Goal: Task Accomplishment & Management: Manage account settings

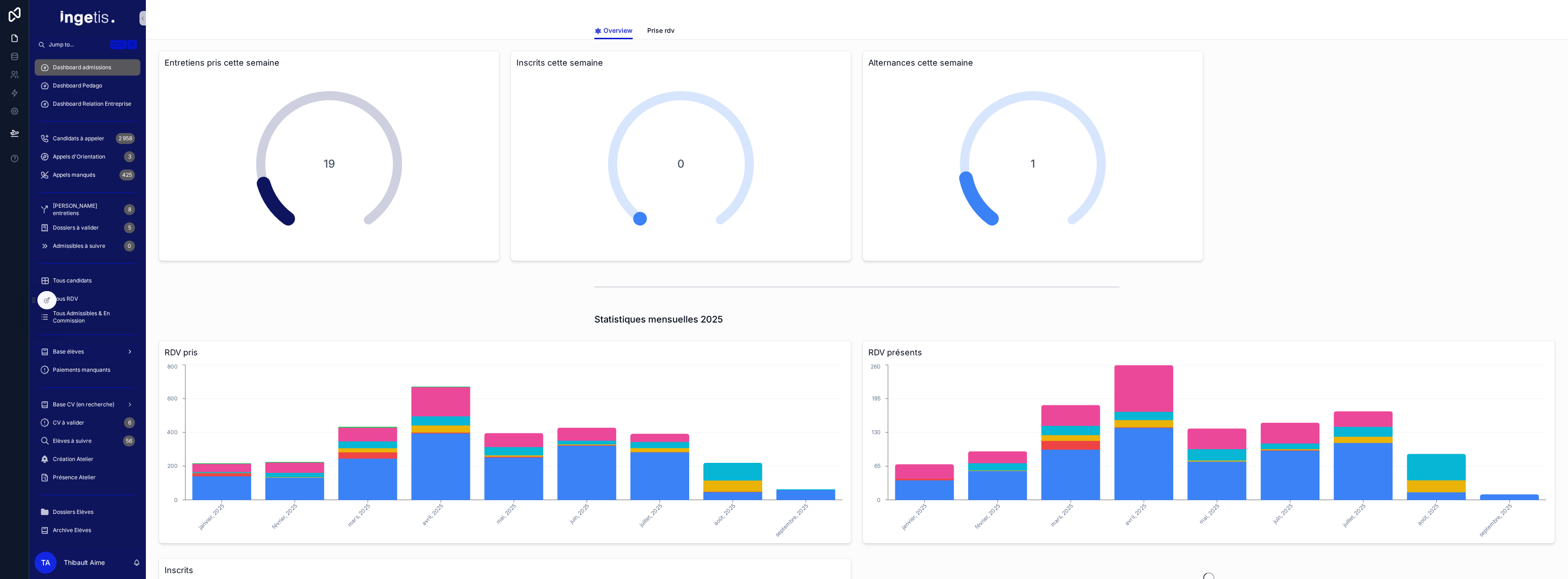
click at [79, 355] on span "Base élèves" at bounding box center [68, 352] width 31 height 7
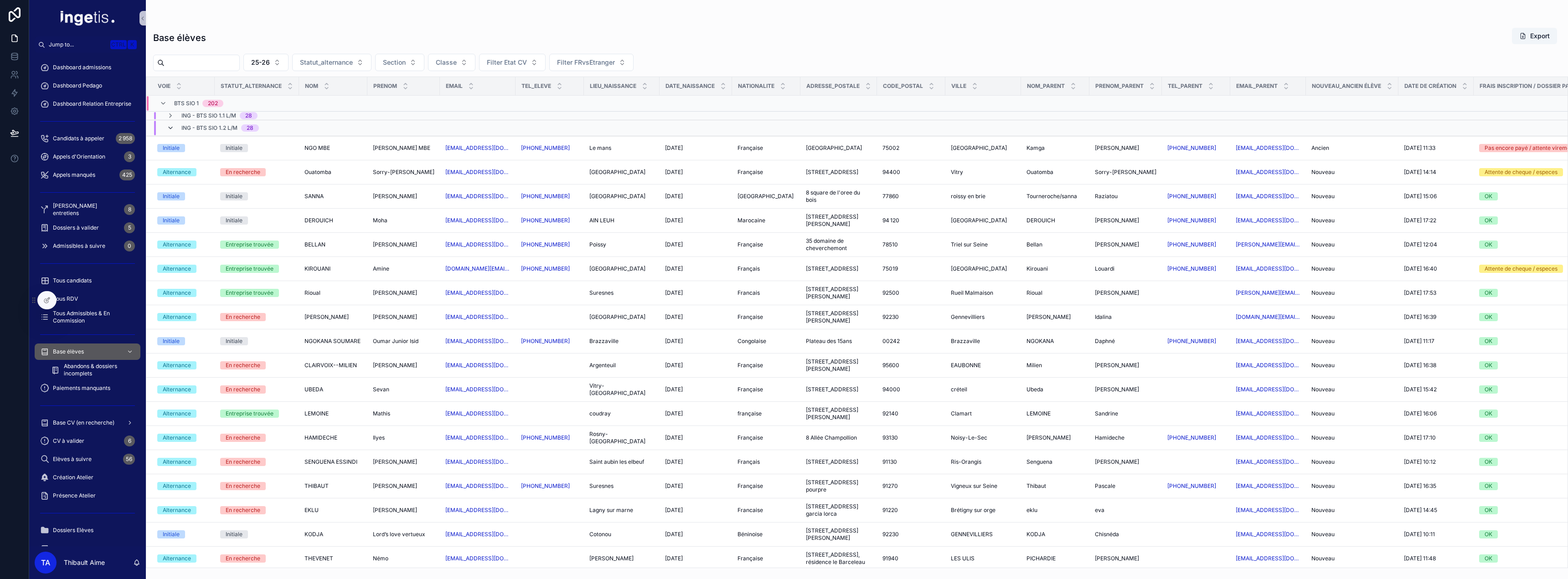
click at [172, 130] on icon "scrollable content" at bounding box center [170, 128] width 7 height 7
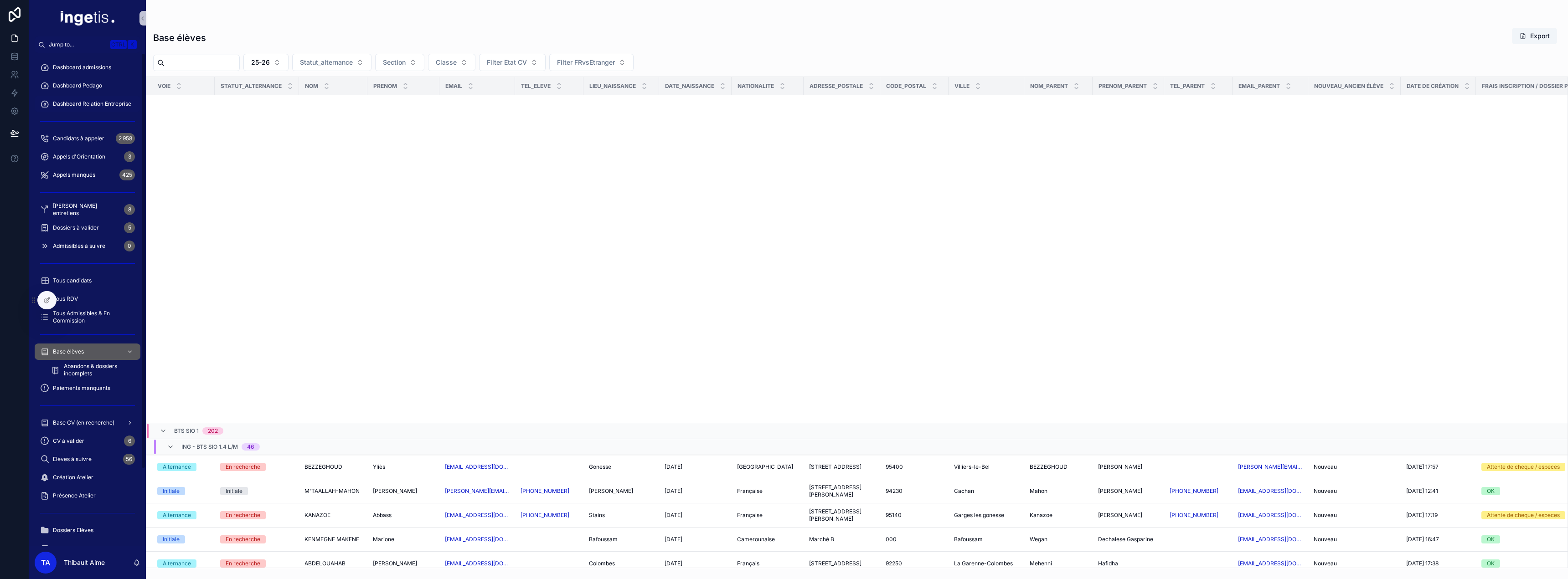
scroll to position [881, 0]
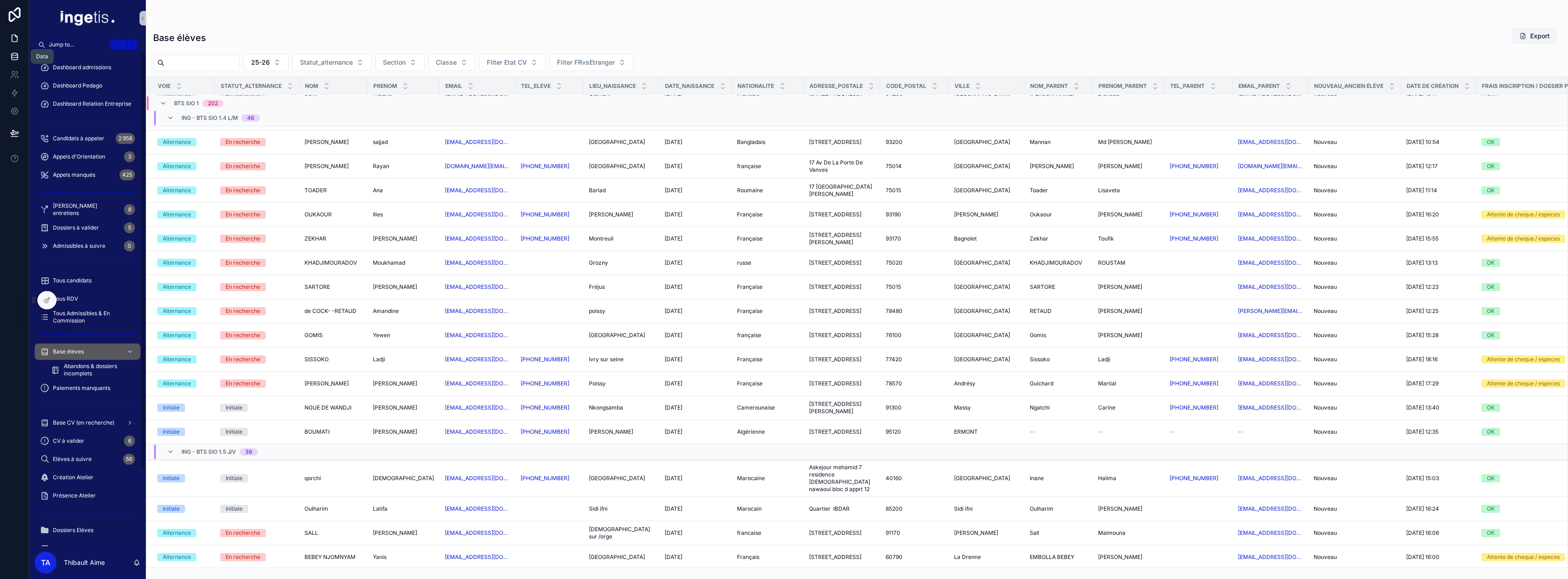
click at [21, 60] on link at bounding box center [14, 57] width 29 height 18
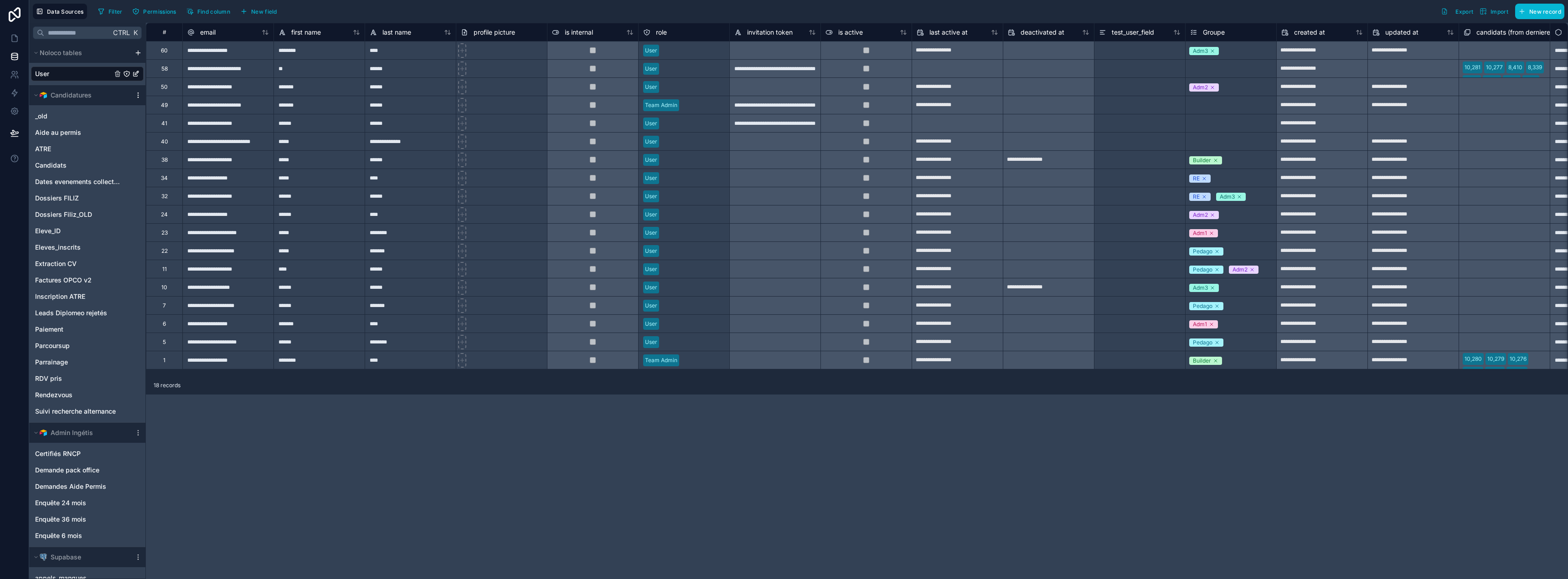
click at [137, 94] on icon "scrollable content" at bounding box center [138, 95] width 7 height 7
click at [155, 139] on button "Queue schema sync" at bounding box center [188, 144] width 110 height 15
click at [157, 131] on span "Queue data sync" at bounding box center [184, 129] width 66 height 7
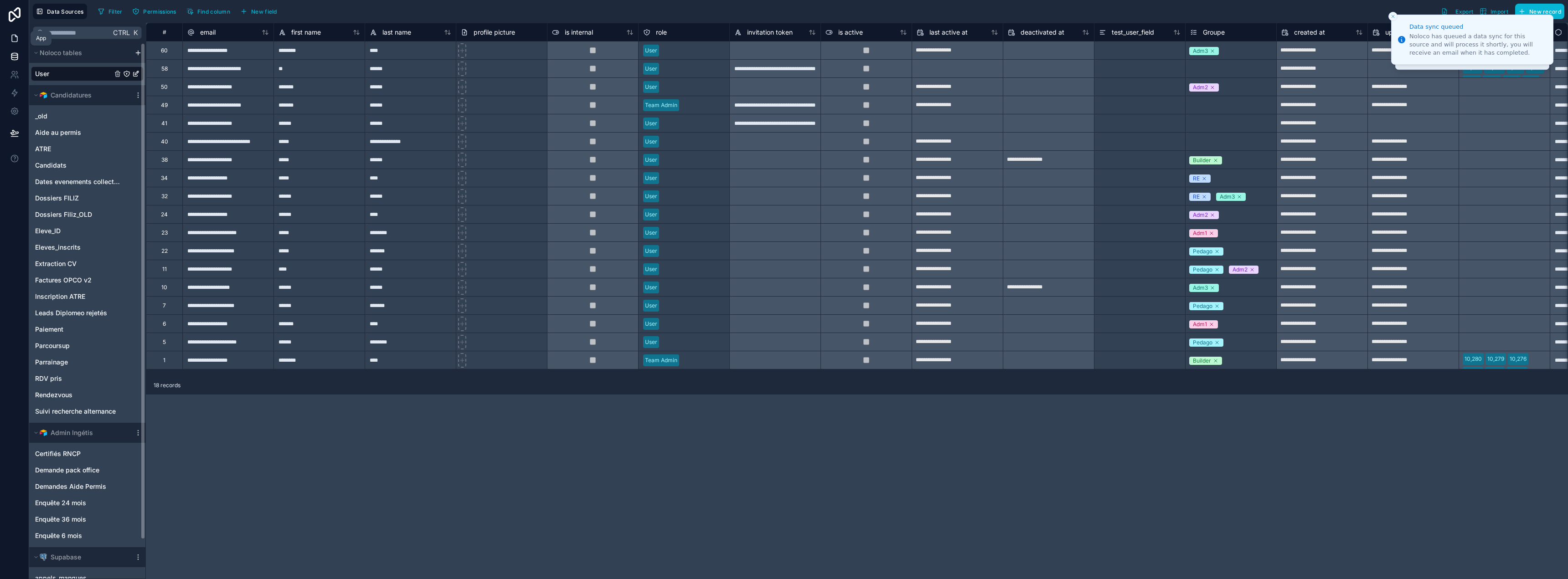
click at [21, 43] on link at bounding box center [14, 38] width 29 height 18
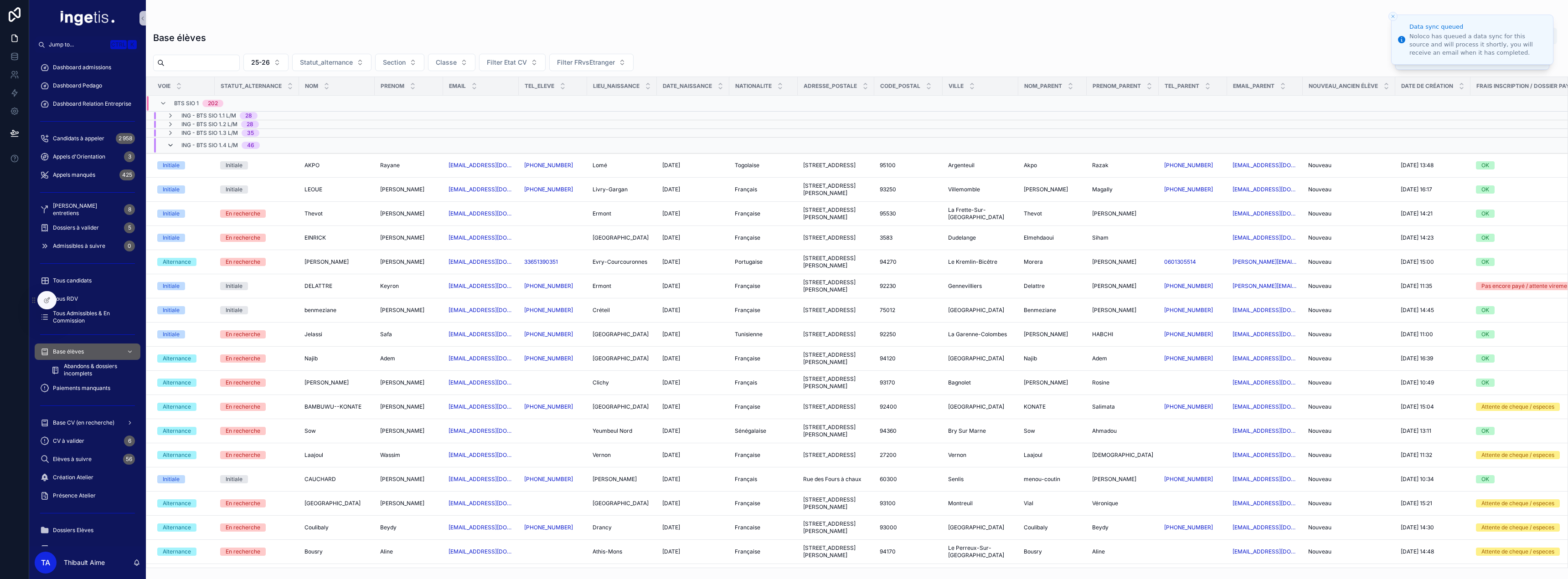
click at [170, 147] on icon "scrollable content" at bounding box center [170, 145] width 7 height 7
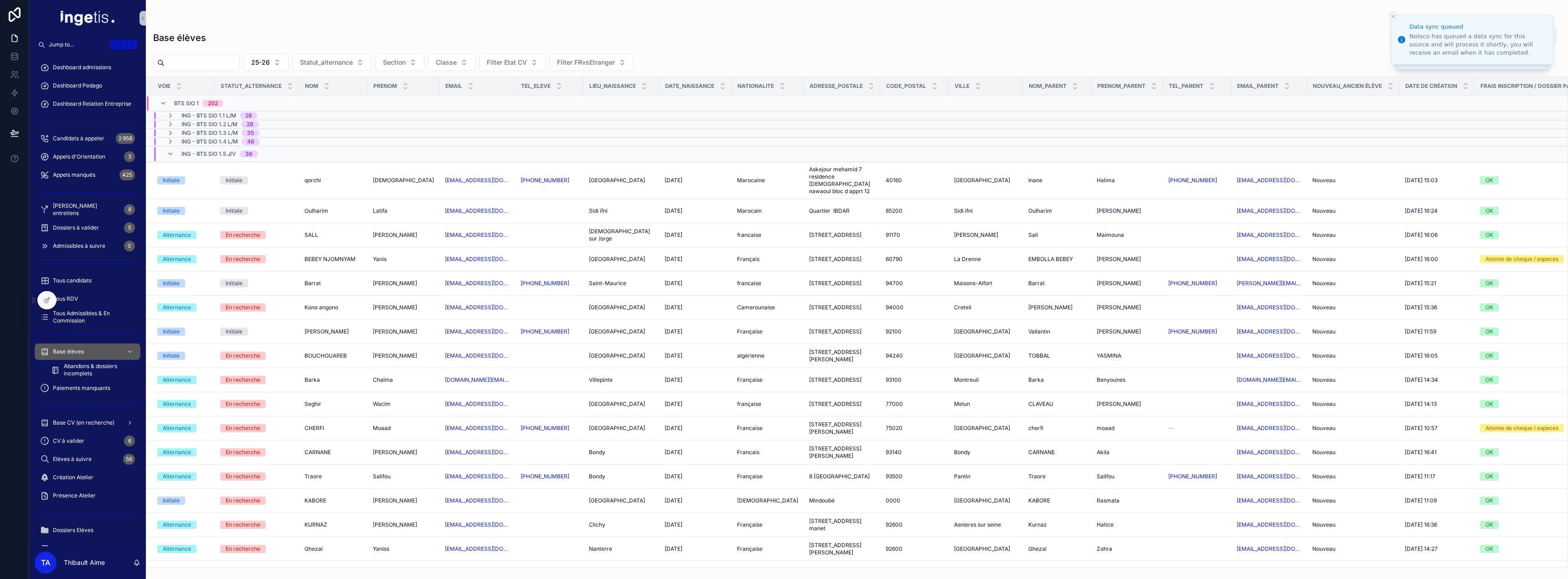
click at [168, 156] on icon "scrollable content" at bounding box center [170, 154] width 7 height 7
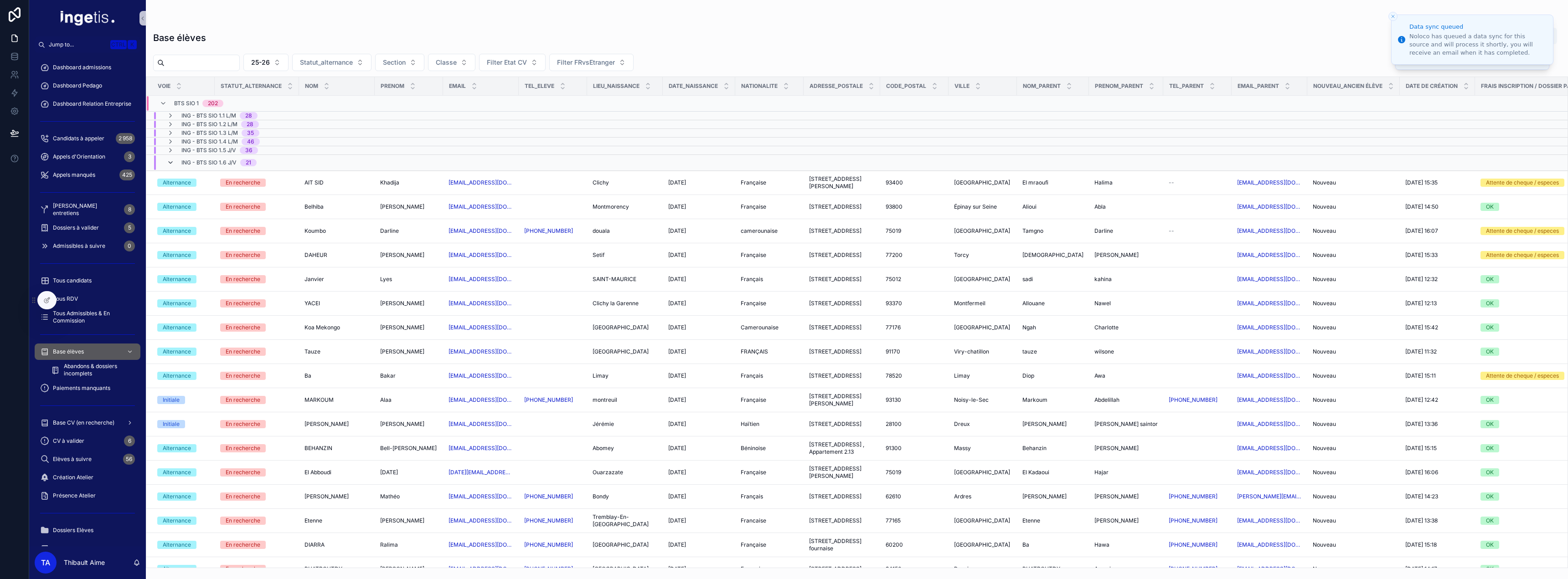
click at [170, 162] on icon "scrollable content" at bounding box center [170, 162] width 7 height 7
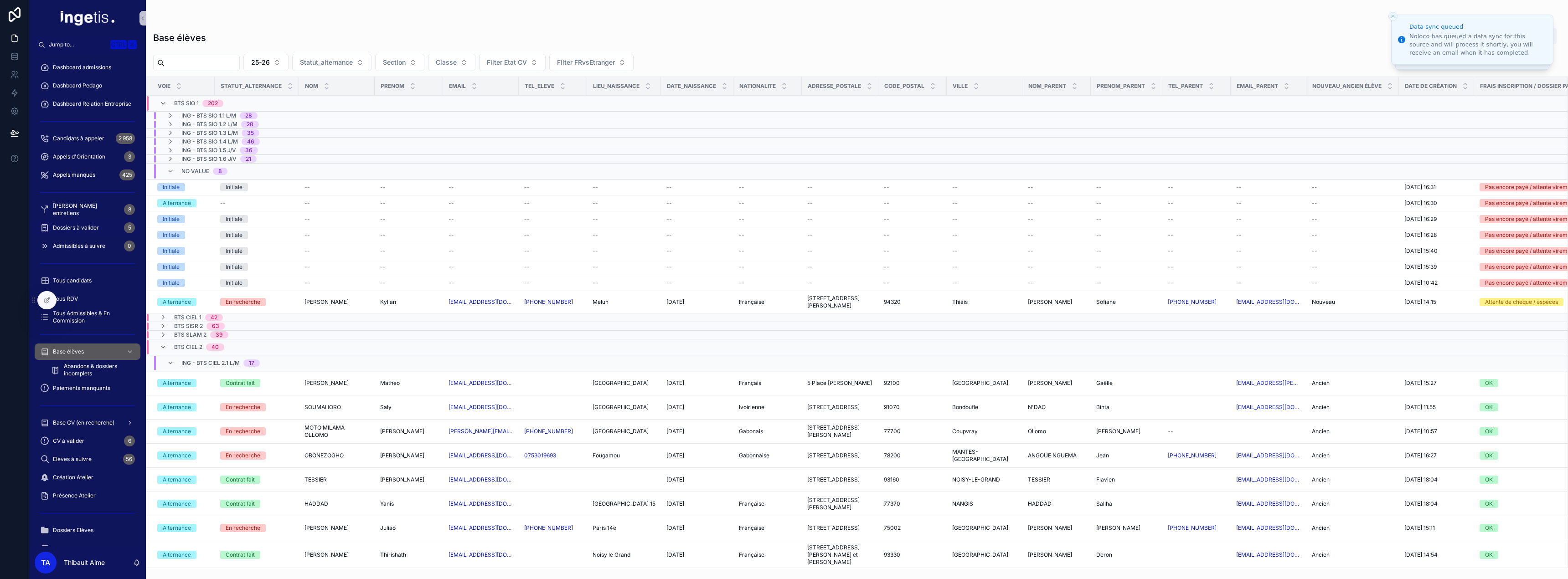
click at [90, 231] on span "Dossiers à valider" at bounding box center [76, 227] width 46 height 7
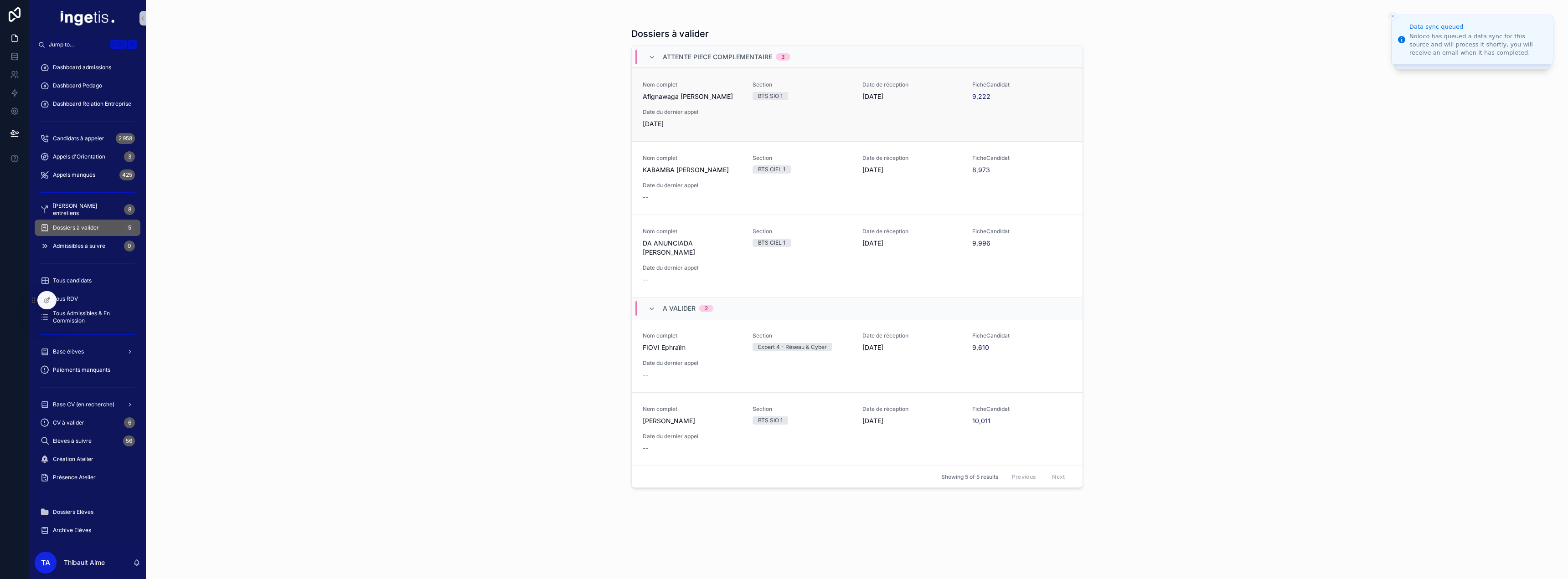
click at [694, 114] on span "Date du dernier appel" at bounding box center [692, 112] width 99 height 7
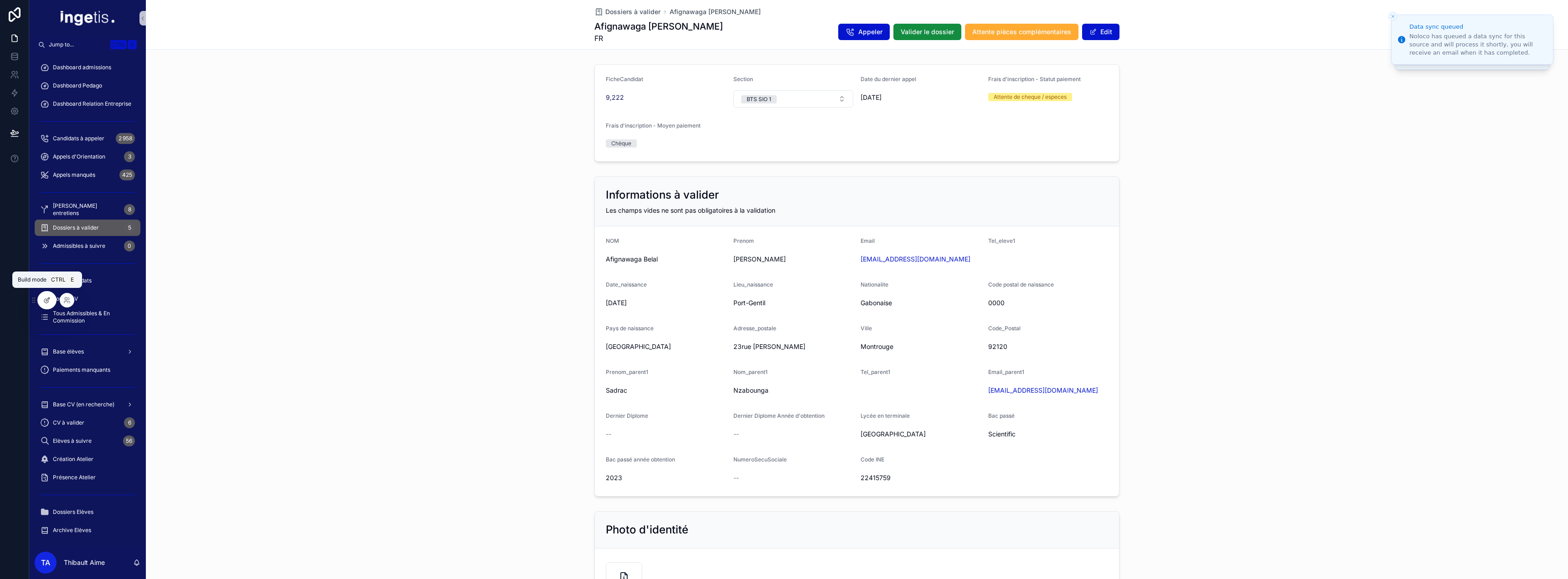
click at [49, 300] on icon at bounding box center [47, 300] width 7 height 7
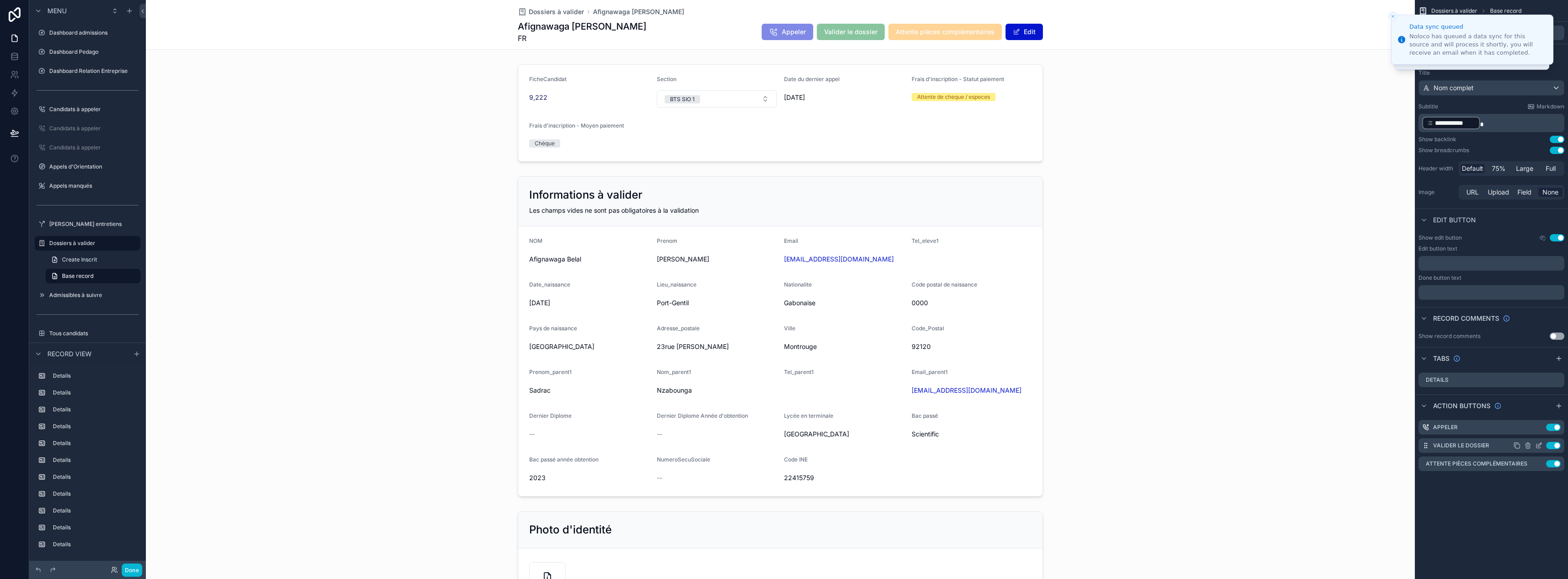
click at [1538, 445] on icon "scrollable content" at bounding box center [1539, 445] width 7 height 7
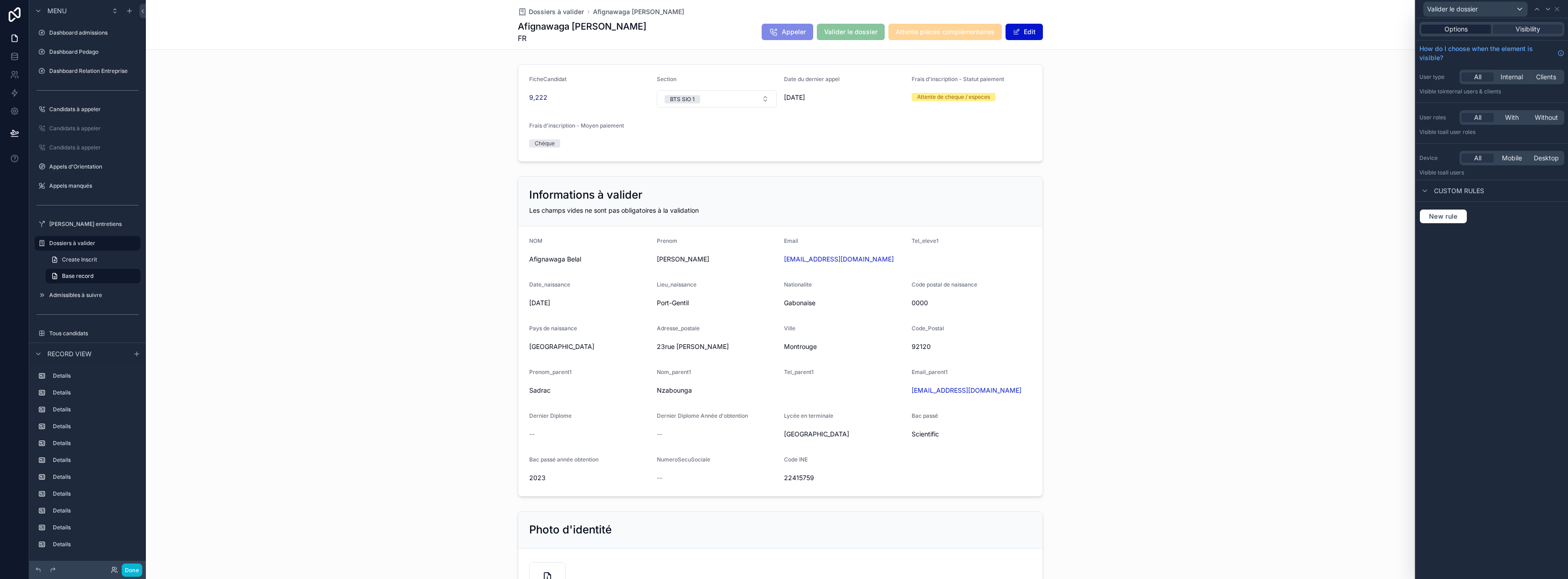
click at [1466, 31] on span "Options" at bounding box center [1456, 29] width 23 height 9
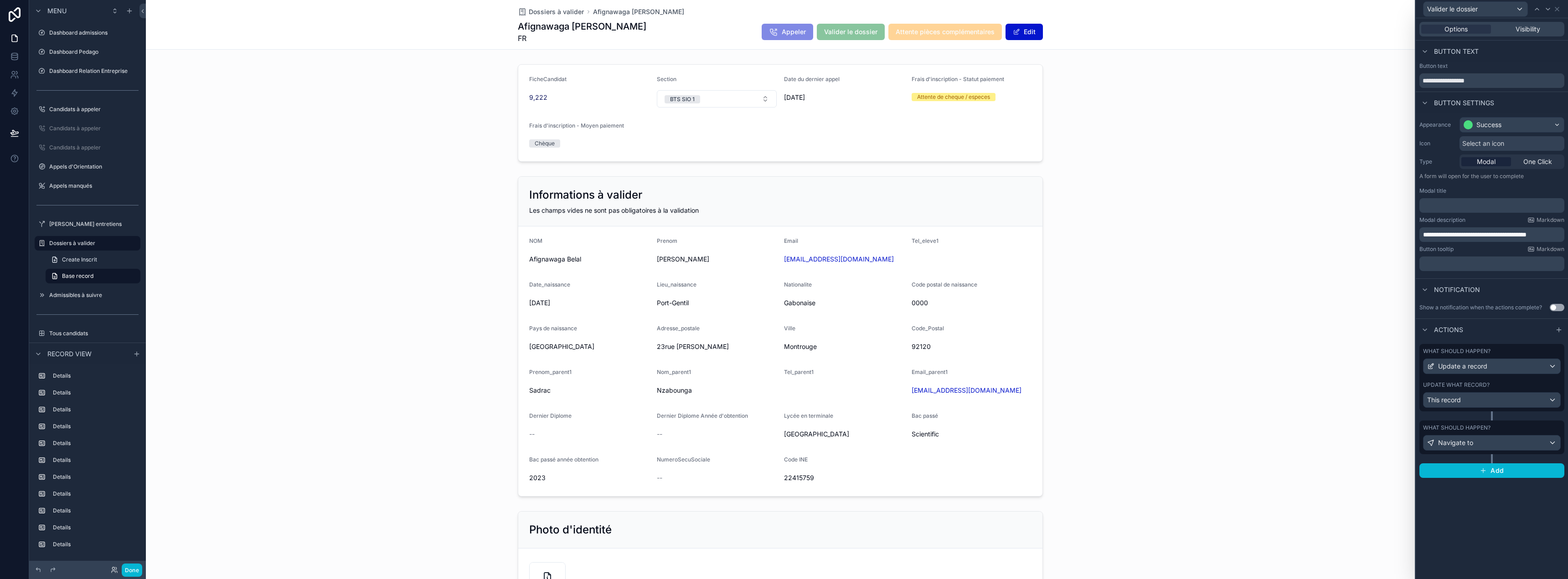
click at [1496, 356] on div "What should happen? Update a record" at bounding box center [1492, 360] width 138 height 26
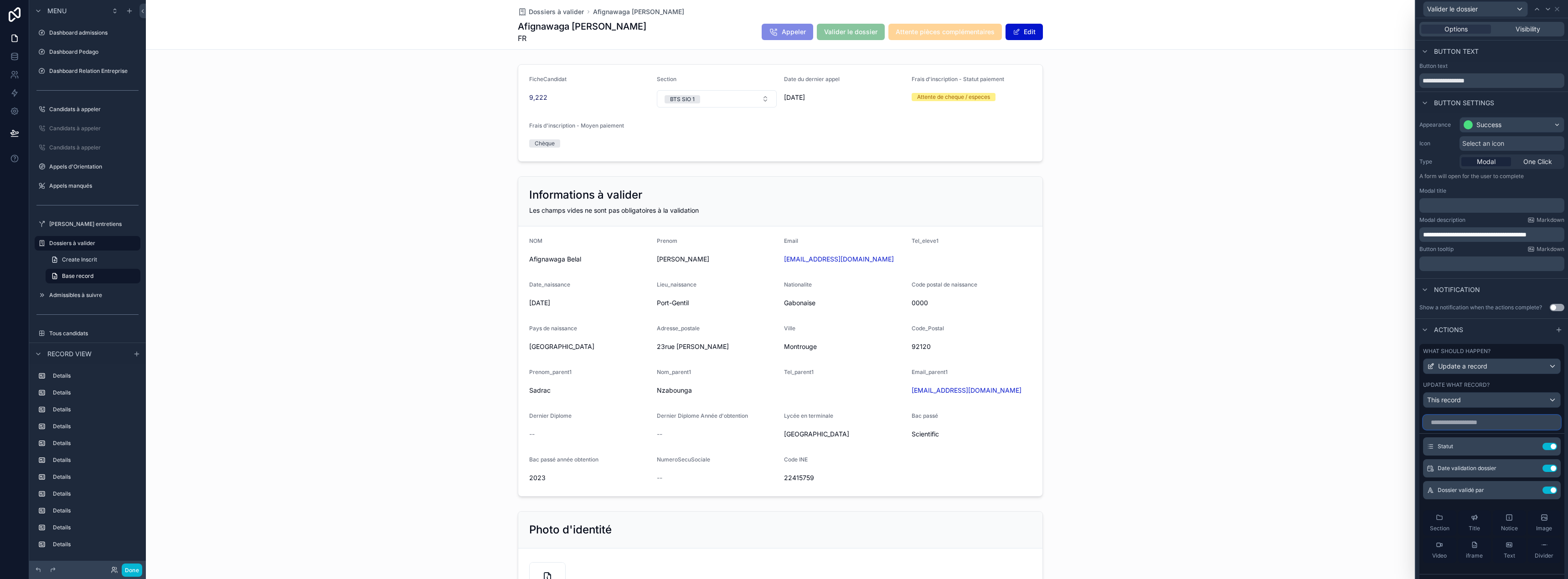
click at [1505, 427] on input "text" at bounding box center [1492, 422] width 138 height 15
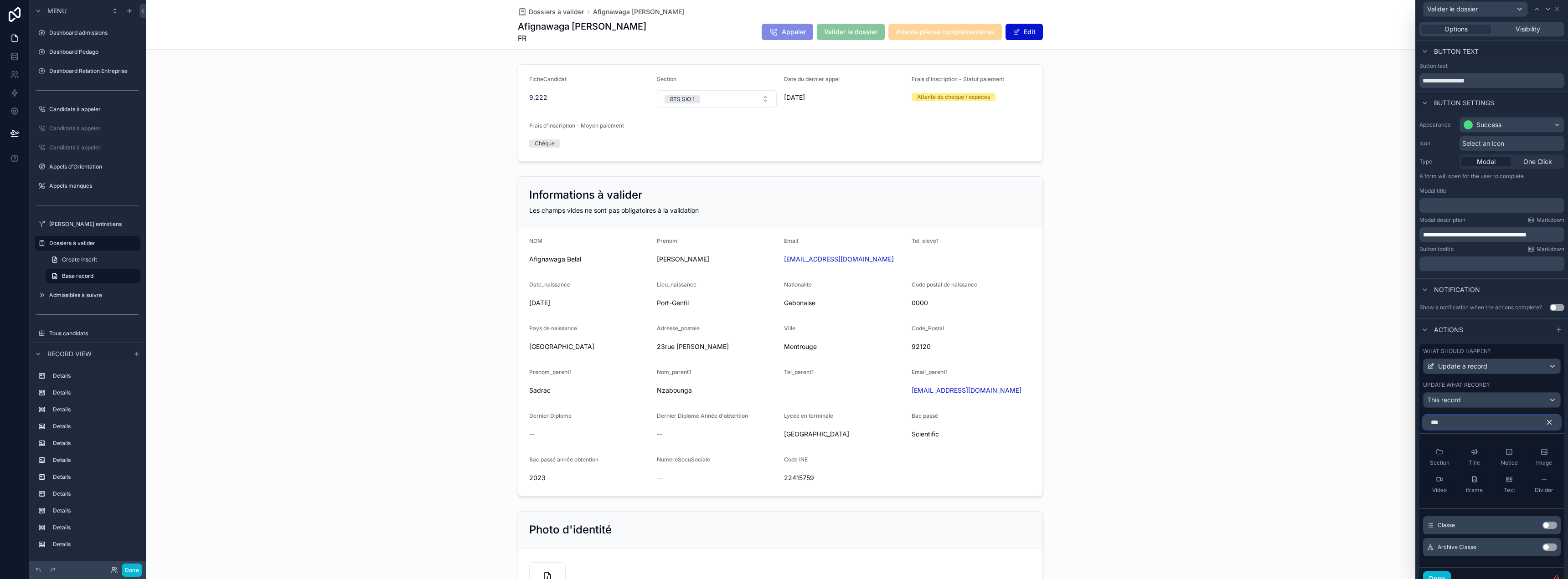
type input "***"
click at [1542, 525] on button "Use setting" at bounding box center [1550, 525] width 15 height 7
click at [1529, 448] on icon at bounding box center [1531, 447] width 4 height 4
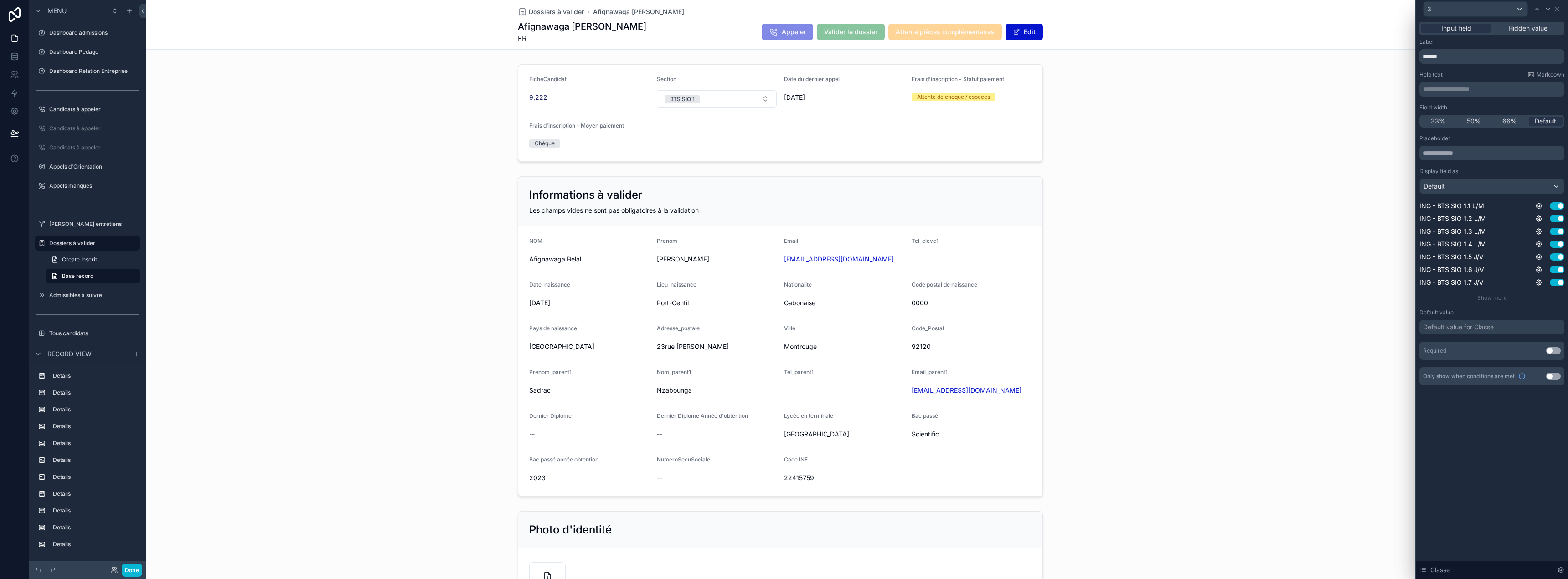
click at [1553, 352] on button "Use setting" at bounding box center [1553, 351] width 15 height 7
click at [1560, 11] on icon at bounding box center [1557, 9] width 7 height 7
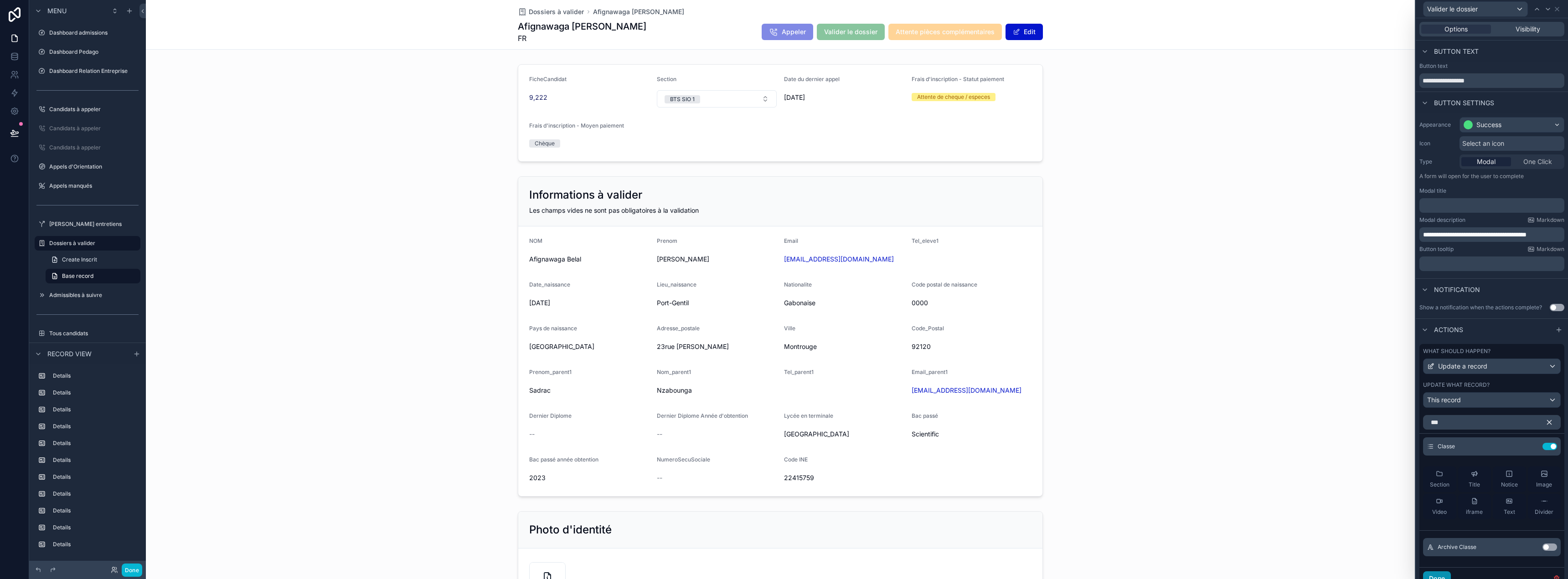
click at [1443, 572] on button "Done" at bounding box center [1437, 578] width 28 height 15
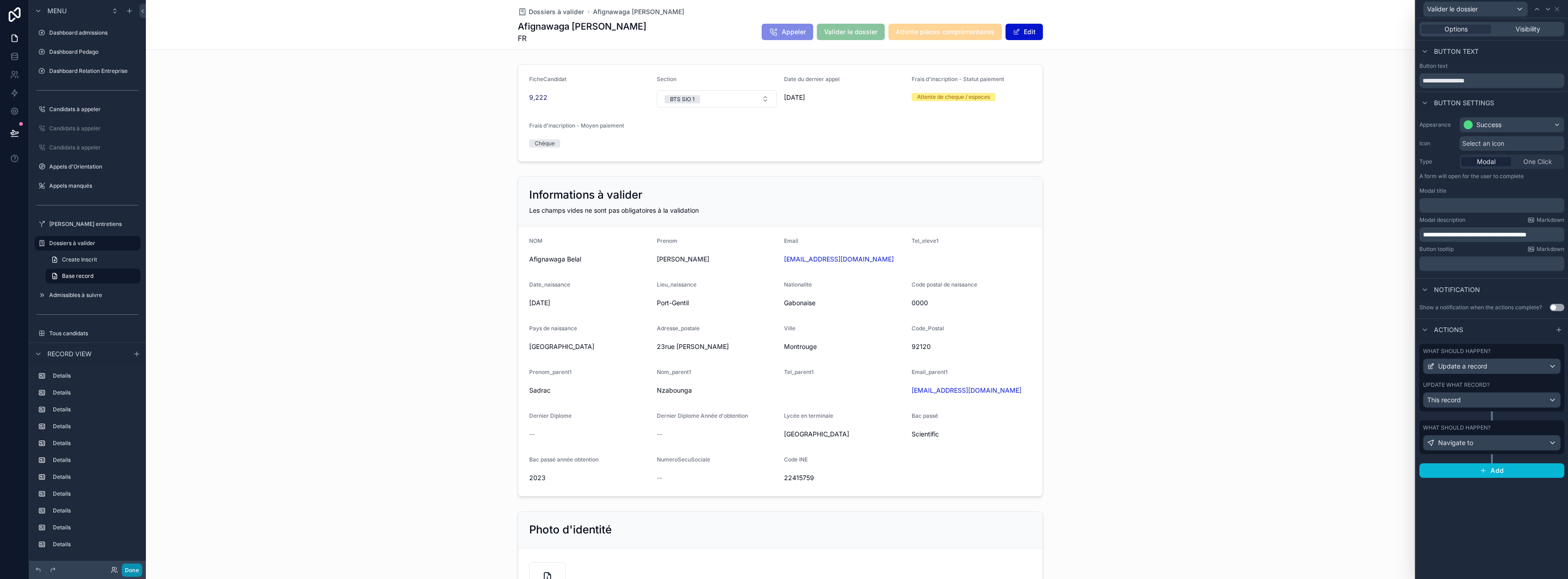
click at [133, 568] on button "Done" at bounding box center [132, 570] width 21 height 13
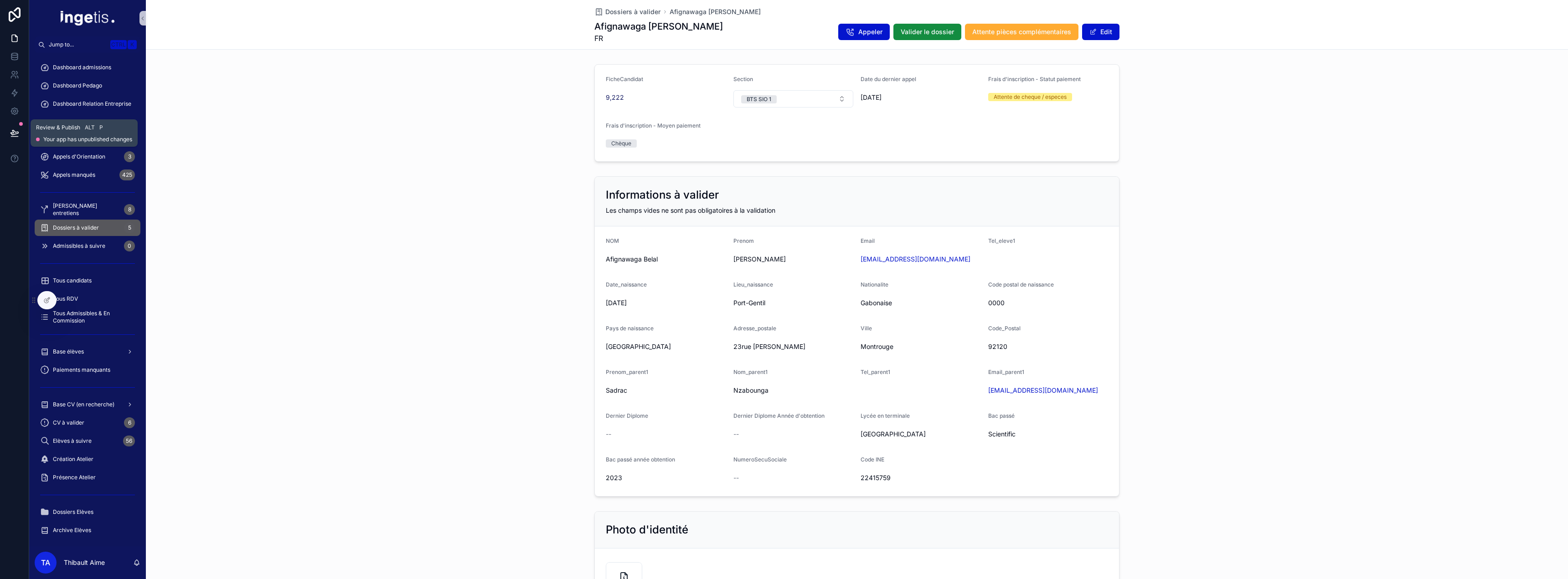
click at [16, 134] on icon at bounding box center [14, 132] width 8 height 4
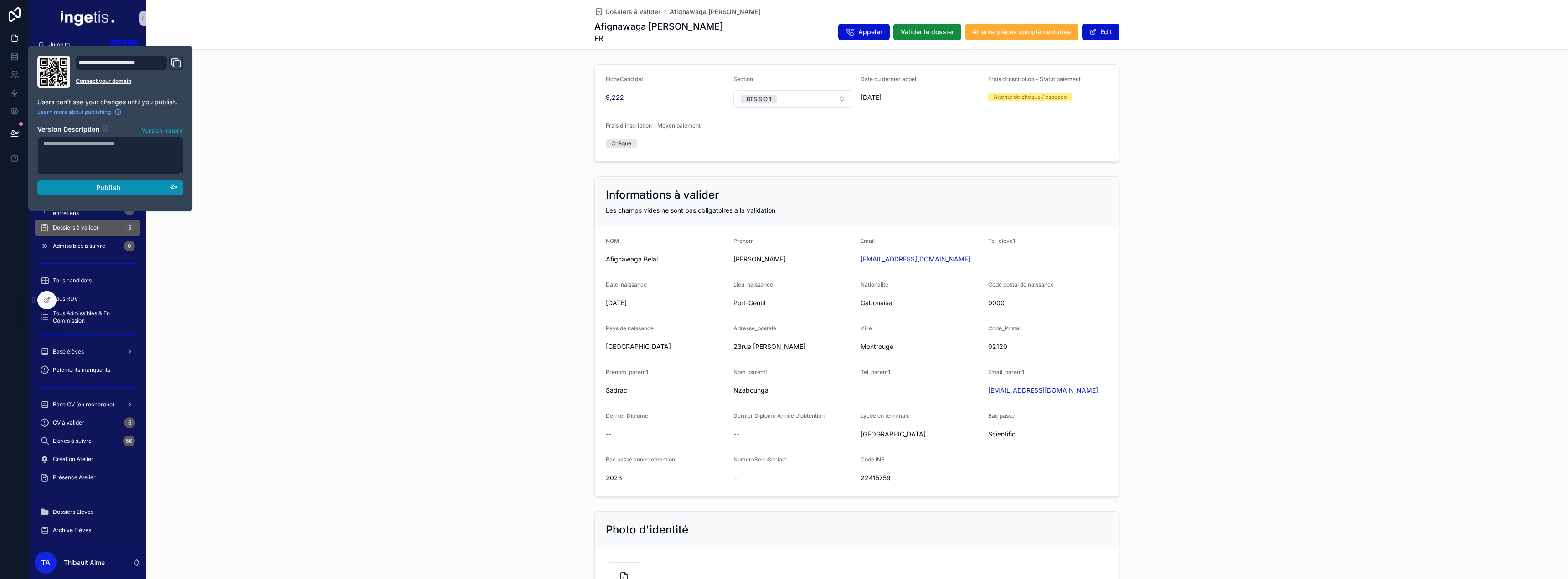
click at [82, 186] on div "Publish" at bounding box center [110, 187] width 134 height 8
click at [251, 213] on div "Informations à valider Les champs vides ne sont pas obligatoires à la validatio…" at bounding box center [857, 336] width 1422 height 327
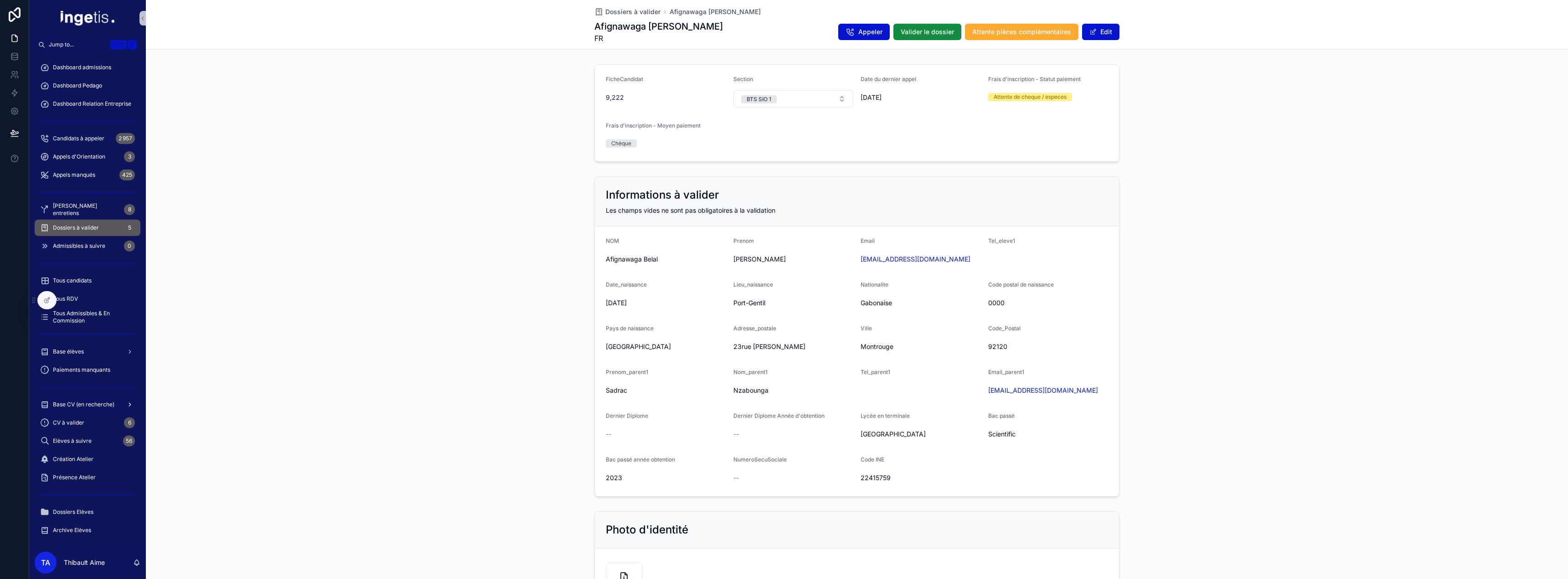
click at [106, 402] on span "Base CV (en recherche)" at bounding box center [83, 404] width 61 height 7
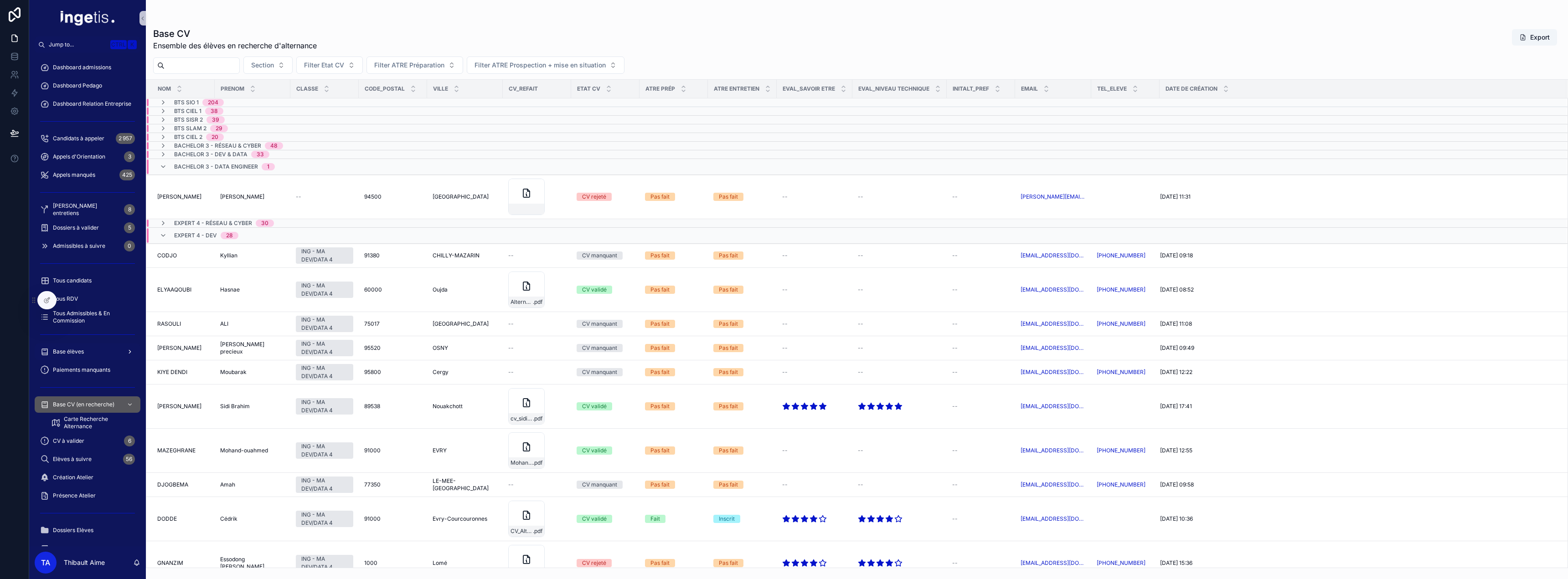
click at [91, 349] on div "Base élèves" at bounding box center [88, 352] width 95 height 15
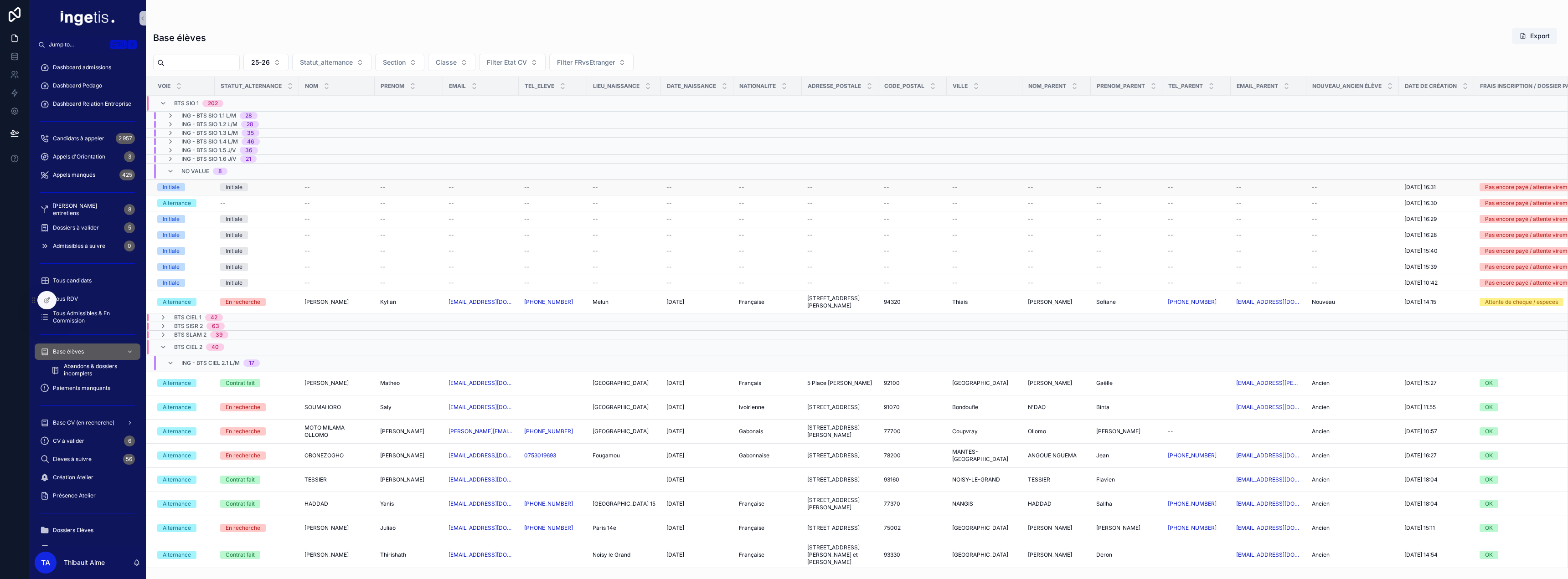
click at [286, 189] on div "Initiale" at bounding box center [257, 187] width 74 height 8
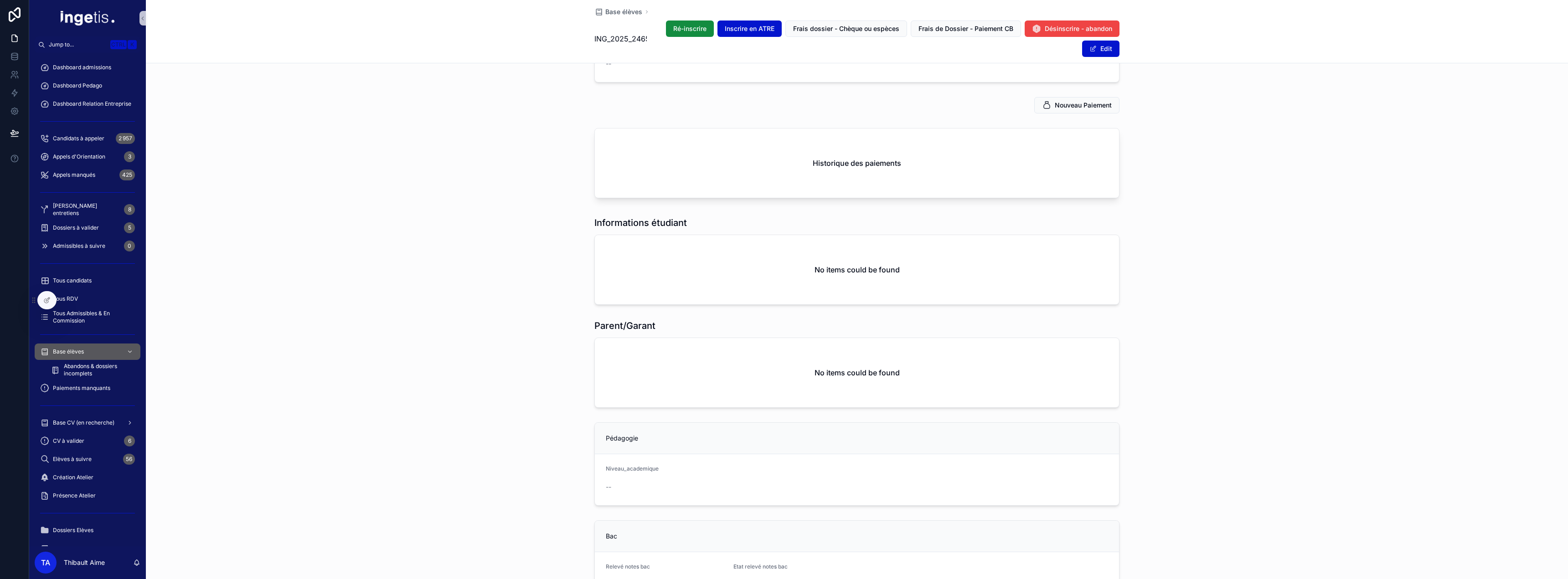
scroll to position [319, 0]
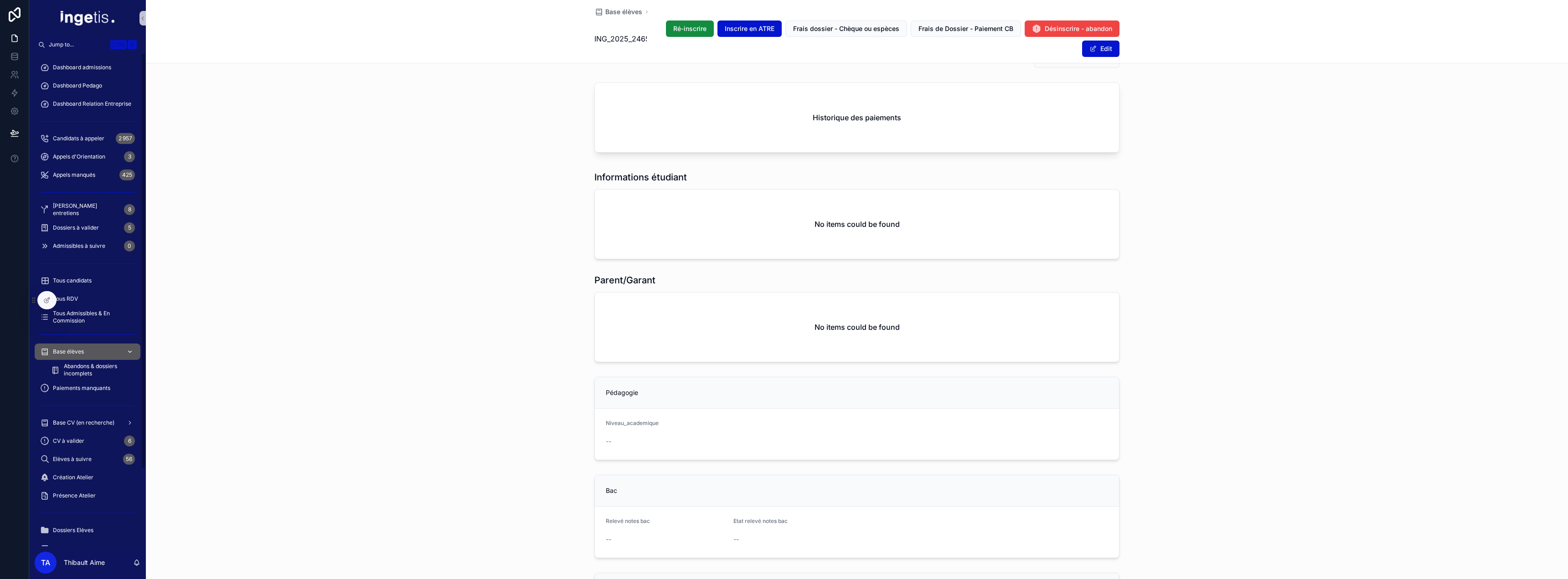
click at [104, 349] on div "Base élèves" at bounding box center [88, 352] width 95 height 15
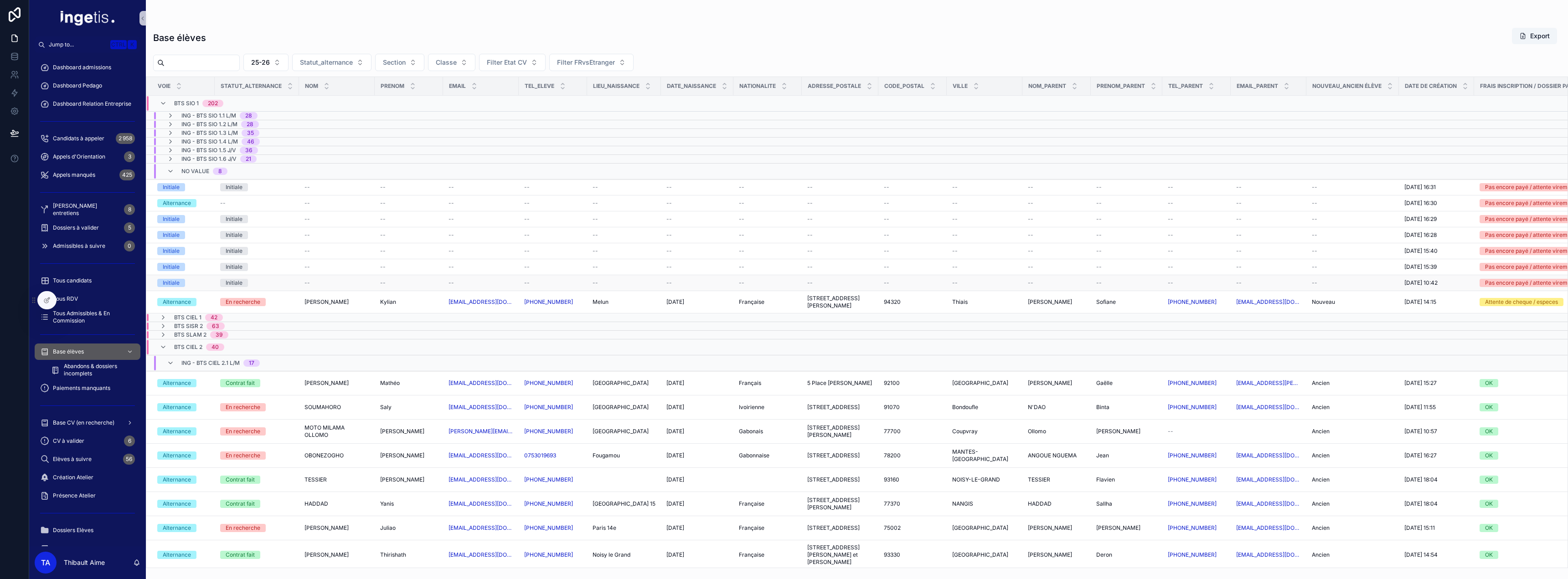
click at [338, 283] on div "--" at bounding box center [337, 283] width 65 height 7
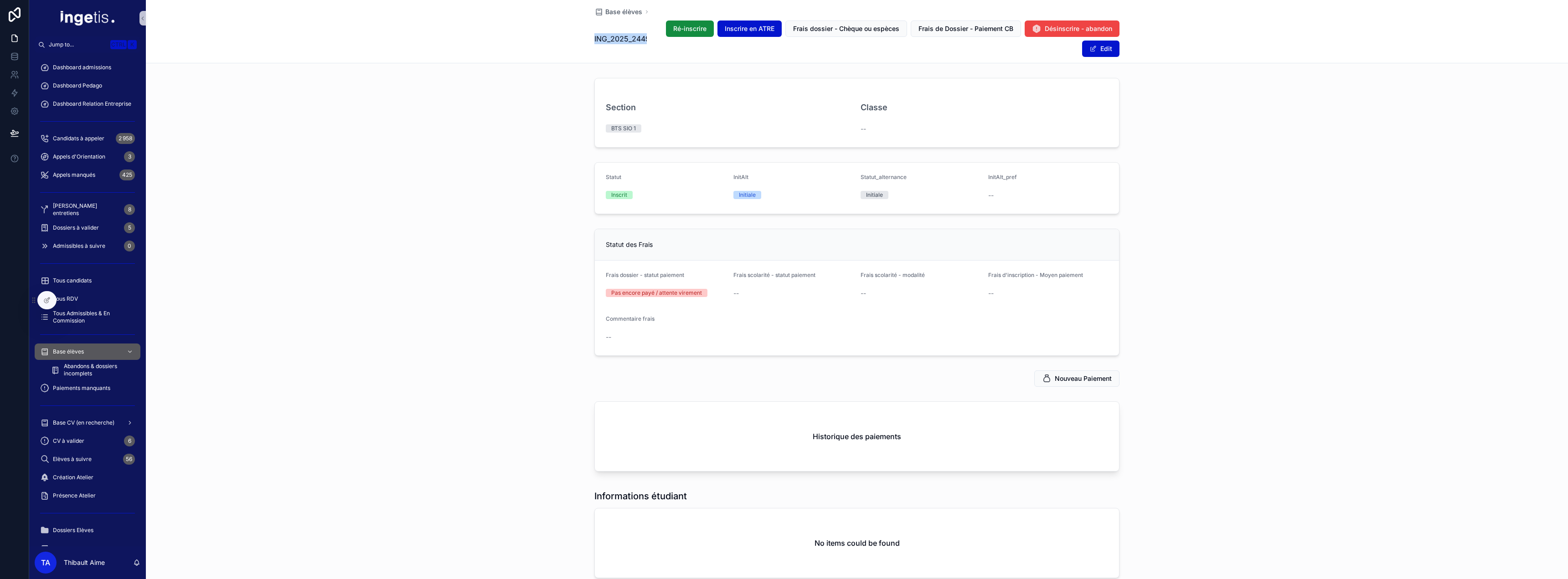
drag, startPoint x: 590, startPoint y: 38, endPoint x: 656, endPoint y: 43, distance: 66.2
click at [656, 43] on div "ING_2025_2449 Ré-inscrire Inscrire en ATRE Frais dossier - Chèque ou espèces Fr…" at bounding box center [856, 38] width 525 height 37
copy span "ING_2025_2449"
click at [69, 347] on div "Base élèves" at bounding box center [88, 352] width 95 height 15
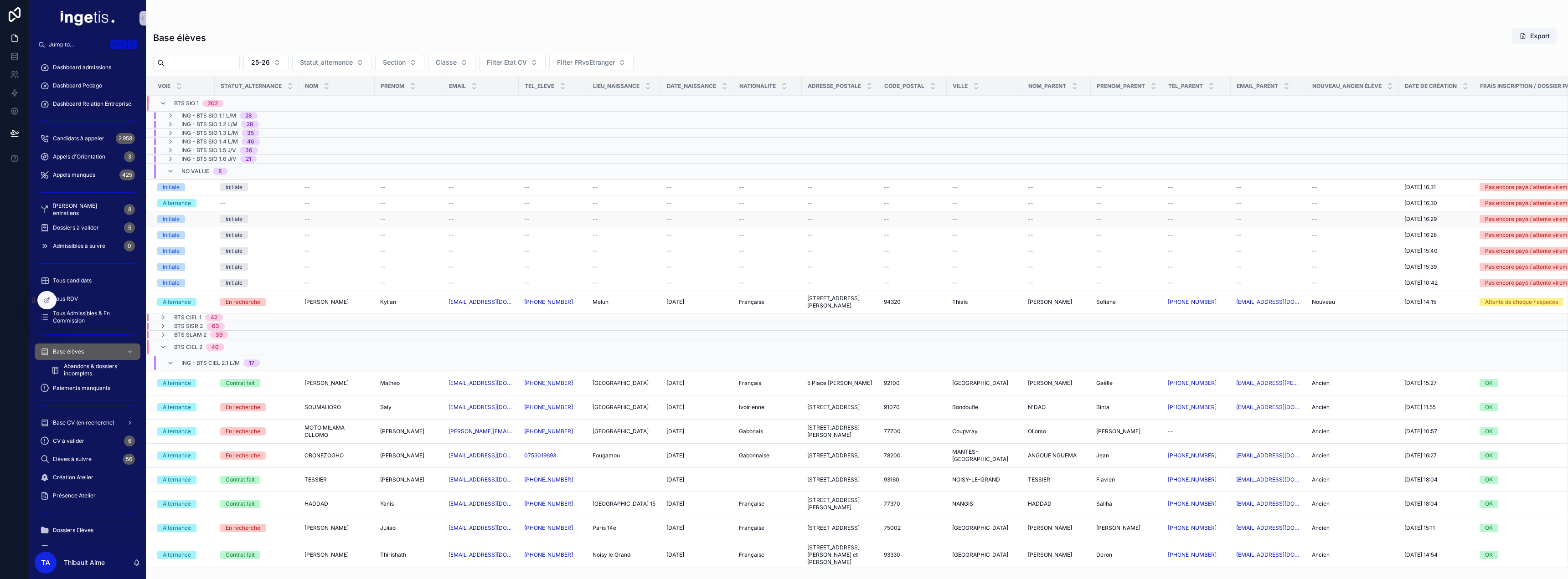
click at [264, 216] on div "Initiale" at bounding box center [257, 218] width 74 height 8
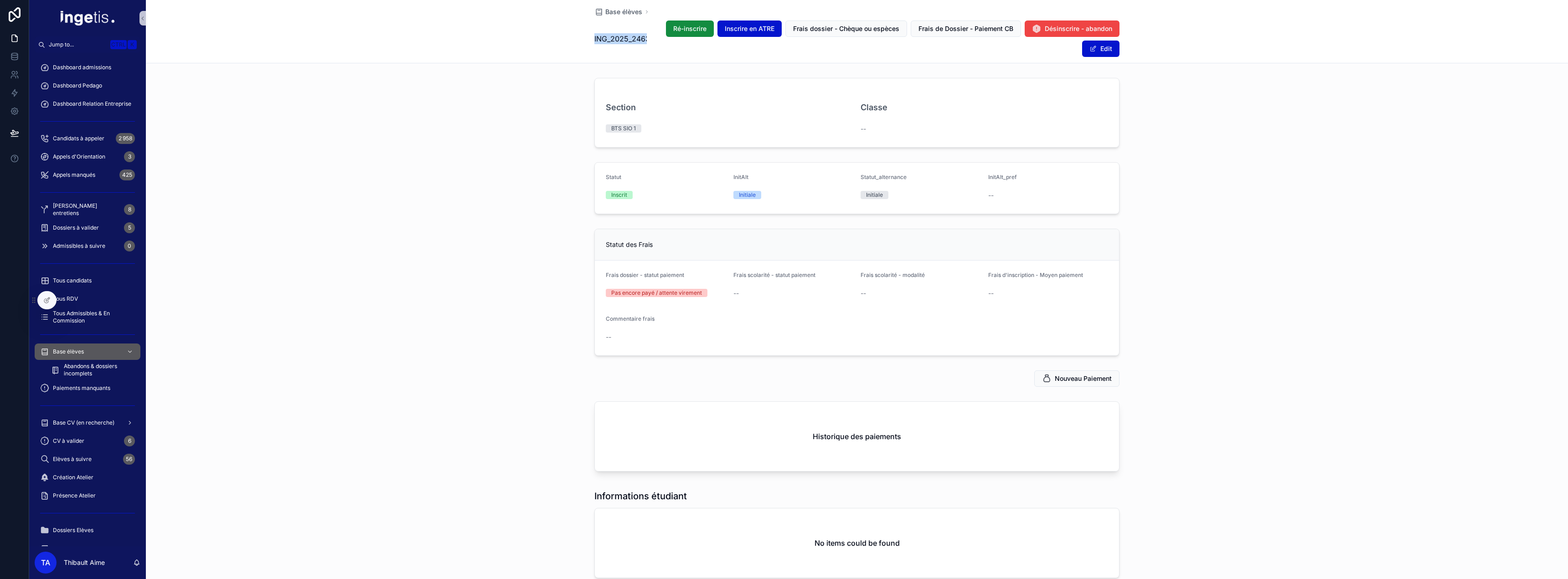
drag, startPoint x: 590, startPoint y: 39, endPoint x: 661, endPoint y: 44, distance: 71.2
click at [661, 44] on div "Base élèves ING_2025_2463 Ré-inscrire Inscrire en ATRE Frais dossier - Chèque o…" at bounding box center [857, 32] width 1422 height 63
copy span "ING_2025_2463"
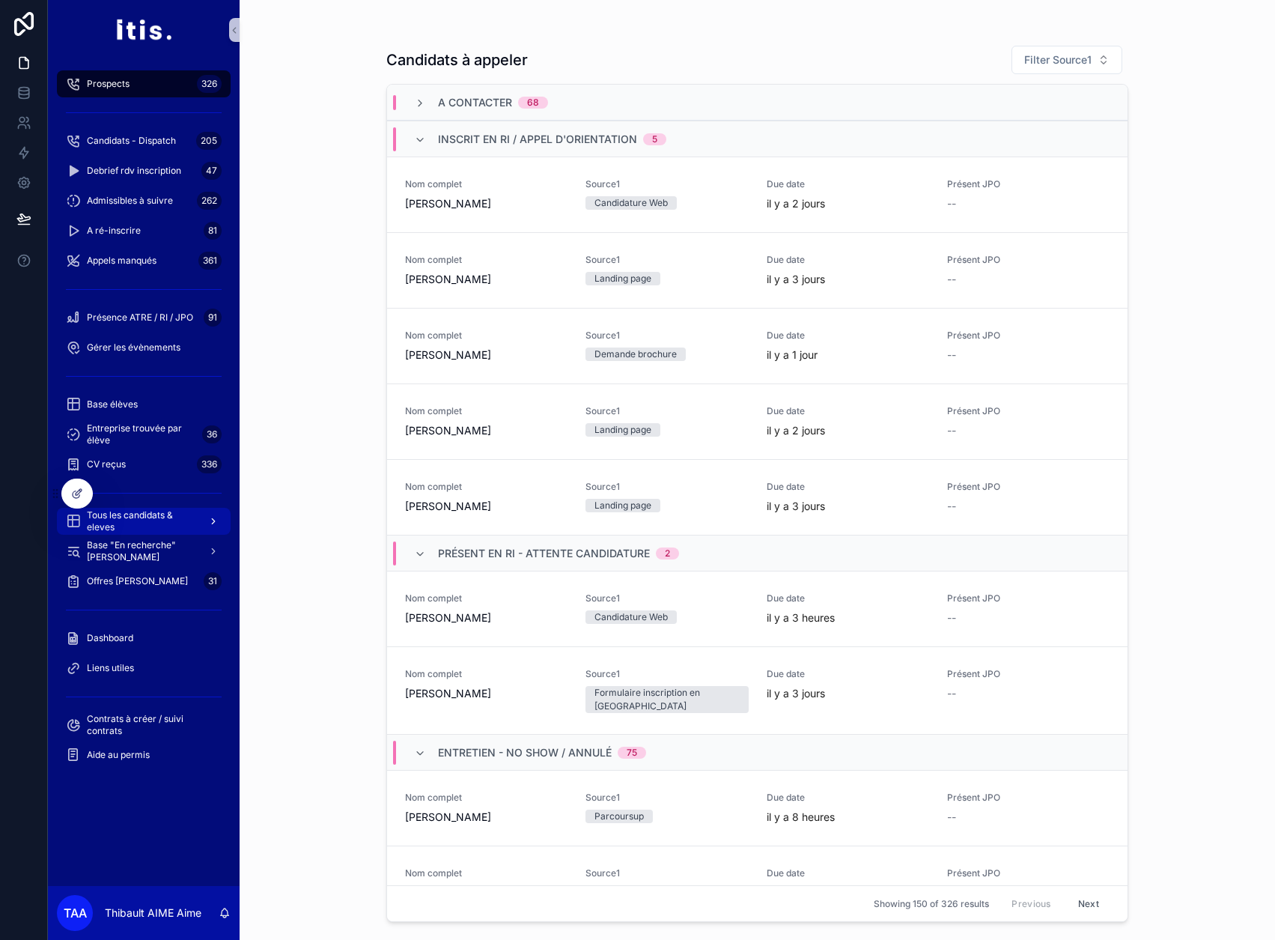
click at [151, 514] on span "Tous les candidats & eleves" at bounding box center [141, 521] width 109 height 24
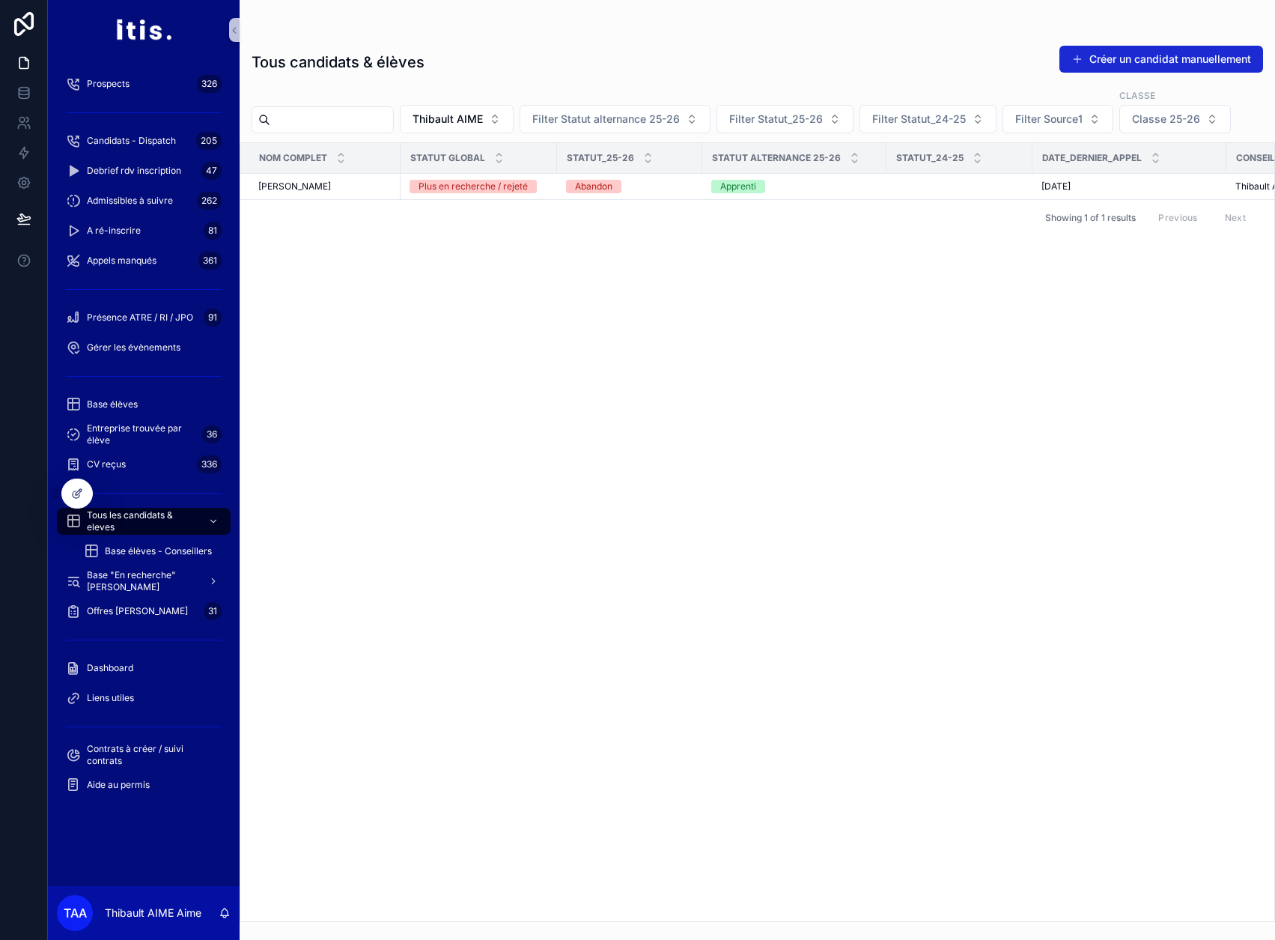
click at [1120, 59] on button "Créer un candidat manuellement" at bounding box center [1162, 59] width 204 height 27
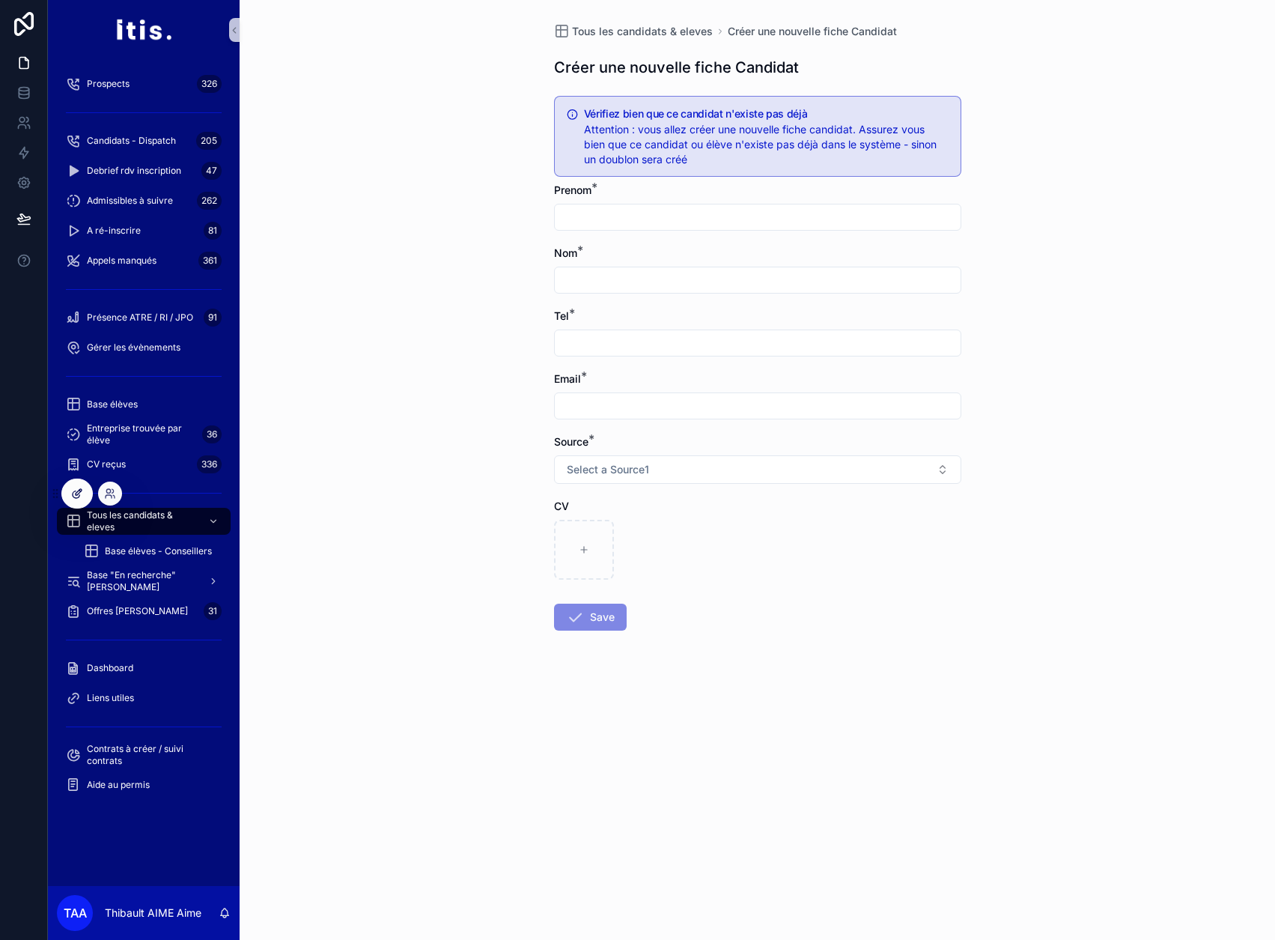
click at [84, 496] on div at bounding box center [77, 493] width 30 height 28
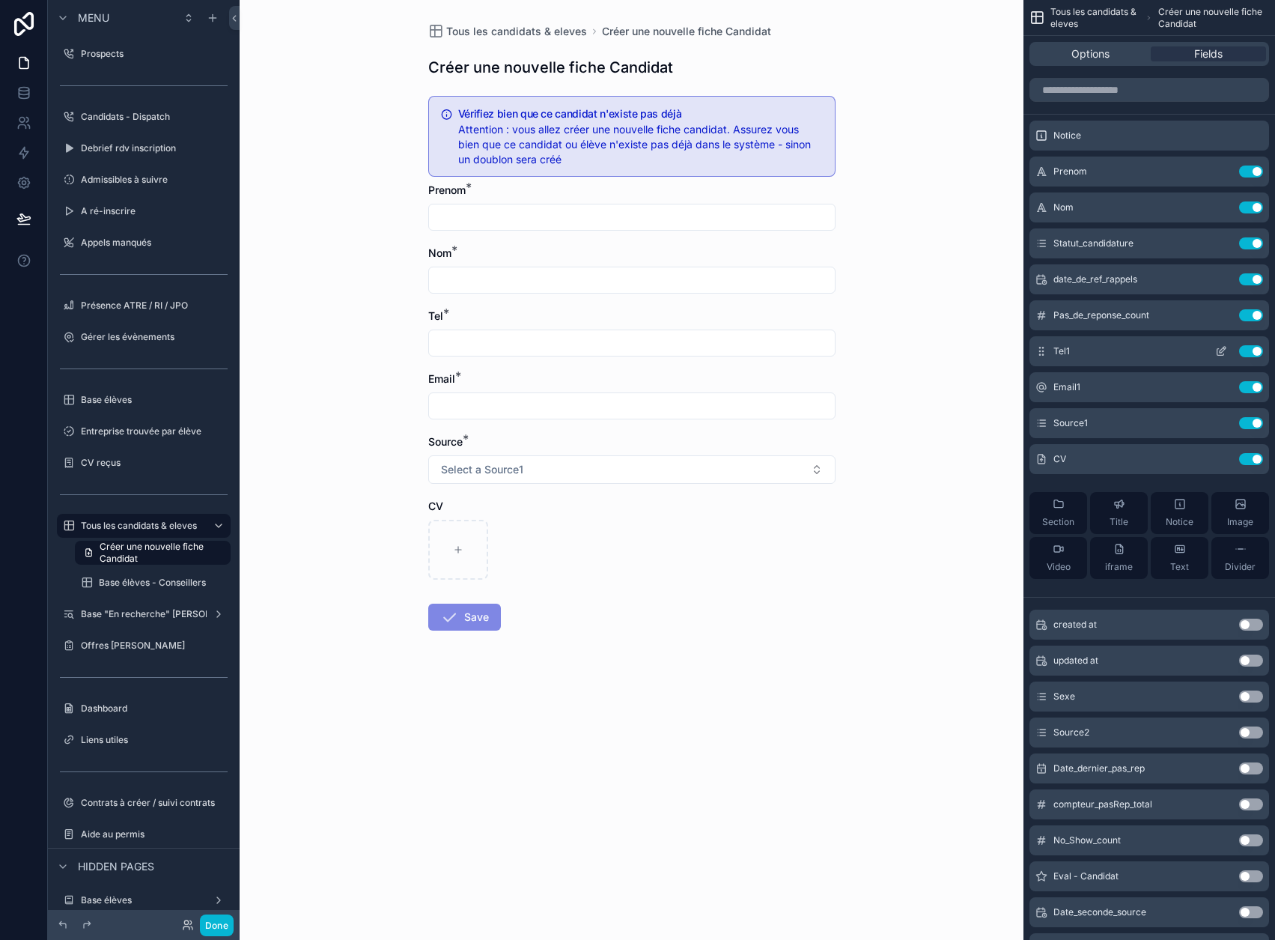
click at [1227, 352] on icon "scrollable content" at bounding box center [1221, 351] width 12 height 12
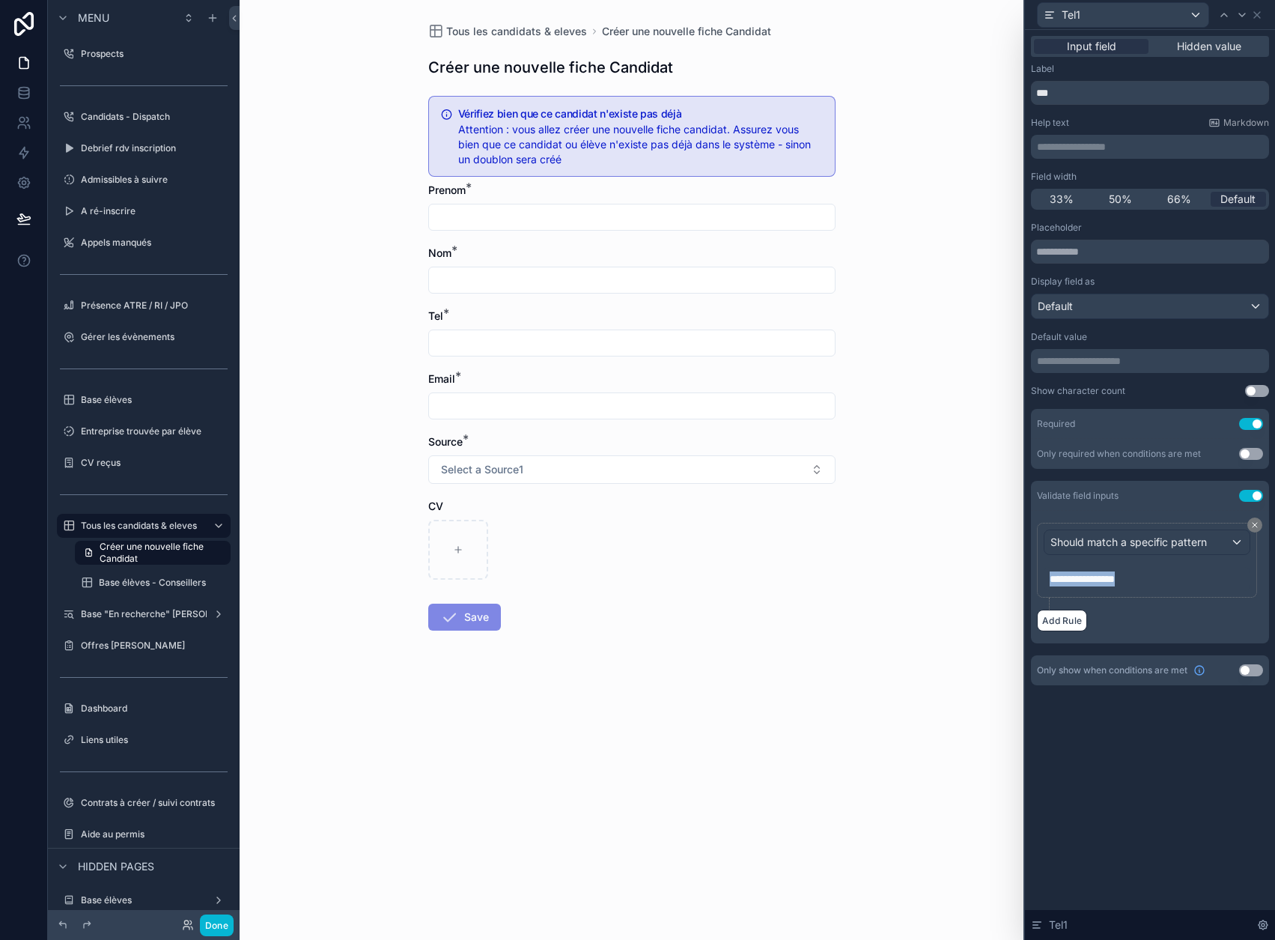
drag, startPoint x: 1162, startPoint y: 586, endPoint x: 1051, endPoint y: 578, distance: 111.1
click at [1051, 578] on div "**********" at bounding box center [1147, 560] width 220 height 75
click at [1150, 576] on p "**********" at bounding box center [1149, 578] width 198 height 15
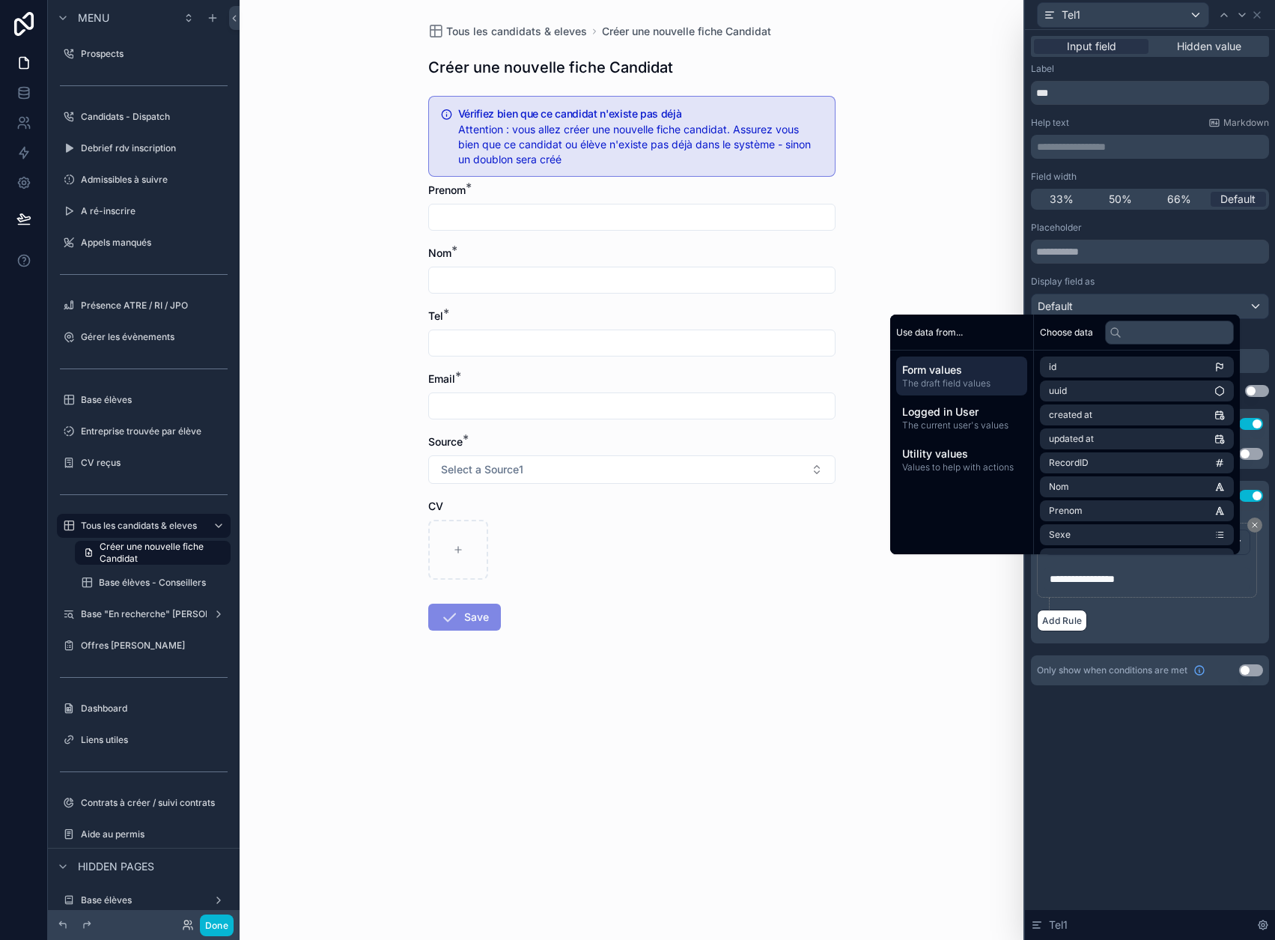
click at [1184, 747] on div "**********" at bounding box center [1150, 485] width 250 height 910
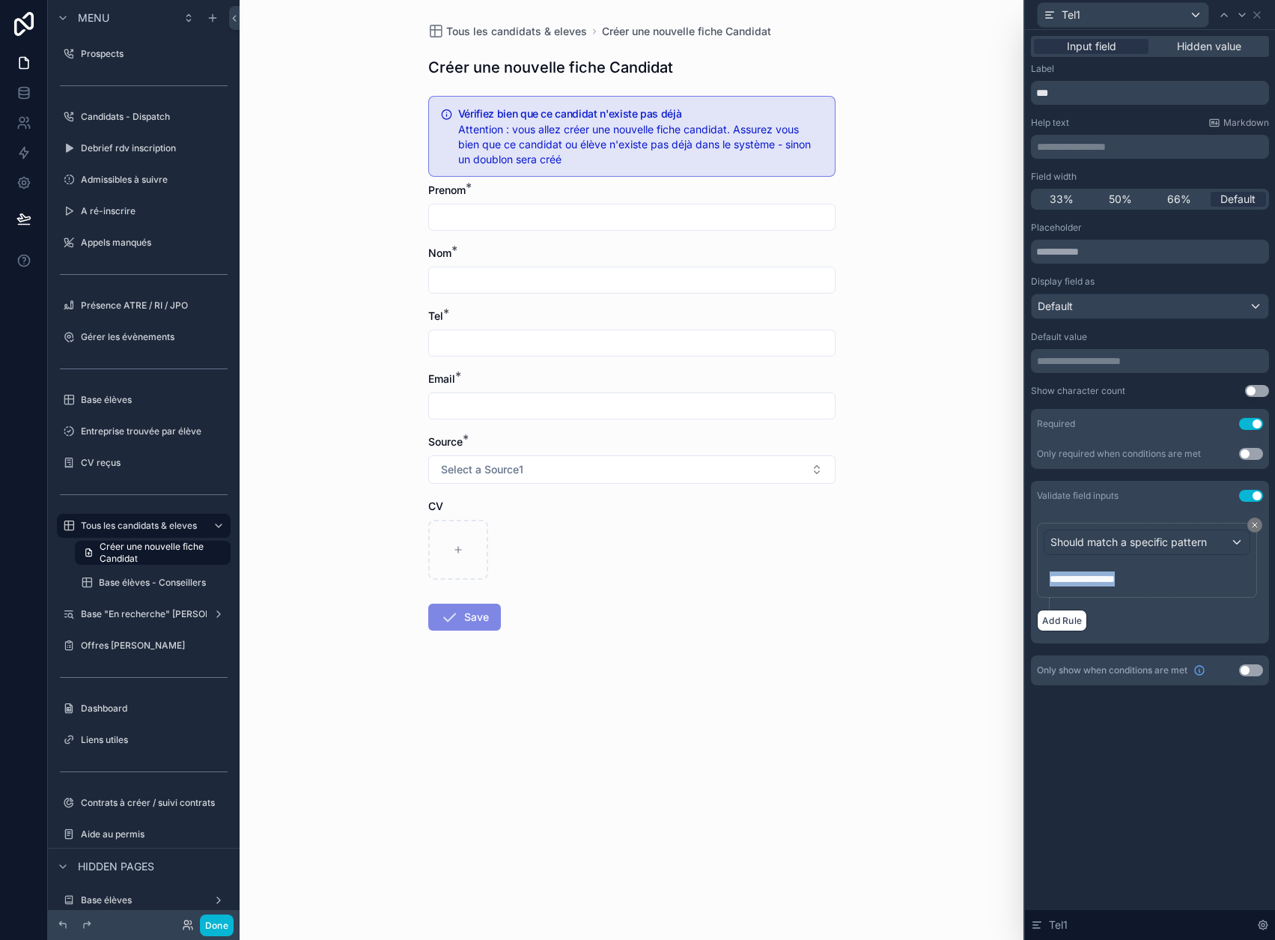
drag, startPoint x: 1174, startPoint y: 574, endPoint x: 1039, endPoint y: 563, distance: 135.3
click at [1039, 563] on div "**********" at bounding box center [1150, 375] width 250 height 691
click at [219, 928] on button "Done" at bounding box center [217, 925] width 34 height 22
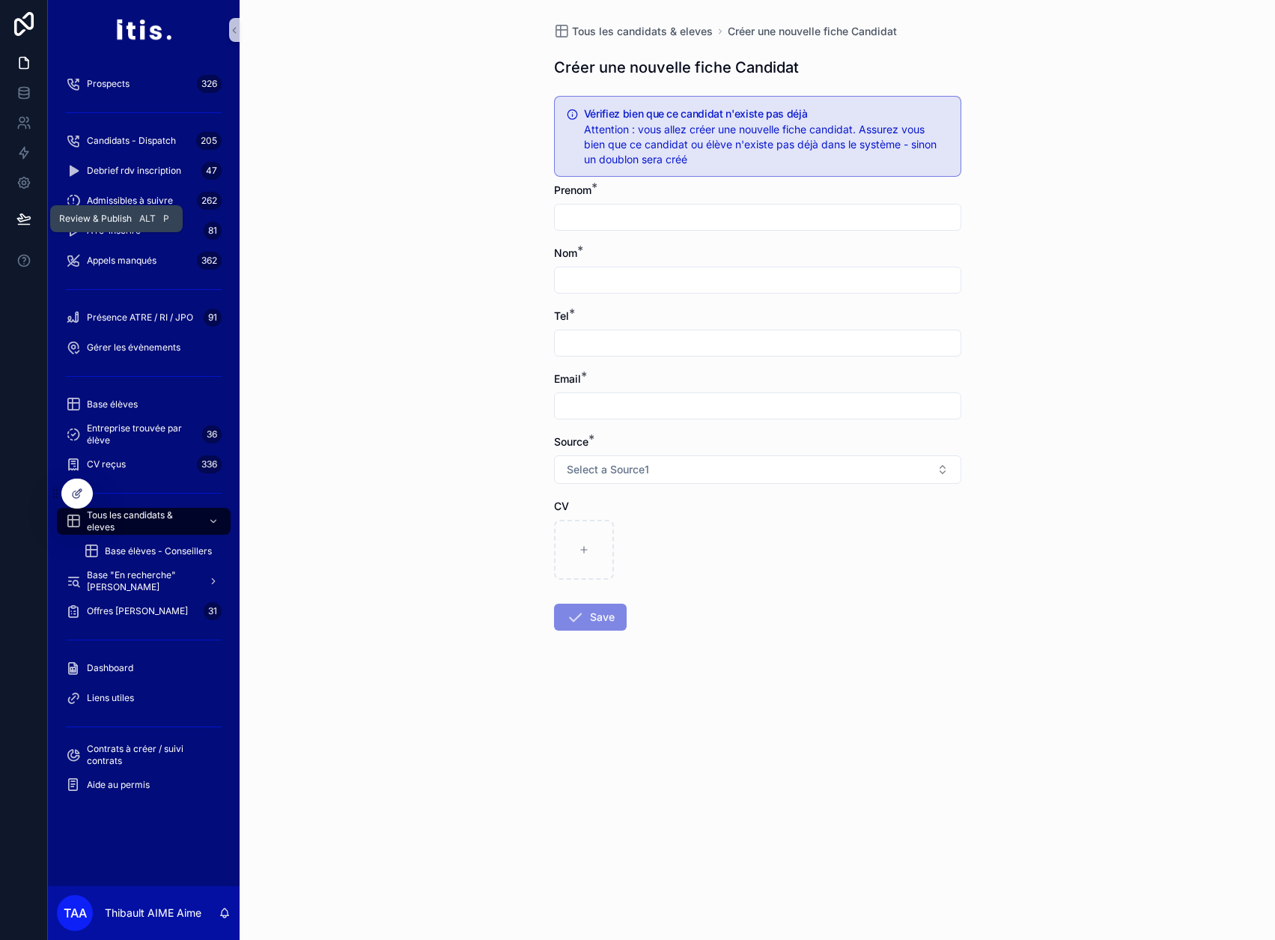
click at [30, 213] on icon at bounding box center [23, 218] width 15 height 15
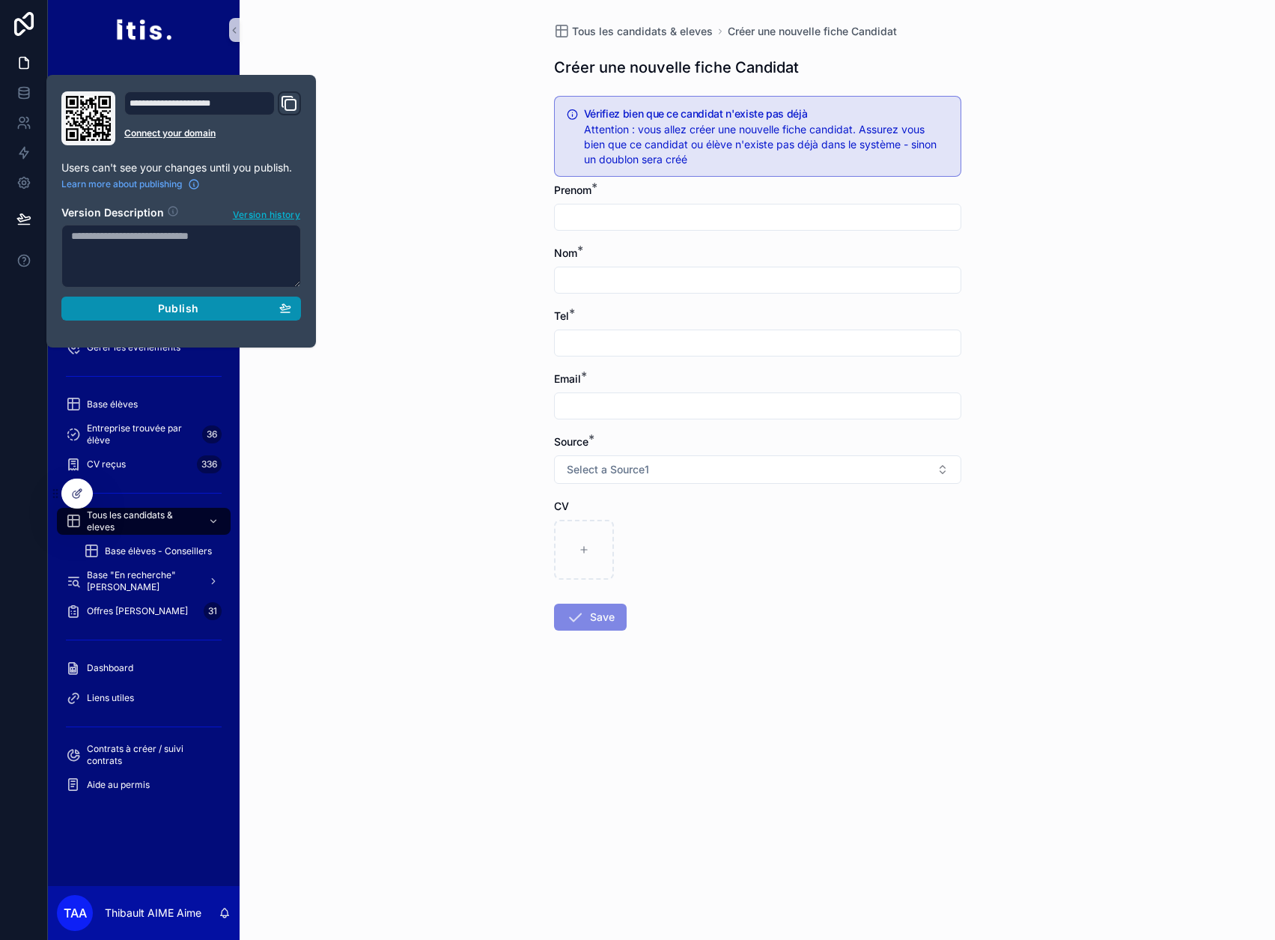
click at [136, 314] on div "Publish" at bounding box center [181, 308] width 220 height 13
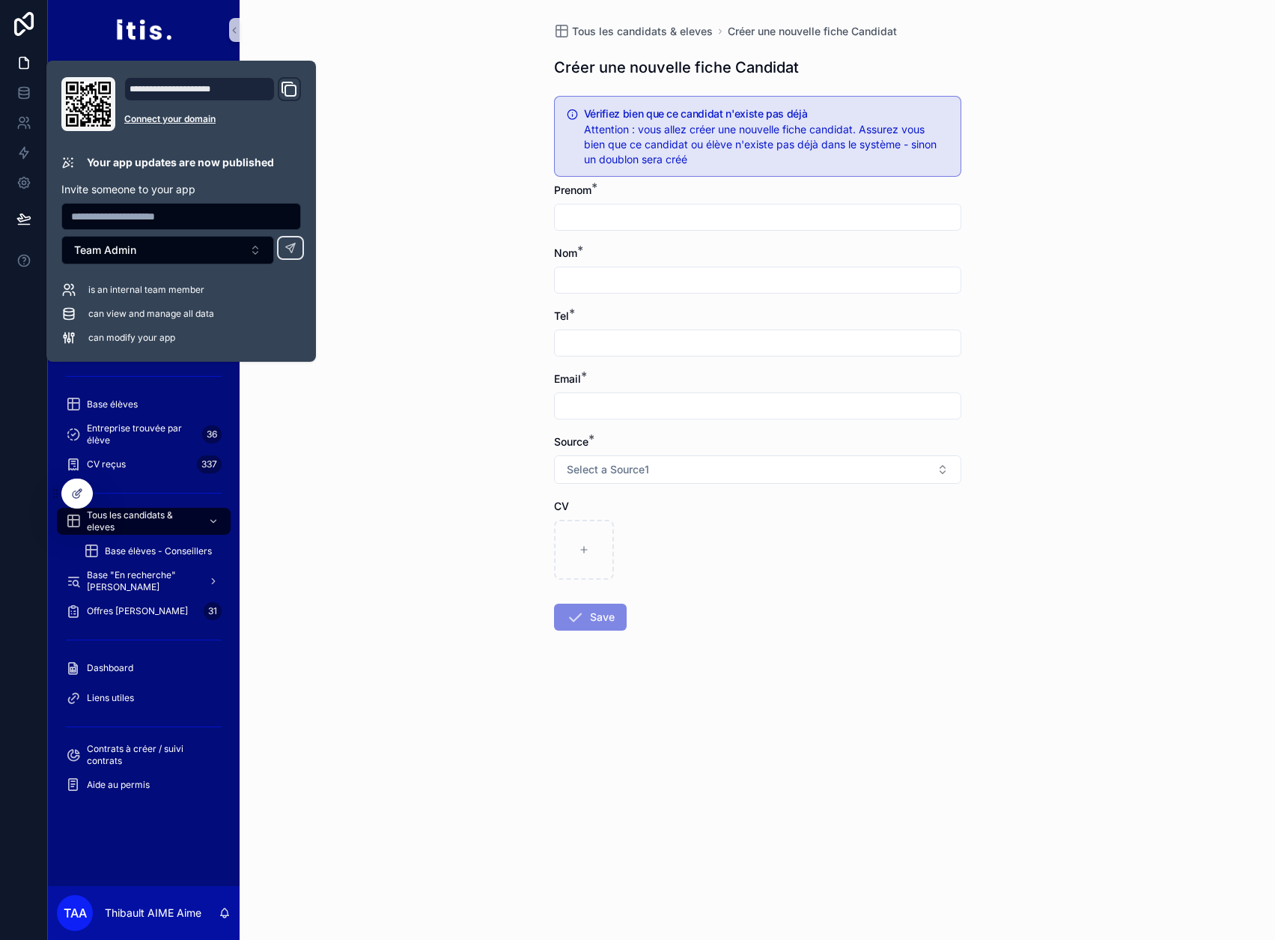
click at [450, 312] on div "Tous les candidats & eleves Créer une nouvelle fiche Candidat Créer une nouvell…" at bounding box center [758, 470] width 1036 height 940
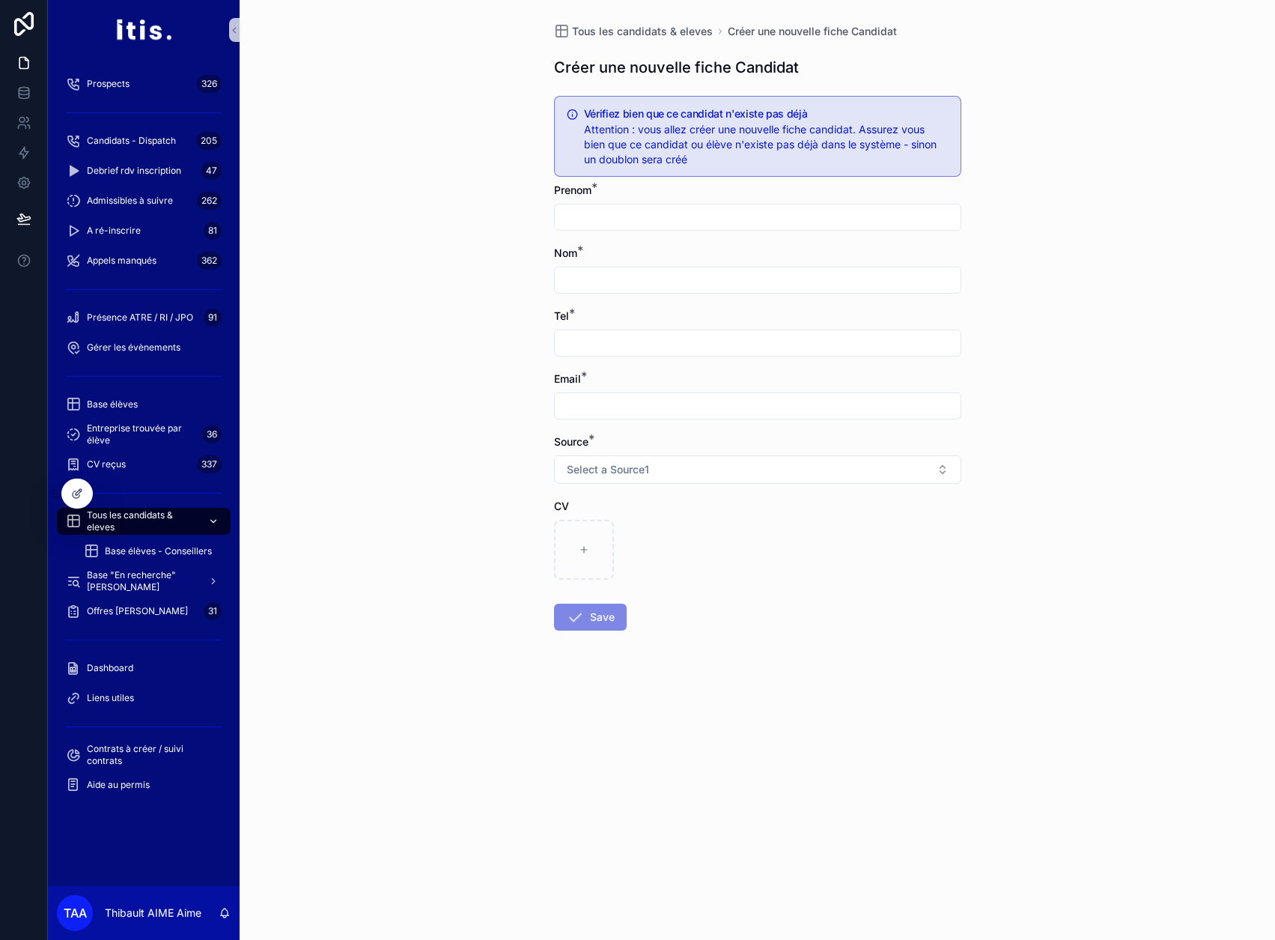
click at [160, 517] on span "Tous les candidats & eleves" at bounding box center [141, 521] width 109 height 24
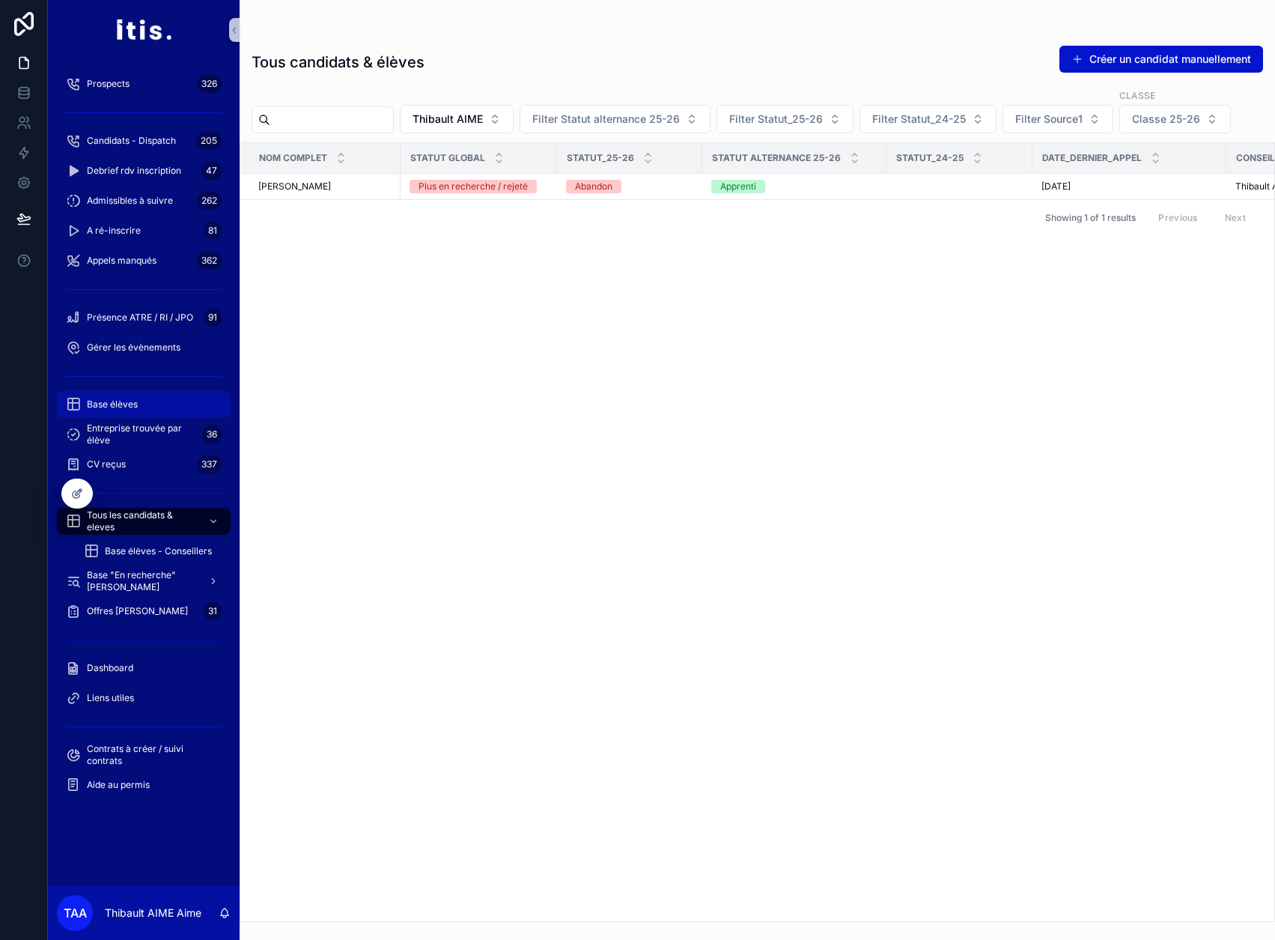
click at [106, 403] on span "Base élèves" at bounding box center [112, 404] width 51 height 12
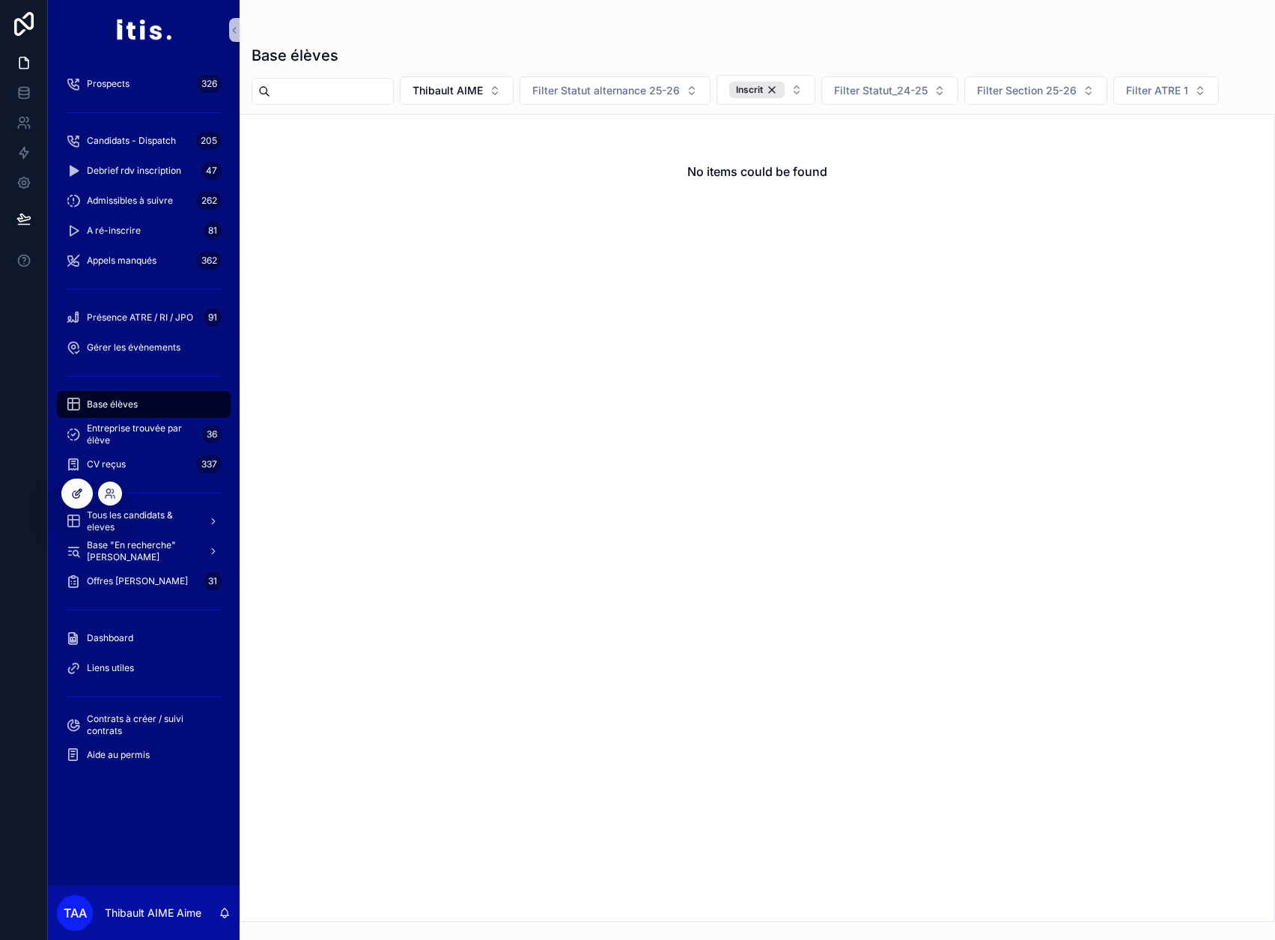
click at [81, 484] on div at bounding box center [77, 493] width 30 height 28
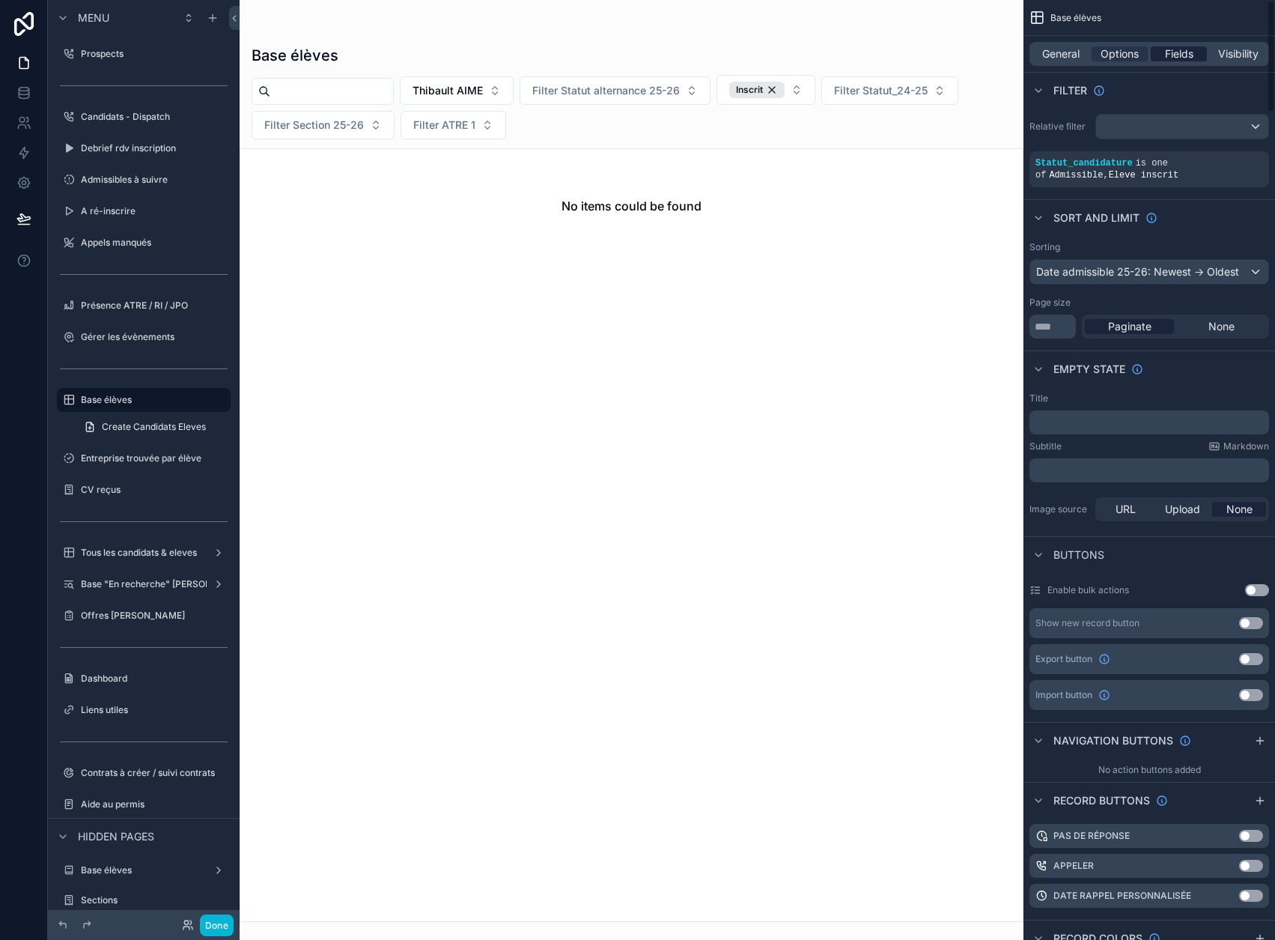
click at [1191, 52] on span "Fields" at bounding box center [1179, 53] width 28 height 15
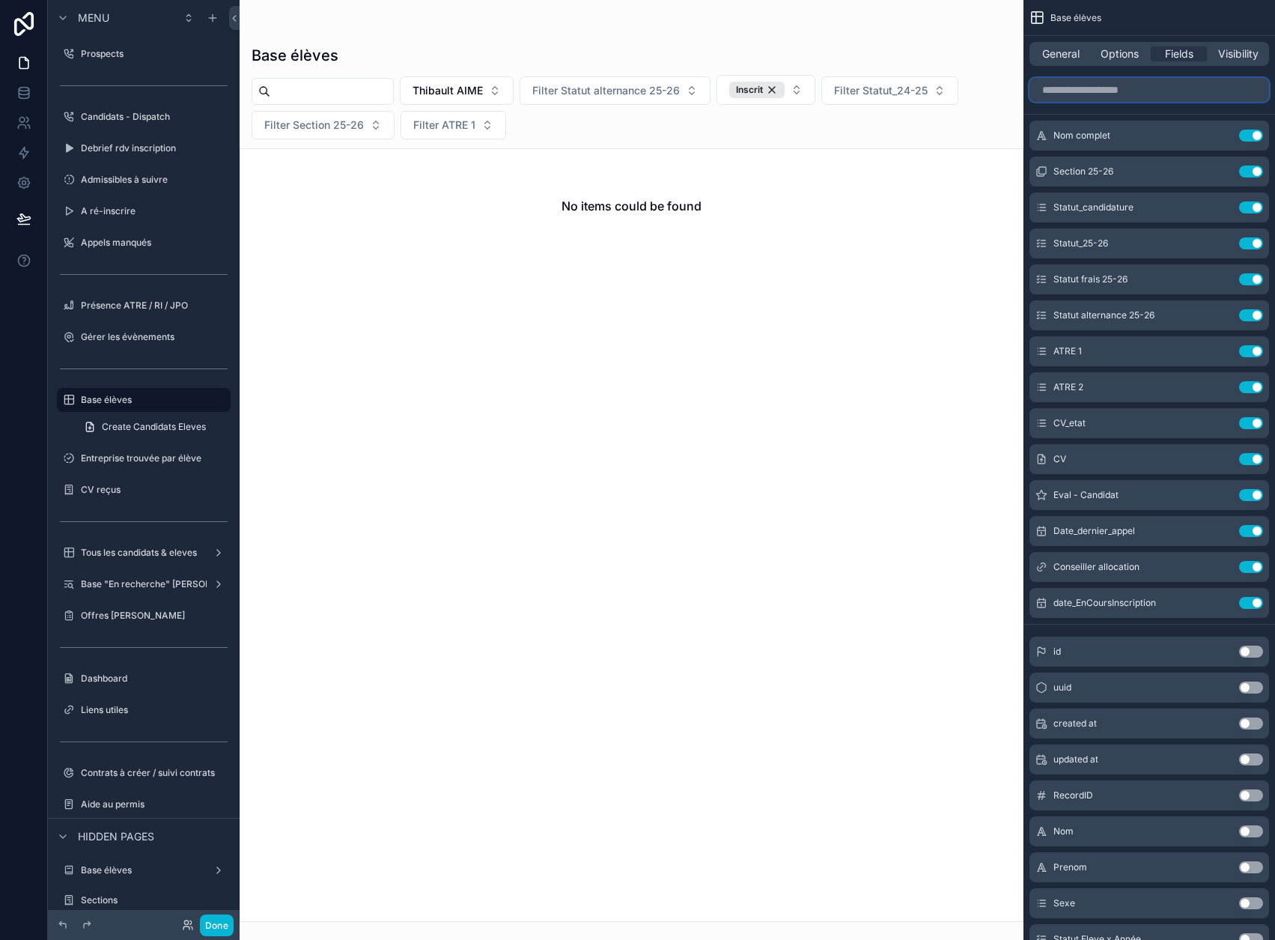
click at [1179, 84] on input "scrollable content" at bounding box center [1150, 90] width 240 height 24
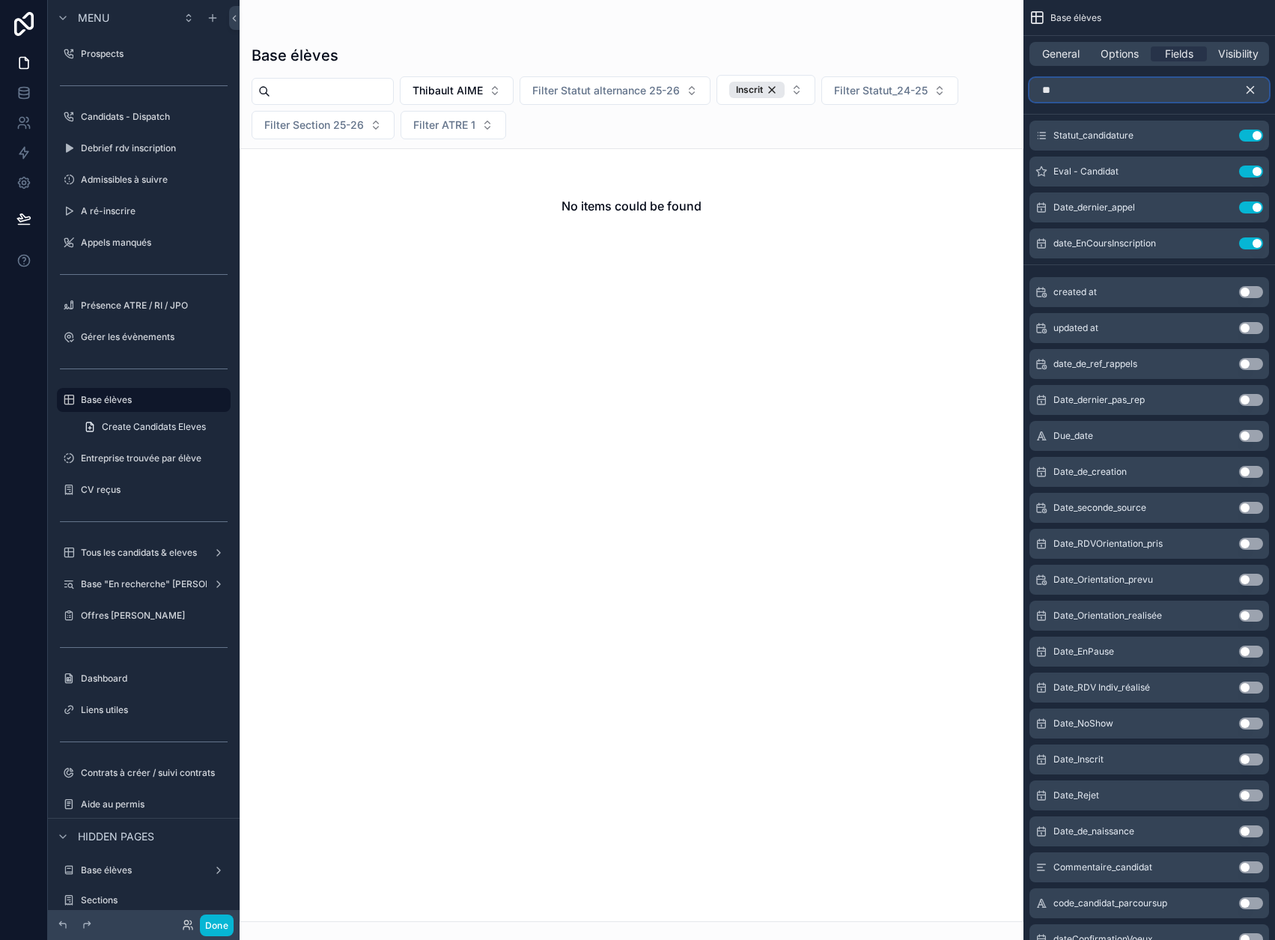
type input "*"
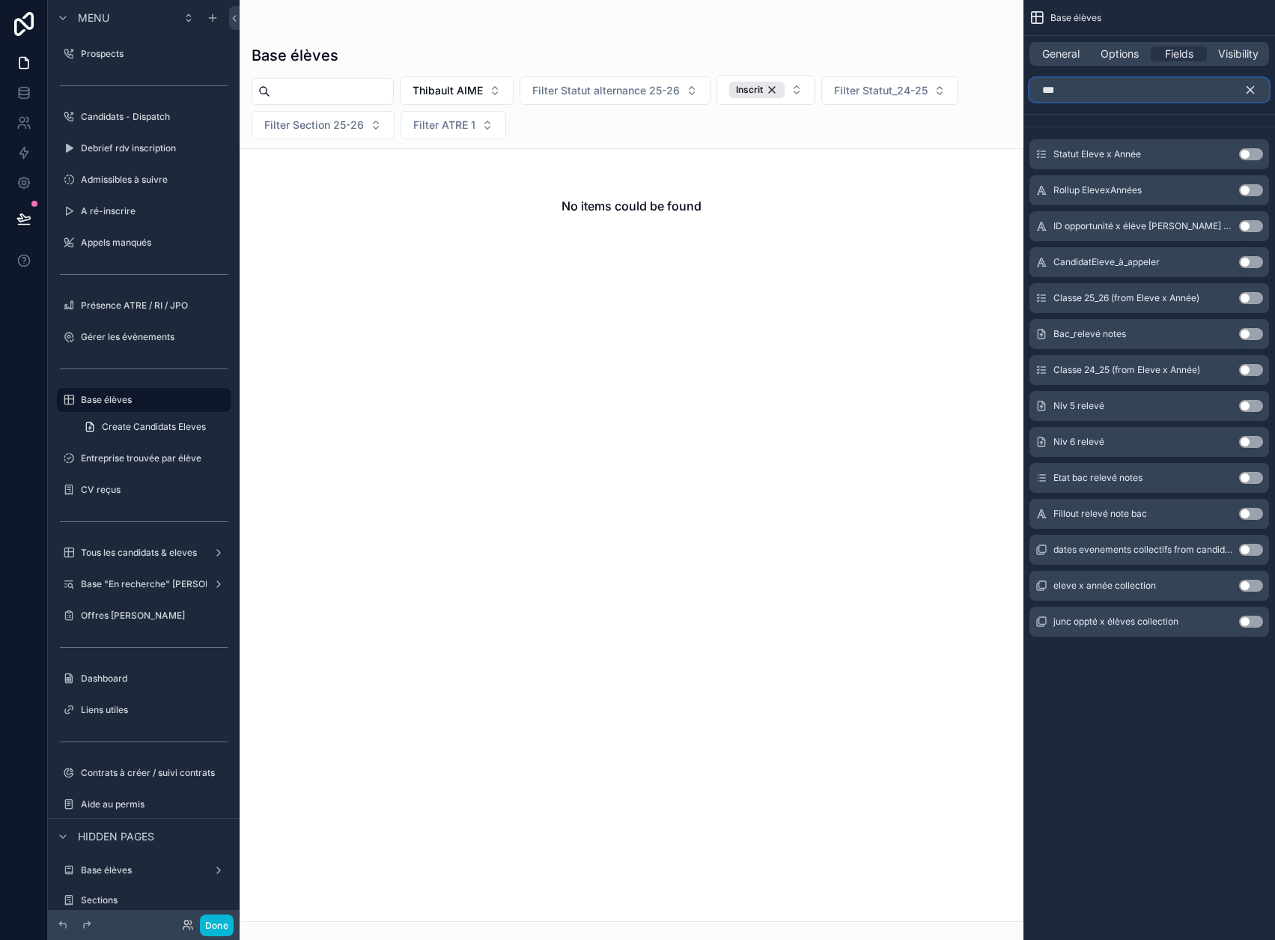
type input "***"
click at [1131, 594] on div "eleve x année collection Use setting" at bounding box center [1150, 586] width 240 height 30
click at [1141, 160] on span "Statut Eleve x Année" at bounding box center [1098, 154] width 88 height 12
click at [1254, 91] on icon "scrollable content" at bounding box center [1251, 90] width 7 height 7
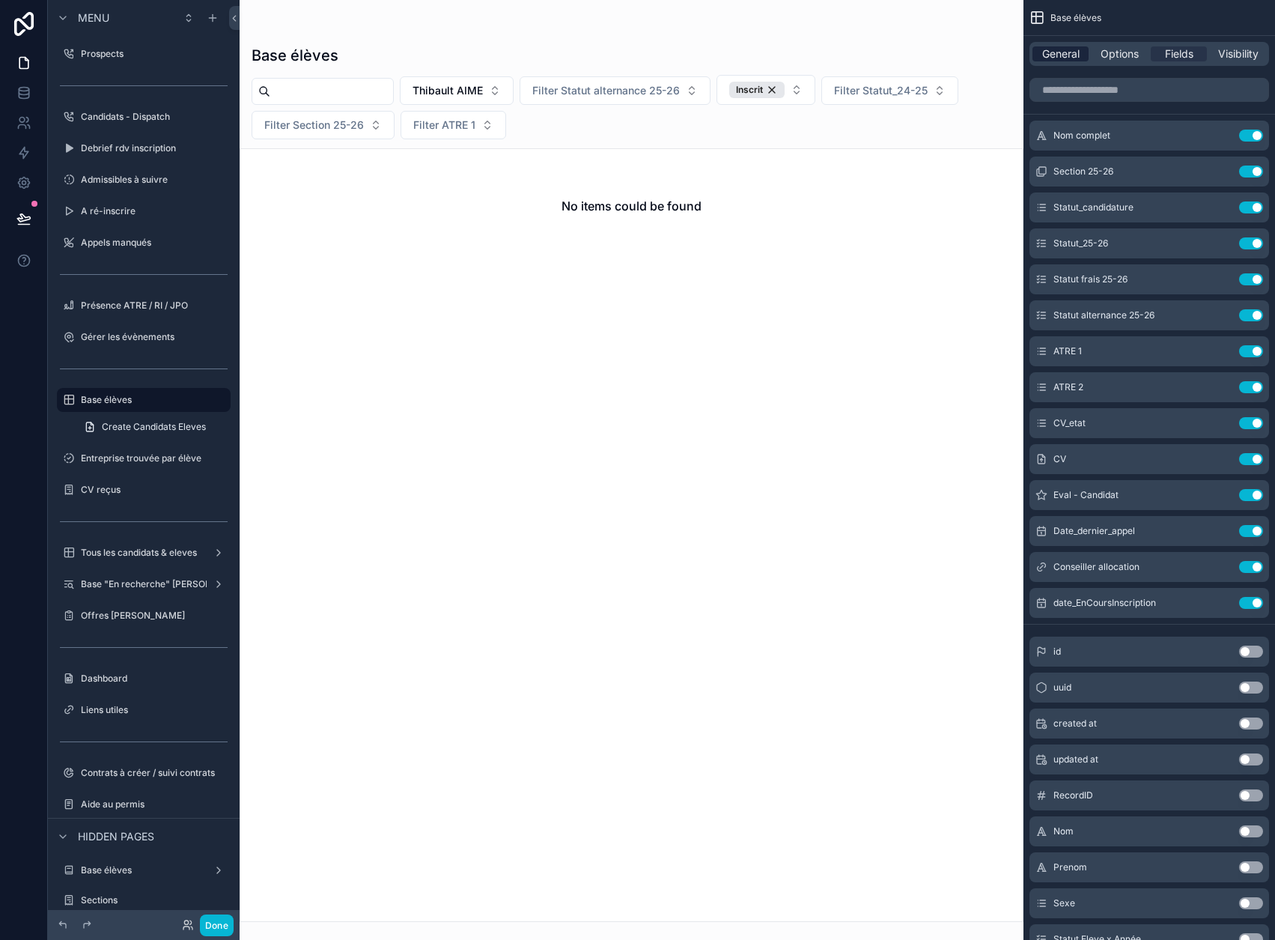
click at [1080, 55] on span "General" at bounding box center [1060, 53] width 37 height 15
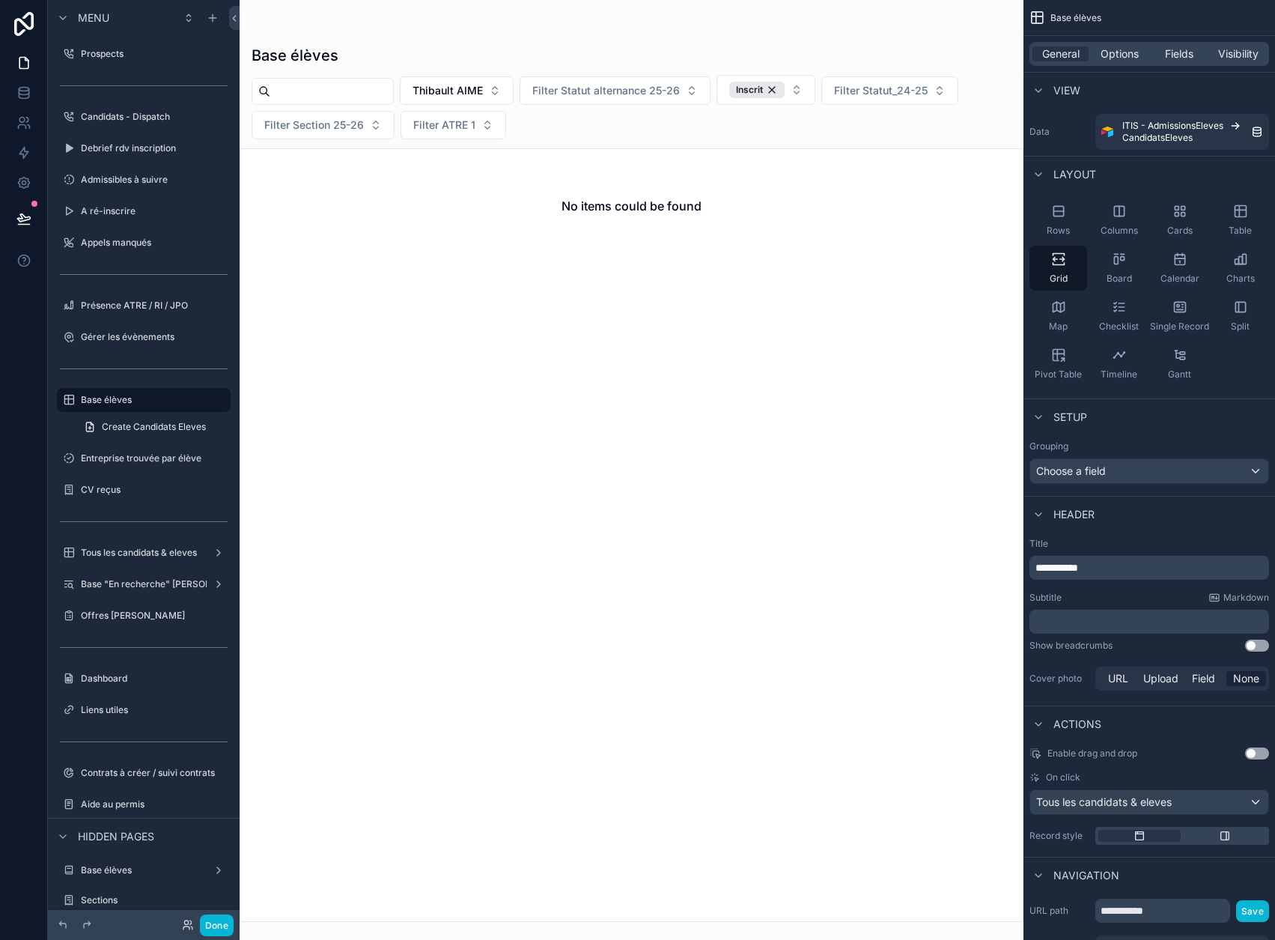
click at [916, 225] on div "scrollable content" at bounding box center [632, 470] width 784 height 940
click at [213, 929] on button "Done" at bounding box center [217, 925] width 34 height 22
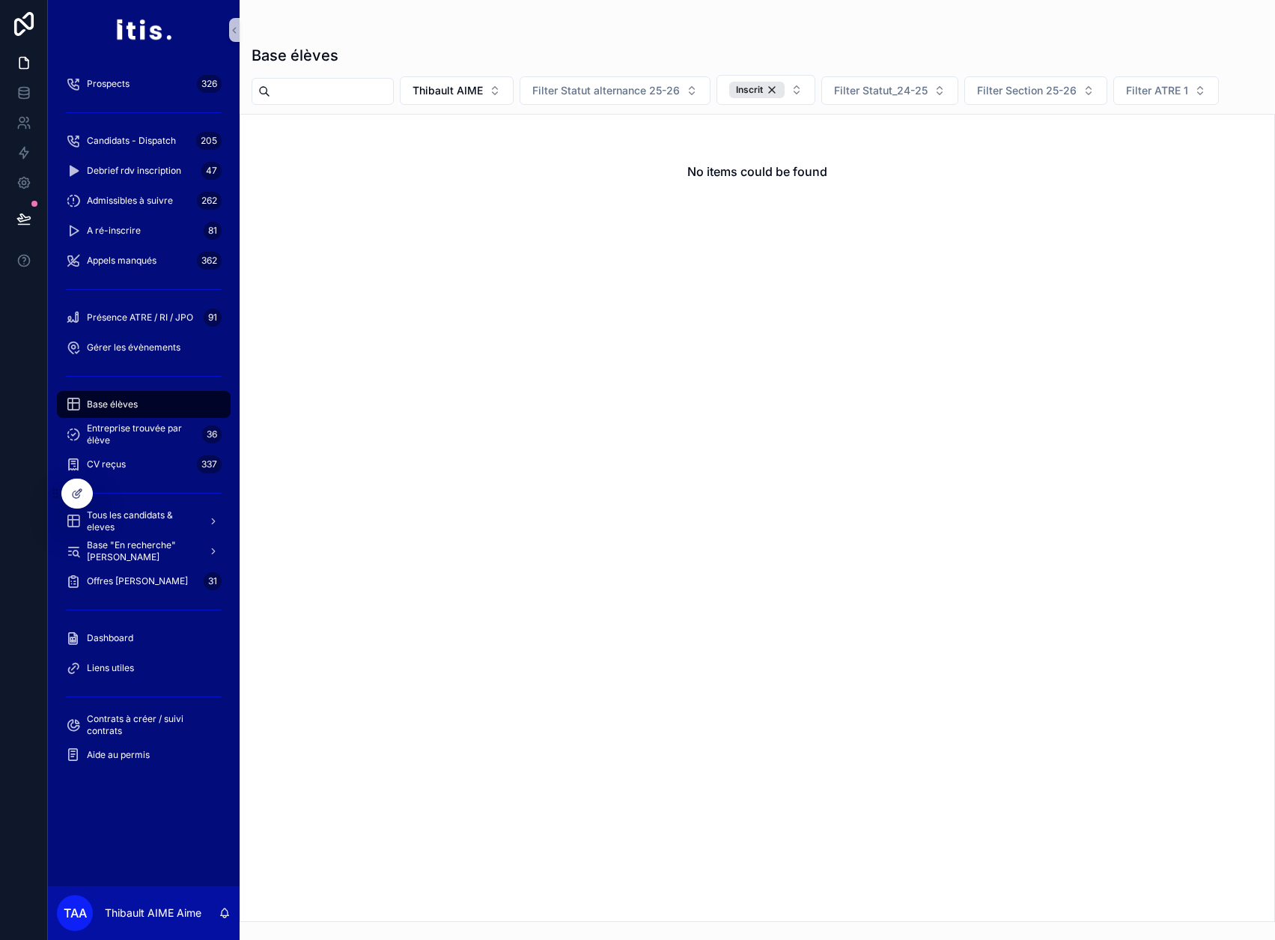
click at [139, 407] on div "Base élèves" at bounding box center [144, 404] width 156 height 24
click at [136, 521] on span "Tous les candidats & eleves" at bounding box center [141, 521] width 109 height 24
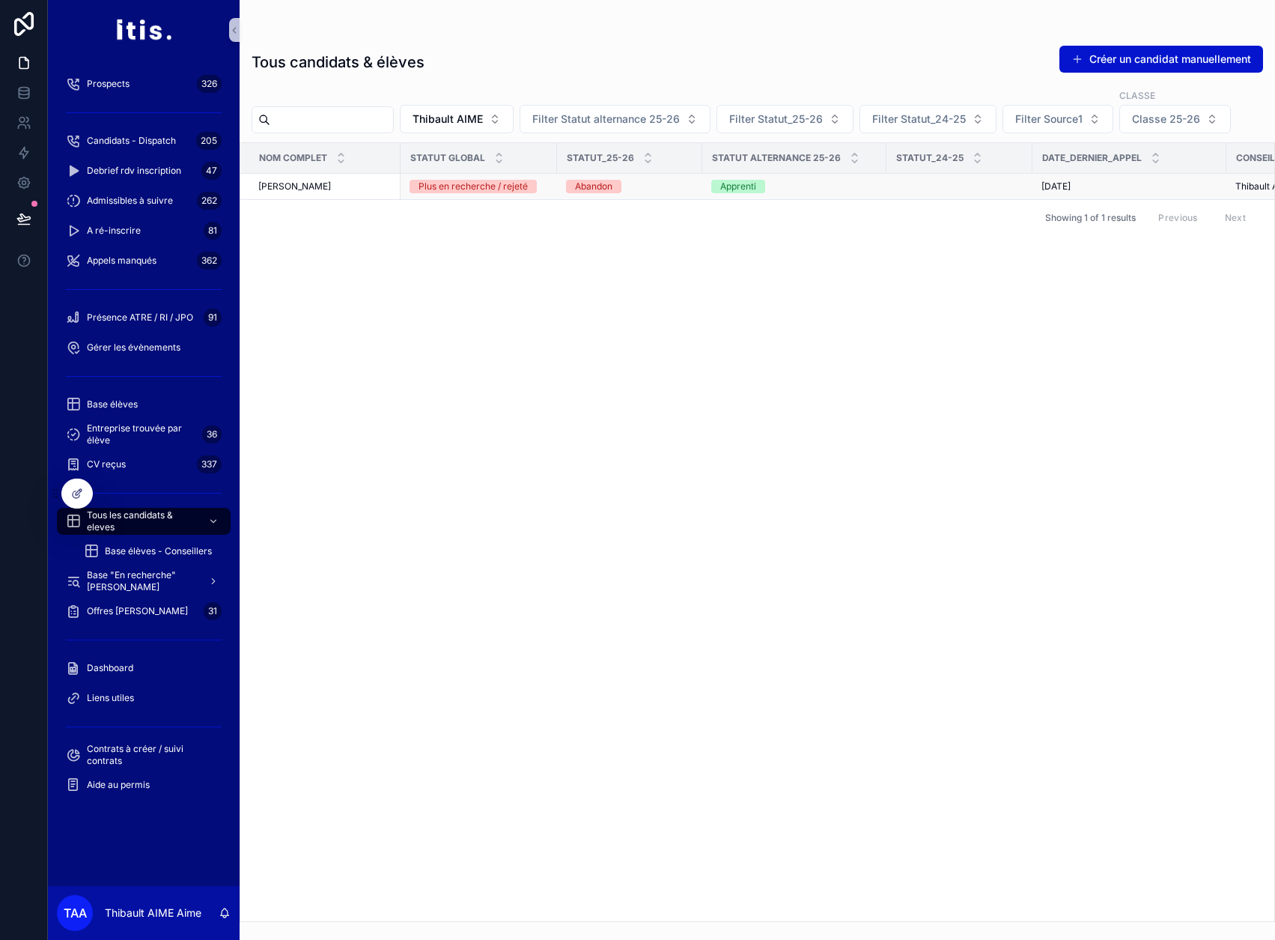
click at [375, 188] on div "thibault Aime thibault Aime" at bounding box center [324, 186] width 133 height 12
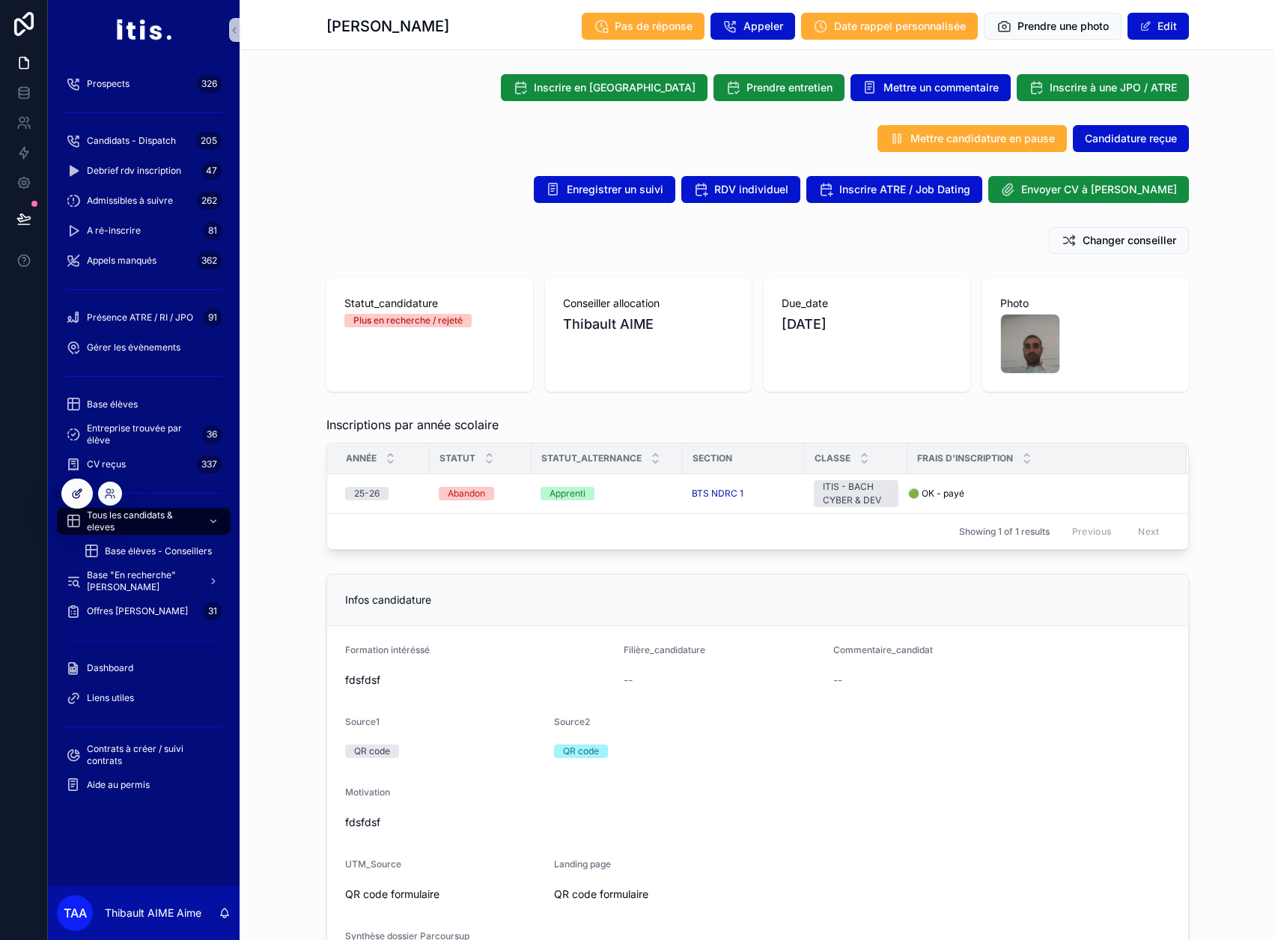
click at [70, 494] on div at bounding box center [77, 493] width 30 height 28
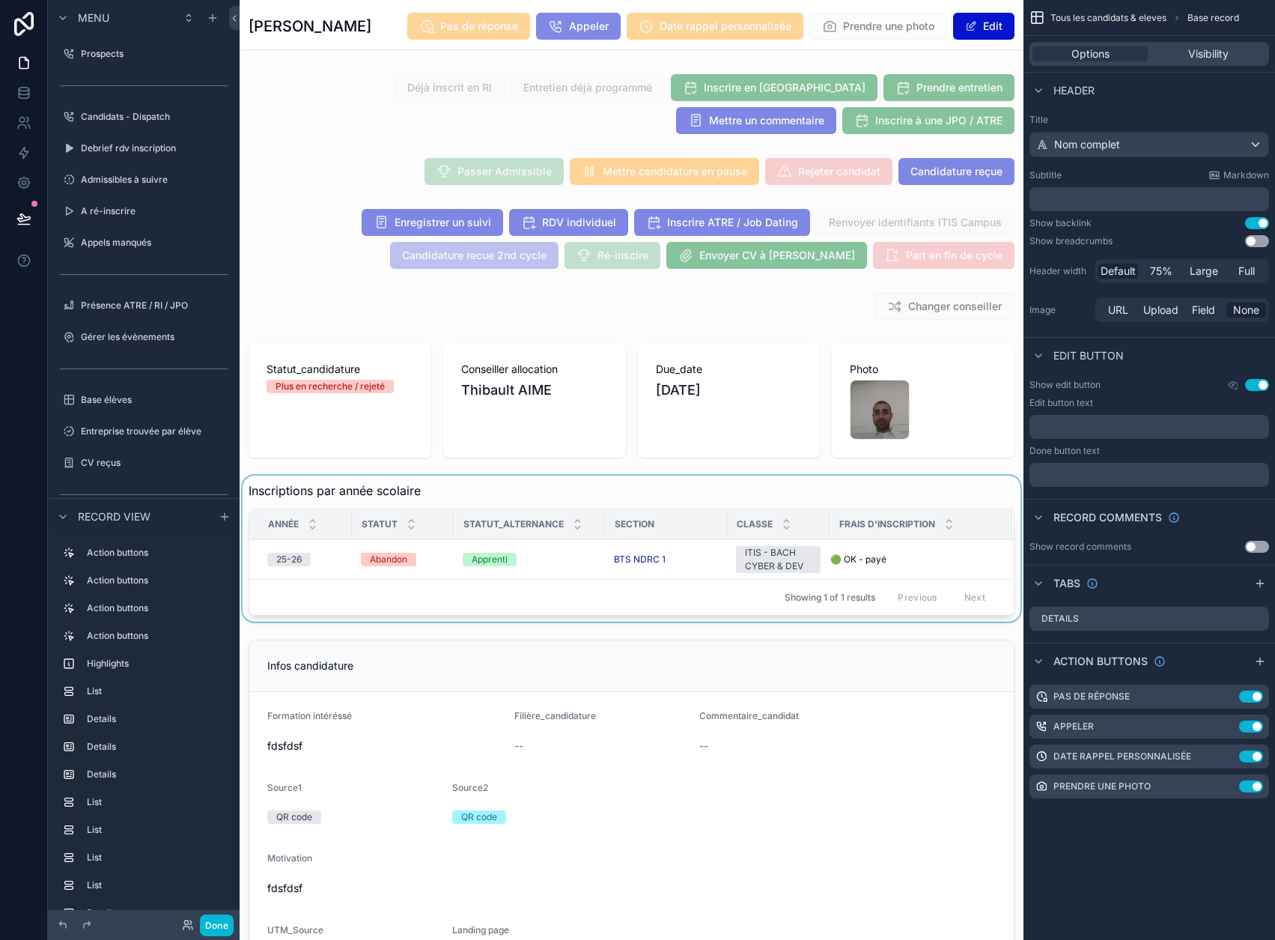
click at [455, 579] on div "Showing 1 of 1 results Previous Next" at bounding box center [631, 597] width 765 height 36
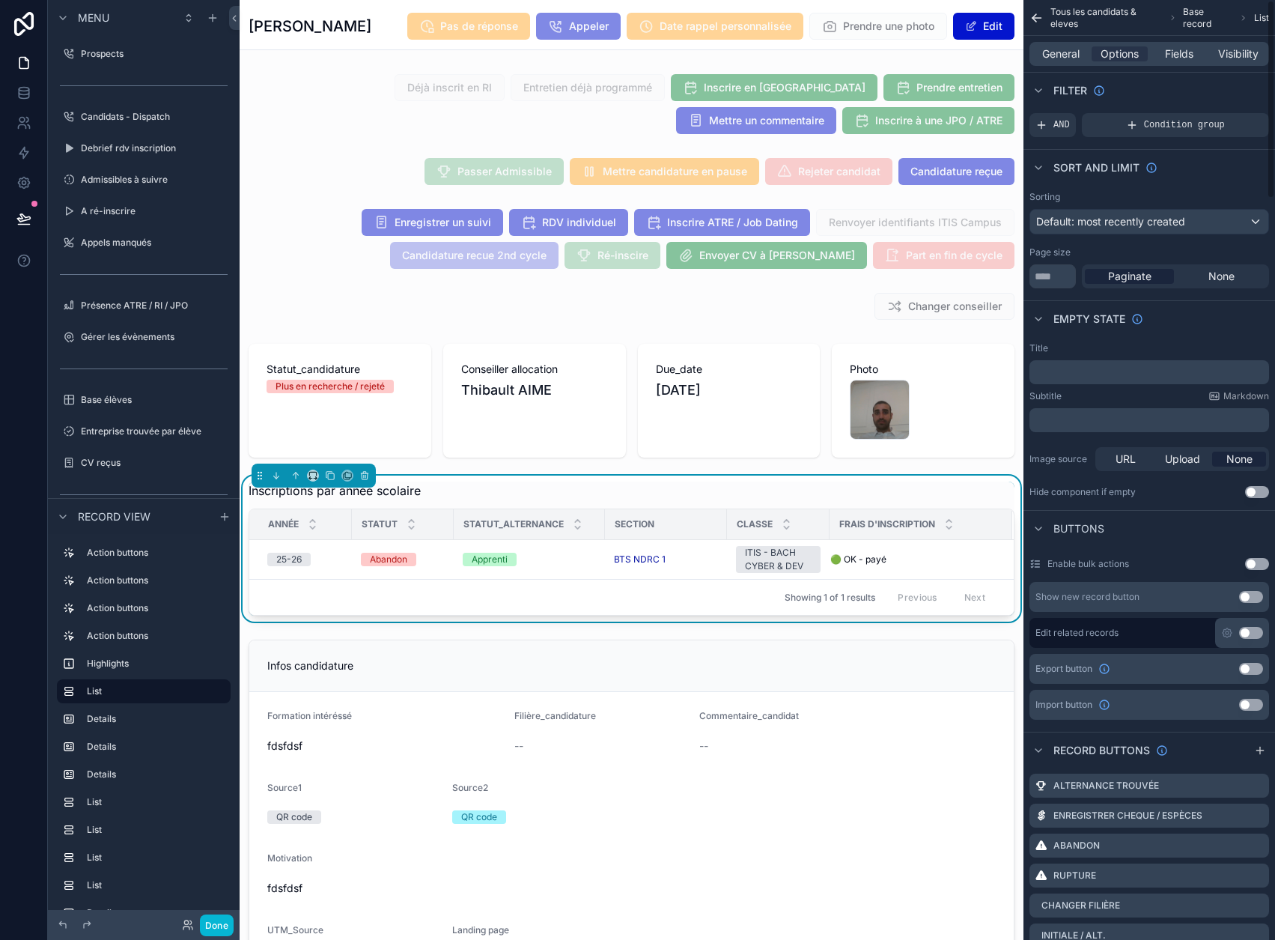
scroll to position [75, 0]
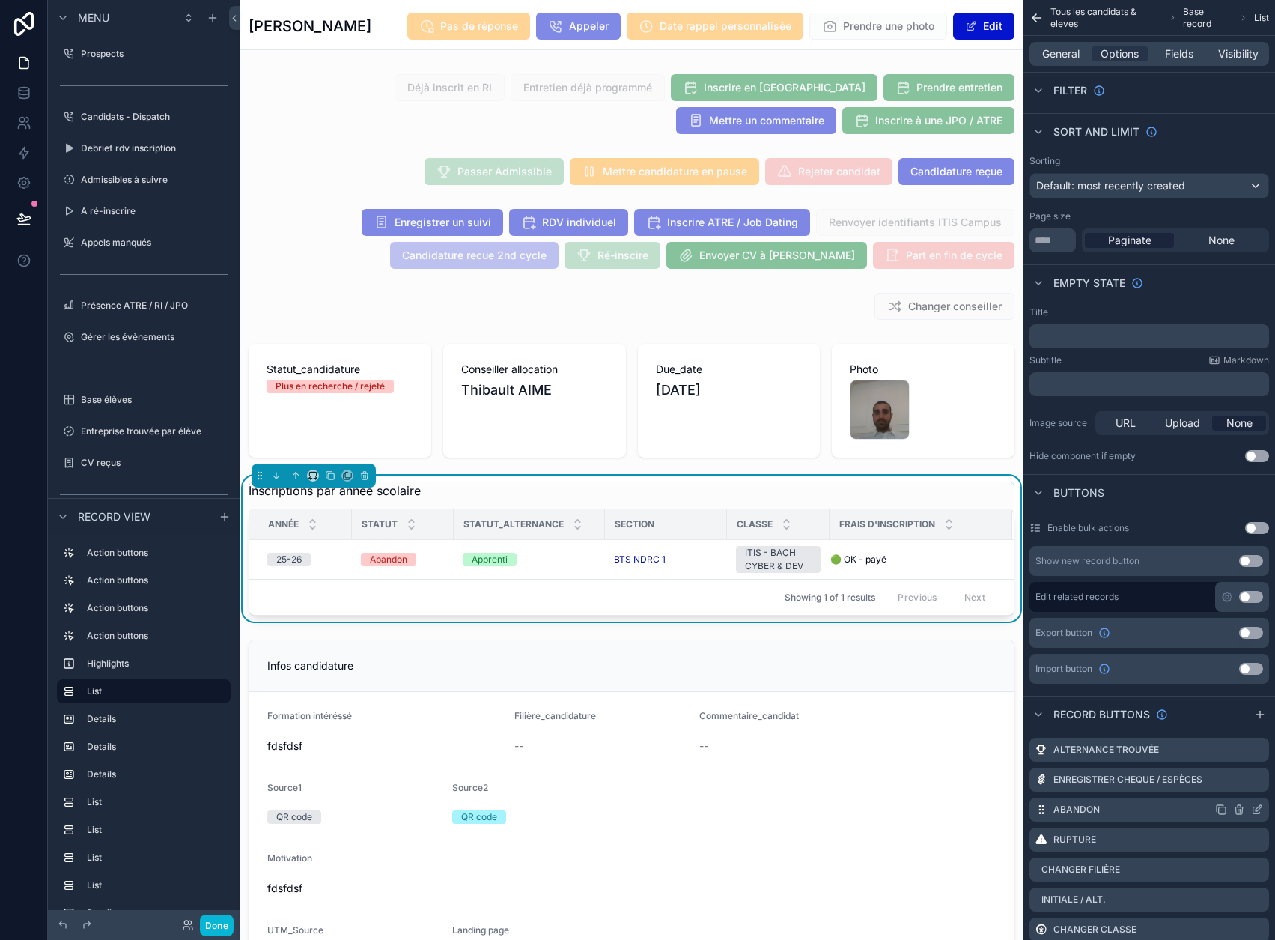
click at [1260, 808] on icon "scrollable content" at bounding box center [1257, 810] width 7 height 7
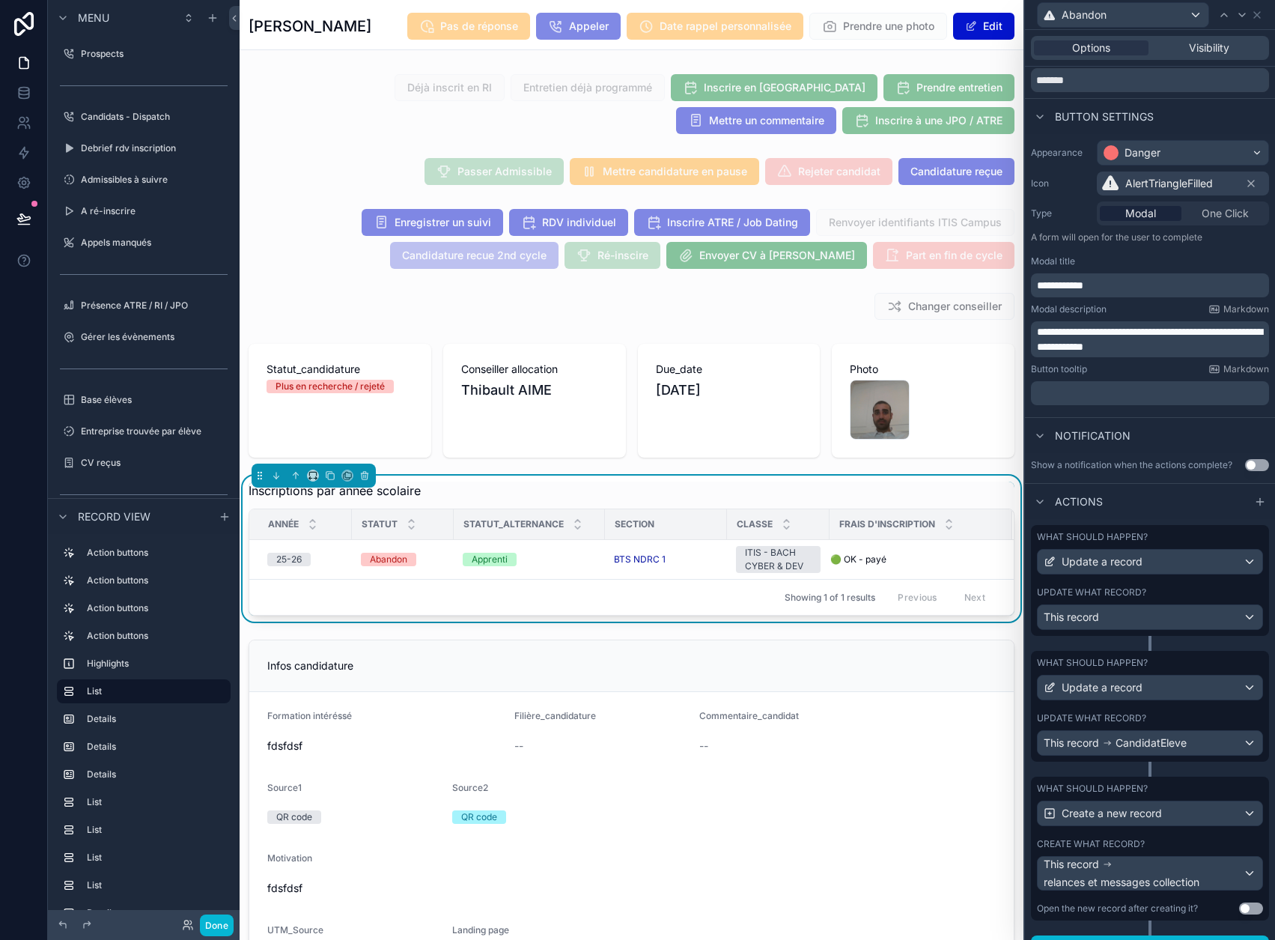
scroll to position [67, 0]
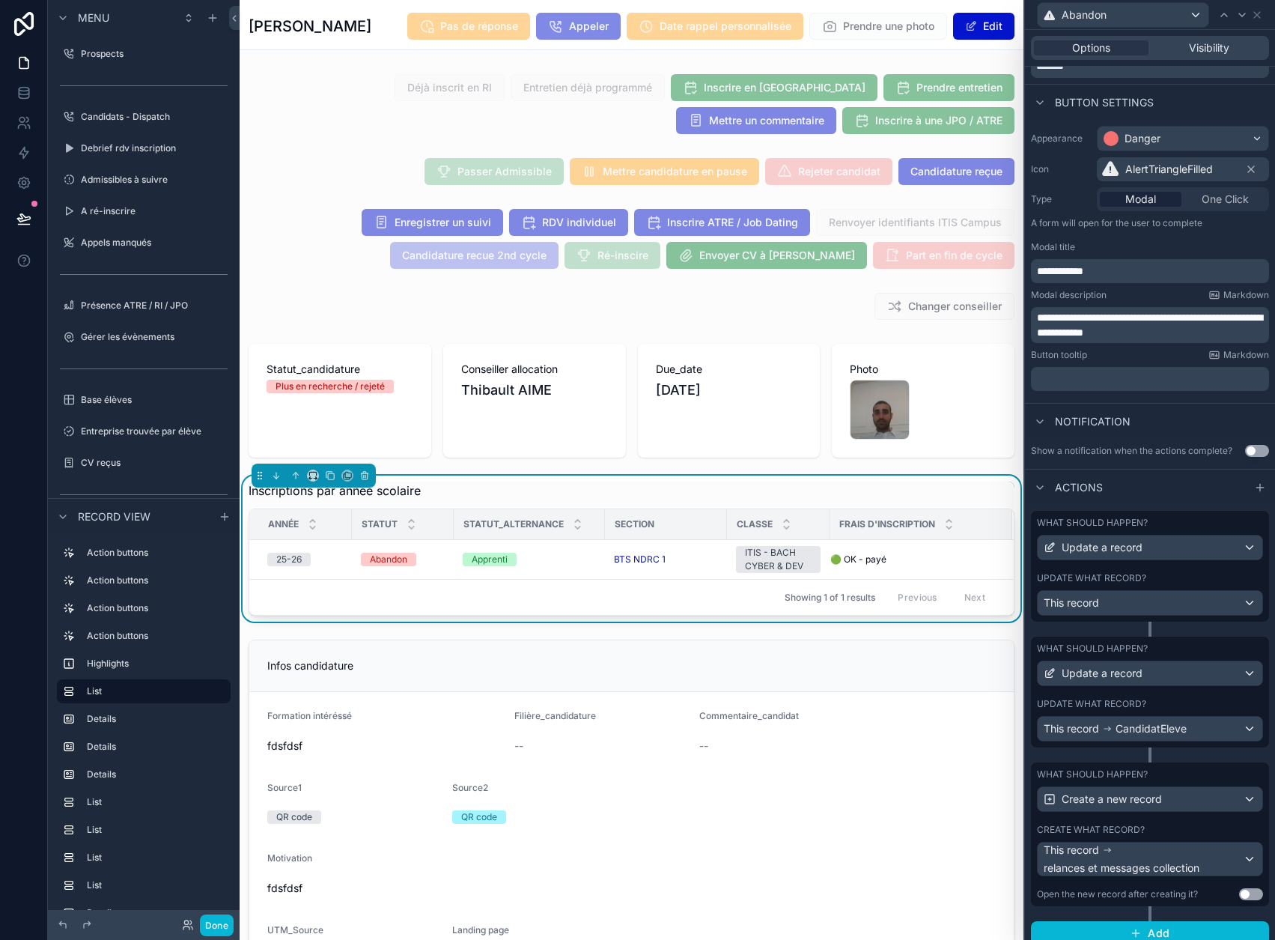
click at [1186, 657] on div "What should happen? Update a record" at bounding box center [1150, 664] width 226 height 43
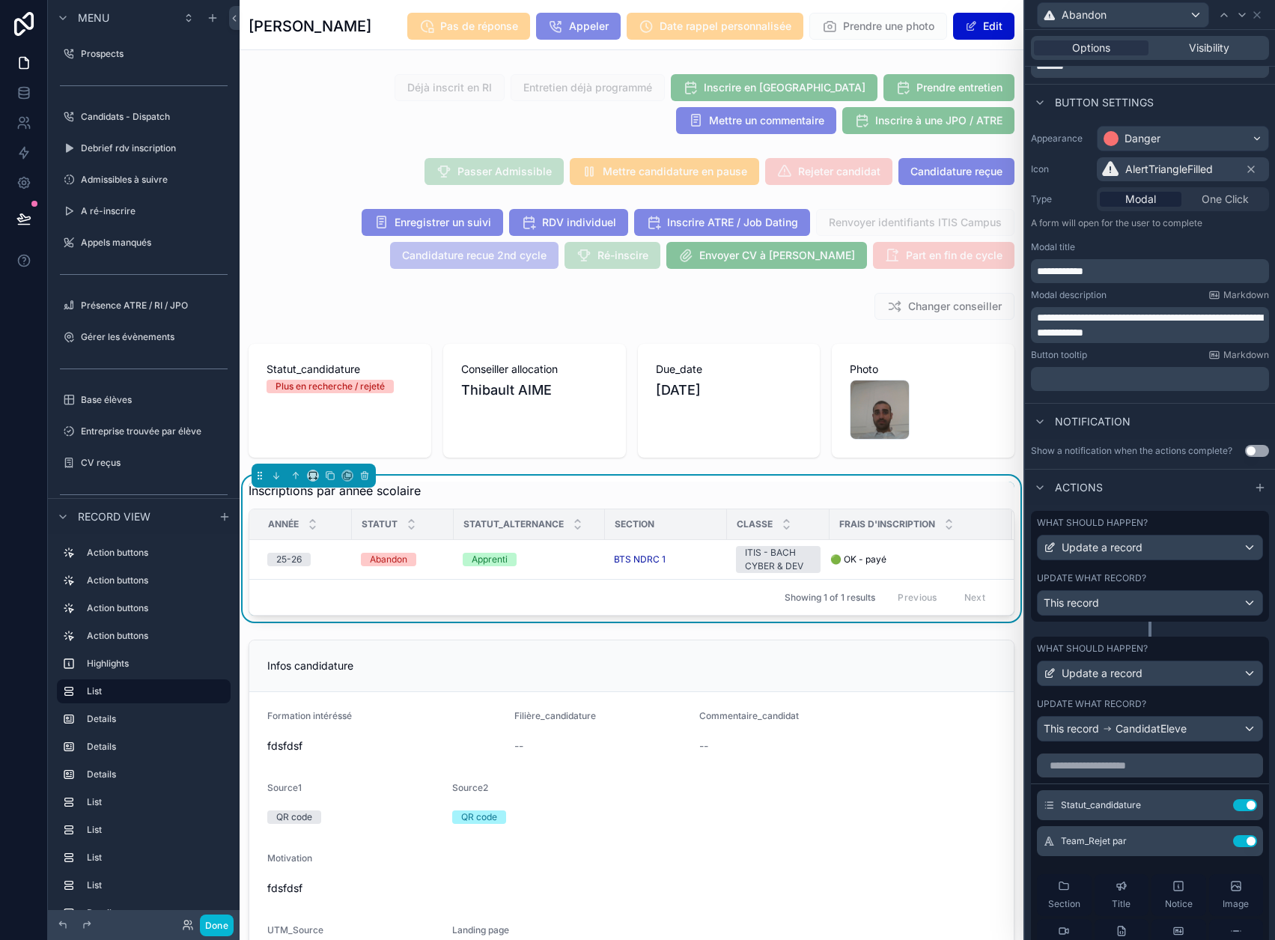
click at [1169, 565] on div "What should happen? Update a record Update what record? This record" at bounding box center [1150, 566] width 238 height 111
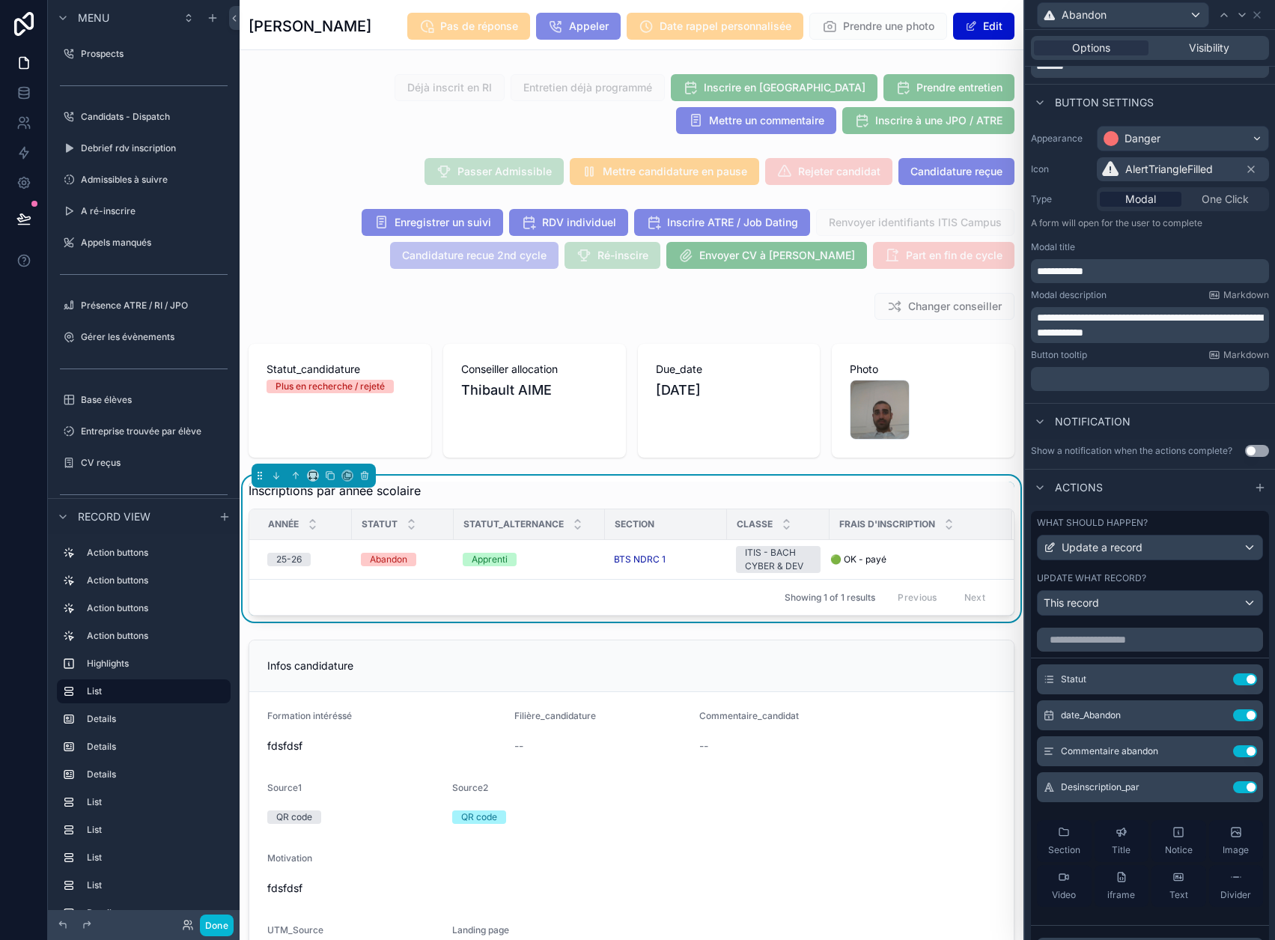
scroll to position [142, 0]
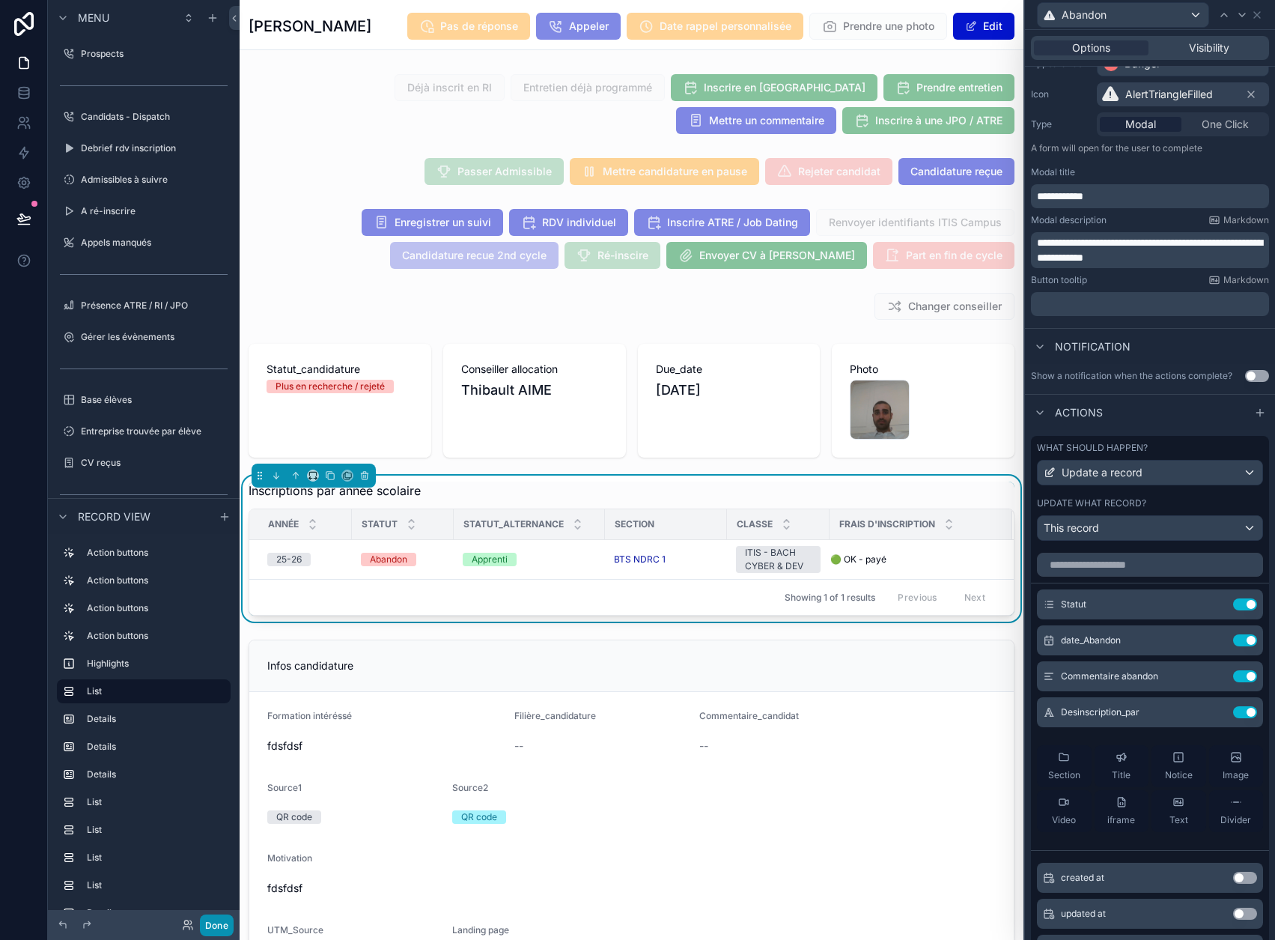
click at [219, 929] on button "Done" at bounding box center [217, 925] width 34 height 22
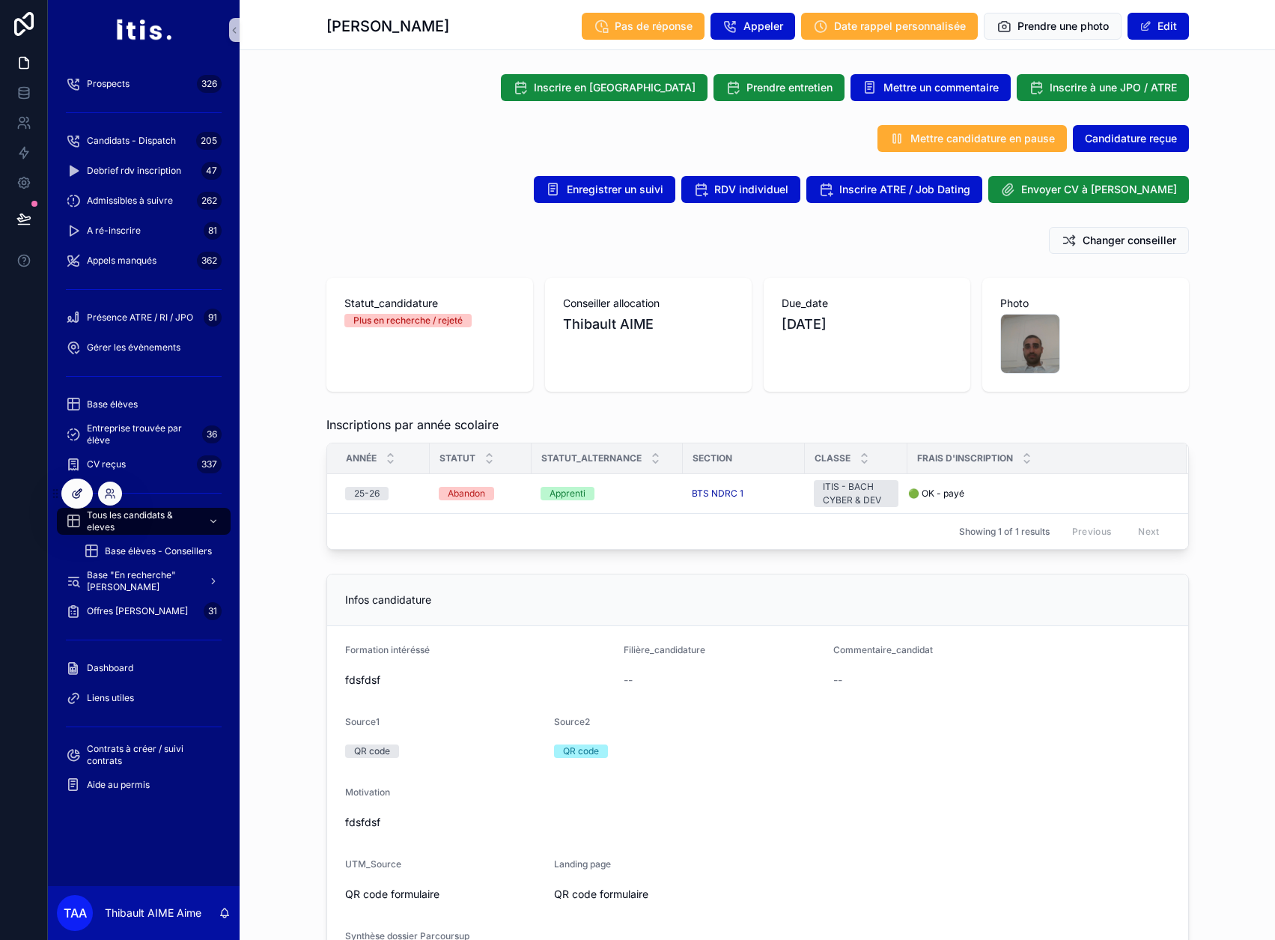
click at [73, 499] on icon at bounding box center [77, 493] width 12 height 12
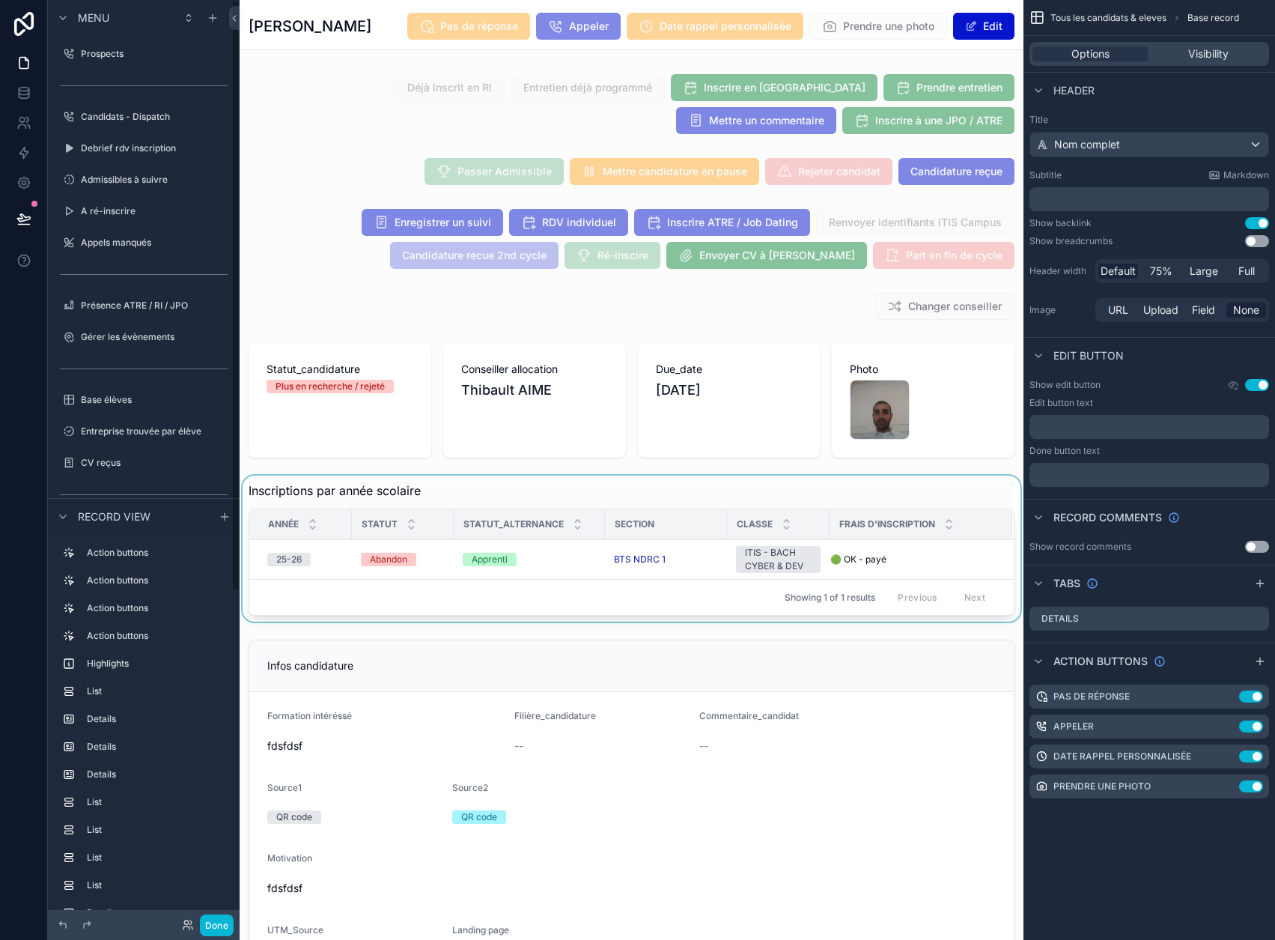
click at [365, 601] on div "Showing 1 of 1 results Previous Next" at bounding box center [631, 597] width 765 height 36
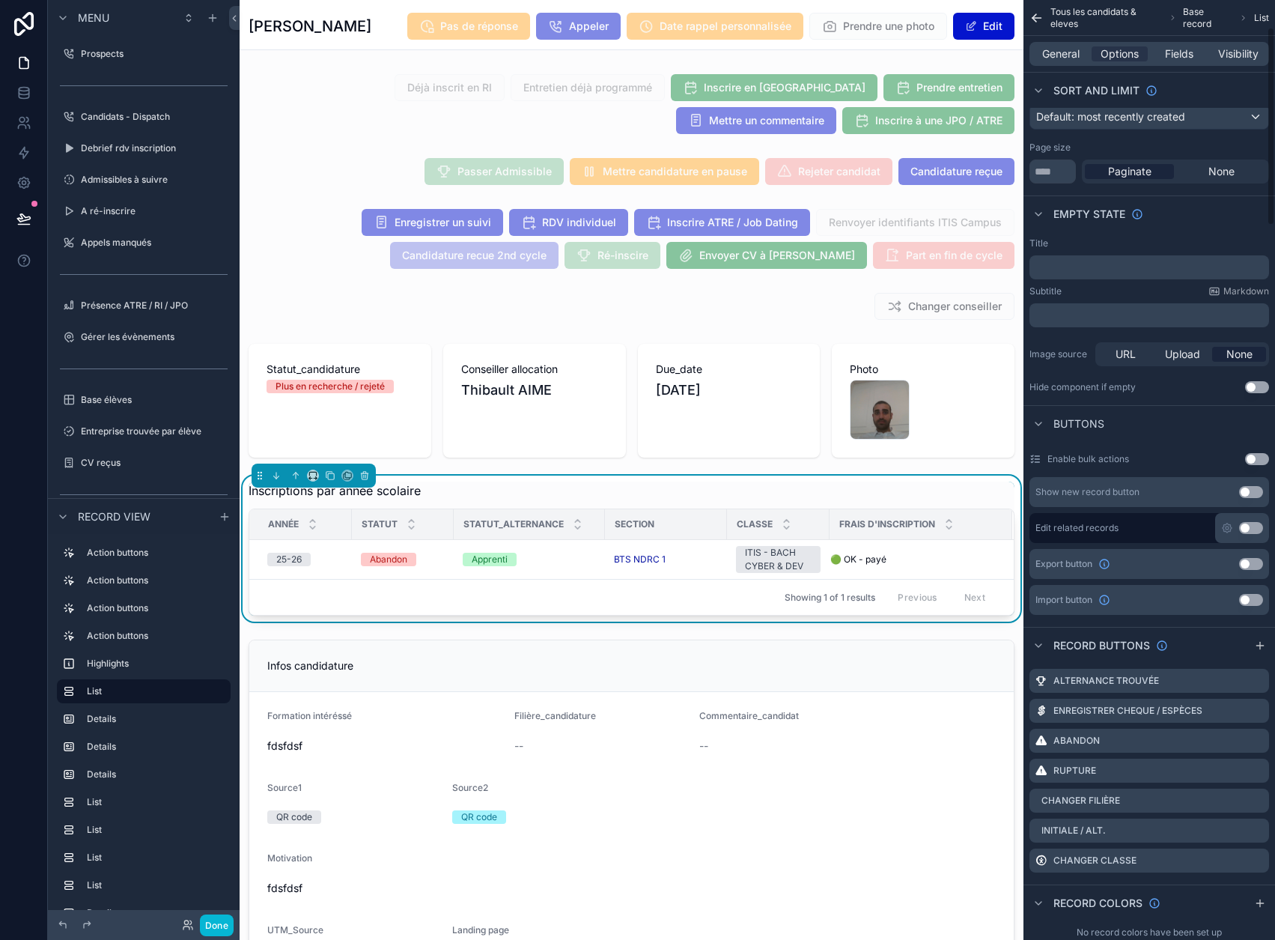
scroll to position [150, 0]
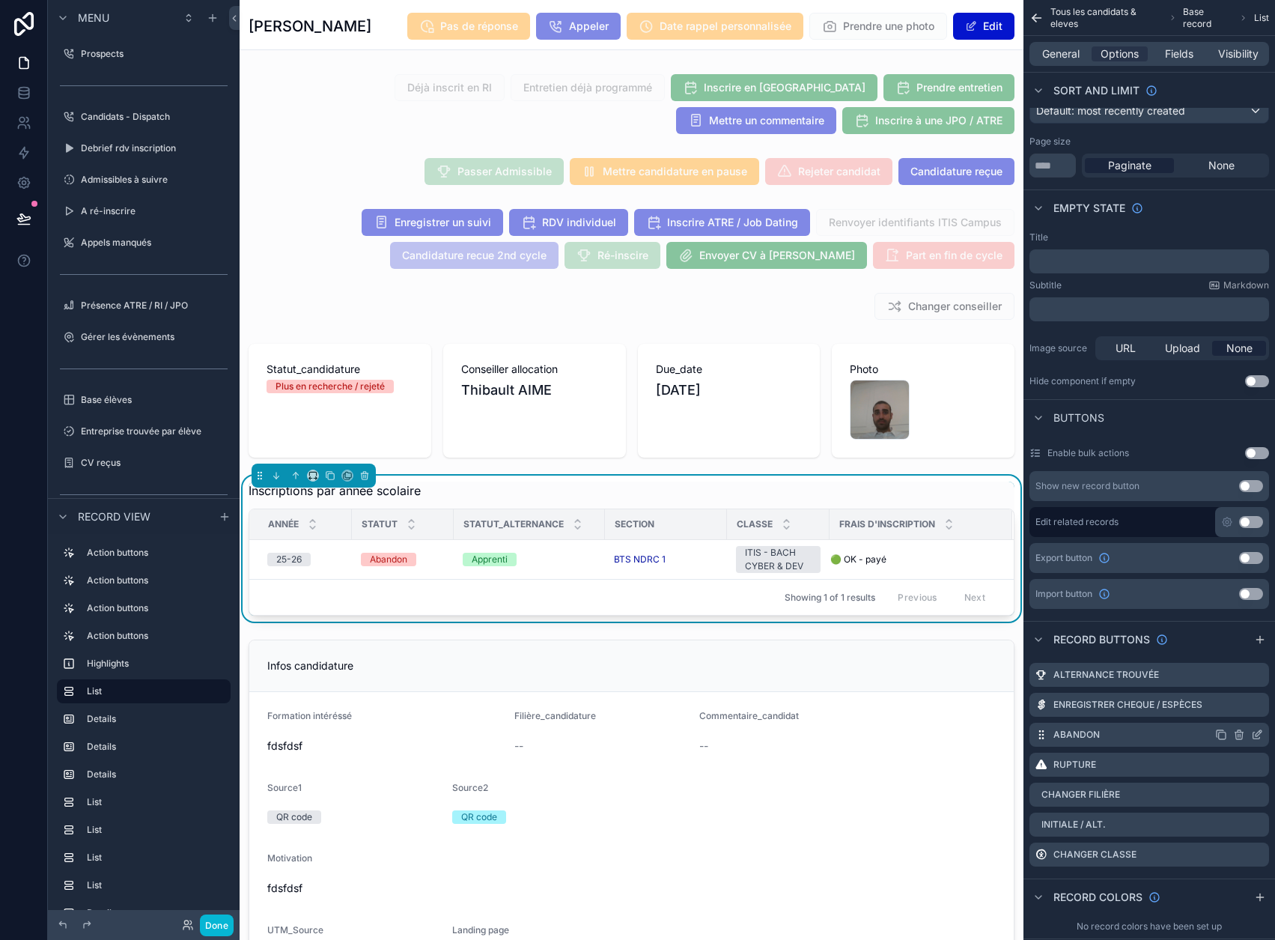
click at [1263, 738] on icon "scrollable content" at bounding box center [1257, 735] width 12 height 12
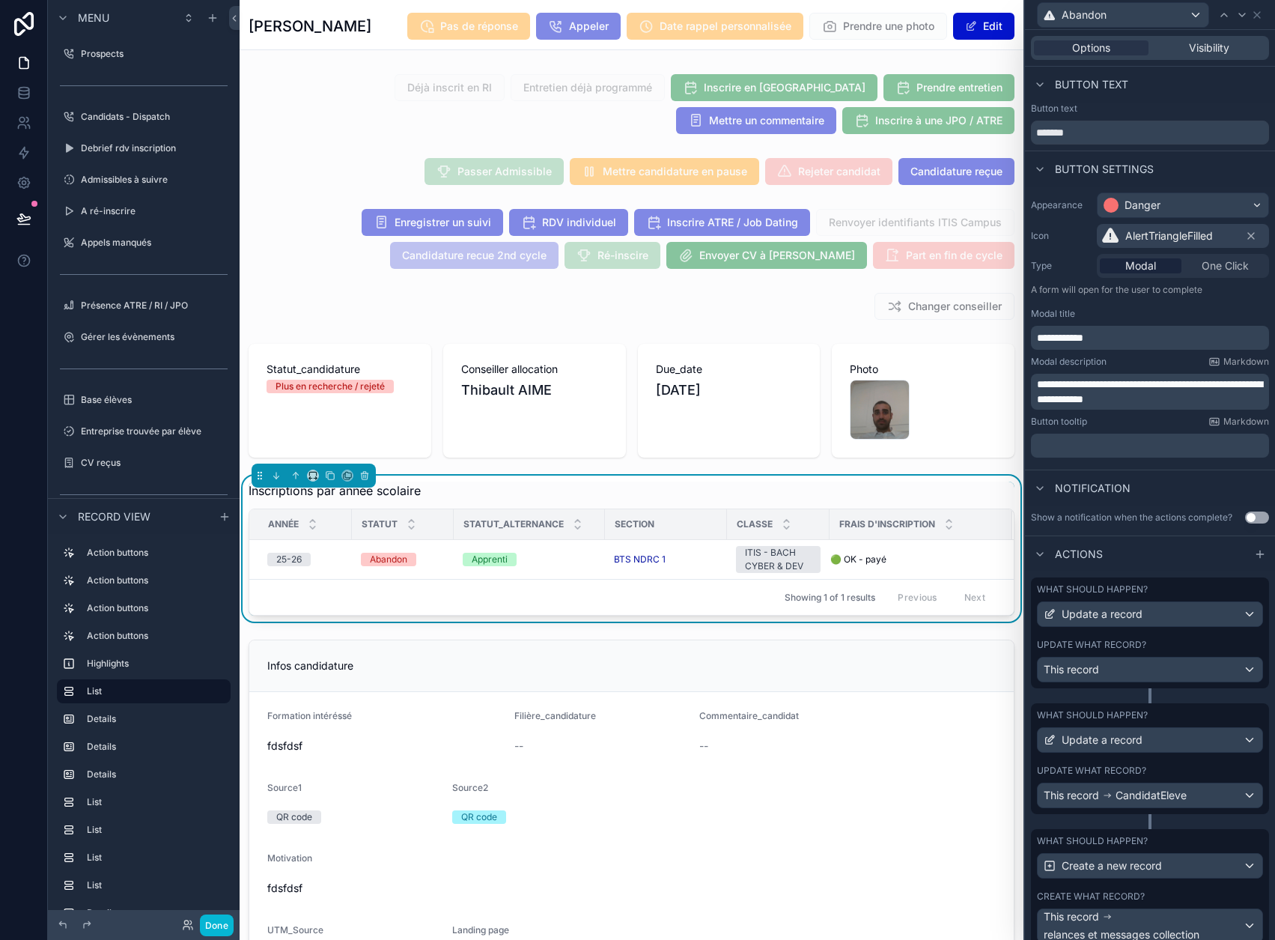
click at [1166, 642] on div "Update what record?" at bounding box center [1150, 645] width 226 height 12
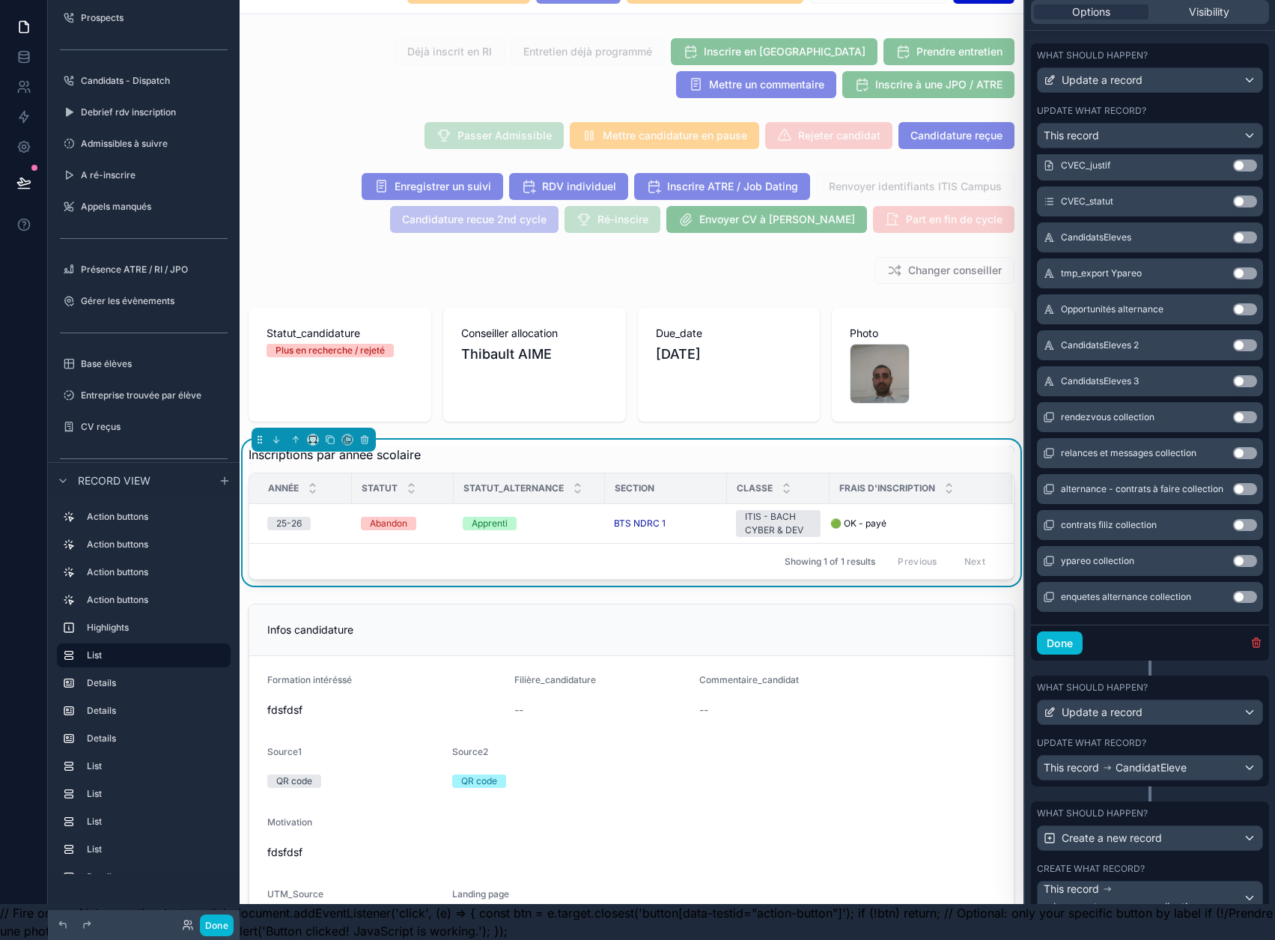
scroll to position [524, 0]
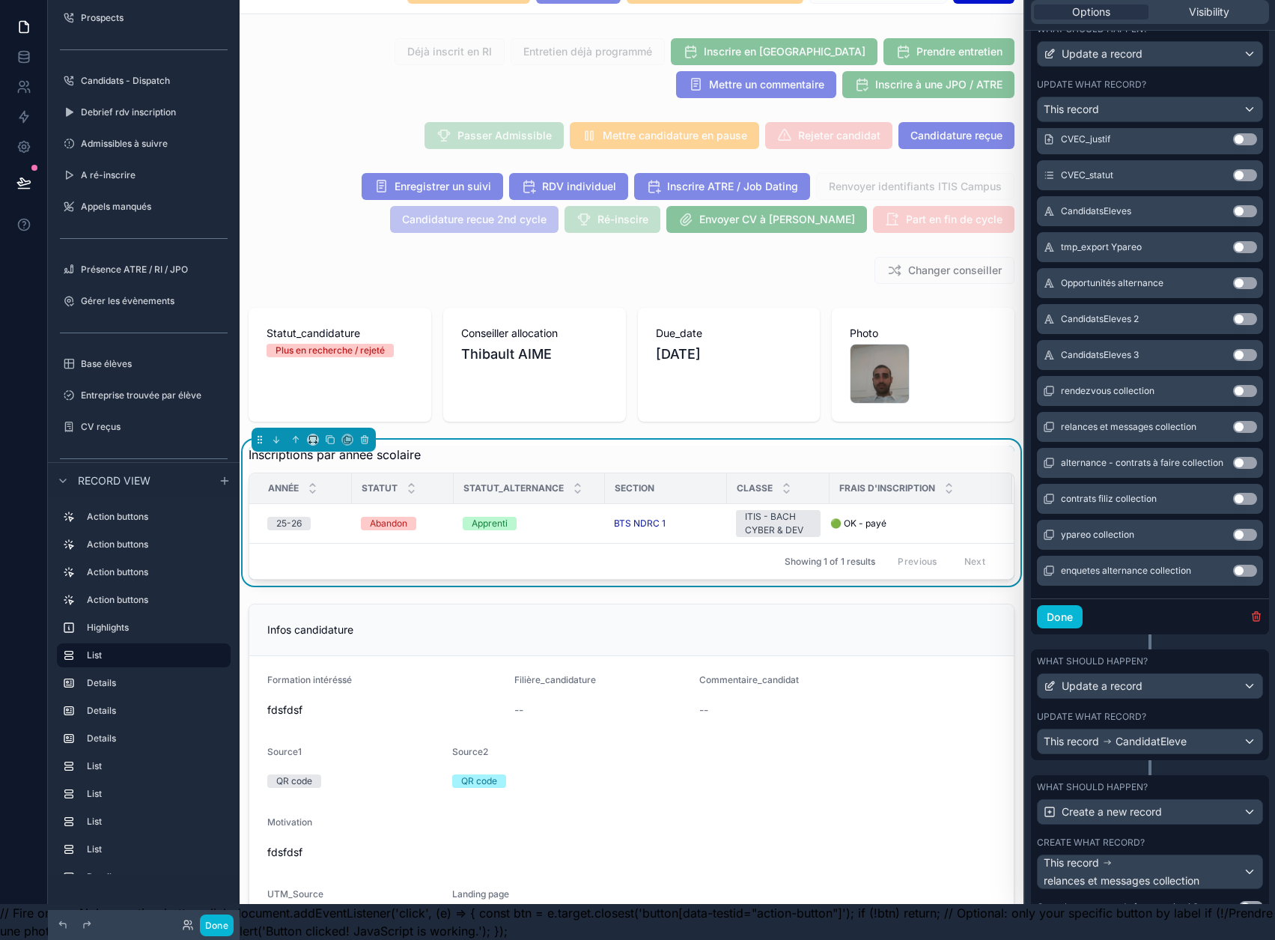
click at [1084, 623] on div "Done" at bounding box center [1150, 616] width 238 height 37
click at [1082, 616] on button "Done" at bounding box center [1060, 617] width 46 height 24
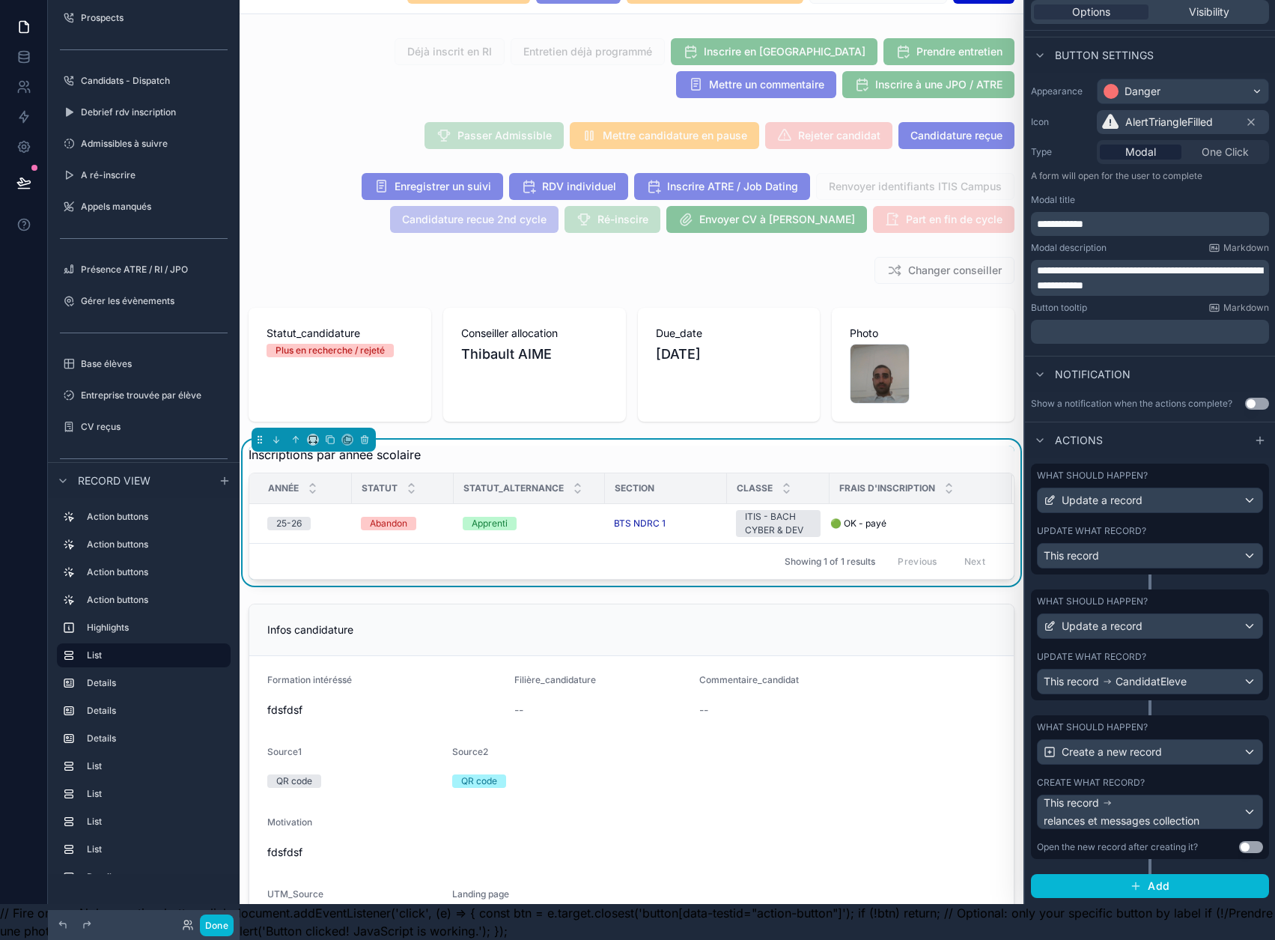
scroll to position [67, 0]
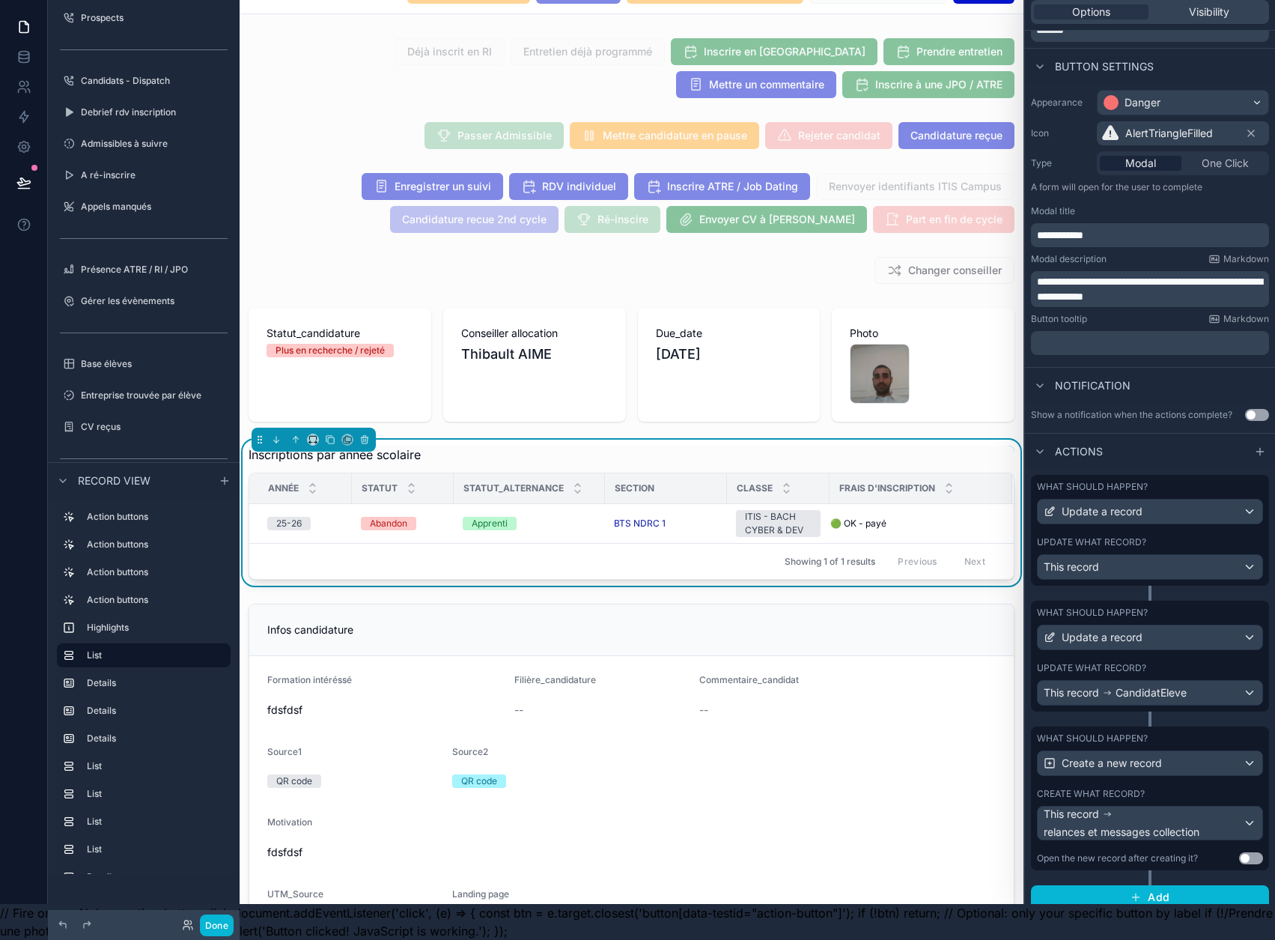
click at [1186, 662] on div "Update what record?" at bounding box center [1150, 668] width 226 height 12
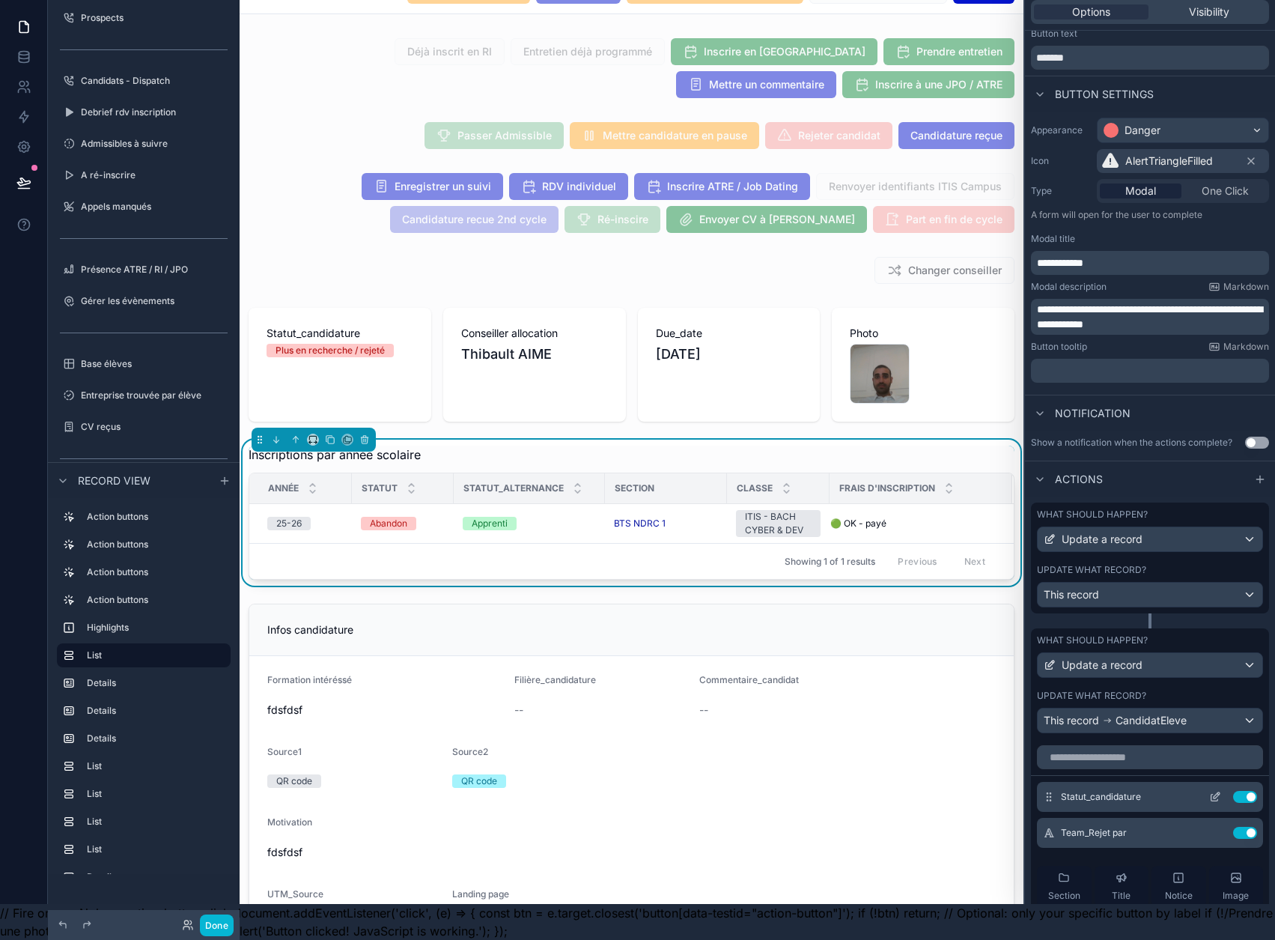
scroll to position [75, 0]
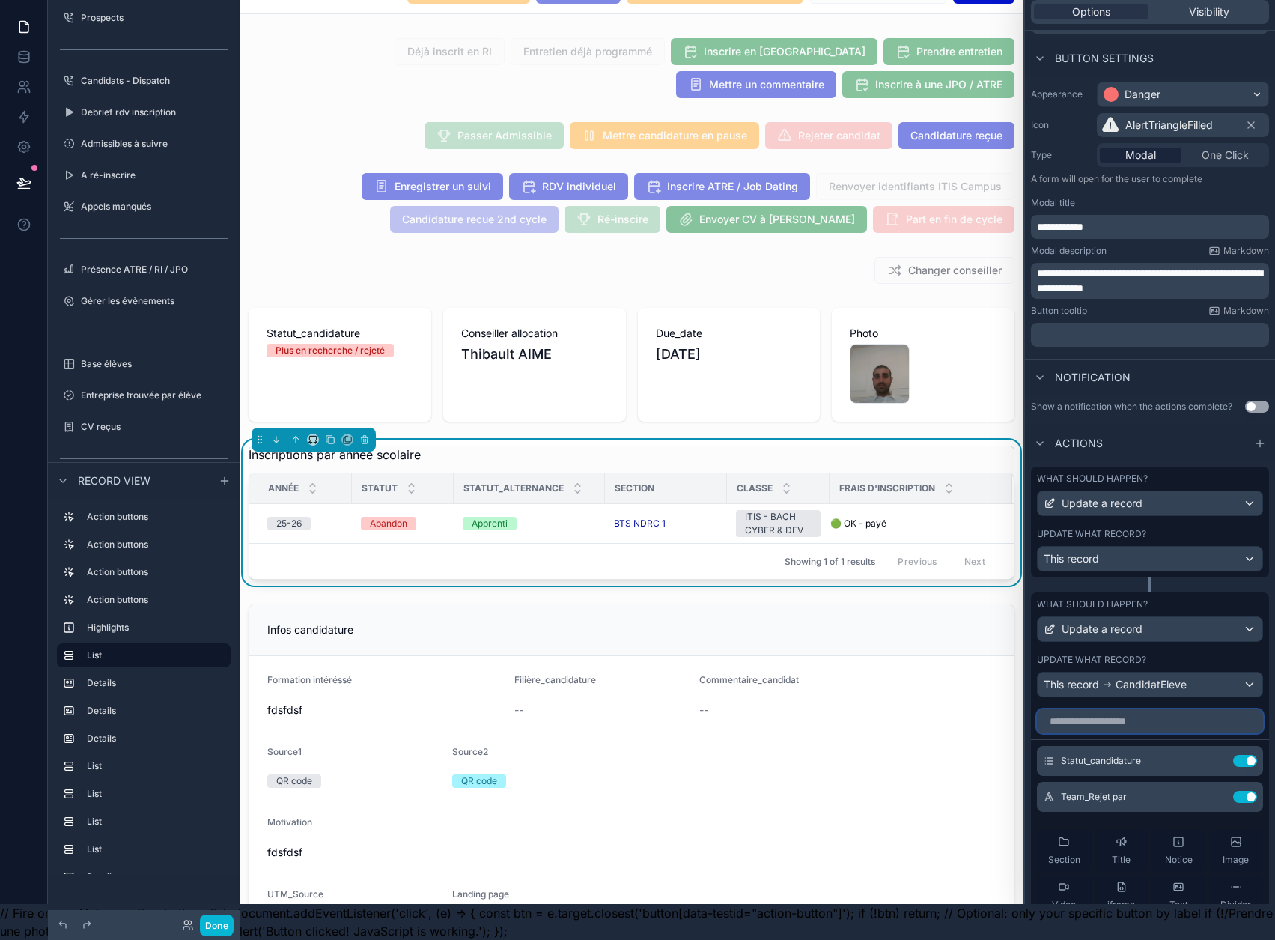
click at [1173, 716] on input "text" at bounding box center [1150, 721] width 226 height 24
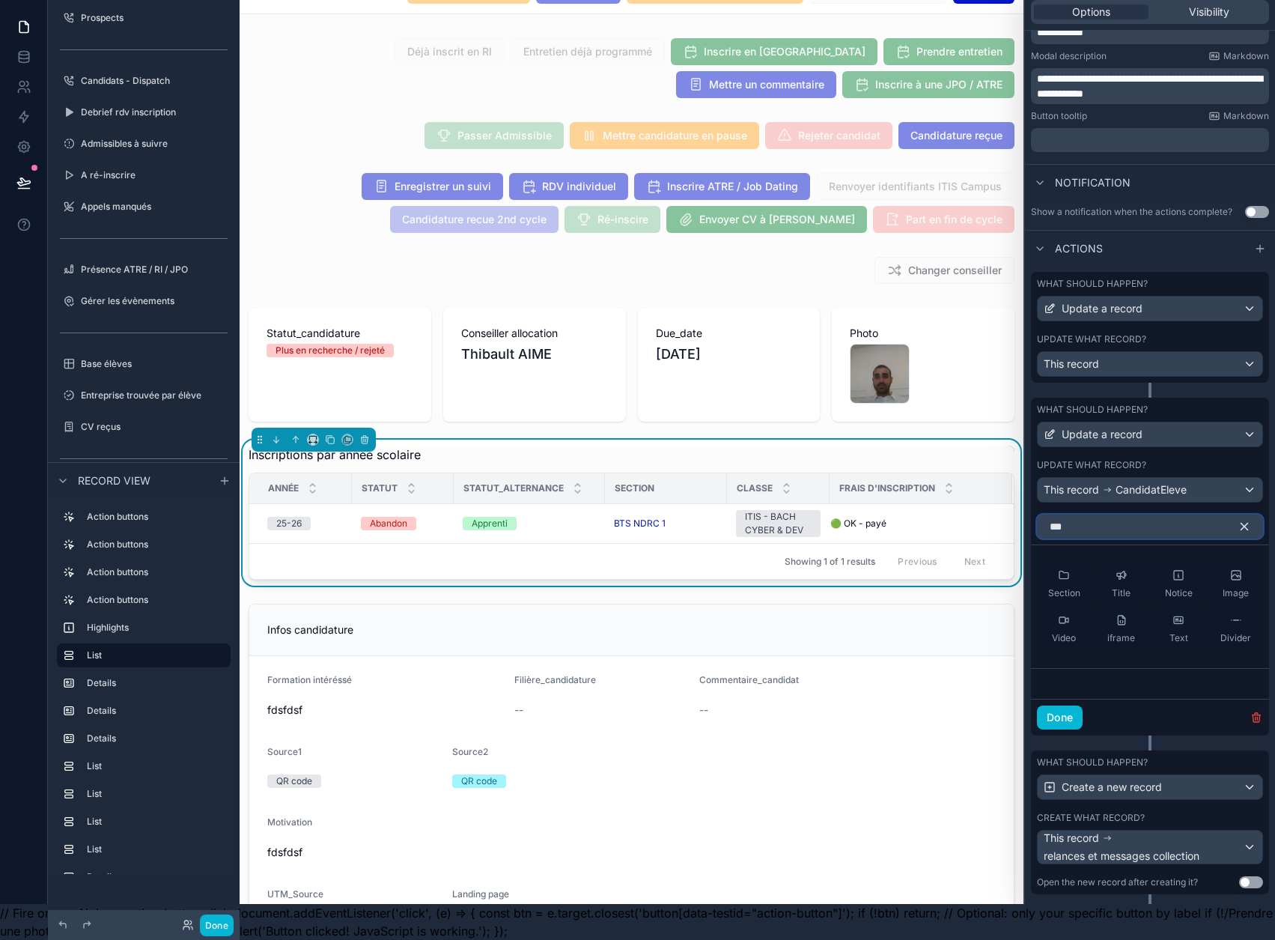
scroll to position [293, 0]
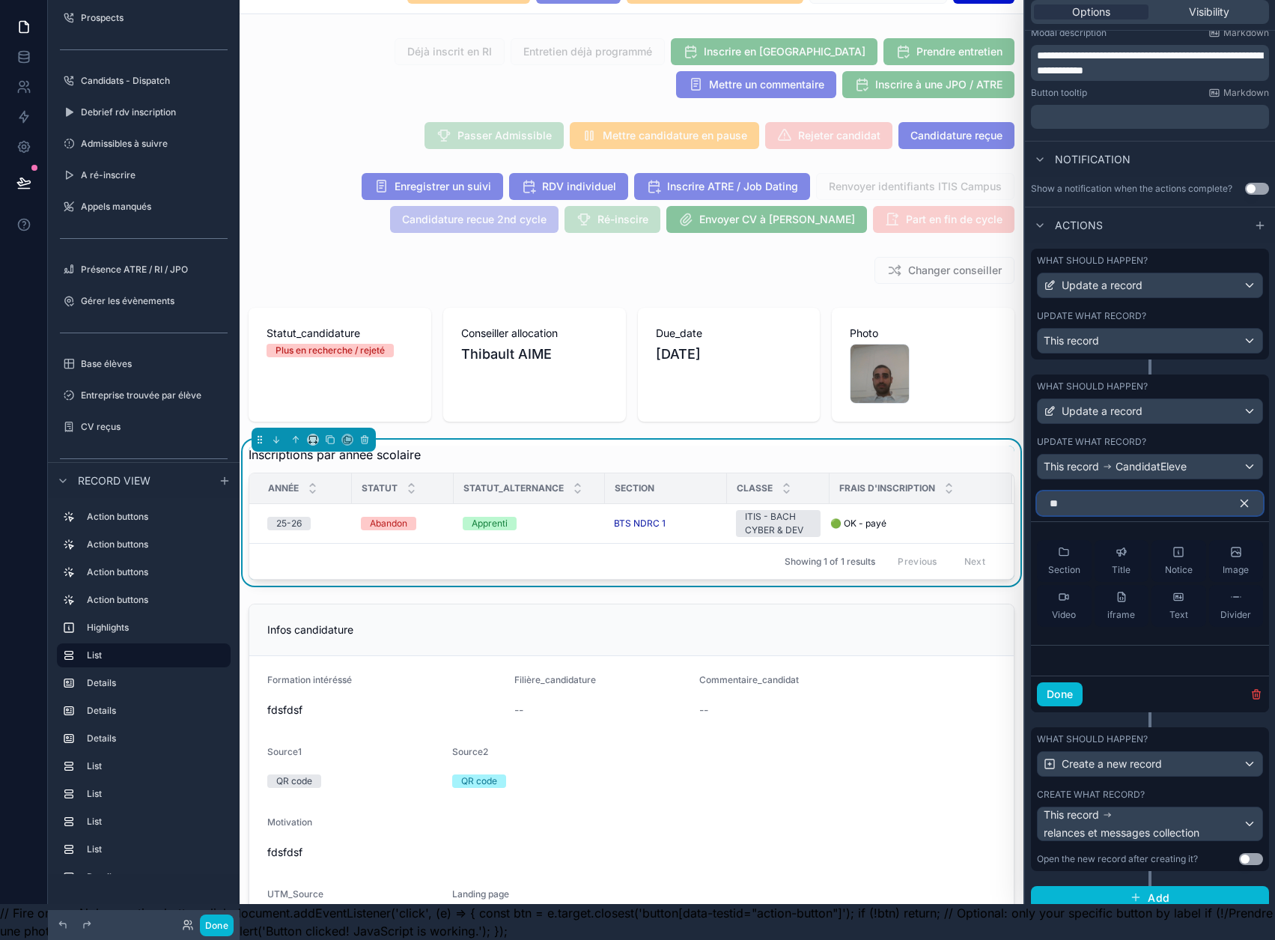
type input "*"
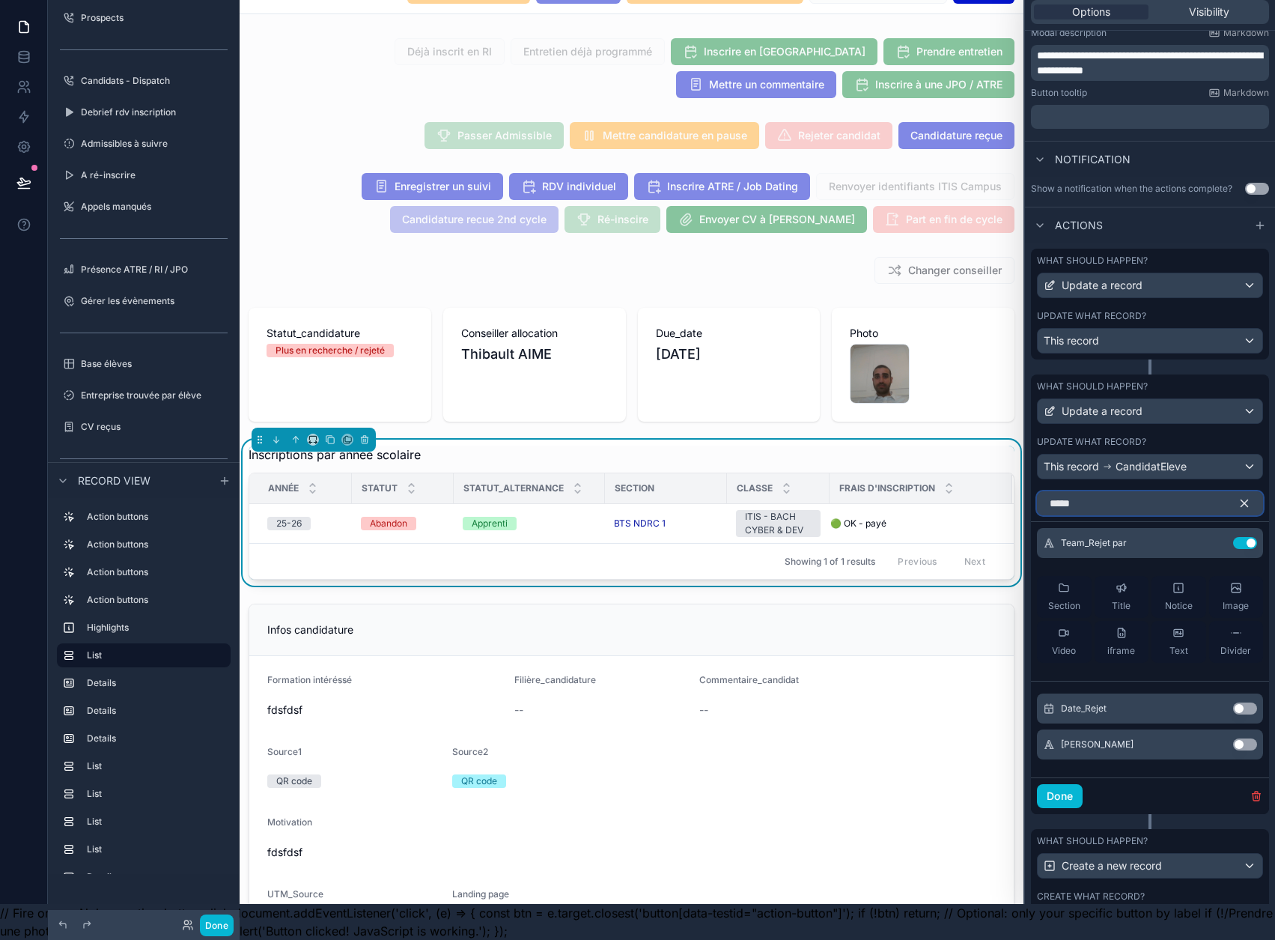
type input "*****"
click at [1240, 702] on button "Use setting" at bounding box center [1245, 708] width 24 height 12
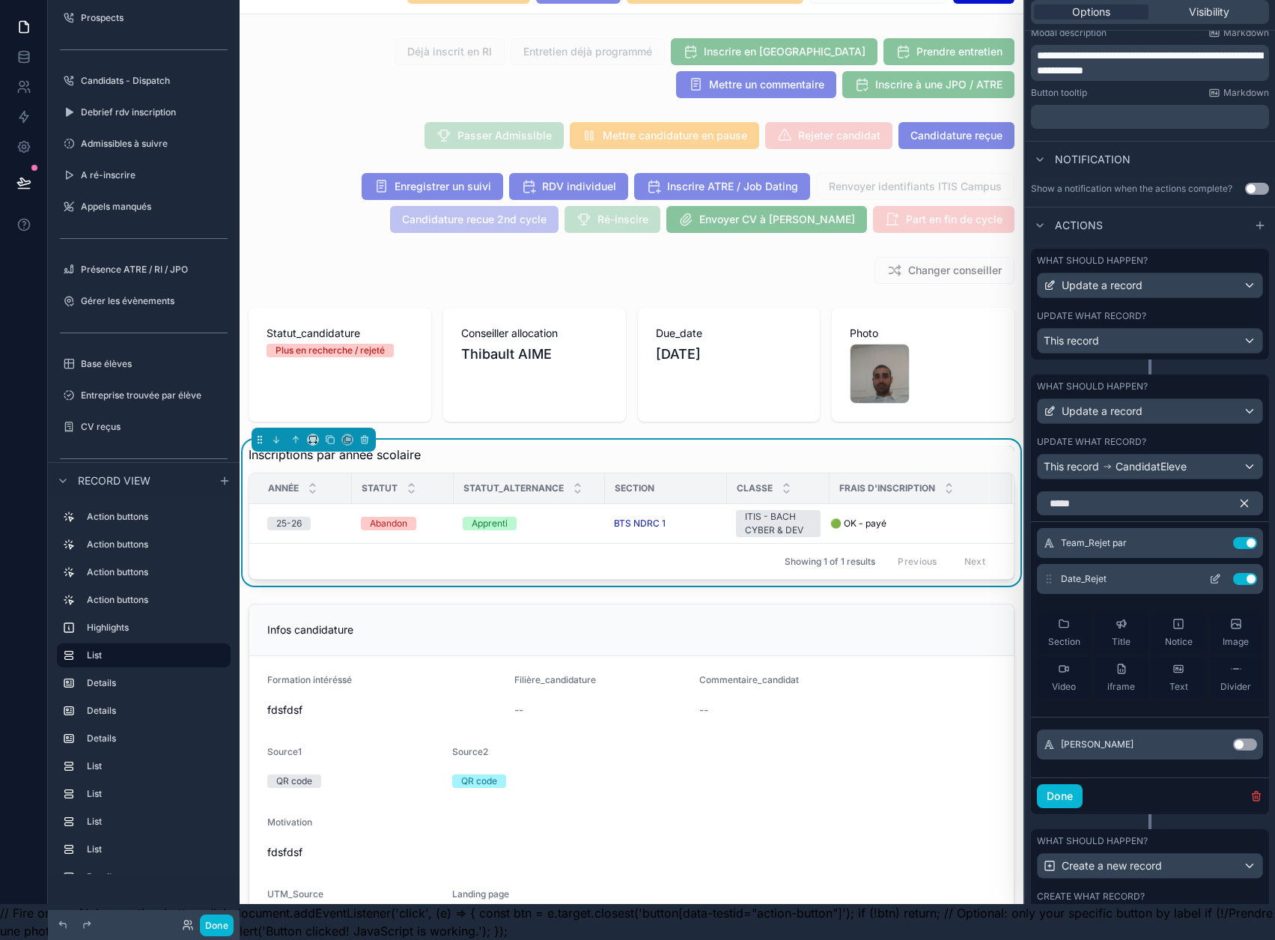
click at [1210, 573] on icon at bounding box center [1215, 579] width 12 height 12
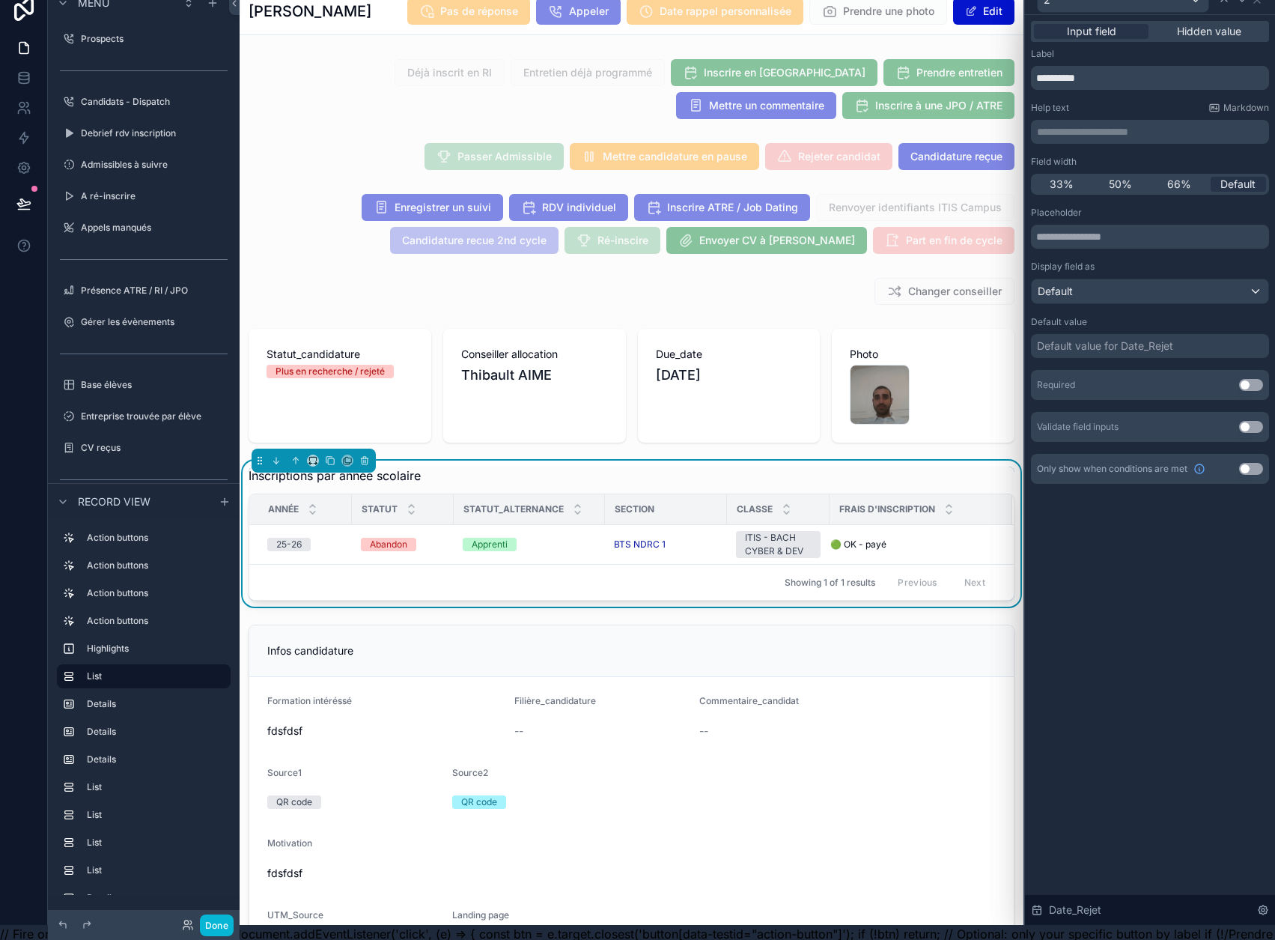
scroll to position [0, 0]
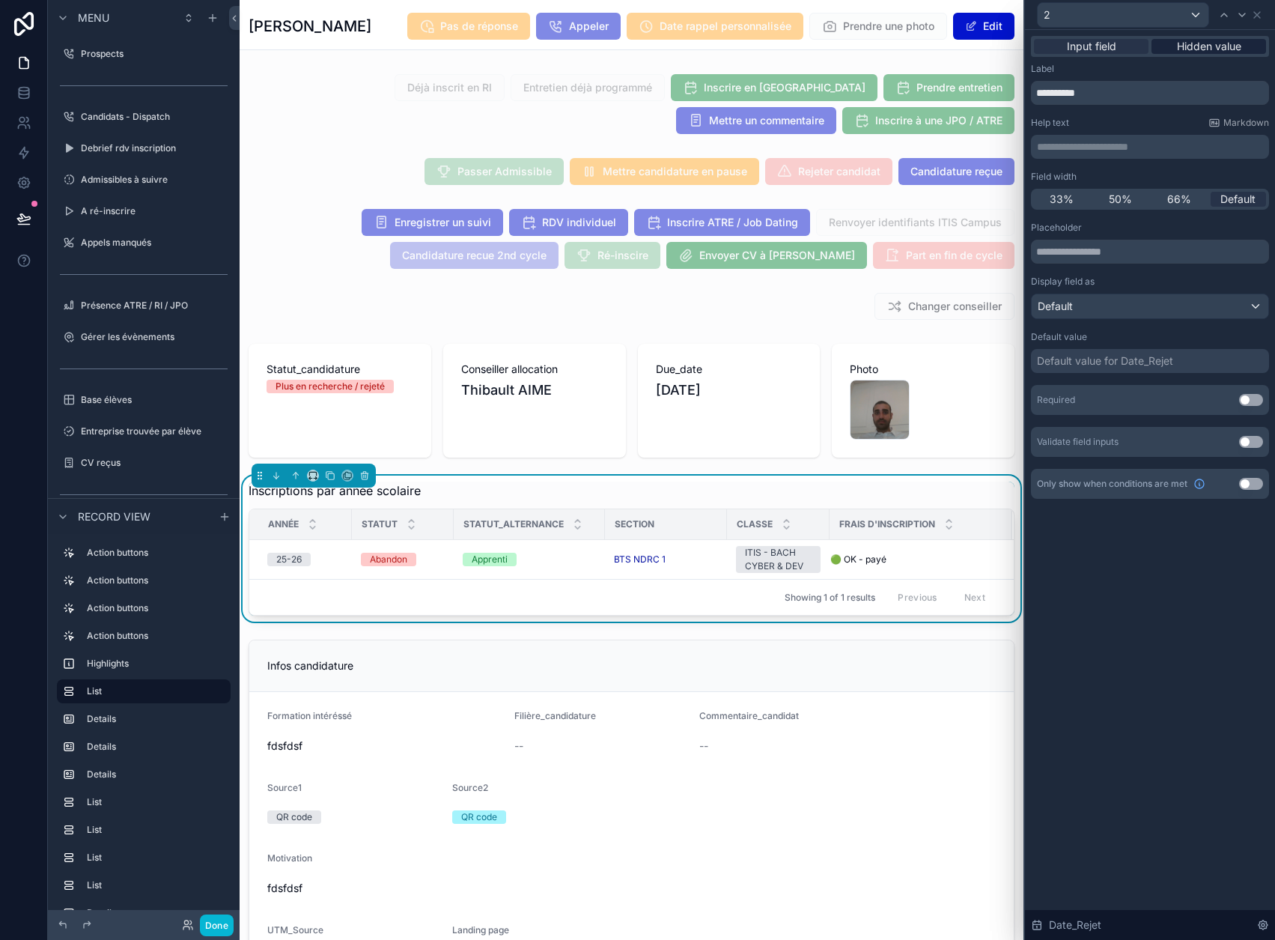
click at [1233, 40] on span "Hidden value" at bounding box center [1209, 46] width 64 height 15
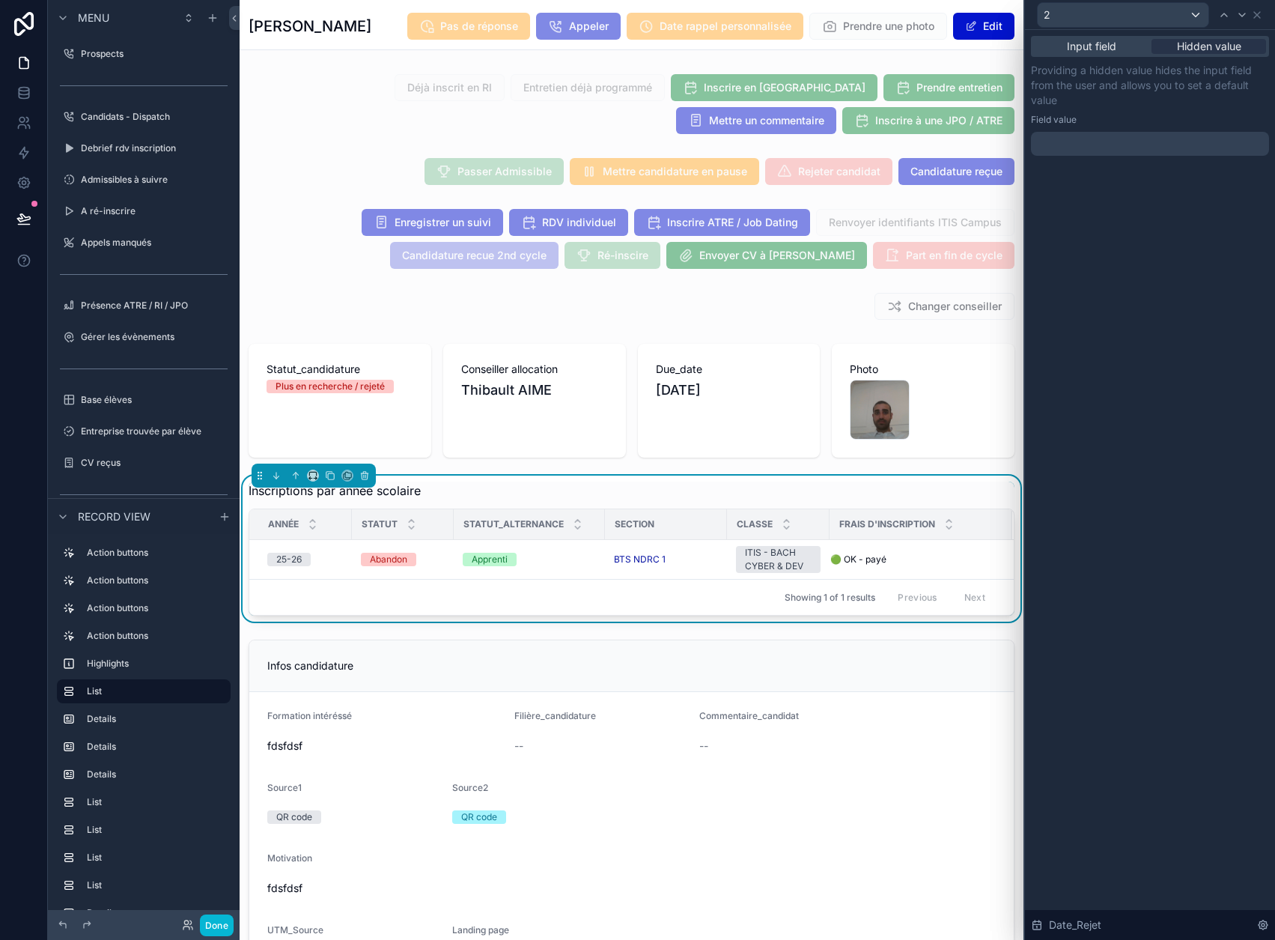
click at [1140, 139] on div at bounding box center [1150, 144] width 238 height 24
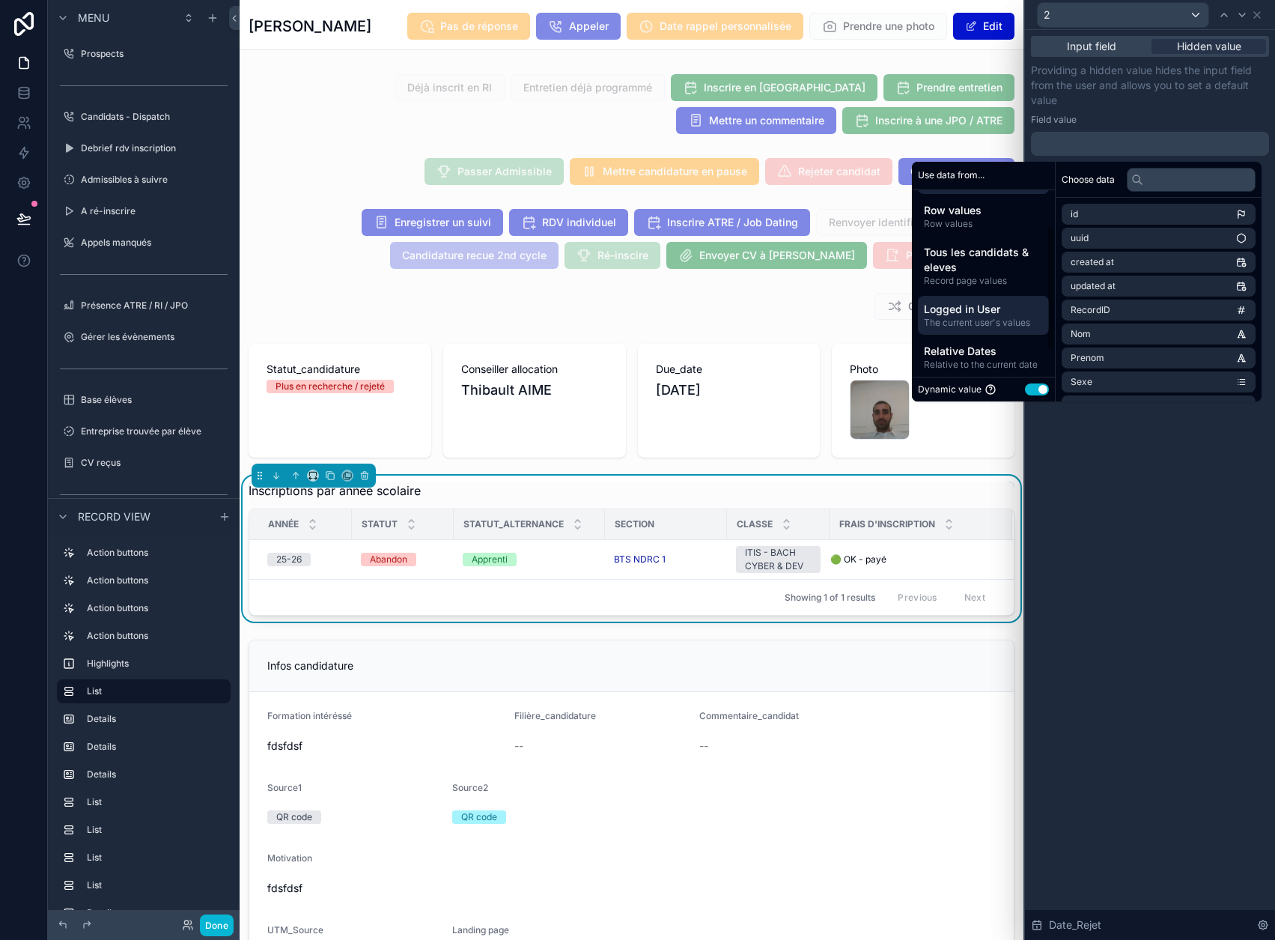
scroll to position [75, 0]
click at [1004, 333] on span "Relative to the current date" at bounding box center [983, 331] width 119 height 12
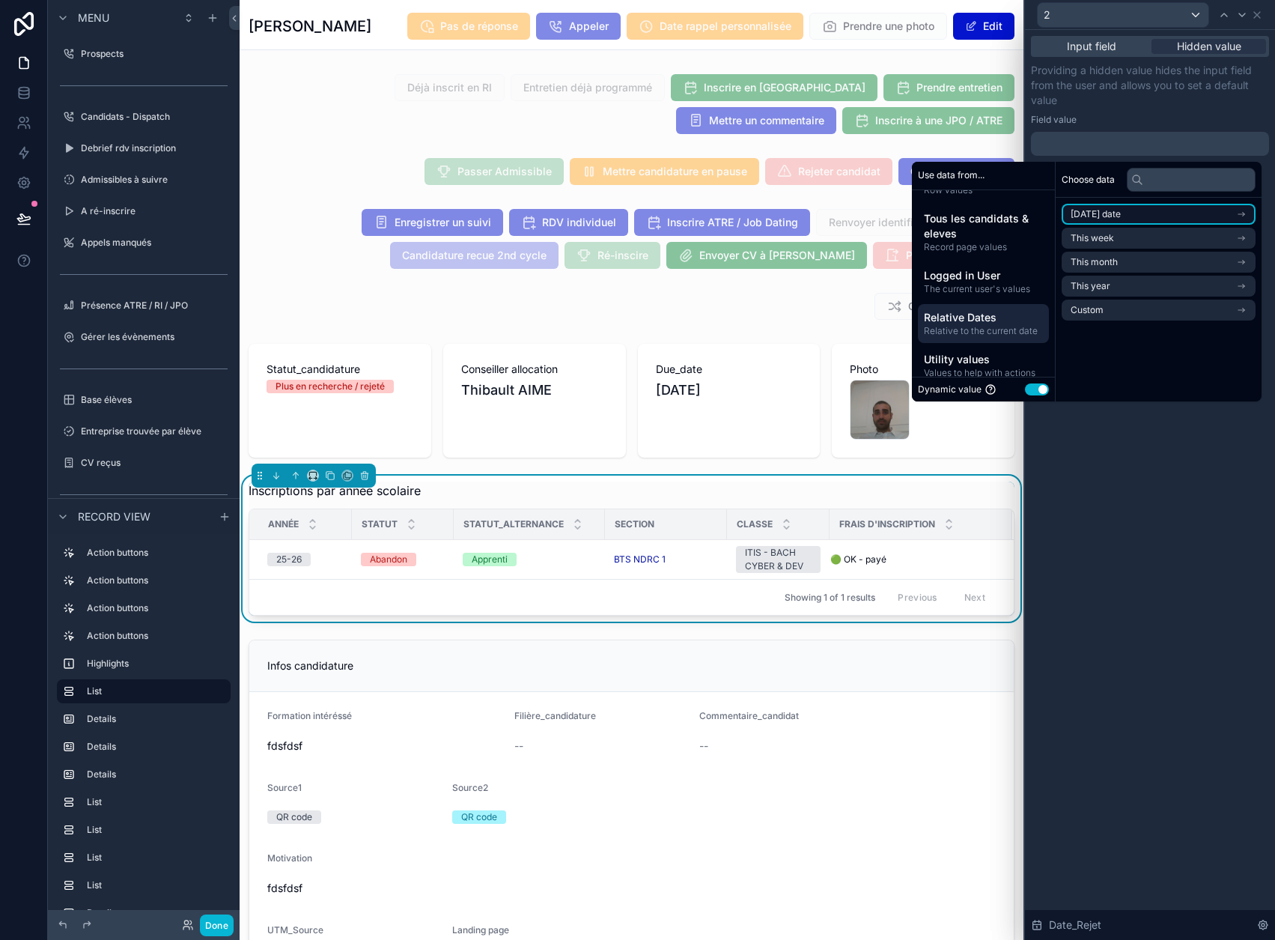
click at [1112, 215] on span "Today's date" at bounding box center [1096, 214] width 50 height 12
click at [1134, 242] on li "Now" at bounding box center [1159, 241] width 194 height 21
click at [1176, 112] on div "Providing a hidden value hides the input field from the user and allows you to …" at bounding box center [1150, 109] width 238 height 93
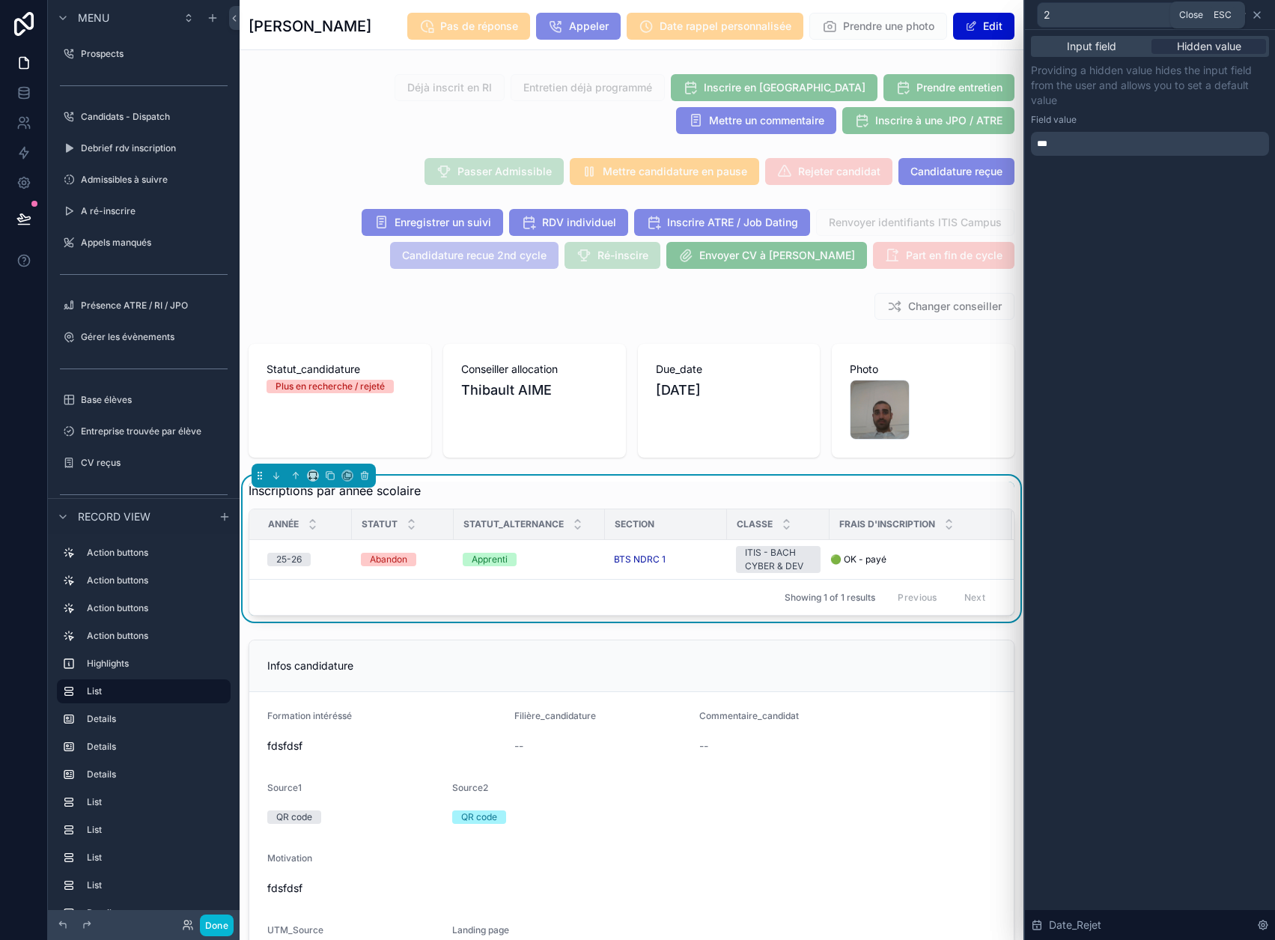
click at [1263, 17] on icon at bounding box center [1257, 15] width 12 height 12
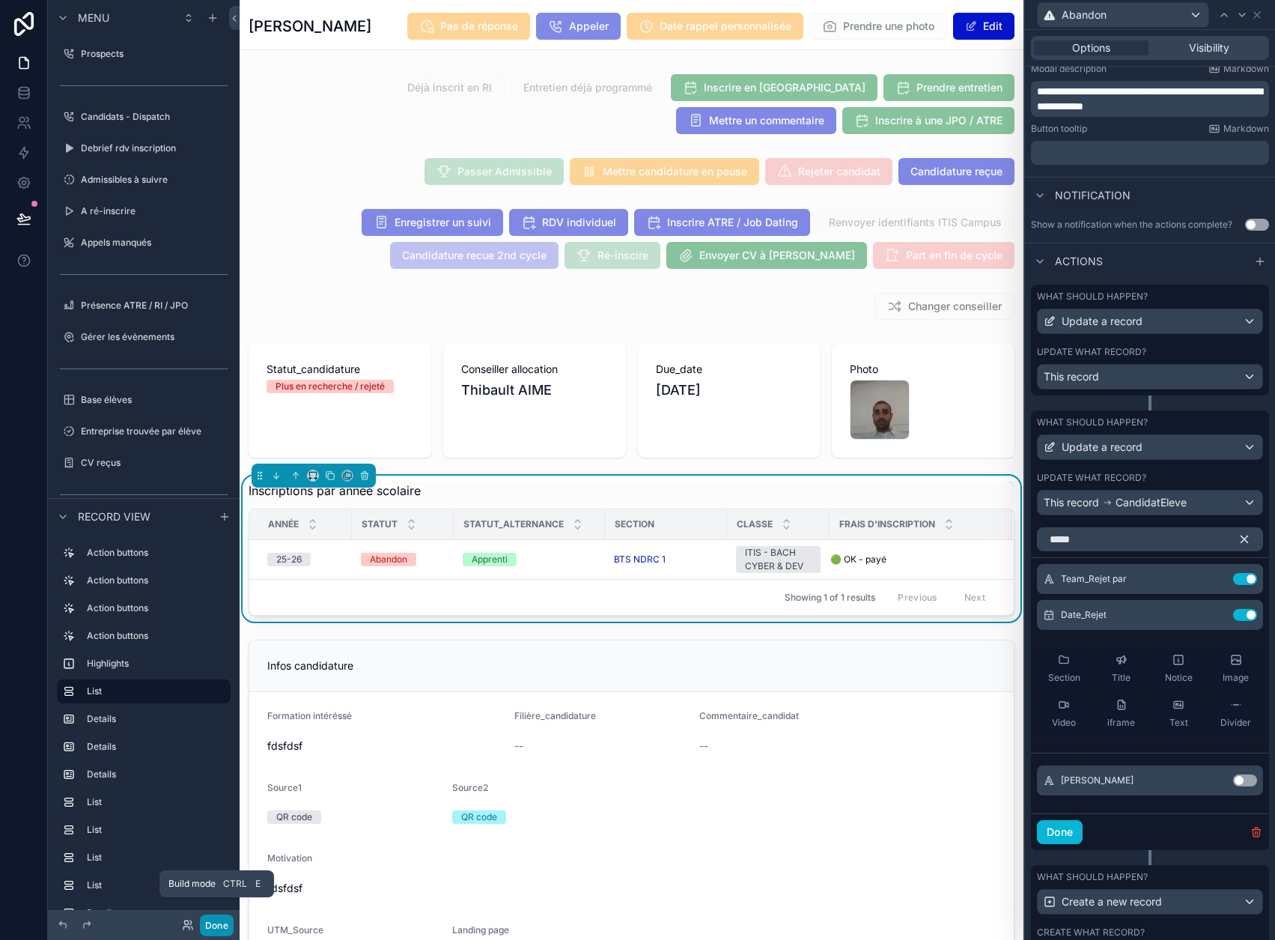
click at [213, 920] on button "Done" at bounding box center [217, 925] width 34 height 22
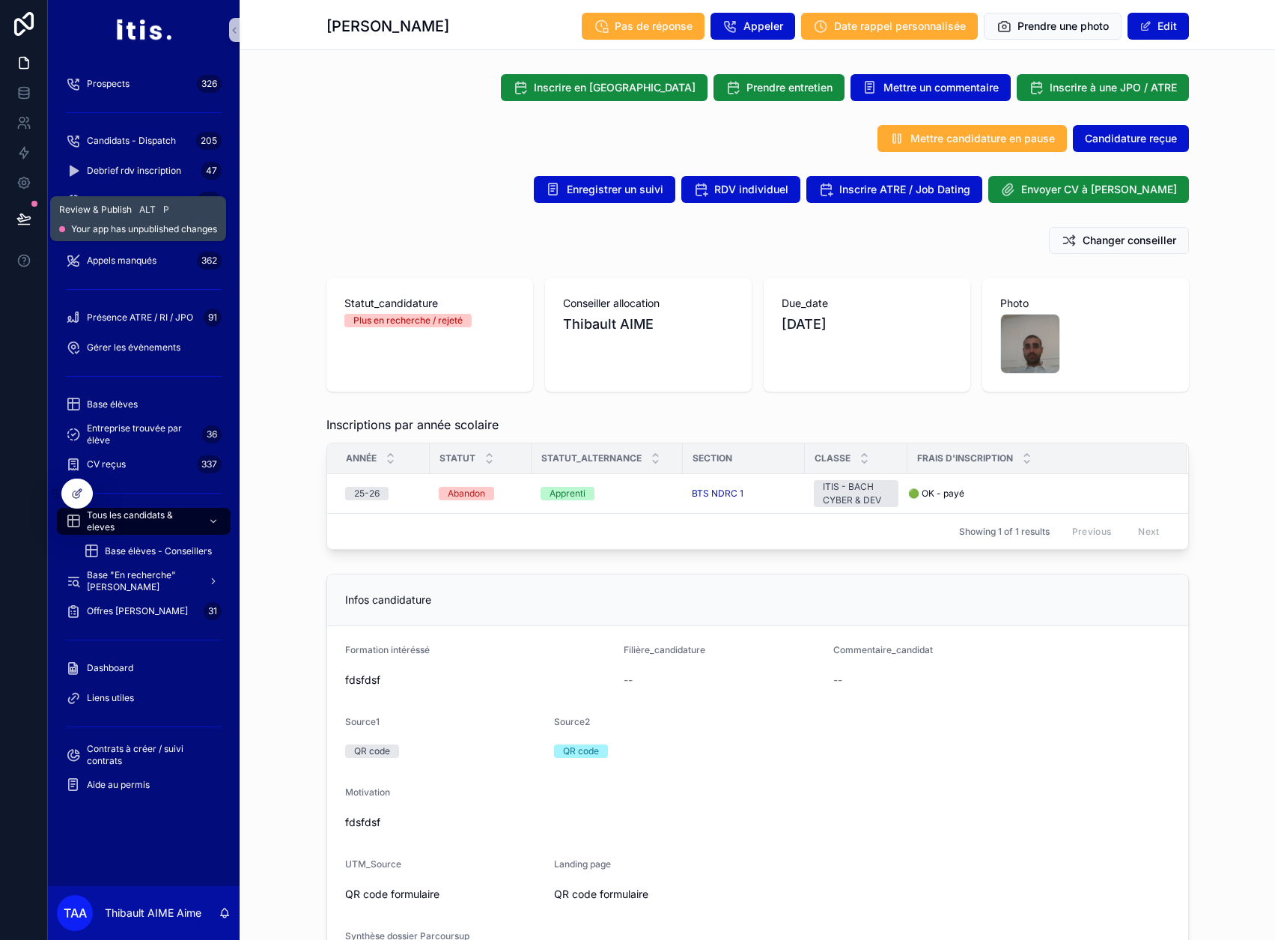
click at [28, 219] on icon at bounding box center [23, 217] width 13 height 7
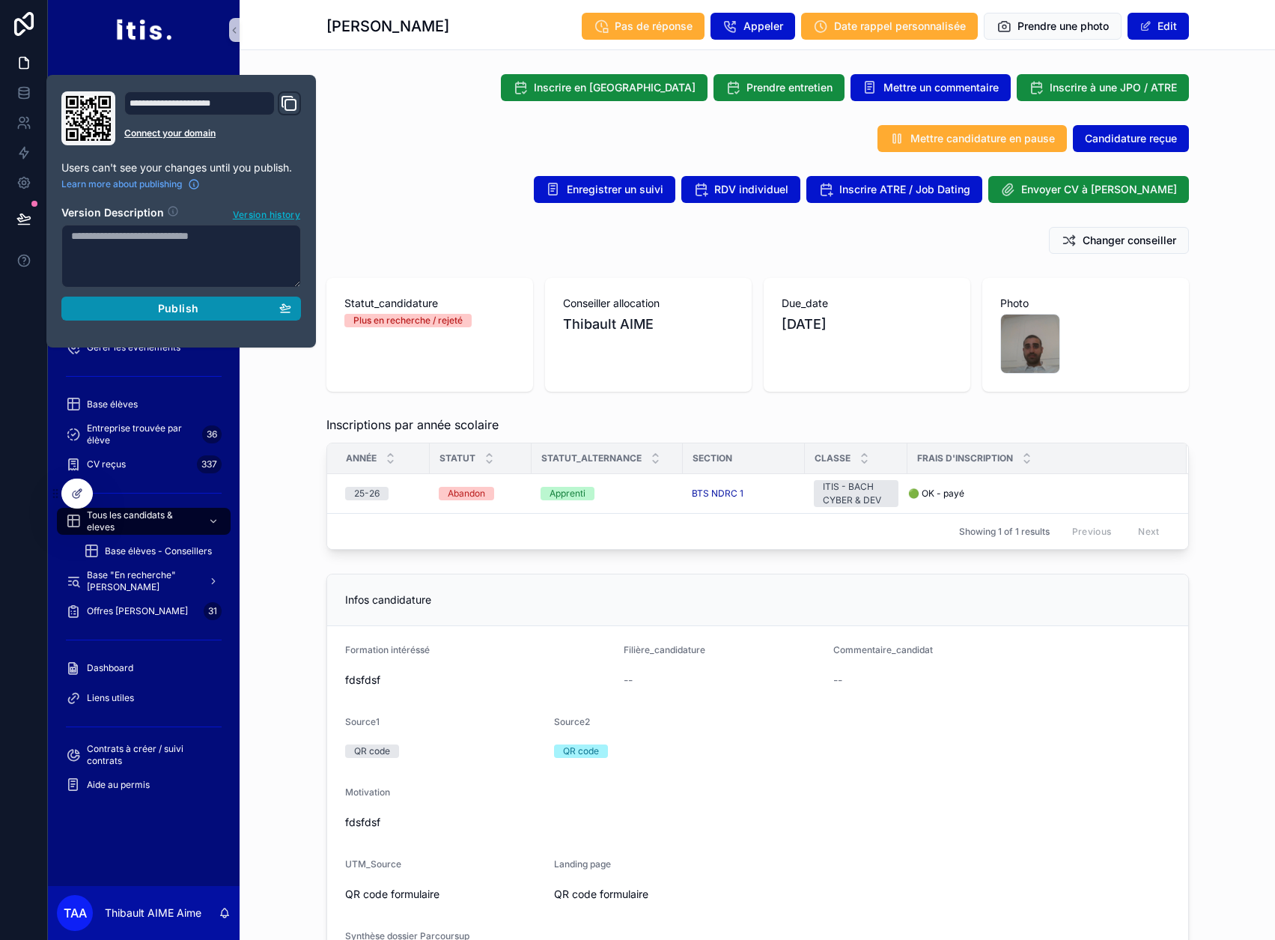
click at [172, 312] on span "Publish" at bounding box center [178, 308] width 40 height 13
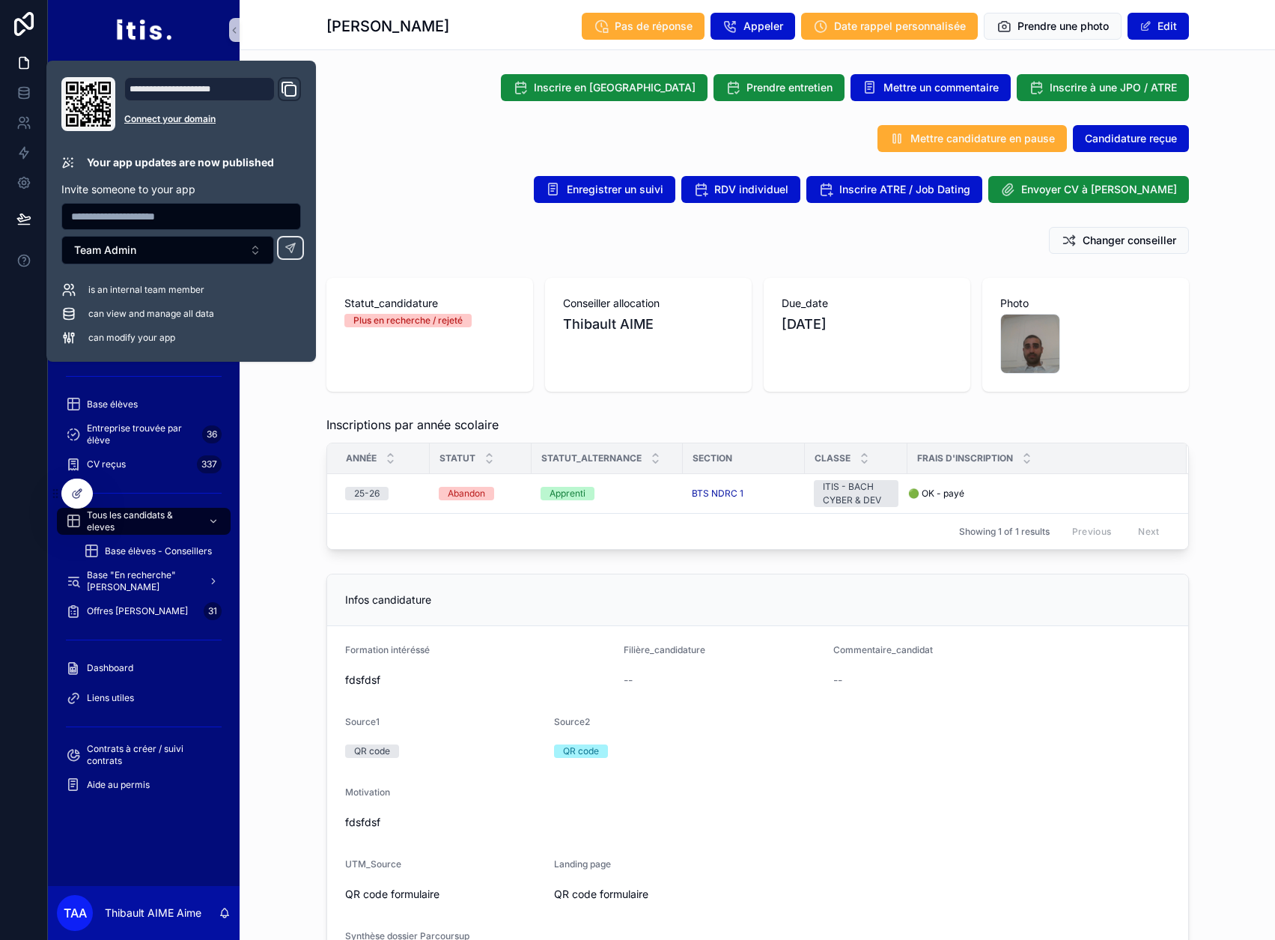
click at [290, 499] on div "Inscriptions par année scolaire Année Statut Statut_alternance Section Classe F…" at bounding box center [758, 483] width 1036 height 146
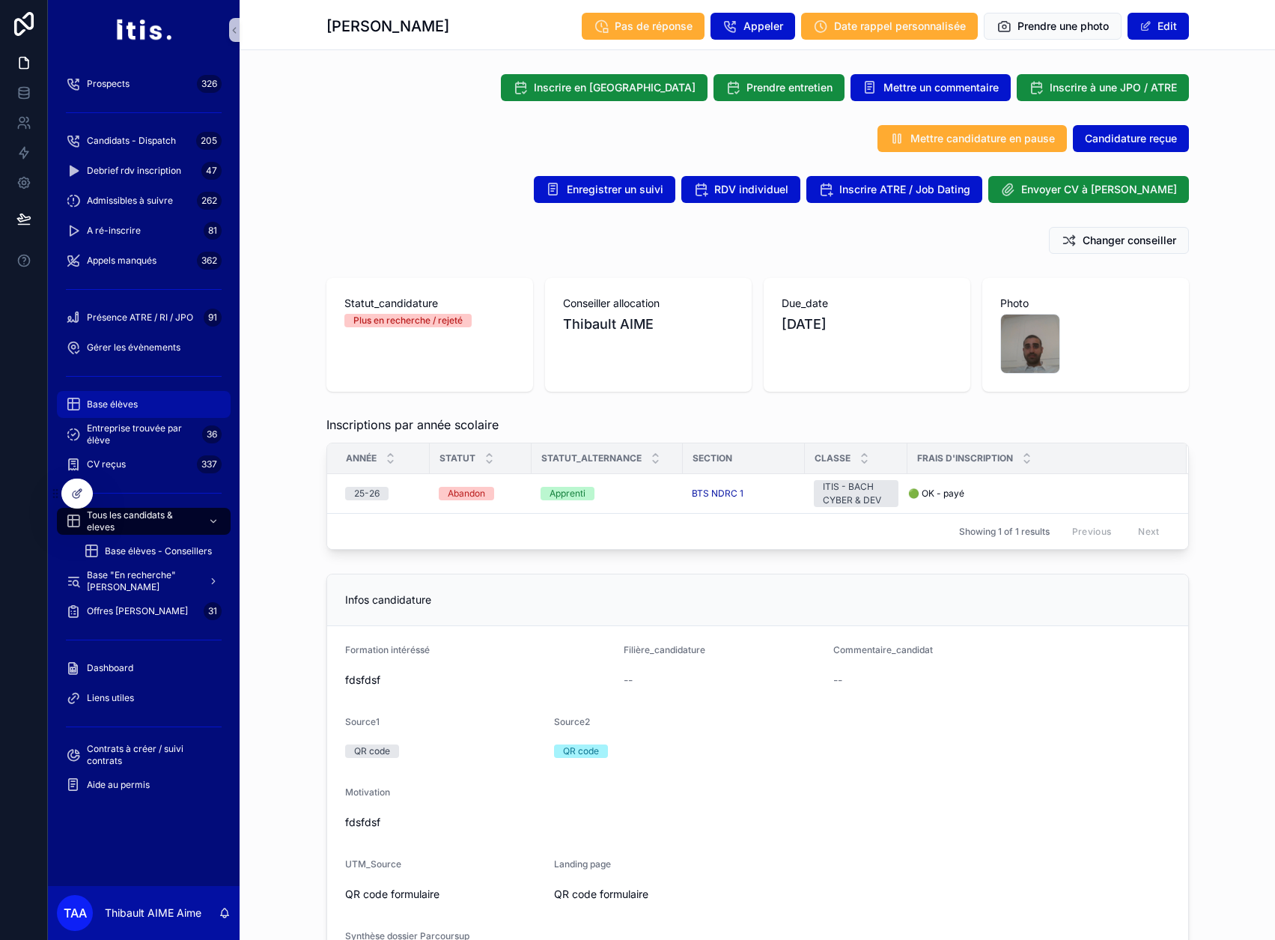
click at [157, 404] on div "Base élèves" at bounding box center [144, 404] width 156 height 24
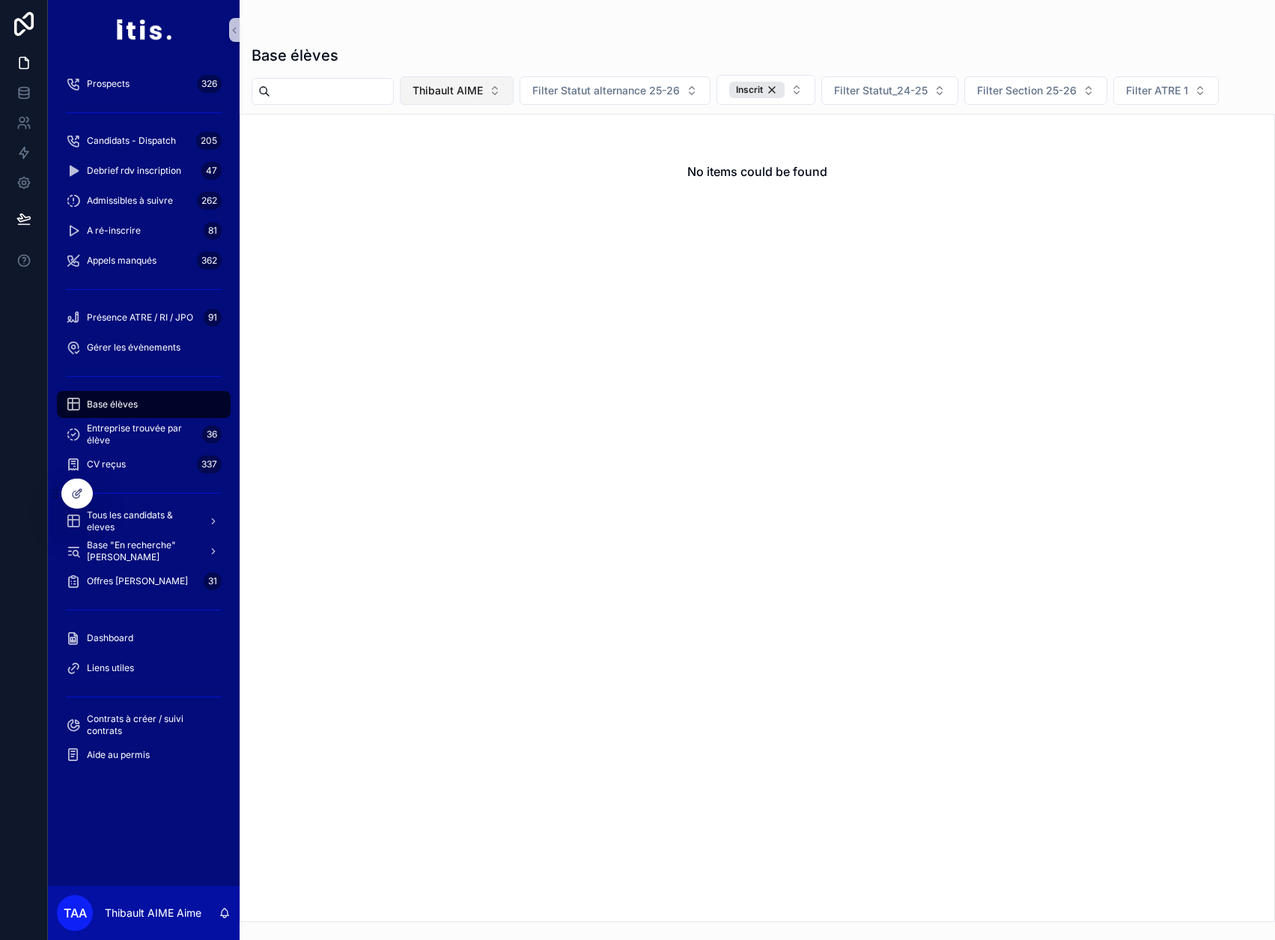
click at [514, 91] on button "Thibault AIME" at bounding box center [457, 90] width 114 height 28
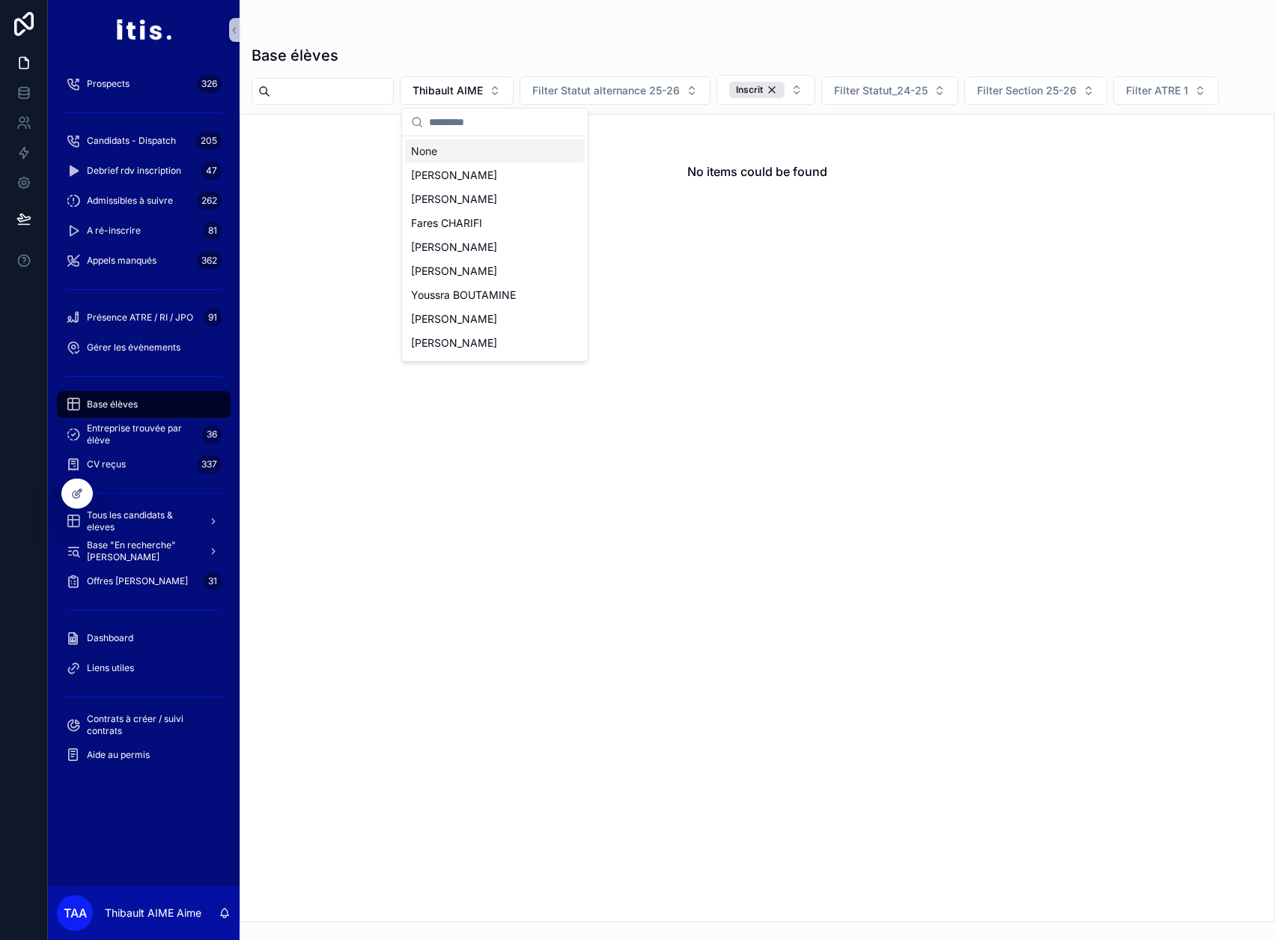
click at [464, 154] on div "None" at bounding box center [495, 151] width 180 height 24
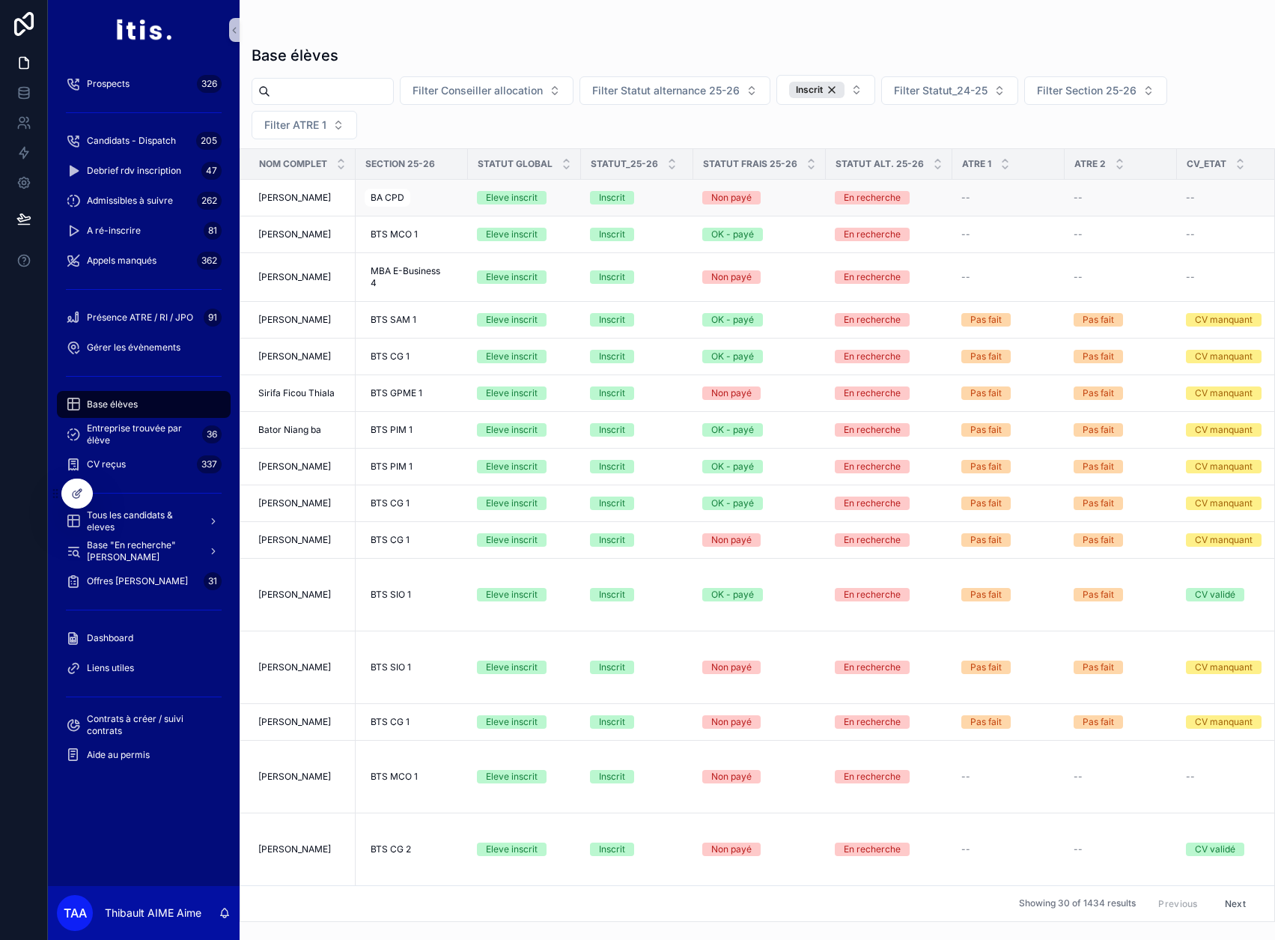
click at [442, 201] on div "BA CPD" at bounding box center [412, 198] width 94 height 24
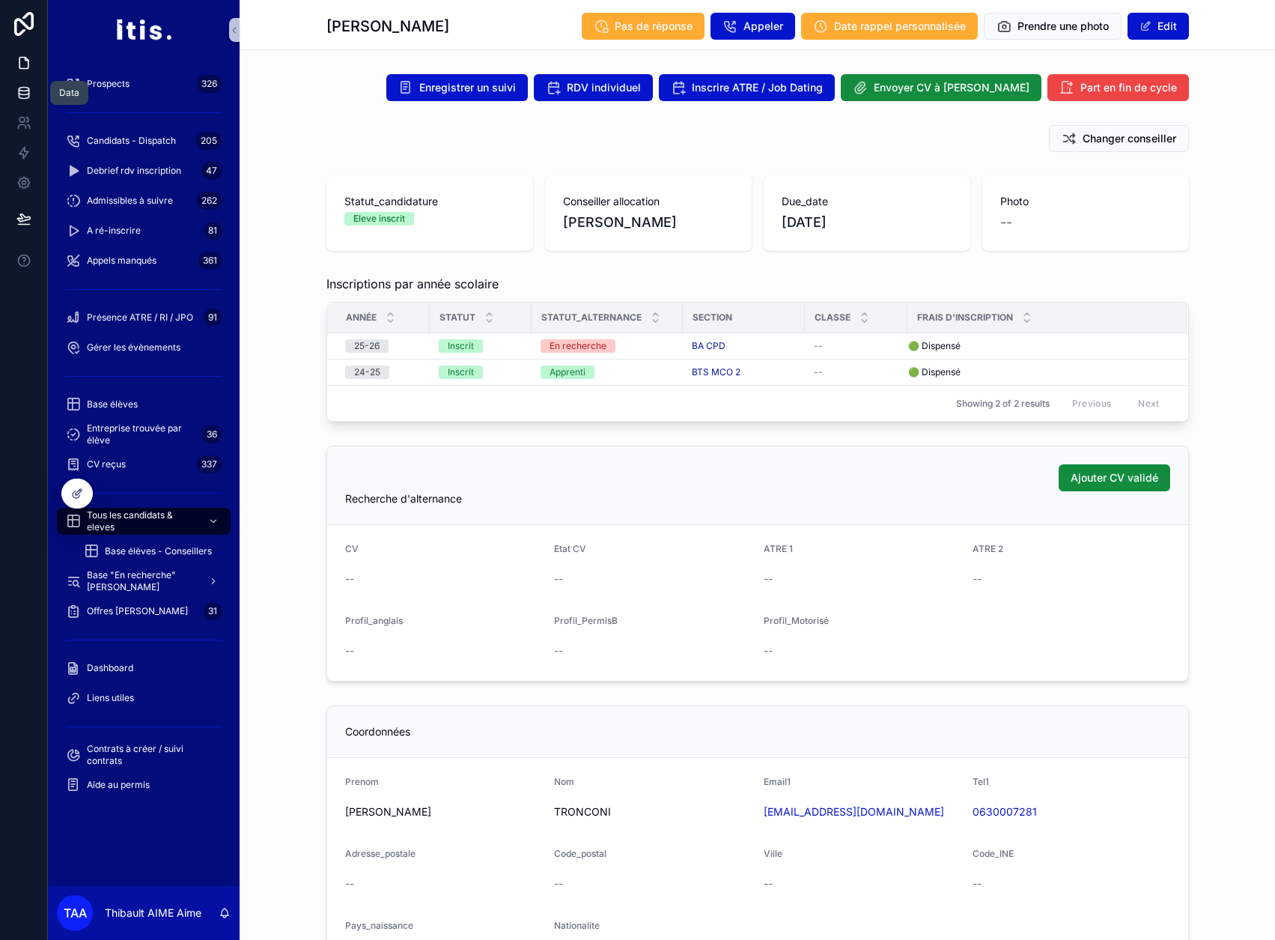
click at [33, 94] on link at bounding box center [23, 93] width 47 height 30
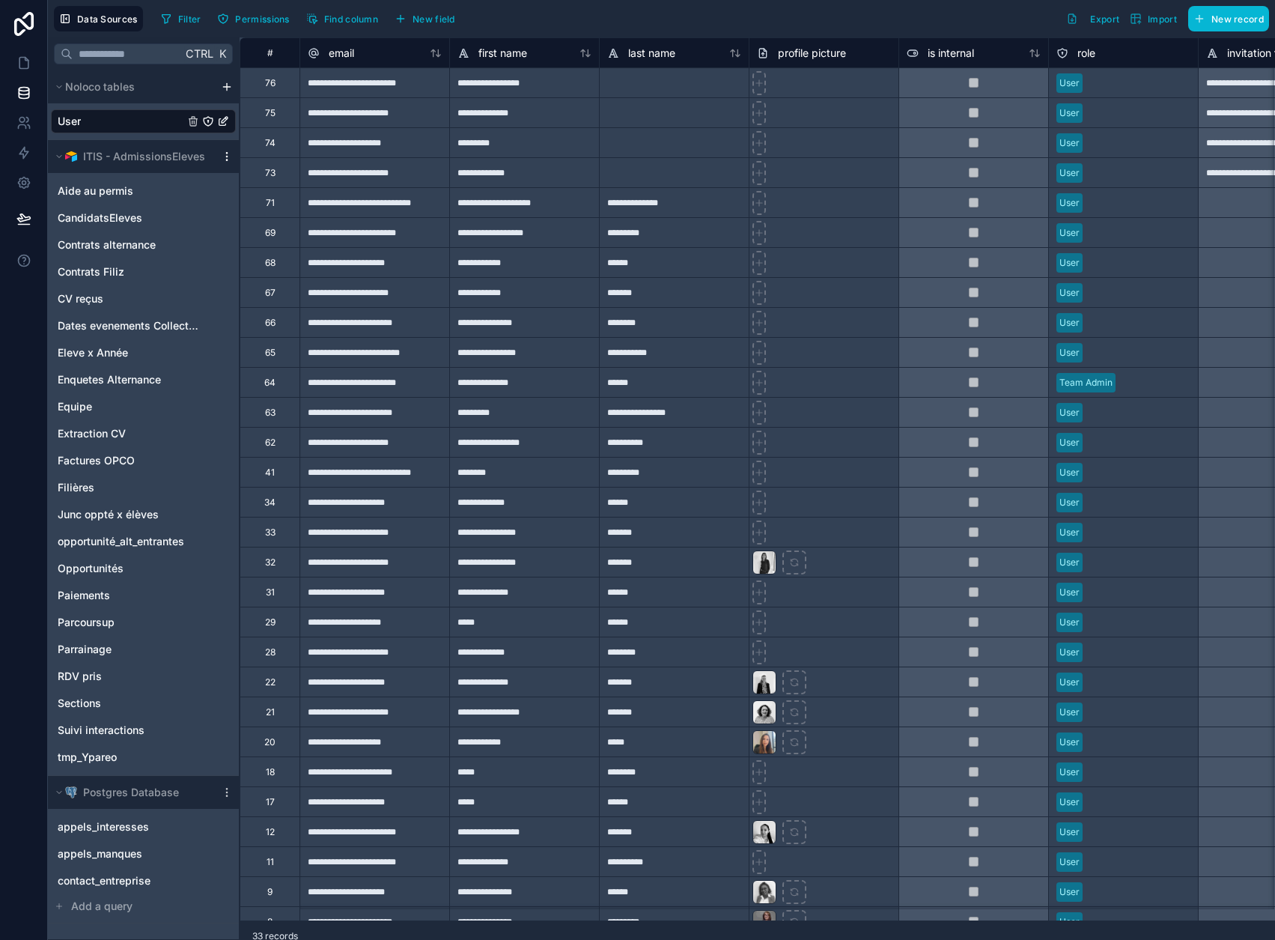
click at [230, 156] on icon "scrollable content" at bounding box center [227, 157] width 12 height 12
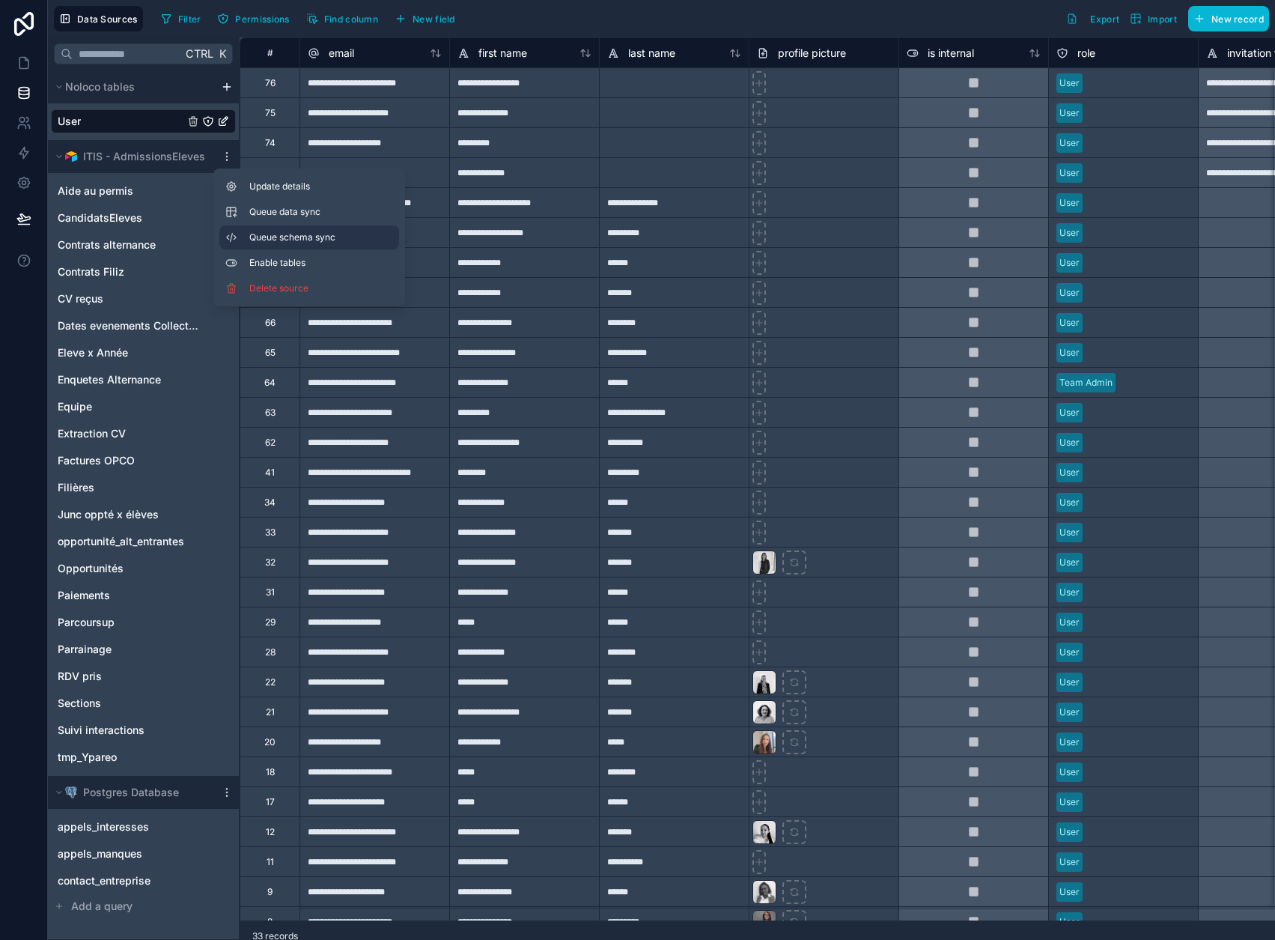
click at [267, 230] on button "Queue schema sync" at bounding box center [309, 237] width 180 height 24
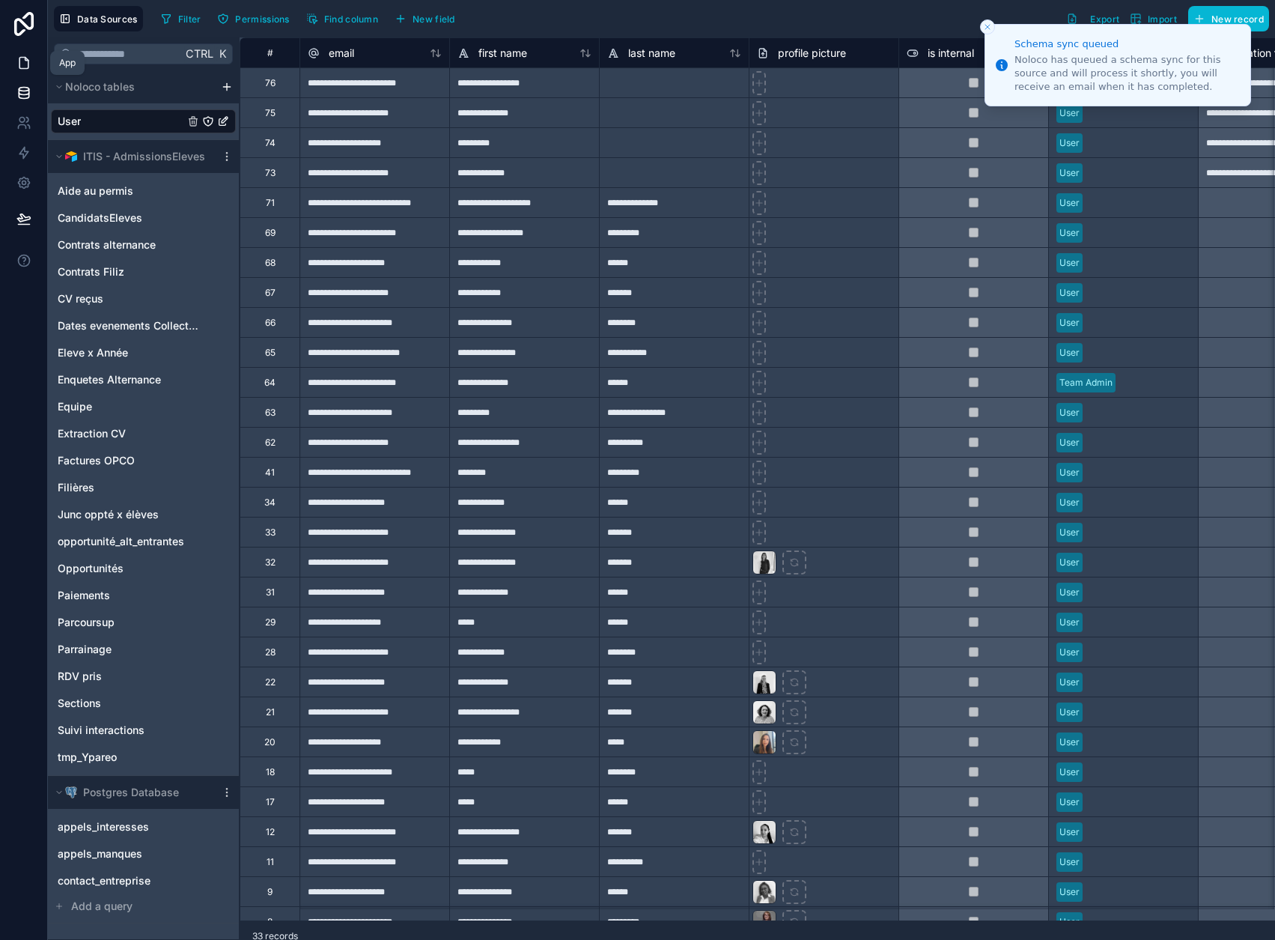
click at [34, 66] on link at bounding box center [23, 63] width 47 height 30
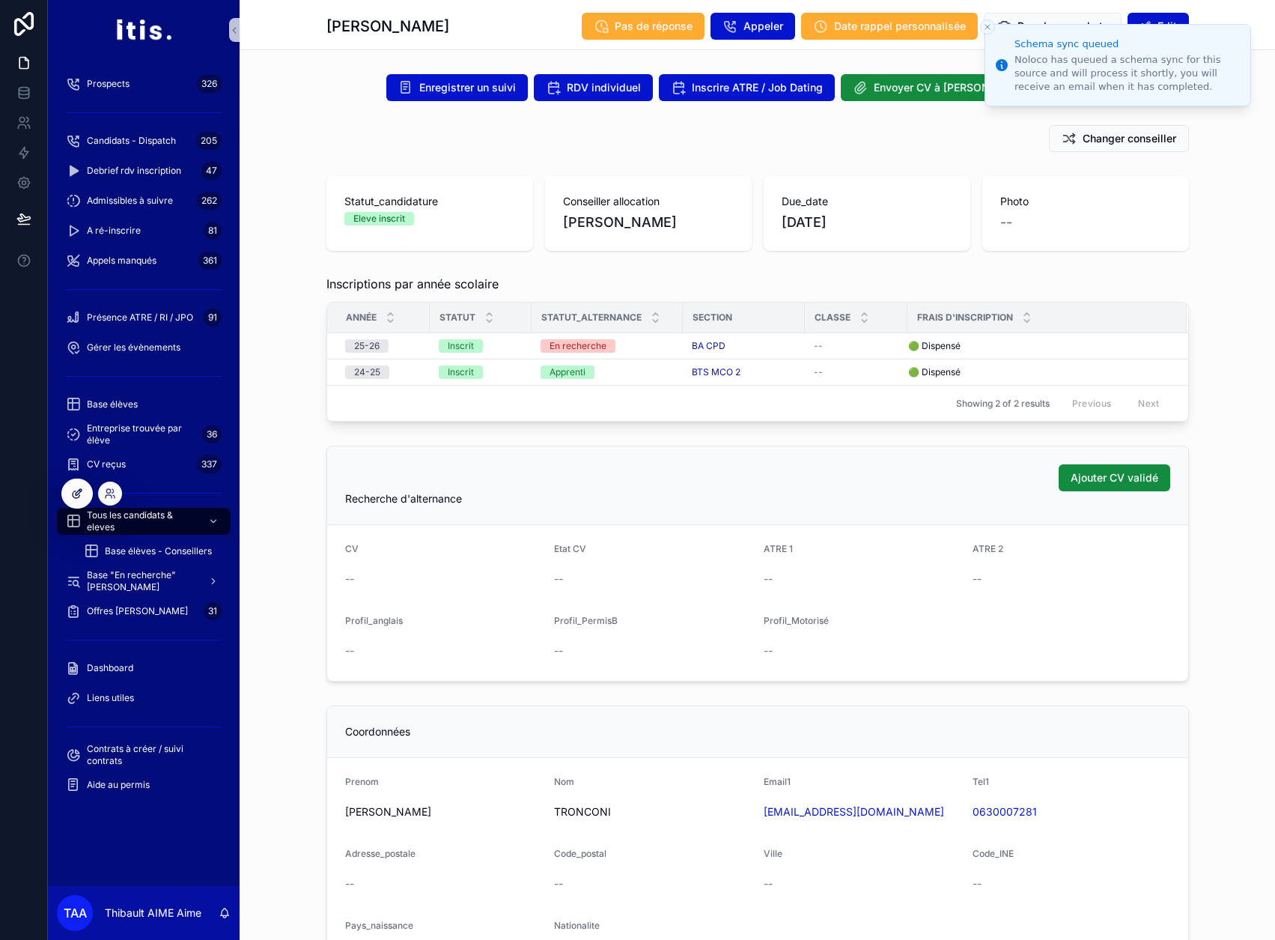
click at [83, 504] on div at bounding box center [77, 493] width 30 height 28
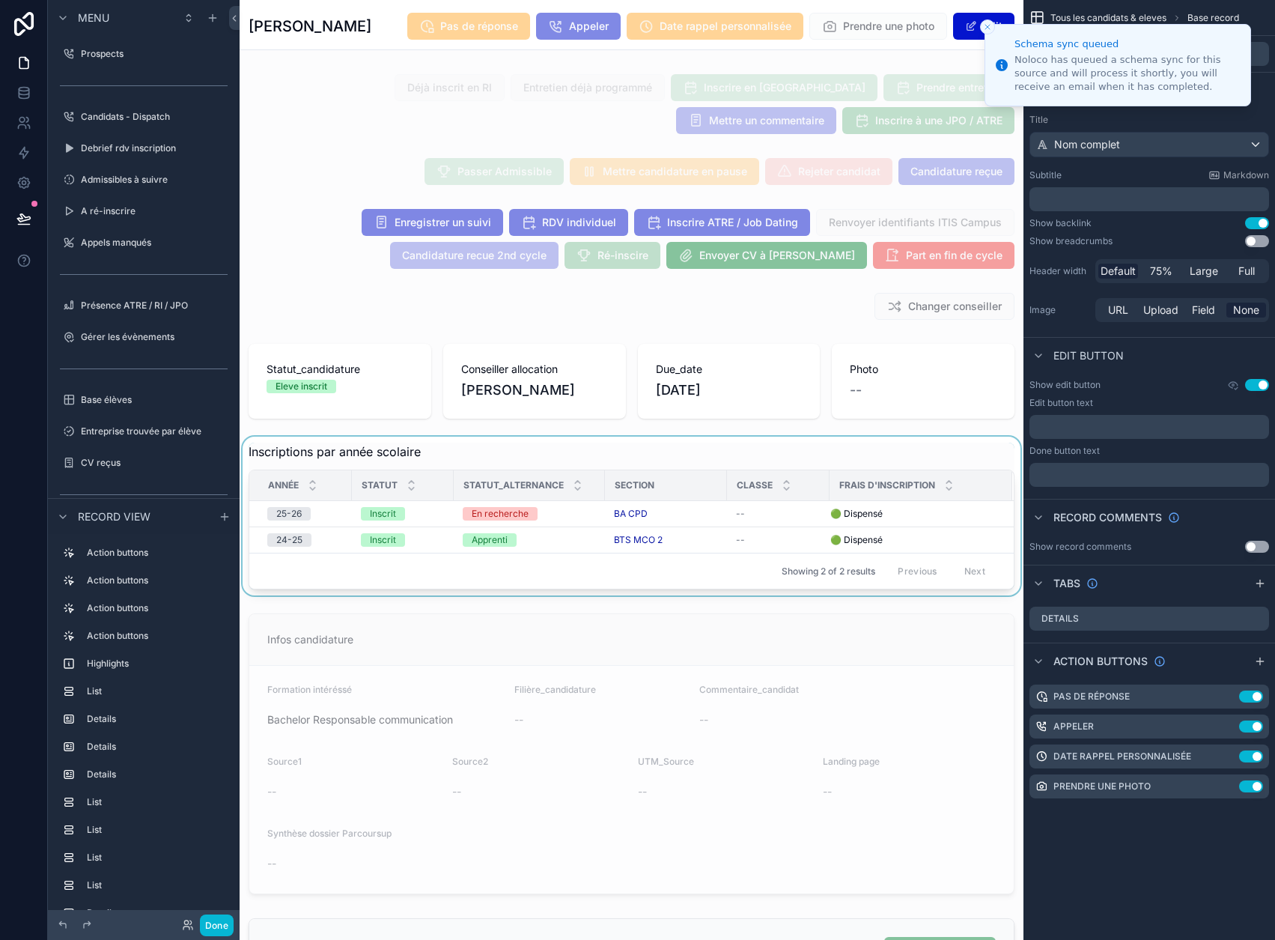
click at [519, 457] on div "scrollable content" at bounding box center [632, 516] width 784 height 159
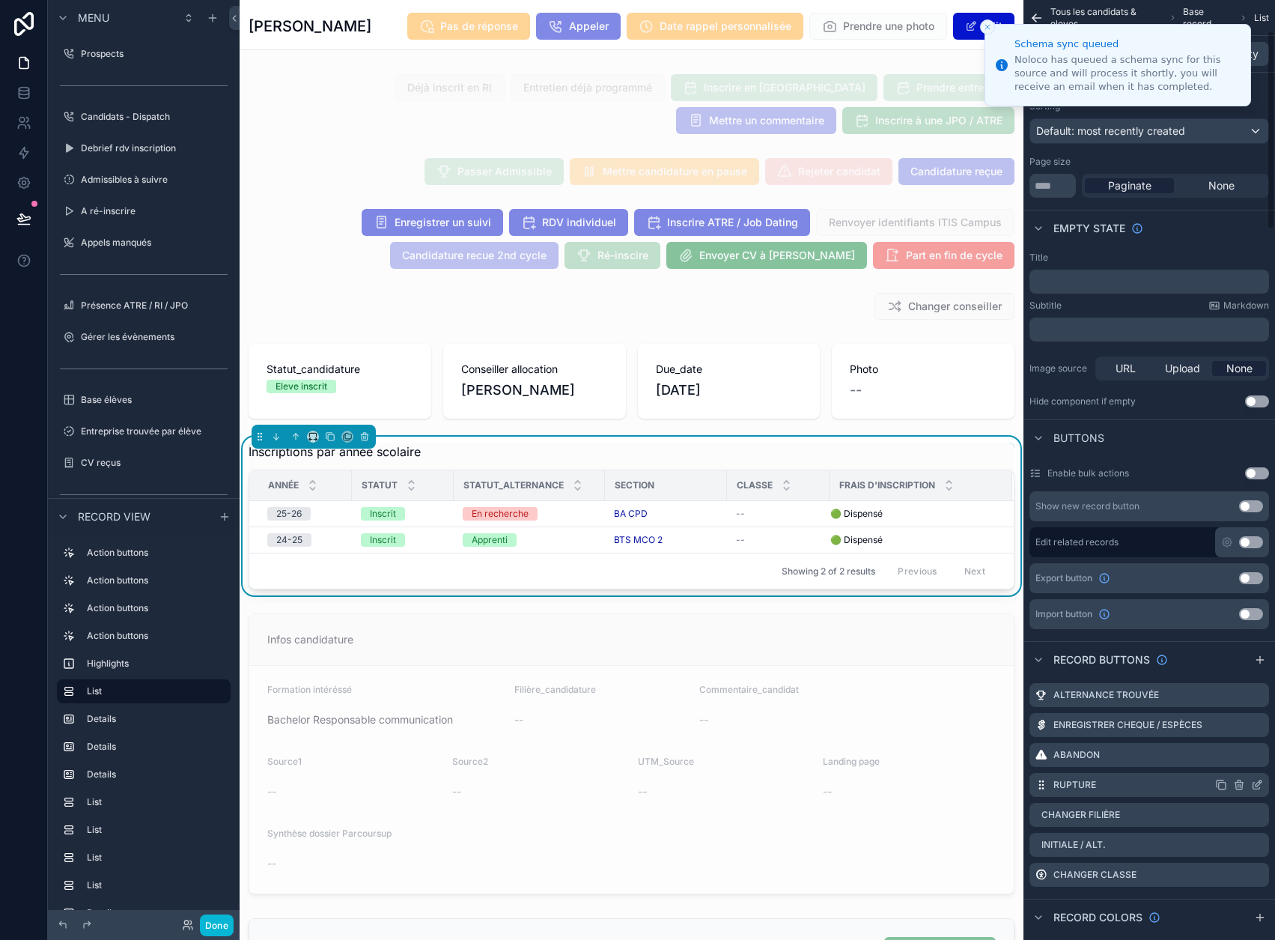
scroll to position [150, 0]
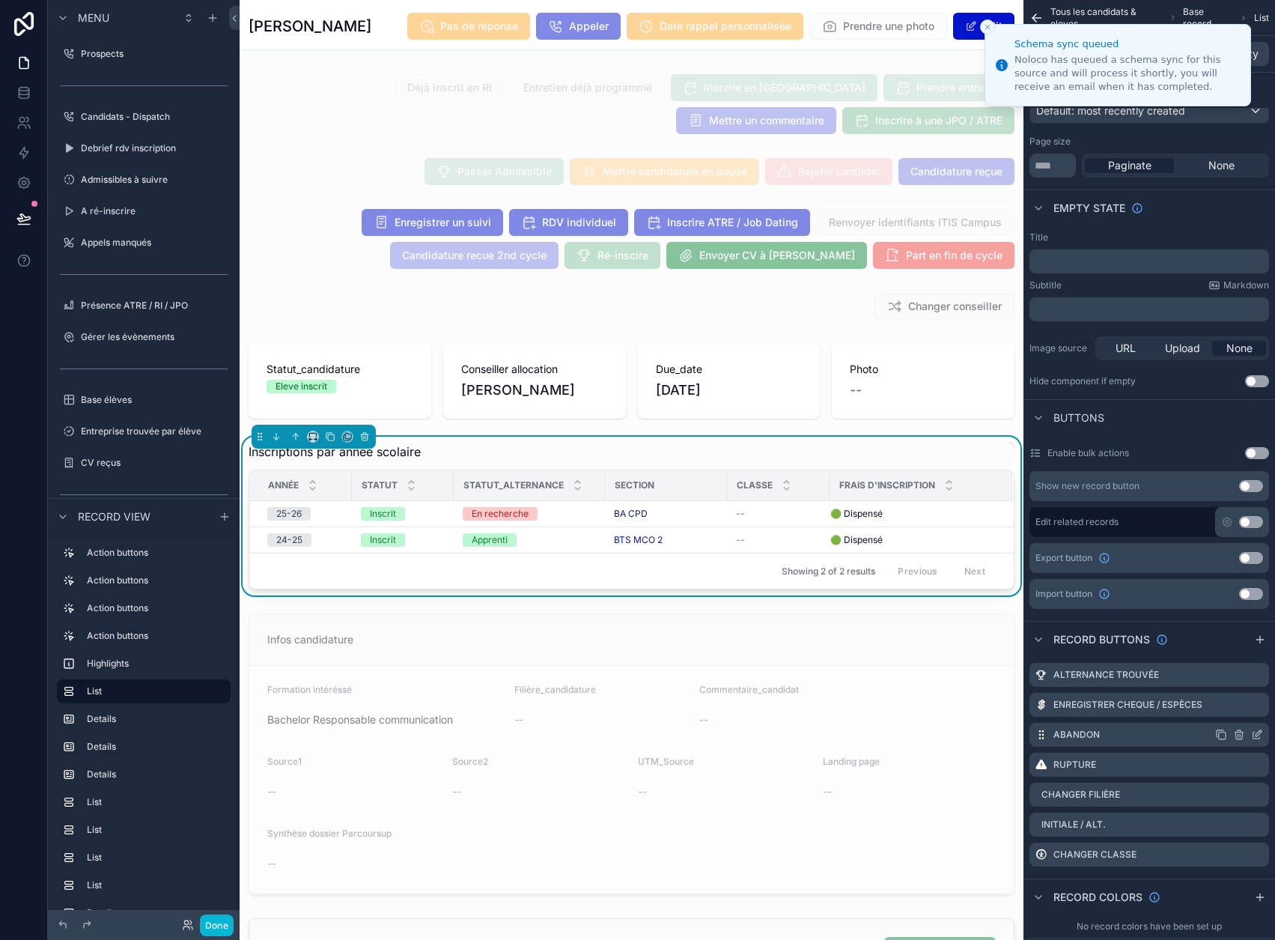
click at [1263, 733] on icon "scrollable content" at bounding box center [1257, 735] width 12 height 12
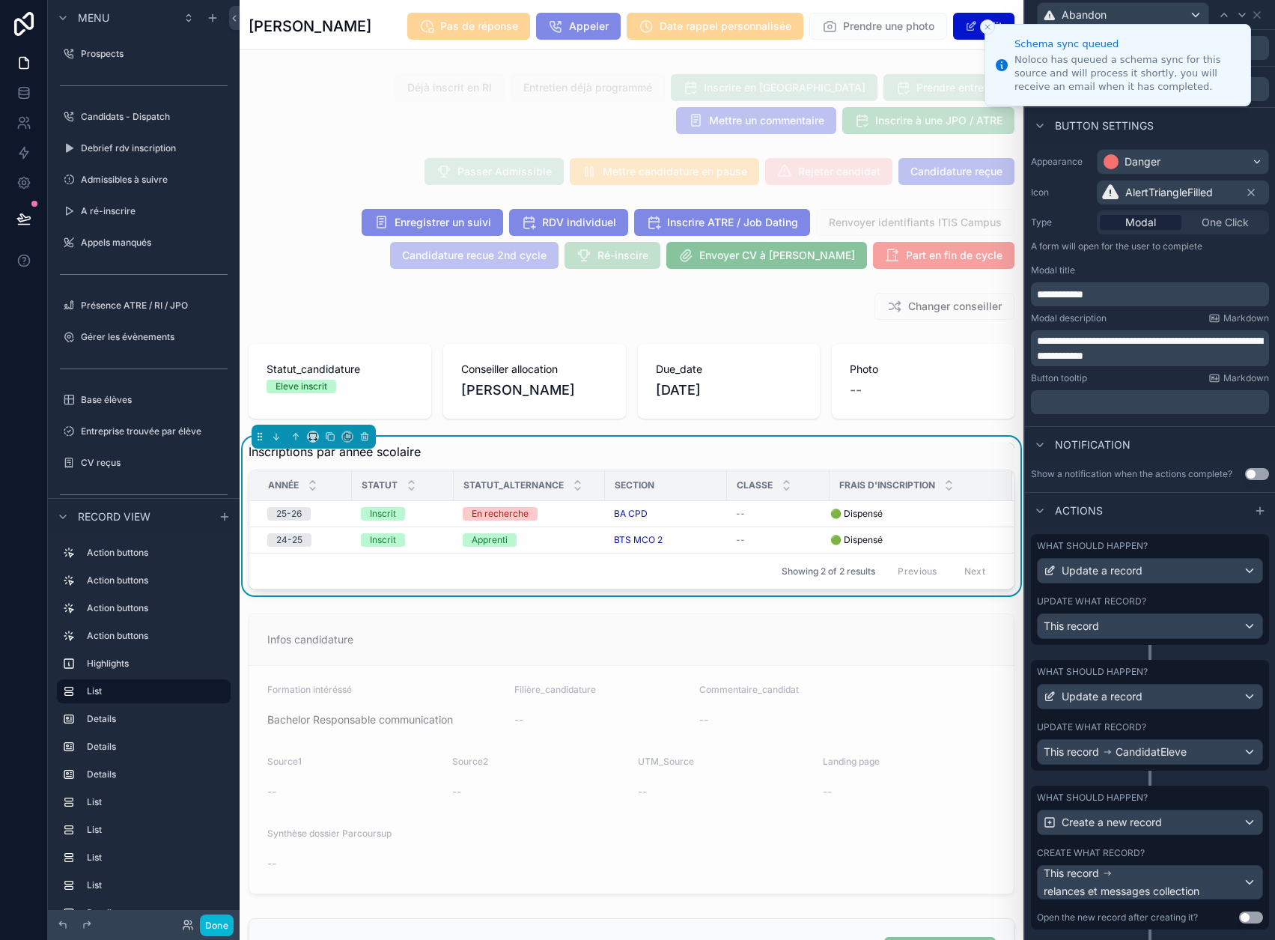
scroll to position [67, 0]
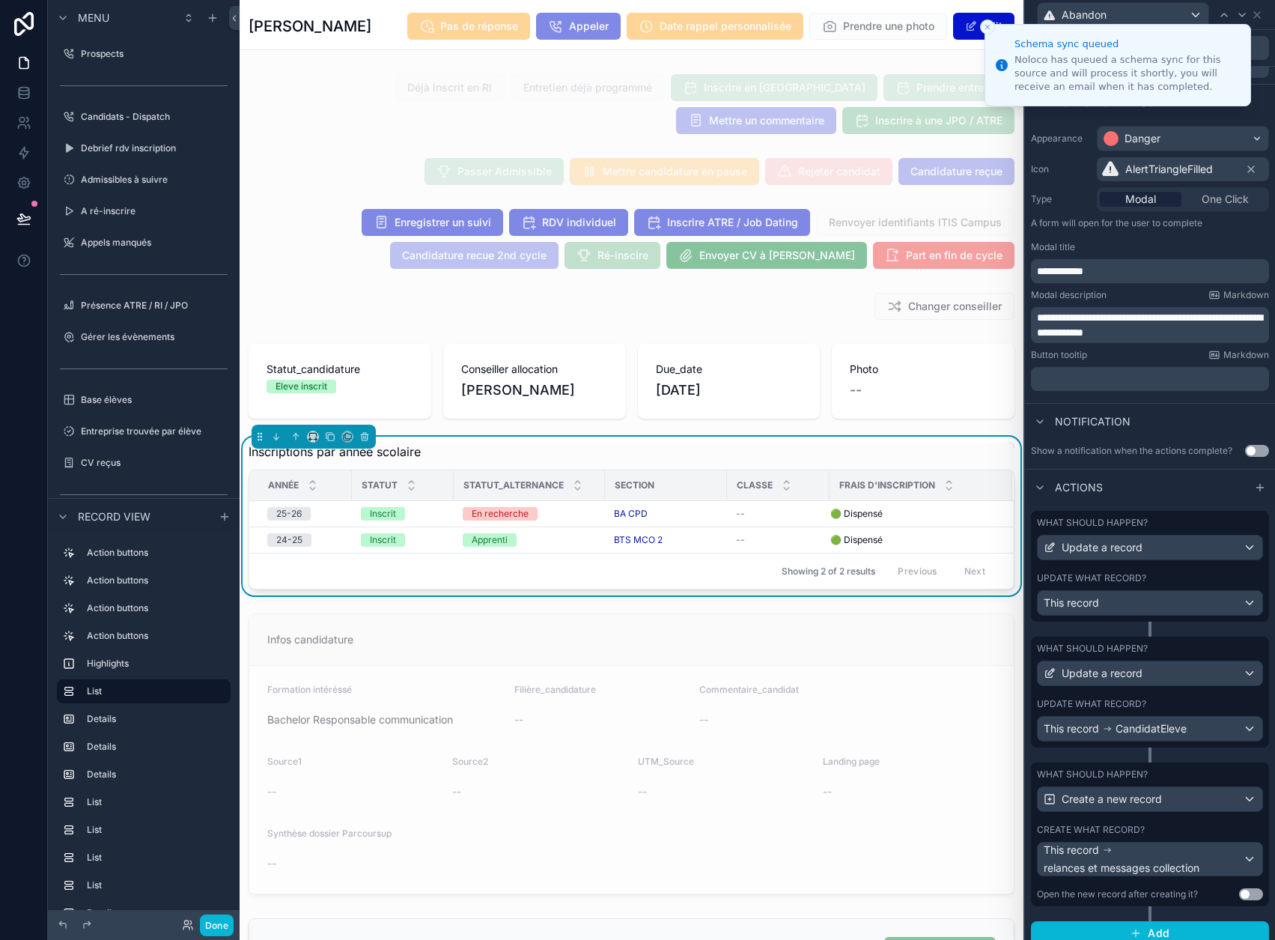
click at [1202, 655] on div "What should happen? Update a record" at bounding box center [1150, 664] width 226 height 43
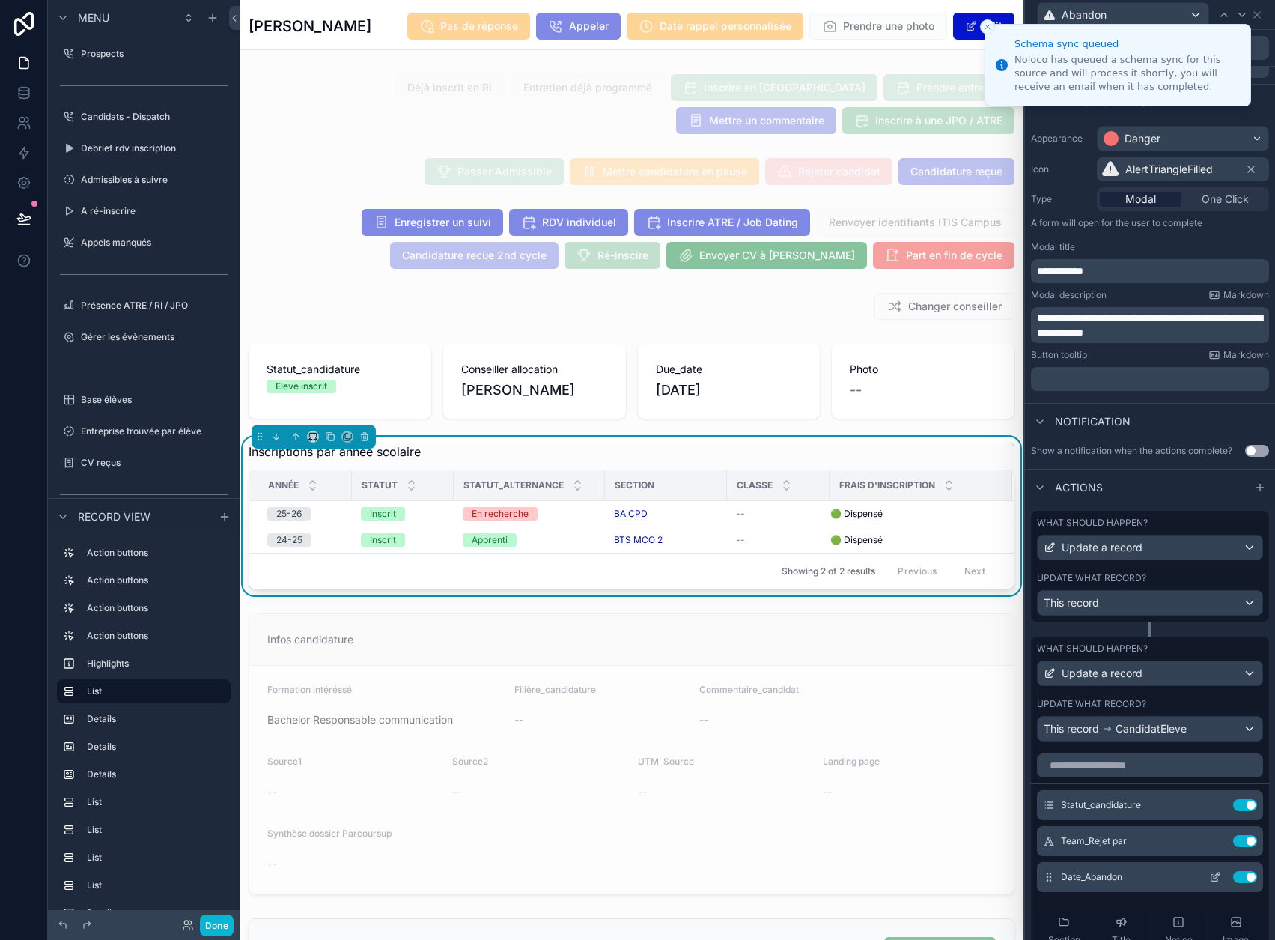
click at [1209, 875] on icon at bounding box center [1215, 877] width 12 height 12
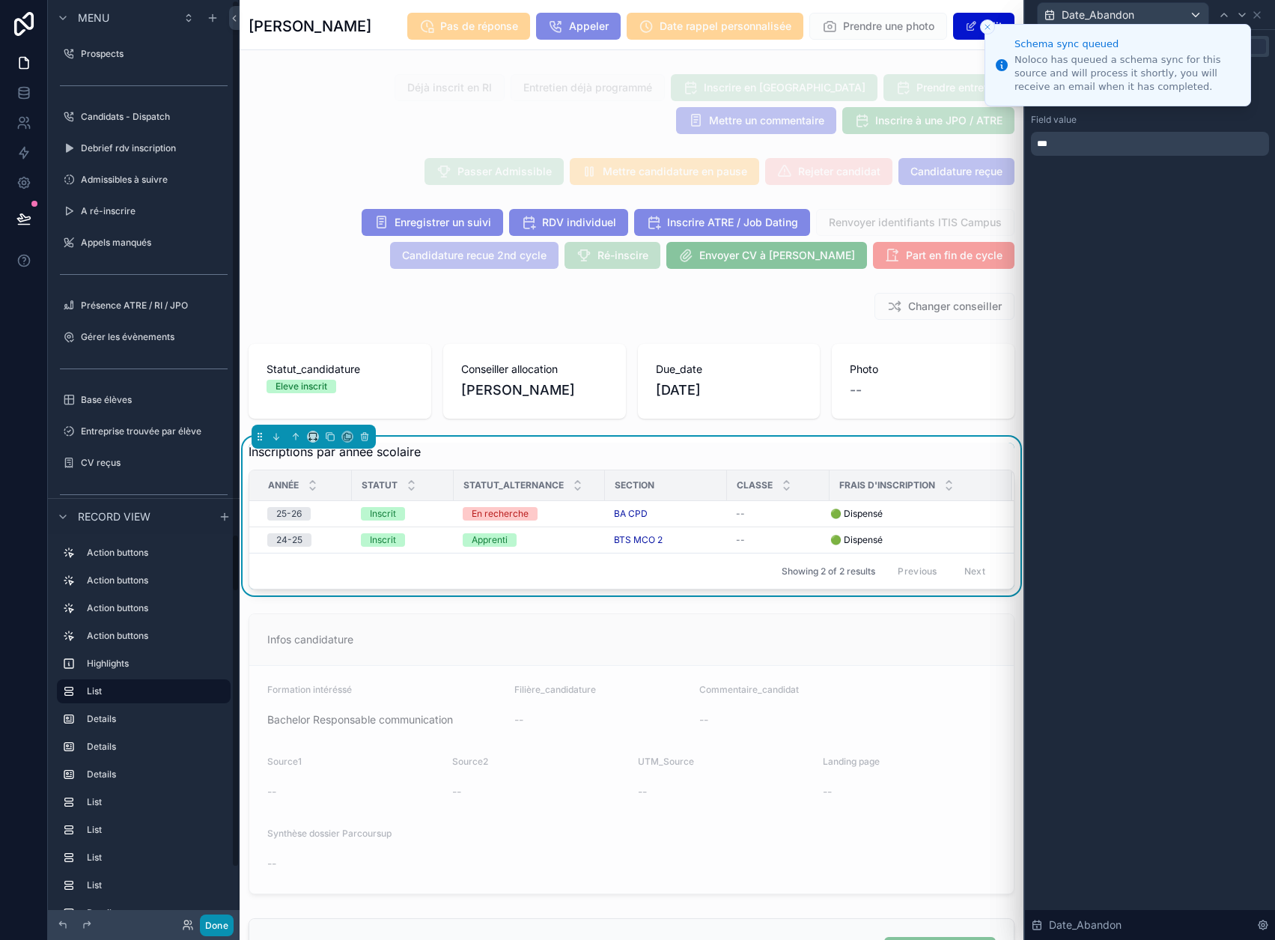
click at [222, 922] on button "Done" at bounding box center [217, 925] width 34 height 22
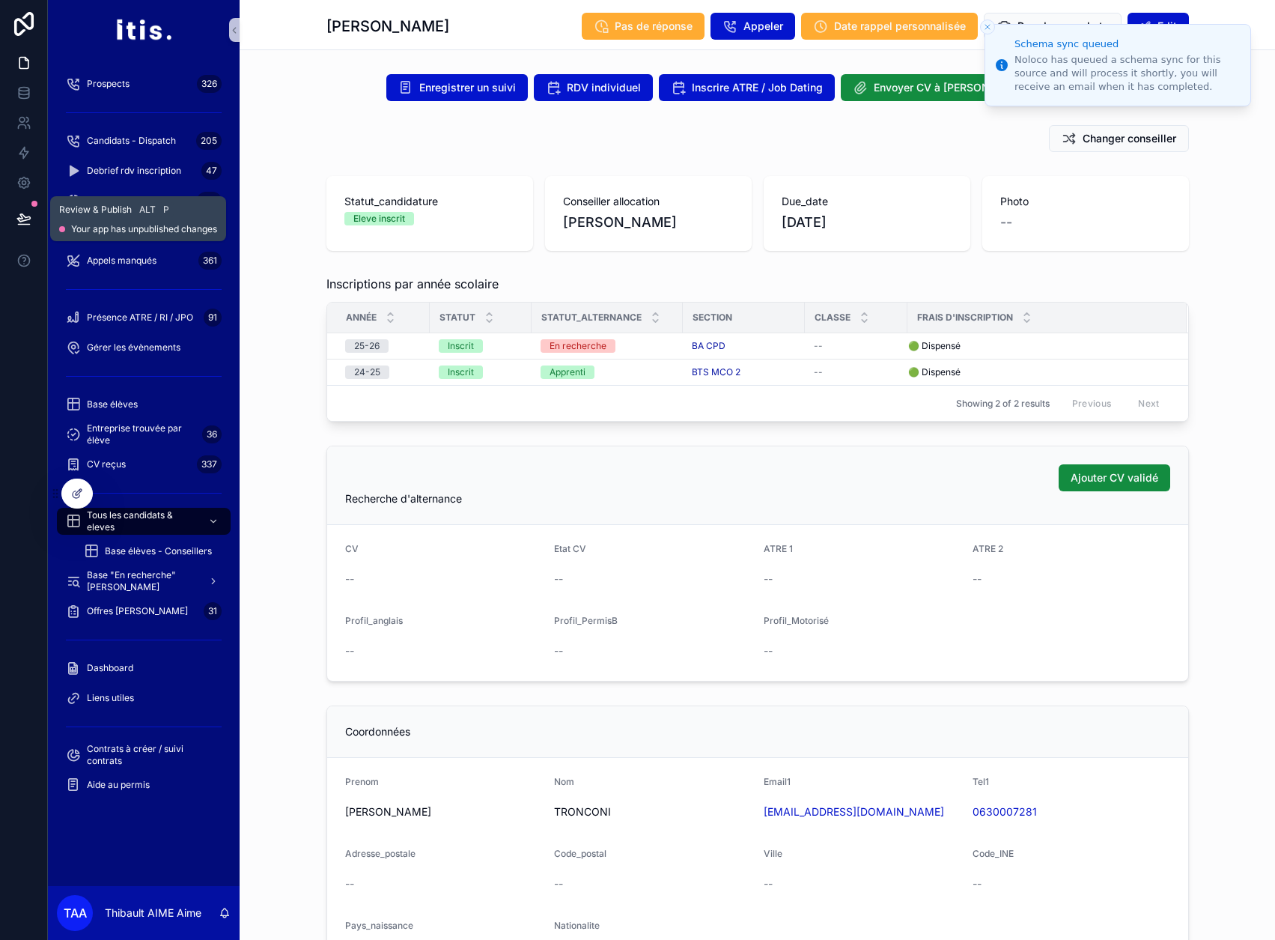
click at [22, 220] on icon at bounding box center [23, 218] width 15 height 15
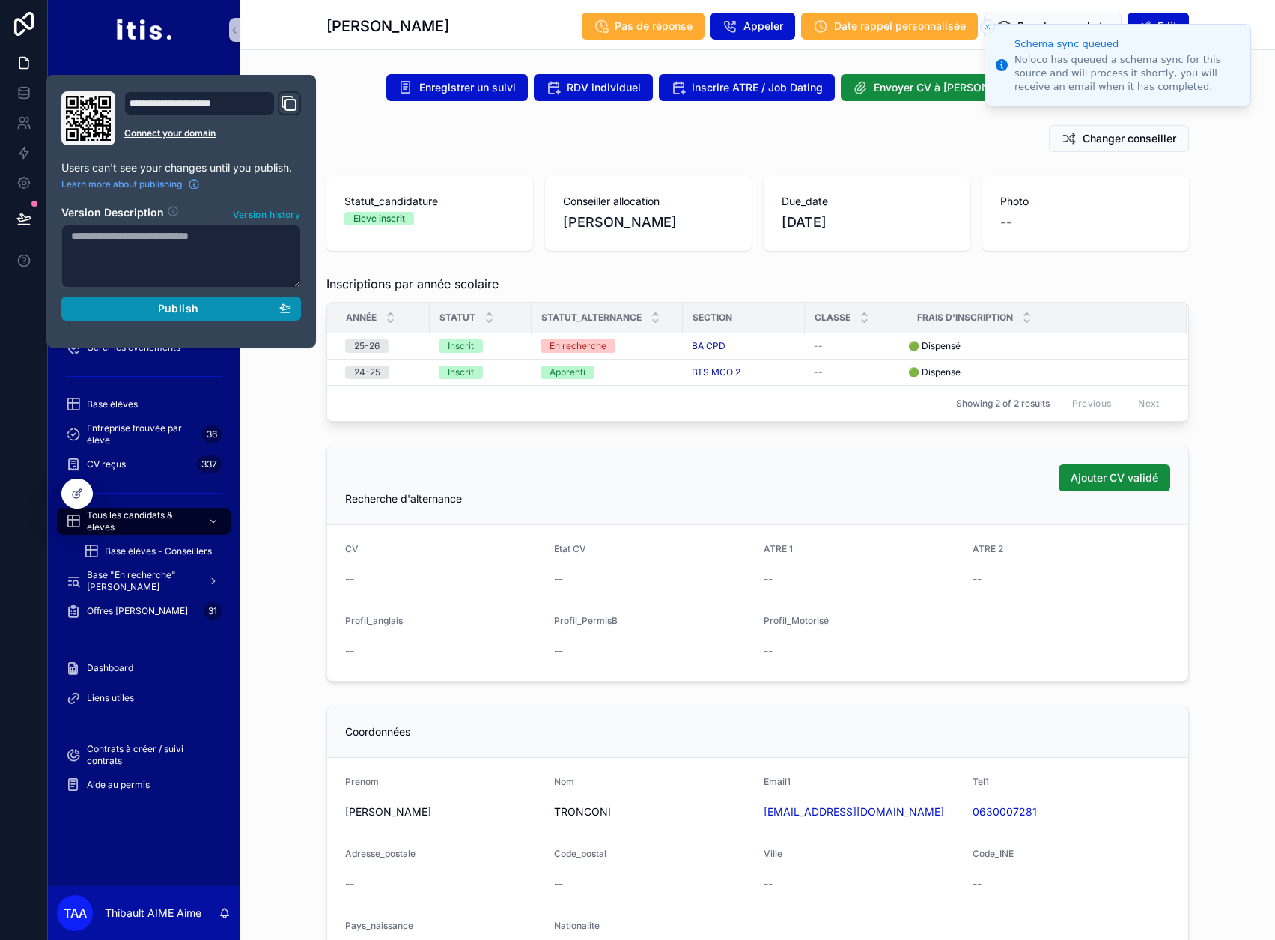
click at [246, 311] on div "Publish" at bounding box center [181, 308] width 220 height 13
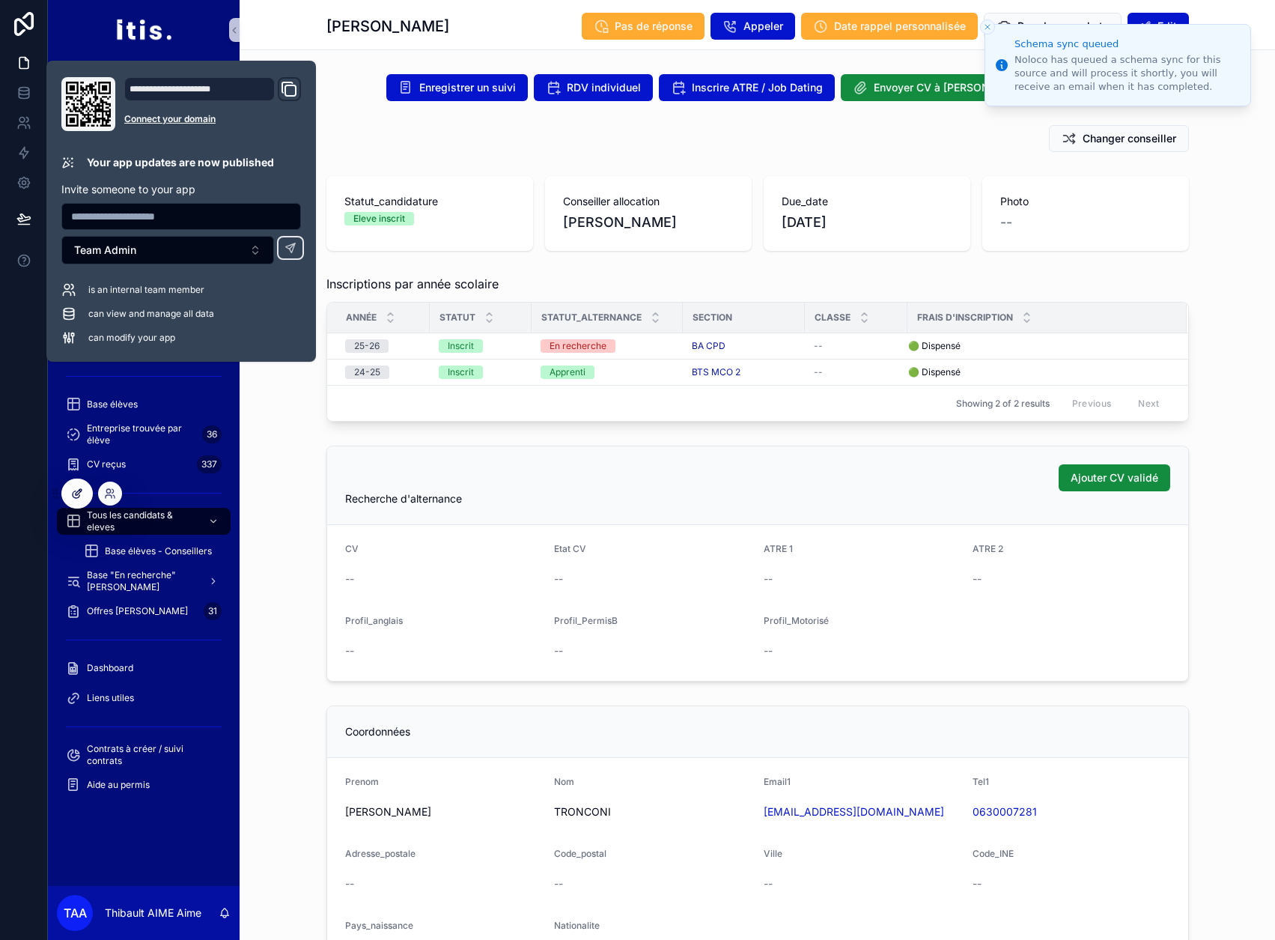
click at [87, 497] on div at bounding box center [77, 493] width 30 height 28
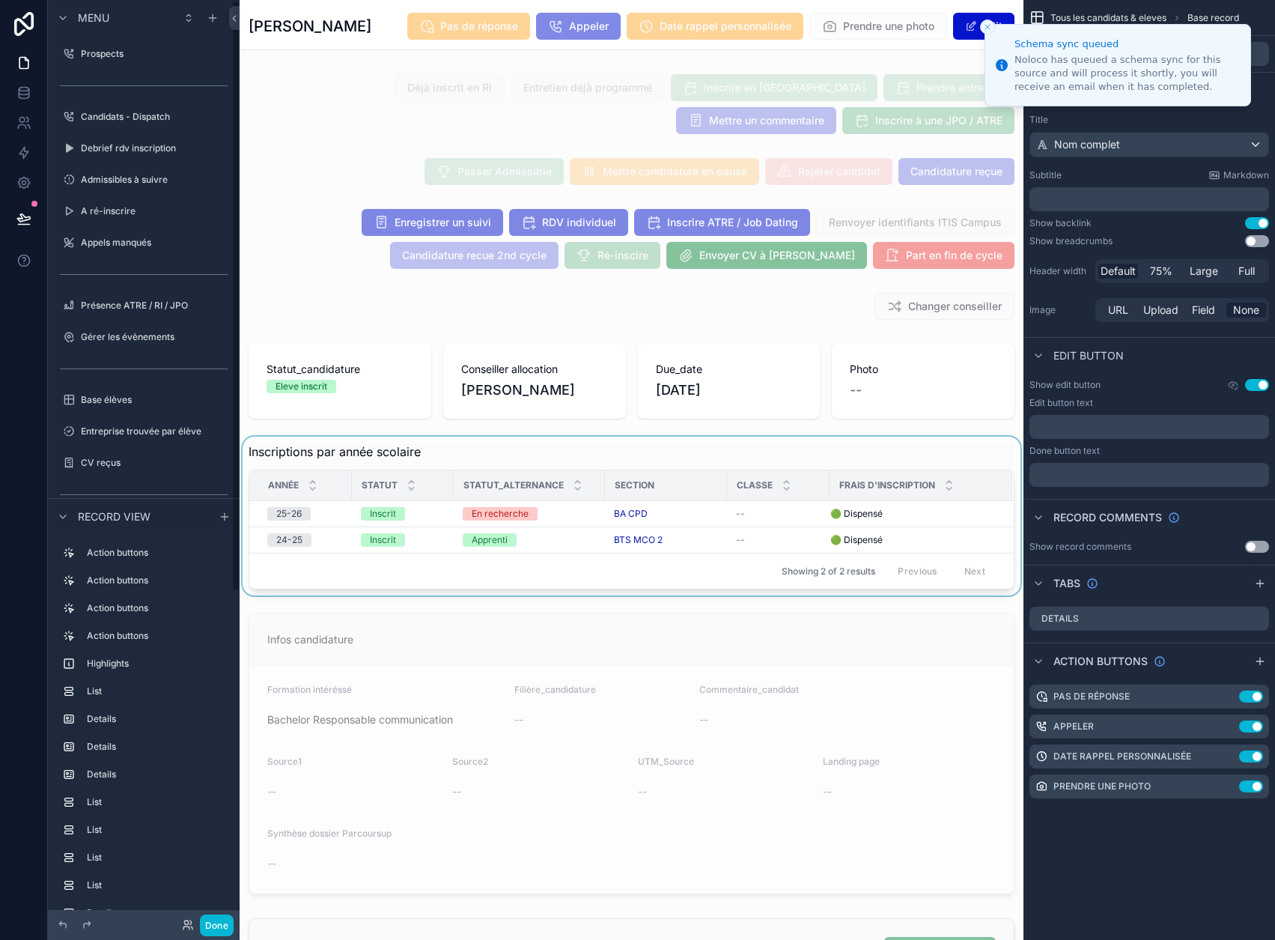
click at [456, 479] on div "Statut_alternance" at bounding box center [530, 485] width 150 height 28
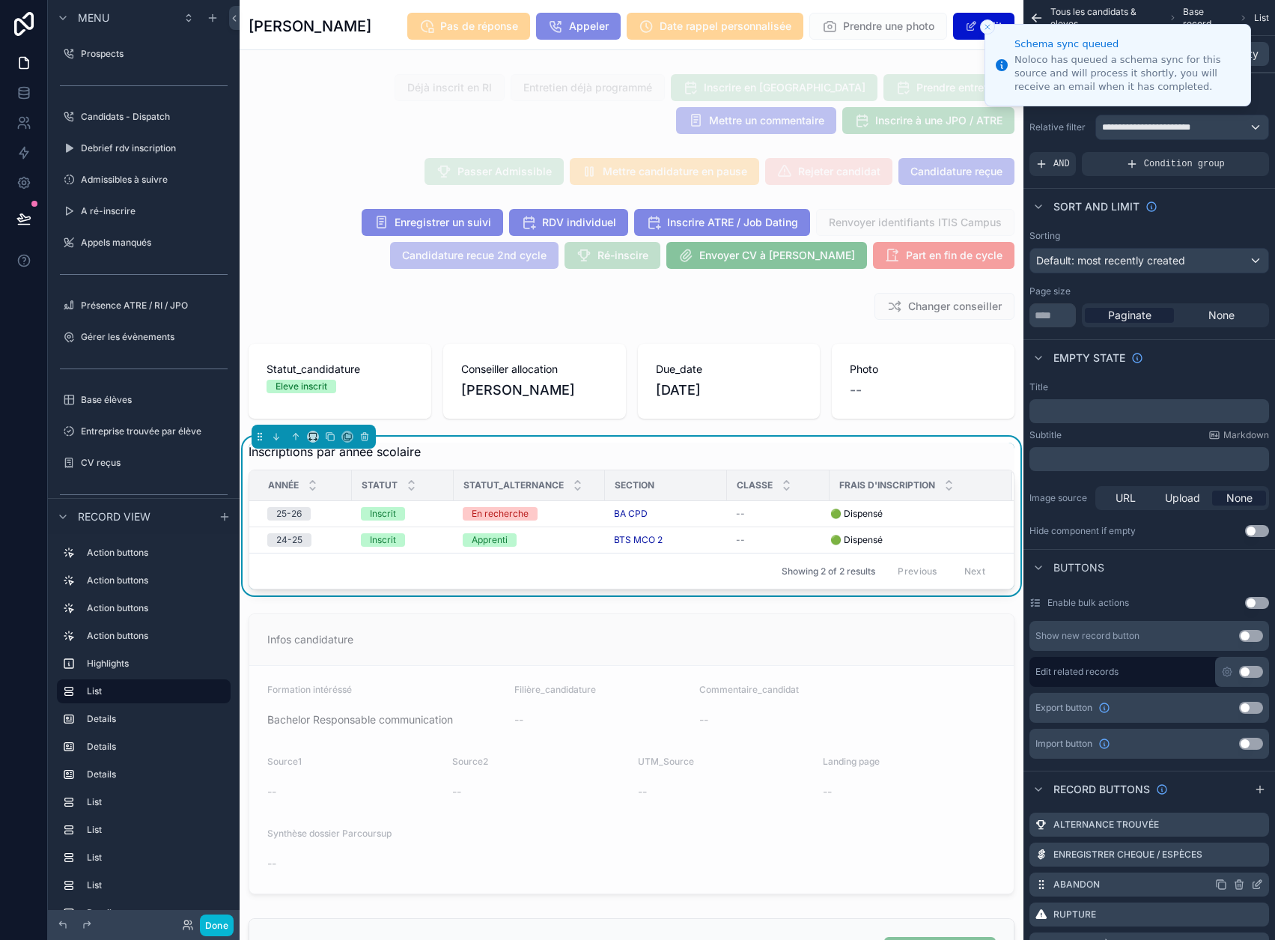
click at [1262, 884] on icon "scrollable content" at bounding box center [1259, 883] width 6 height 6
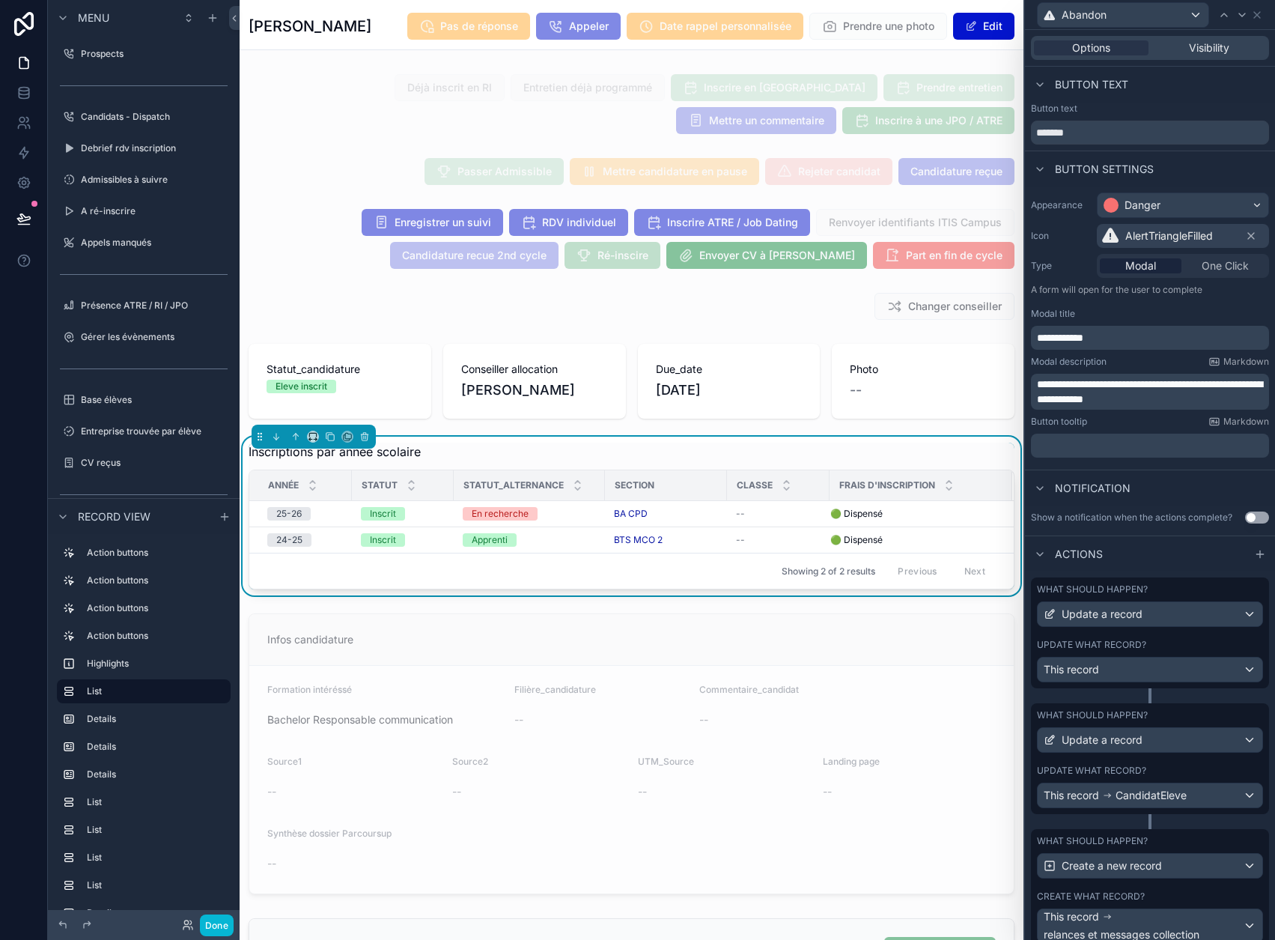
click at [1164, 589] on div "What should happen?" at bounding box center [1150, 589] width 226 height 12
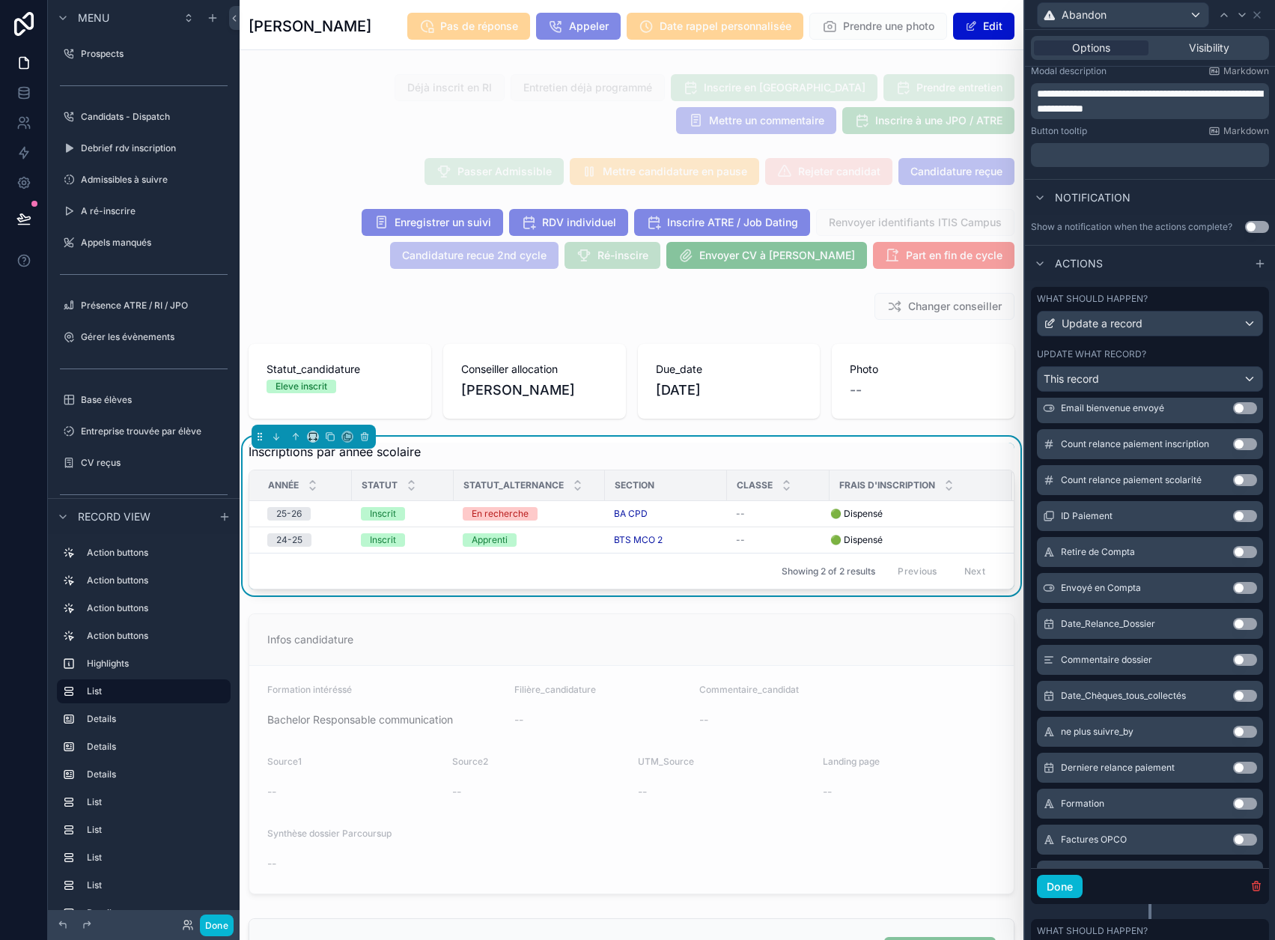
scroll to position [300, 0]
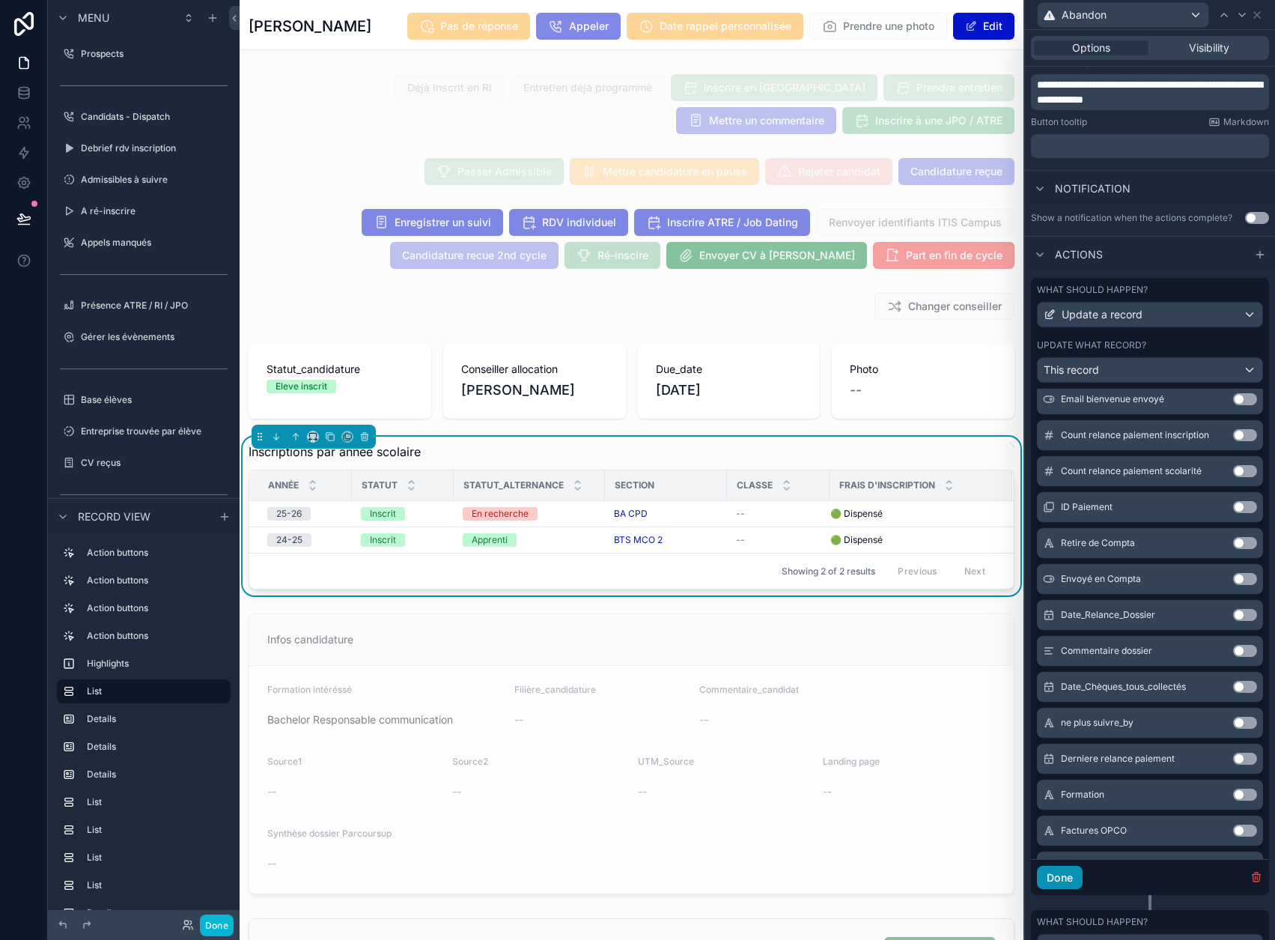
click at [1078, 882] on button "Done" at bounding box center [1060, 878] width 46 height 24
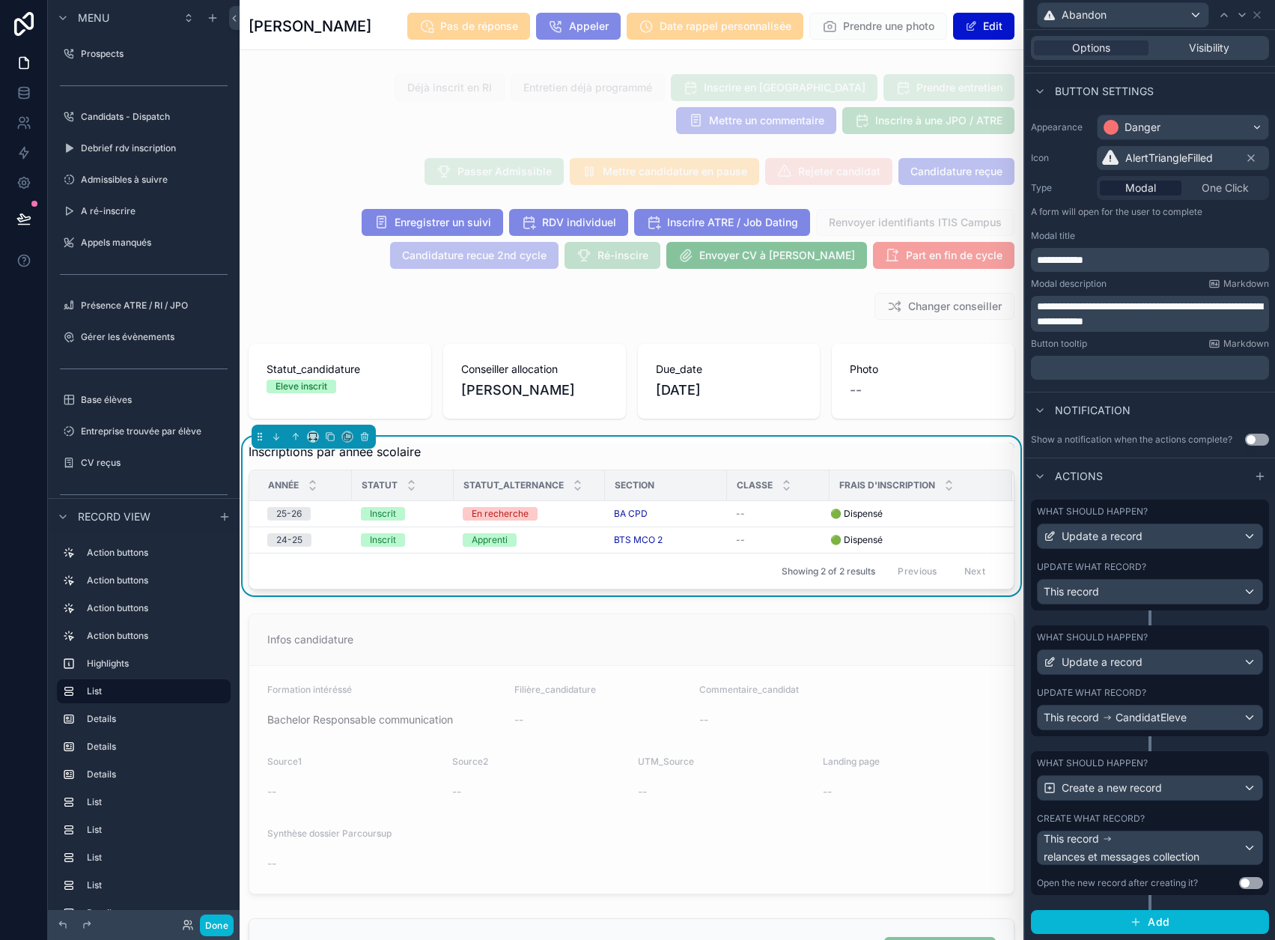
scroll to position [67, 0]
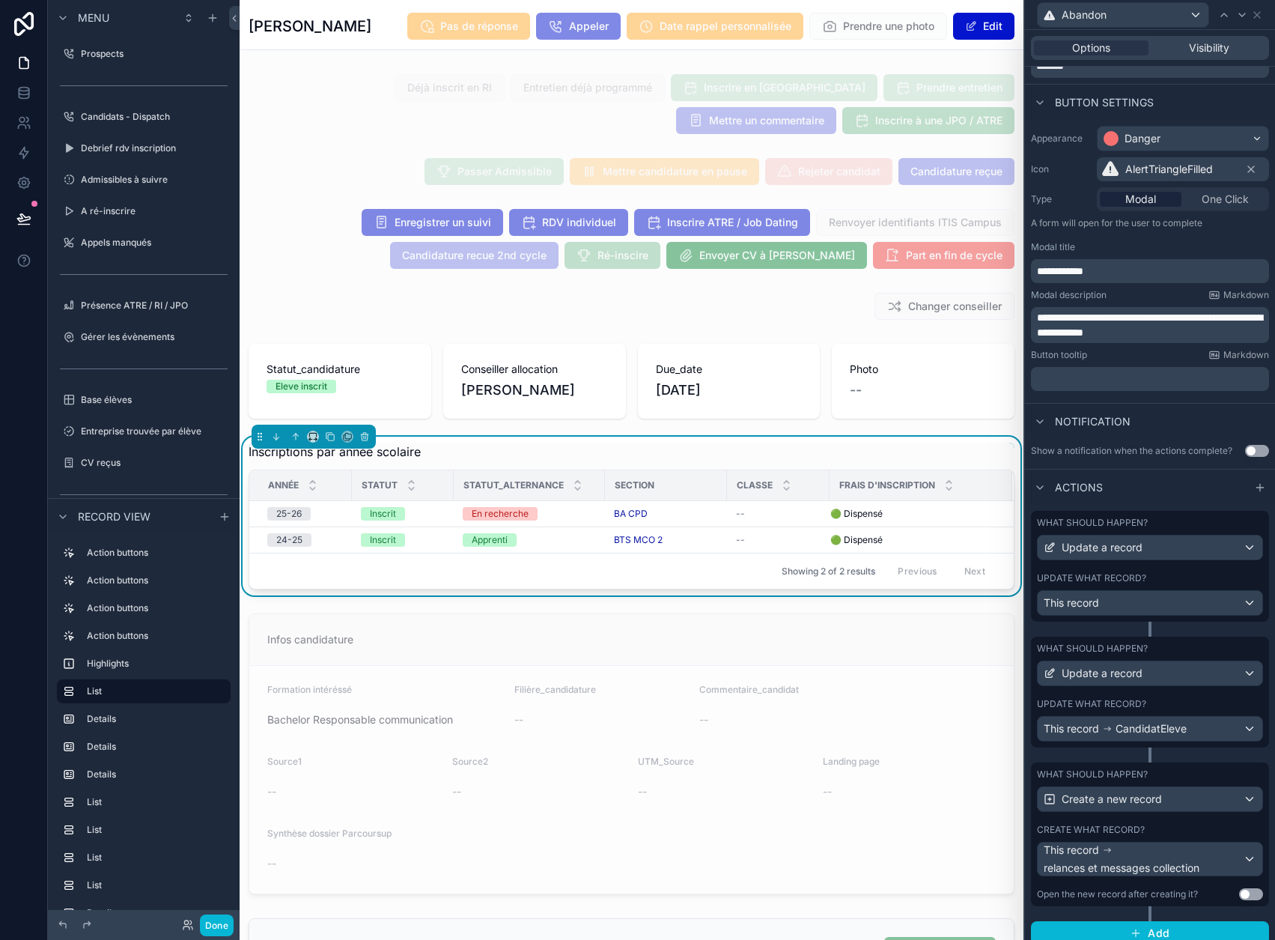
click at [1126, 702] on label "Update what record?" at bounding box center [1091, 704] width 109 height 12
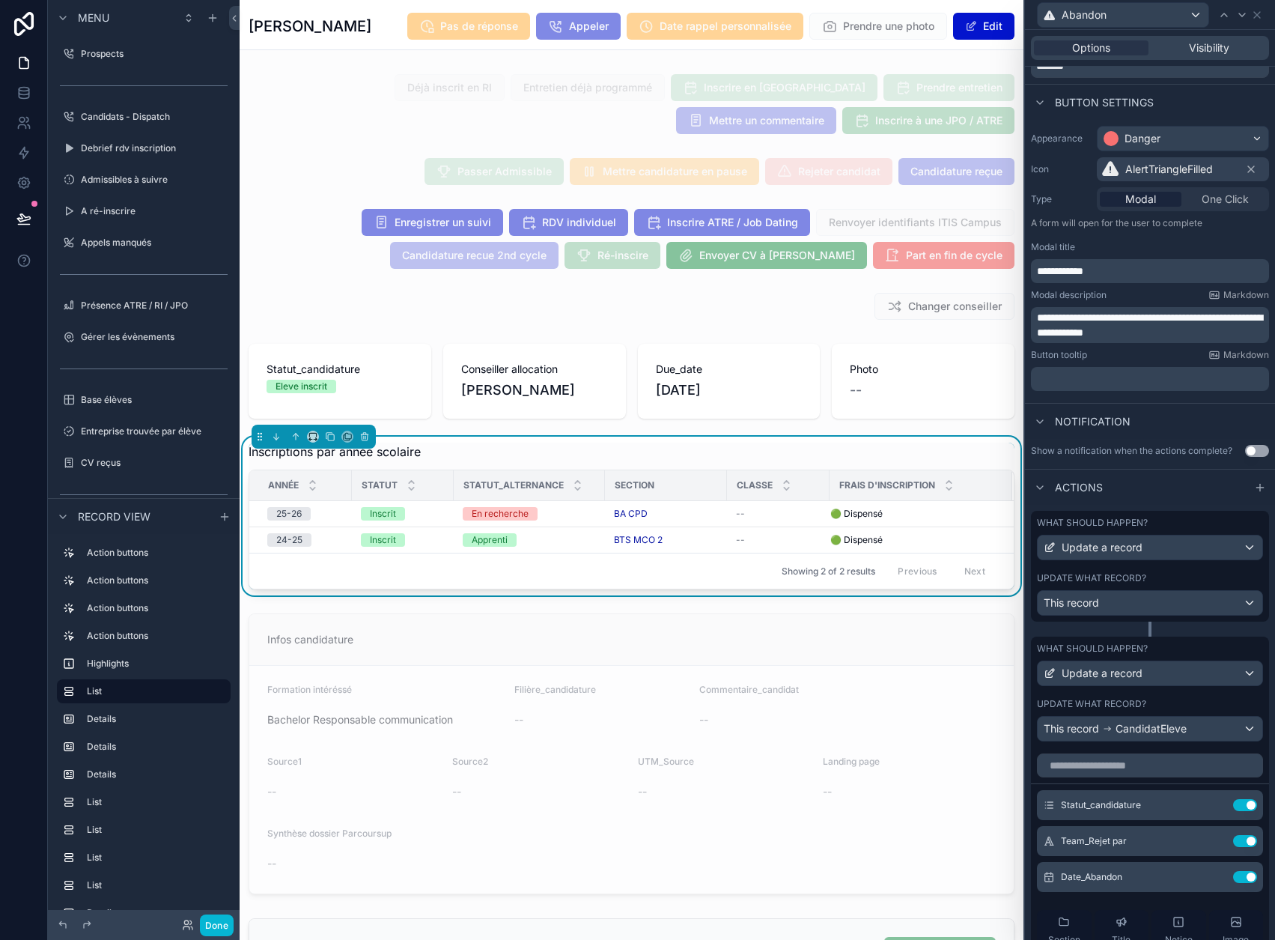
scroll to position [300, 0]
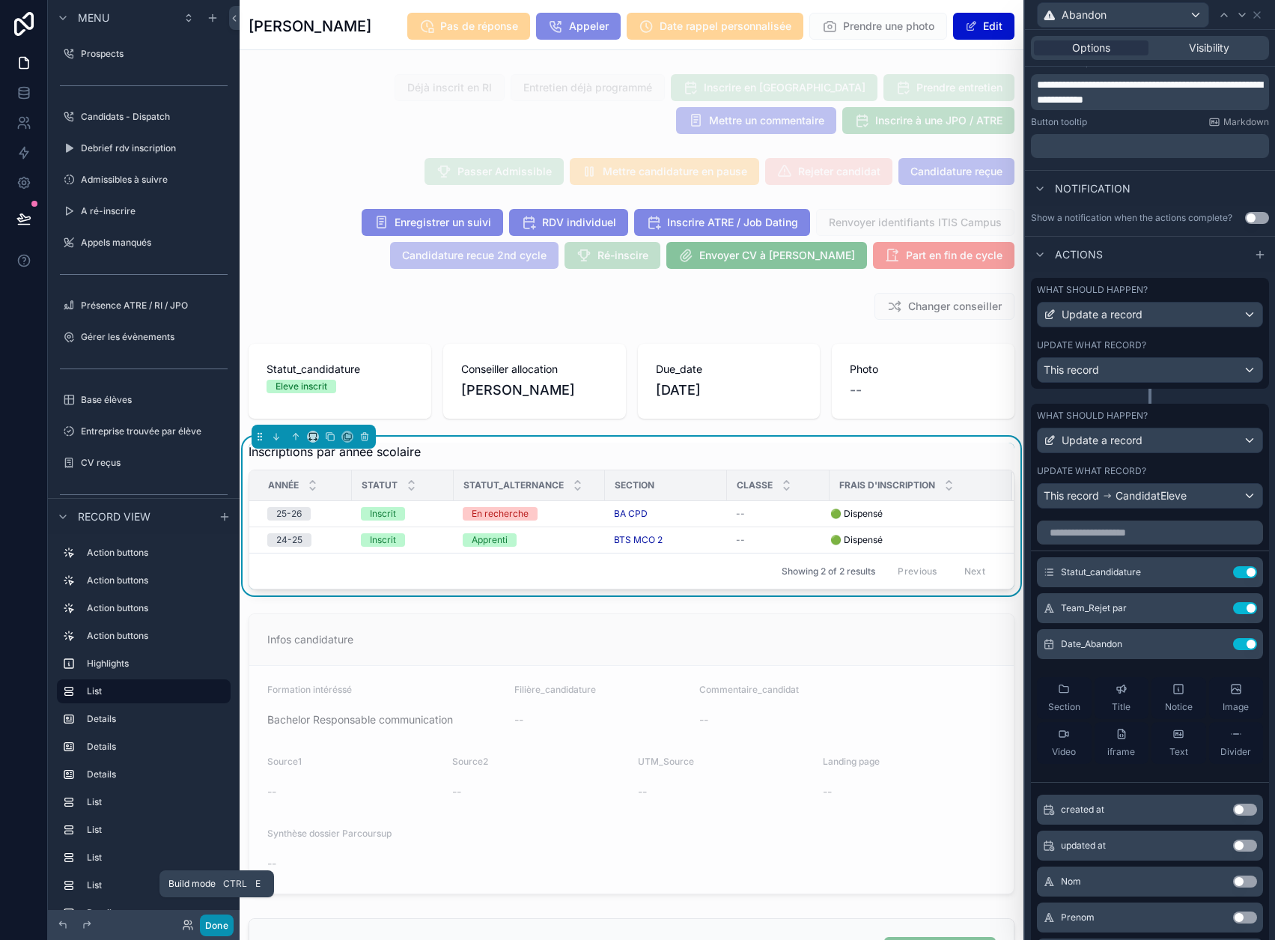
click at [212, 926] on button "Done" at bounding box center [217, 925] width 34 height 22
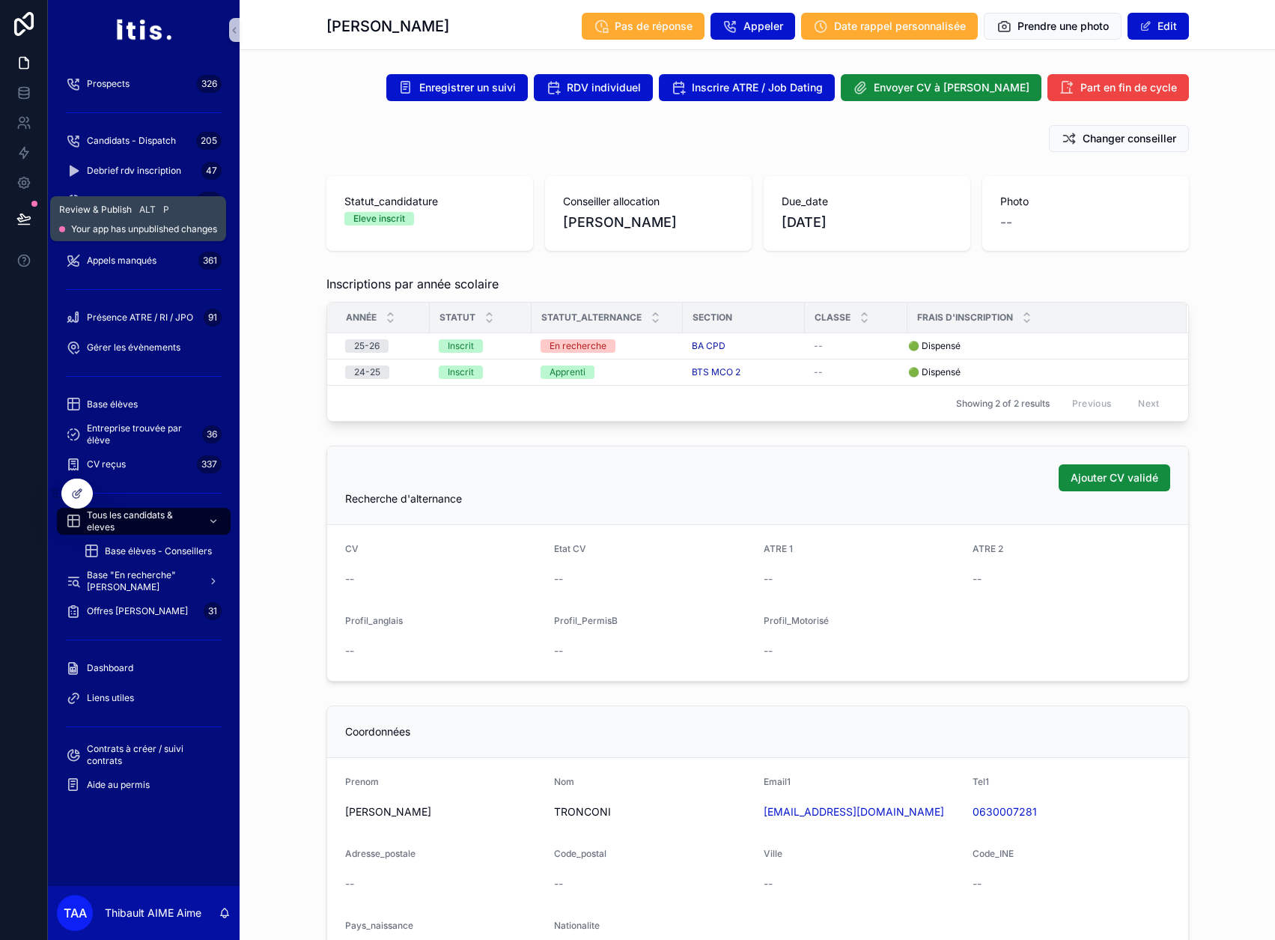
click at [19, 216] on icon at bounding box center [23, 218] width 15 height 15
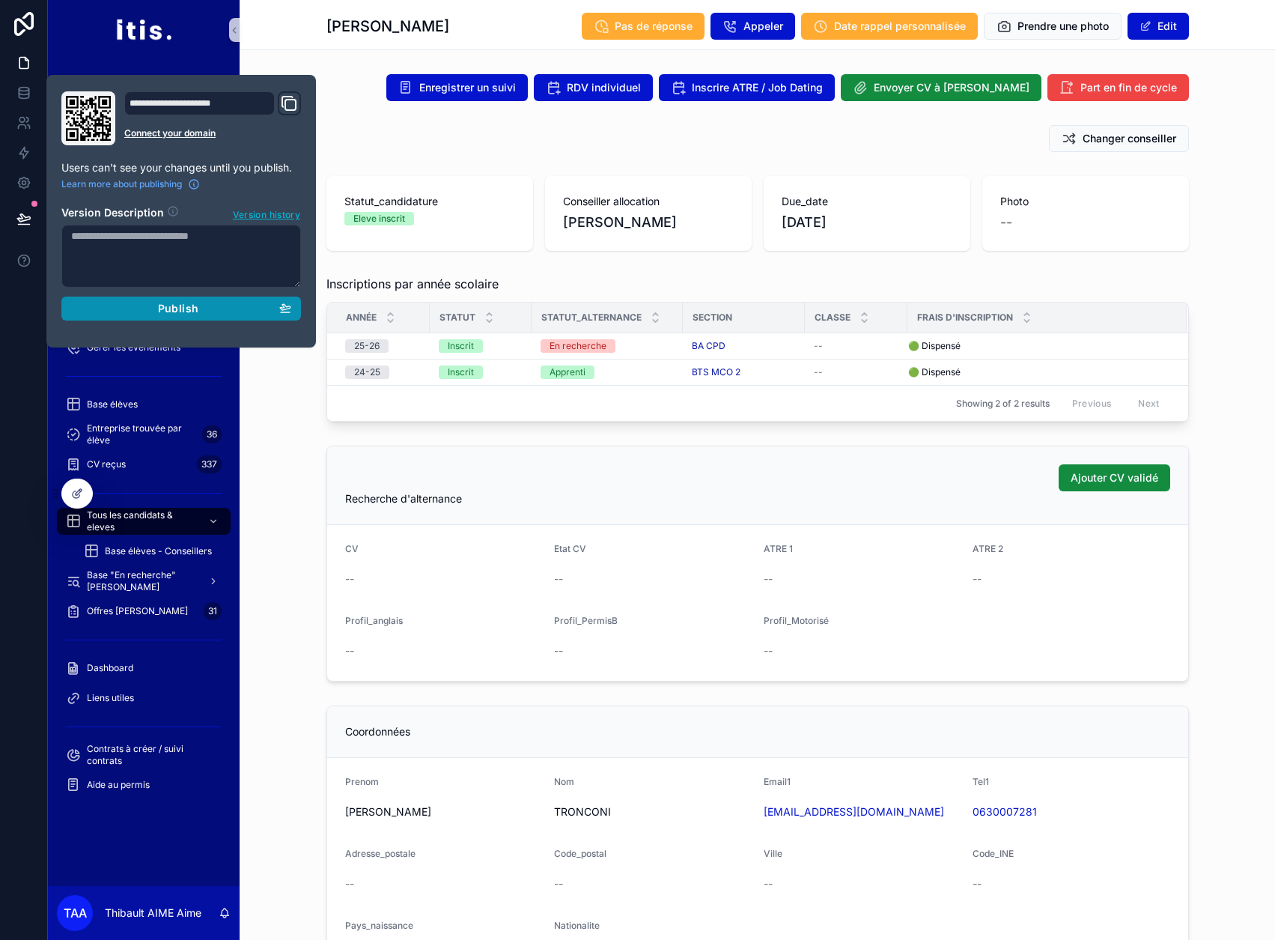
click at [151, 309] on div "Publish" at bounding box center [181, 308] width 220 height 13
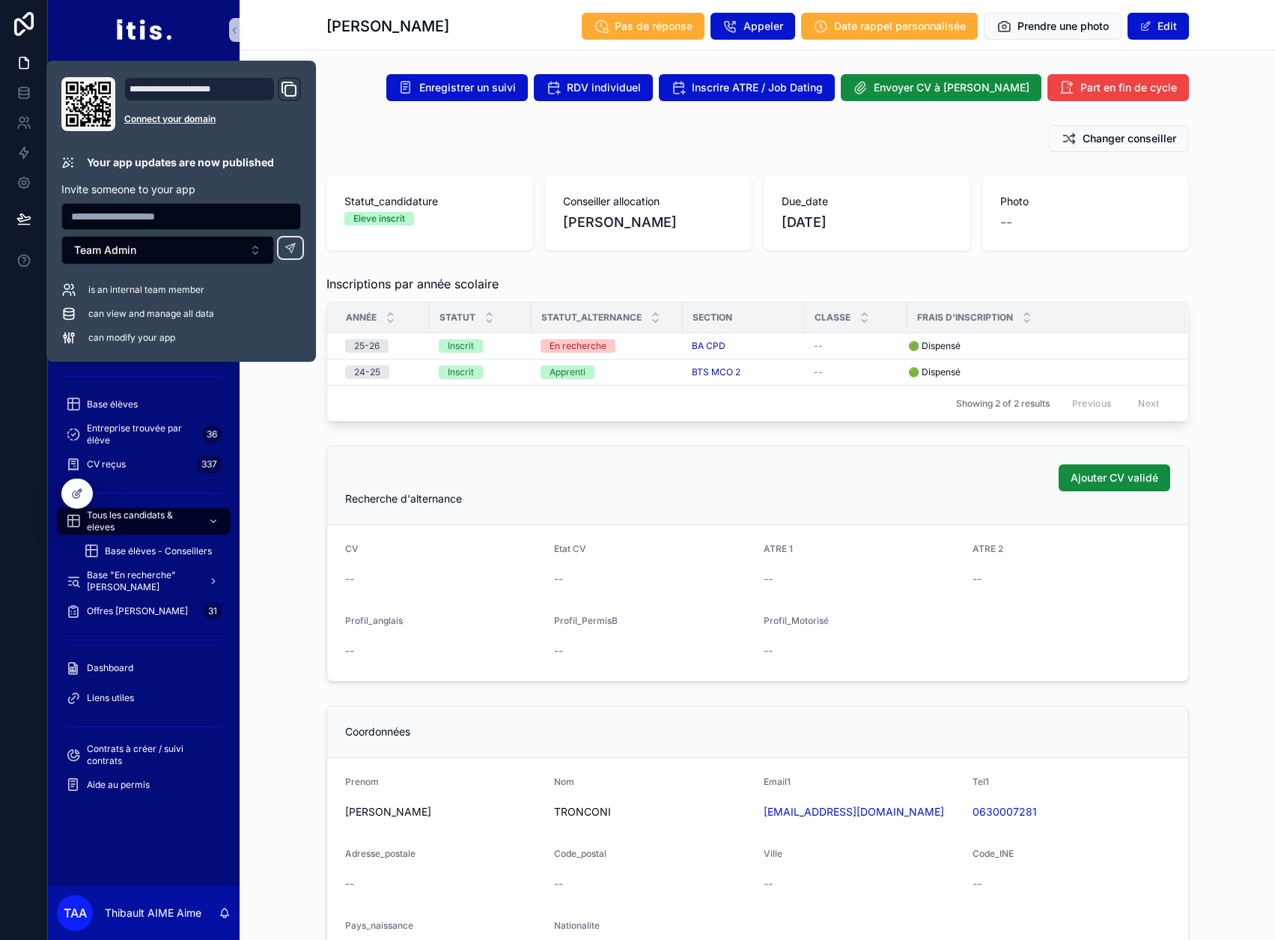
click at [276, 390] on div "Inscriptions par année scolaire Année Statut Statut_alternance Section Classe F…" at bounding box center [758, 348] width 1036 height 159
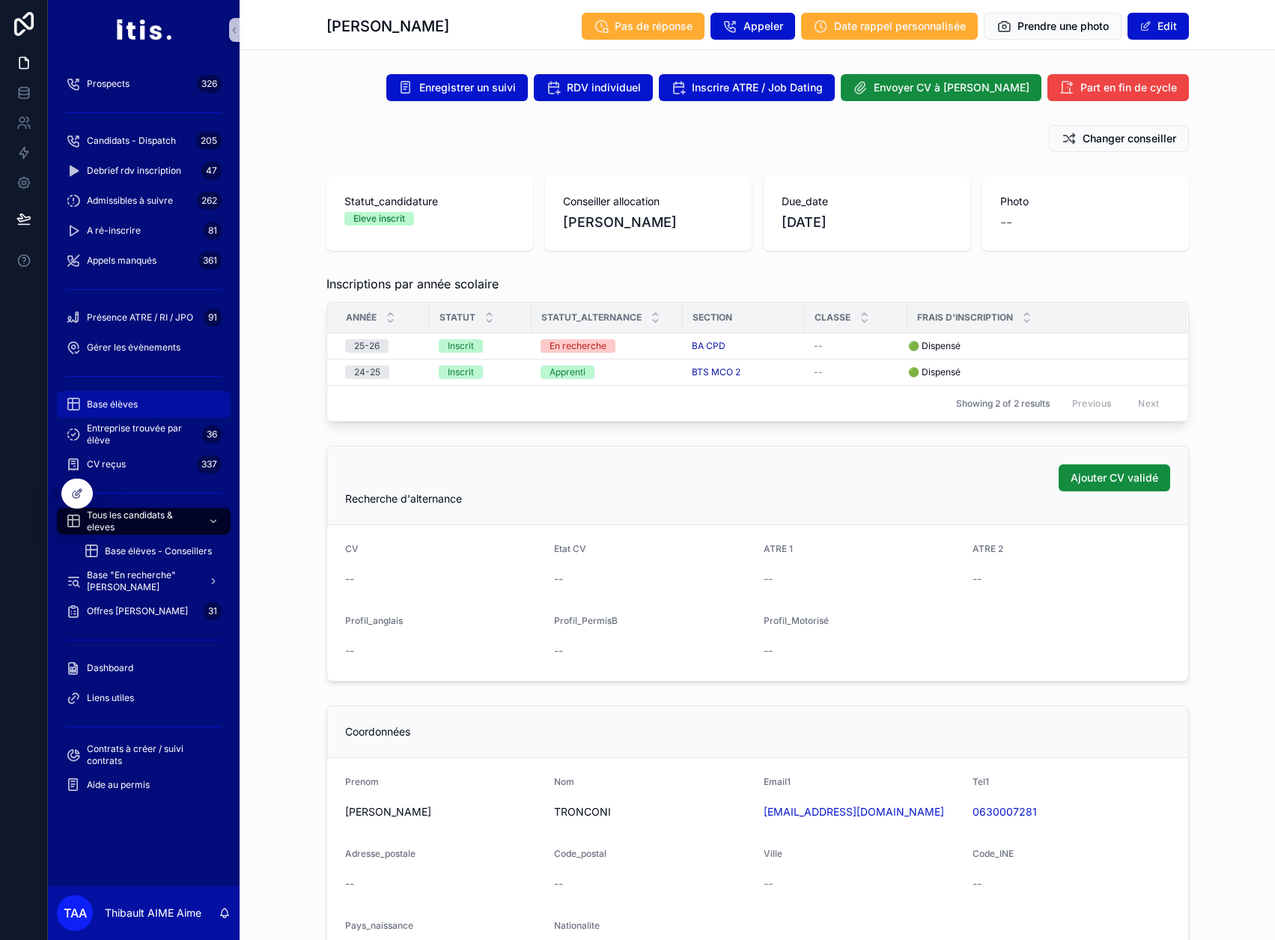
click at [142, 407] on div "Base élèves" at bounding box center [144, 404] width 156 height 24
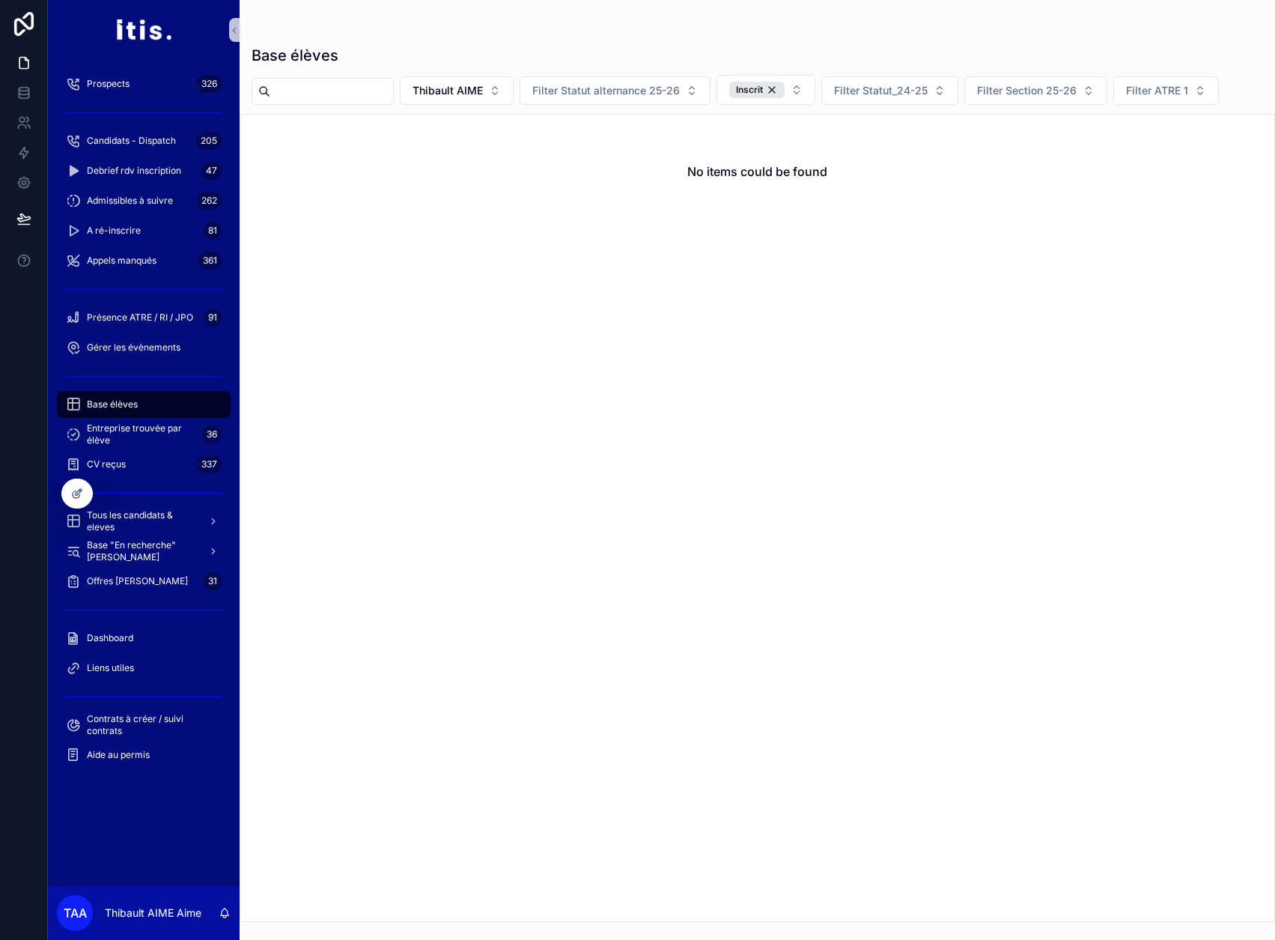
click at [157, 403] on div "Base élèves" at bounding box center [144, 404] width 156 height 24
click at [76, 489] on icon at bounding box center [77, 493] width 12 height 12
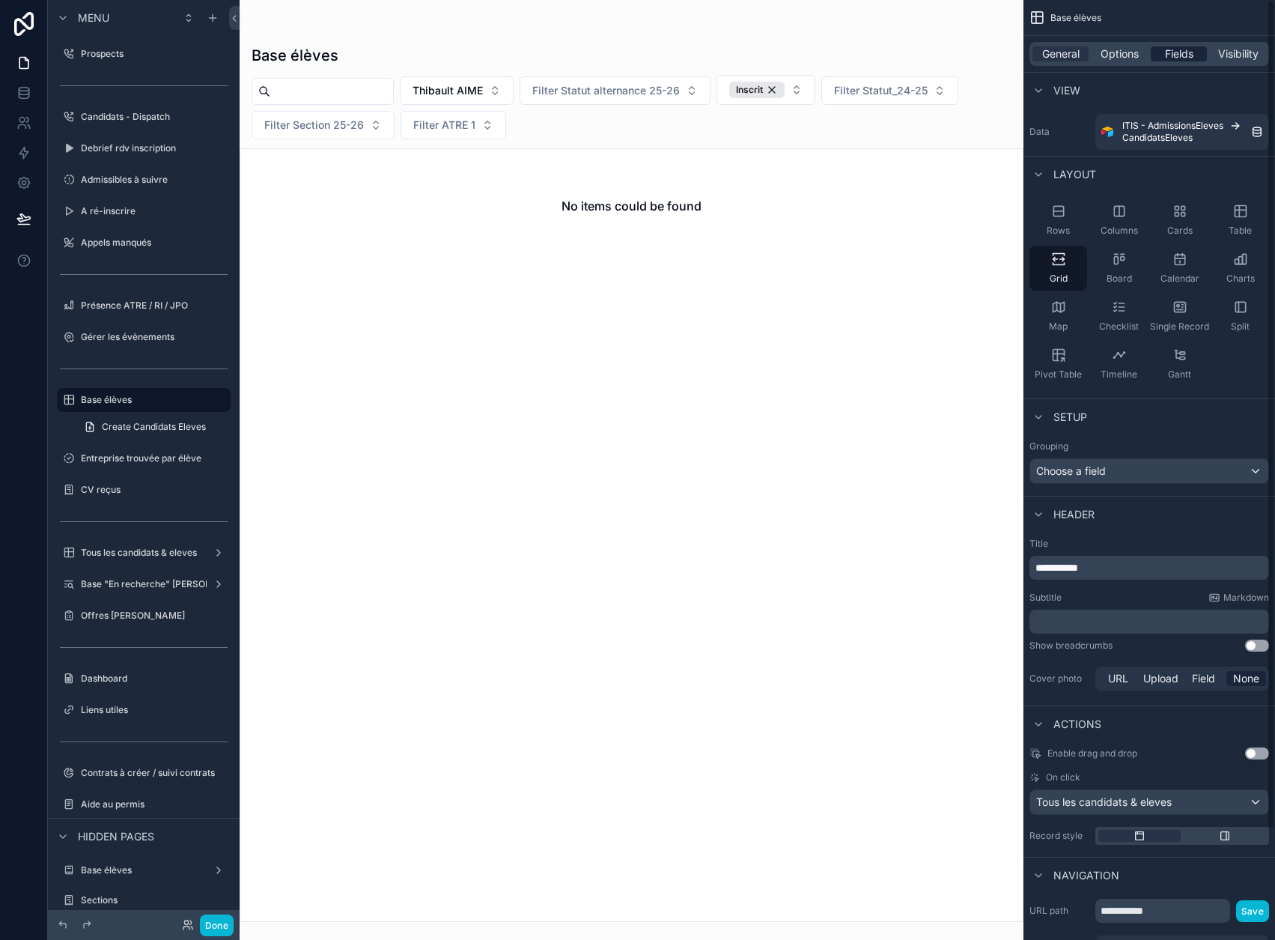
click at [1190, 55] on span "Fields" at bounding box center [1179, 53] width 28 height 15
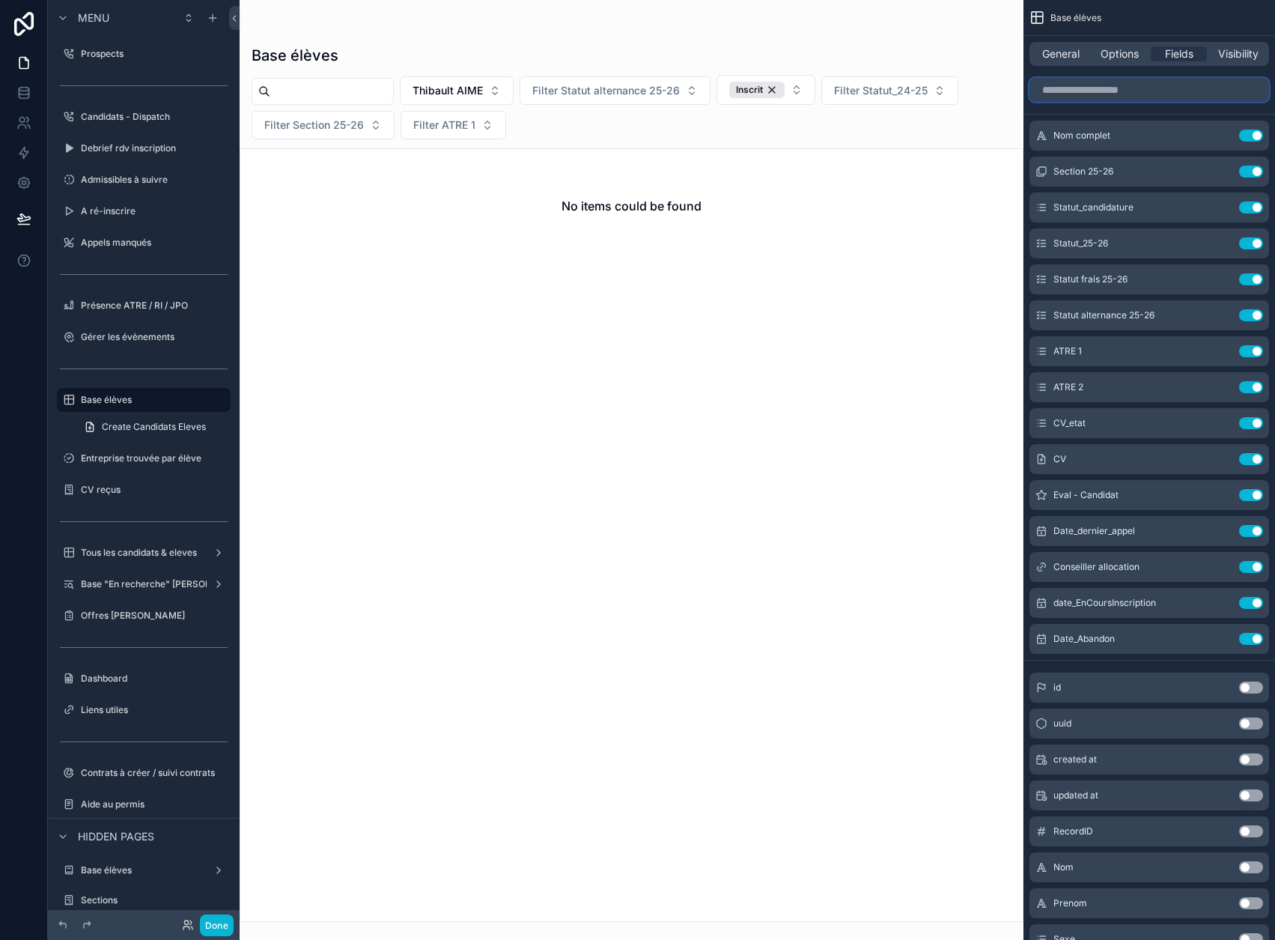
click at [1174, 85] on input "scrollable content" at bounding box center [1150, 90] width 240 height 24
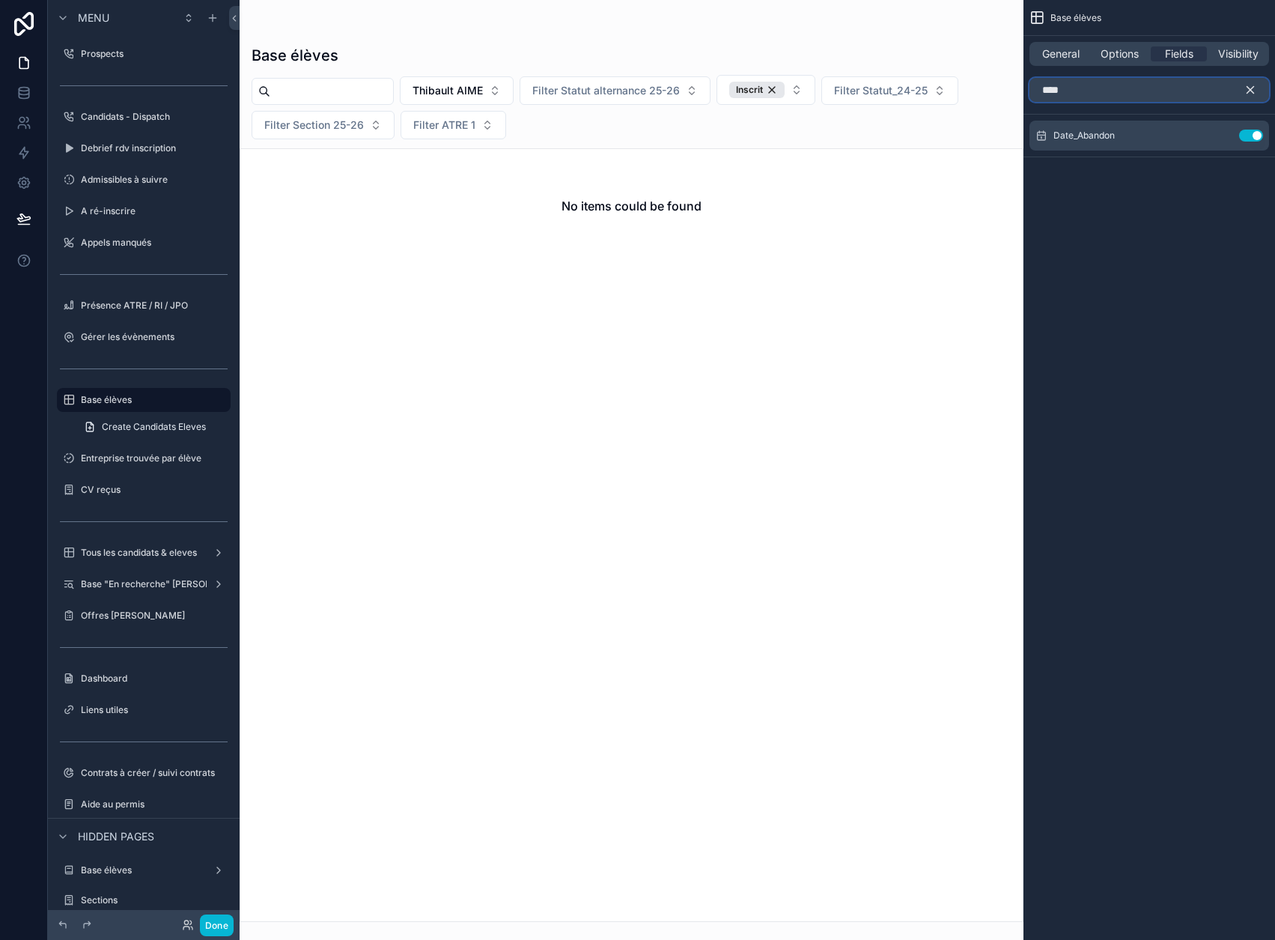
type input "****"
click at [1257, 88] on icon "scrollable content" at bounding box center [1250, 89] width 13 height 13
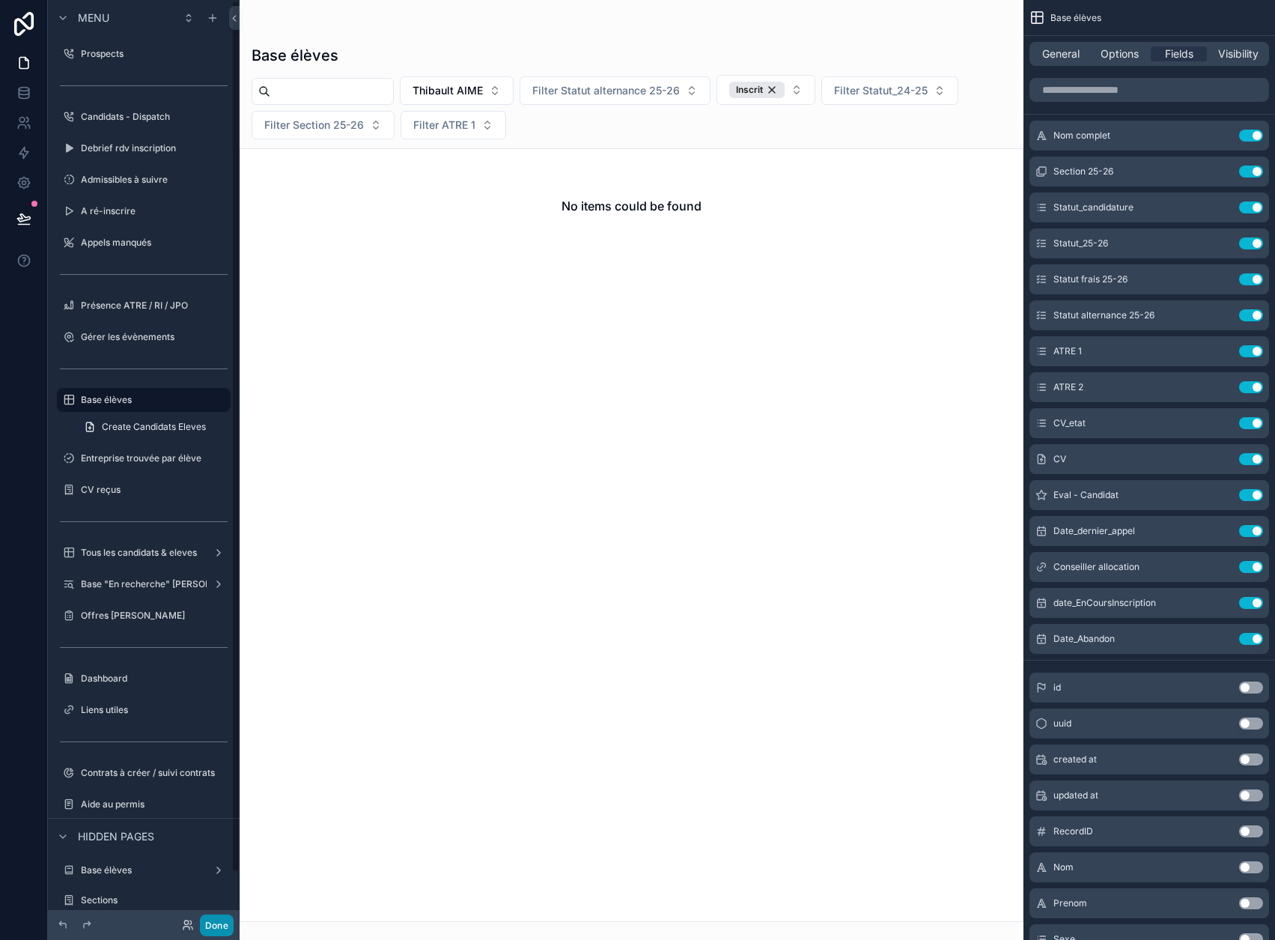
click at [212, 924] on button "Done" at bounding box center [217, 925] width 34 height 22
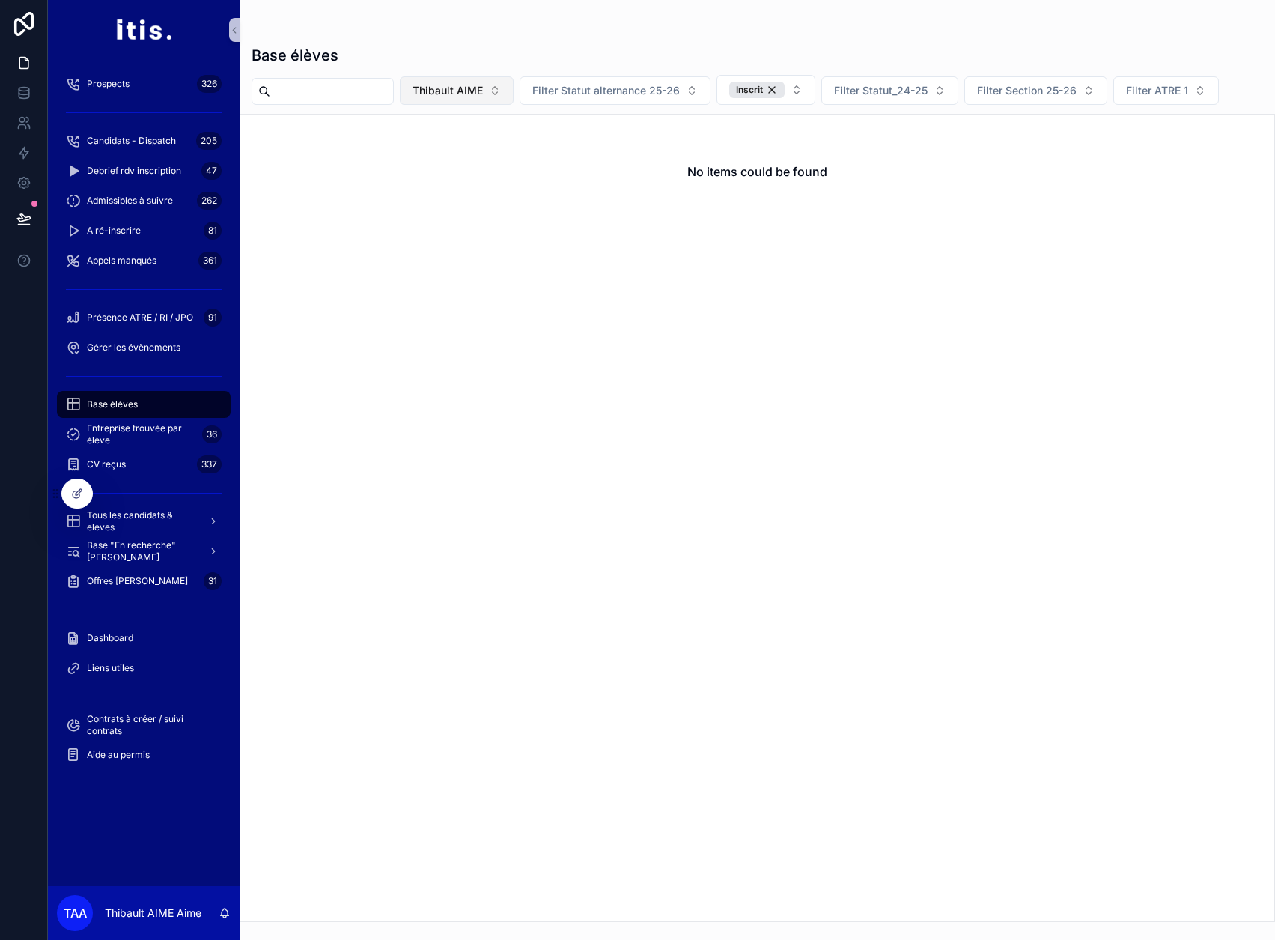
click at [483, 93] on span "Thibault AIME" at bounding box center [448, 90] width 70 height 15
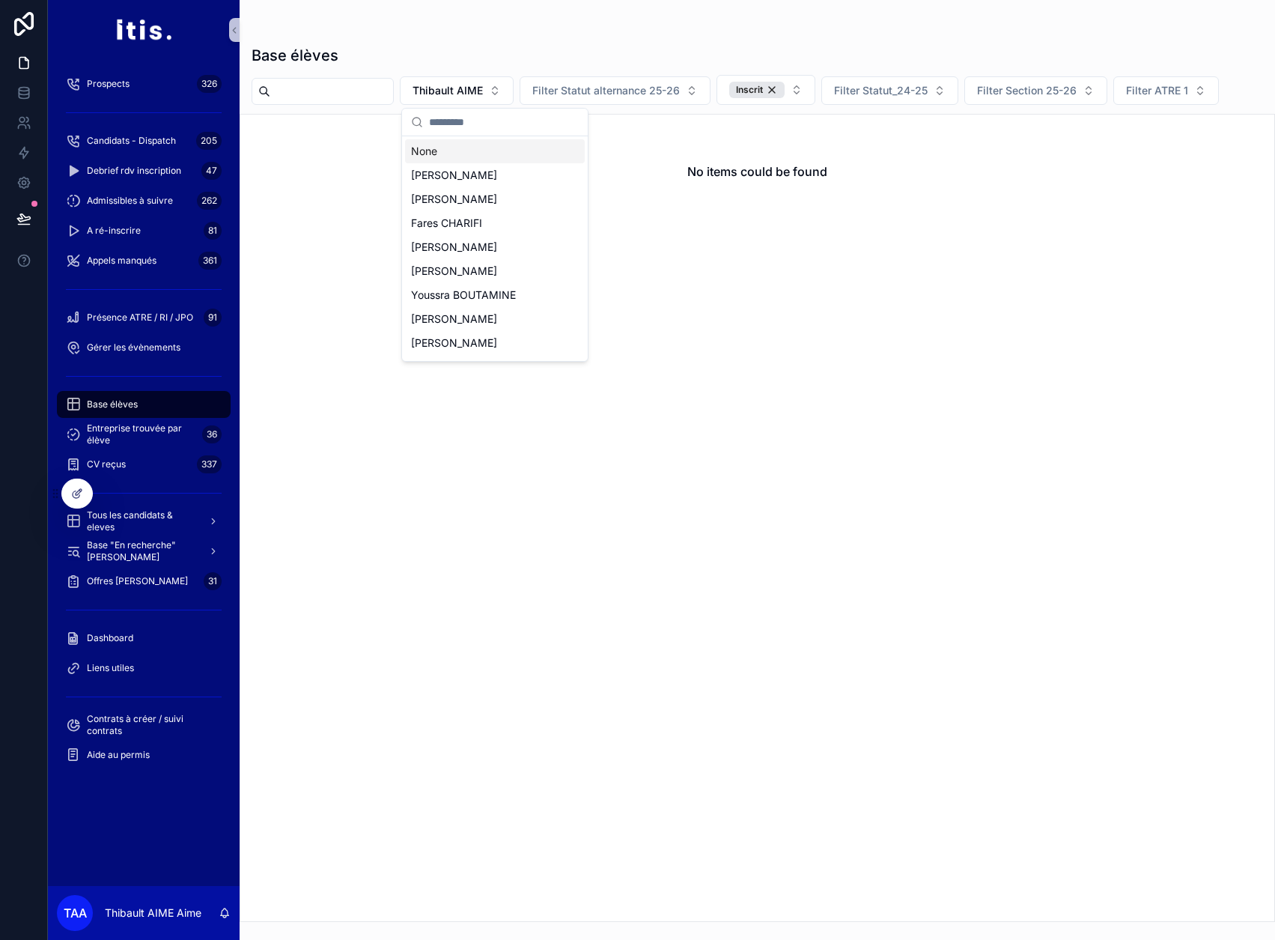
click at [461, 159] on div "None" at bounding box center [495, 151] width 180 height 24
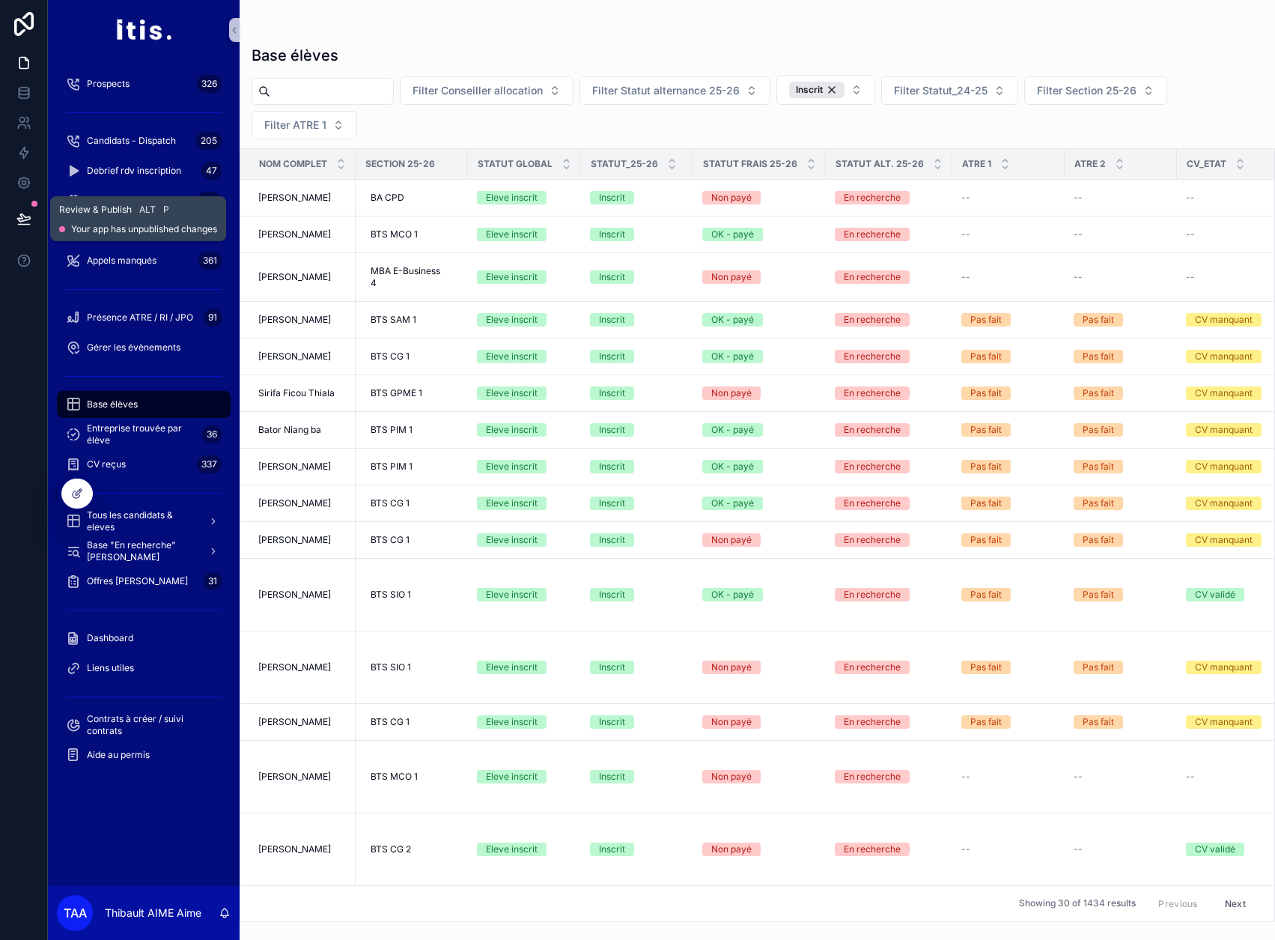
click at [31, 217] on icon at bounding box center [23, 218] width 15 height 15
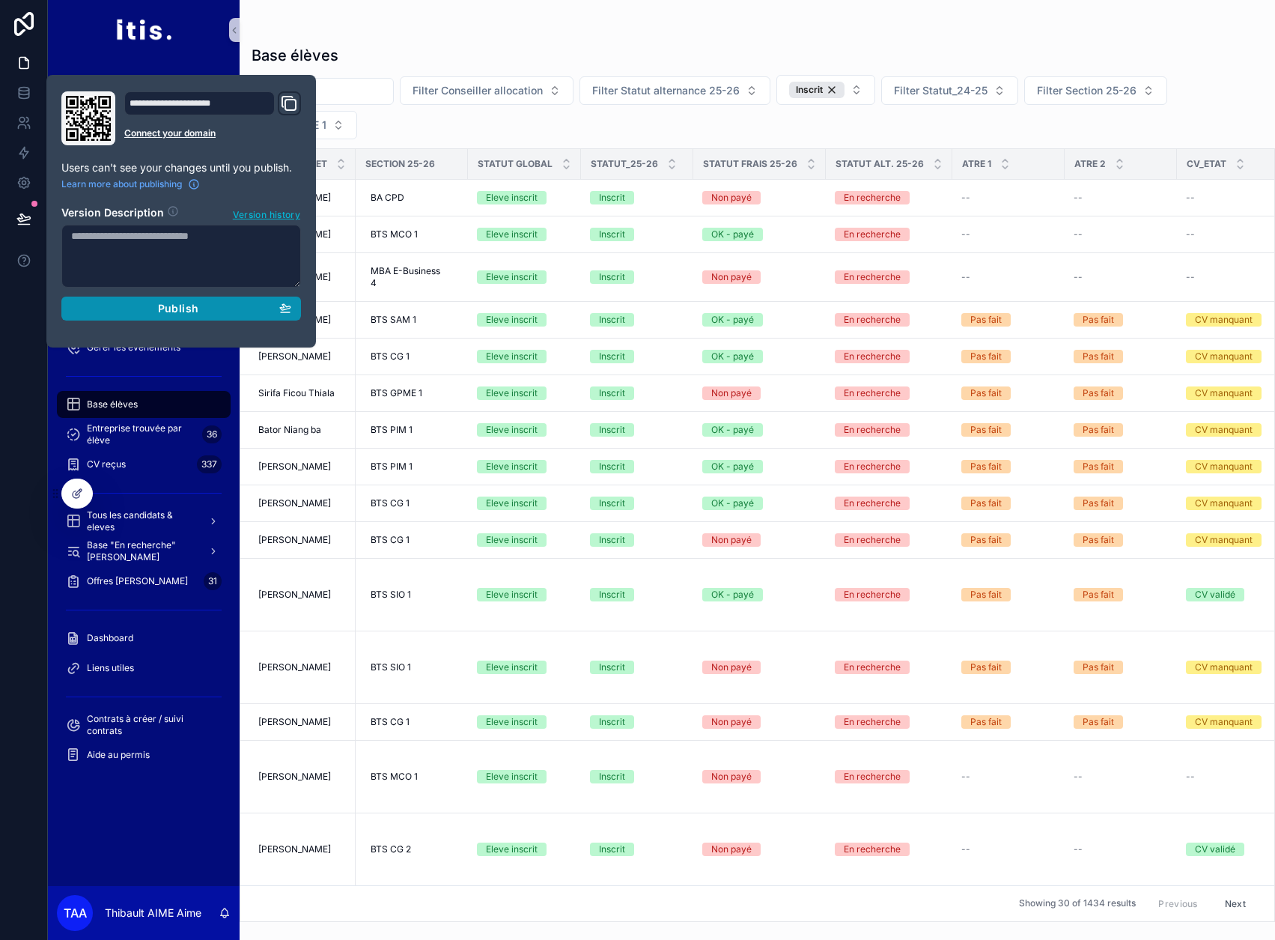
click at [145, 312] on div "Publish" at bounding box center [181, 308] width 220 height 13
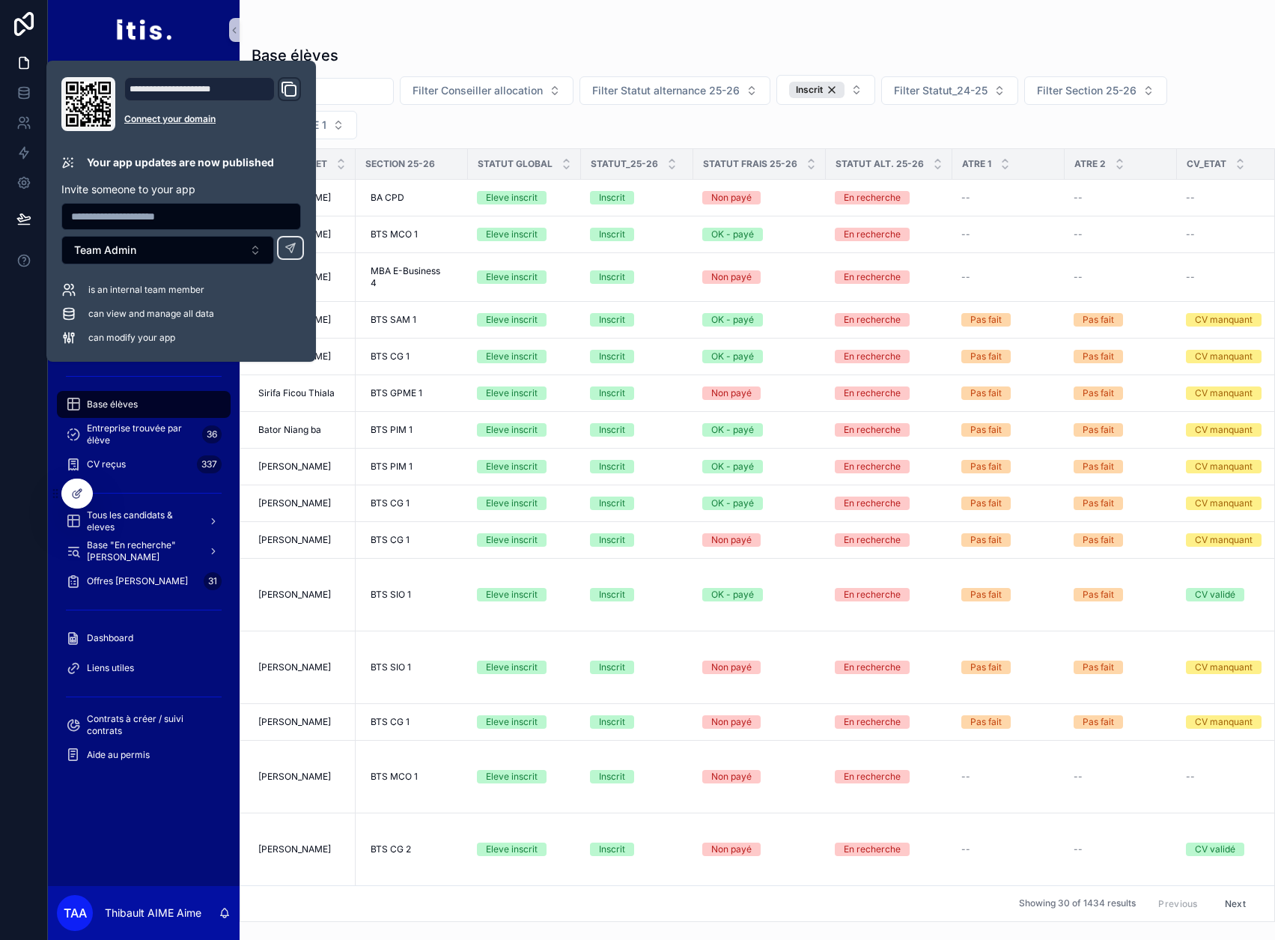
click at [496, 129] on div "Filter Conseiller allocation Filter Statut alternance 25-26 Inscrit Filter Stat…" at bounding box center [758, 107] width 1036 height 64
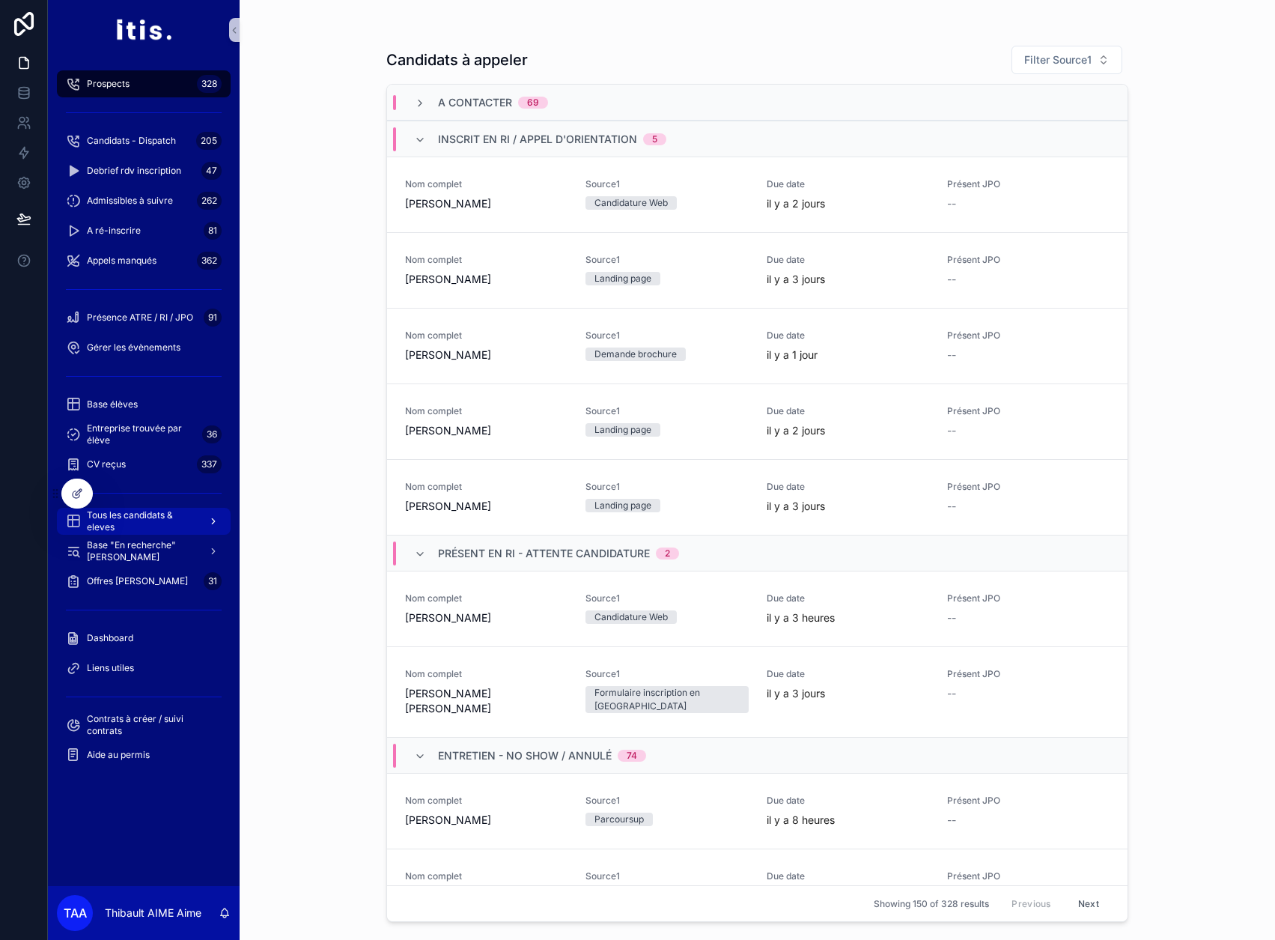
click at [160, 517] on span "Tous les candidats & eleves" at bounding box center [141, 521] width 109 height 24
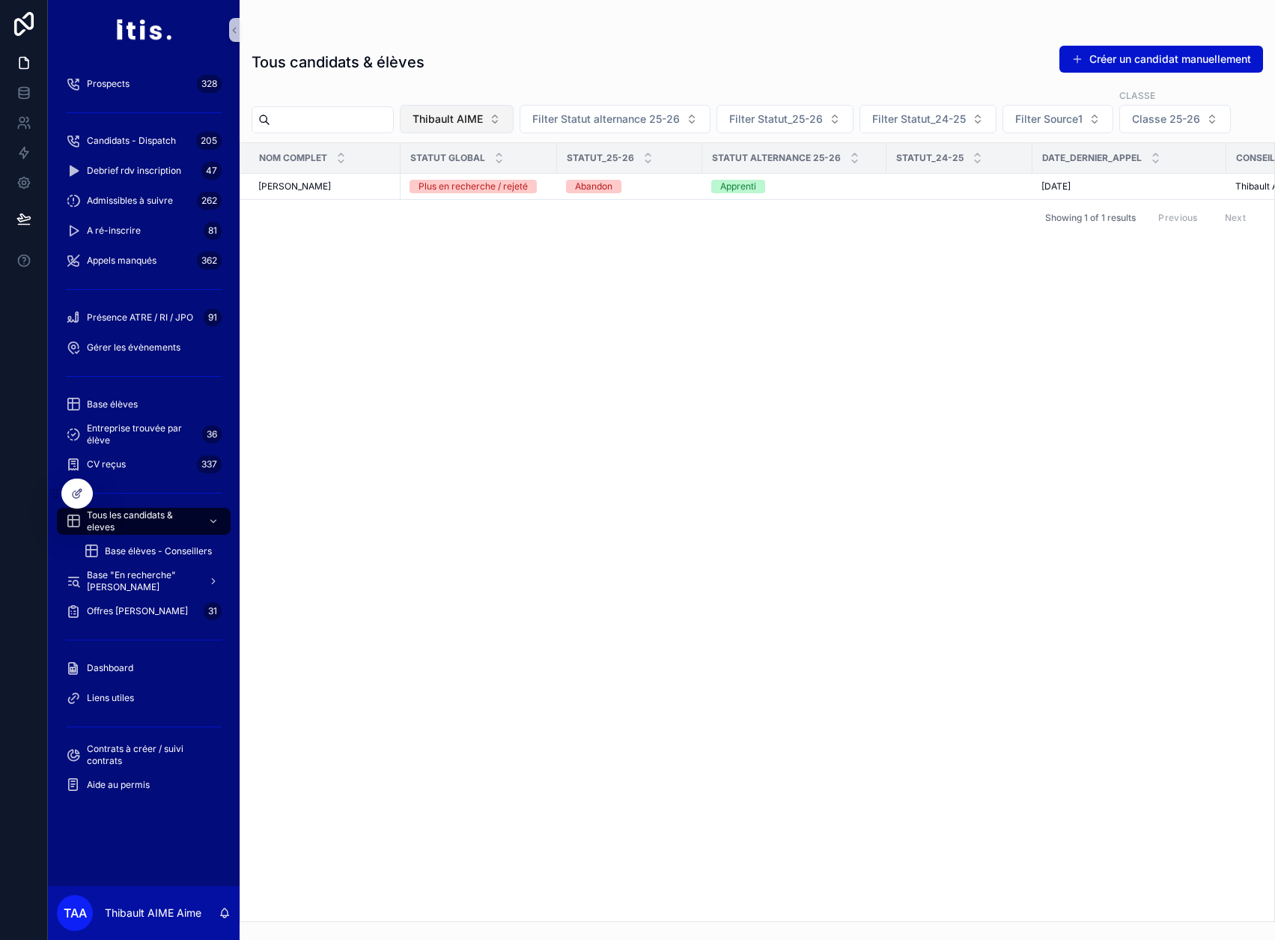
click at [461, 122] on span "Thibault AIME" at bounding box center [448, 119] width 70 height 15
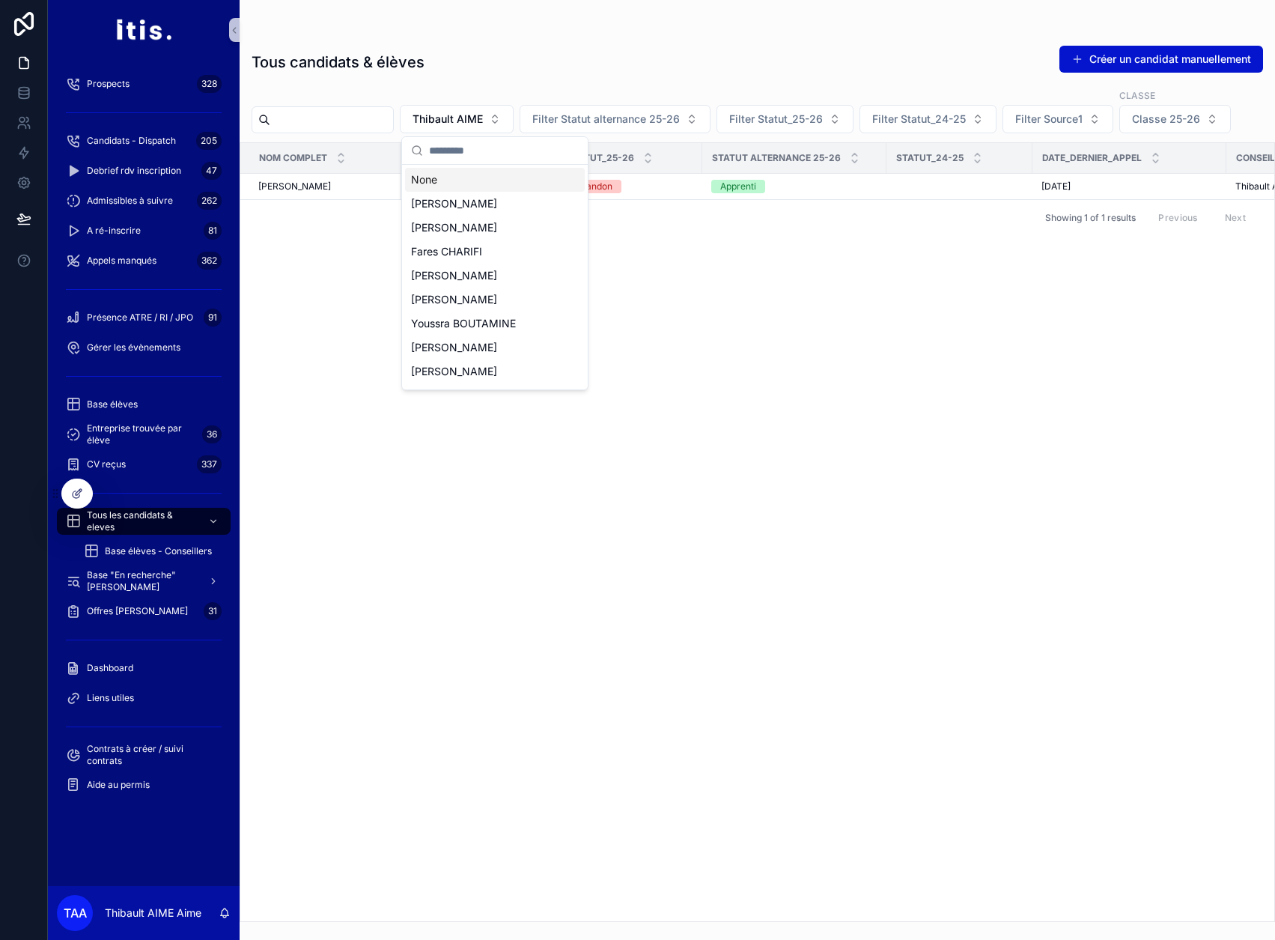
click at [463, 179] on div "None" at bounding box center [495, 180] width 180 height 24
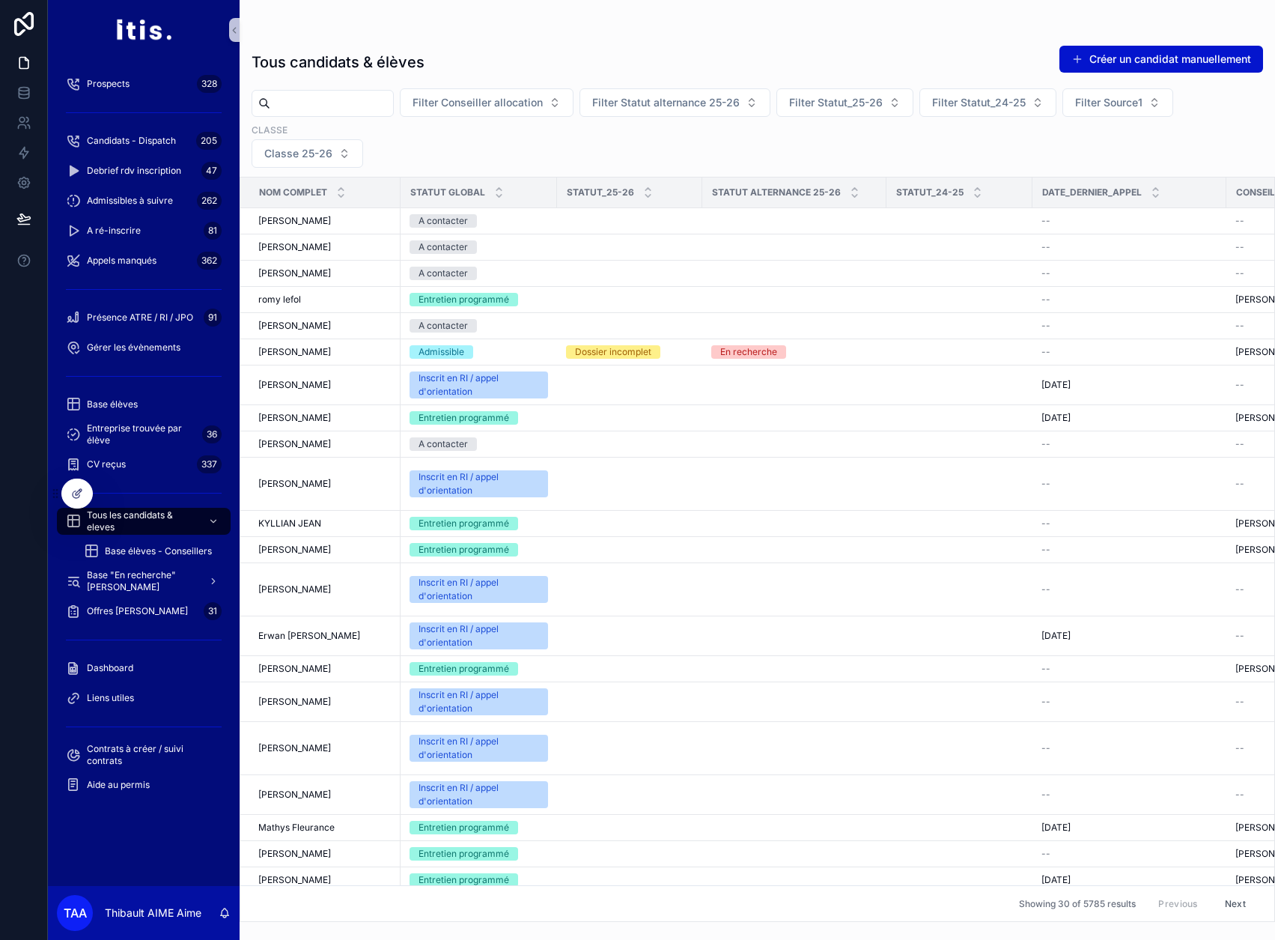
click at [370, 108] on input "scrollable content" at bounding box center [331, 103] width 123 height 21
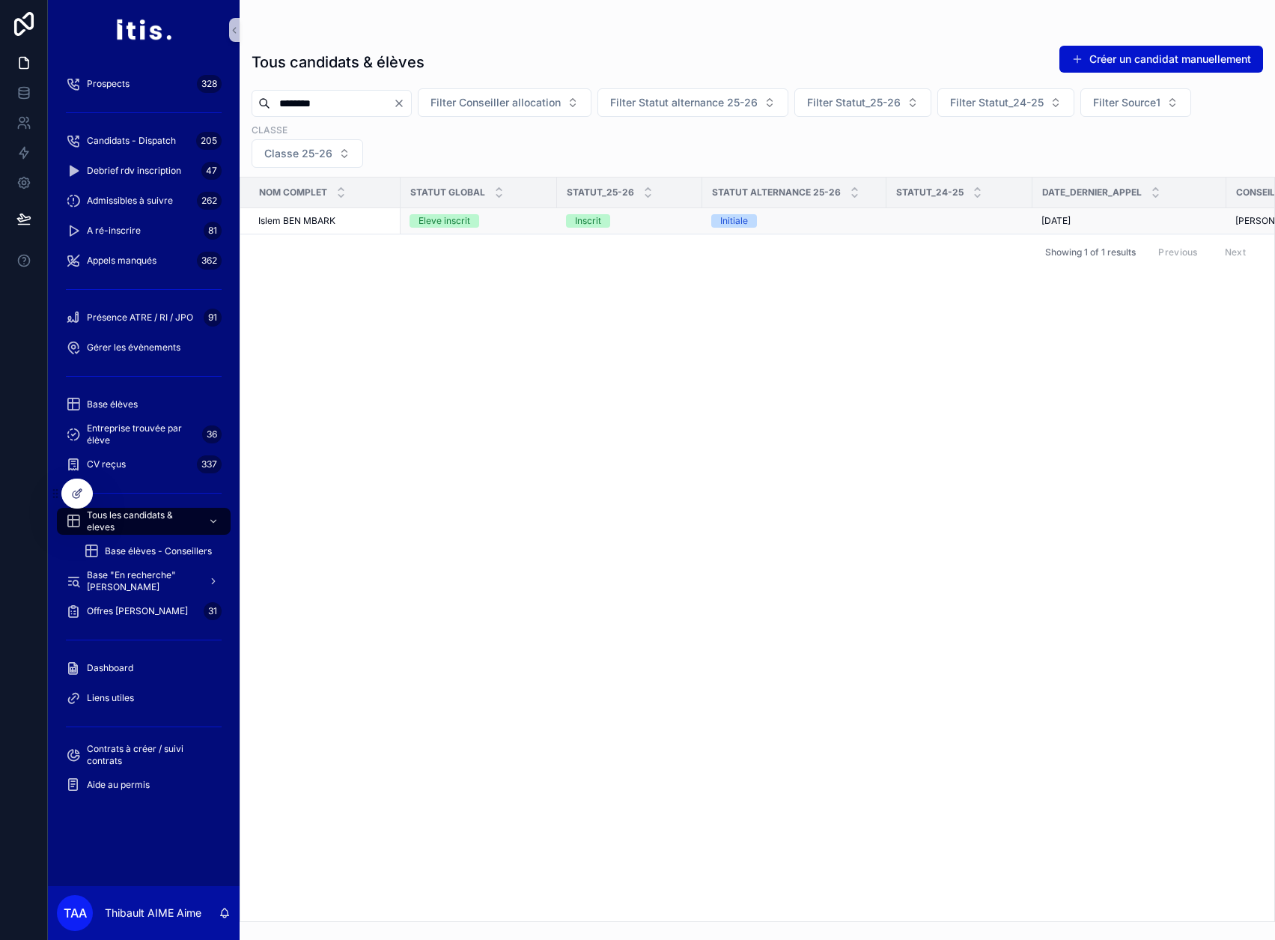
type input "********"
click at [356, 215] on div "Islem BEN MBARK Islem BEN MBARK" at bounding box center [324, 221] width 133 height 12
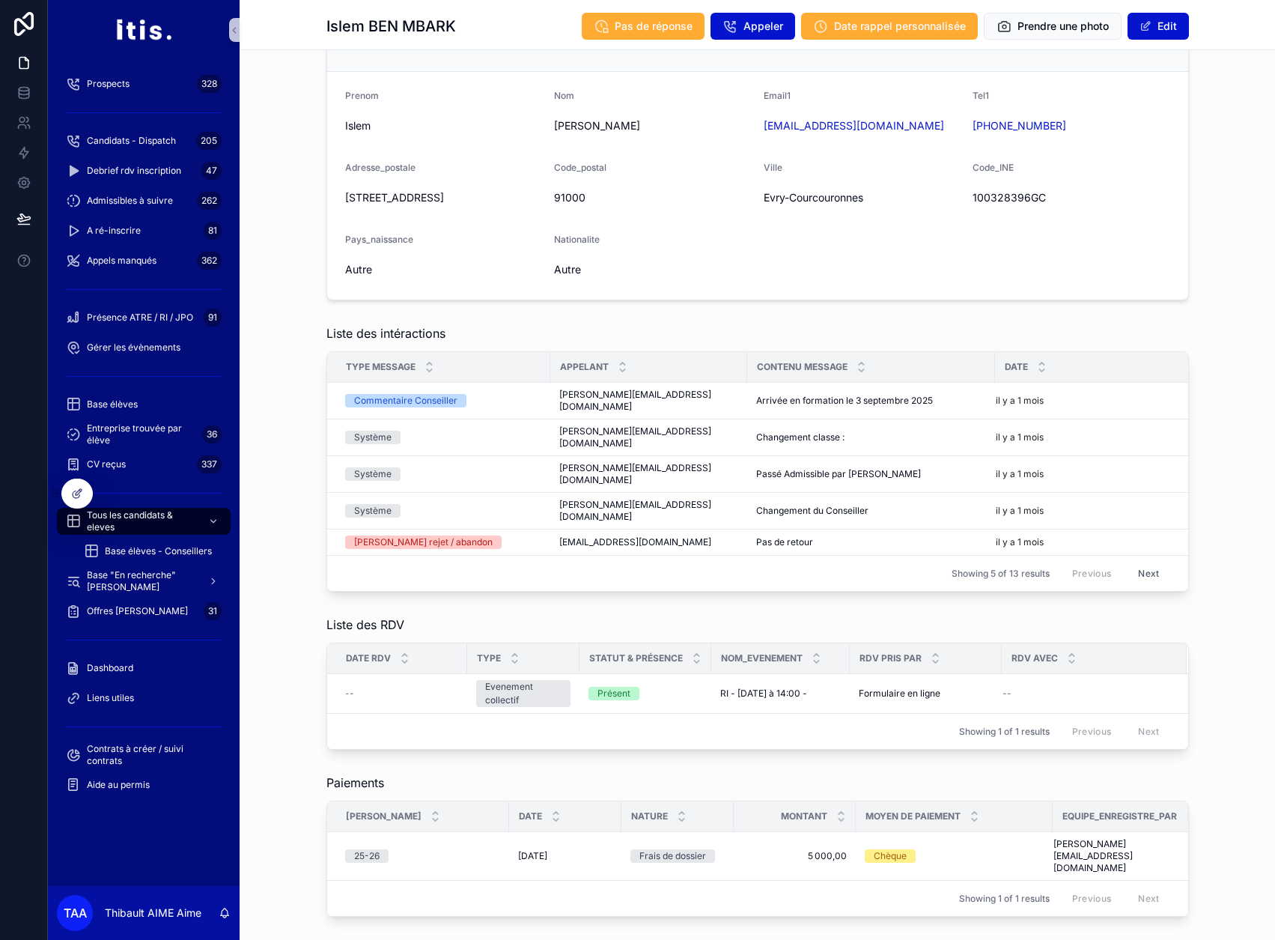
scroll to position [723, 0]
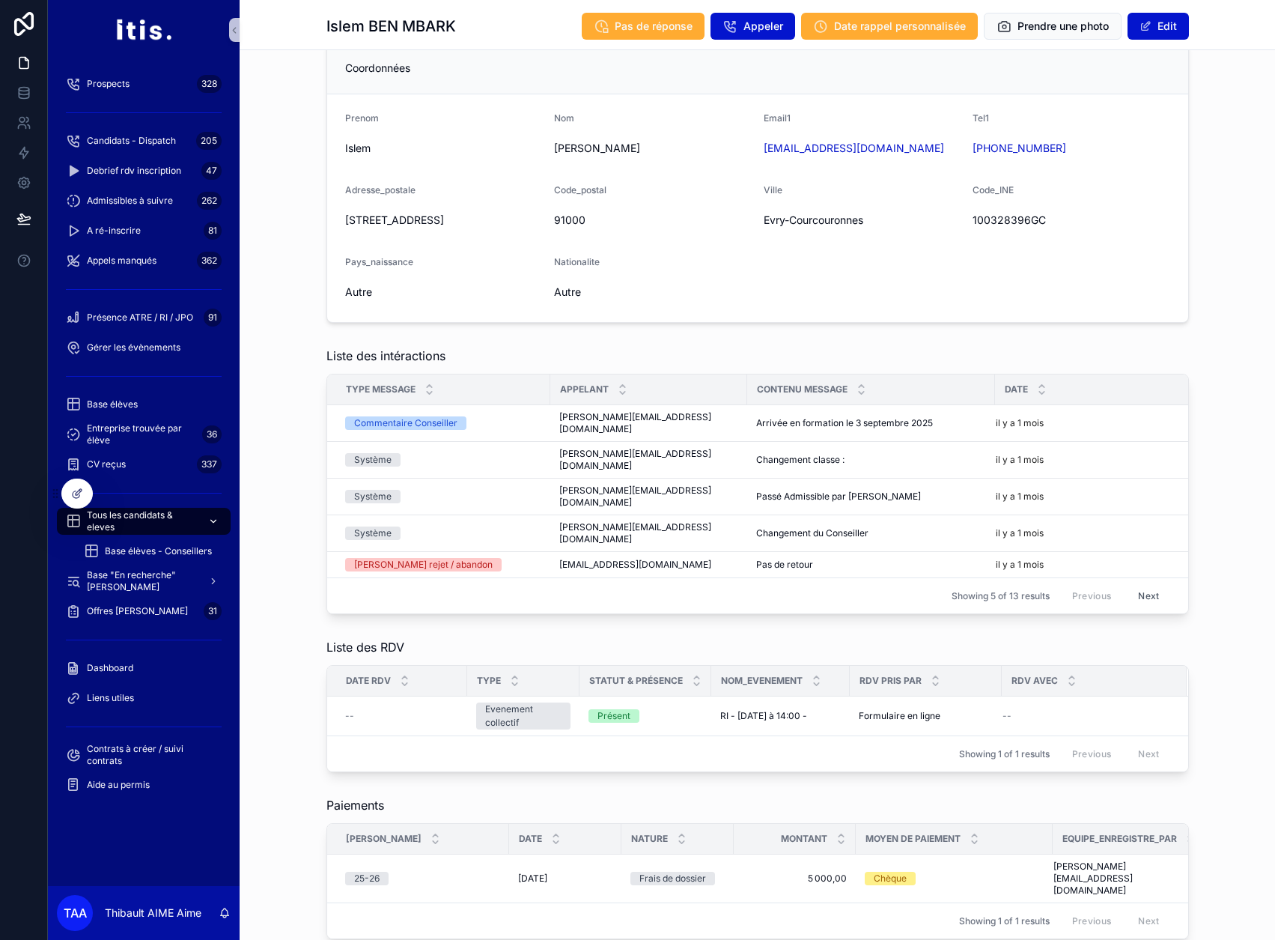
click at [160, 523] on span "Tous les candidats & eleves" at bounding box center [141, 521] width 109 height 24
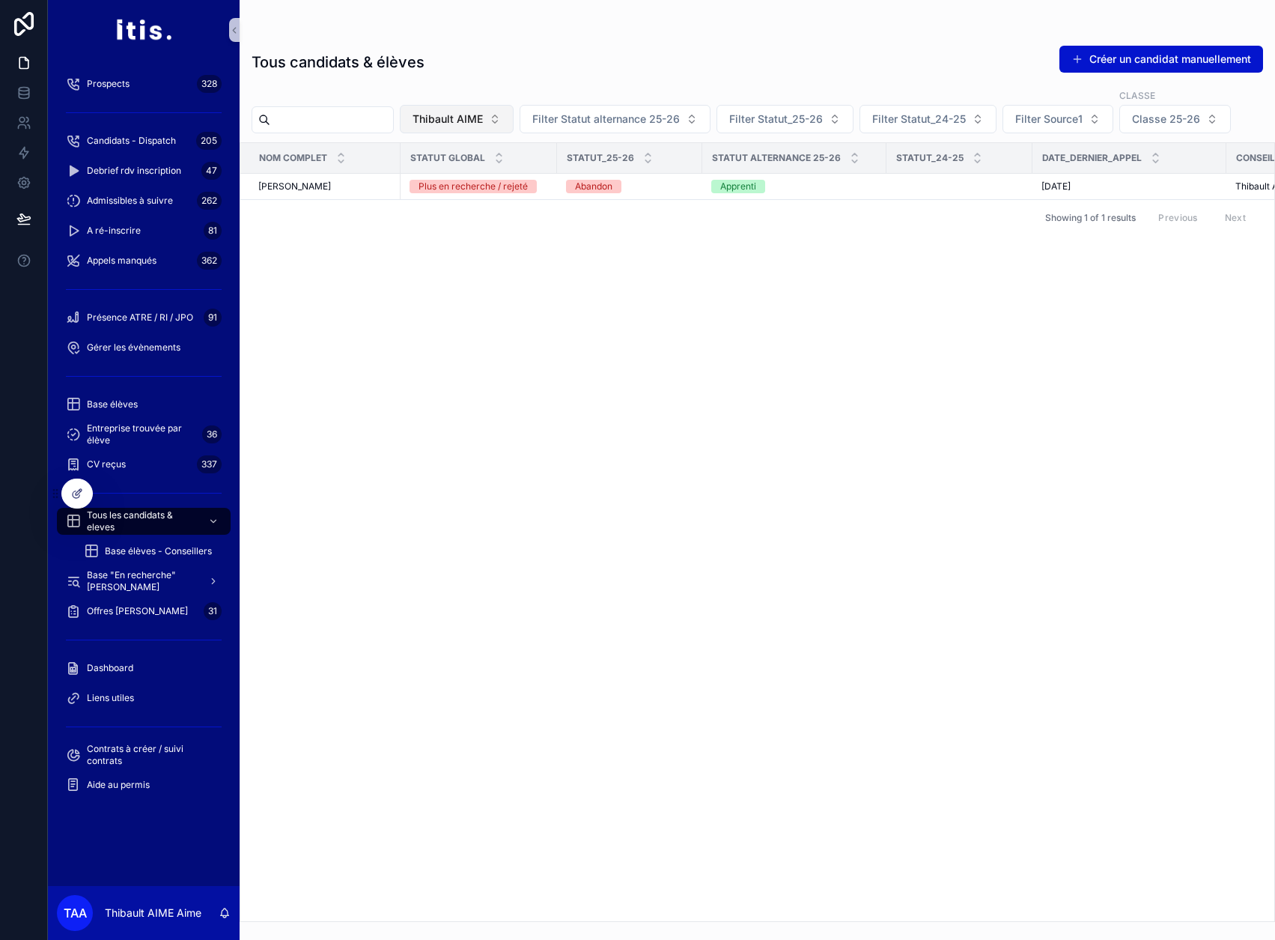
click at [475, 120] on span "Thibault AIME" at bounding box center [448, 119] width 70 height 15
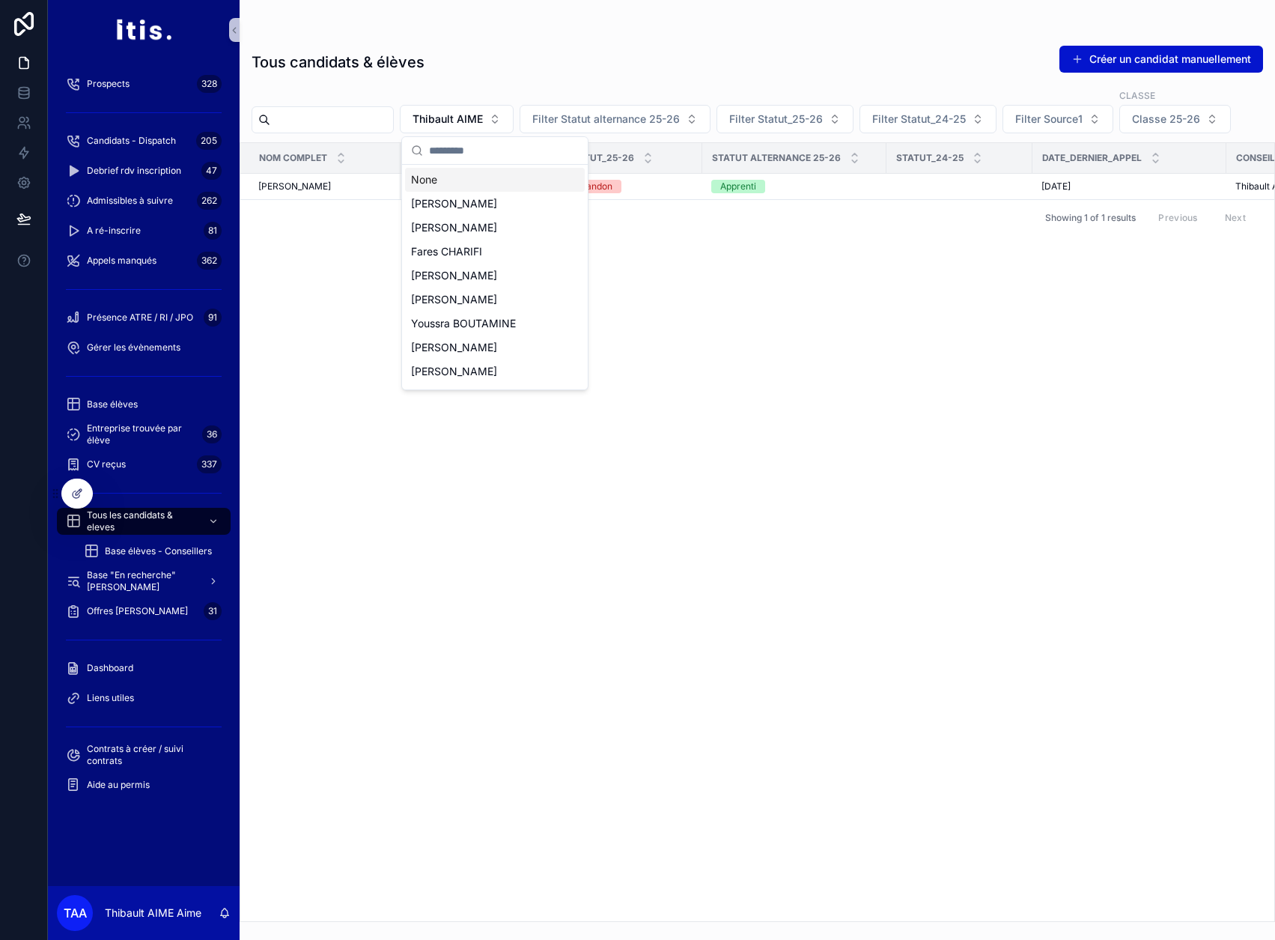
click at [442, 183] on div "None" at bounding box center [495, 180] width 180 height 24
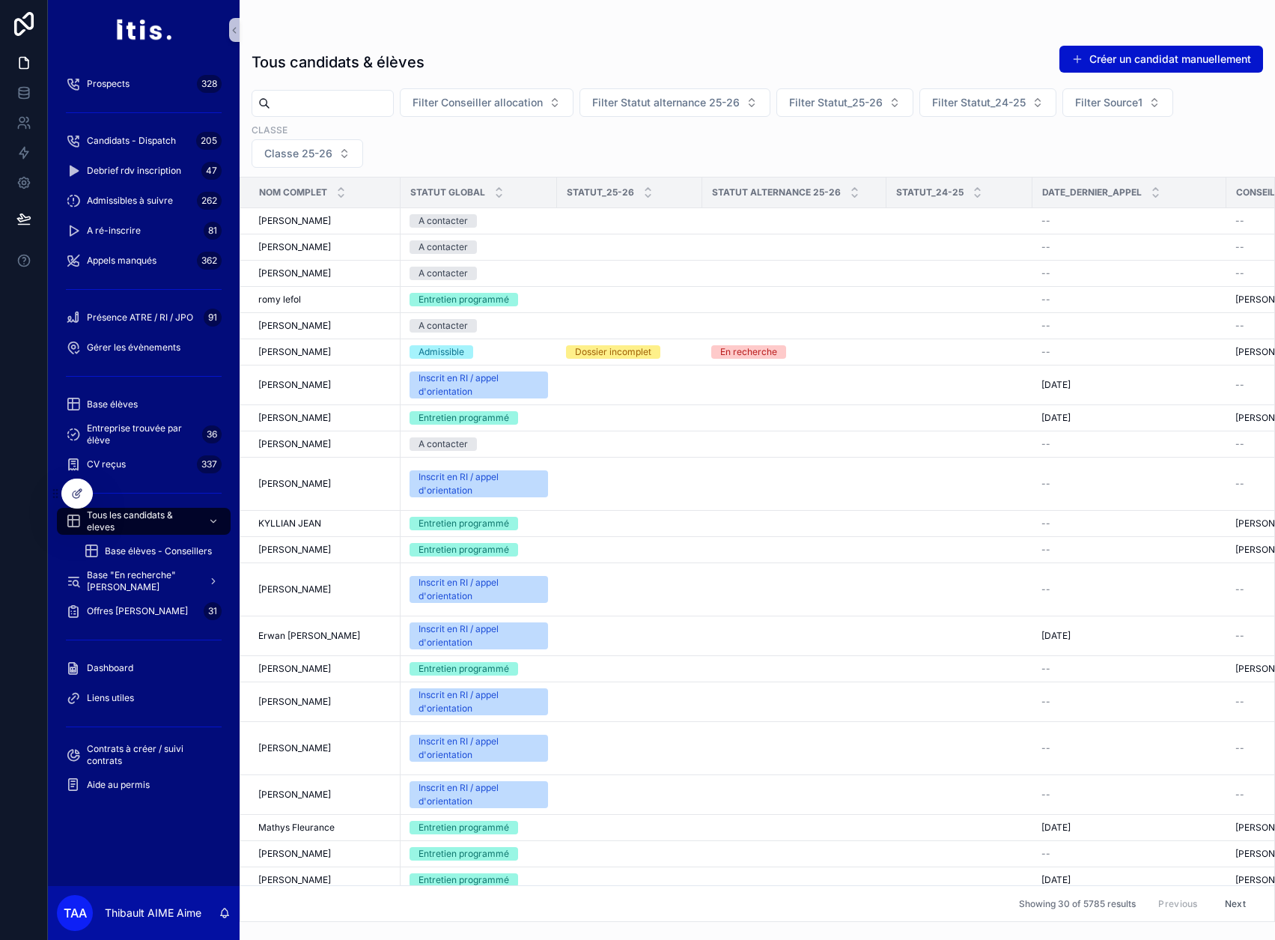
click at [337, 106] on input "scrollable content" at bounding box center [331, 103] width 123 height 21
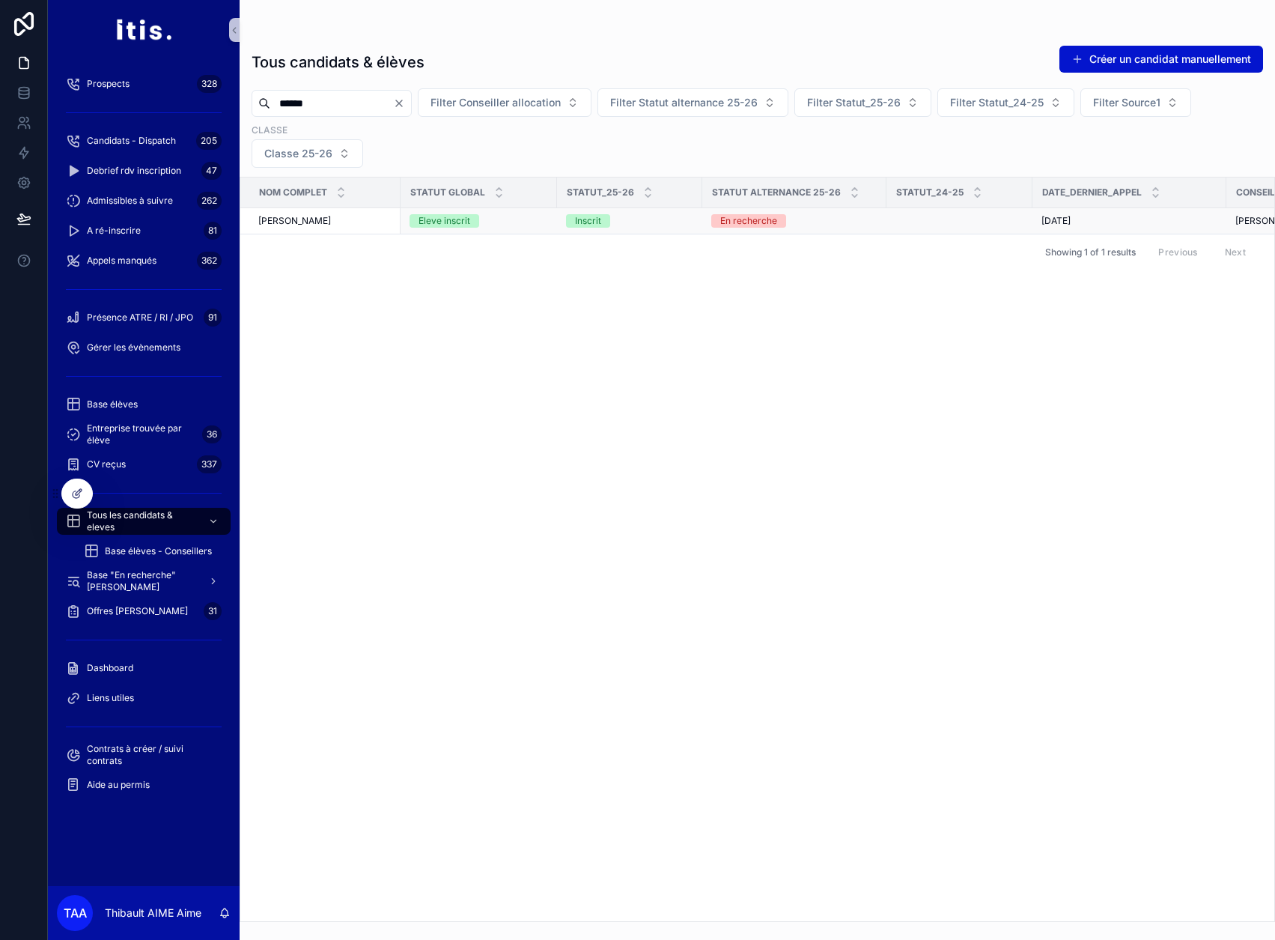
type input "******"
click at [366, 221] on div "Ayoub LAHJAWZI Ayoub LAHJAWZI" at bounding box center [324, 221] width 133 height 12
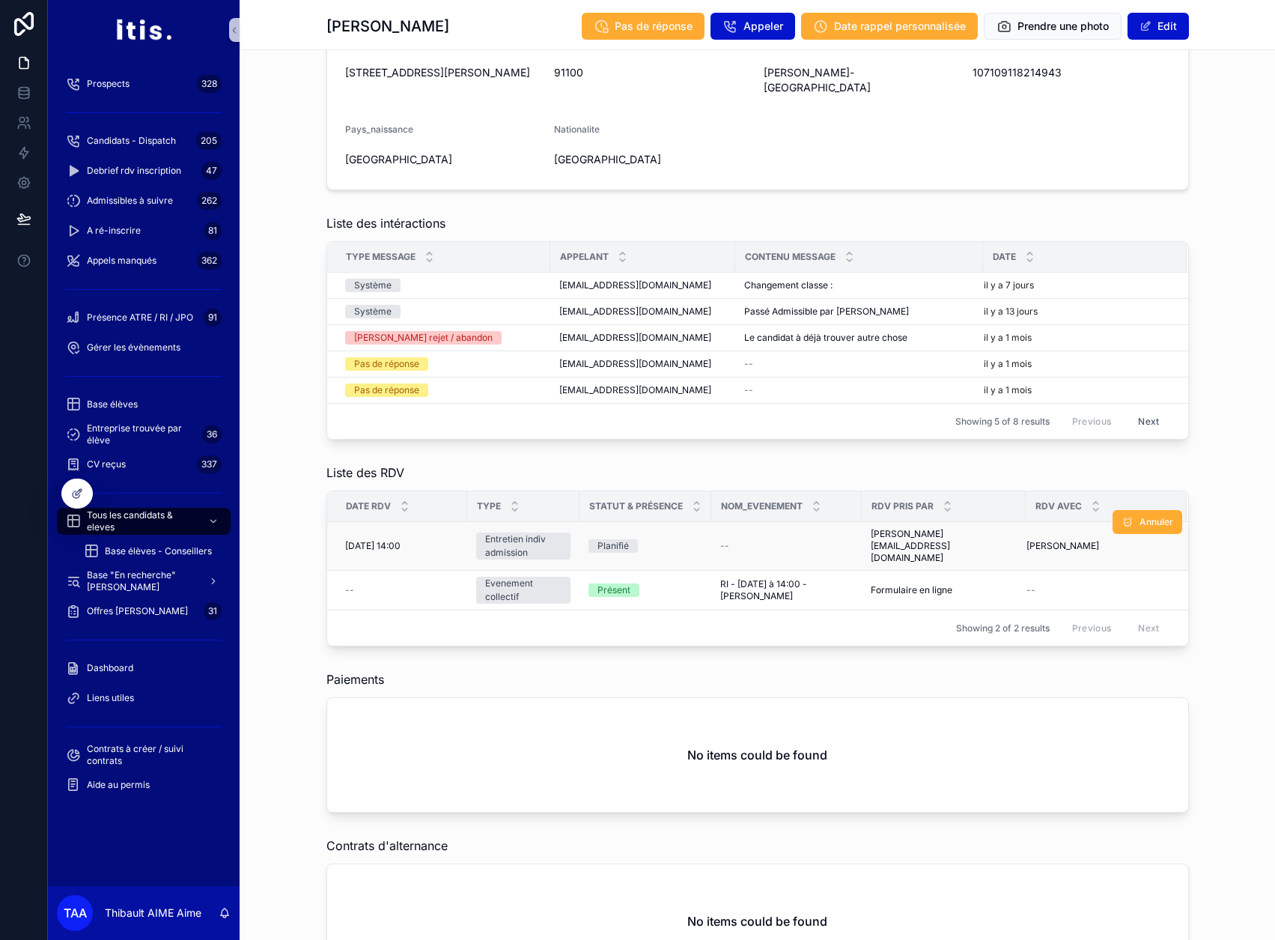
scroll to position [830, 0]
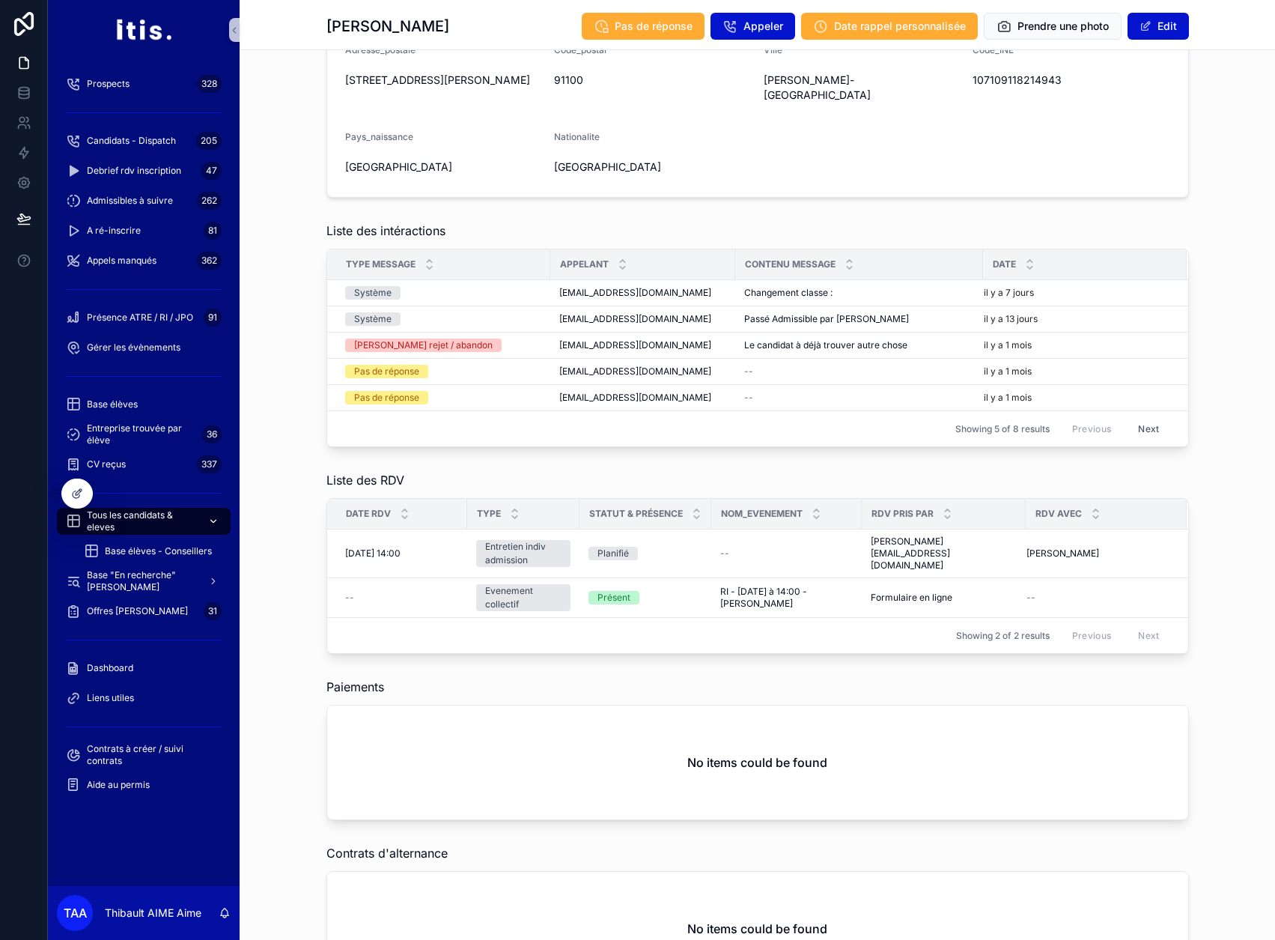
click at [164, 517] on span "Tous les candidats & eleves" at bounding box center [141, 521] width 109 height 24
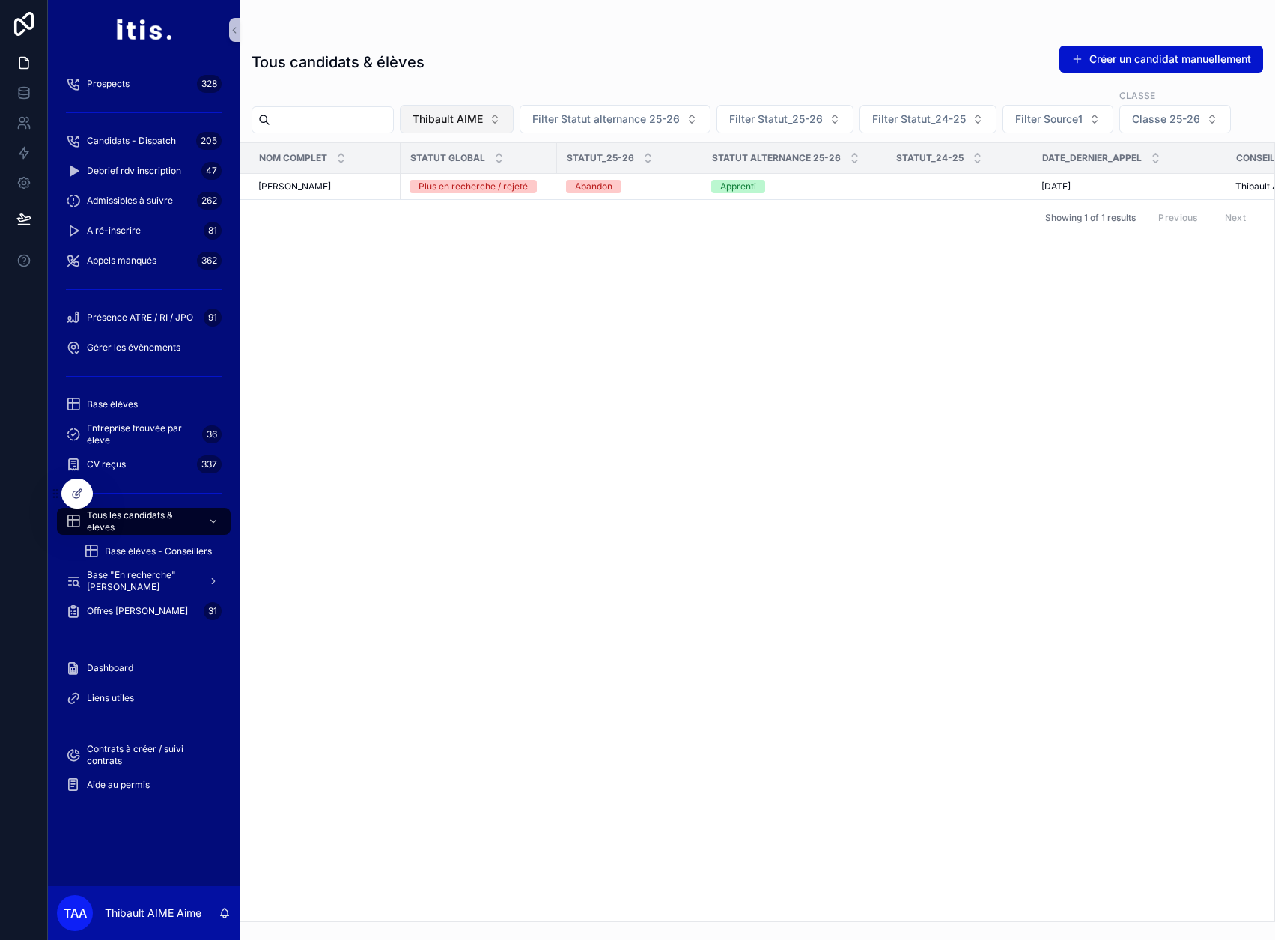
click at [514, 128] on button "Thibault AIME" at bounding box center [457, 119] width 114 height 28
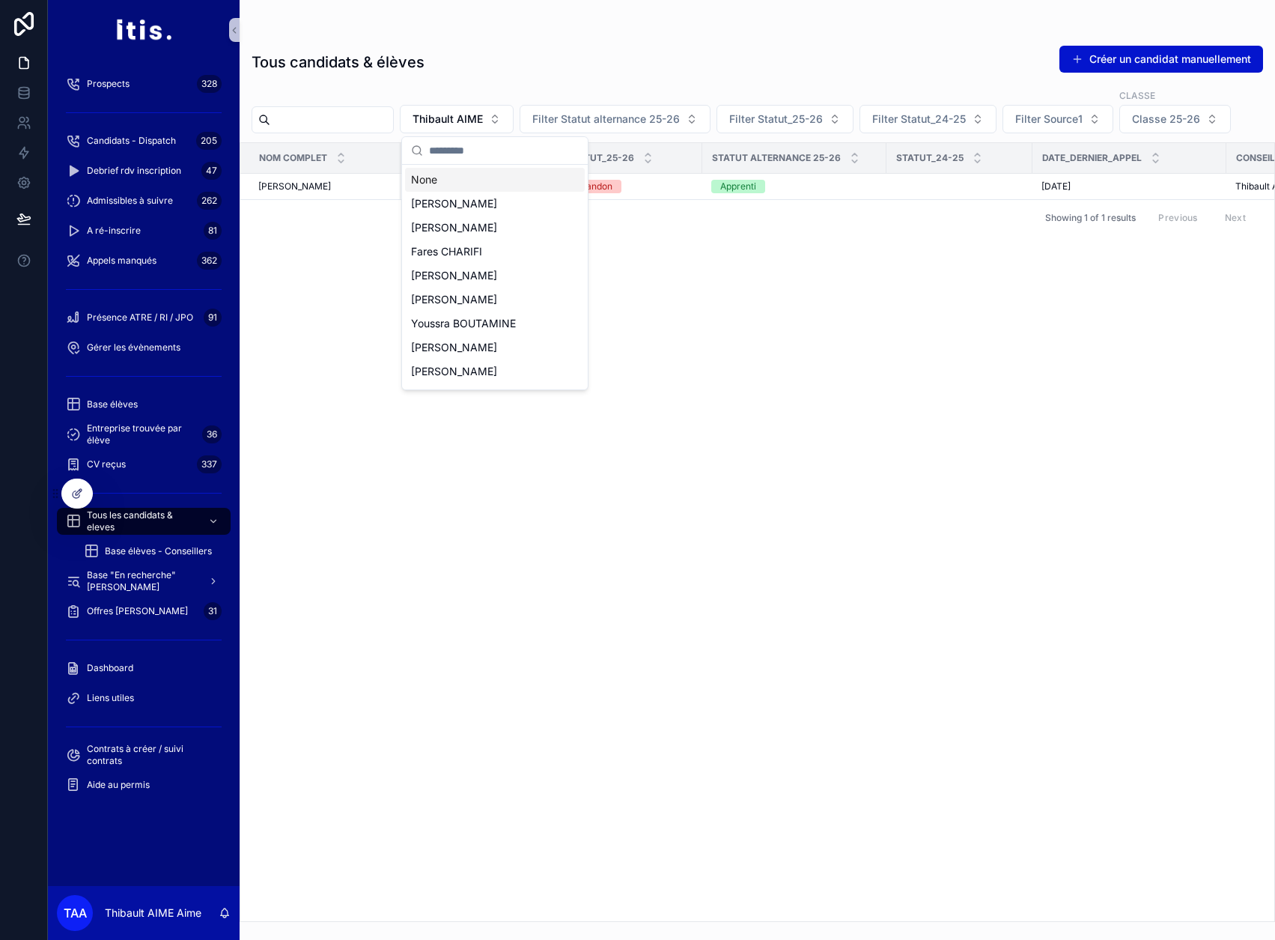
click at [493, 180] on div "None" at bounding box center [495, 180] width 180 height 24
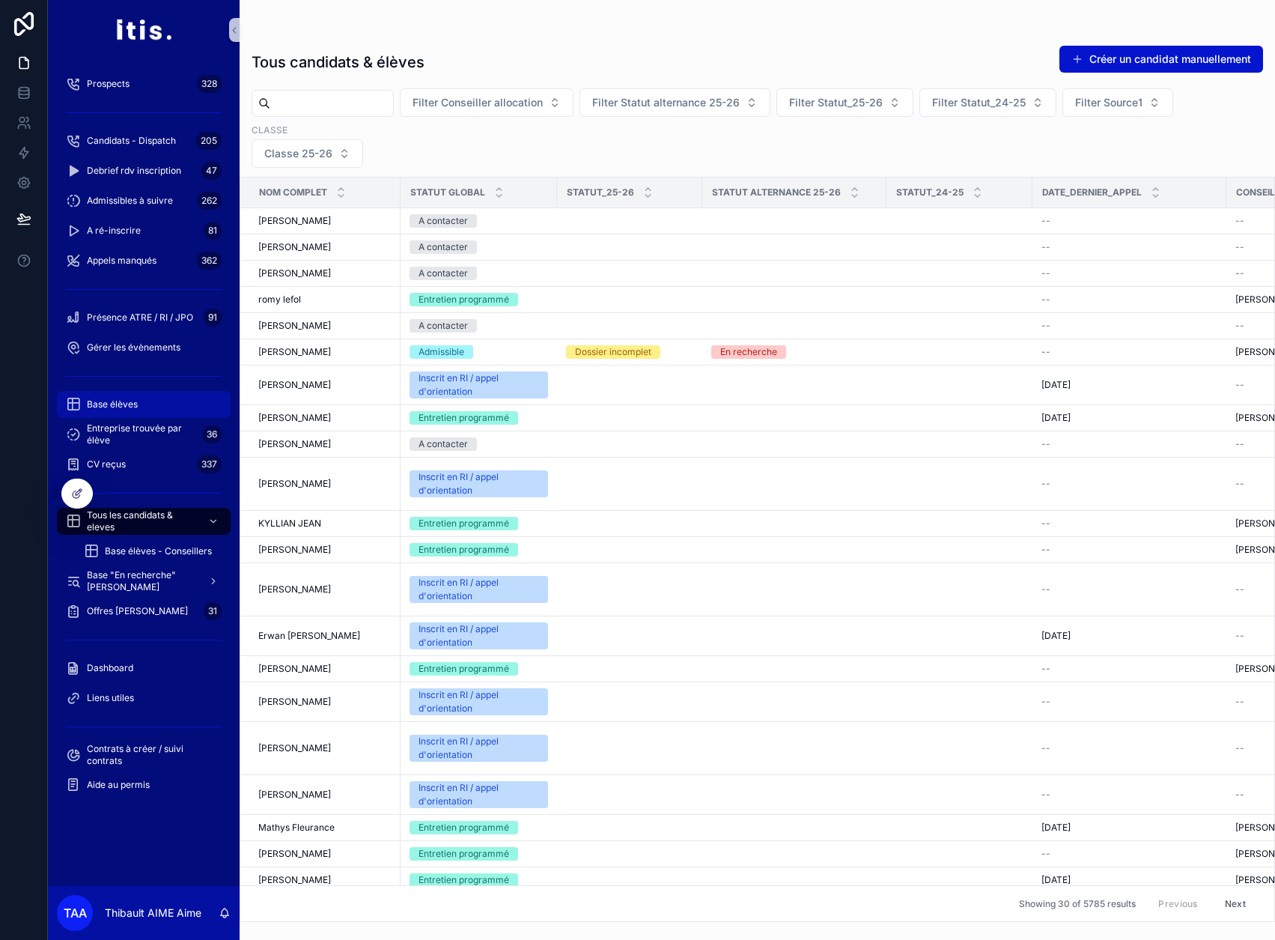
click at [145, 404] on div "Base élèves" at bounding box center [144, 404] width 156 height 24
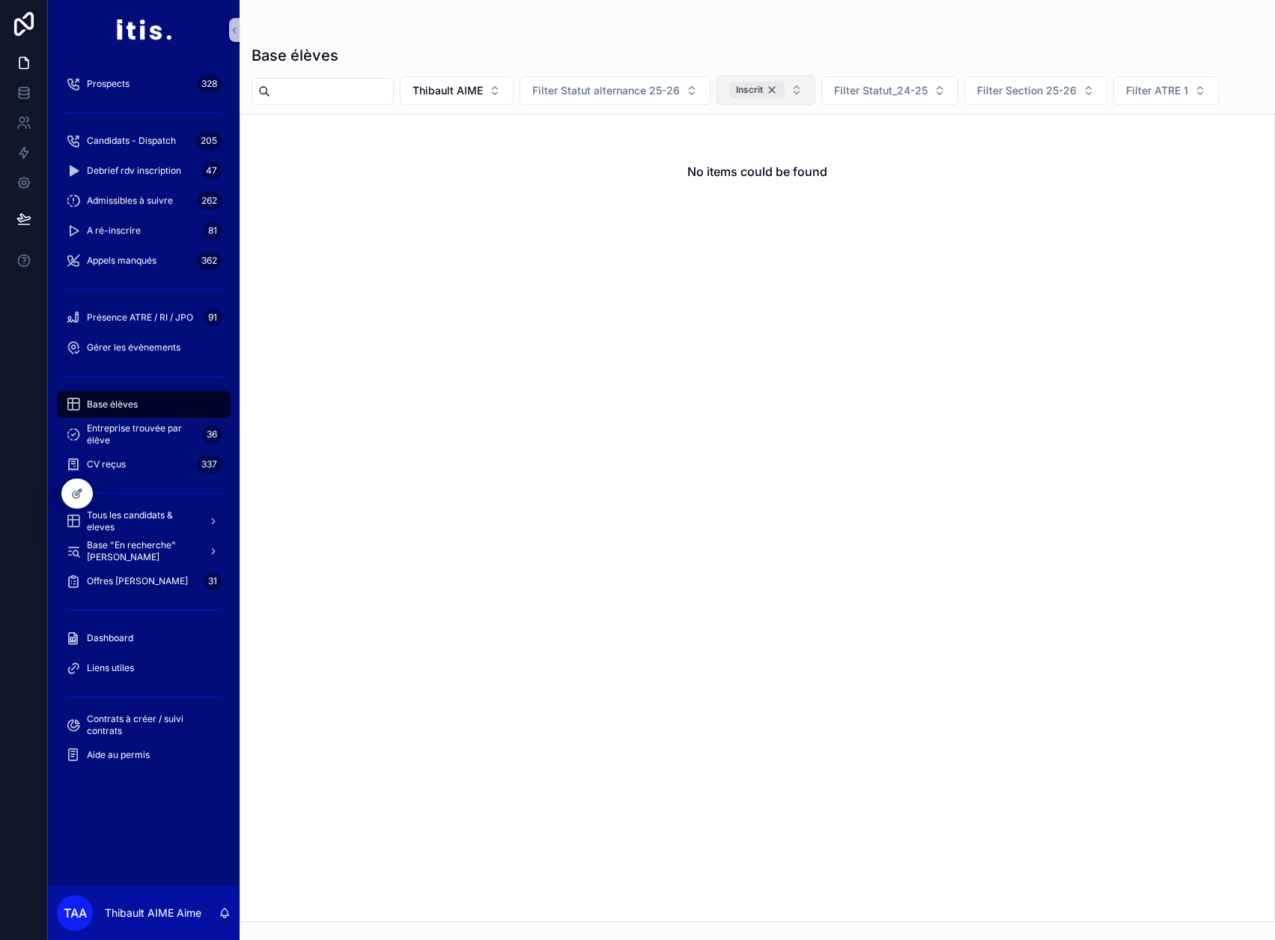
click at [785, 89] on div "Inscrit" at bounding box center [756, 90] width 55 height 16
click at [847, 97] on button "Filter Statut_25-26" at bounding box center [785, 89] width 137 height 28
click at [792, 170] on div "Abandon" at bounding box center [822, 174] width 180 height 24
click at [483, 87] on span "Thibault AIME" at bounding box center [448, 90] width 70 height 15
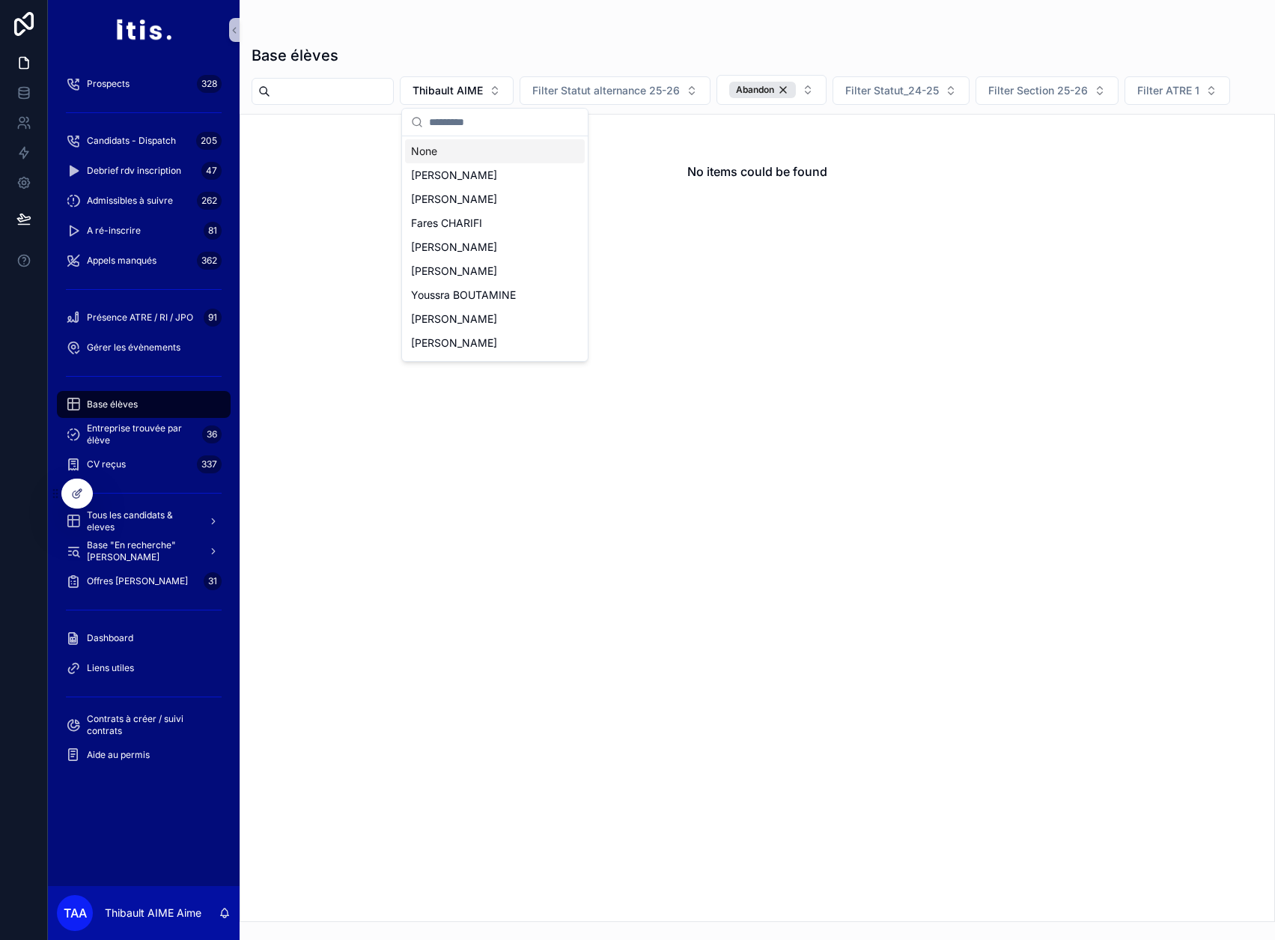
click at [478, 150] on div "None" at bounding box center [495, 151] width 180 height 24
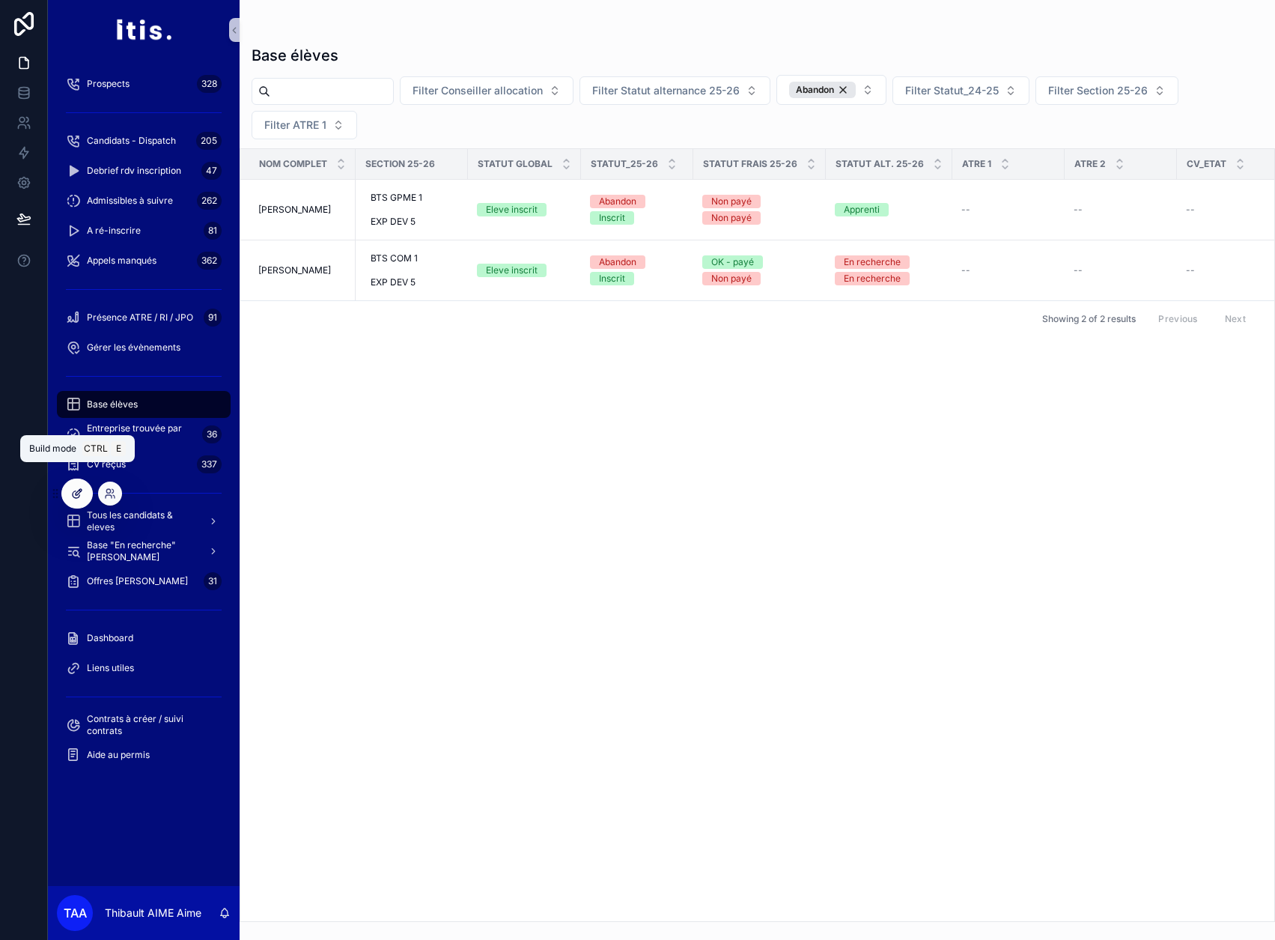
click at [76, 490] on icon at bounding box center [77, 493] width 12 height 12
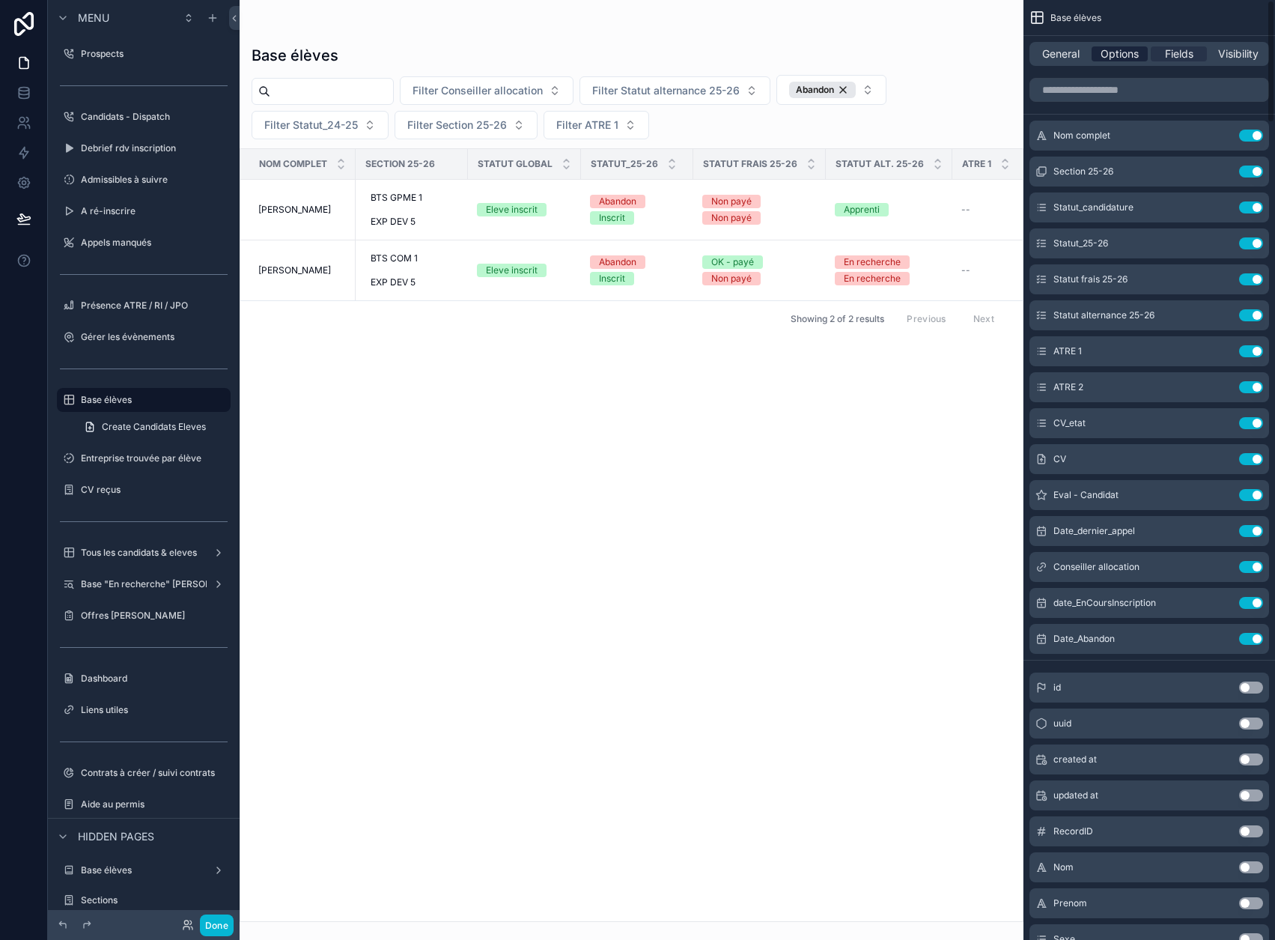
click at [1135, 58] on span "Options" at bounding box center [1120, 53] width 38 height 15
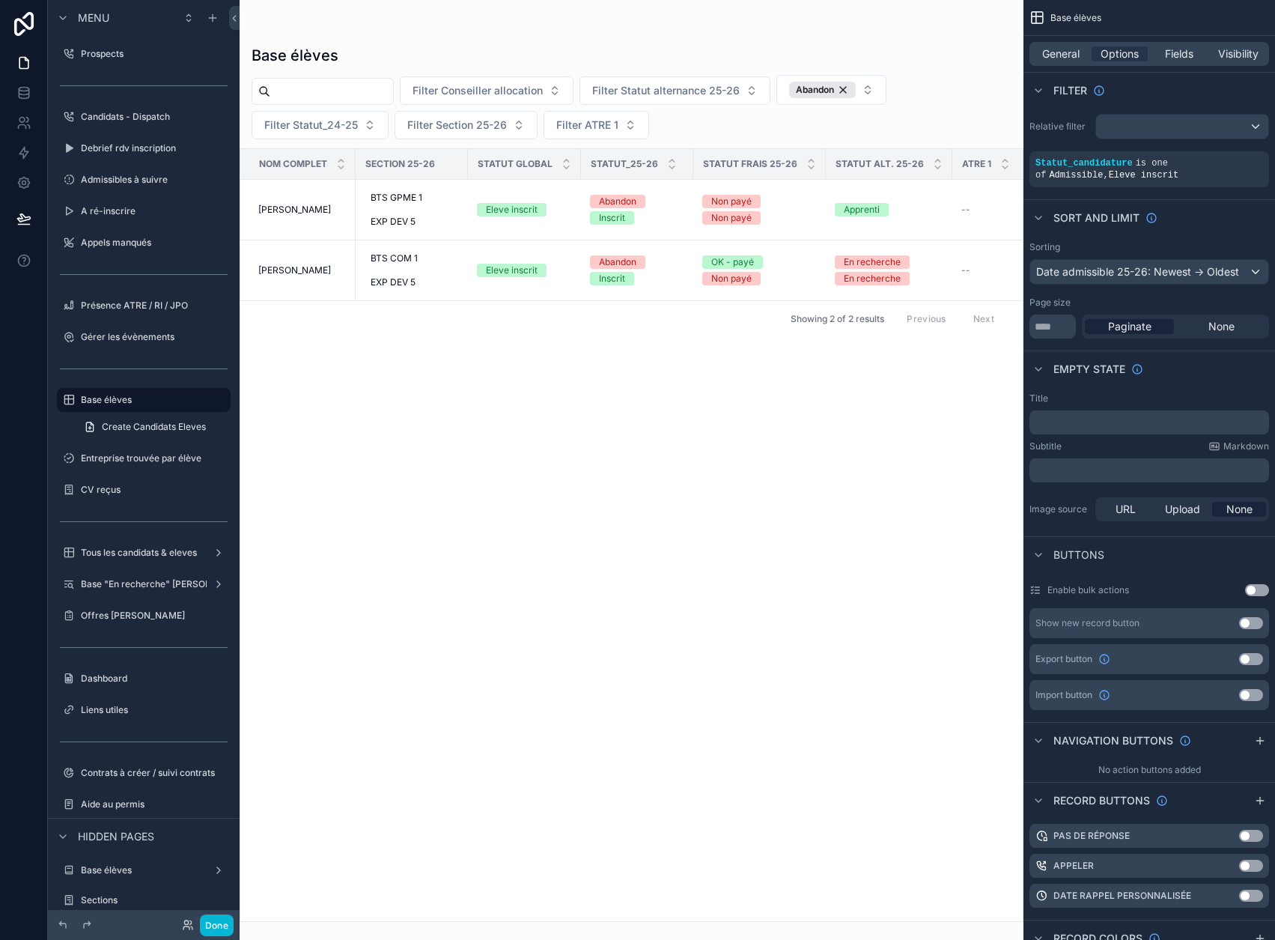
click at [914, 92] on div "scrollable content" at bounding box center [632, 470] width 784 height 940
click at [887, 92] on button "Abandon" at bounding box center [832, 90] width 110 height 30
click at [1194, 154] on icon "scrollable content" at bounding box center [1189, 152] width 9 height 9
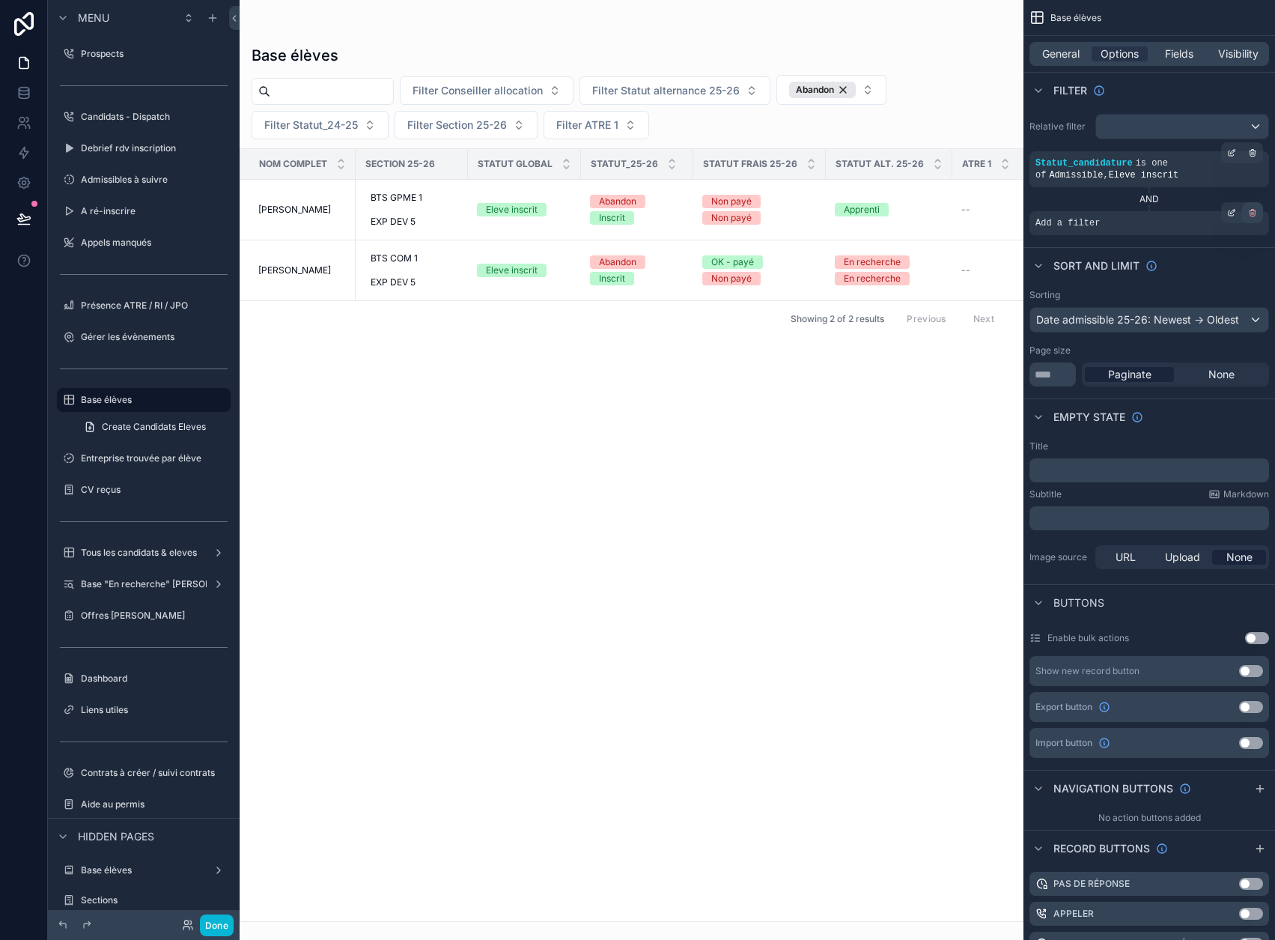
click at [1258, 212] on div "scrollable content" at bounding box center [1252, 212] width 21 height 21
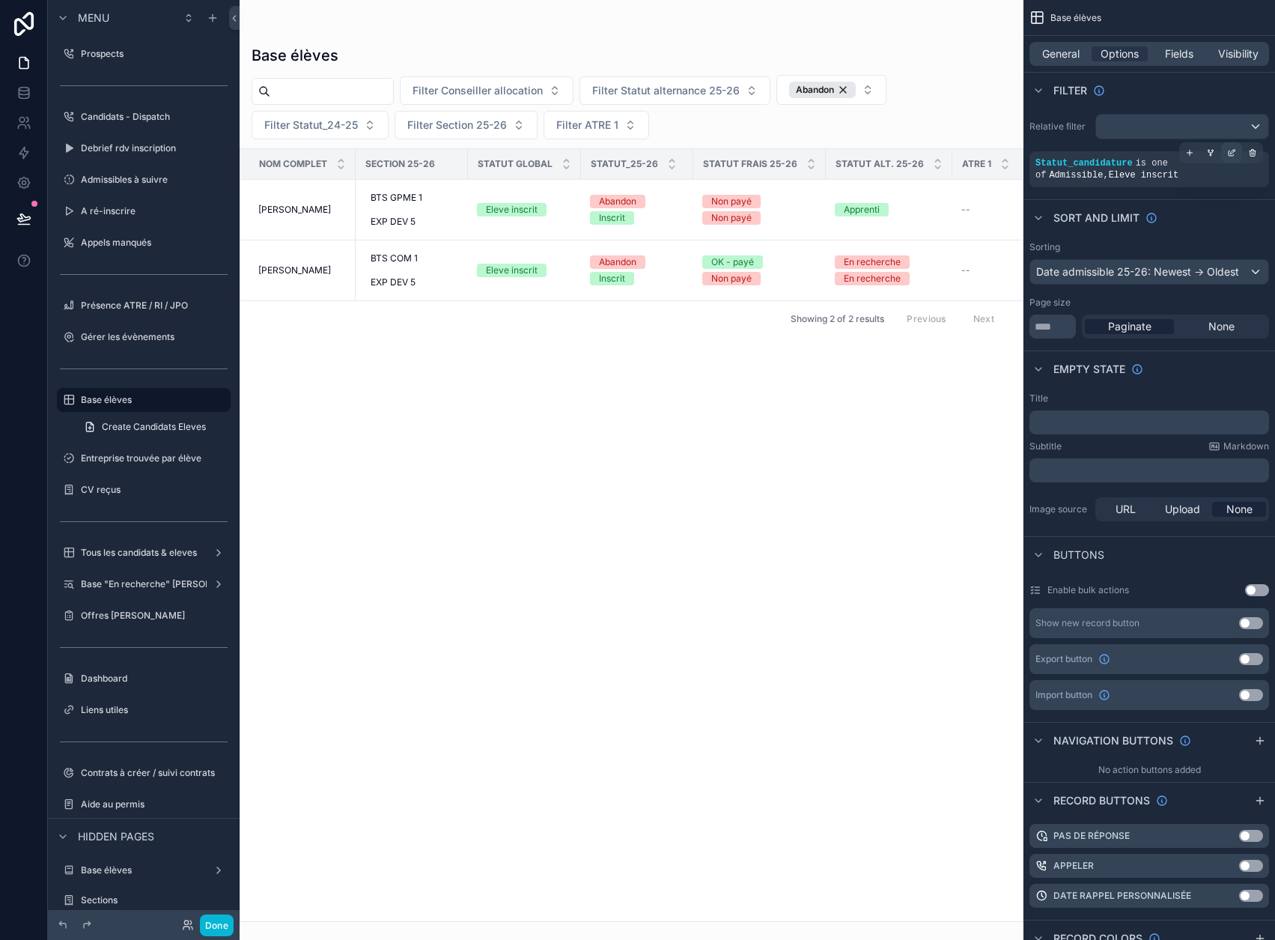
click at [1234, 152] on icon "scrollable content" at bounding box center [1231, 153] width 5 height 5
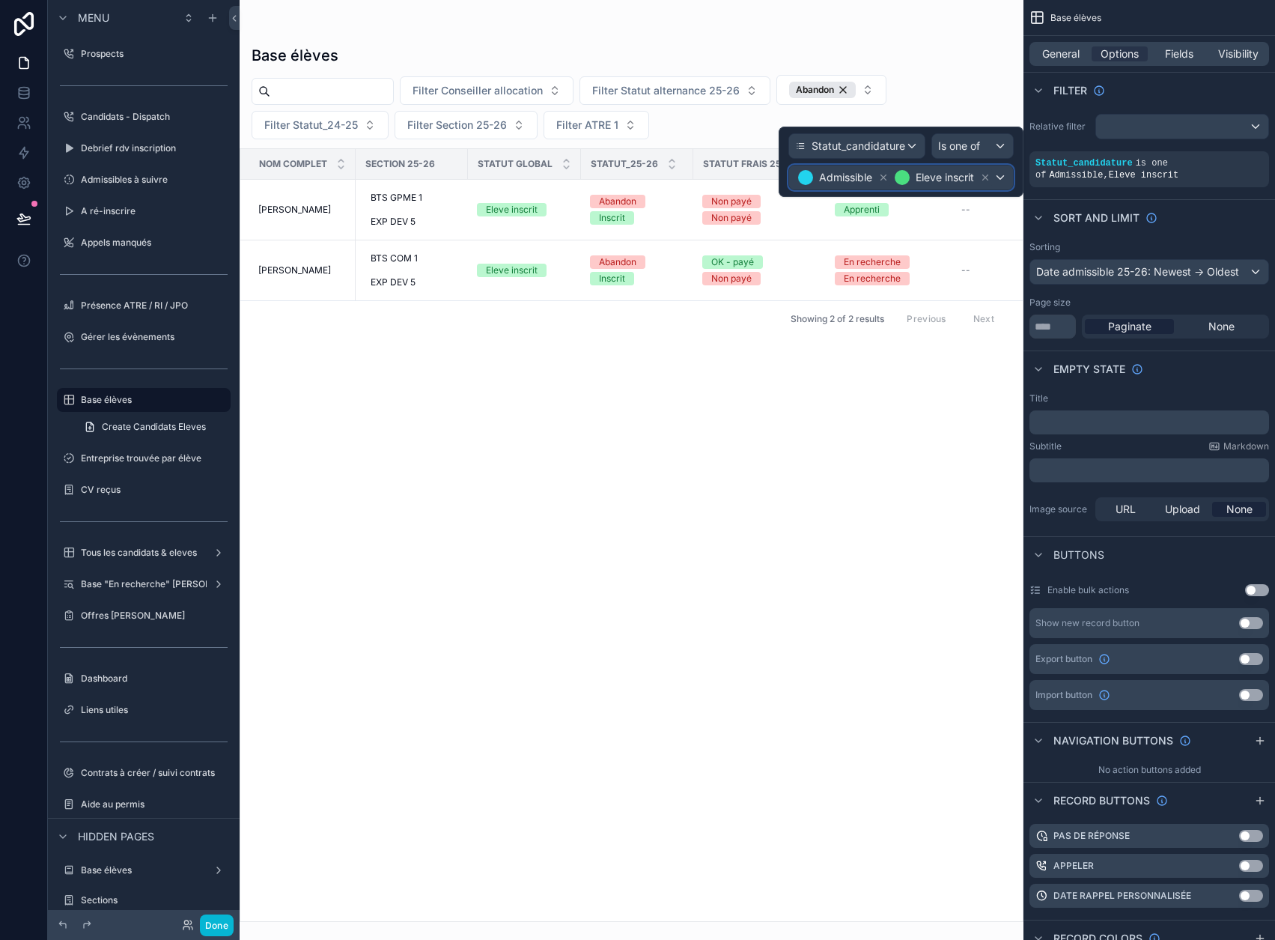
click at [936, 178] on span "Eleve inscrit" at bounding box center [945, 177] width 58 height 15
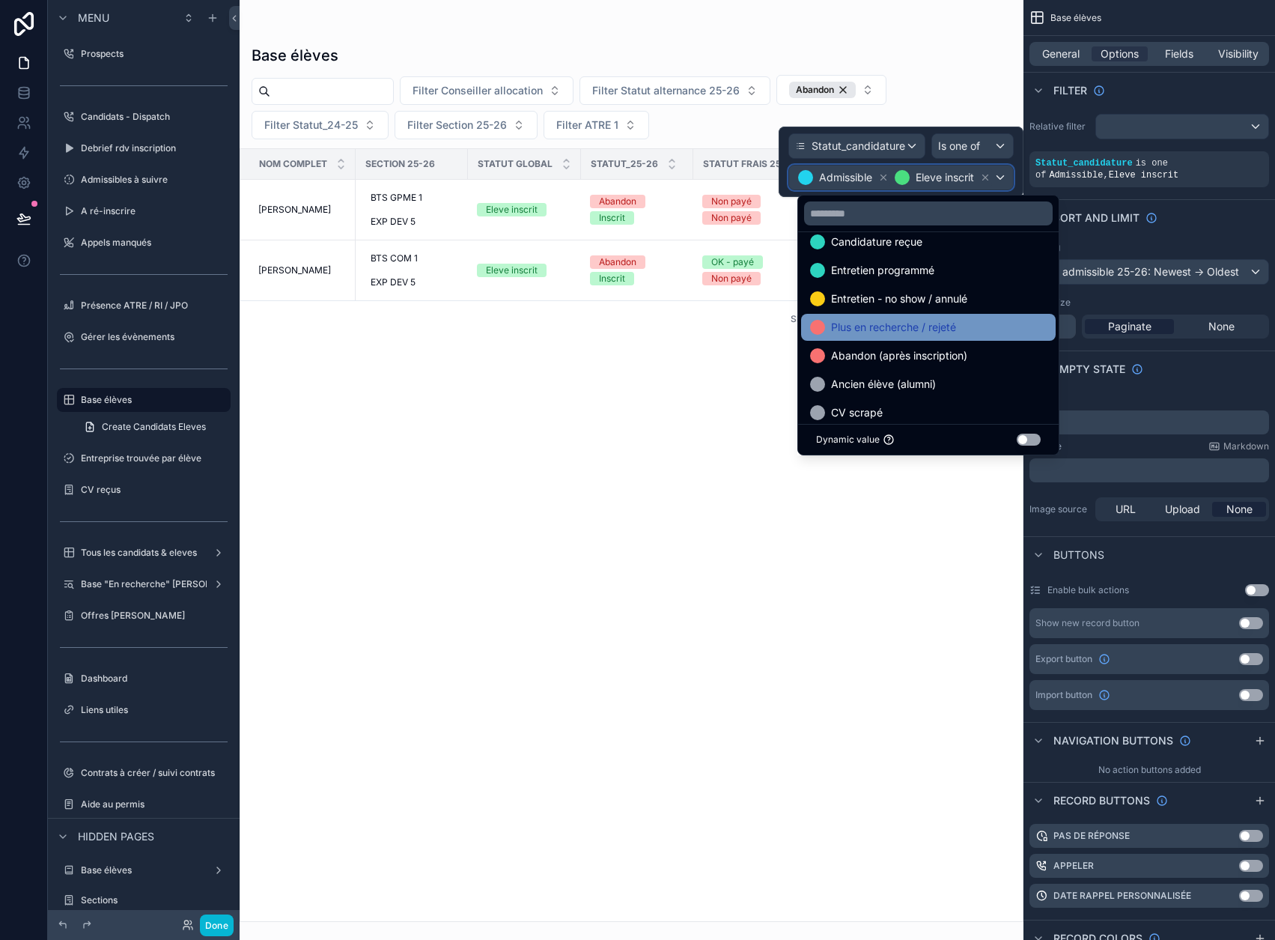
scroll to position [115, 0]
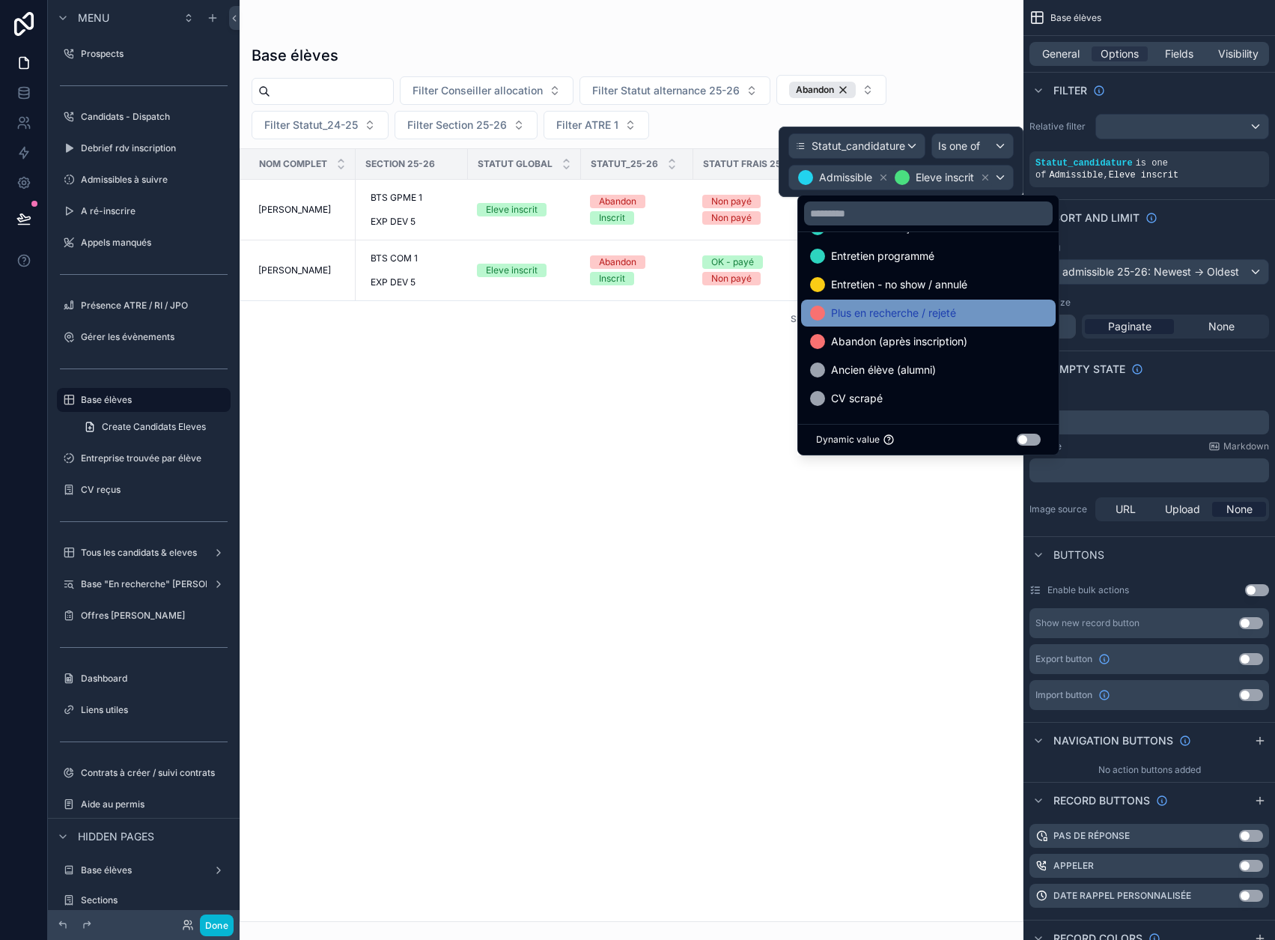
click at [933, 323] on div "Plus en recherche / rejeté" at bounding box center [928, 313] width 255 height 27
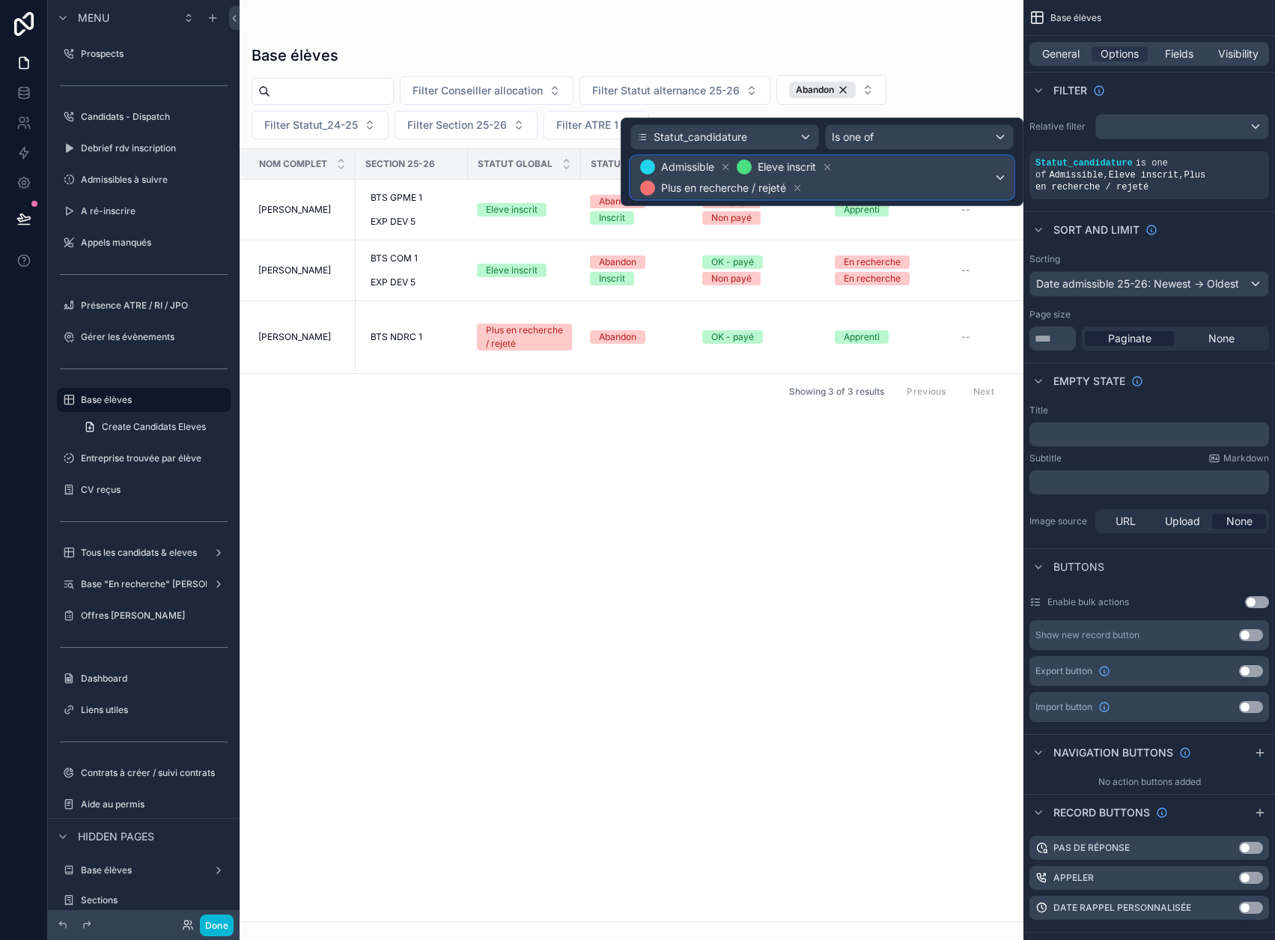
click at [914, 183] on span "Admissible Eleve inscrit Plus en recherche / rejeté" at bounding box center [815, 178] width 356 height 42
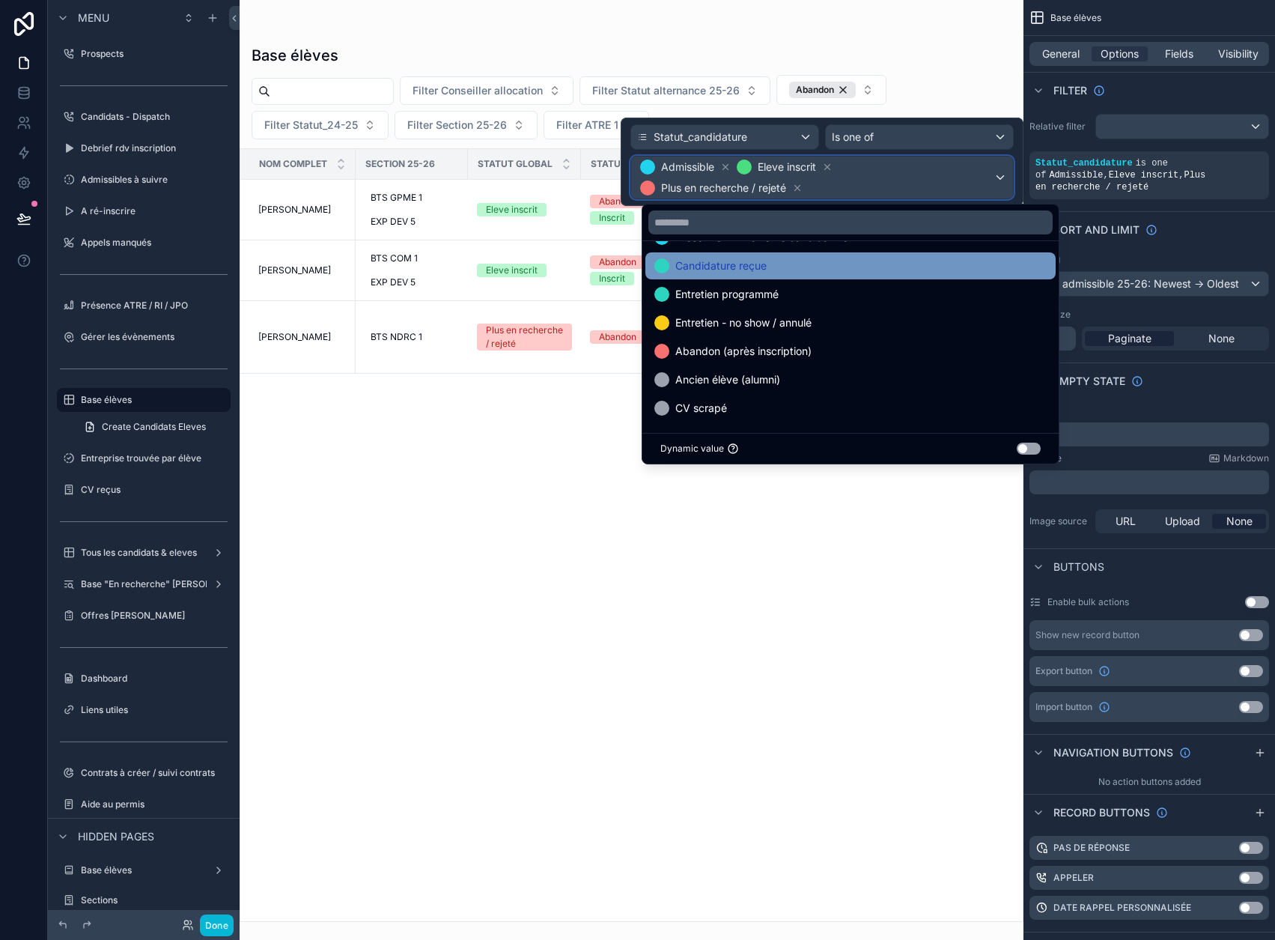
scroll to position [87, 0]
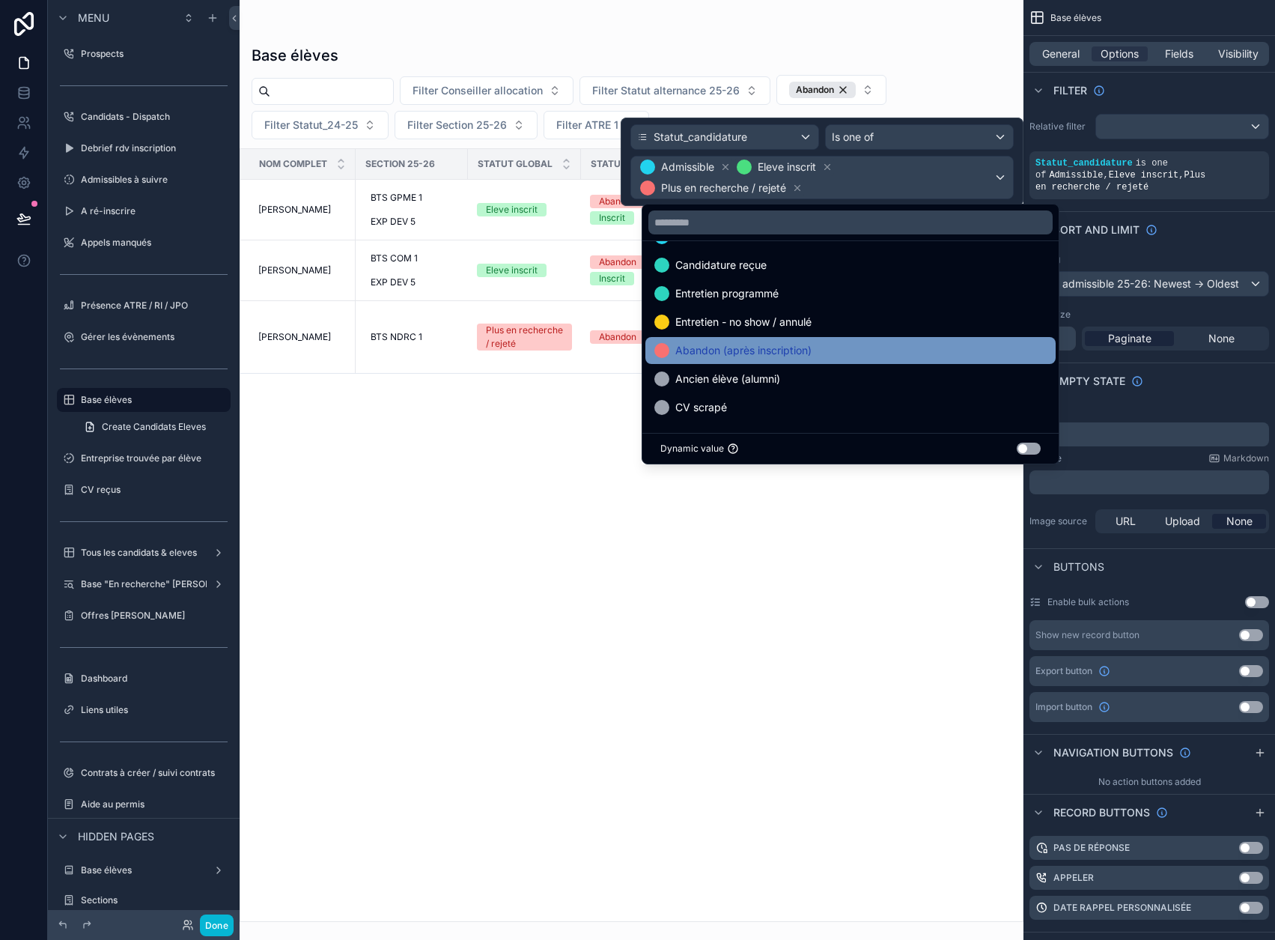
click at [796, 353] on span "Abandon (après inscription)" at bounding box center [743, 350] width 136 height 18
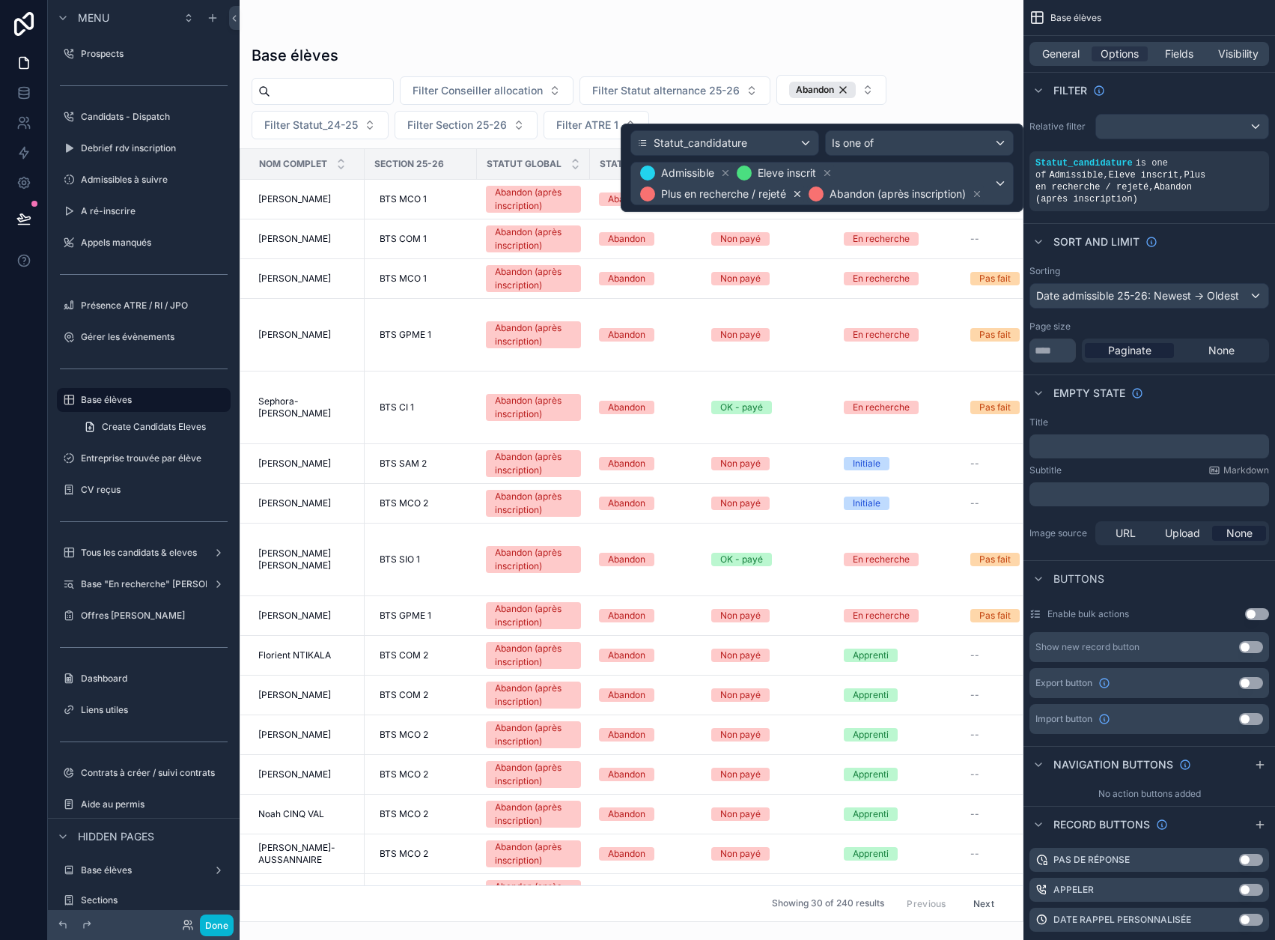
click at [803, 195] on icon at bounding box center [797, 194] width 10 height 10
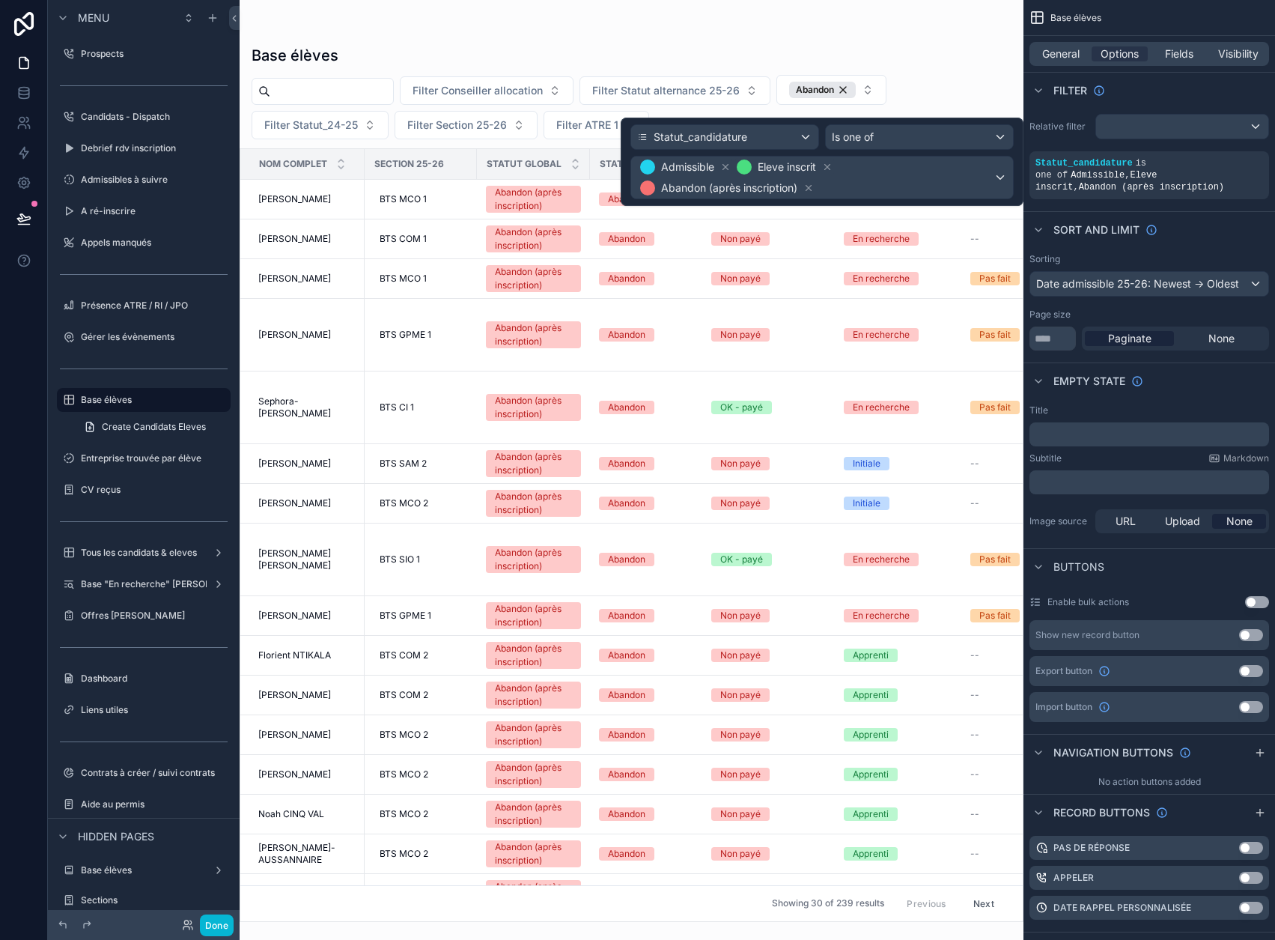
click at [816, 54] on div "Base élèves" at bounding box center [632, 55] width 760 height 21
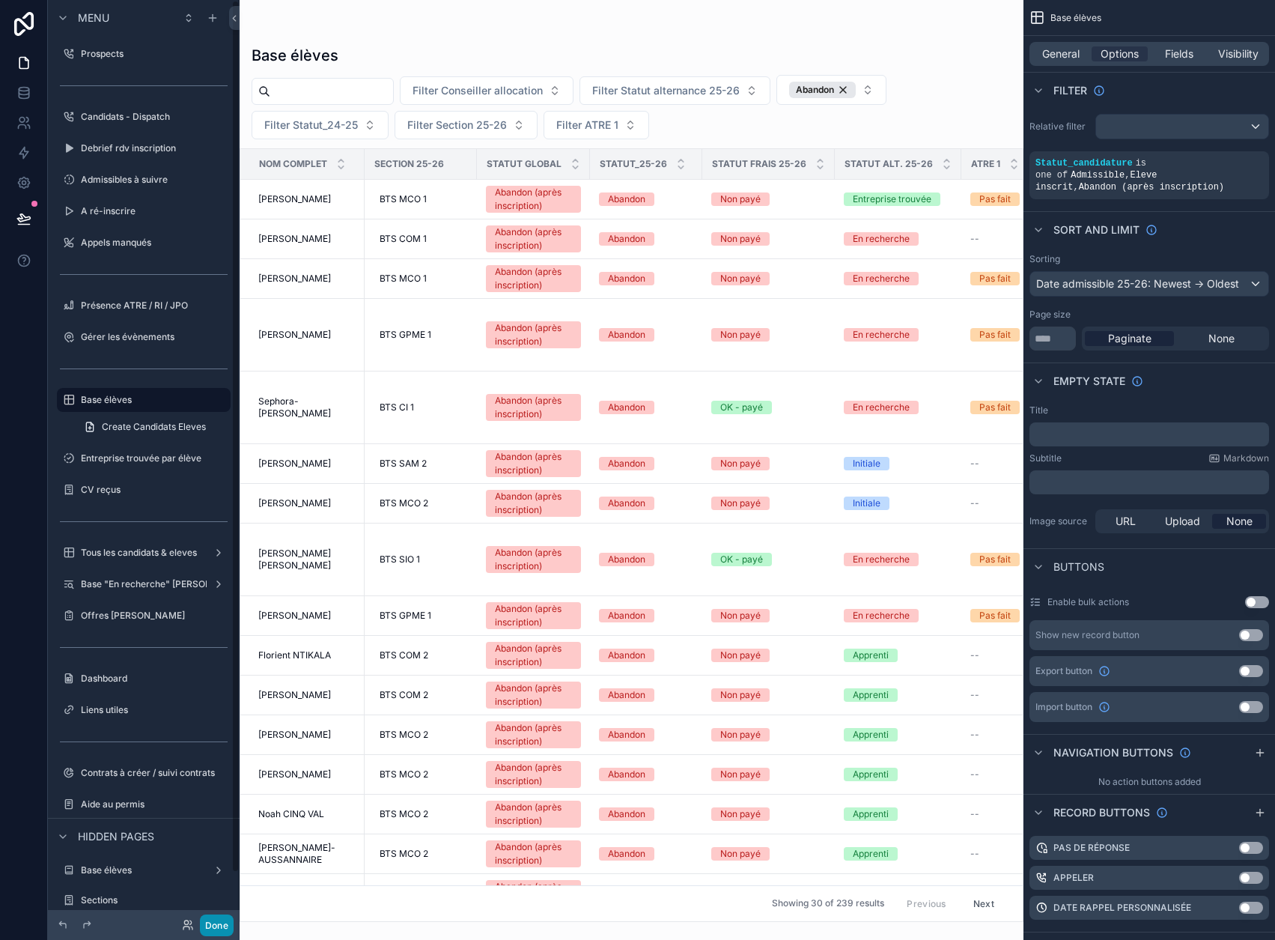
click at [229, 918] on button "Done" at bounding box center [217, 925] width 34 height 22
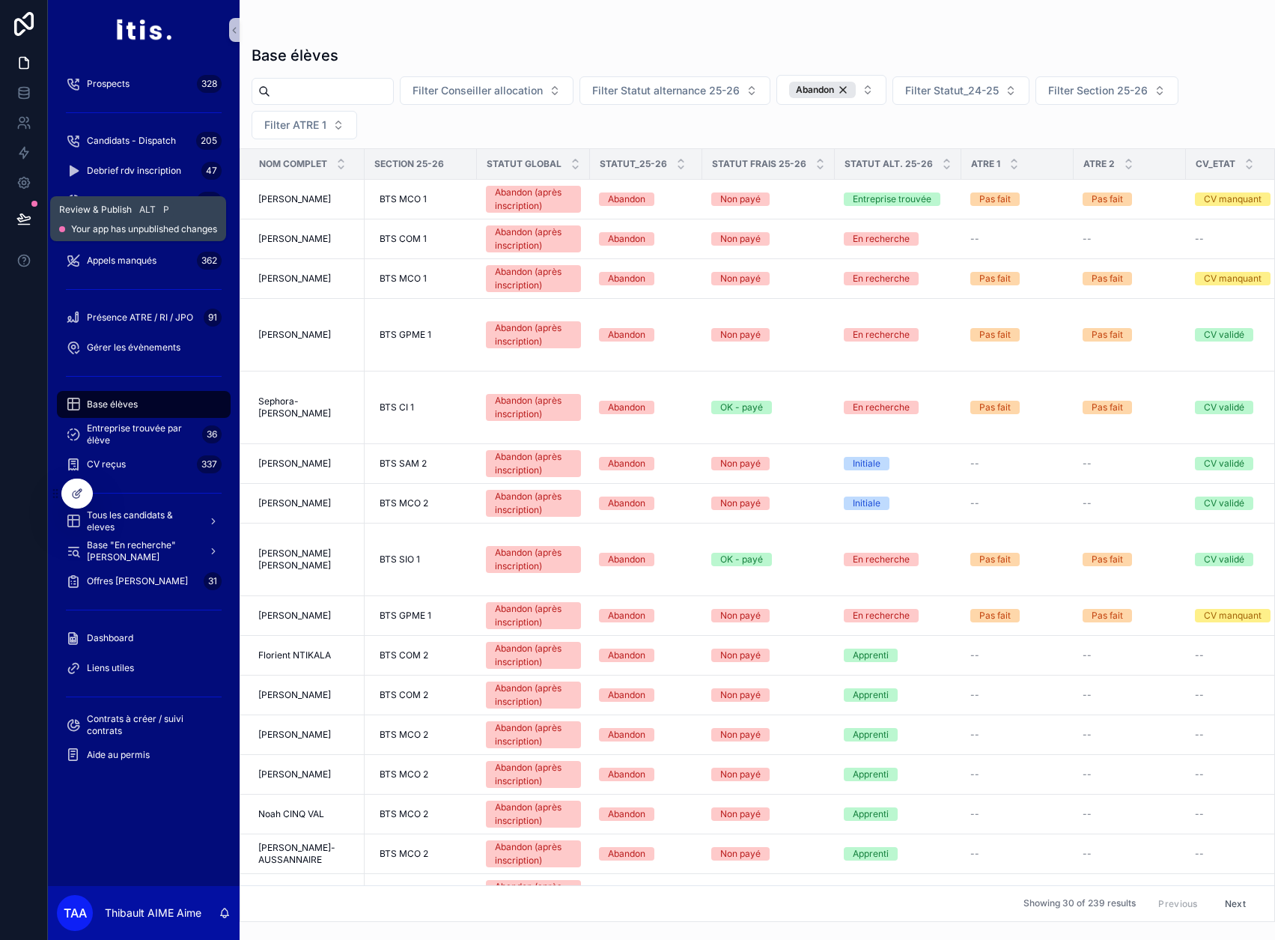
click at [31, 219] on icon at bounding box center [23, 218] width 15 height 15
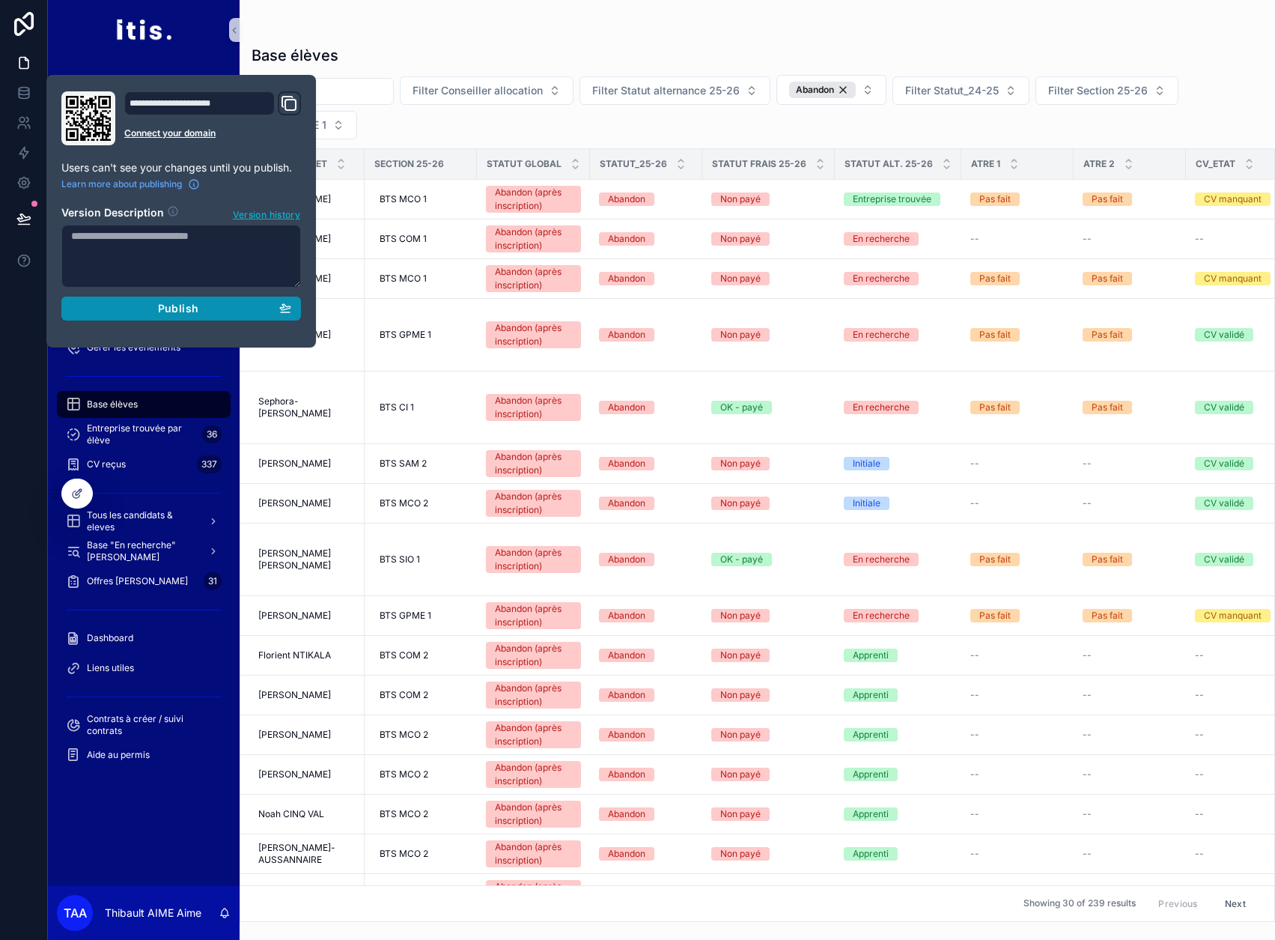
click at [125, 305] on div "Publish" at bounding box center [181, 308] width 220 height 13
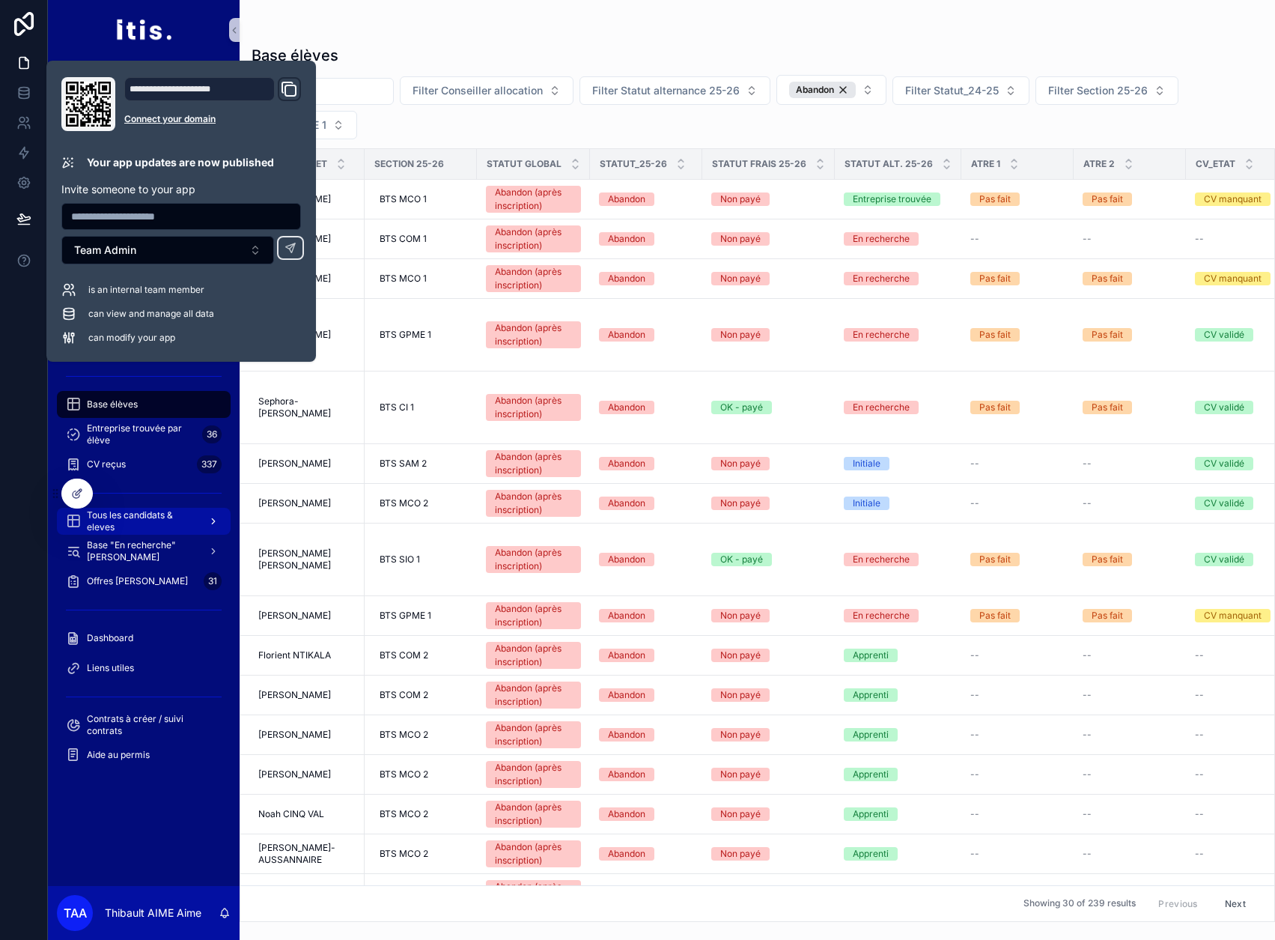
click at [183, 522] on span "Tous les candidats & eleves" at bounding box center [141, 521] width 109 height 24
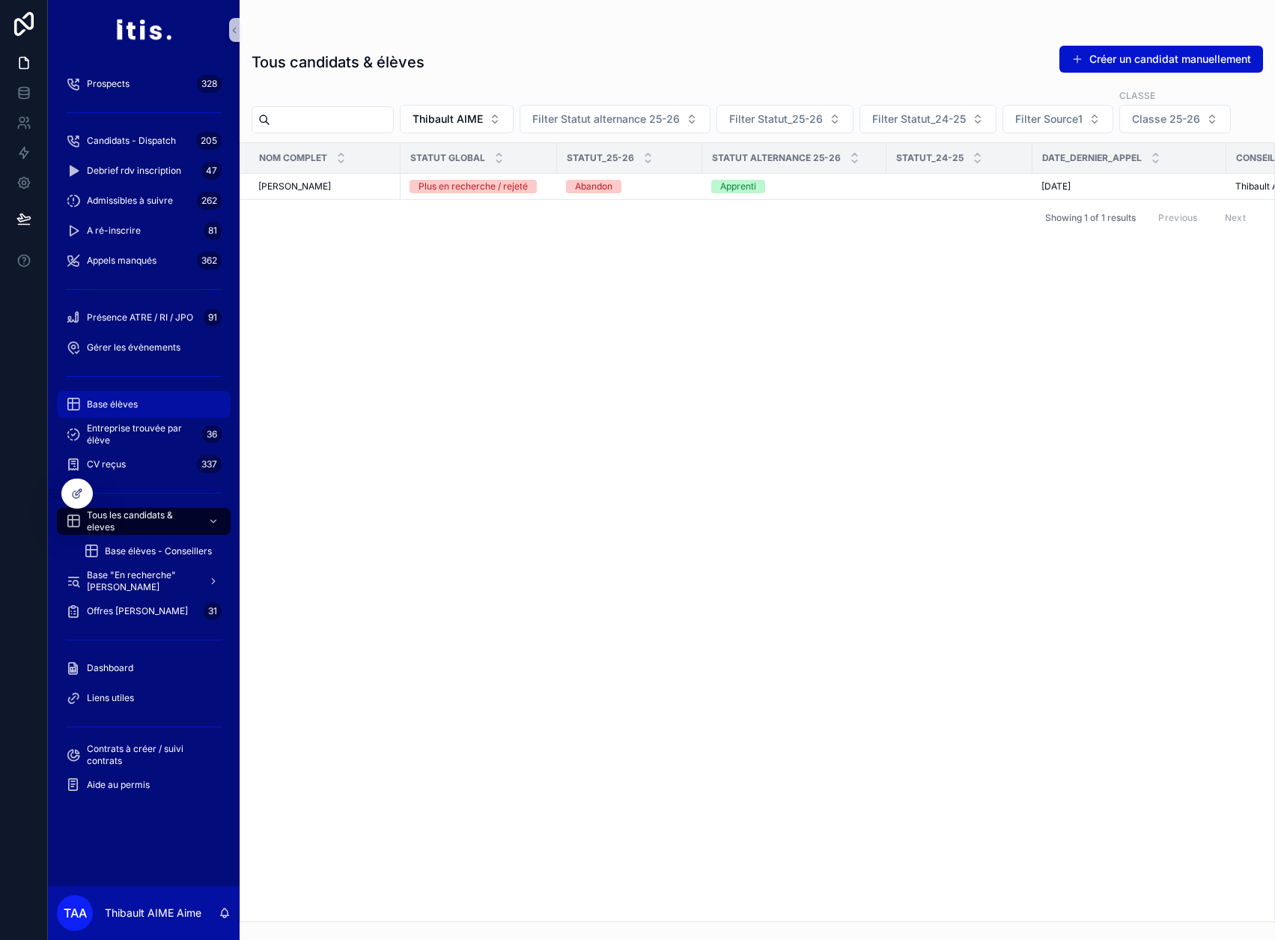
click at [168, 403] on div "Base élèves" at bounding box center [144, 404] width 156 height 24
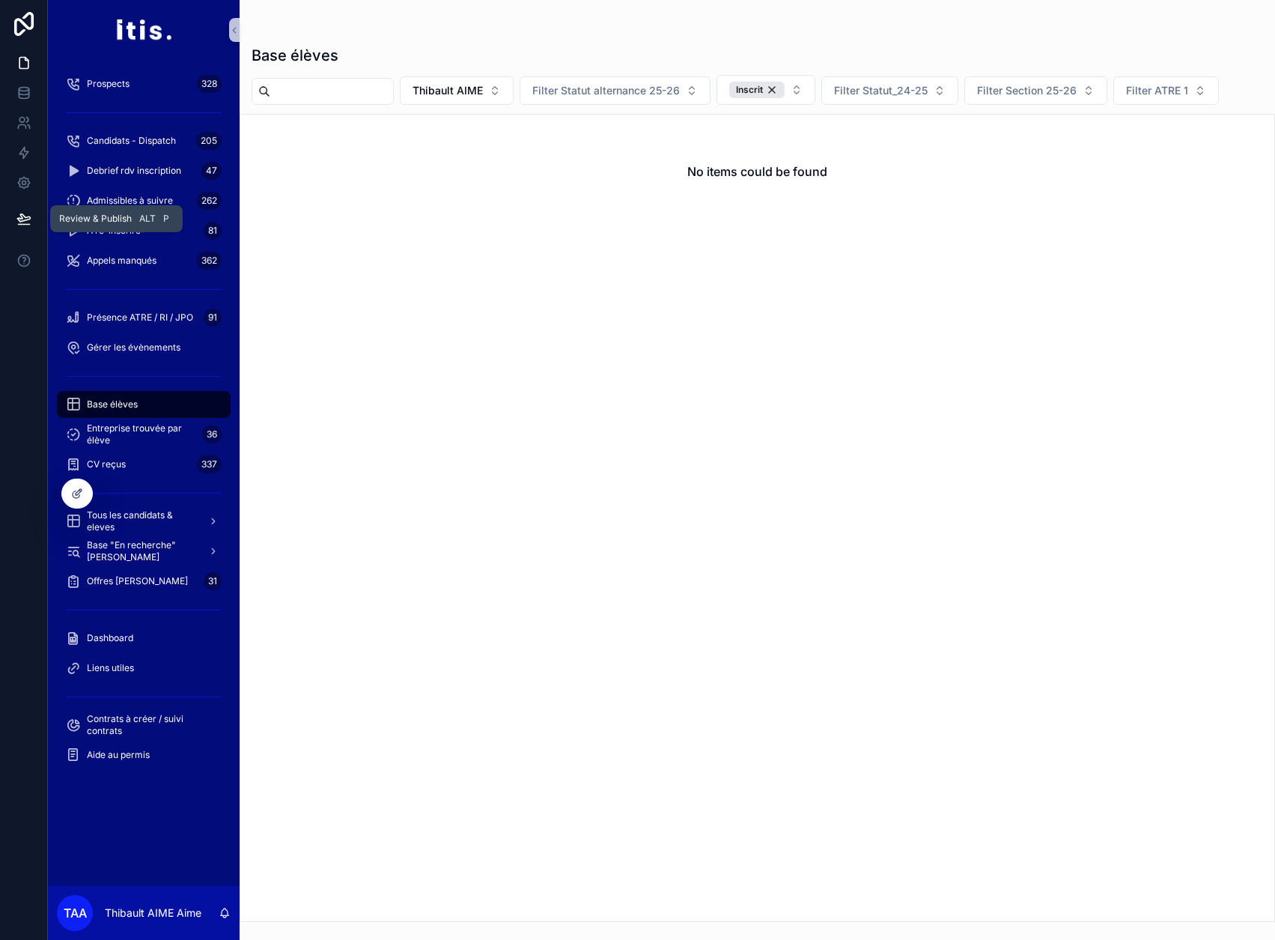
click at [21, 209] on button at bounding box center [23, 219] width 33 height 42
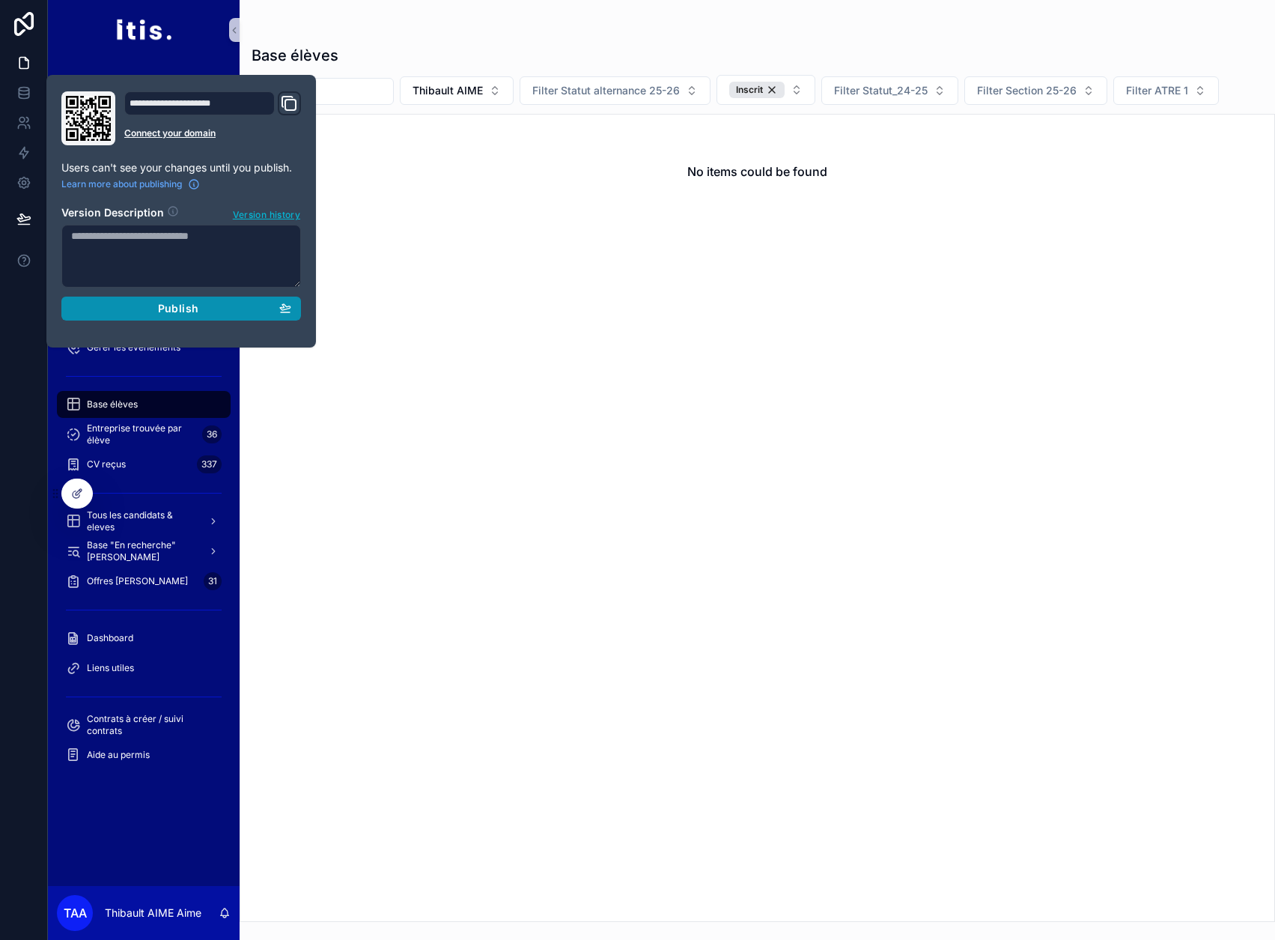
click at [233, 305] on div "Publish" at bounding box center [181, 308] width 220 height 13
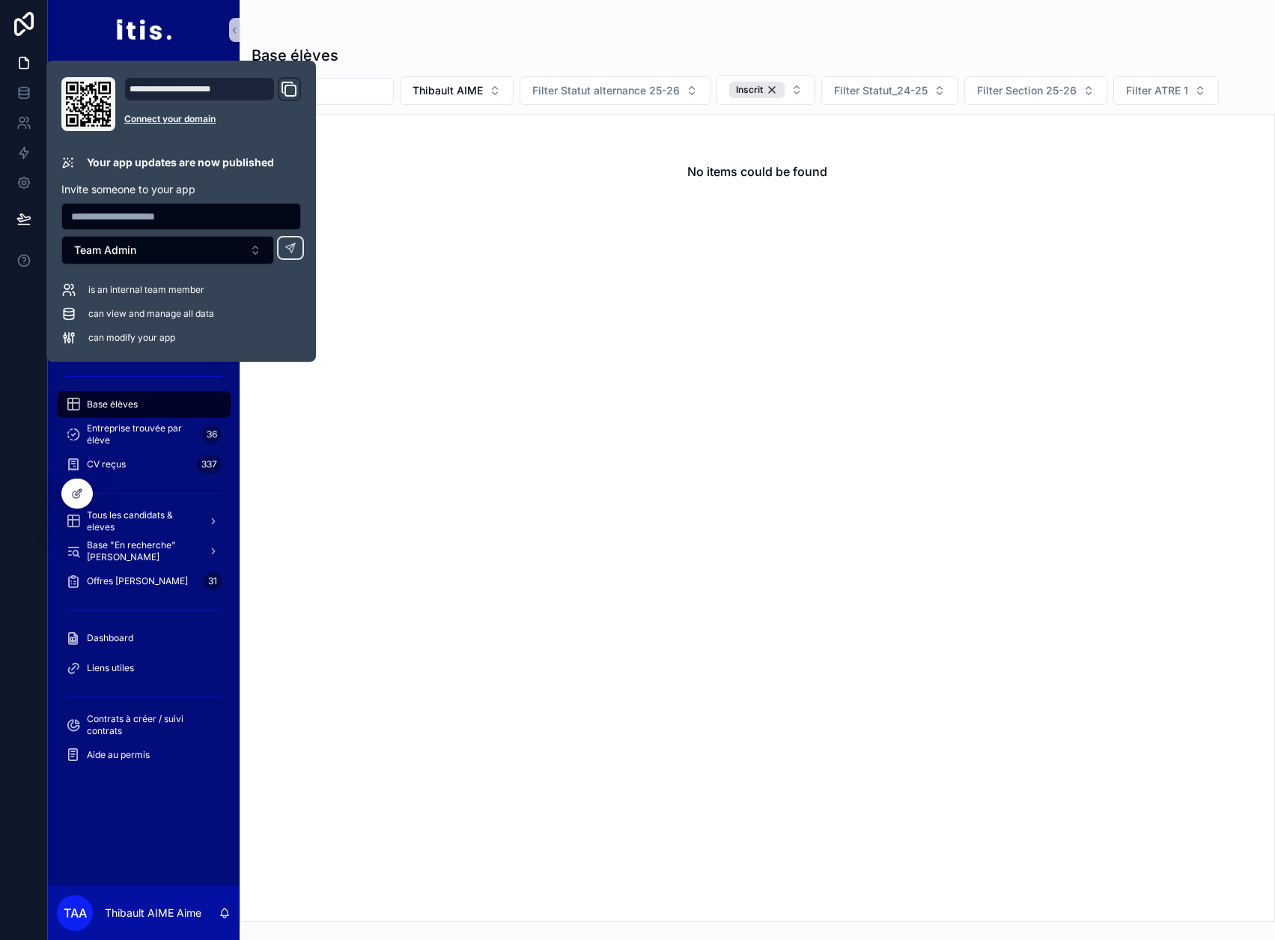
click at [622, 252] on div "No items could be found" at bounding box center [758, 518] width 1036 height 808
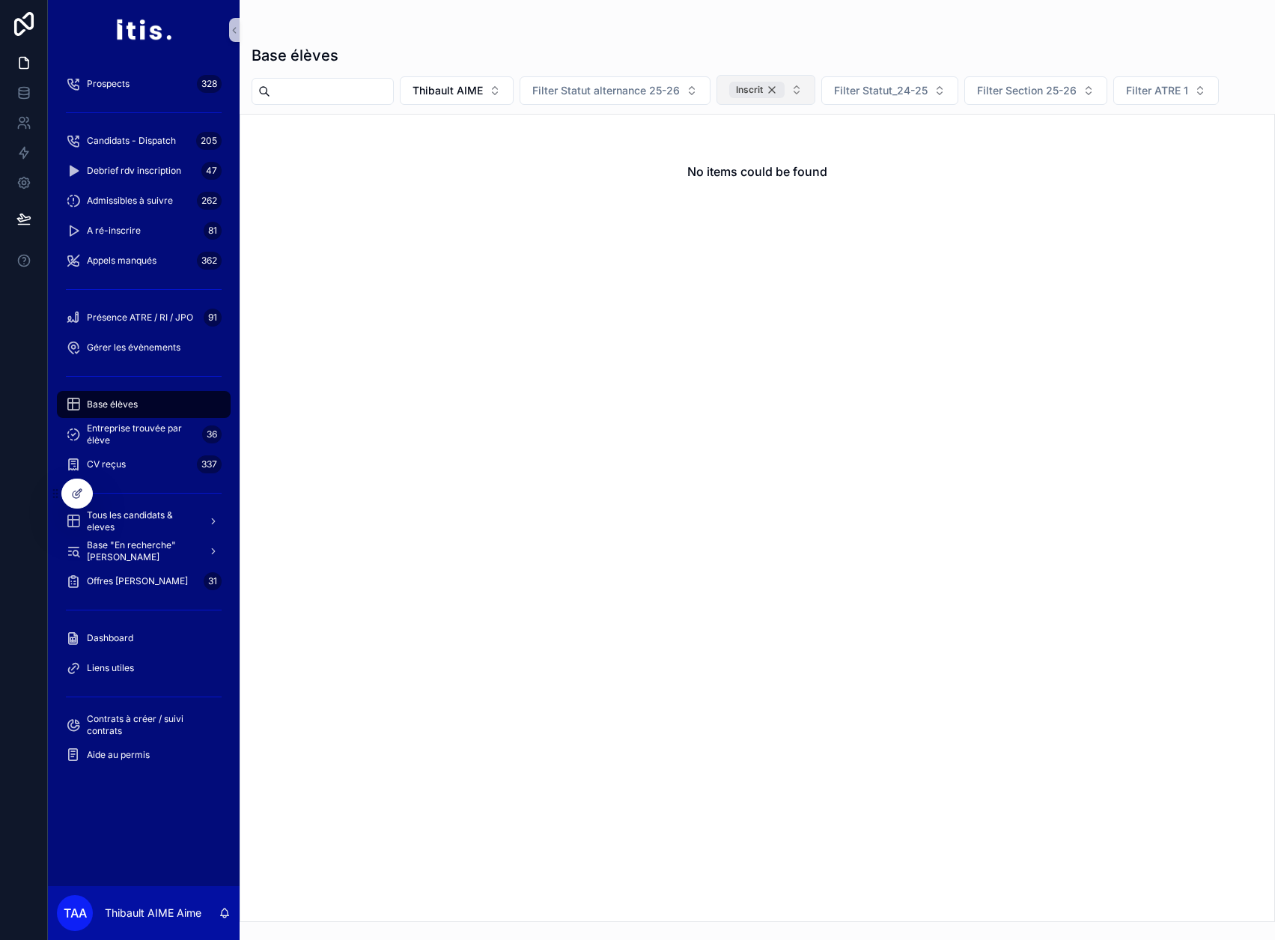
click at [785, 90] on div "Inscrit" at bounding box center [756, 90] width 55 height 16
click at [833, 101] on button "Filter Statut_25-26" at bounding box center [785, 89] width 137 height 28
click at [806, 177] on div "Abandon" at bounding box center [822, 174] width 180 height 24
click at [483, 91] on span "Thibault AIME" at bounding box center [448, 90] width 70 height 15
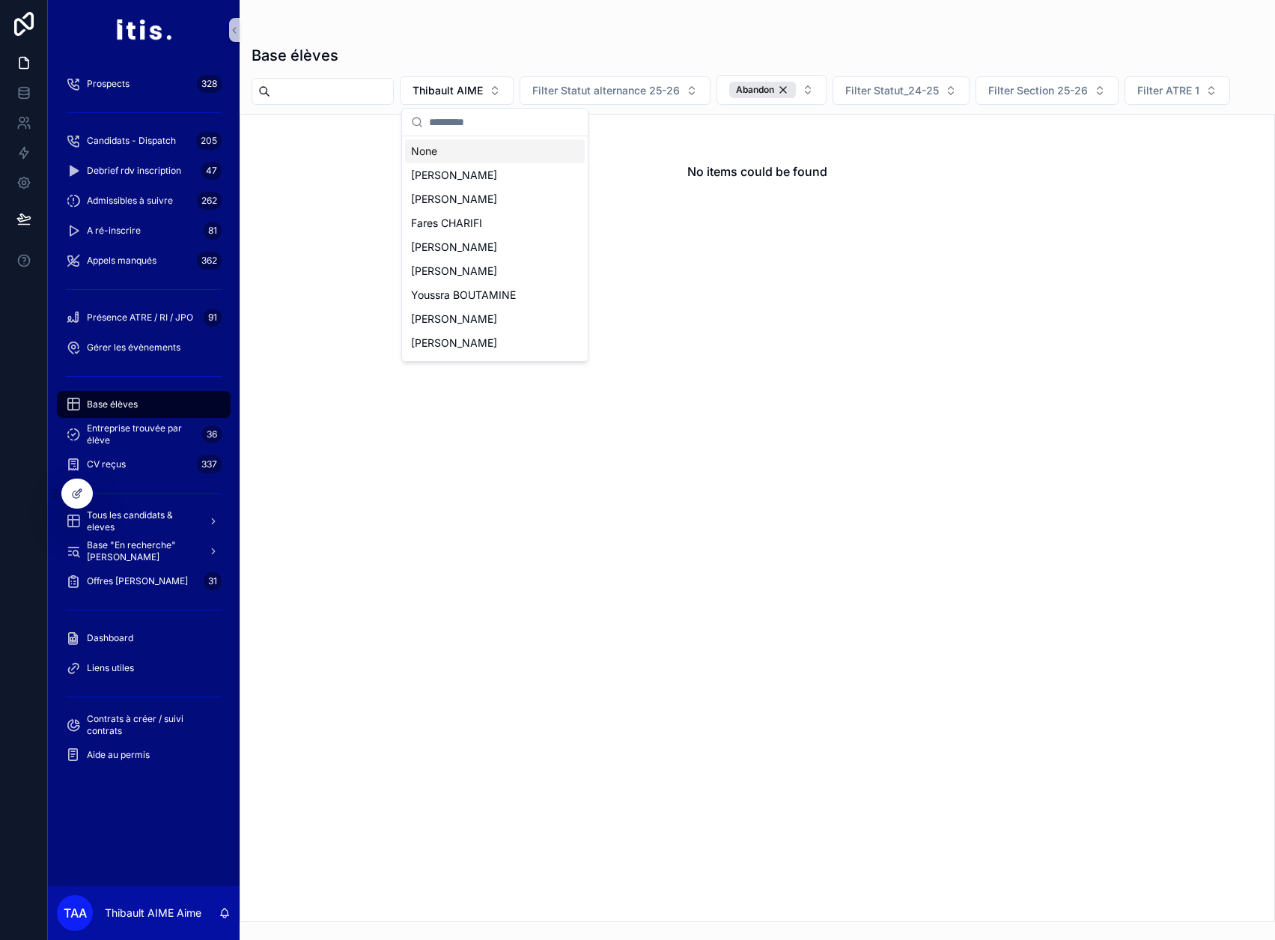
click at [468, 153] on div "None" at bounding box center [495, 151] width 180 height 24
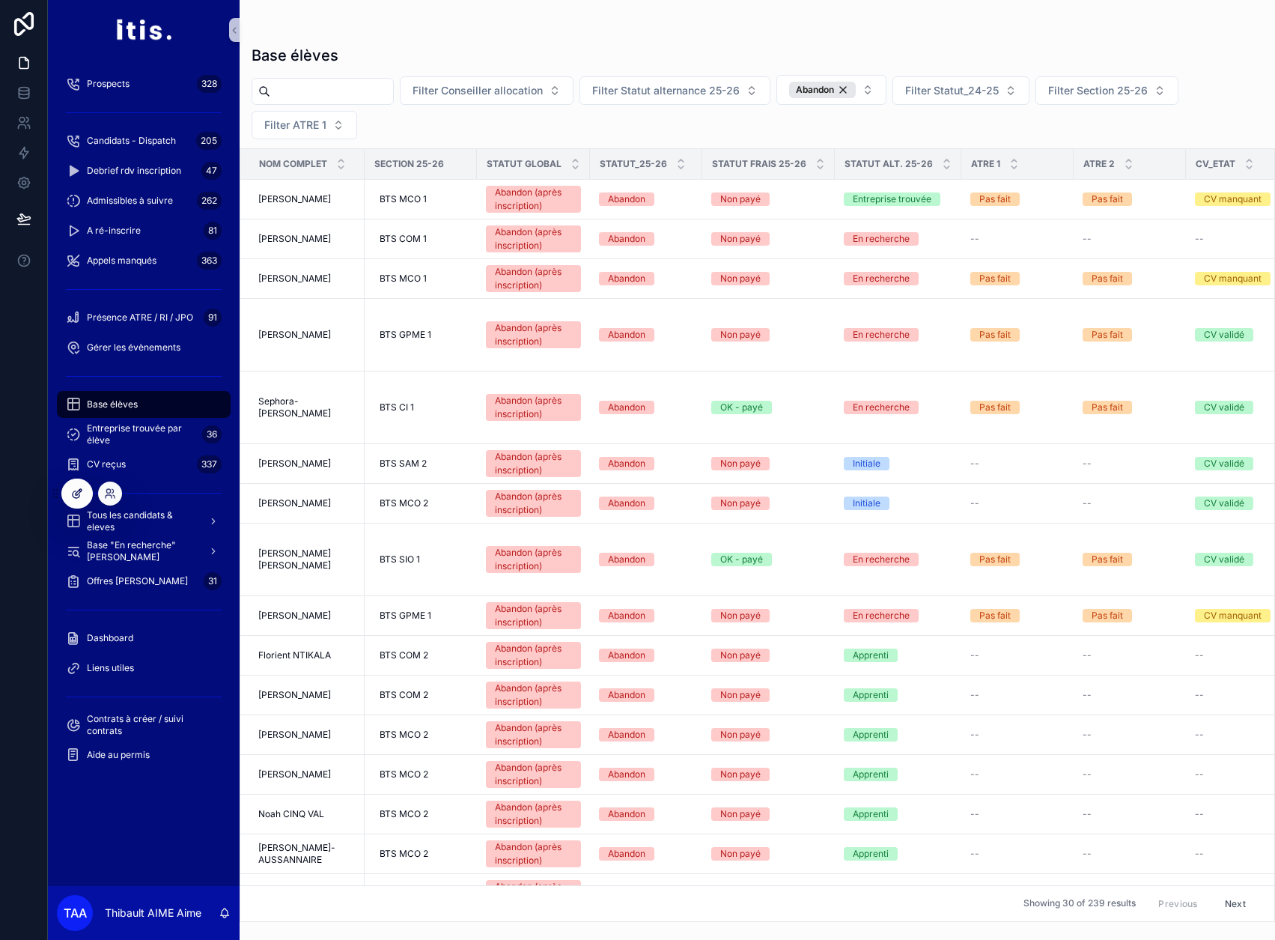
click at [74, 494] on icon at bounding box center [77, 493] width 12 height 12
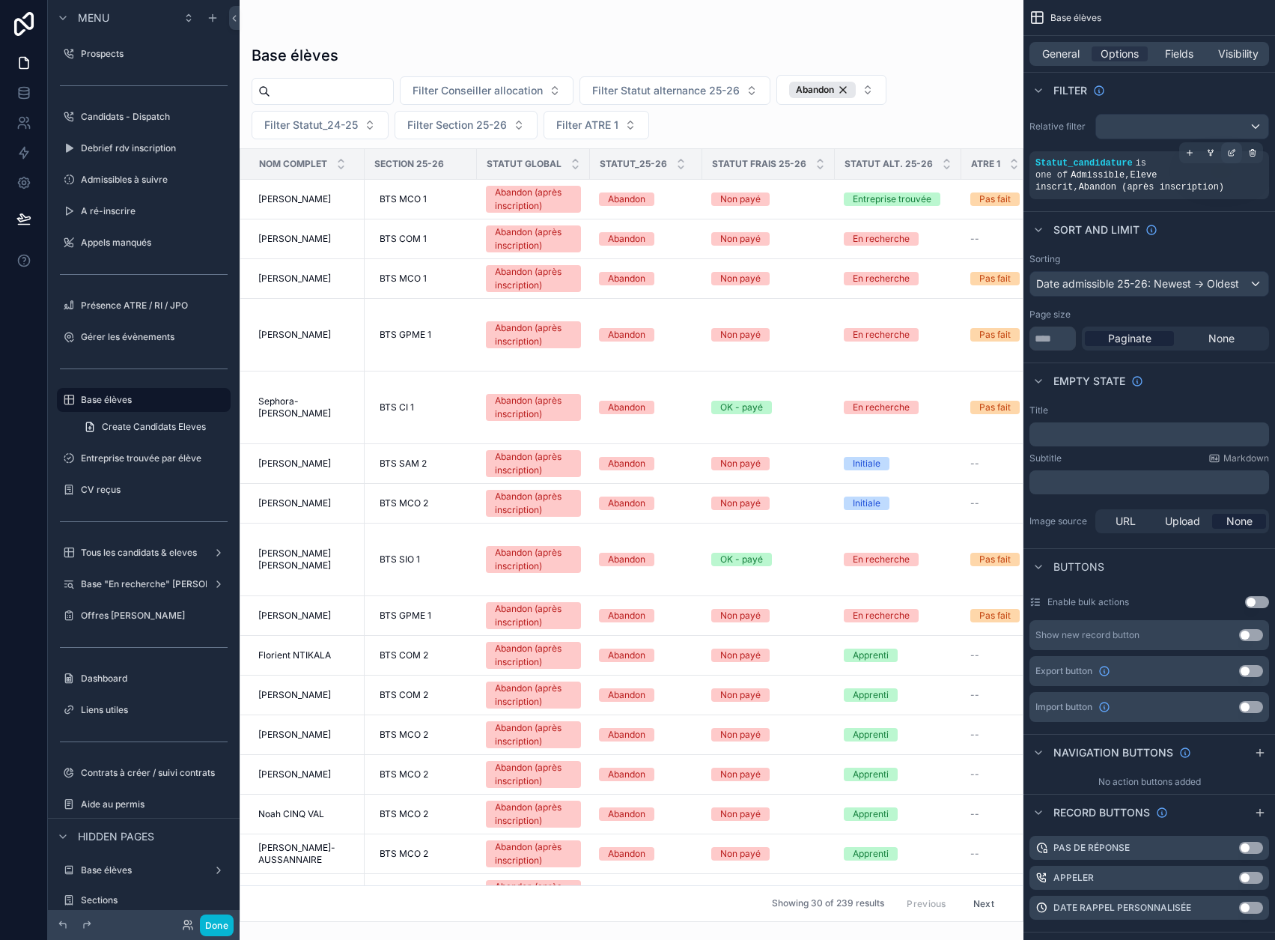
click at [1236, 151] on icon "scrollable content" at bounding box center [1231, 152] width 9 height 9
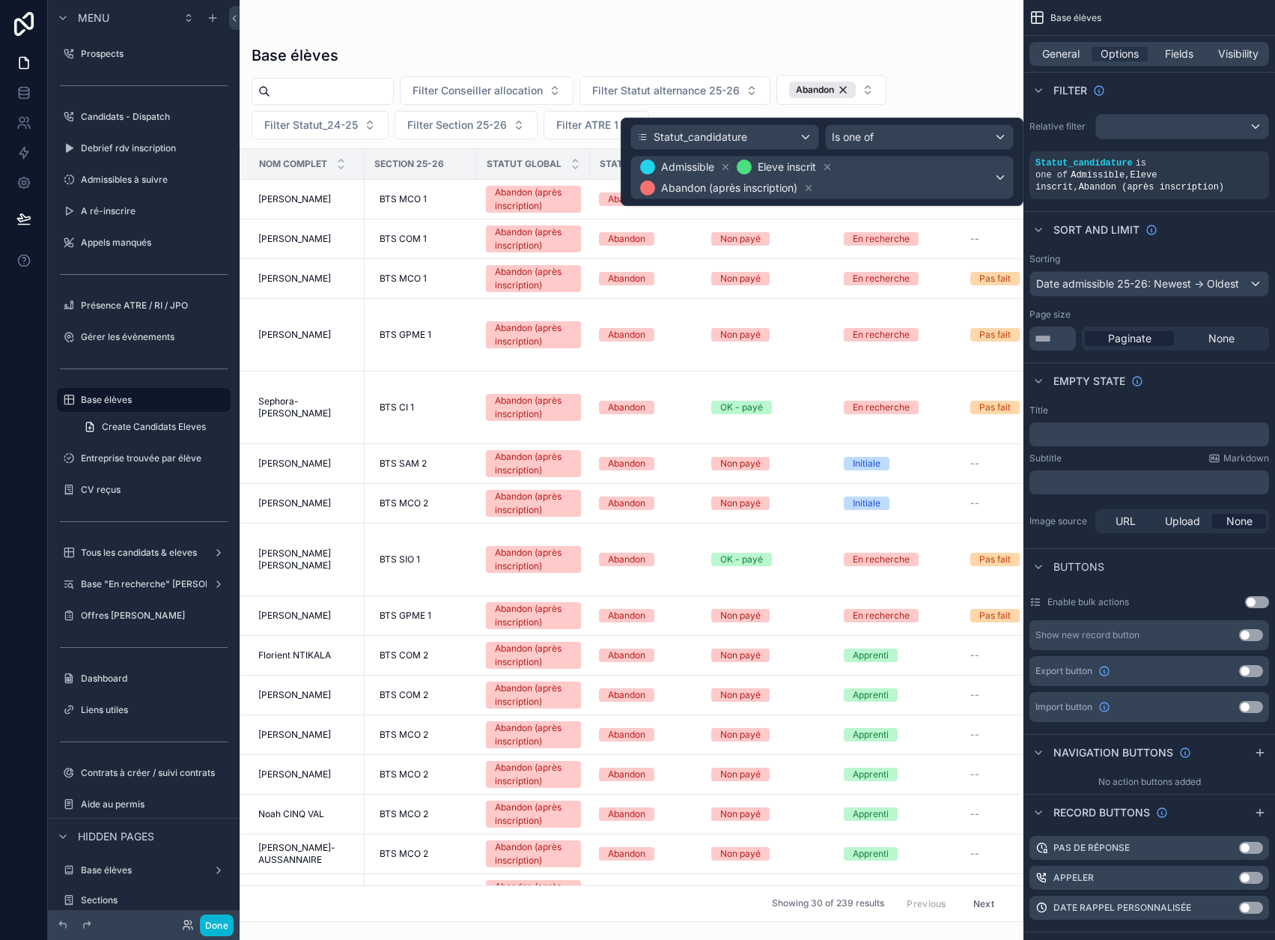
scroll to position [47, 0]
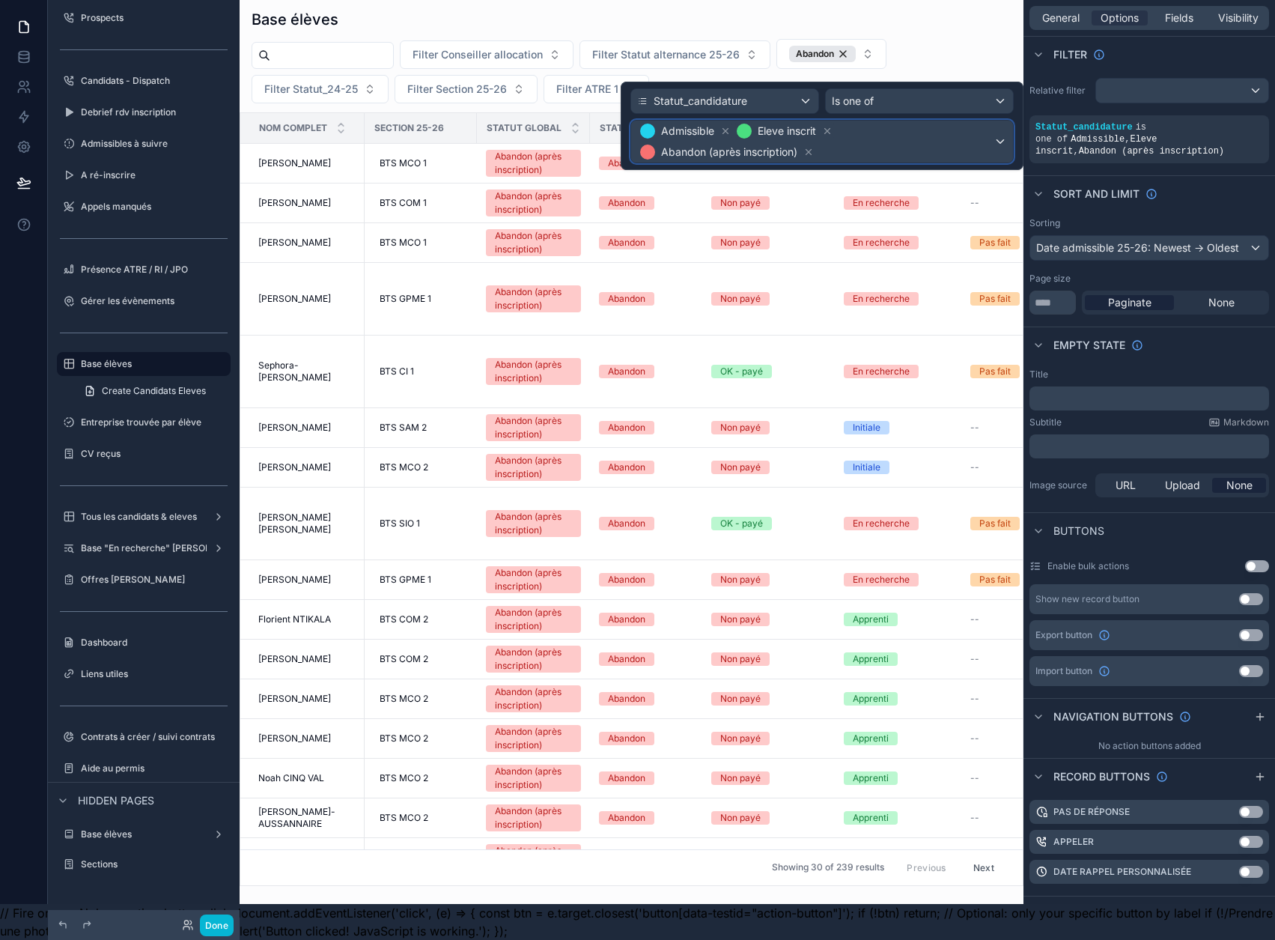
click at [935, 139] on span "Admissible Eleve inscrit Abandon (après inscription)" at bounding box center [815, 142] width 356 height 42
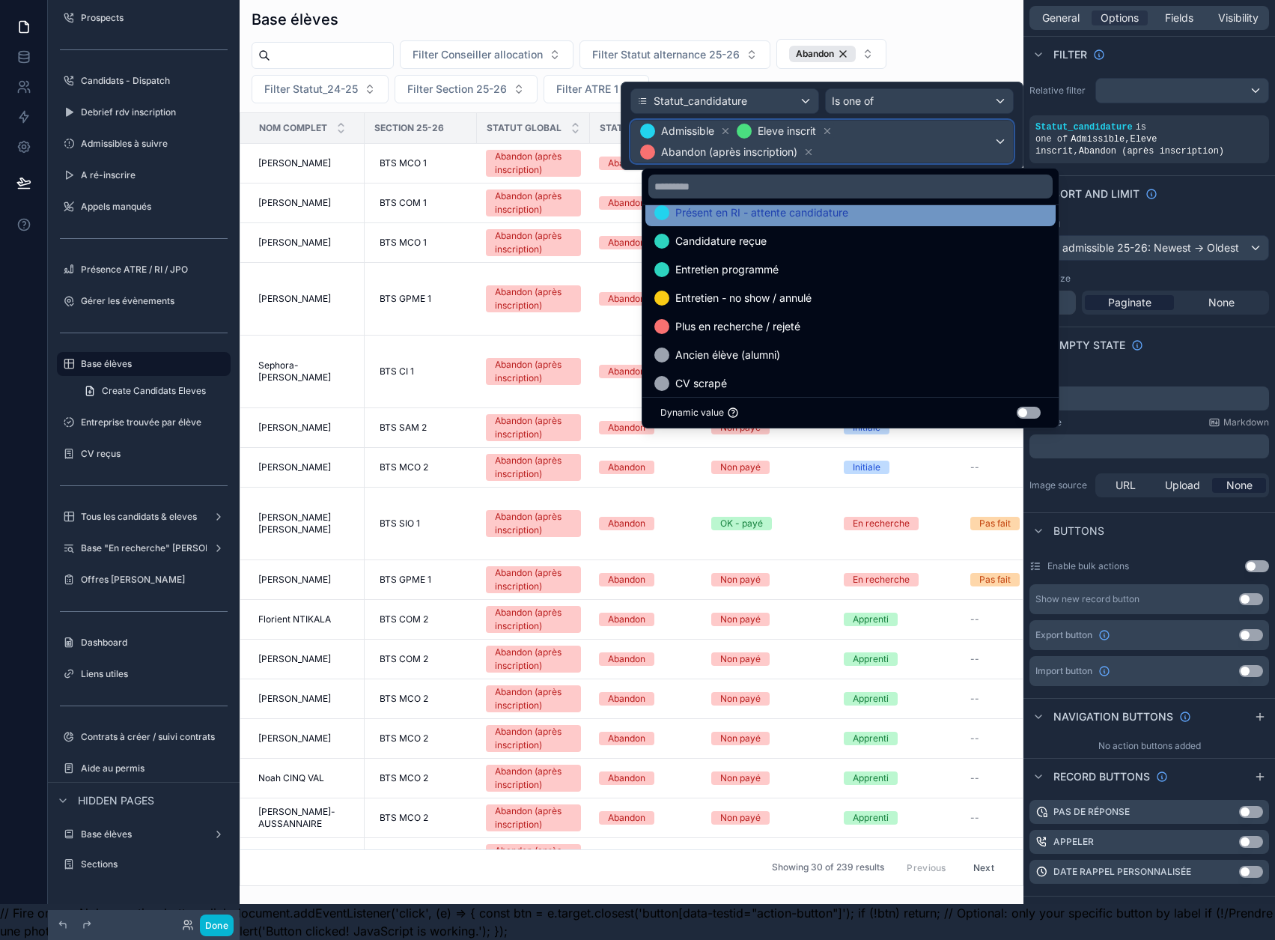
scroll to position [87, 0]
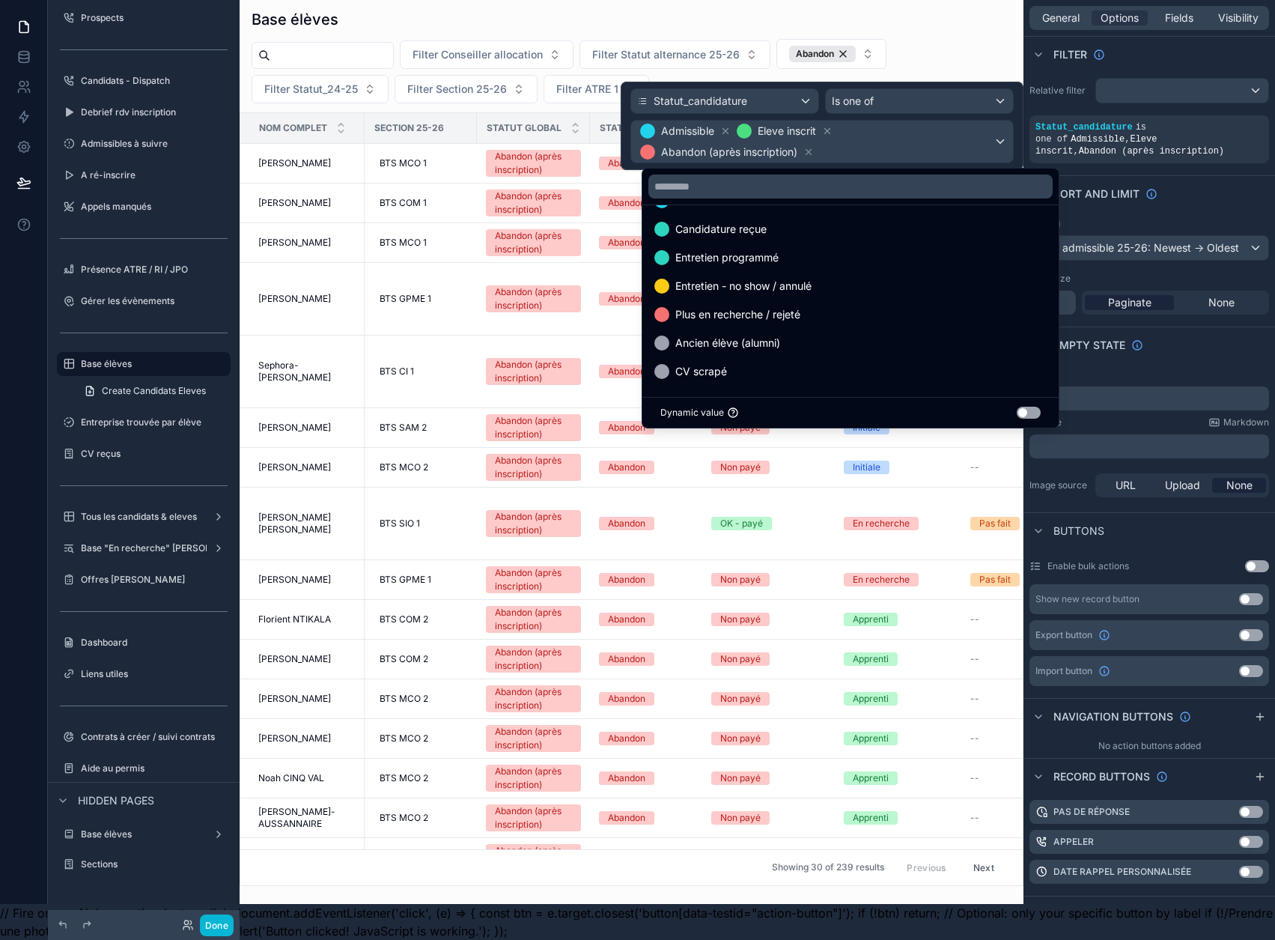
click at [610, 19] on div "scrollable content" at bounding box center [632, 434] width 784 height 940
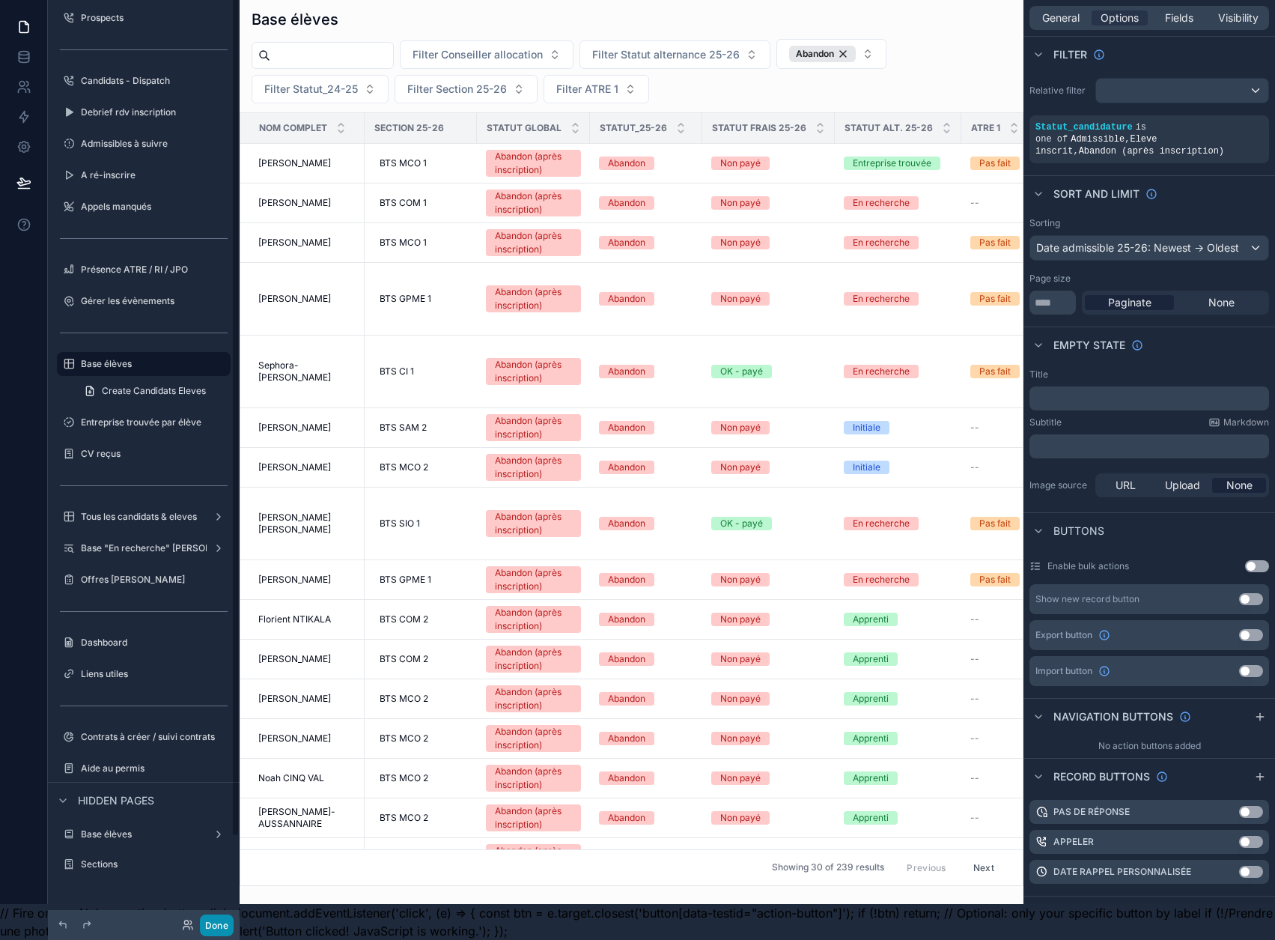
click at [221, 923] on button "Done" at bounding box center [217, 925] width 34 height 22
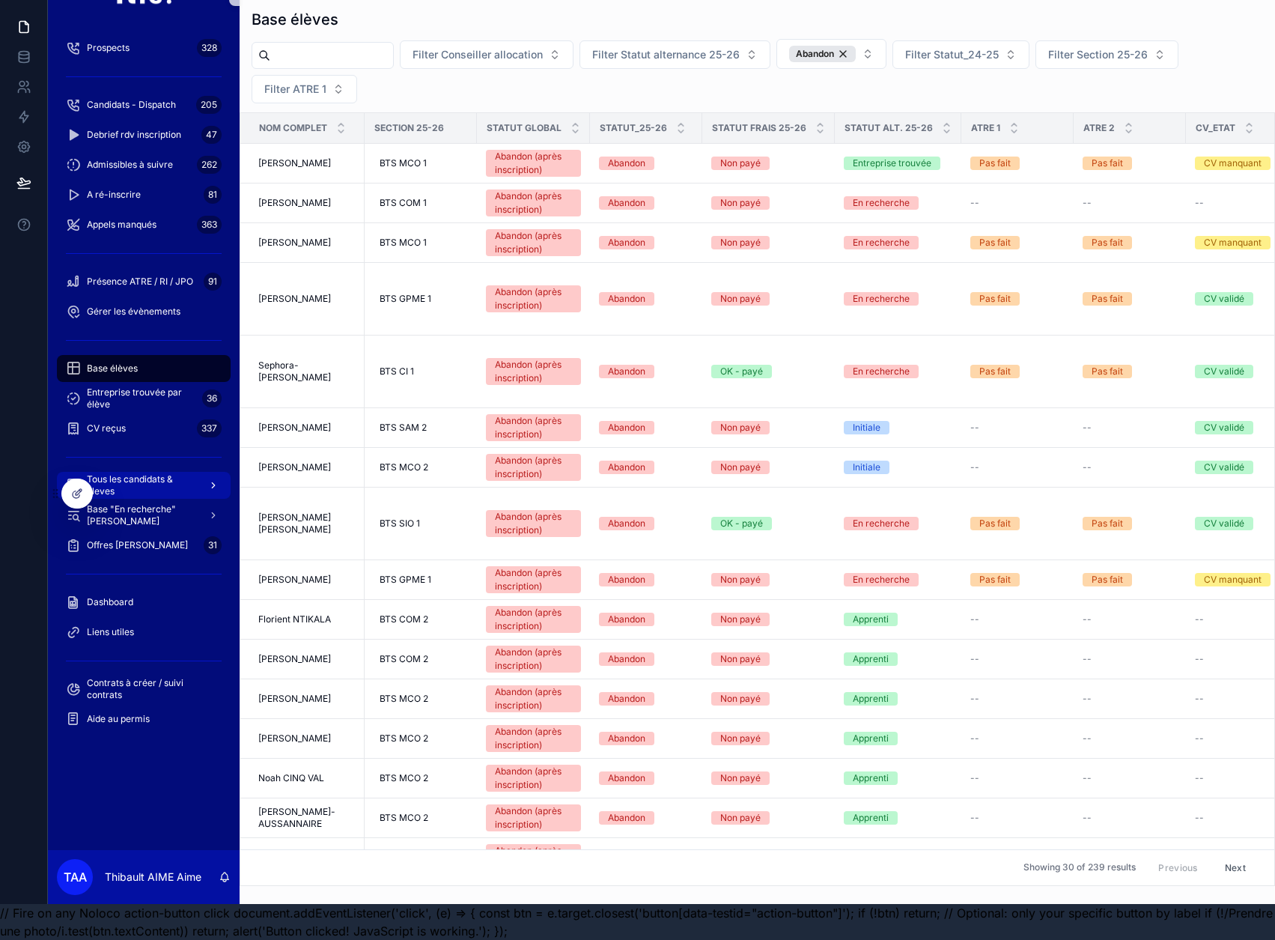
click at [144, 475] on span "Tous les candidats & eleves" at bounding box center [141, 485] width 109 height 24
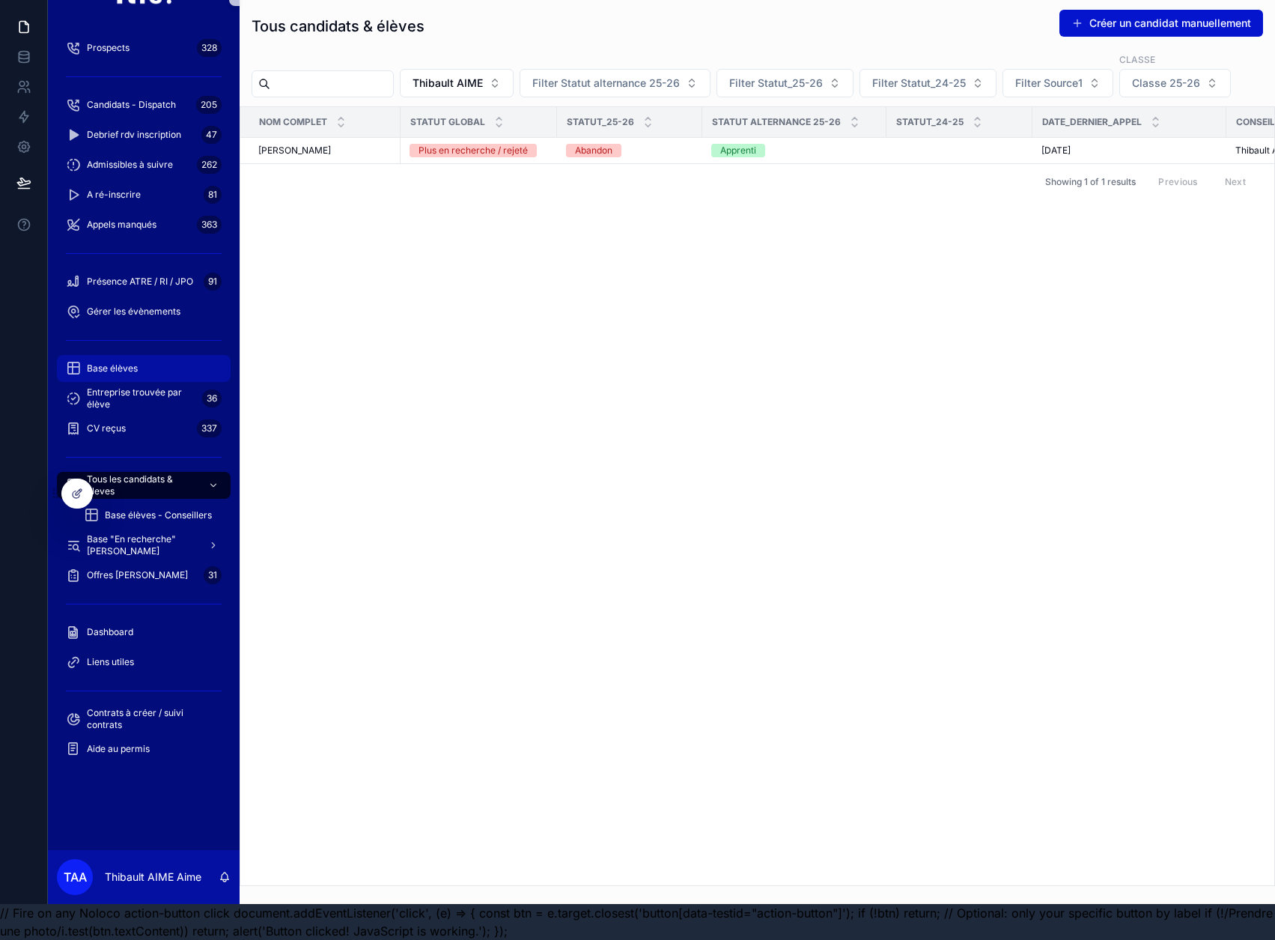
click at [139, 356] on div "Base élèves" at bounding box center [144, 368] width 156 height 24
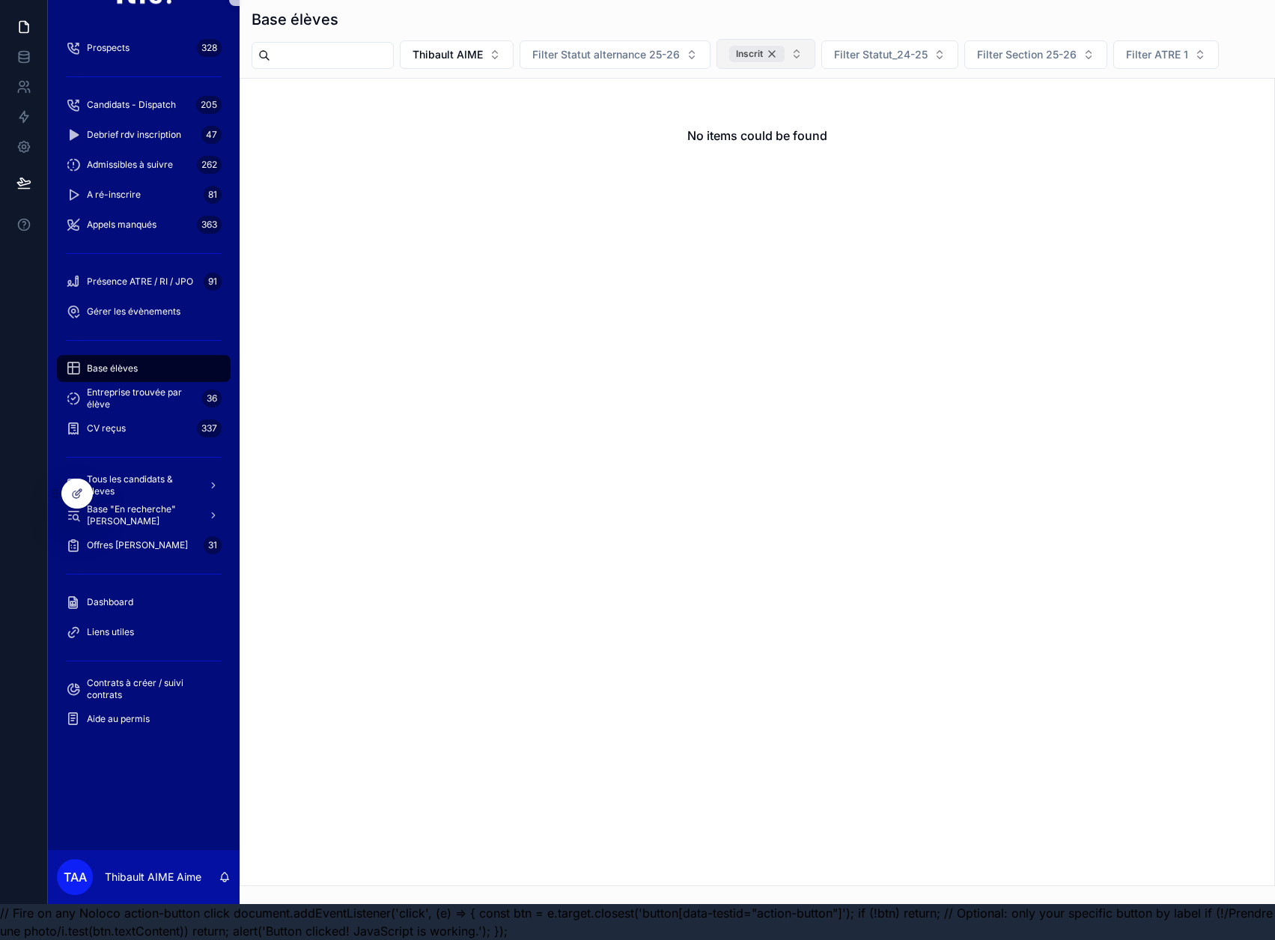
click at [785, 46] on div "Inscrit" at bounding box center [756, 54] width 55 height 16
click at [124, 365] on div "Base élèves" at bounding box center [144, 368] width 156 height 24
click at [483, 47] on span "Thibault AIME" at bounding box center [448, 54] width 70 height 15
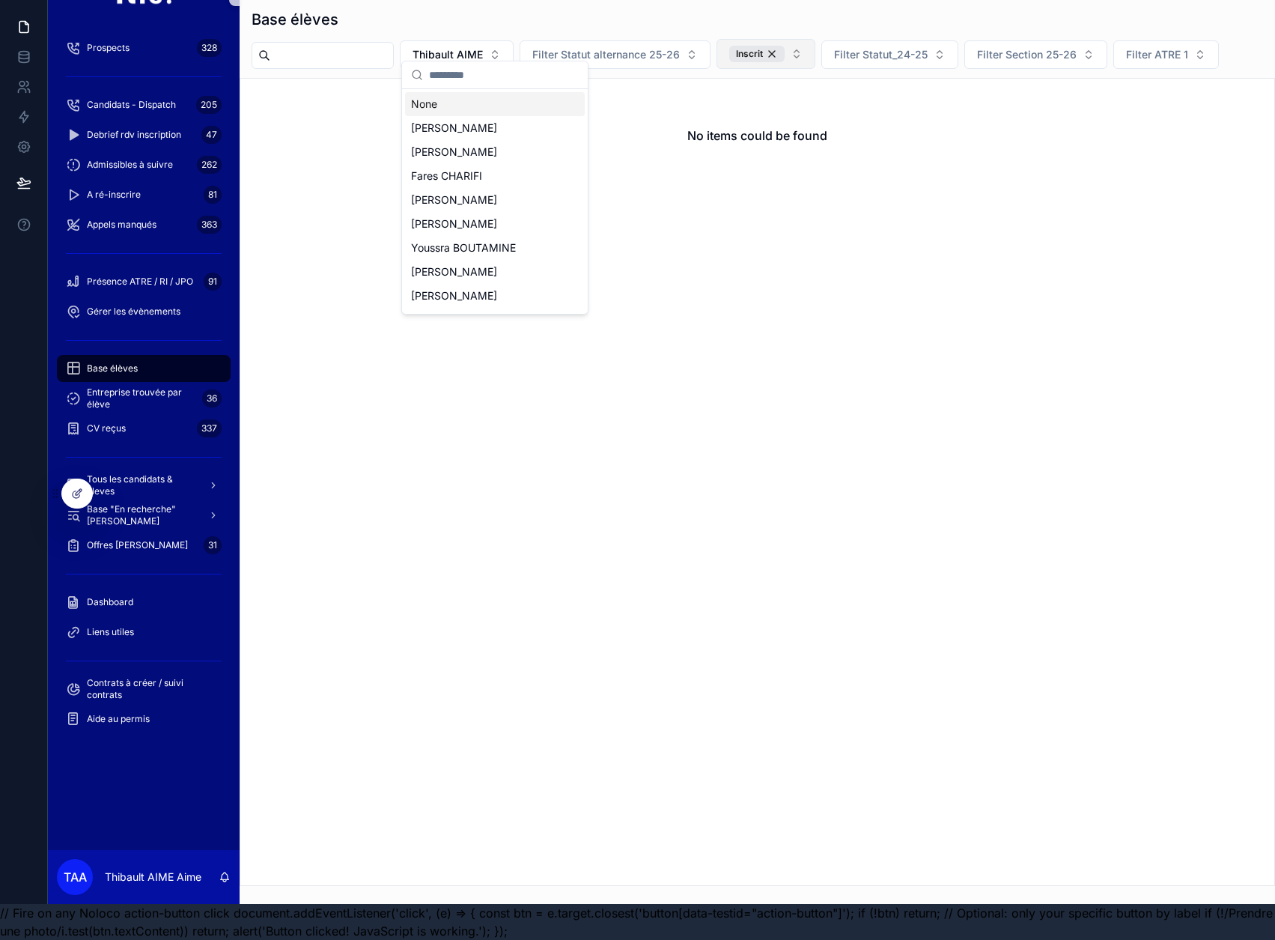
click at [486, 99] on div "None" at bounding box center [495, 104] width 180 height 24
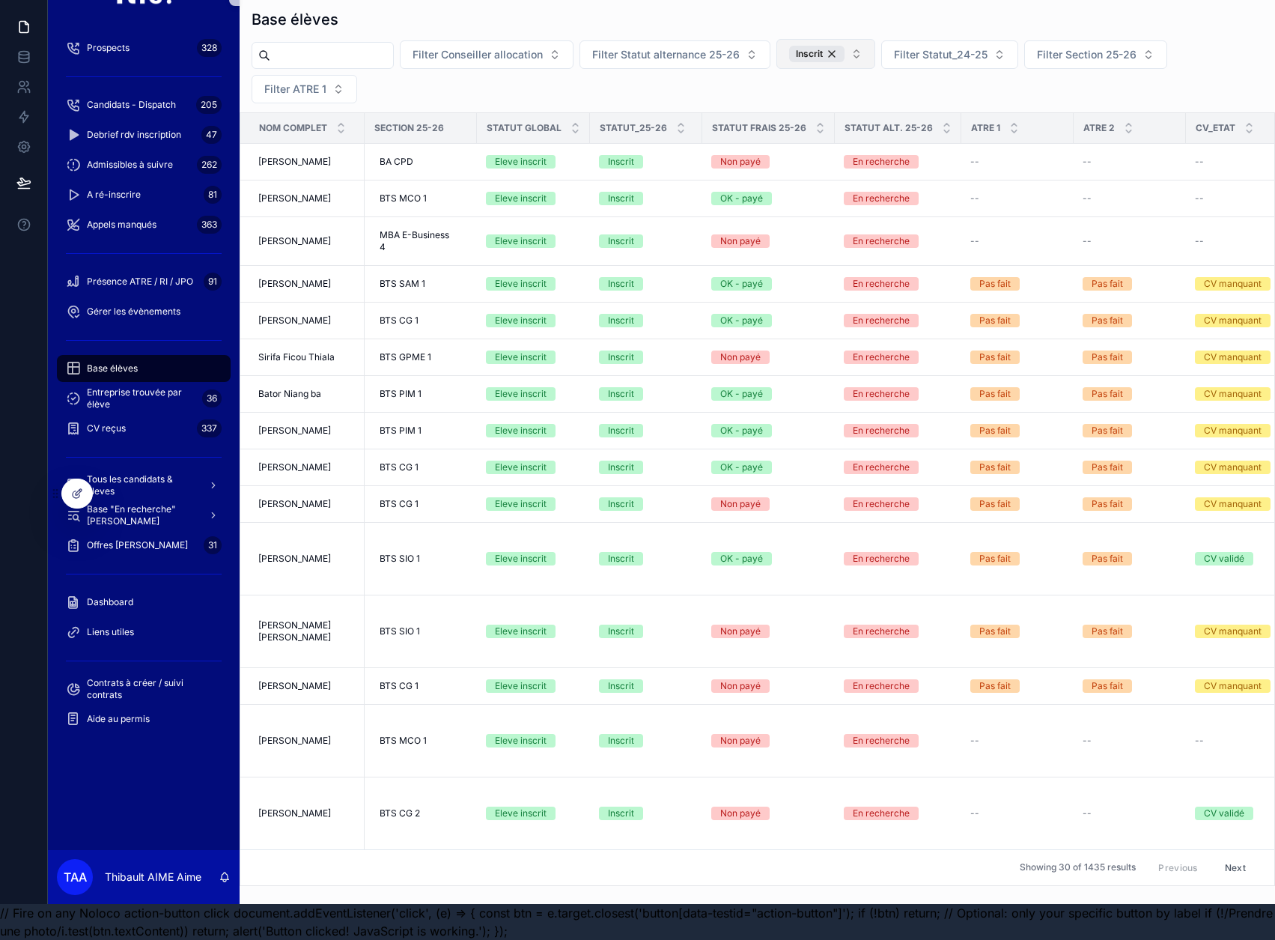
click at [101, 363] on div "Base élèves" at bounding box center [144, 368] width 156 height 24
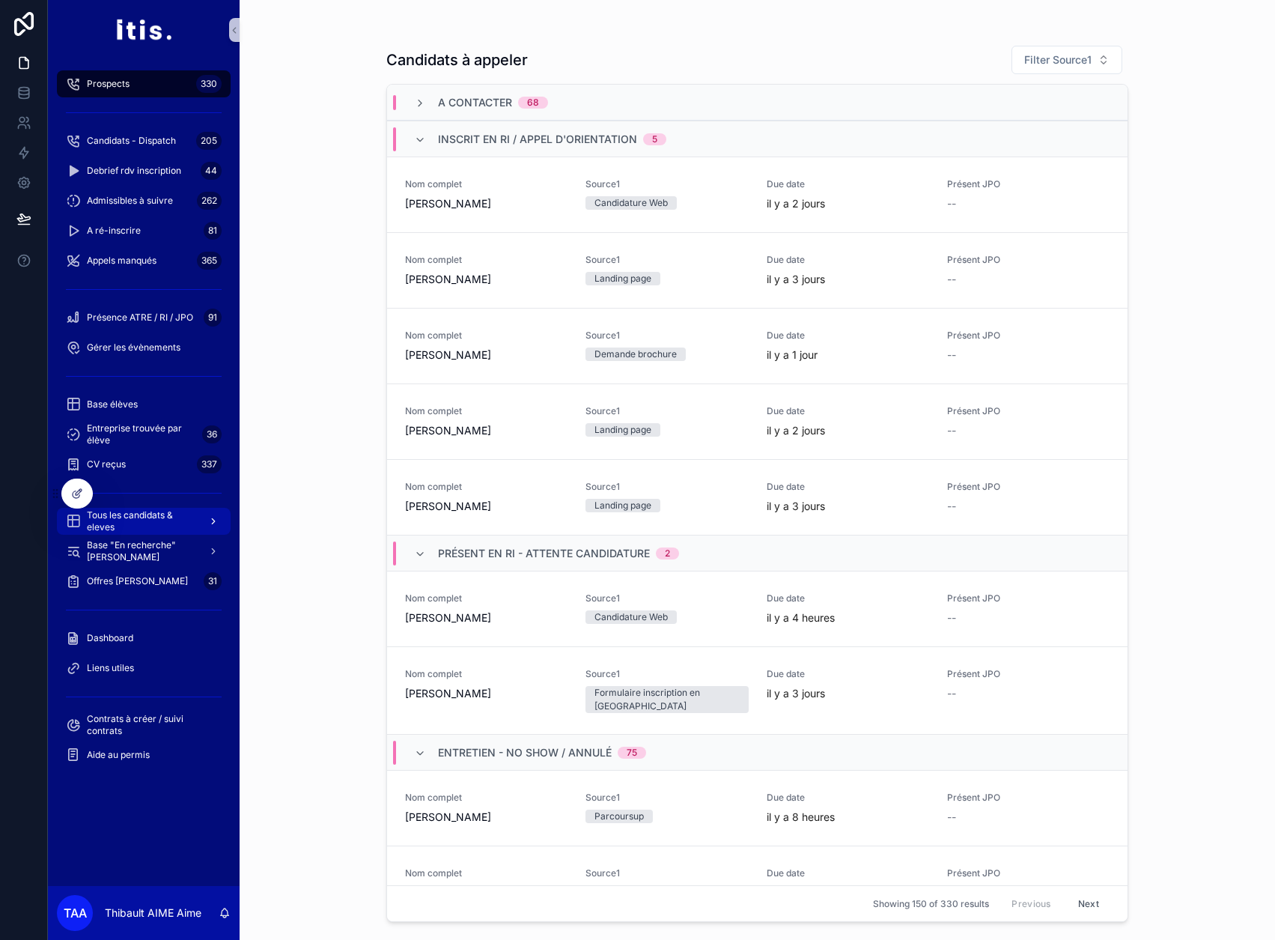
click at [147, 520] on span "Tous les candidats & eleves" at bounding box center [141, 521] width 109 height 24
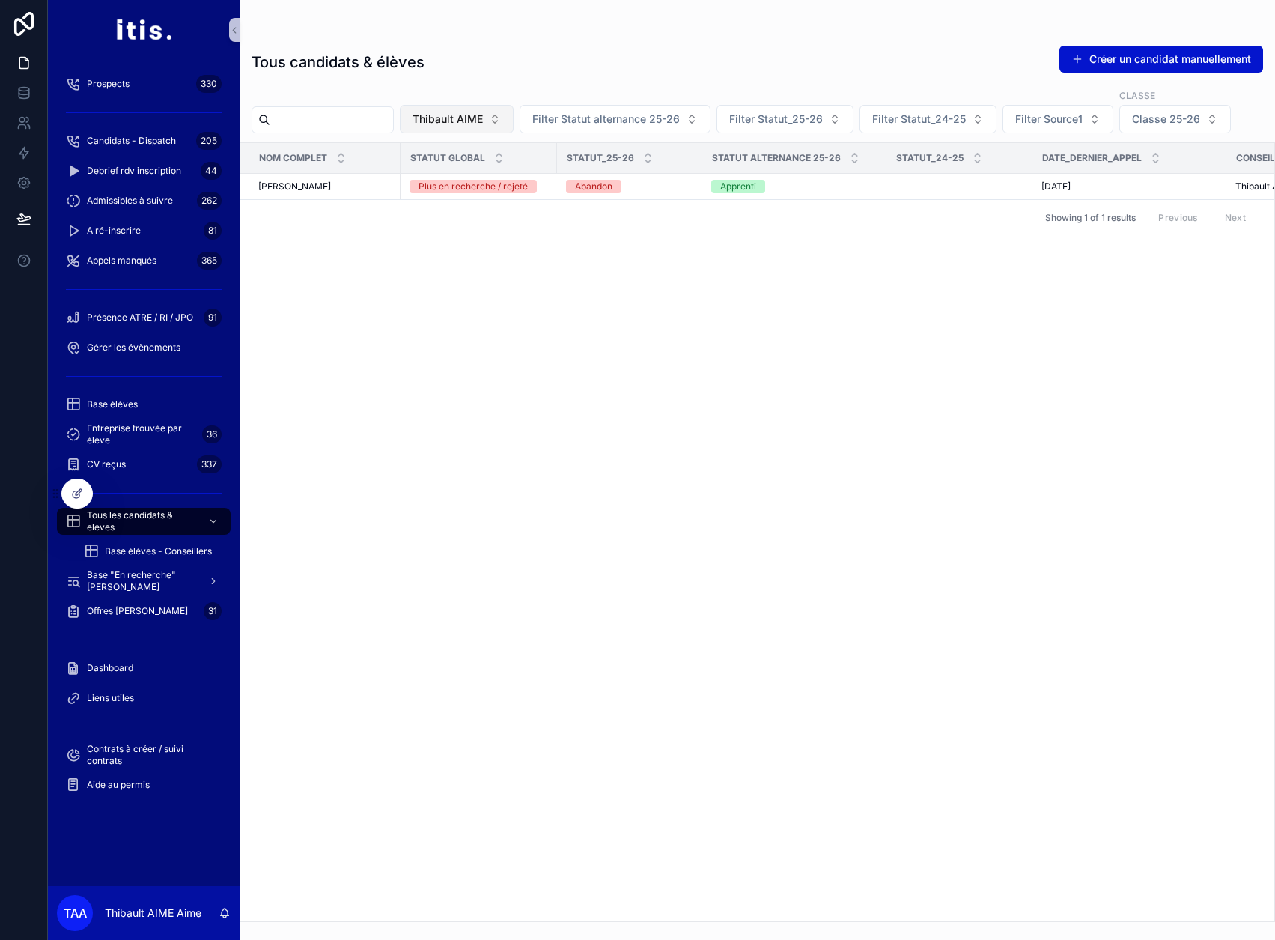
click at [483, 122] on span "Thibault AIME" at bounding box center [448, 119] width 70 height 15
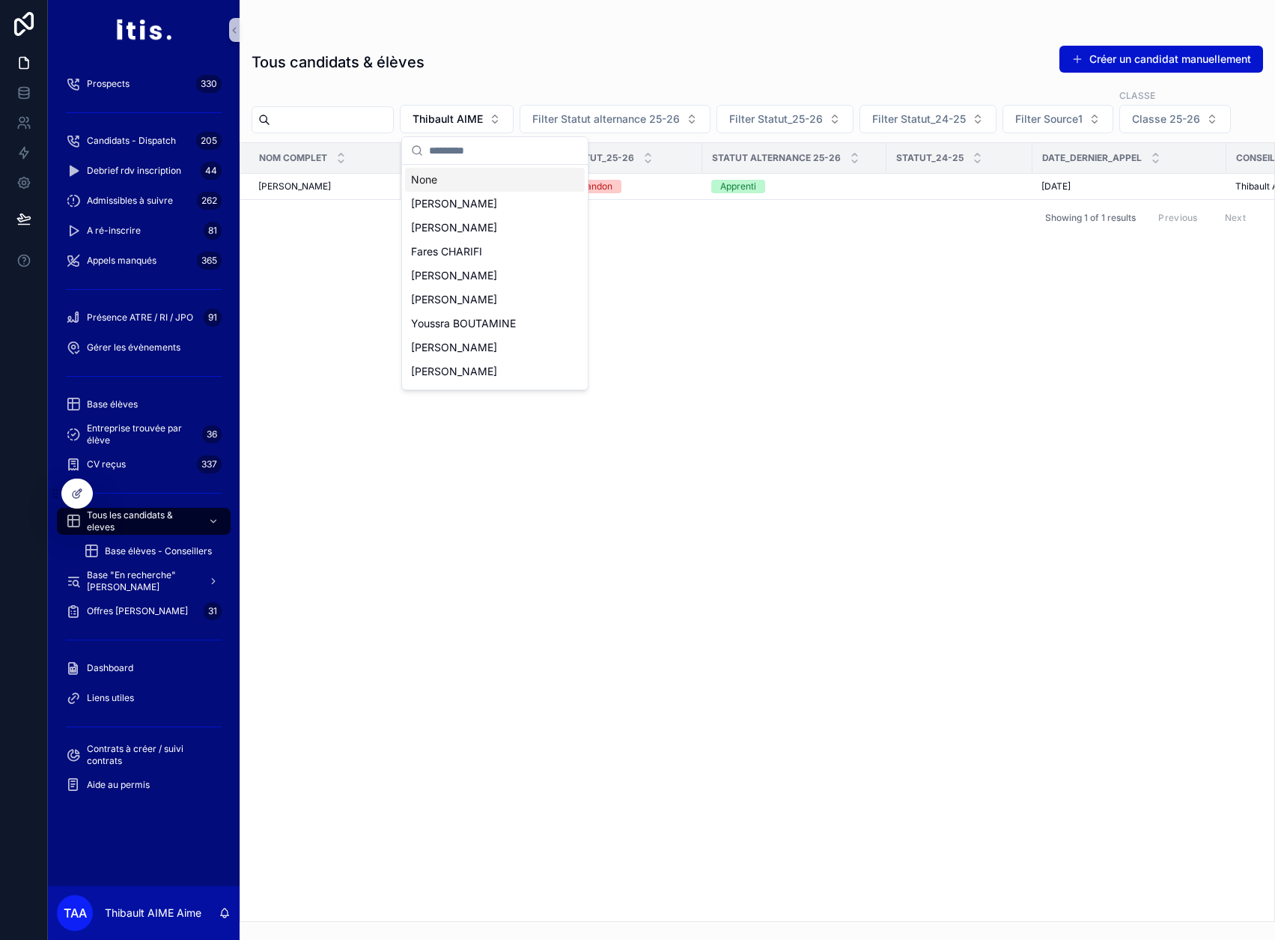
click at [482, 174] on div "None" at bounding box center [495, 180] width 180 height 24
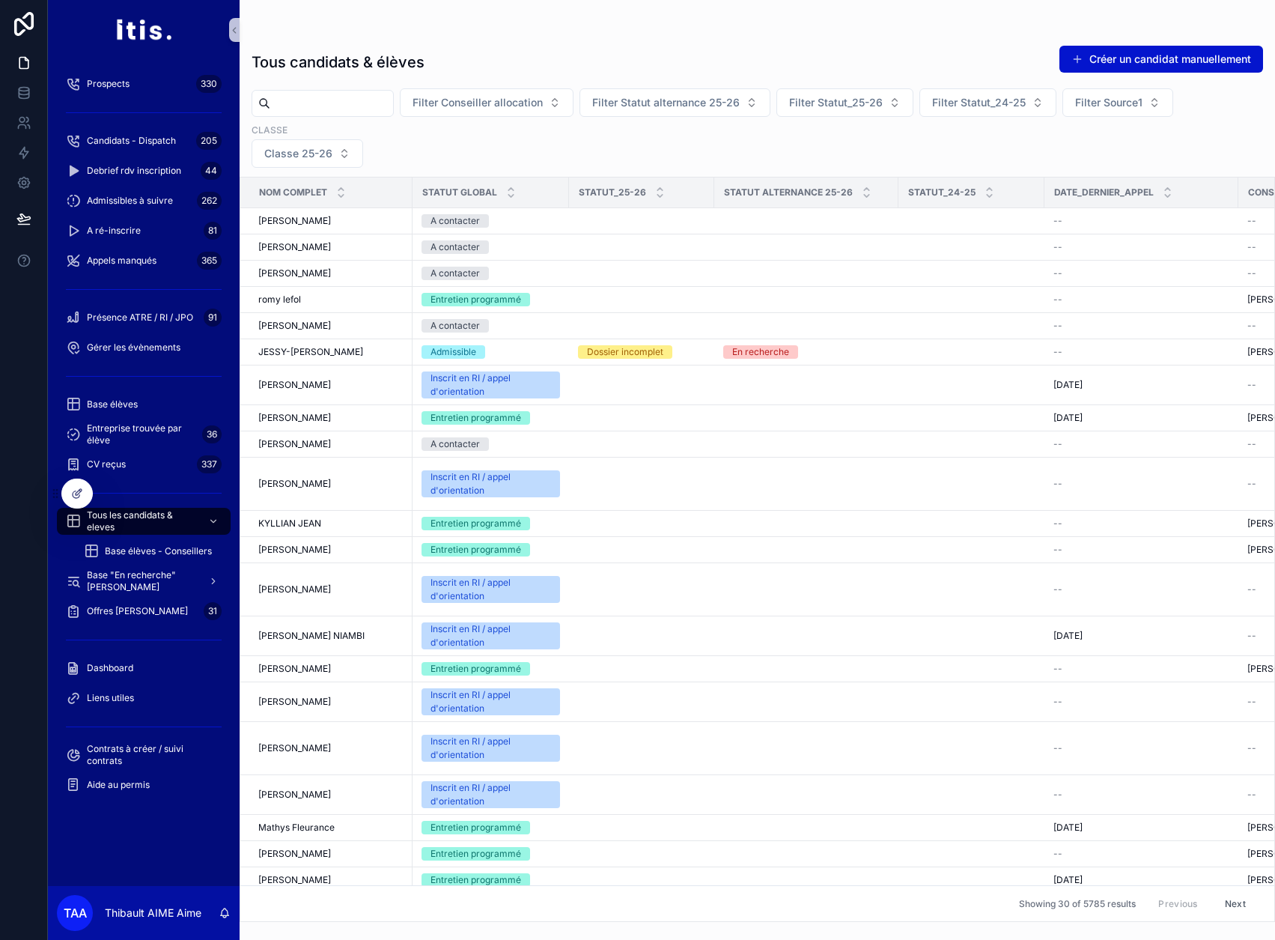
click at [372, 102] on input "scrollable content" at bounding box center [331, 103] width 123 height 21
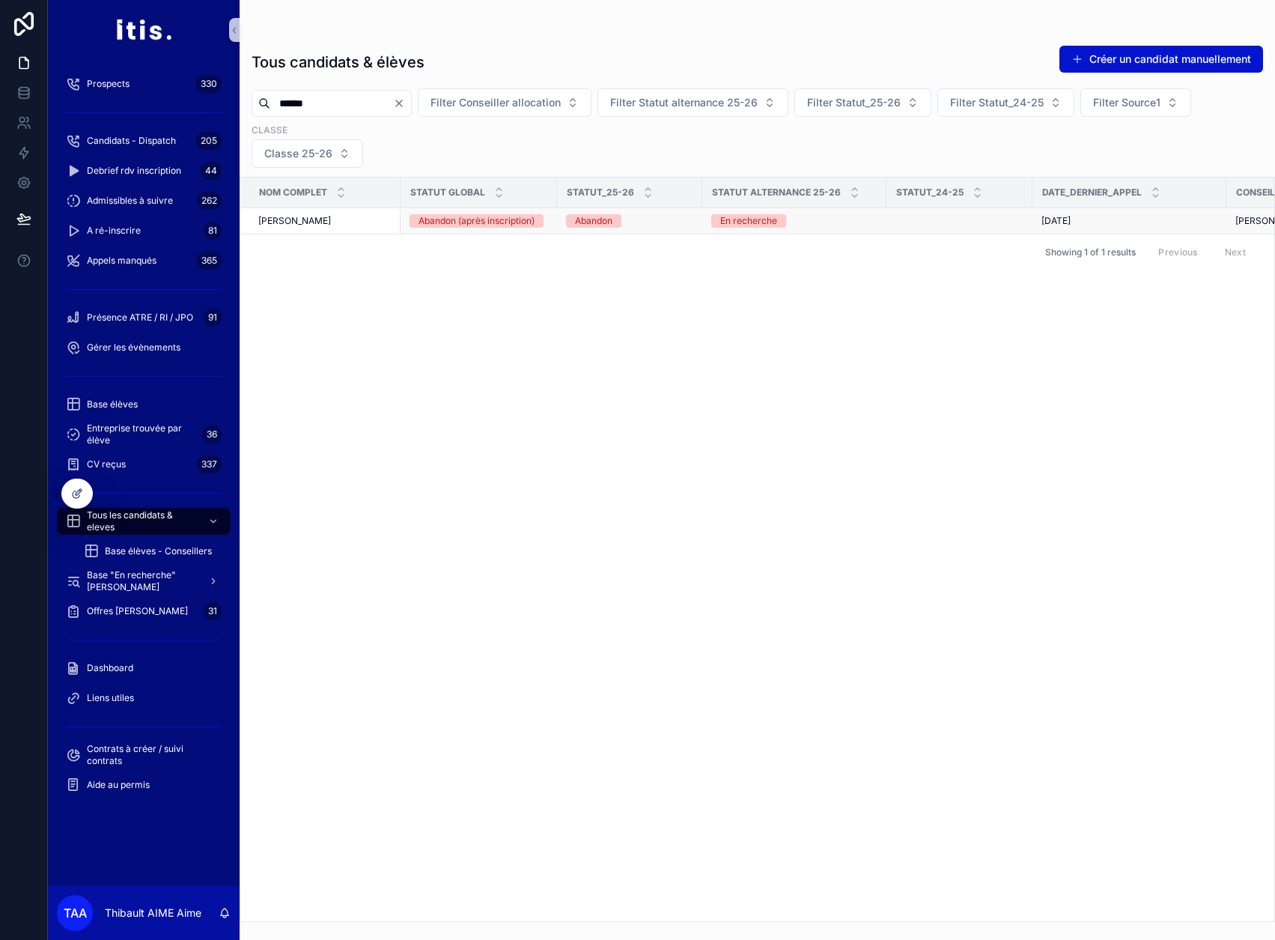
type input "******"
click at [312, 220] on span "[PERSON_NAME]" at bounding box center [294, 221] width 73 height 12
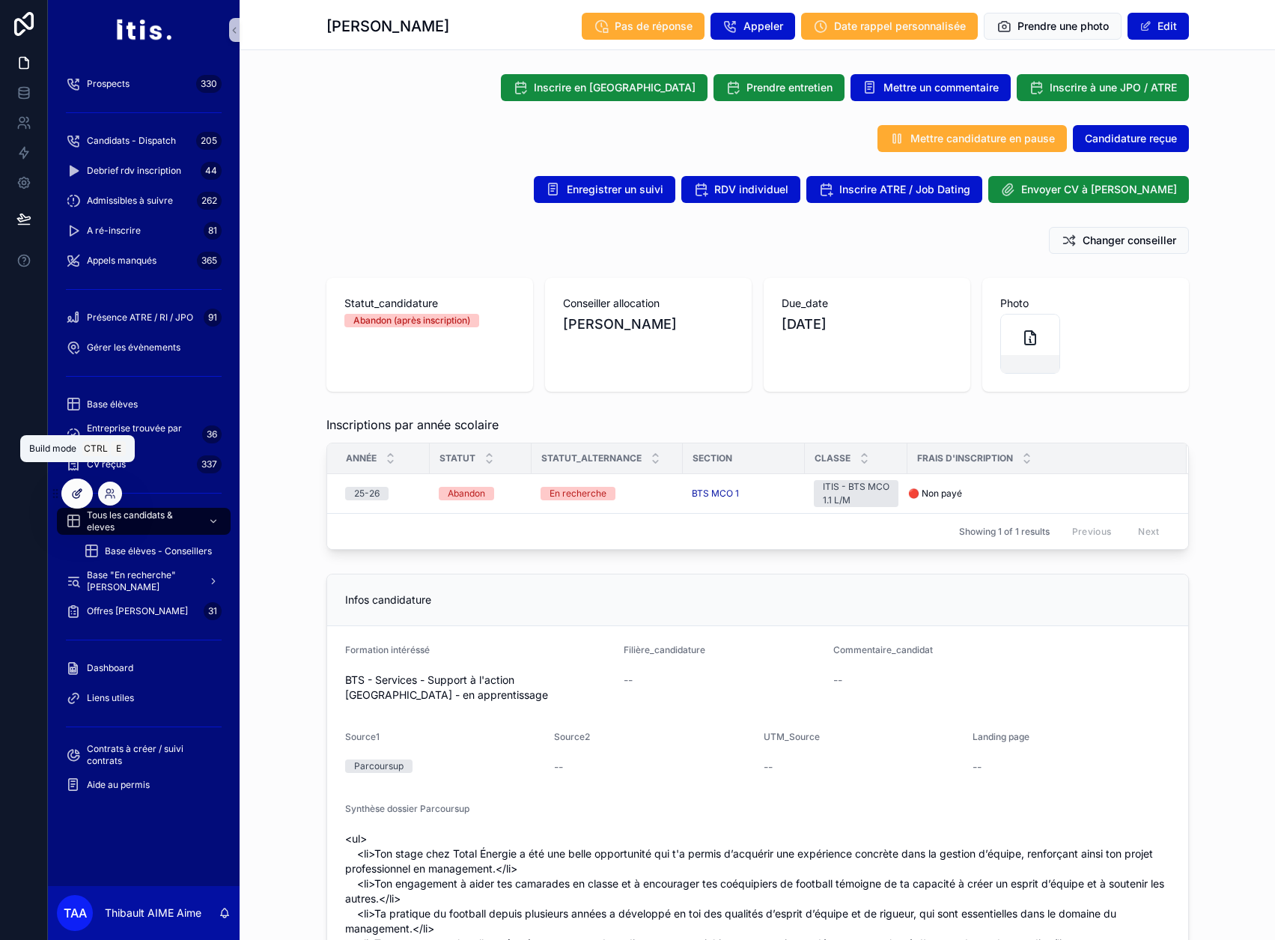
click at [82, 499] on icon at bounding box center [77, 493] width 12 height 12
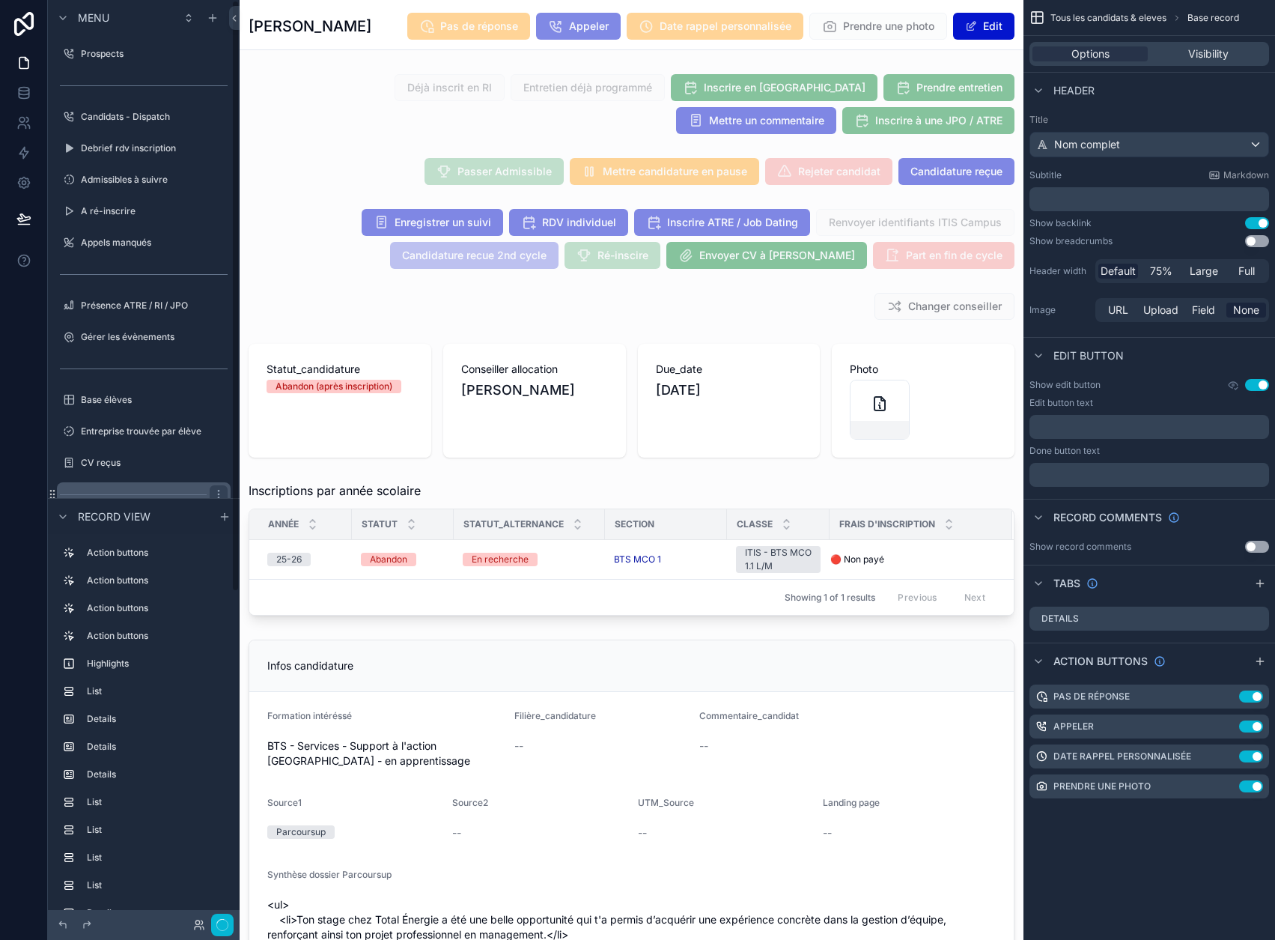
click at [463, 510] on div "Statut_alternance" at bounding box center [530, 524] width 150 height 28
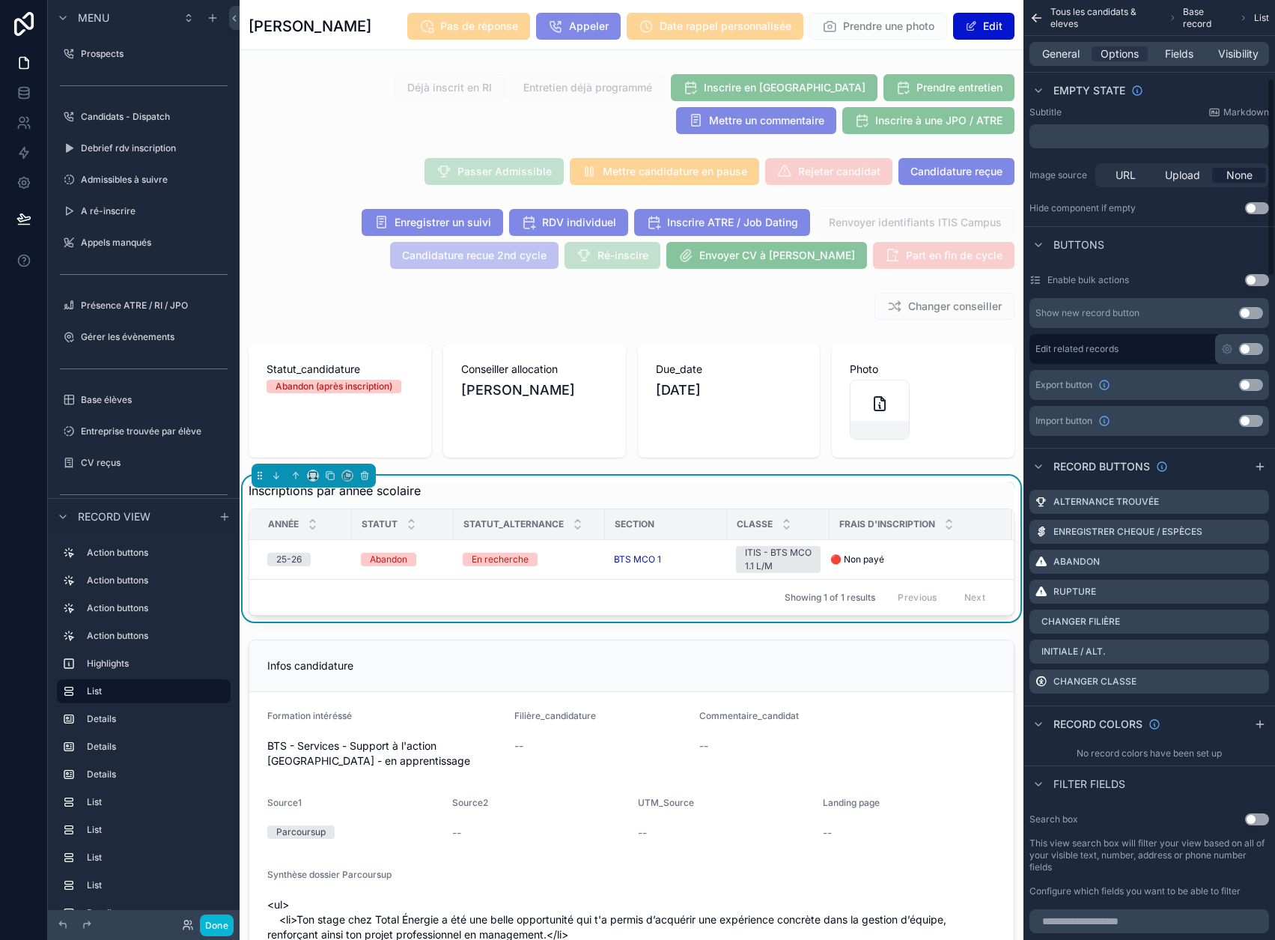
scroll to position [374, 0]
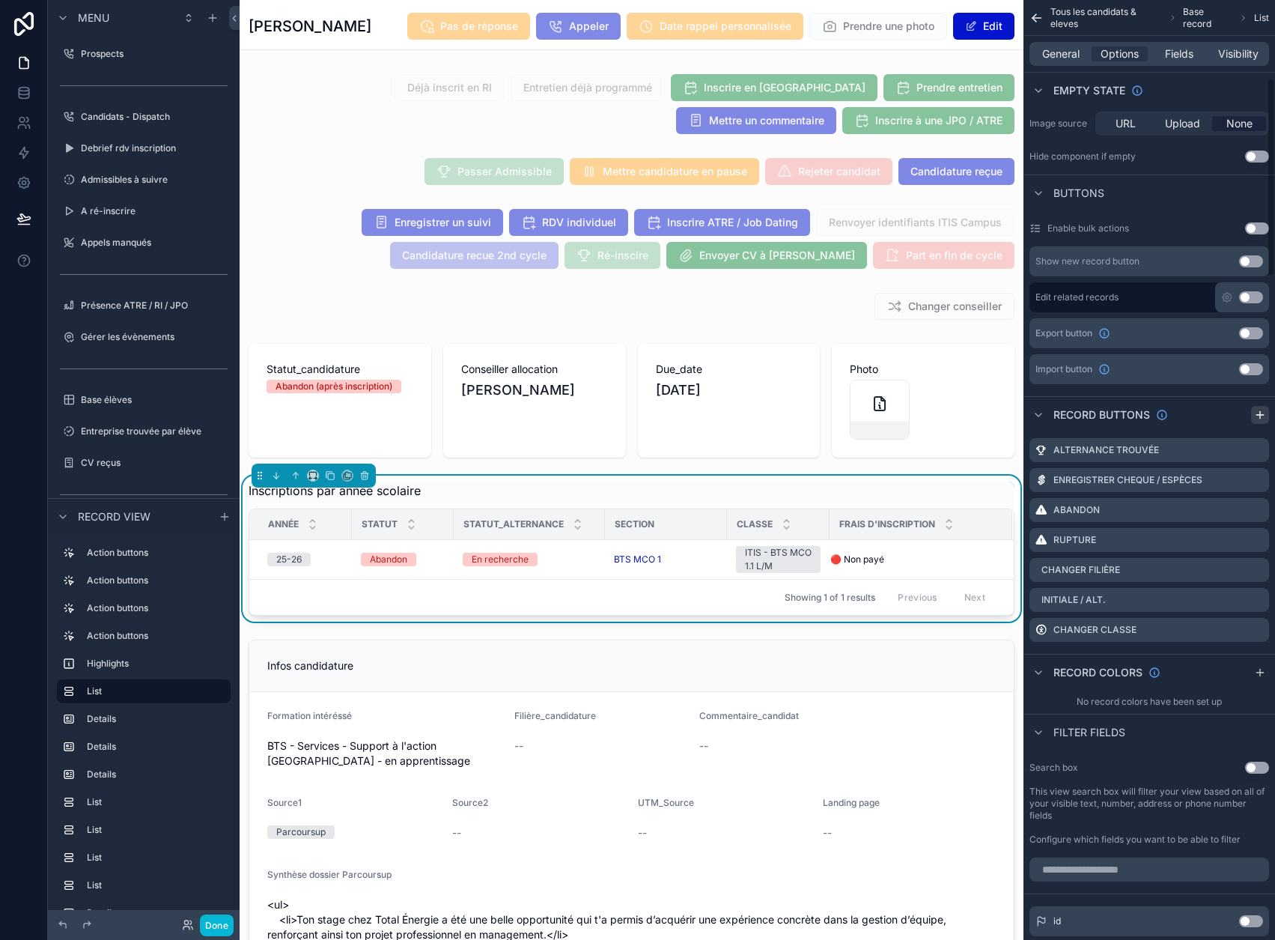
click at [1266, 419] on icon "scrollable content" at bounding box center [1260, 415] width 12 height 12
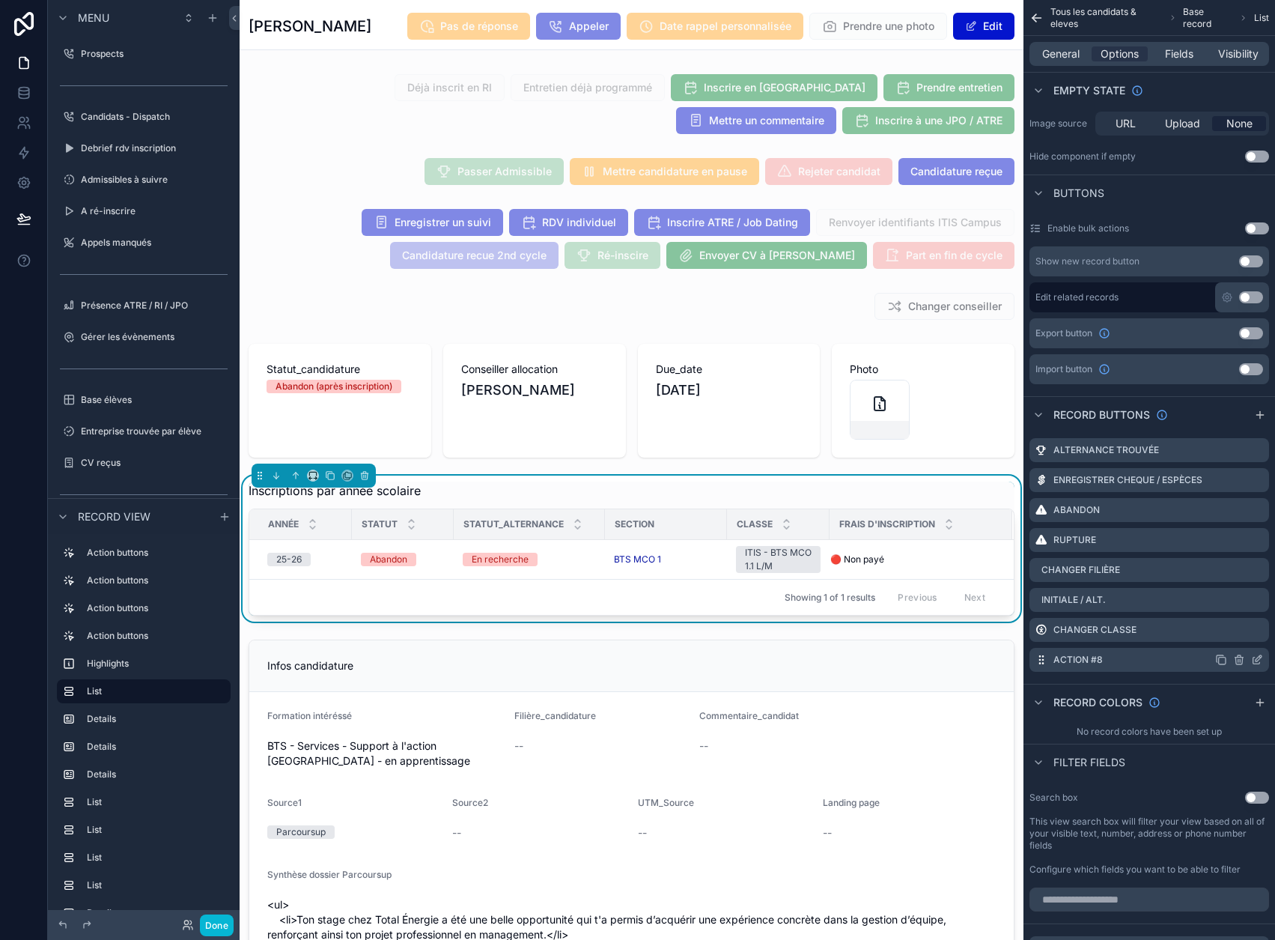
click at [1260, 660] on icon "scrollable content" at bounding box center [1257, 660] width 7 height 7
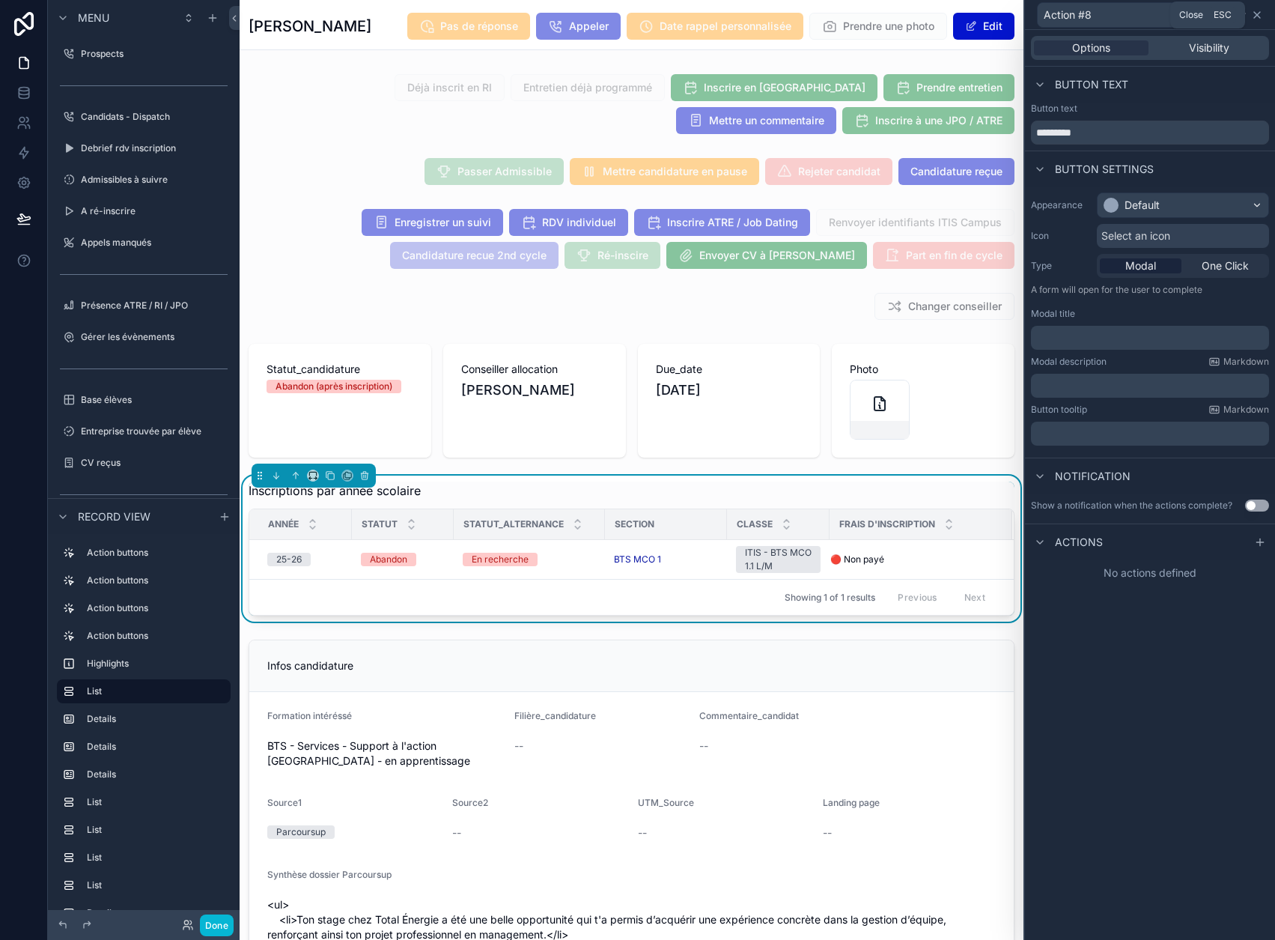
click at [1260, 12] on icon at bounding box center [1257, 15] width 6 height 6
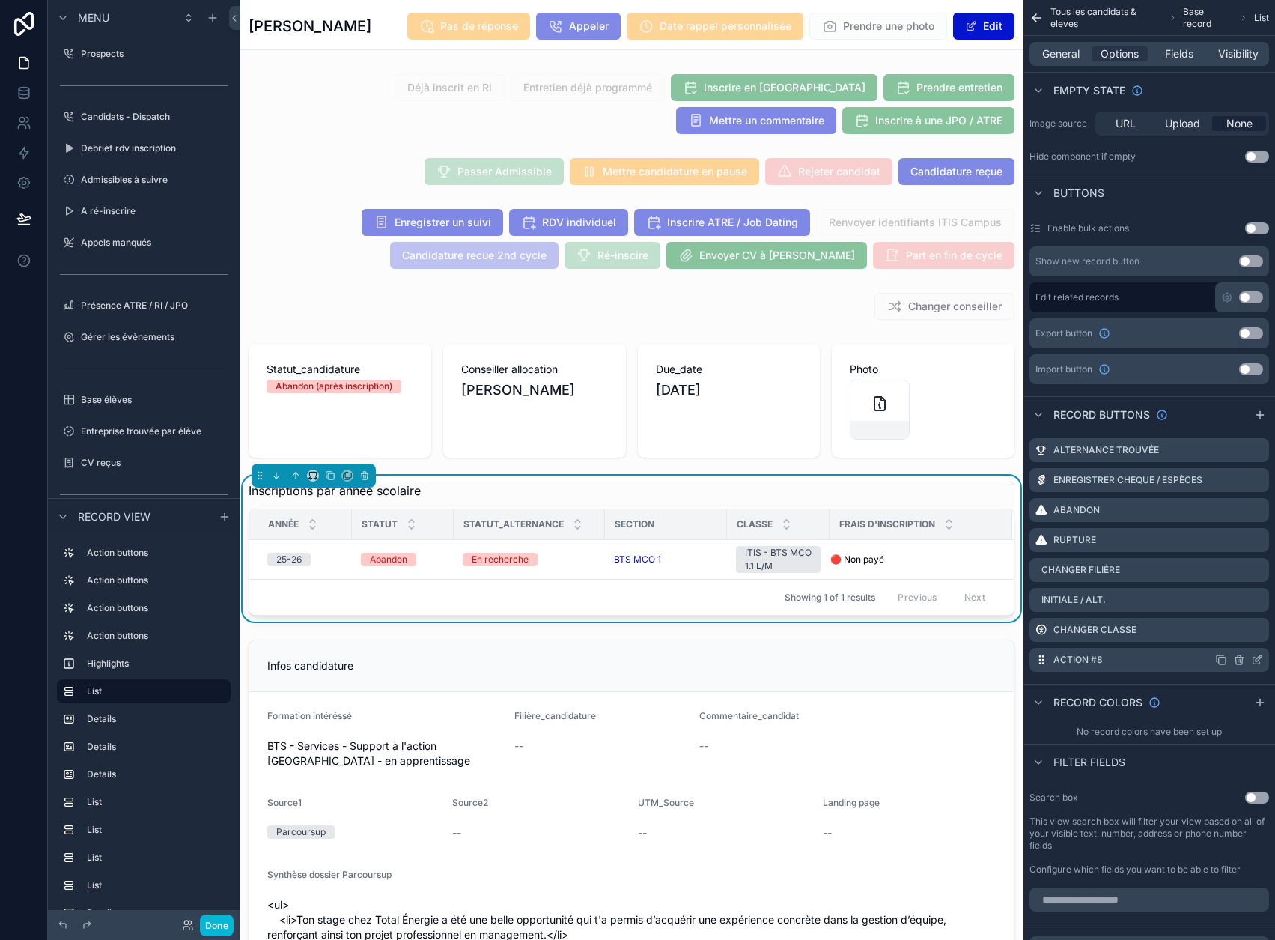
click at [1245, 656] on icon "scrollable content" at bounding box center [1239, 660] width 12 height 12
click at [1231, 631] on icon at bounding box center [1233, 625] width 12 height 12
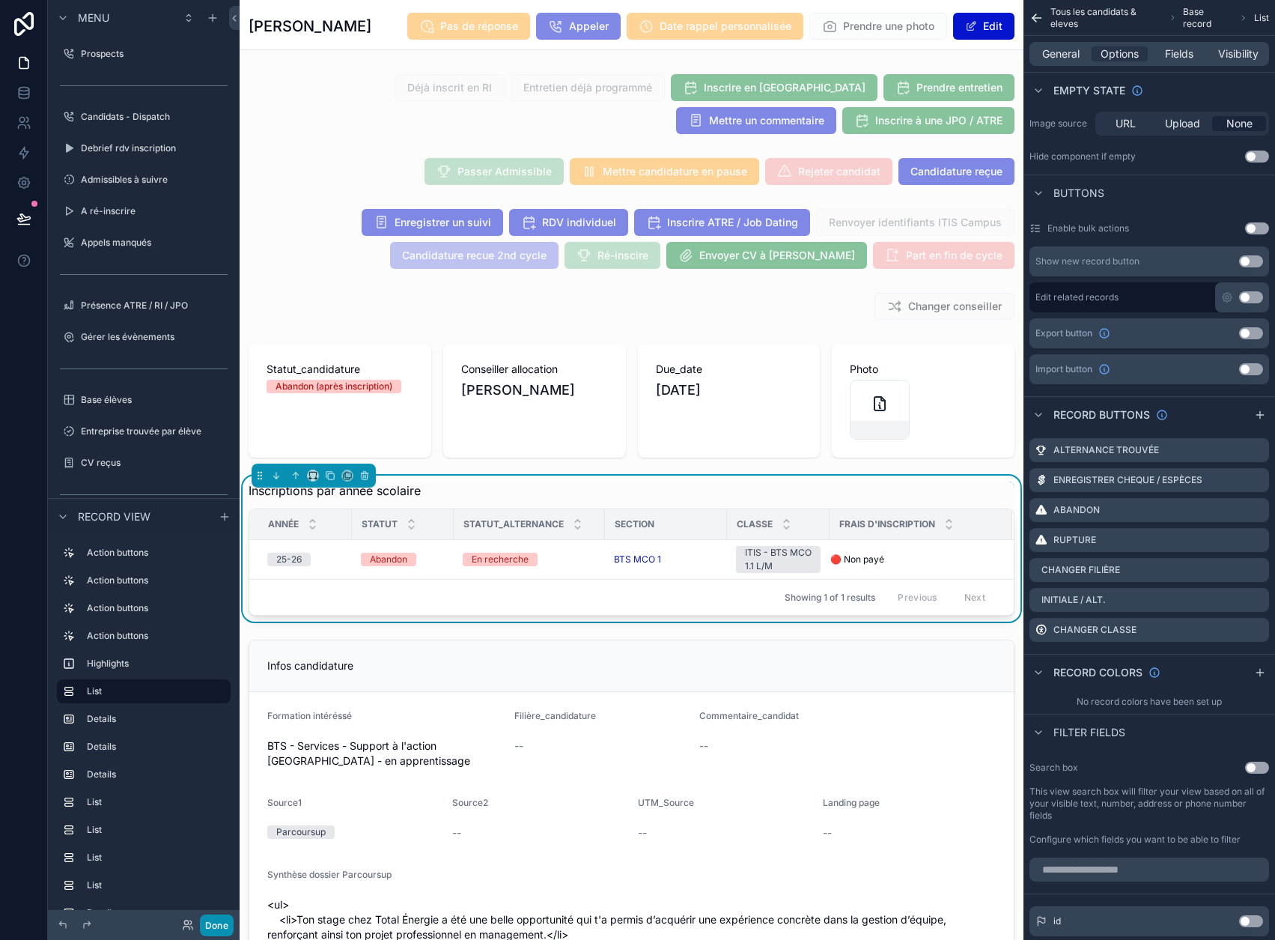
click at [210, 923] on button "Done" at bounding box center [217, 925] width 34 height 22
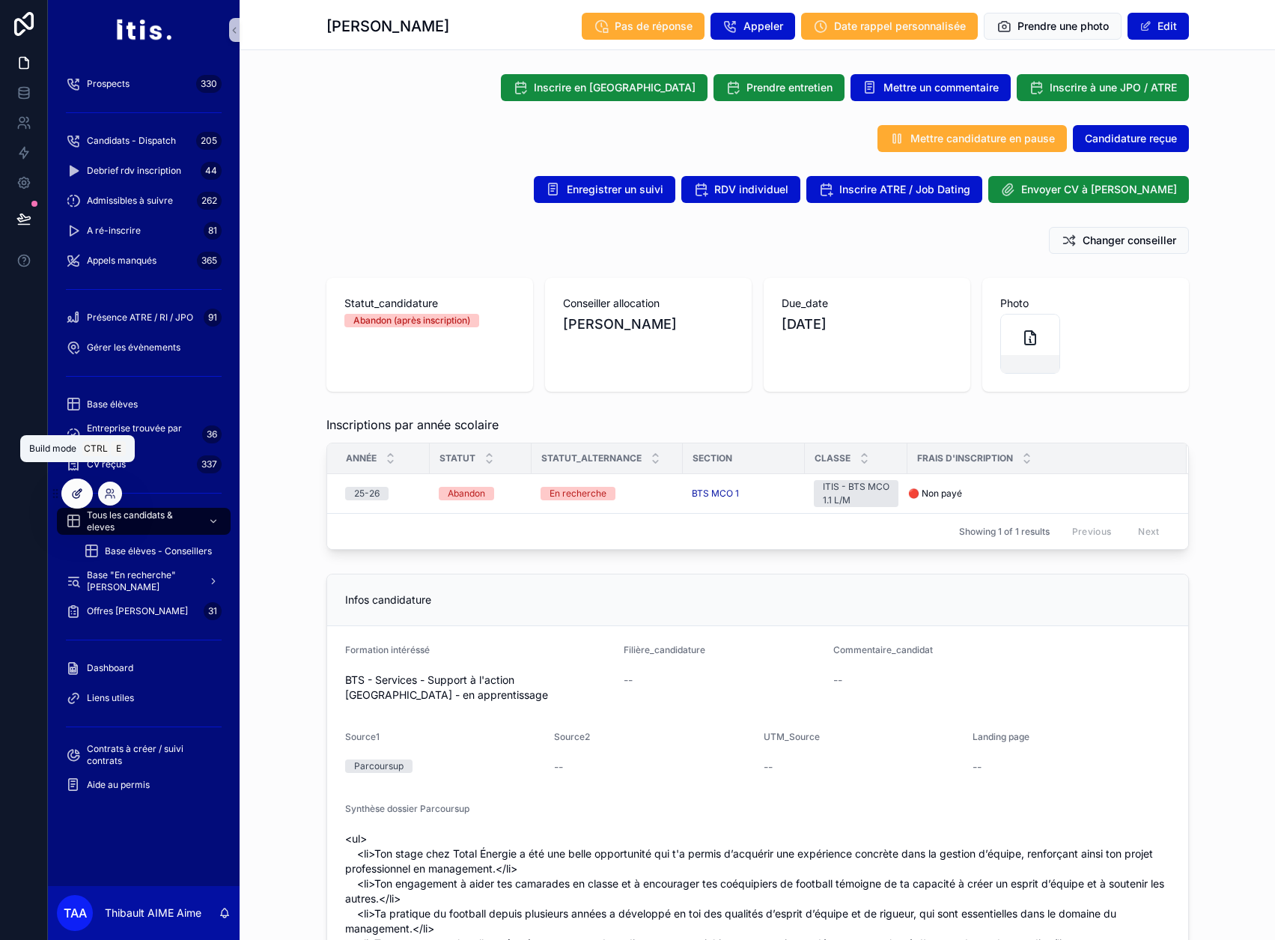
click at [84, 499] on div at bounding box center [77, 493] width 30 height 28
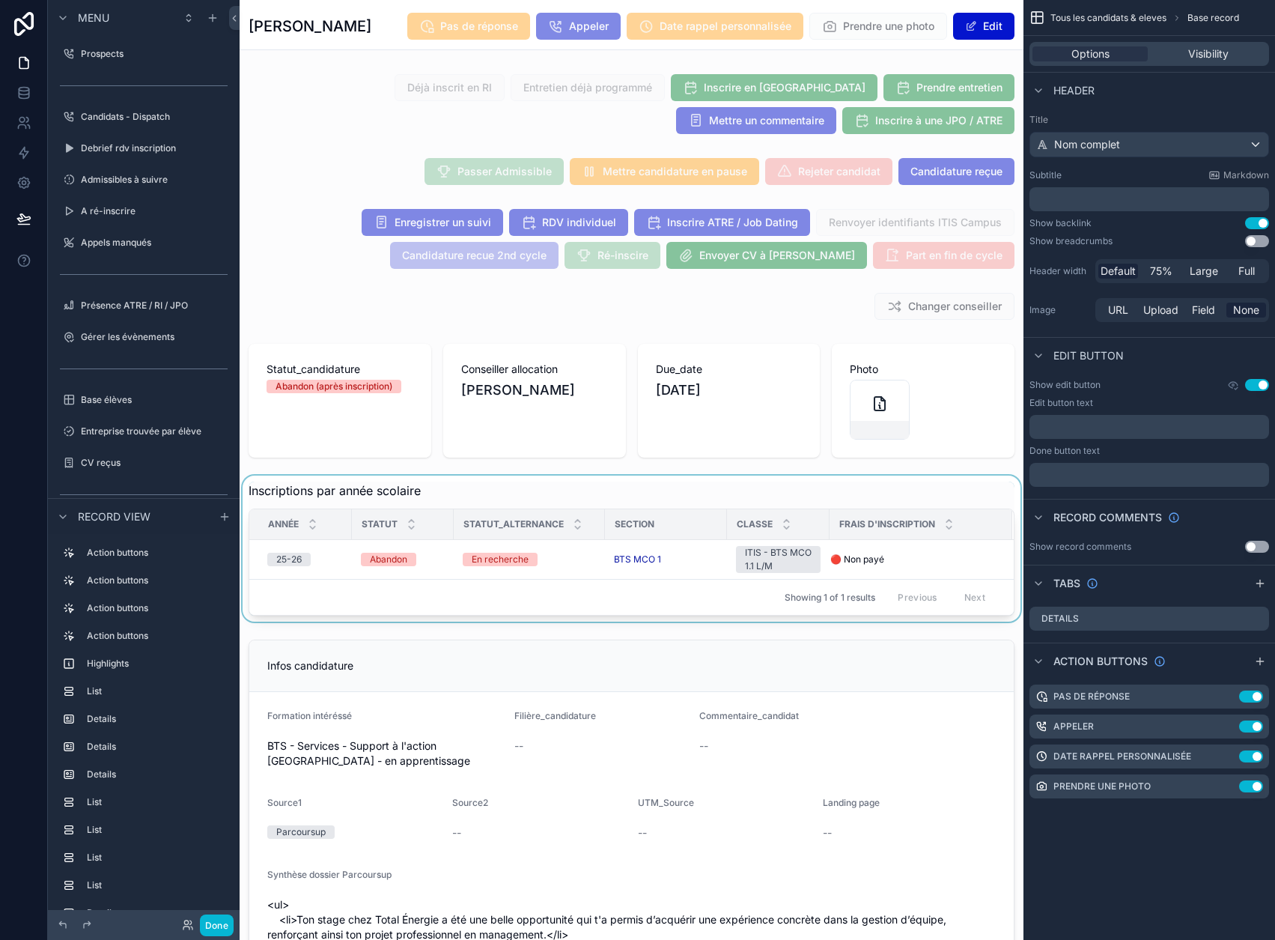
click at [443, 572] on div "scrollable content" at bounding box center [632, 549] width 784 height 146
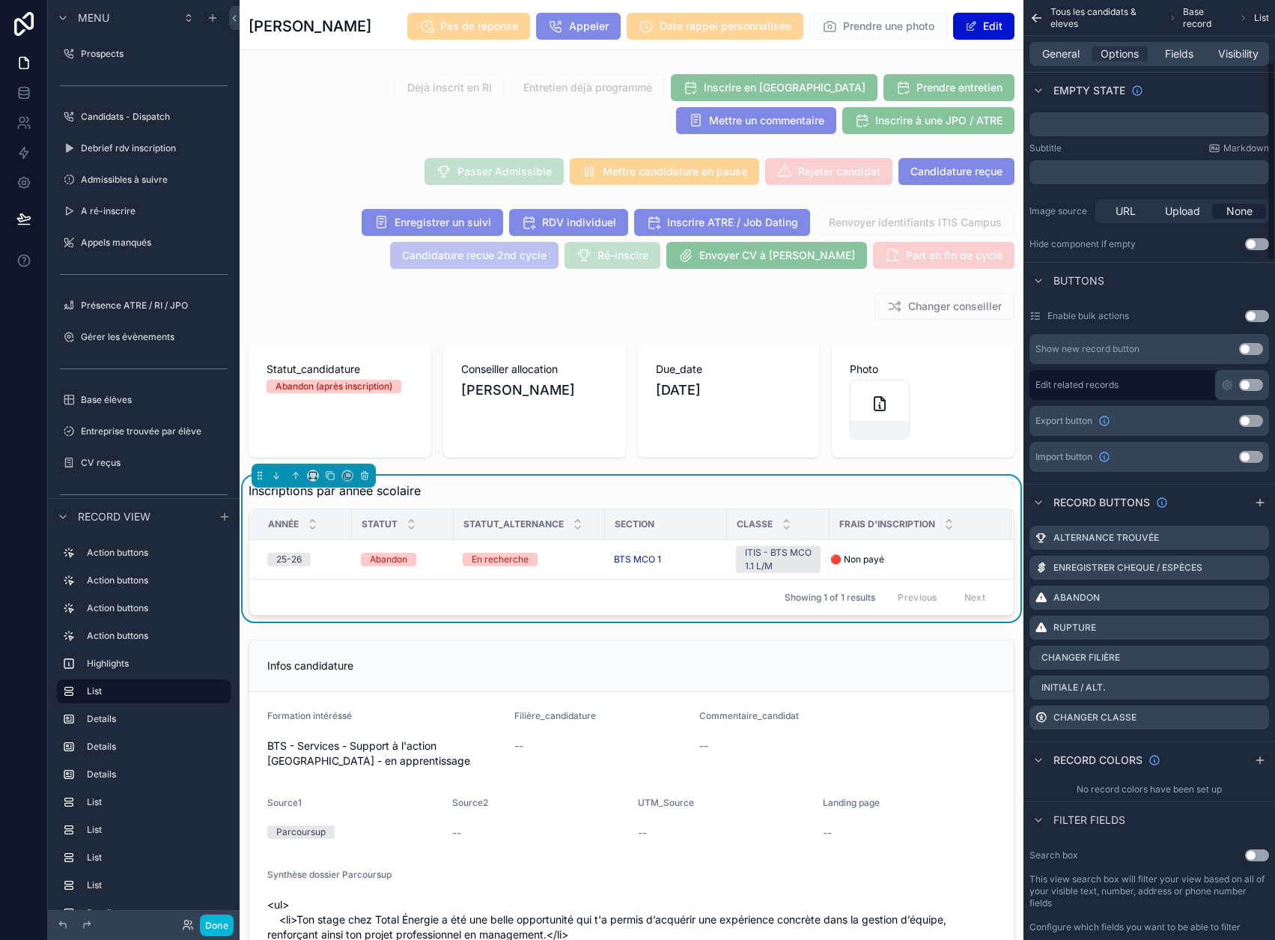
scroll to position [300, 0]
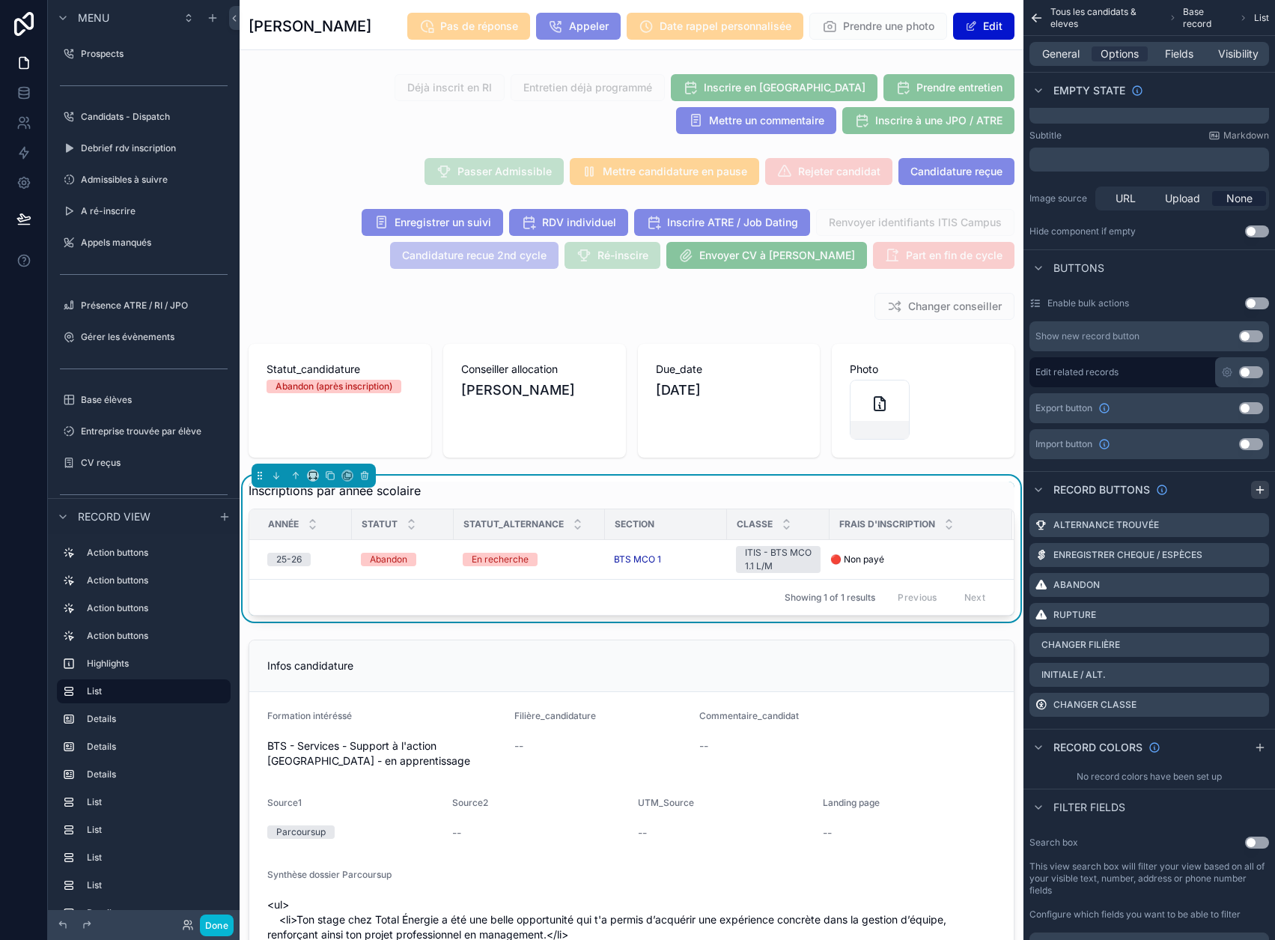
click at [1266, 490] on icon "scrollable content" at bounding box center [1260, 490] width 12 height 12
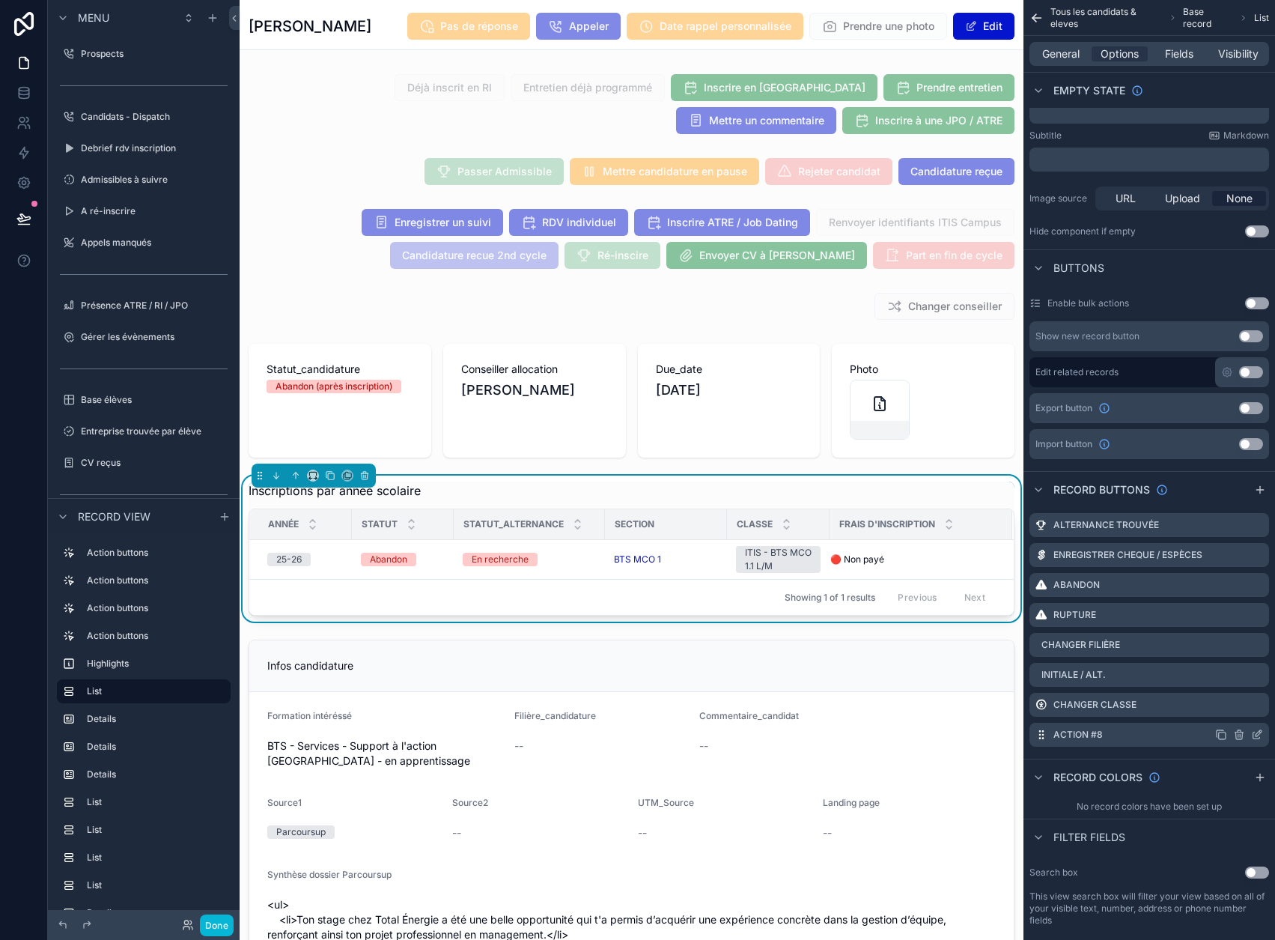
click at [1263, 735] on icon "scrollable content" at bounding box center [1257, 735] width 12 height 12
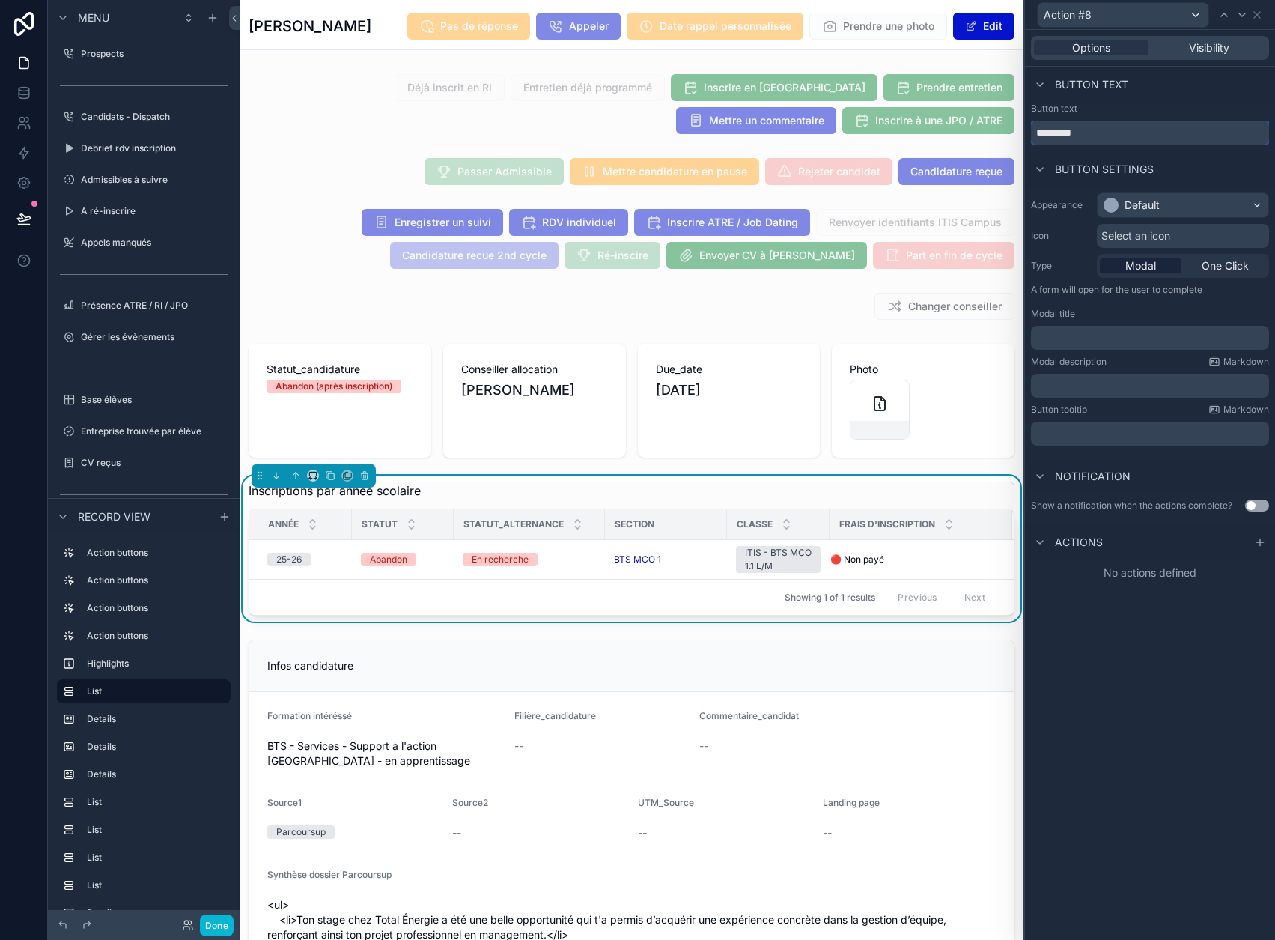
drag, startPoint x: 1100, startPoint y: 133, endPoint x: 1028, endPoint y: 136, distance: 72.0
click at [1028, 136] on div "Action #8 Options Visibility Button text Button text ********* Button settings …" at bounding box center [637, 470] width 1275 height 940
type input "**********"
click at [1146, 202] on div "Default" at bounding box center [1142, 205] width 35 height 15
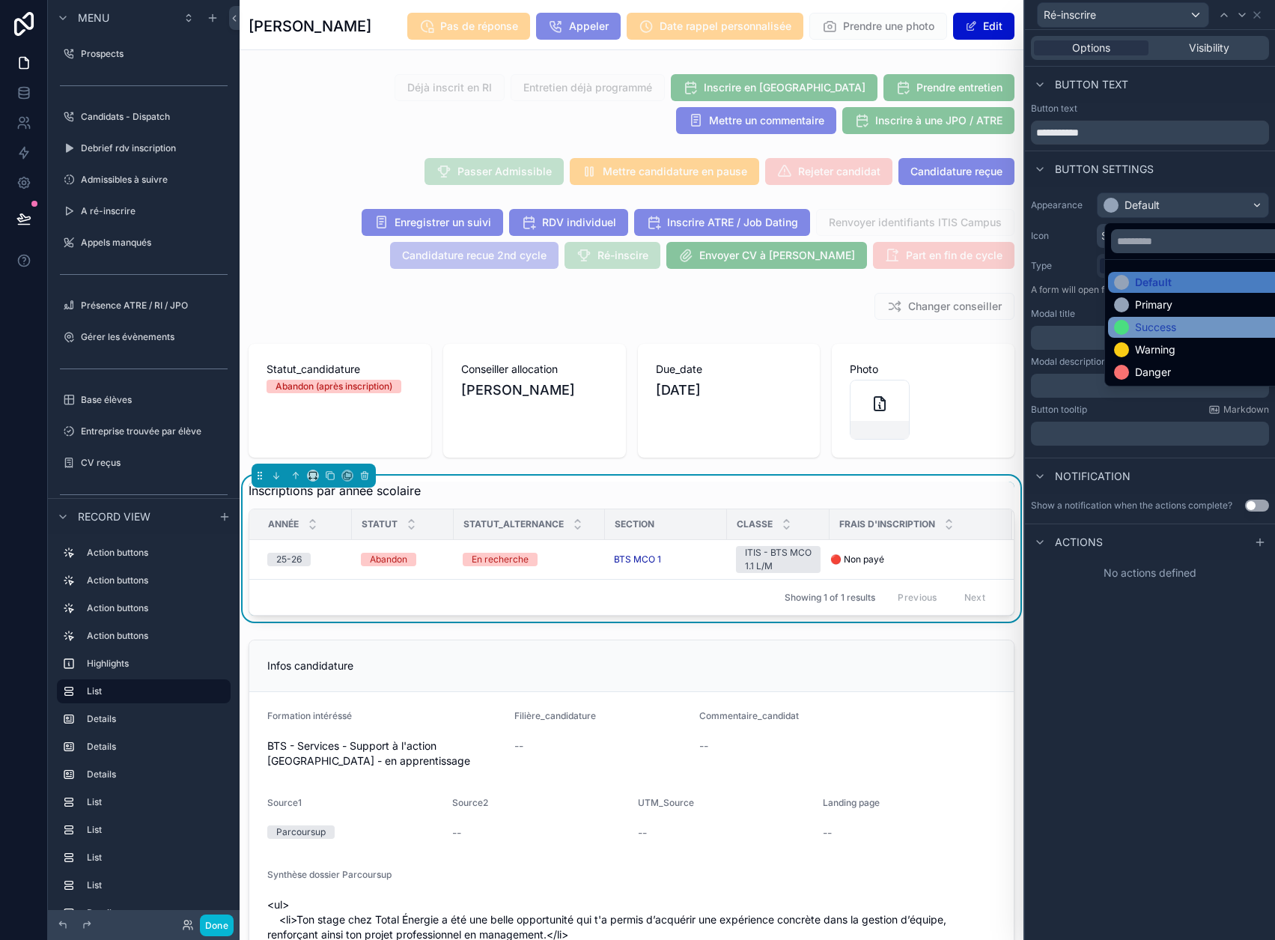
click at [1172, 317] on div "Success" at bounding box center [1207, 327] width 199 height 21
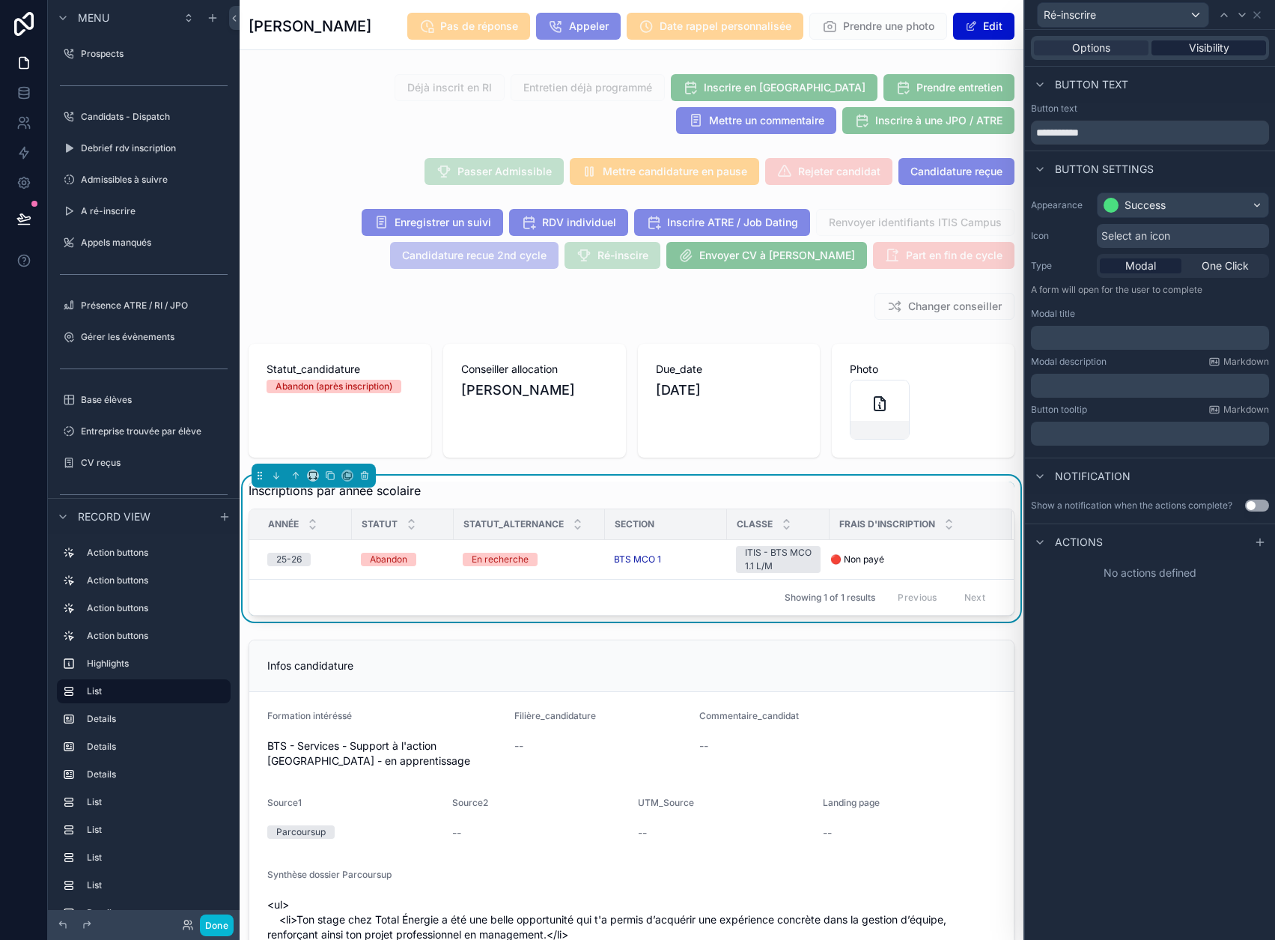
click at [1221, 47] on span "Visibility" at bounding box center [1209, 47] width 40 height 15
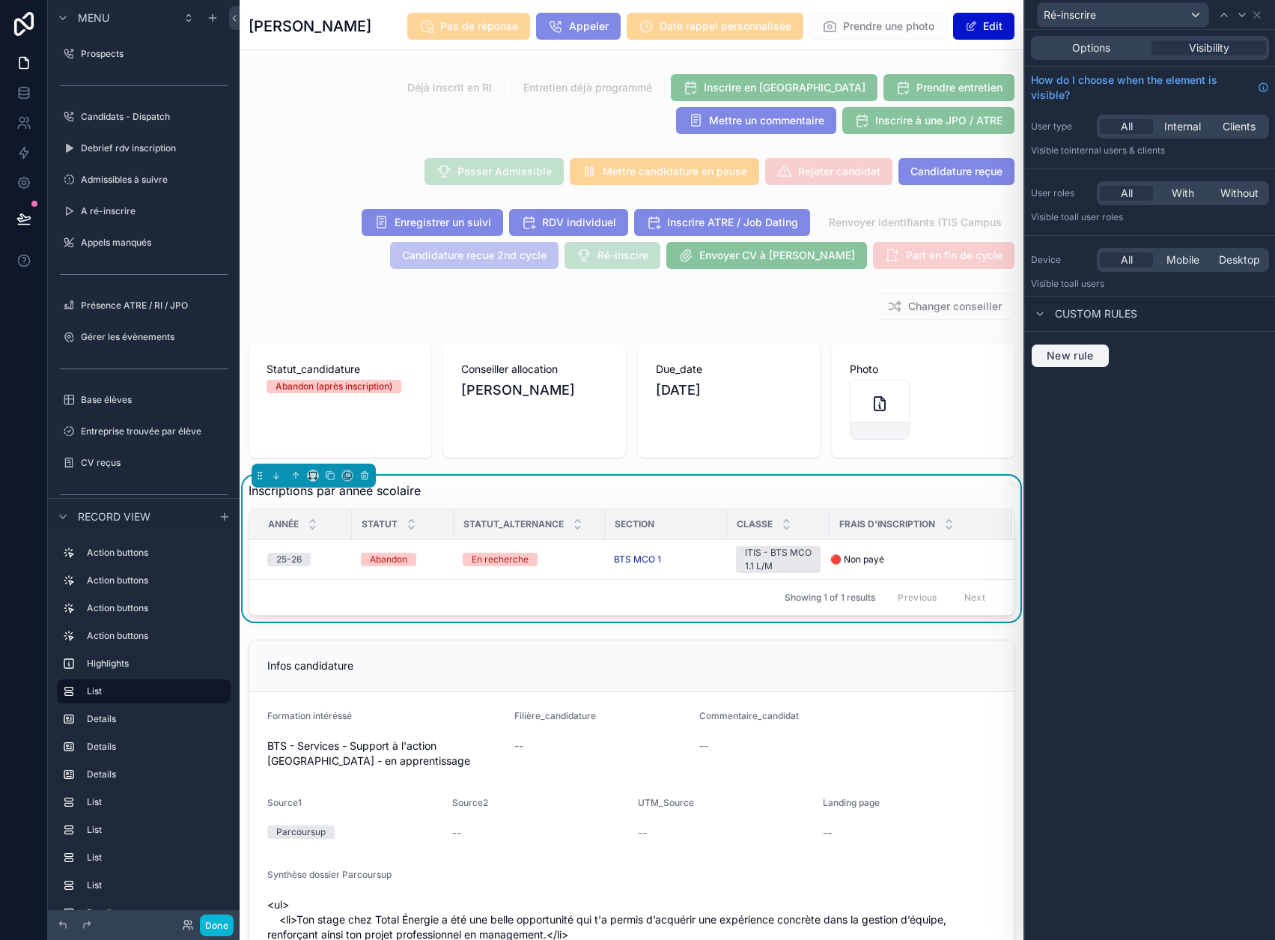
click at [1100, 349] on span "New rule" at bounding box center [1070, 355] width 59 height 13
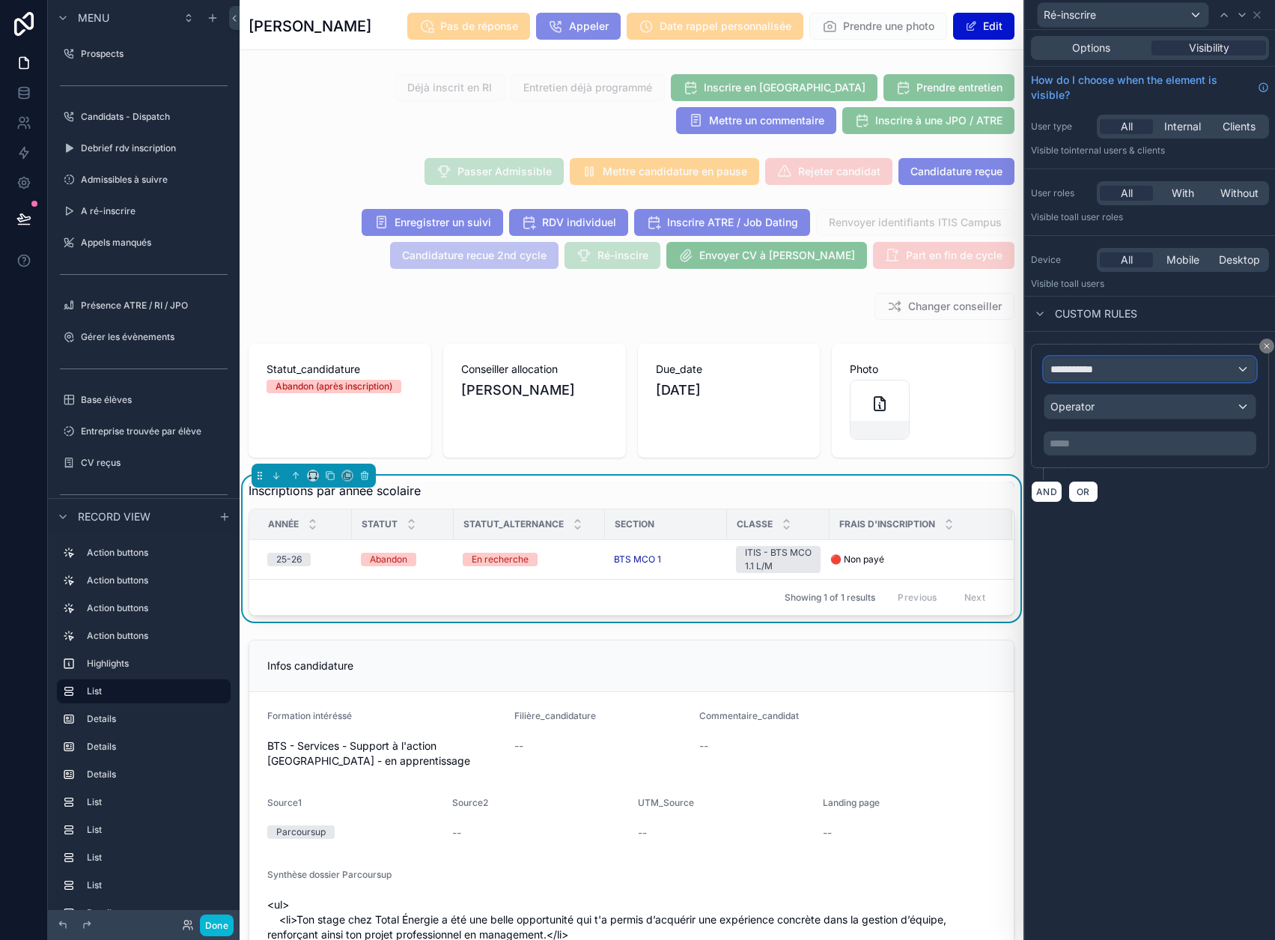
click at [1106, 371] on span "**********" at bounding box center [1078, 369] width 55 height 15
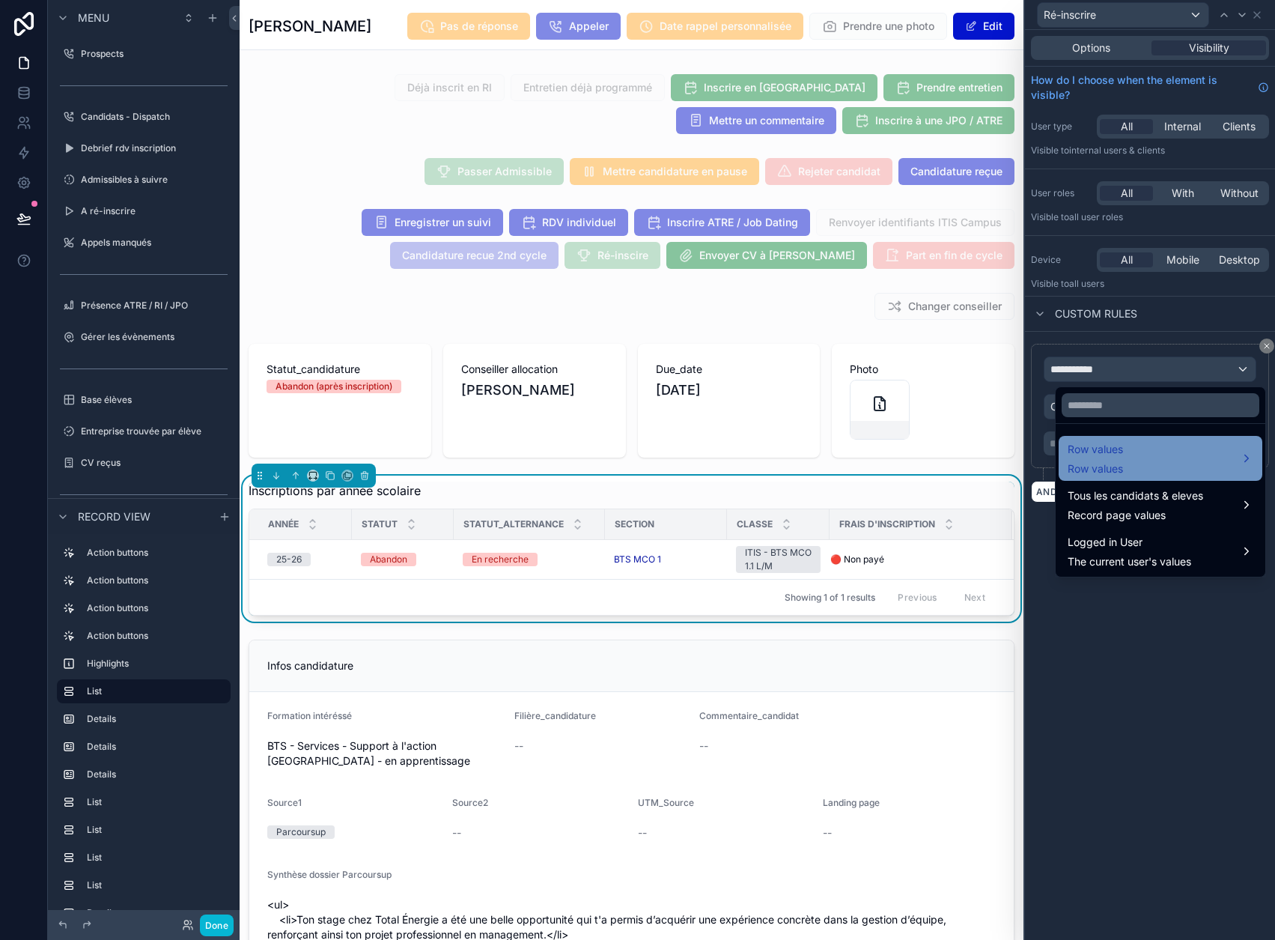
click at [1147, 458] on div "Row values Row values" at bounding box center [1161, 458] width 186 height 36
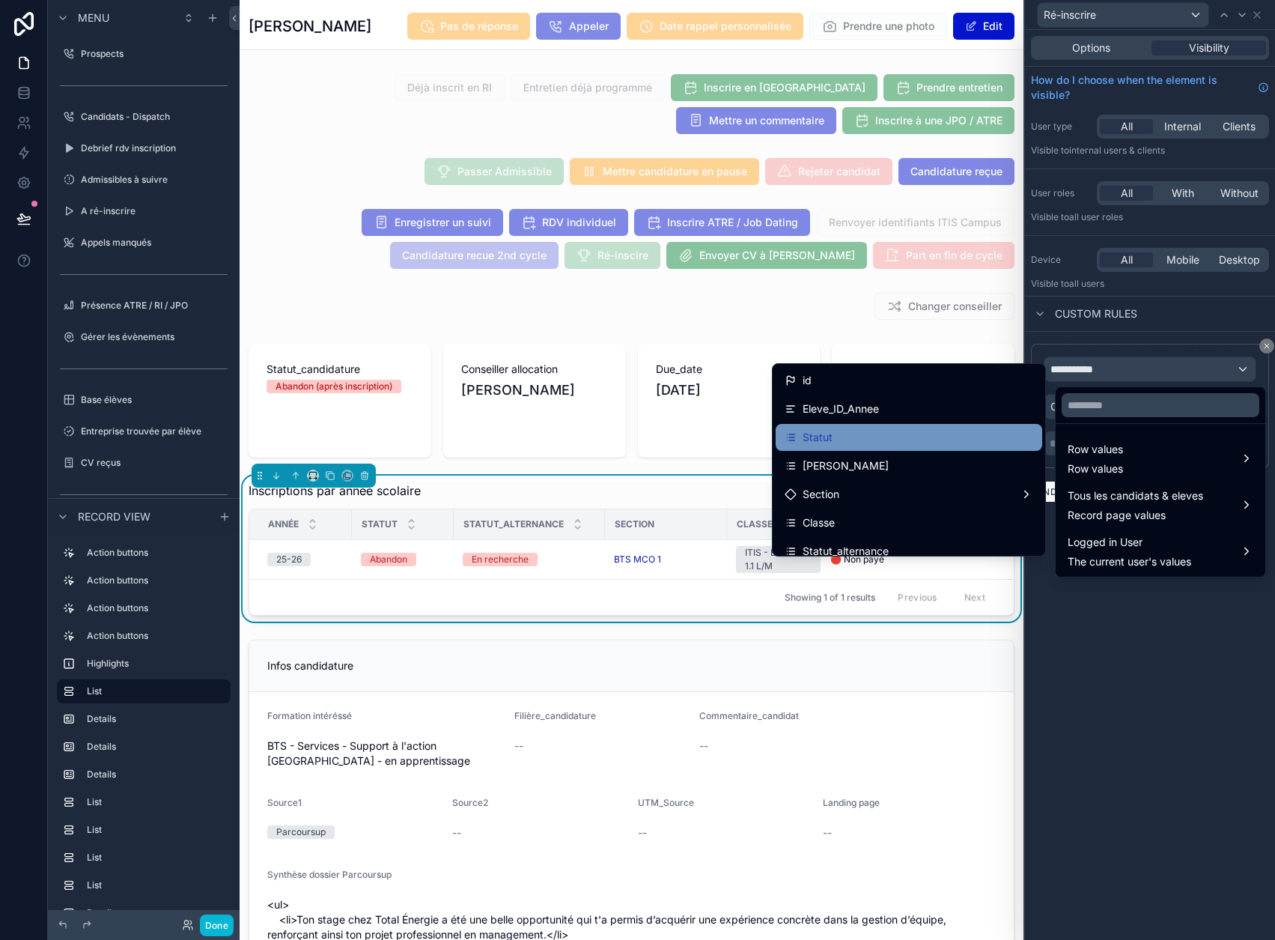
click at [941, 429] on div "Statut" at bounding box center [909, 437] width 249 height 18
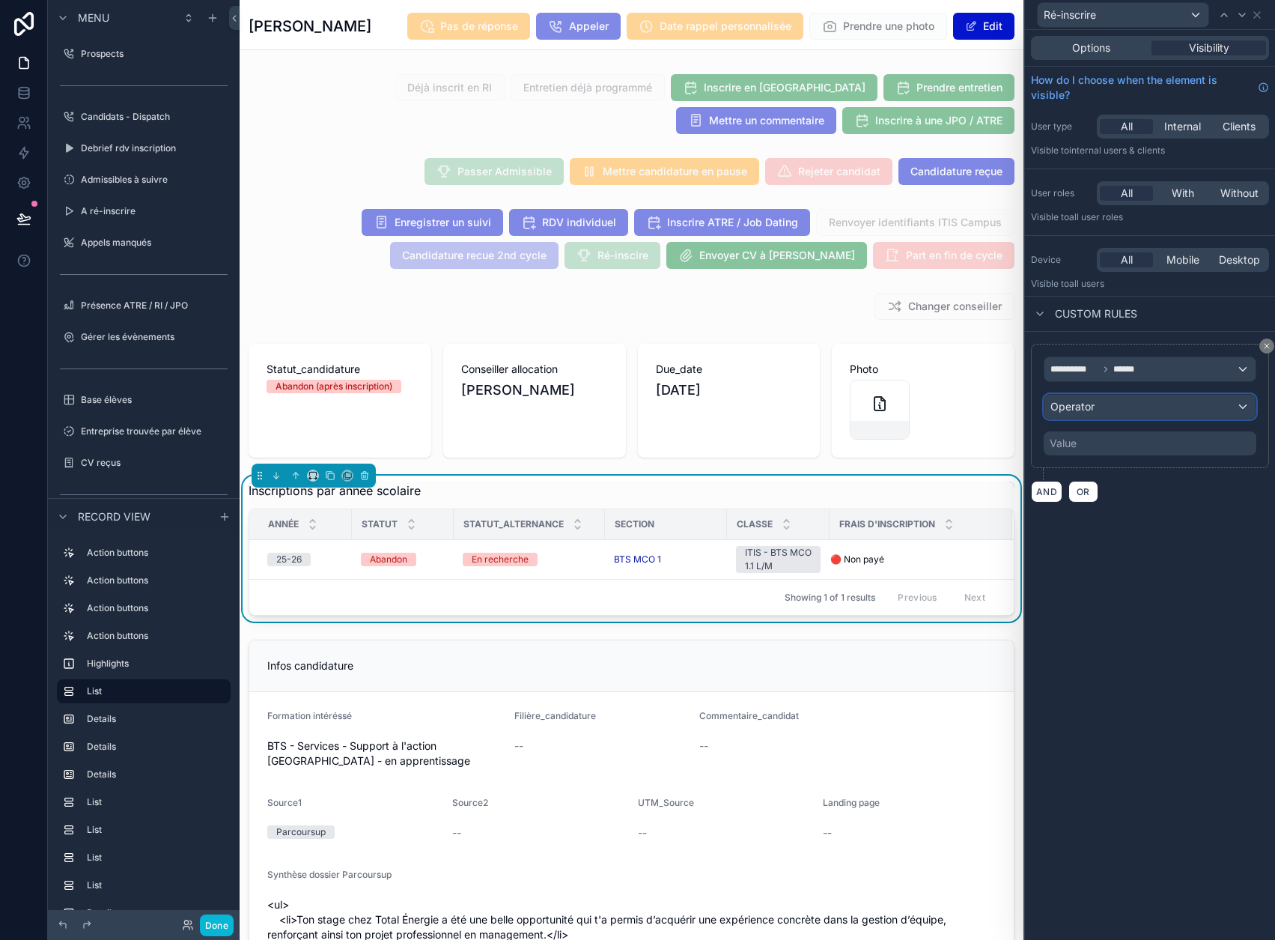
click at [1135, 407] on div "Operator" at bounding box center [1150, 407] width 211 height 24
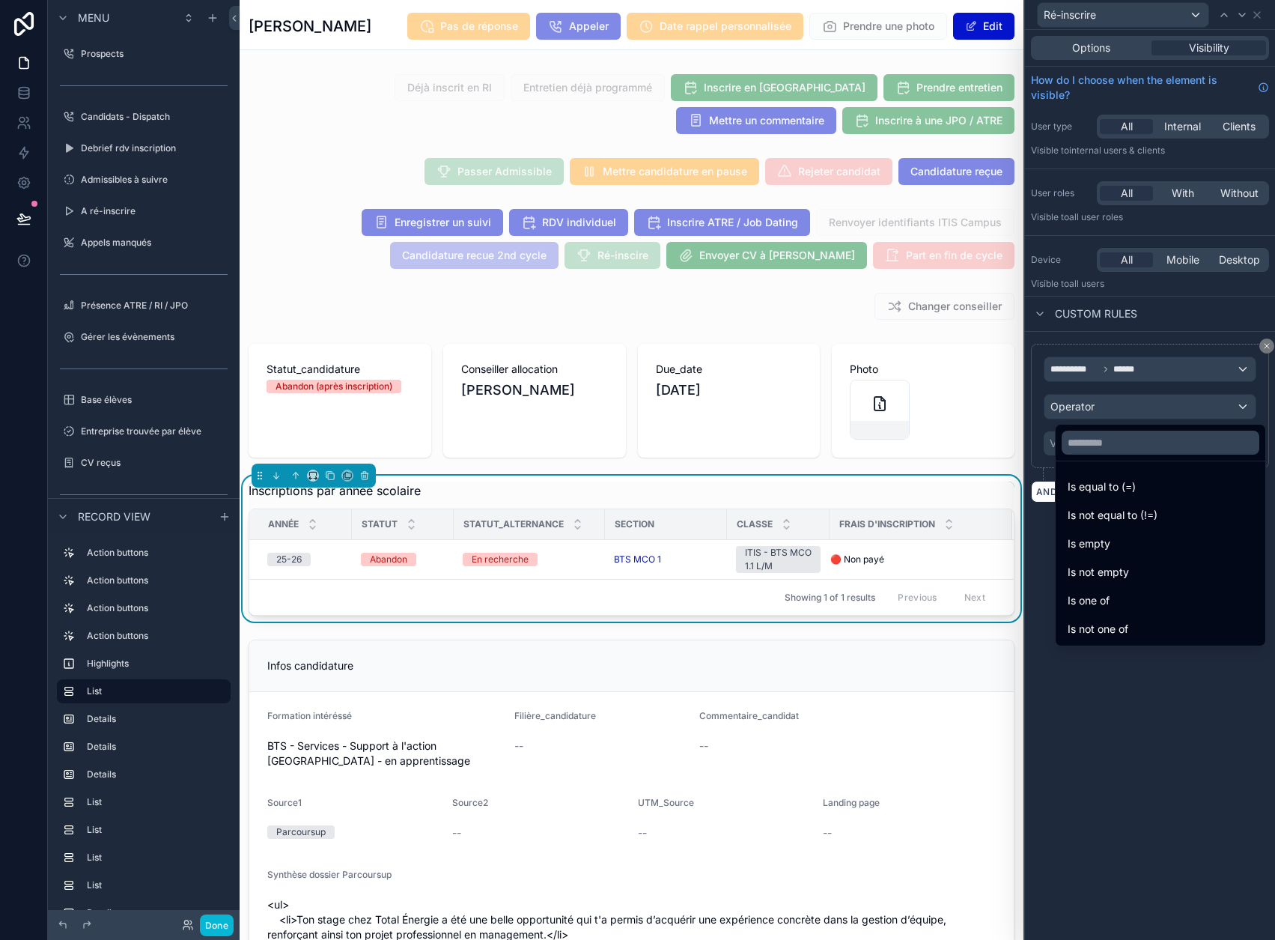
click at [1118, 481] on span "Is equal to (=)" at bounding box center [1102, 487] width 68 height 18
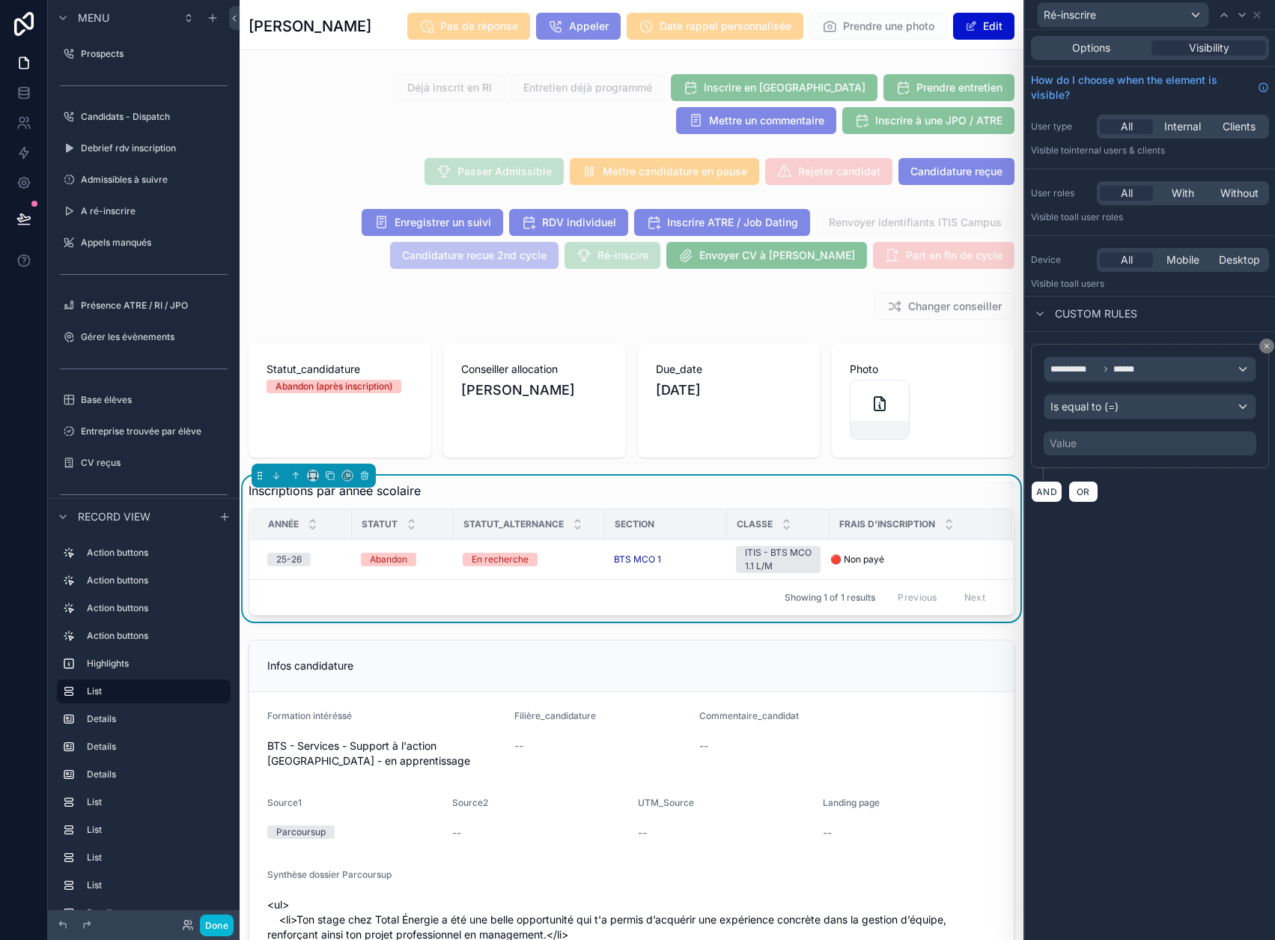
click at [1134, 445] on div "Value" at bounding box center [1150, 443] width 213 height 24
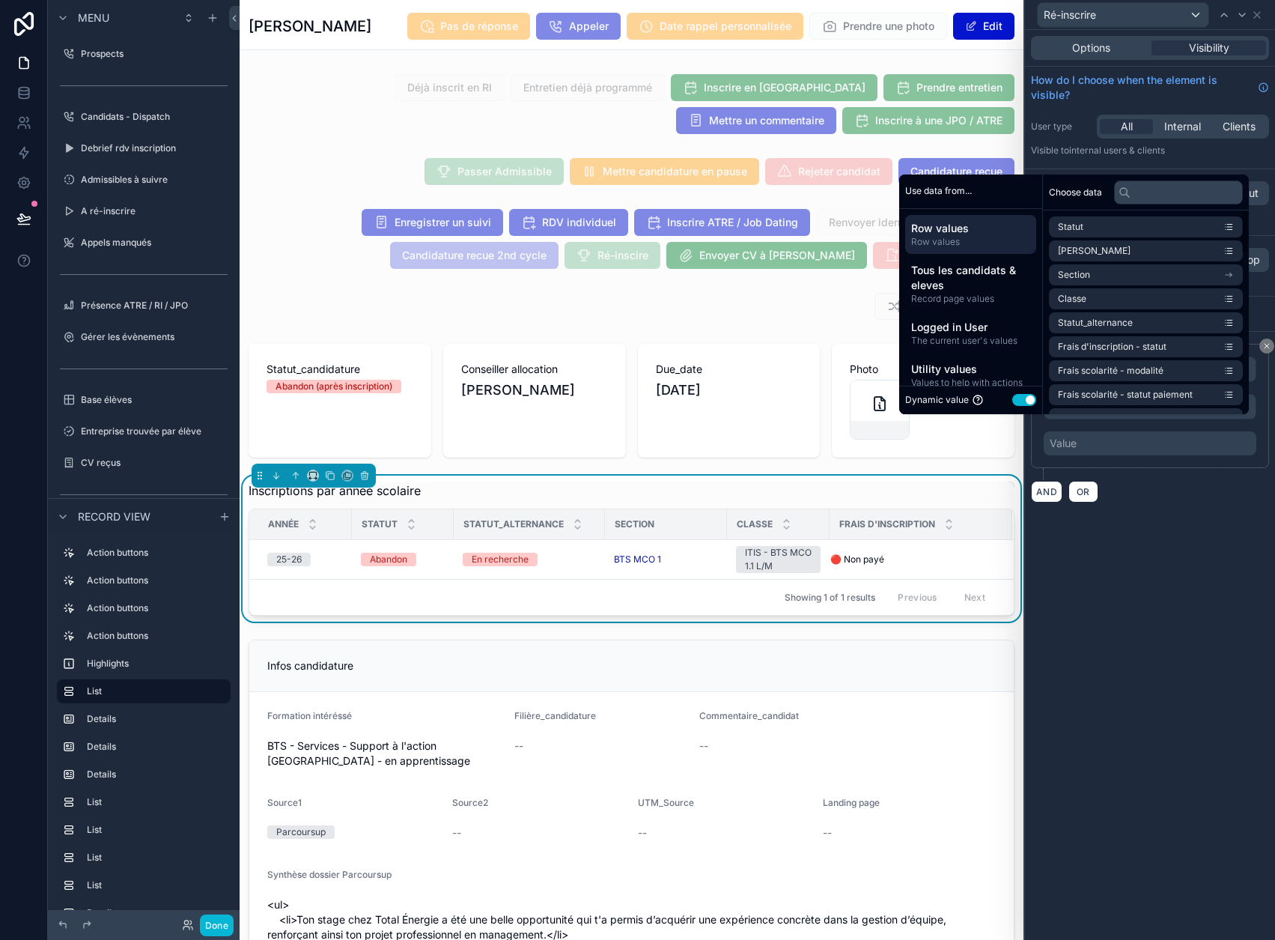
click at [1025, 406] on button "Use setting" at bounding box center [1024, 400] width 24 height 12
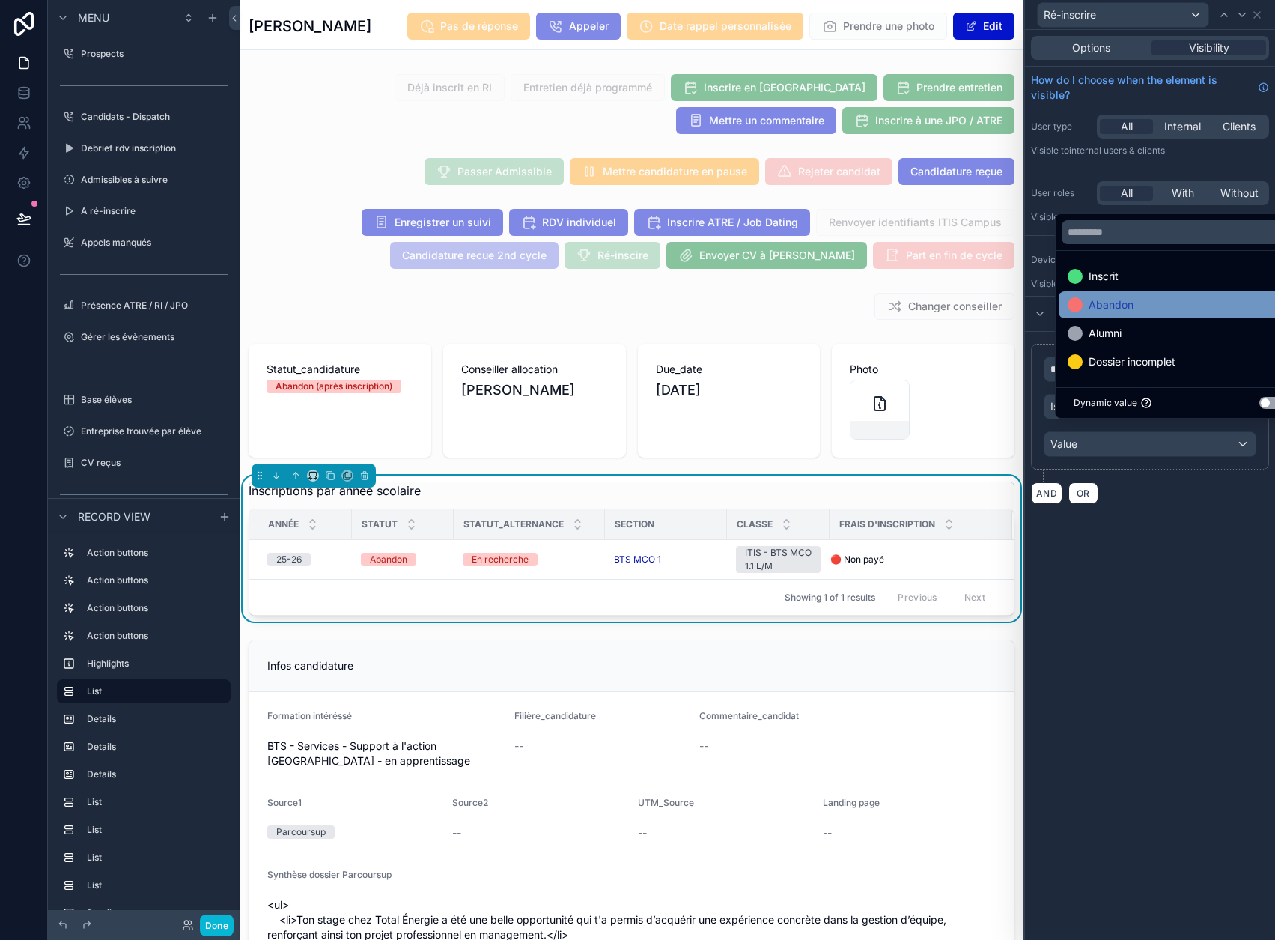
click at [1147, 314] on div "Abandon" at bounding box center [1179, 305] width 222 height 18
click at [1216, 513] on div "**********" at bounding box center [1150, 424] width 250 height 184
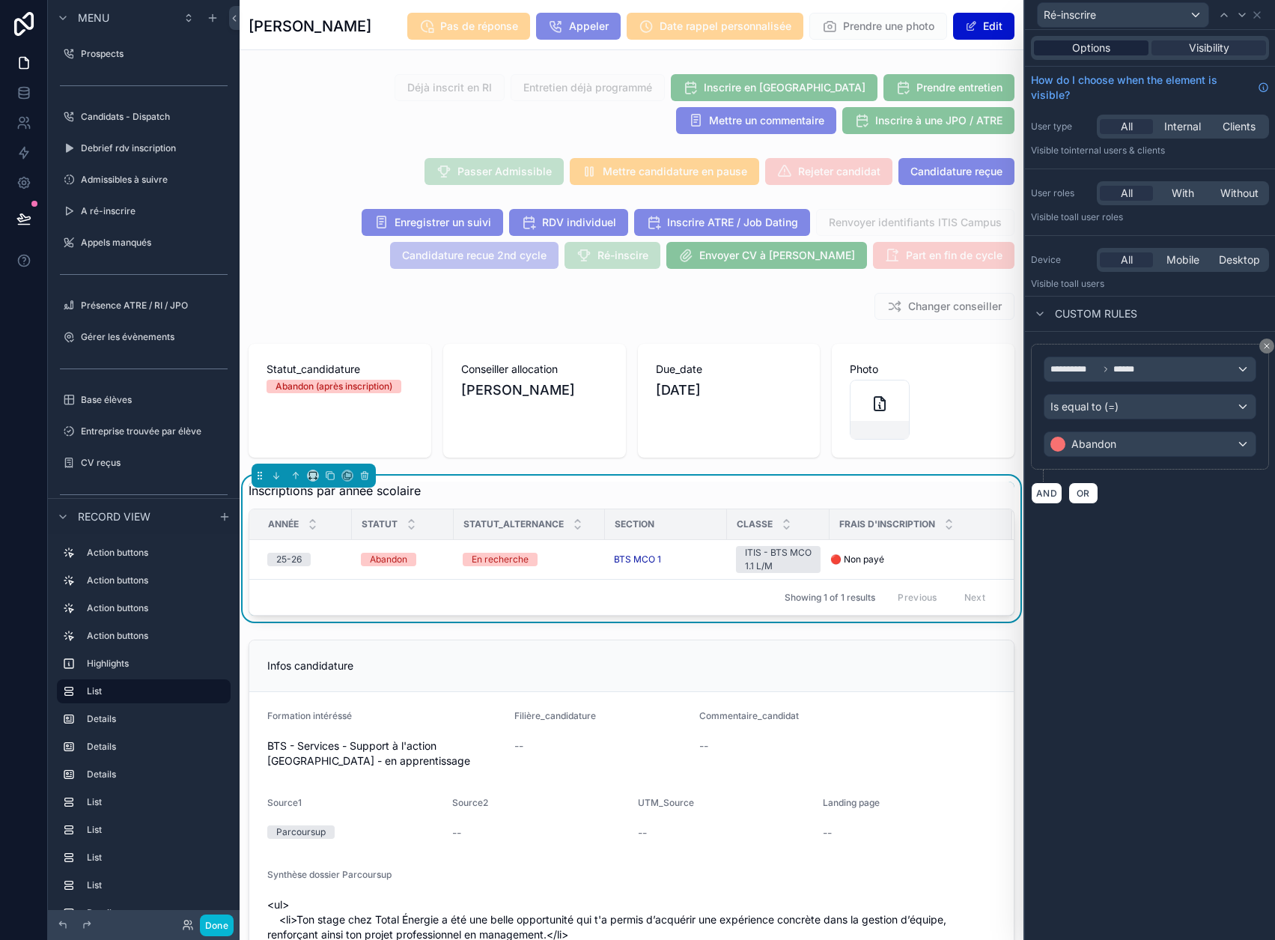
click at [1124, 52] on div "Options" at bounding box center [1091, 47] width 115 height 15
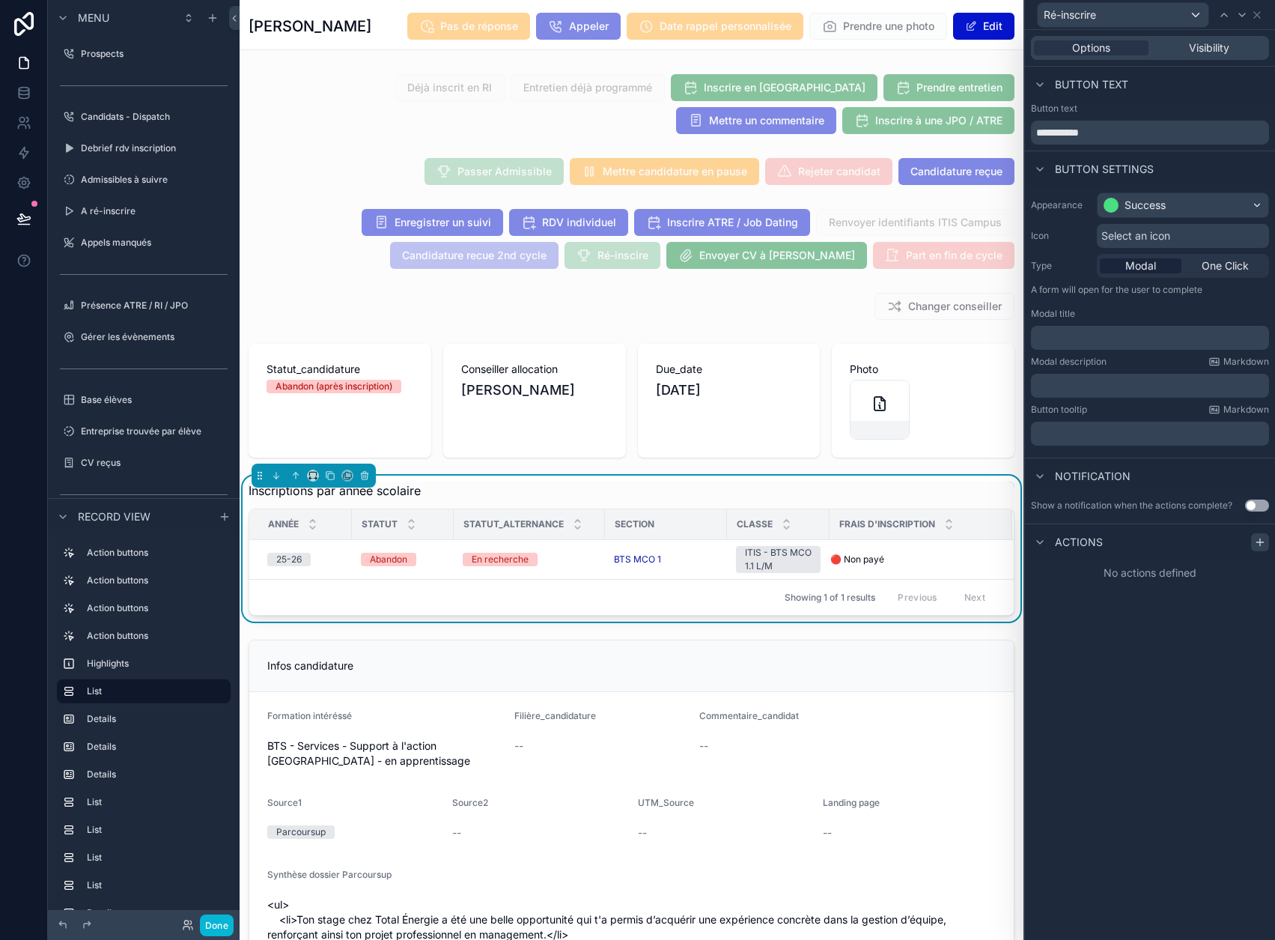
click at [1260, 543] on icon at bounding box center [1260, 541] width 0 height 7
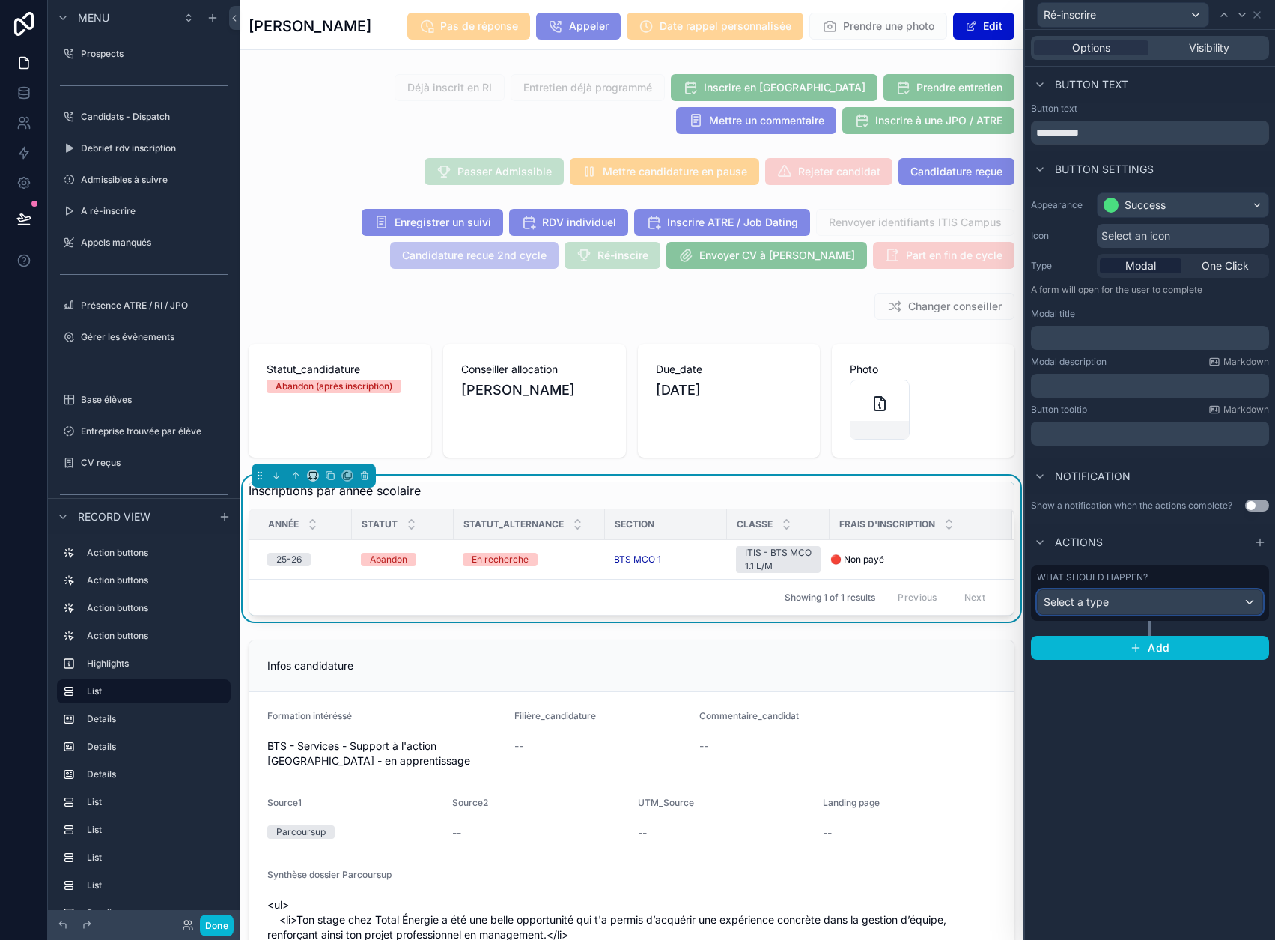
click at [1158, 604] on div "Select a type" at bounding box center [1150, 602] width 225 height 24
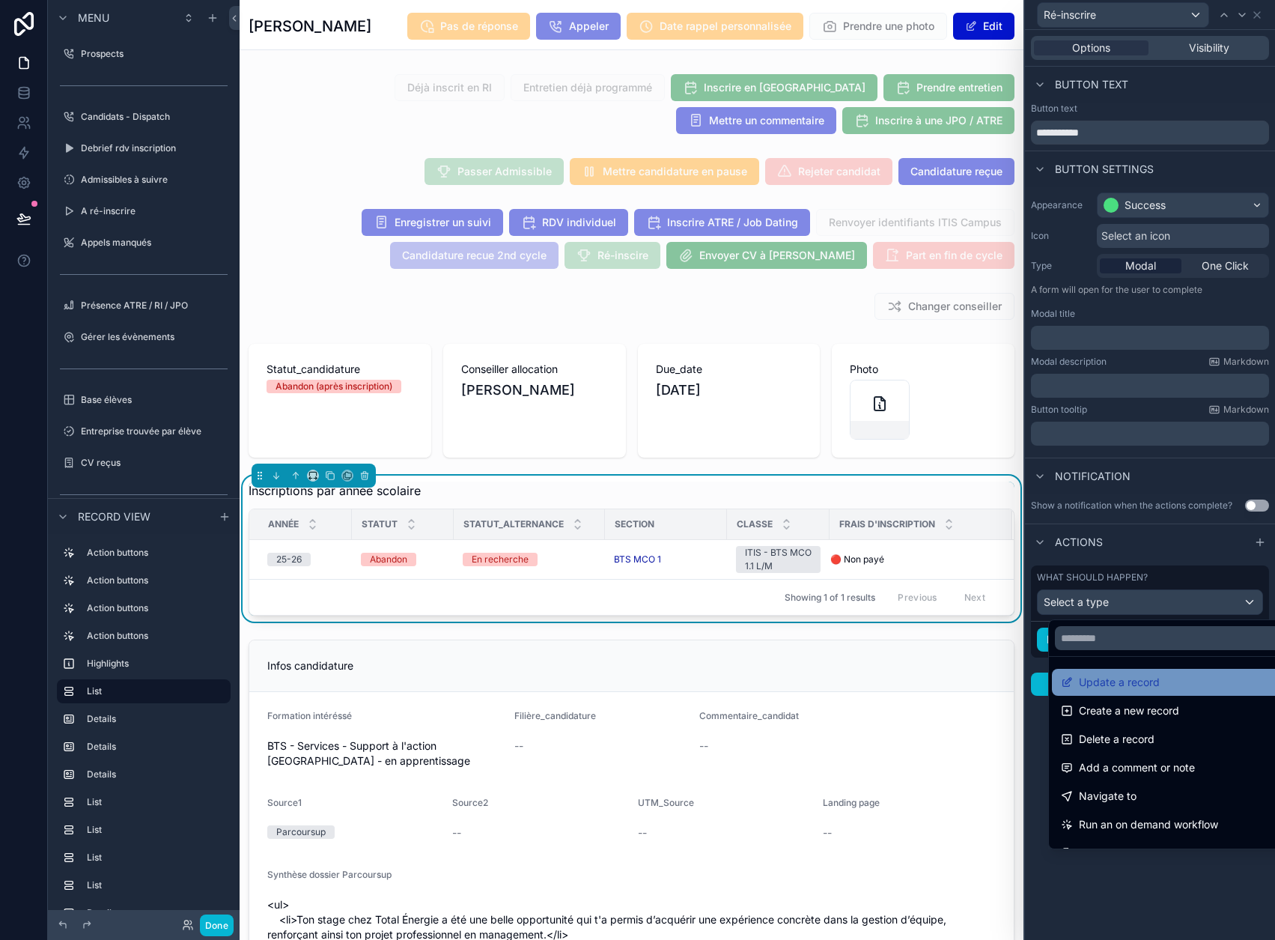
click at [1137, 678] on span "Update a record" at bounding box center [1119, 682] width 81 height 18
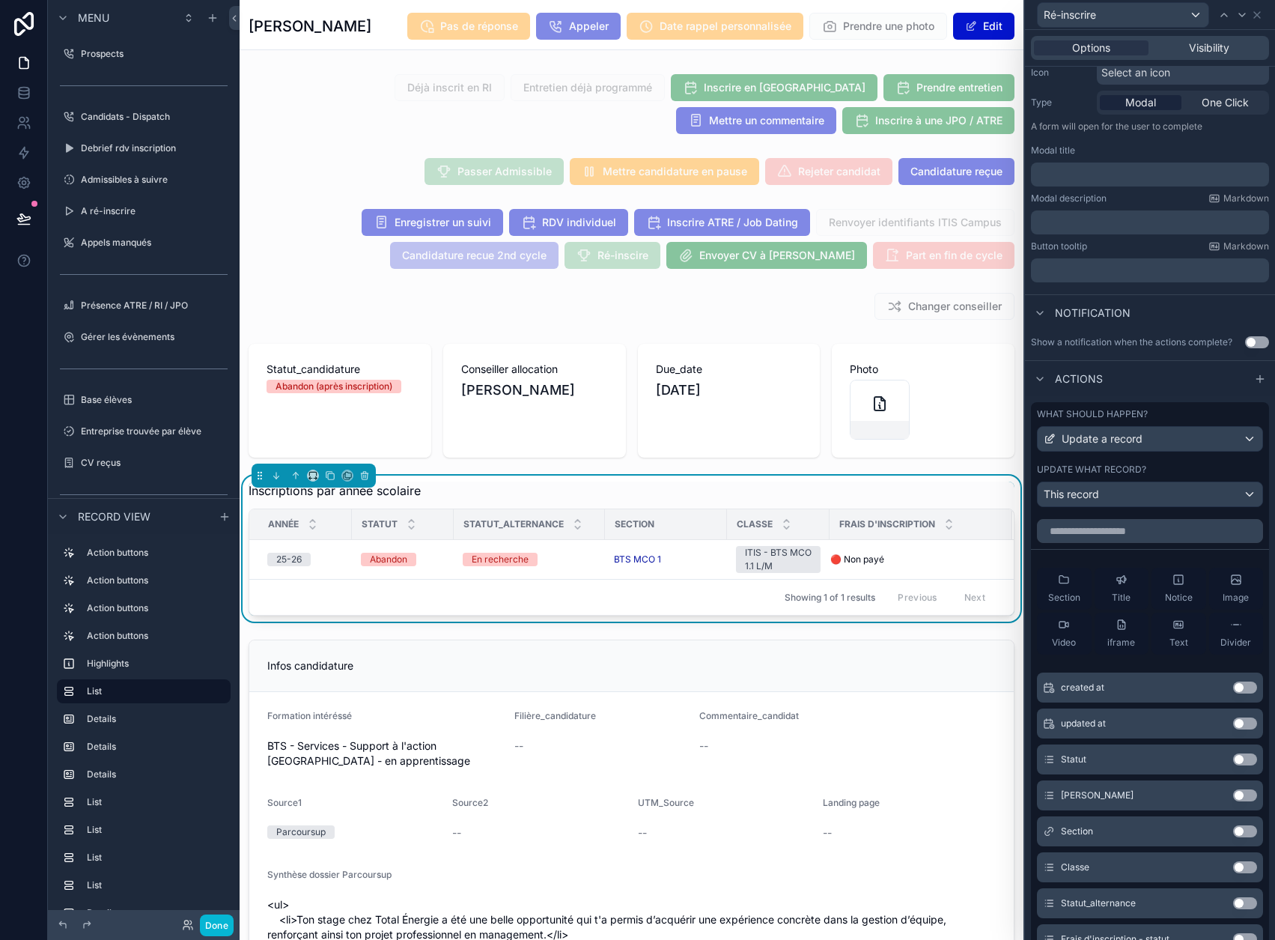
scroll to position [225, 0]
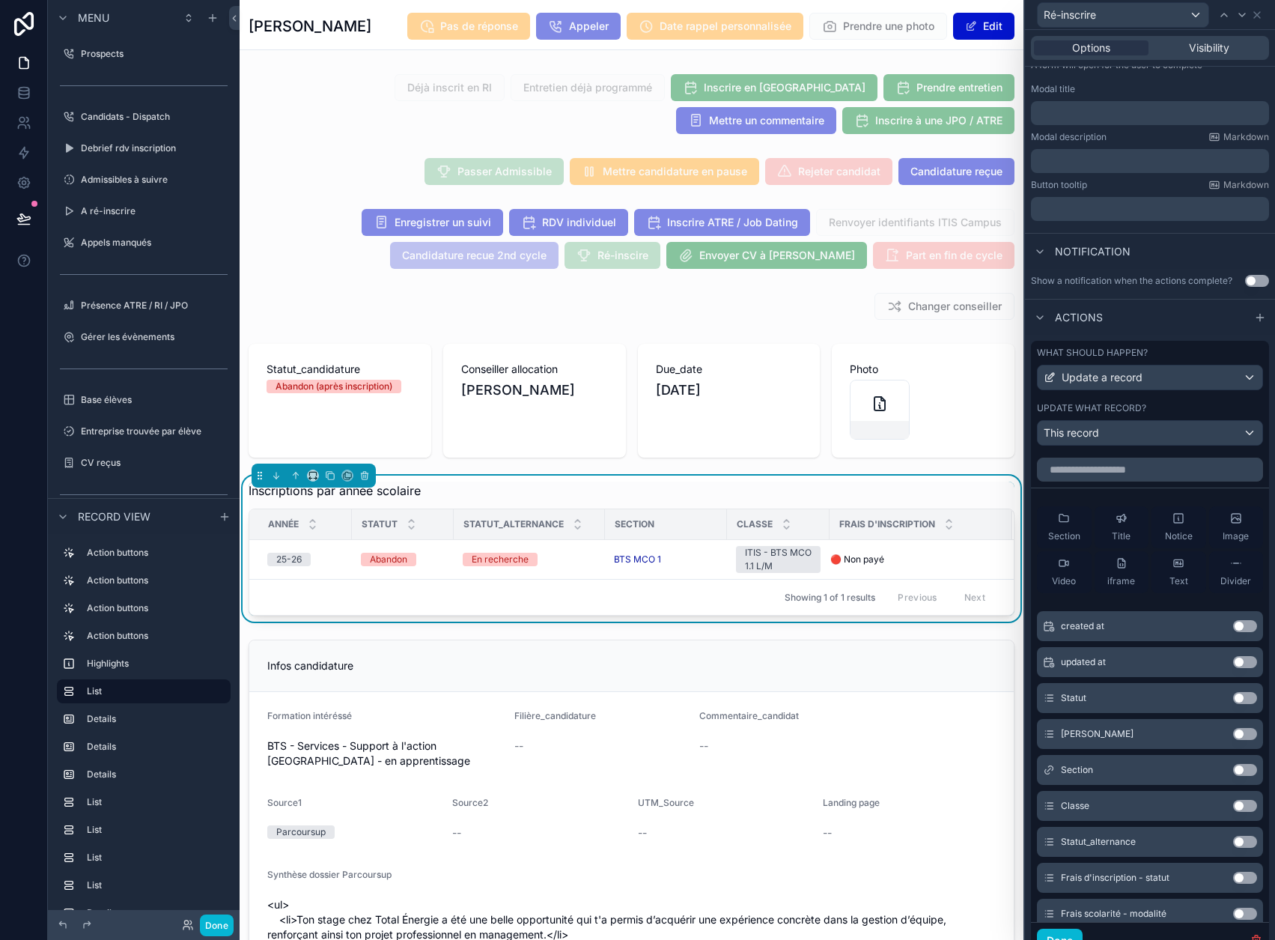
click at [1235, 698] on button "Use setting" at bounding box center [1245, 698] width 24 height 12
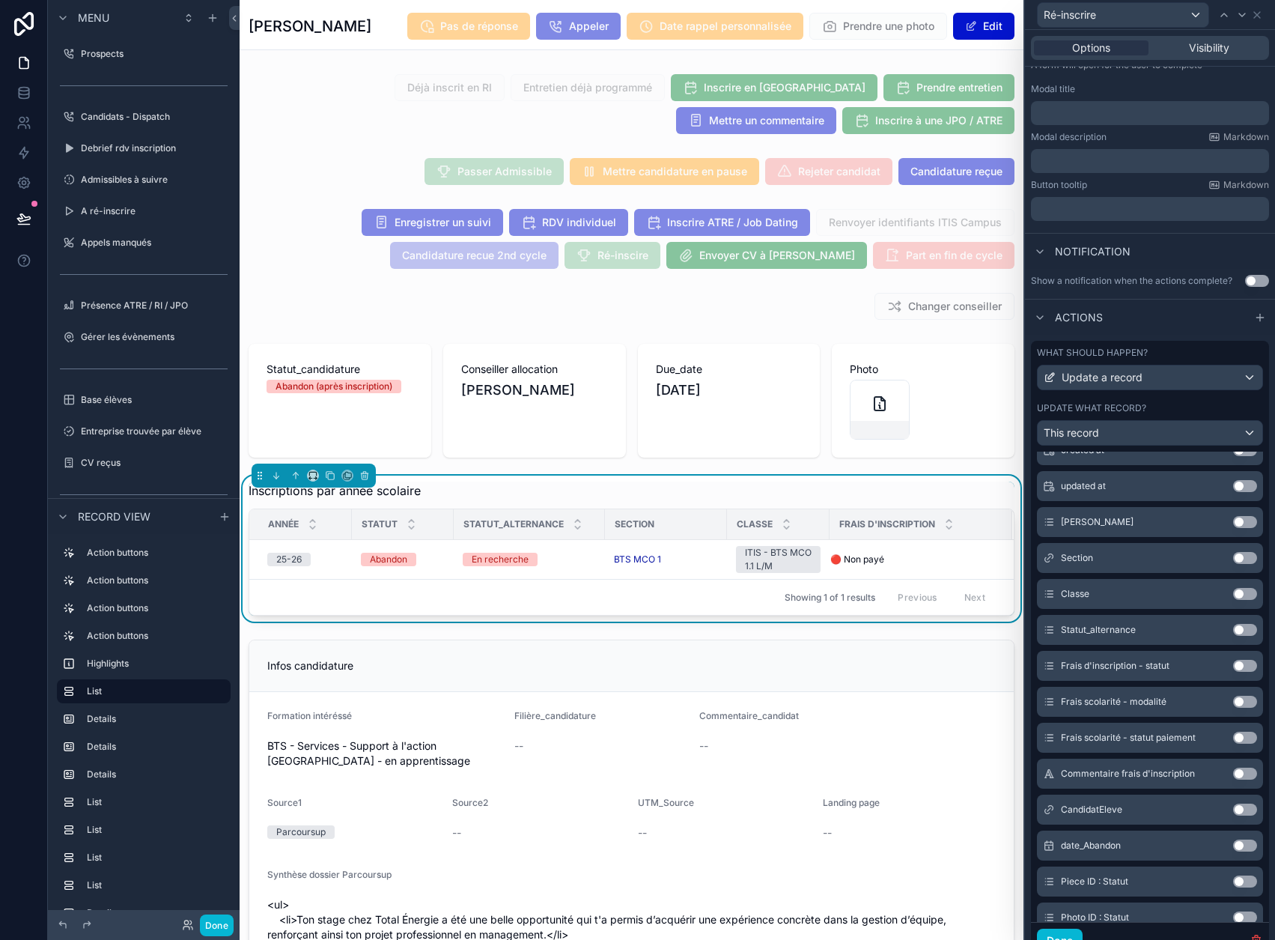
scroll to position [300, 0]
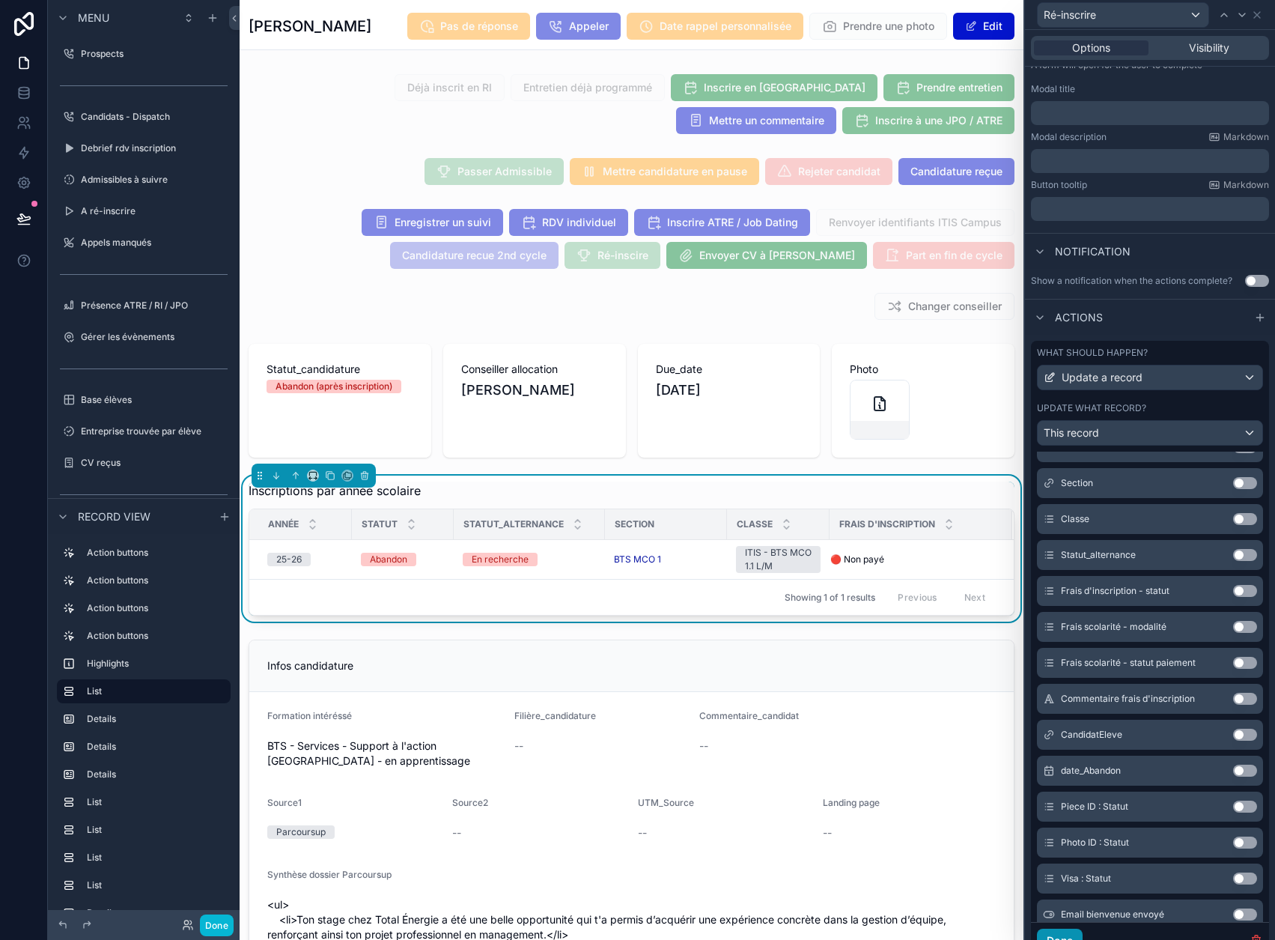
click at [1083, 935] on button "Done" at bounding box center [1060, 941] width 46 height 24
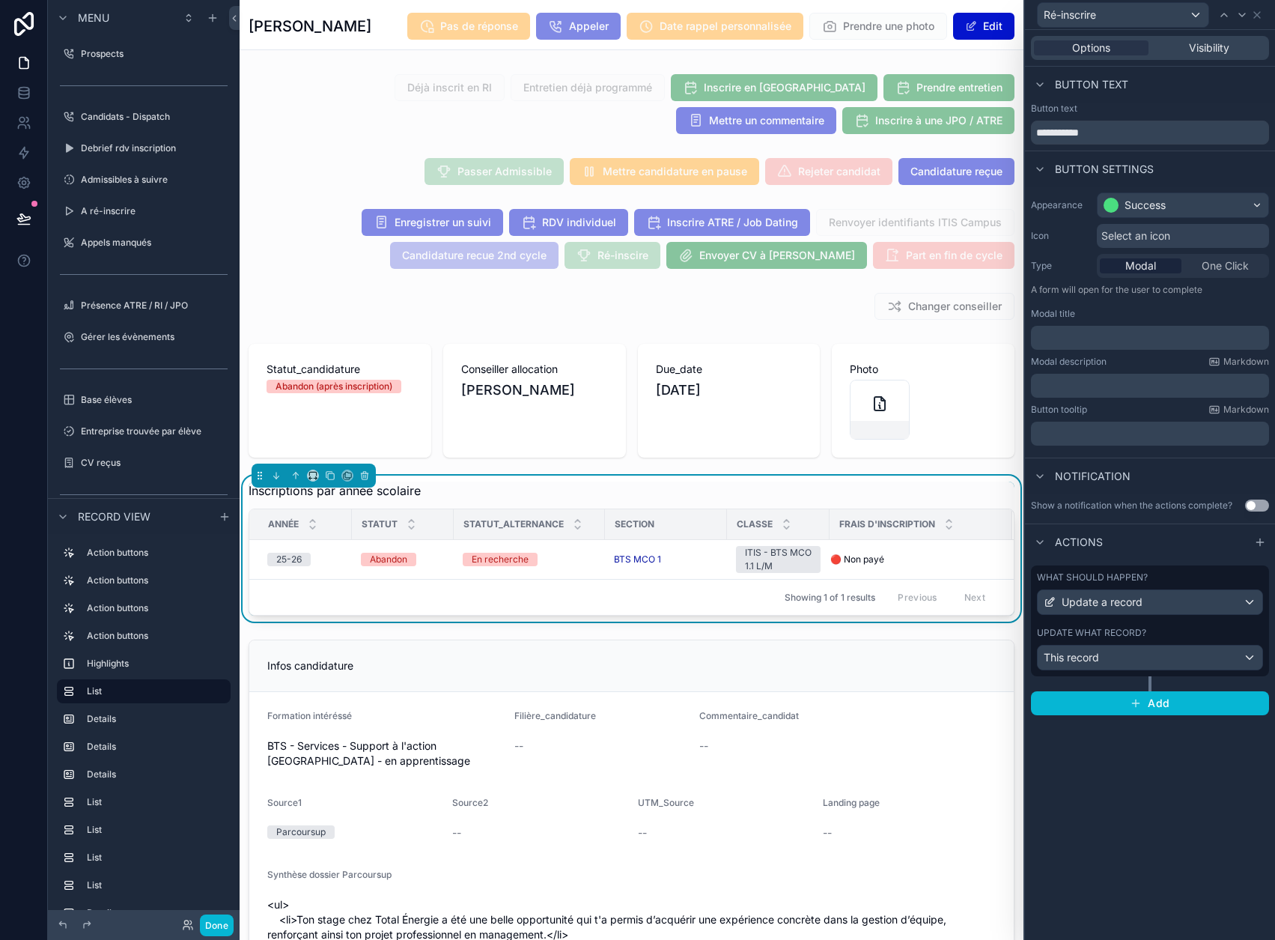
scroll to position [0, 0]
click at [1142, 699] on icon "button" at bounding box center [1136, 703] width 12 height 12
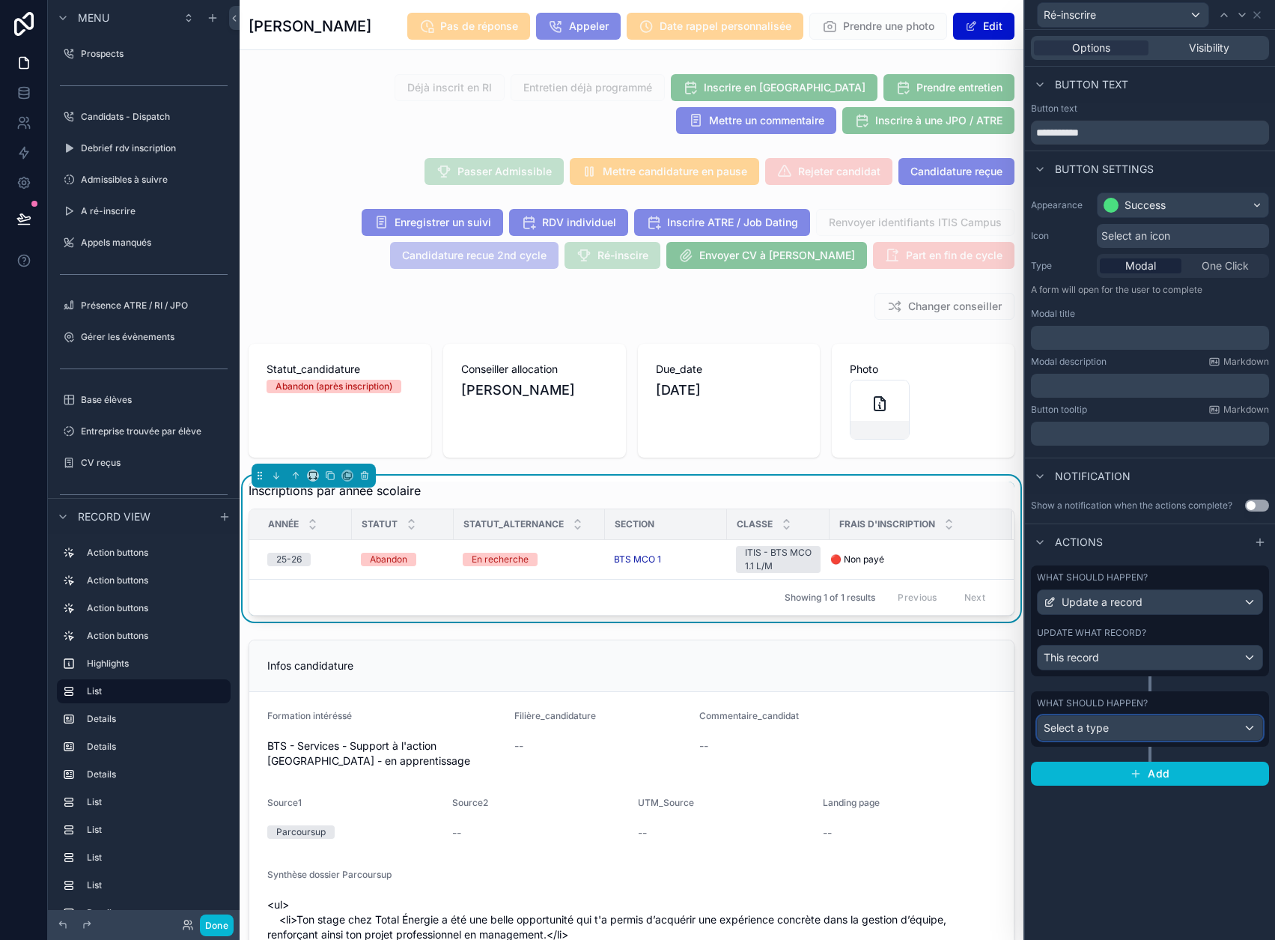
click at [1132, 728] on div "Select a type" at bounding box center [1150, 728] width 225 height 24
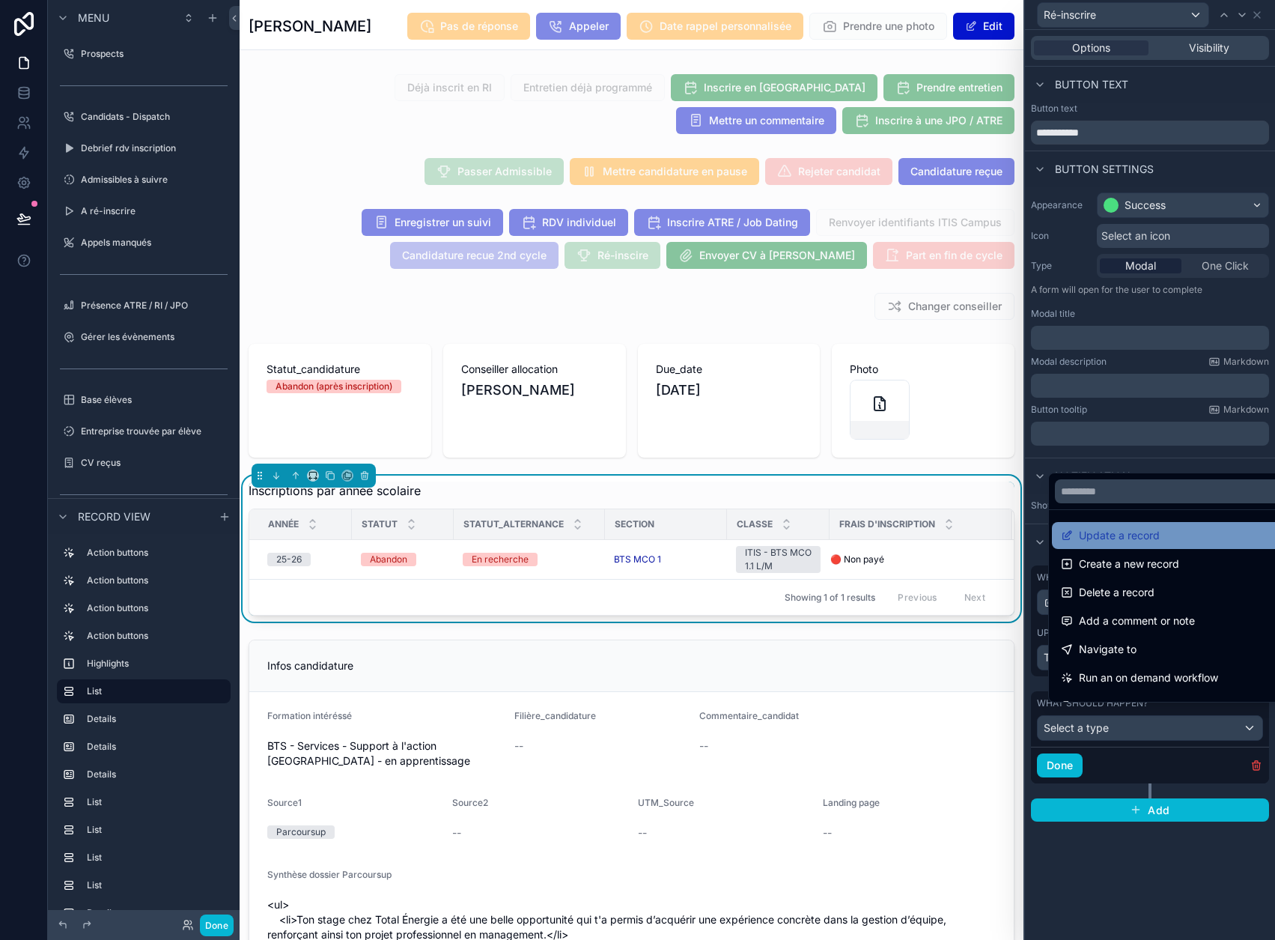
click at [1124, 544] on span "Update a record" at bounding box center [1119, 535] width 81 height 18
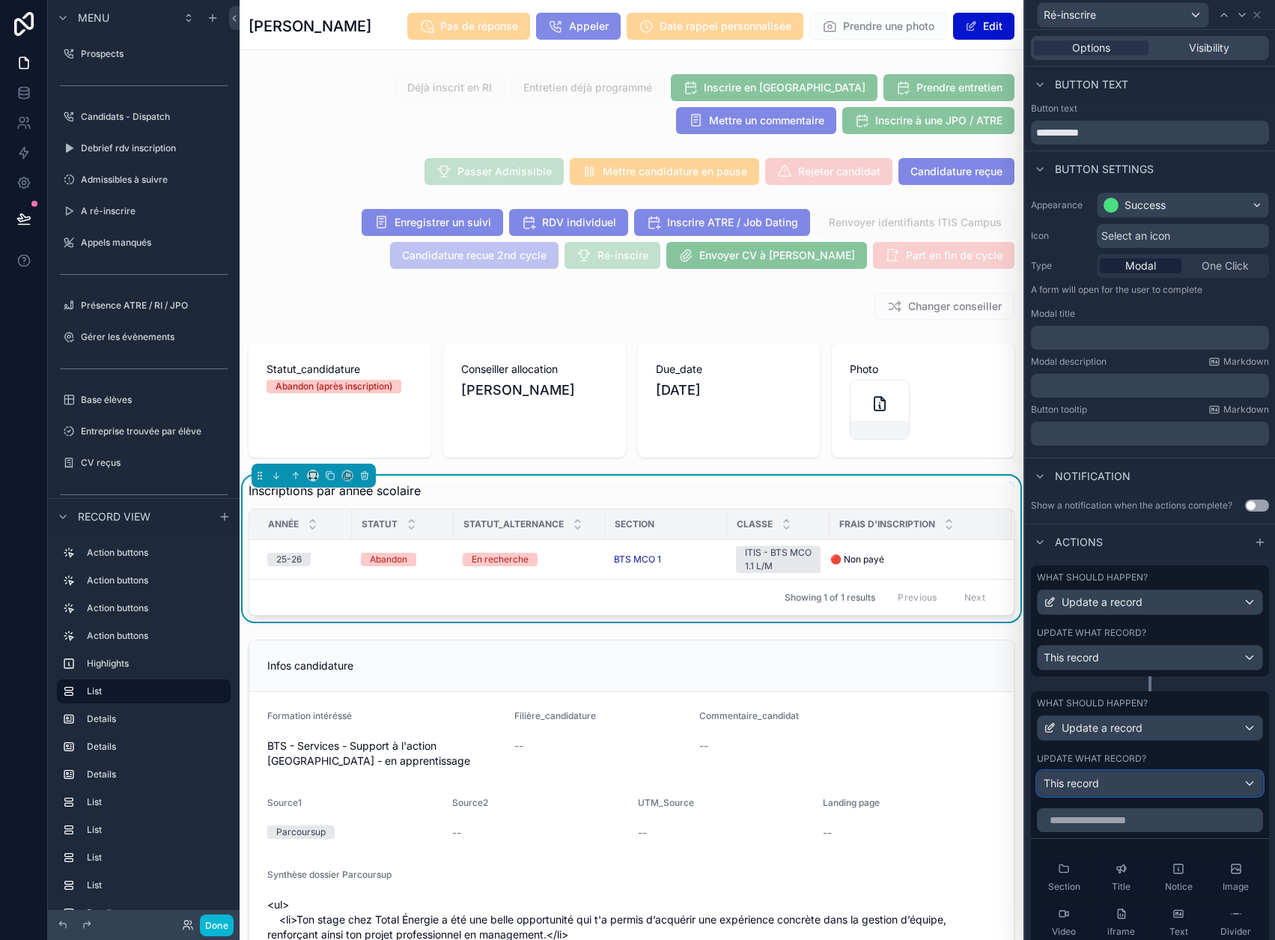
click at [1137, 779] on div "This record" at bounding box center [1150, 783] width 225 height 24
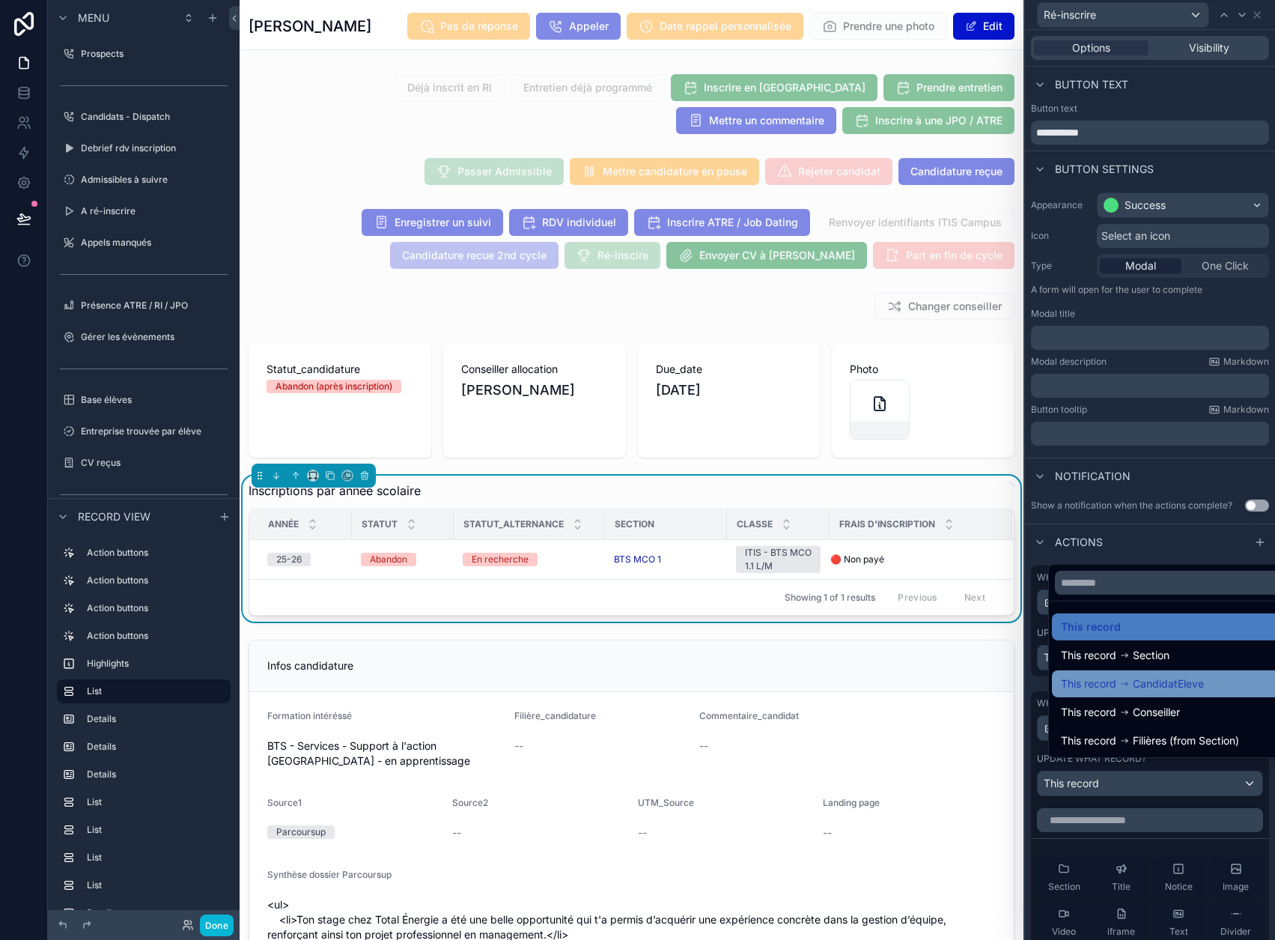
click at [1122, 689] on icon at bounding box center [1125, 683] width 10 height 10
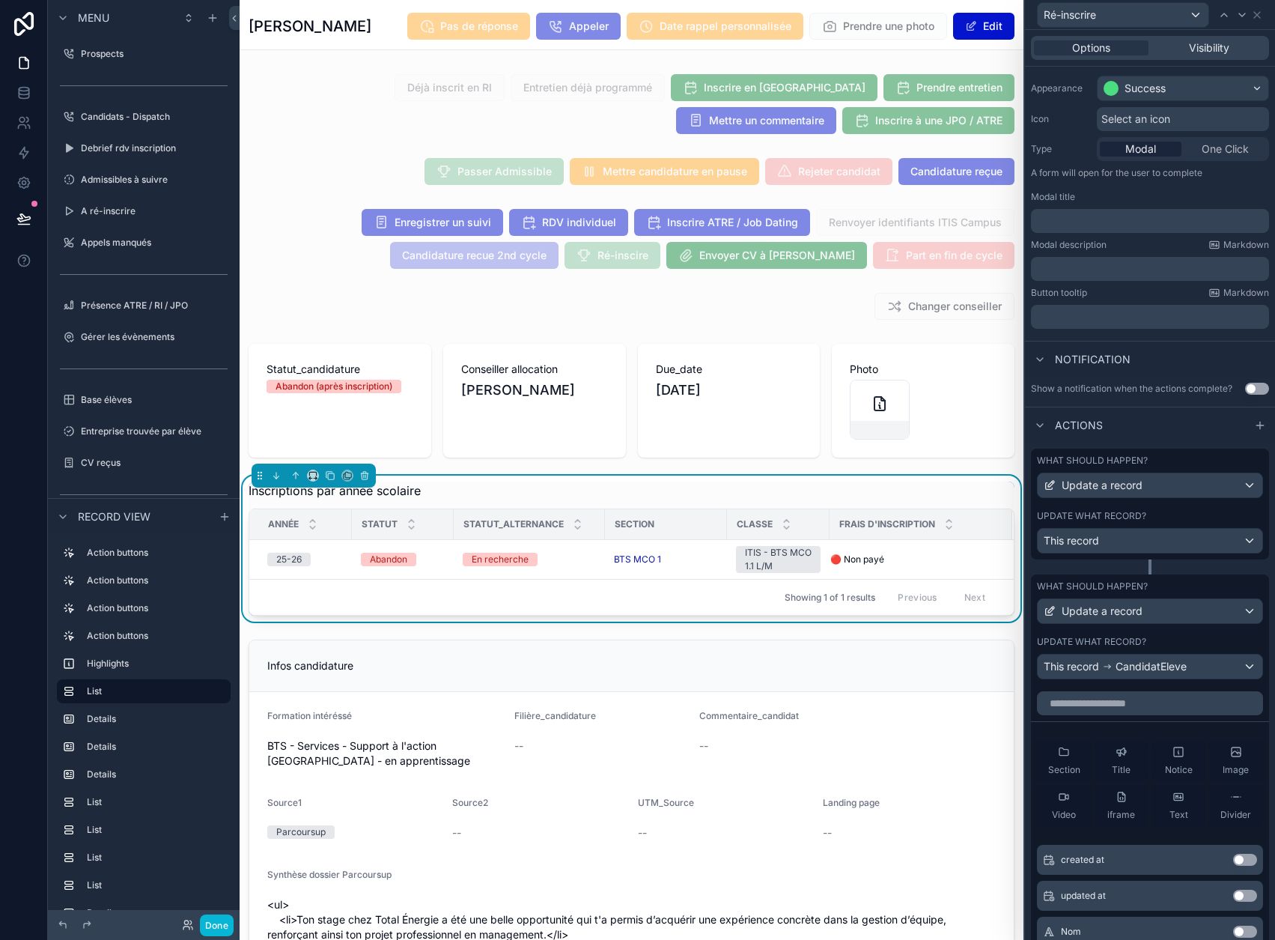
scroll to position [150, 0]
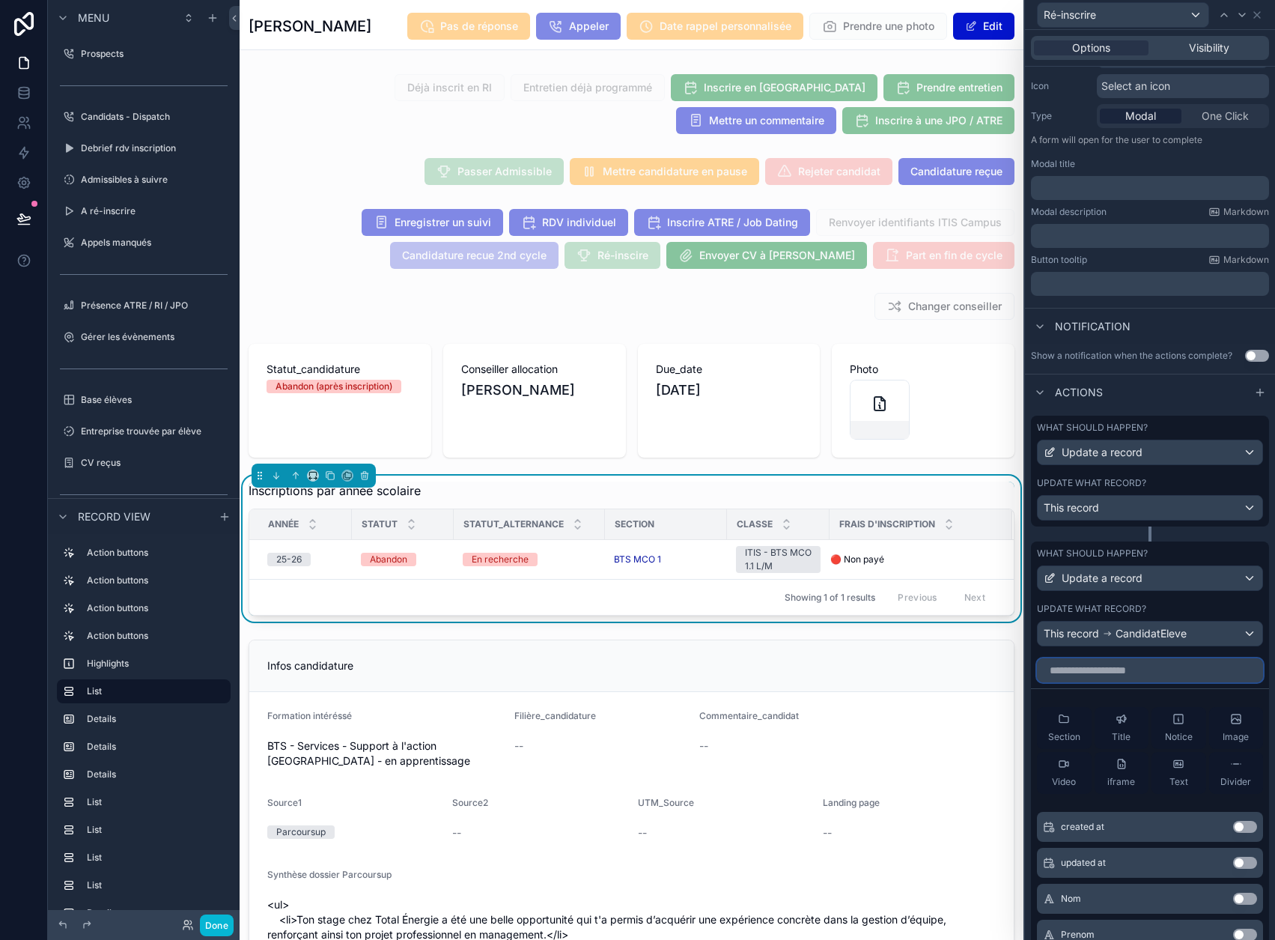
click at [1145, 668] on input "text" at bounding box center [1150, 670] width 226 height 24
type input "****"
click at [1243, 821] on button "Use setting" at bounding box center [1245, 827] width 24 height 12
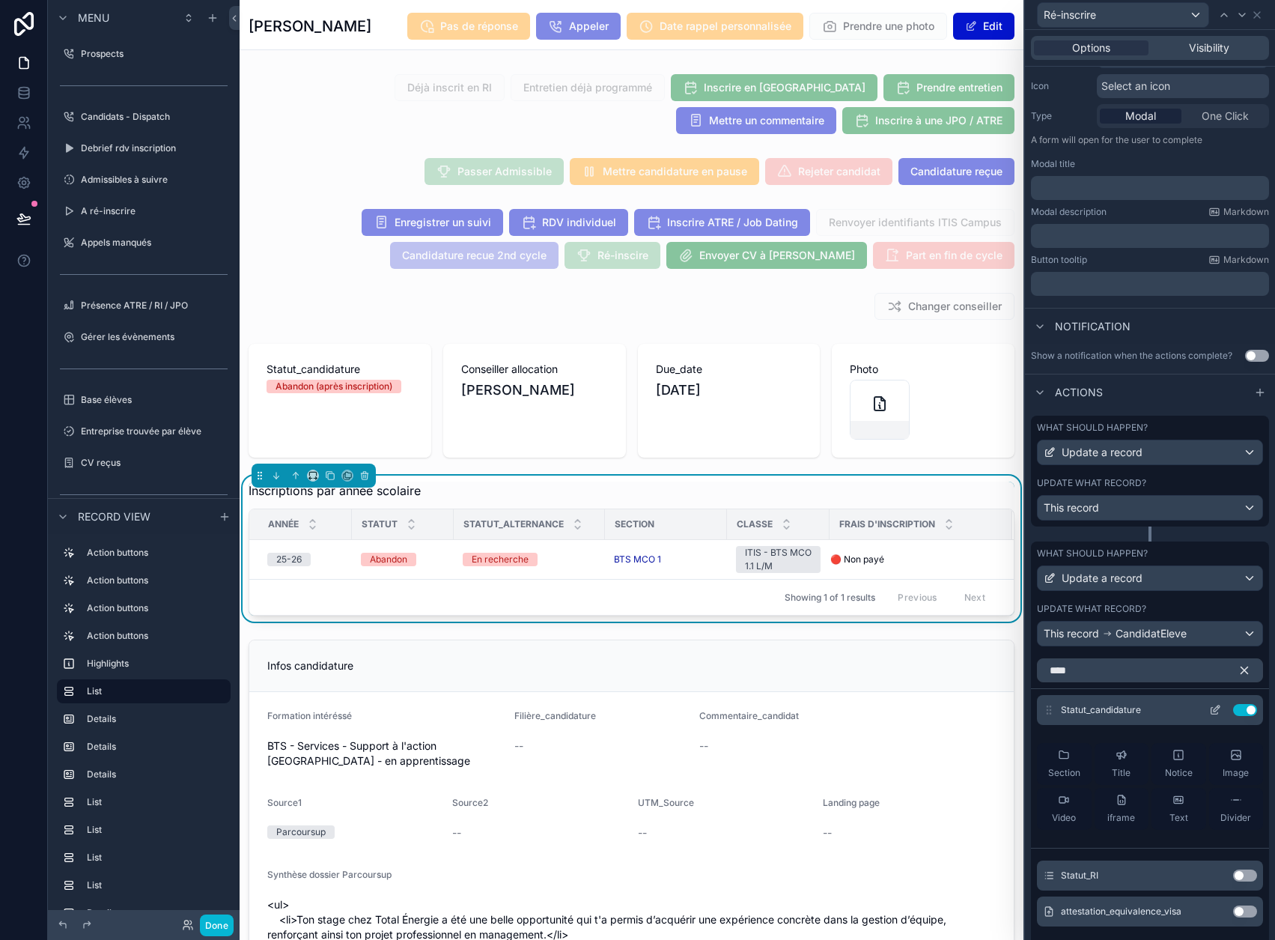
click at [1212, 708] on icon at bounding box center [1215, 711] width 7 height 7
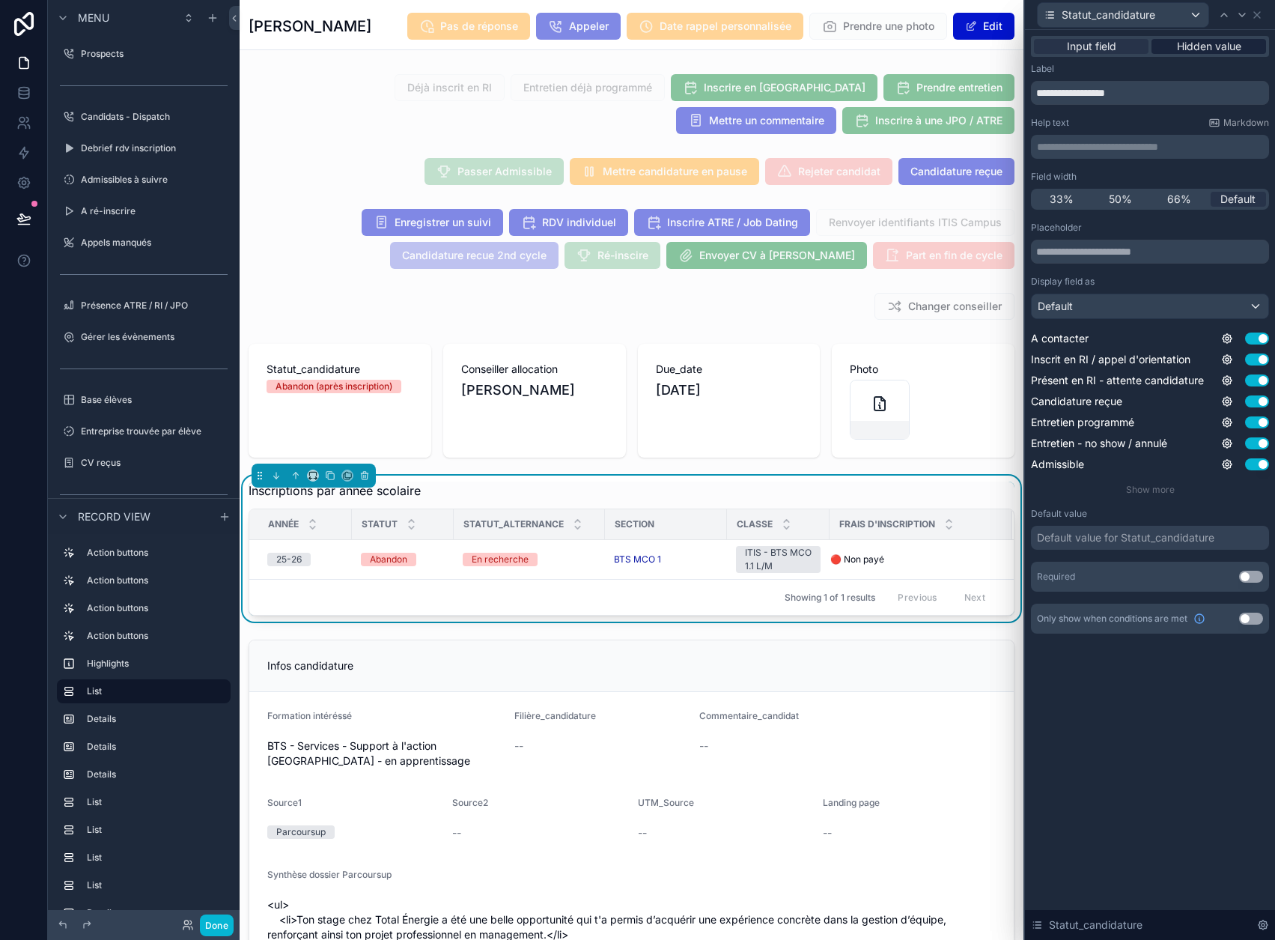
click at [1213, 52] on span "Hidden value" at bounding box center [1209, 46] width 64 height 15
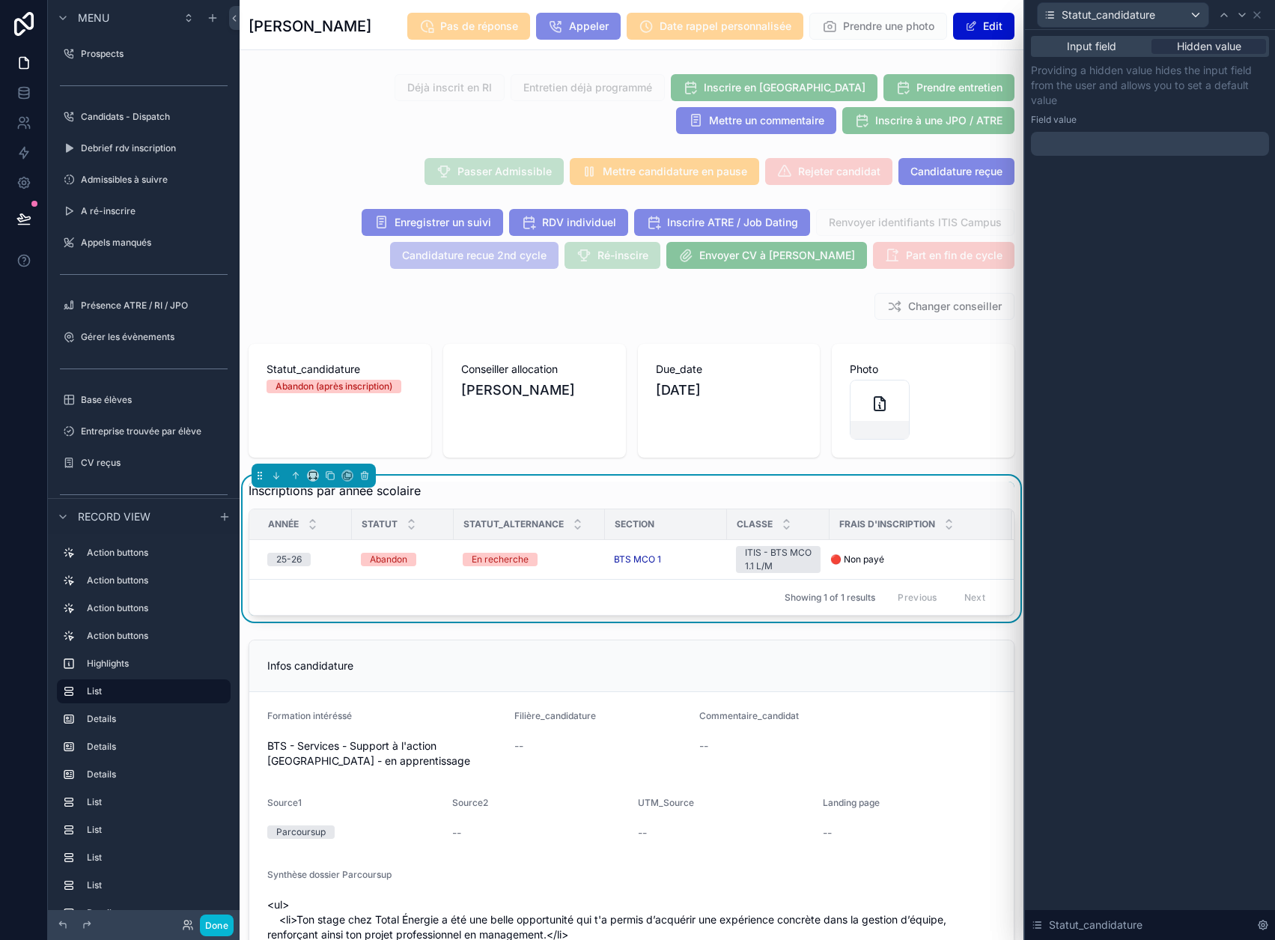
click at [1191, 148] on div at bounding box center [1150, 144] width 238 height 24
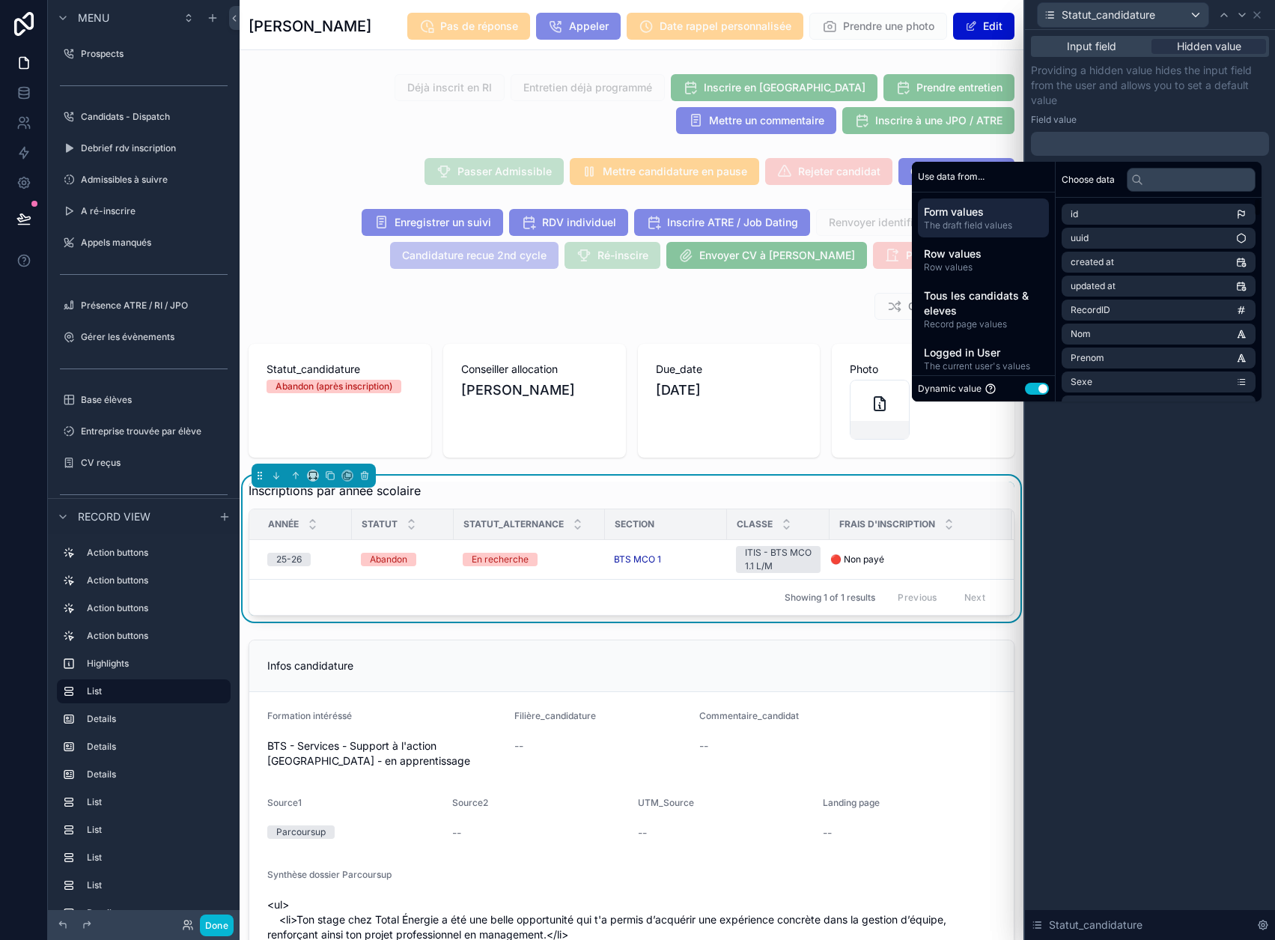
click at [1049, 390] on button "Use setting" at bounding box center [1037, 389] width 24 height 12
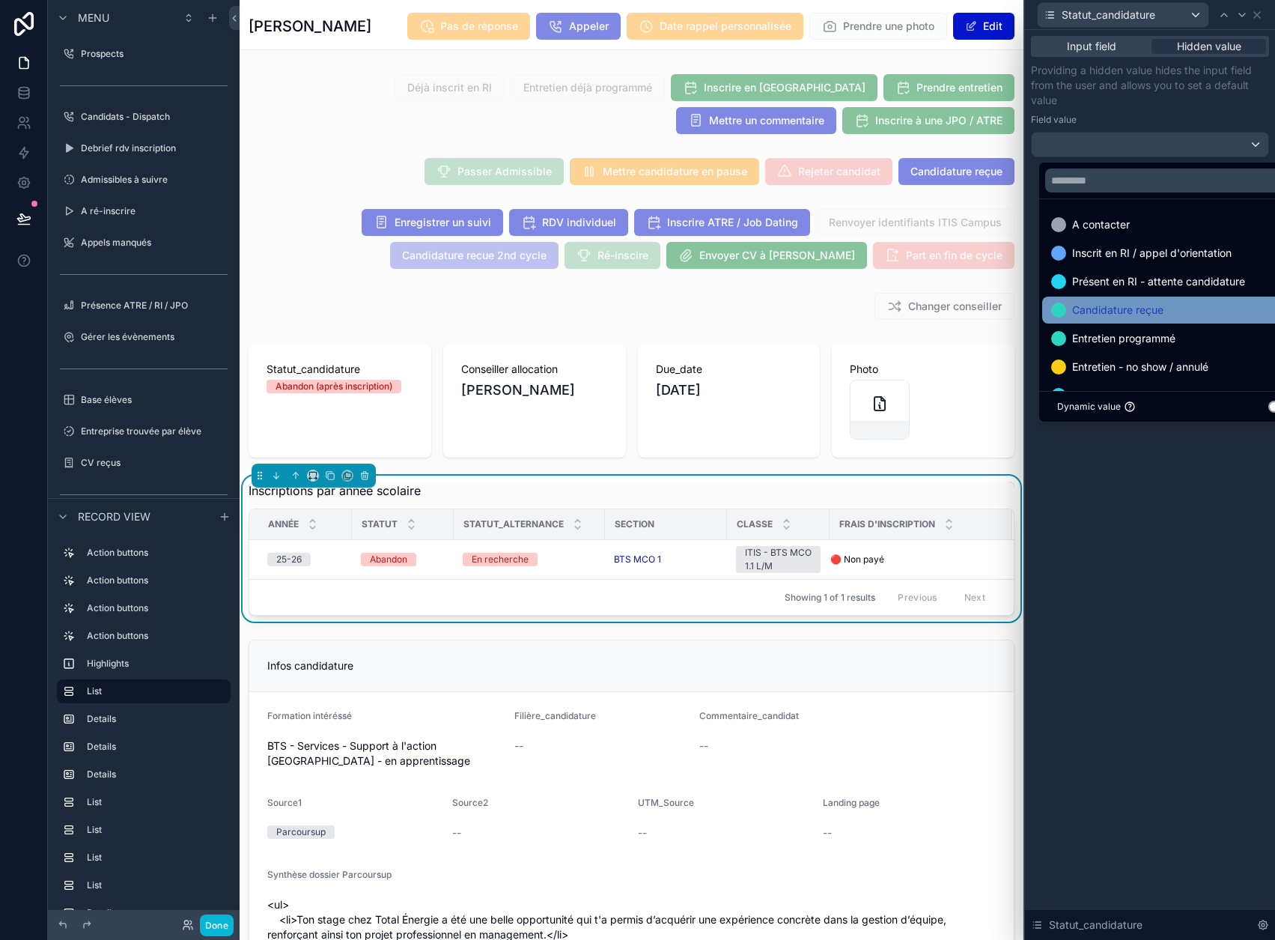
scroll to position [75, 0]
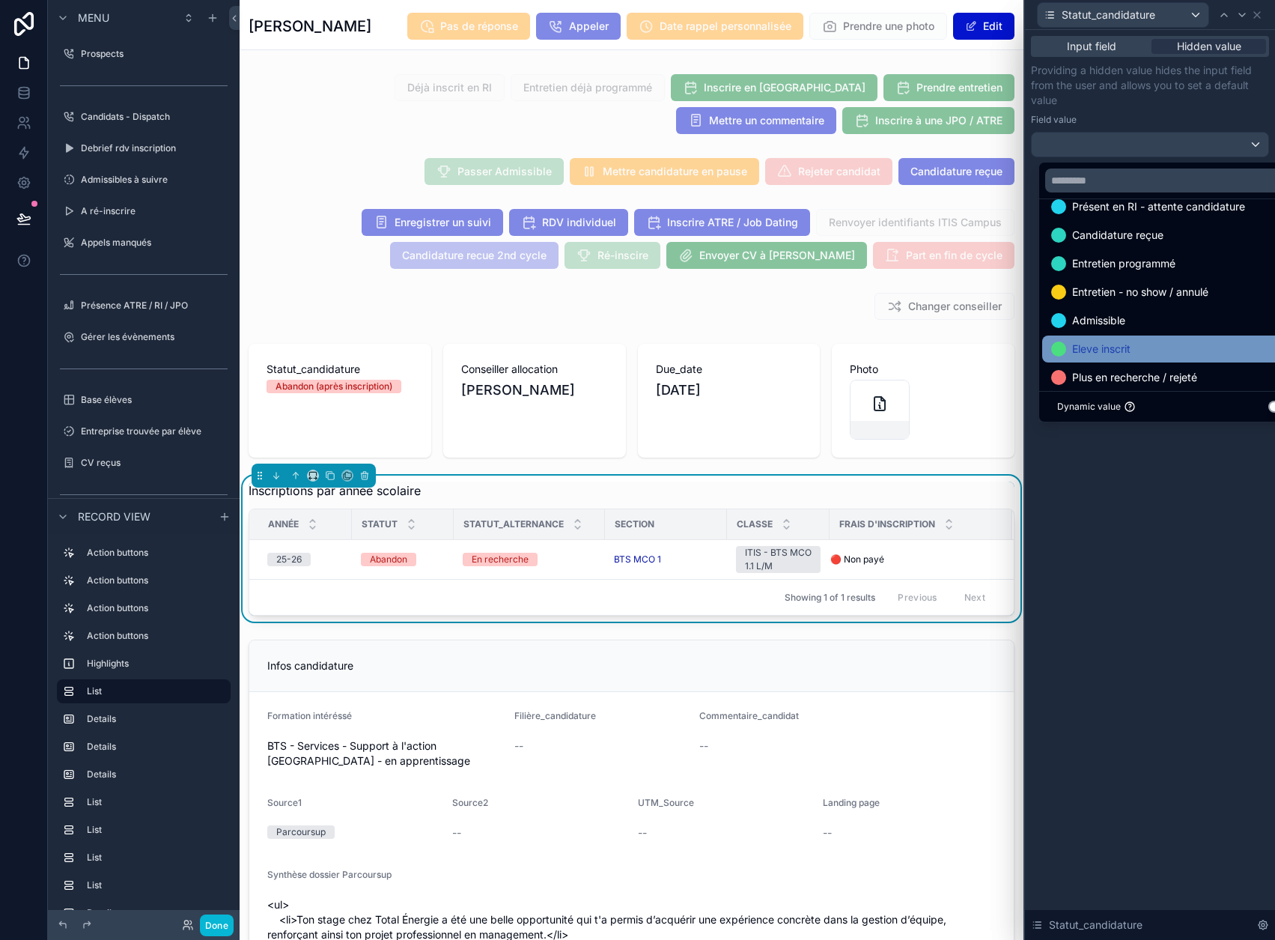
click at [1109, 341] on span "Eleve inscrit" at bounding box center [1101, 349] width 58 height 18
click at [1186, 122] on div "Field value" at bounding box center [1150, 120] width 238 height 12
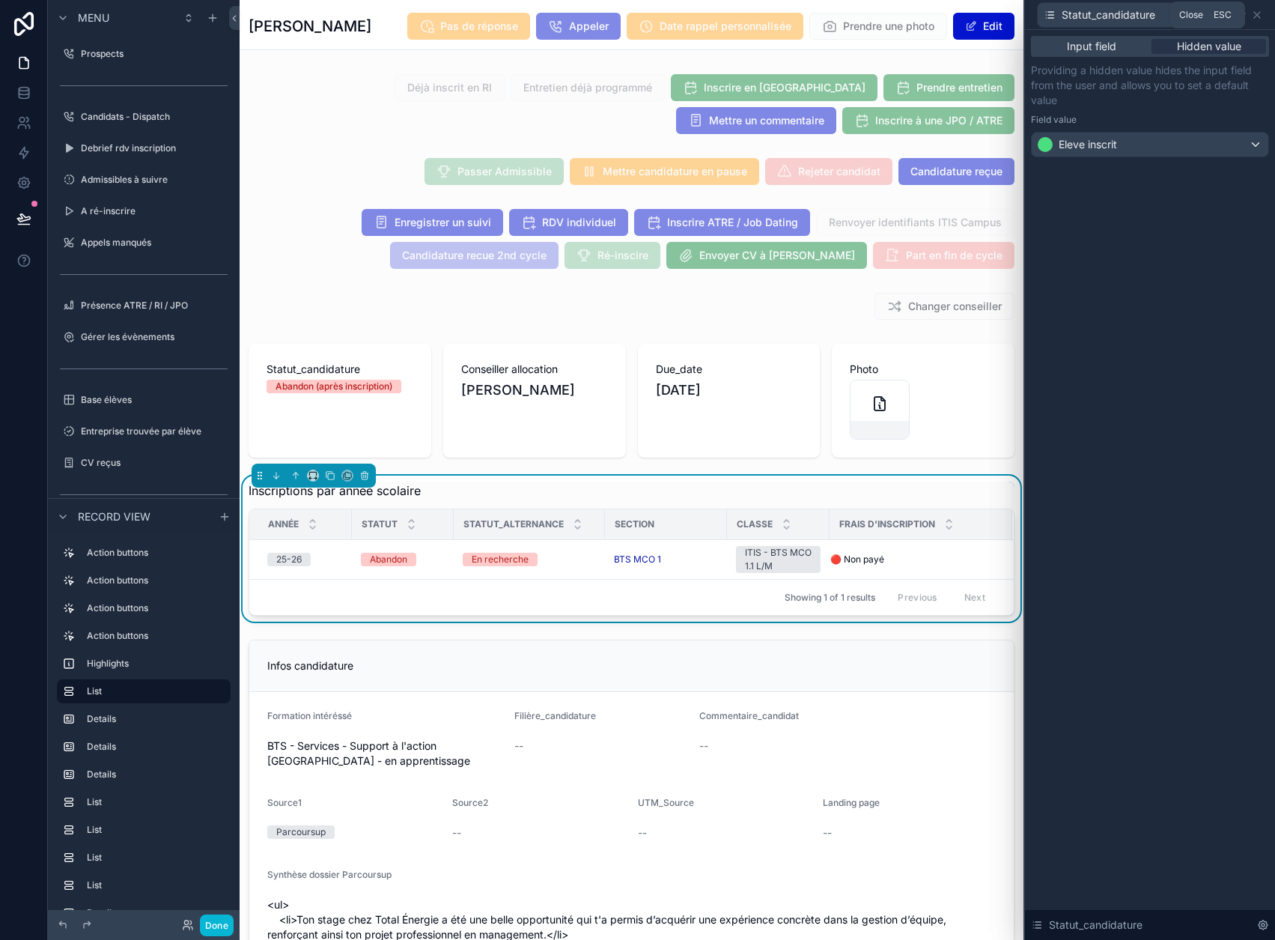
click at [1260, 16] on icon at bounding box center [1257, 15] width 6 height 6
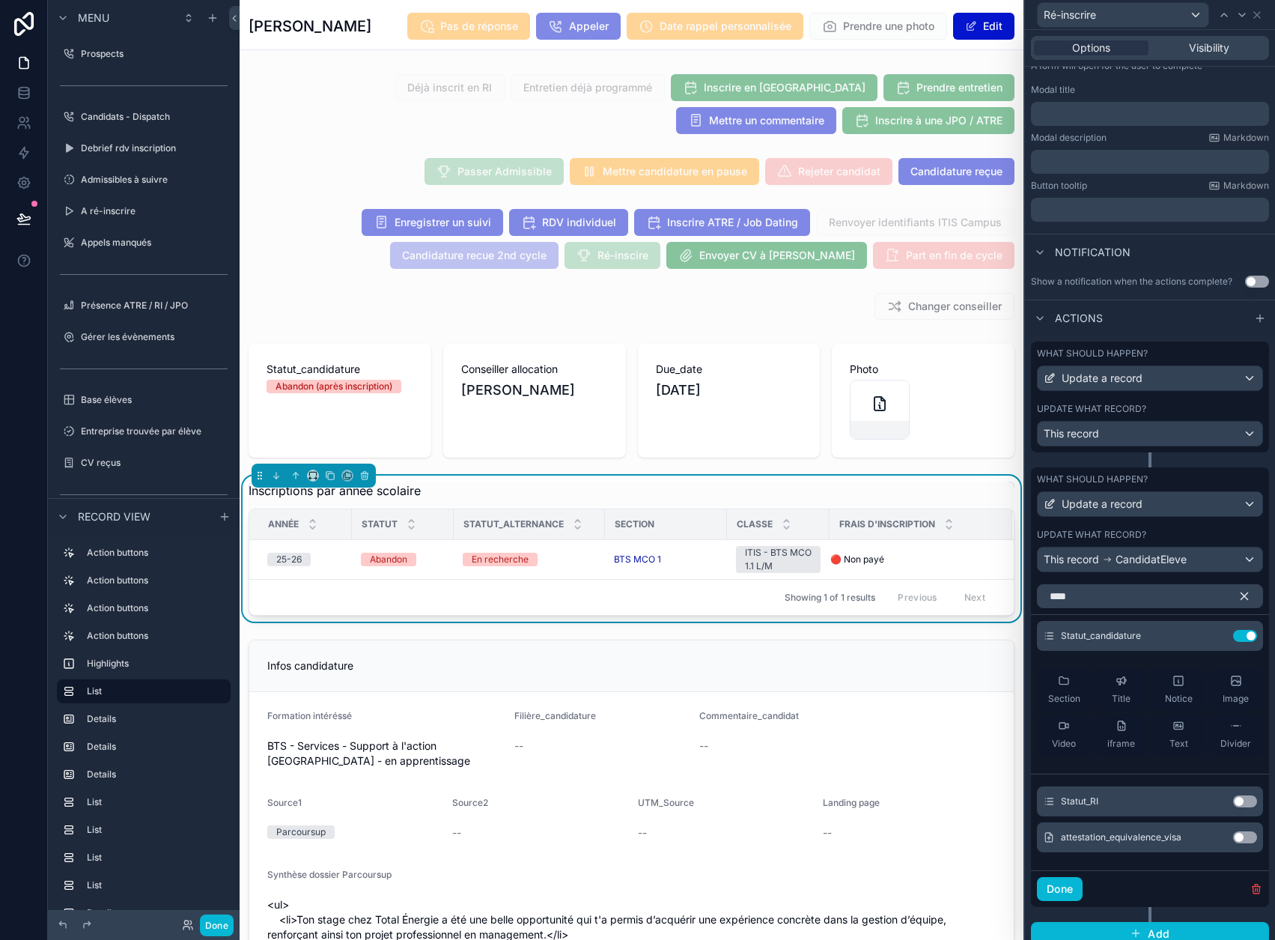
scroll to position [47, 0]
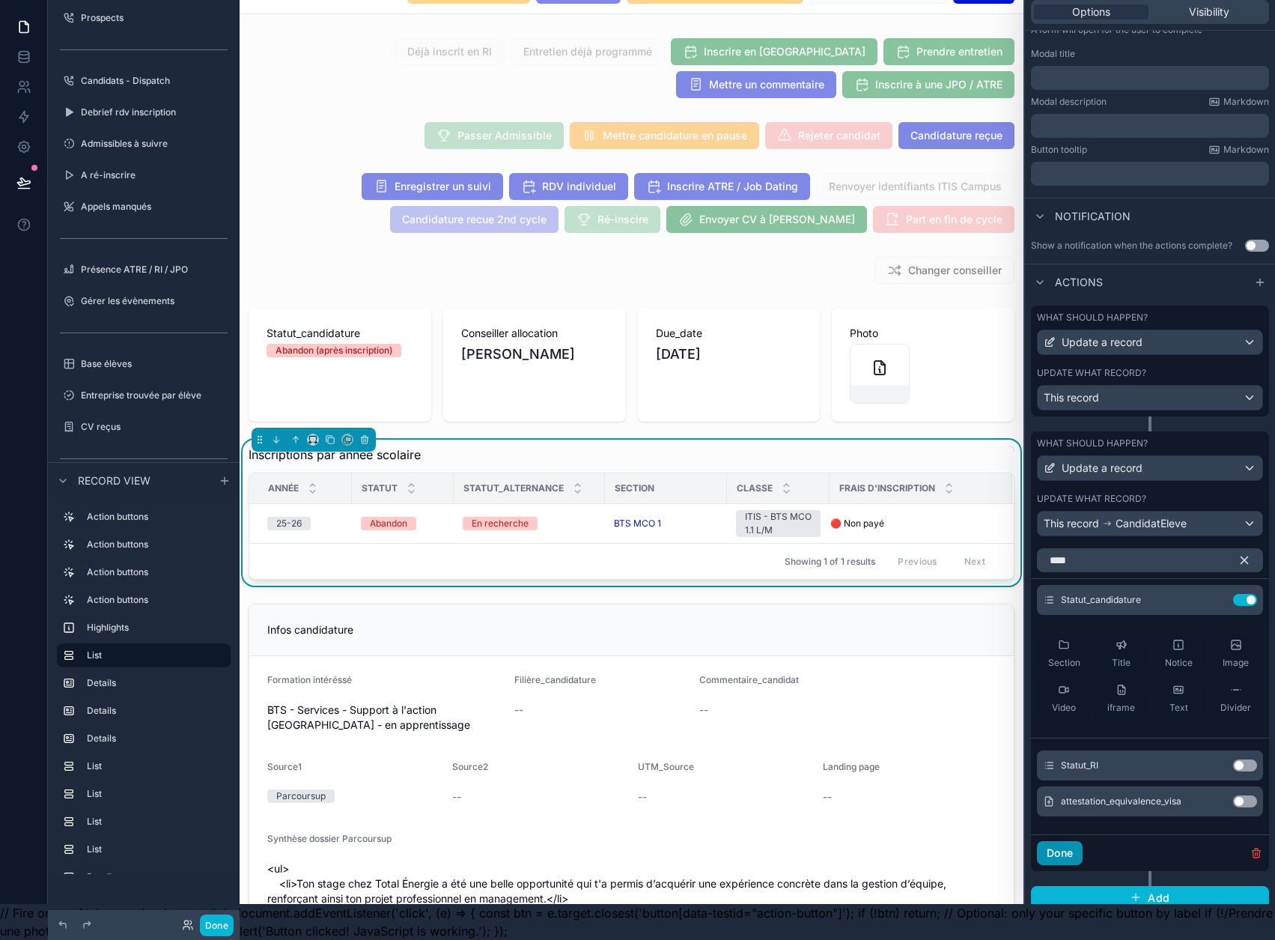
click at [1083, 845] on button "Done" at bounding box center [1060, 853] width 46 height 24
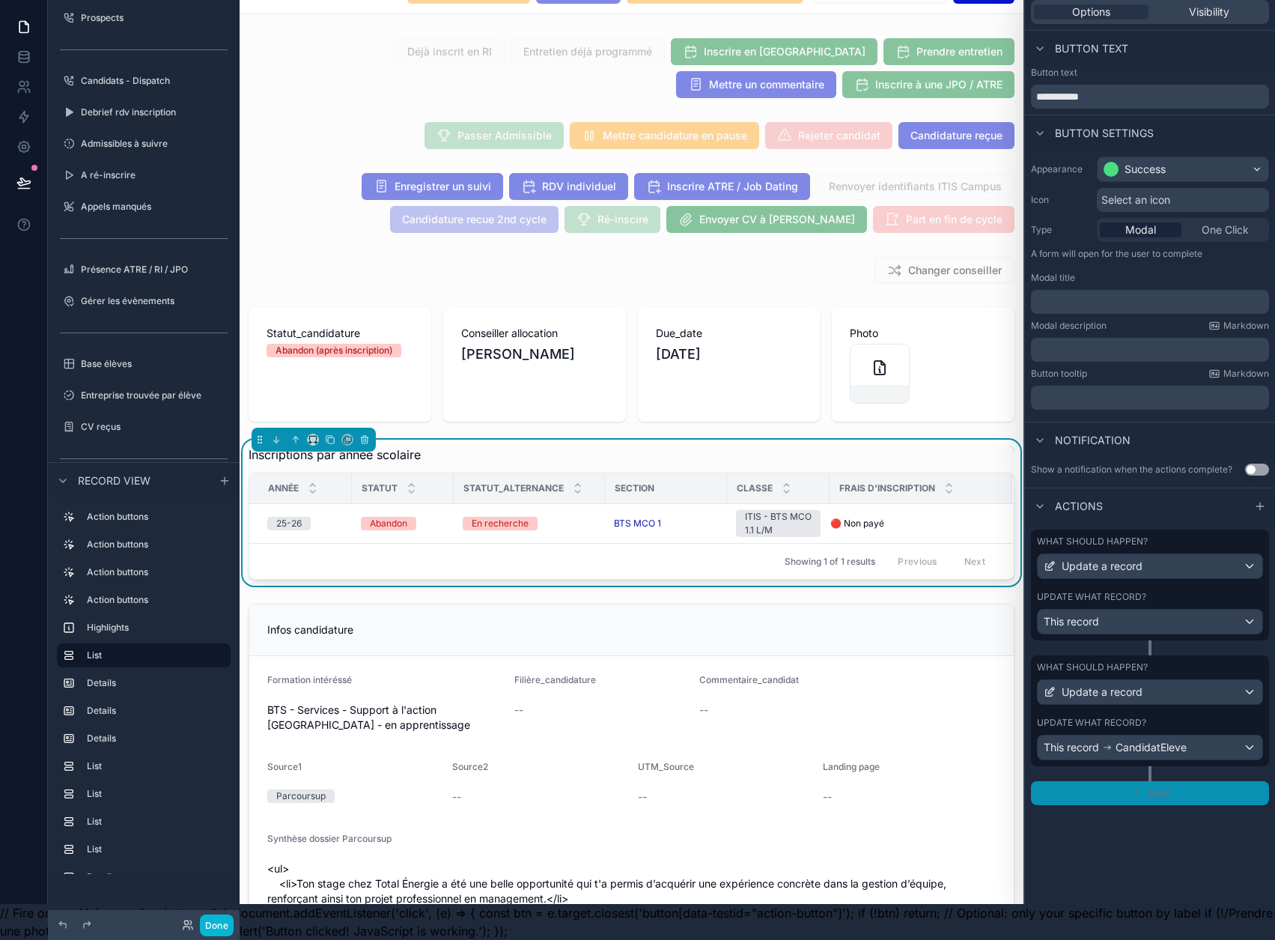
click at [1131, 783] on button "Add" at bounding box center [1150, 793] width 238 height 24
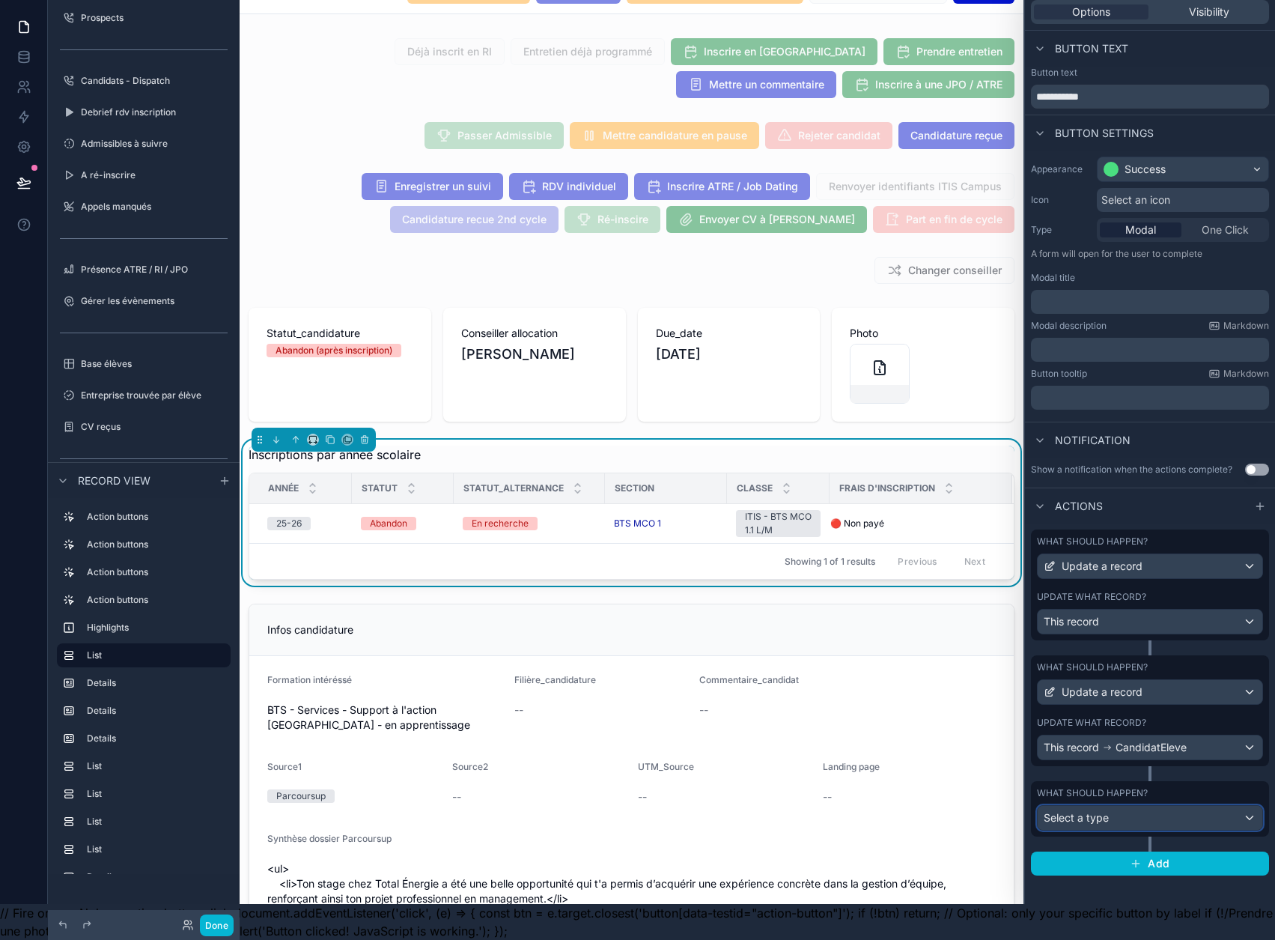
click at [1141, 806] on div "Select a type" at bounding box center [1150, 818] width 225 height 24
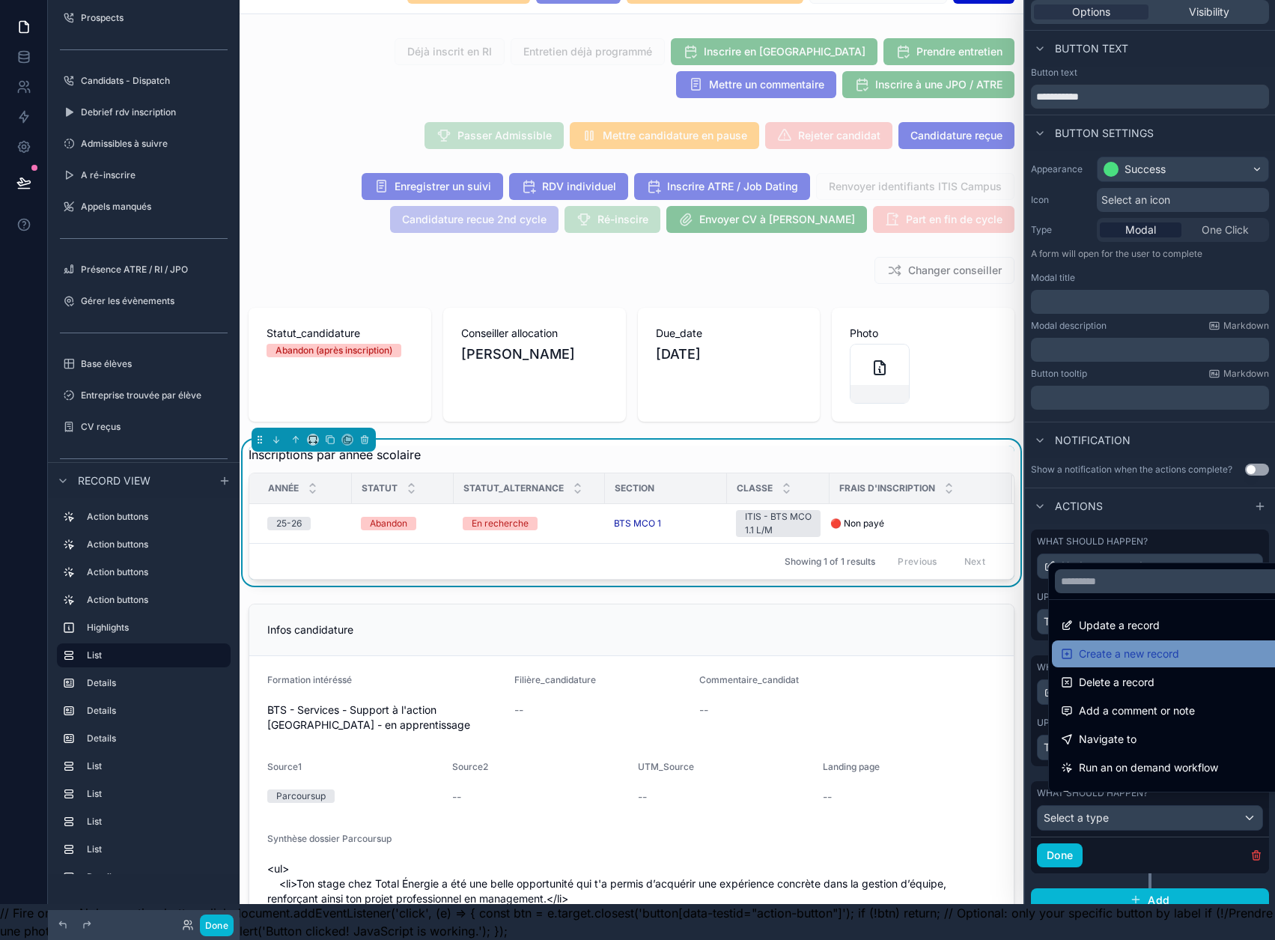
click at [1151, 656] on span "Create a new record" at bounding box center [1129, 654] width 100 height 18
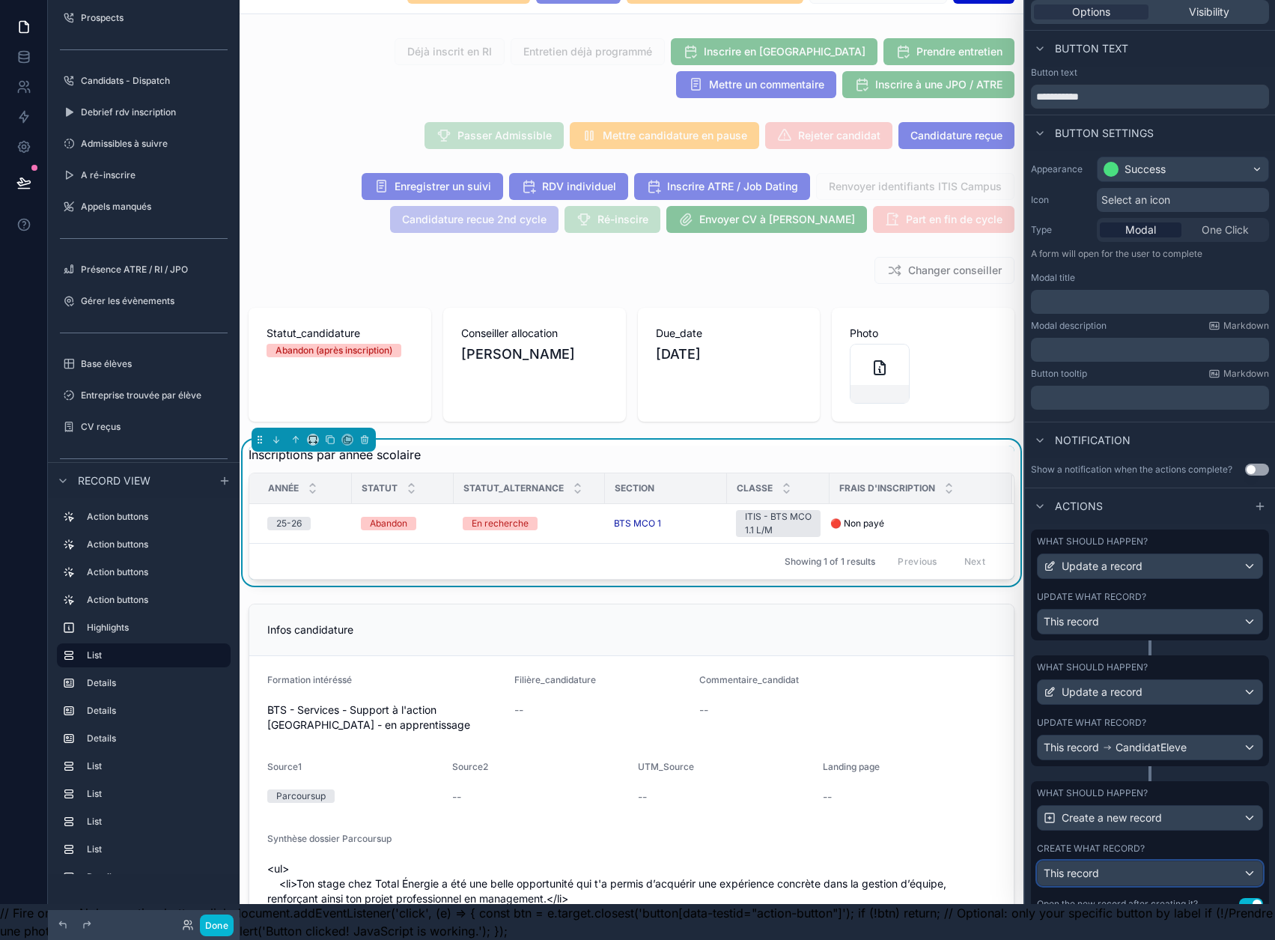
click at [1138, 863] on div "This record" at bounding box center [1150, 873] width 225 height 24
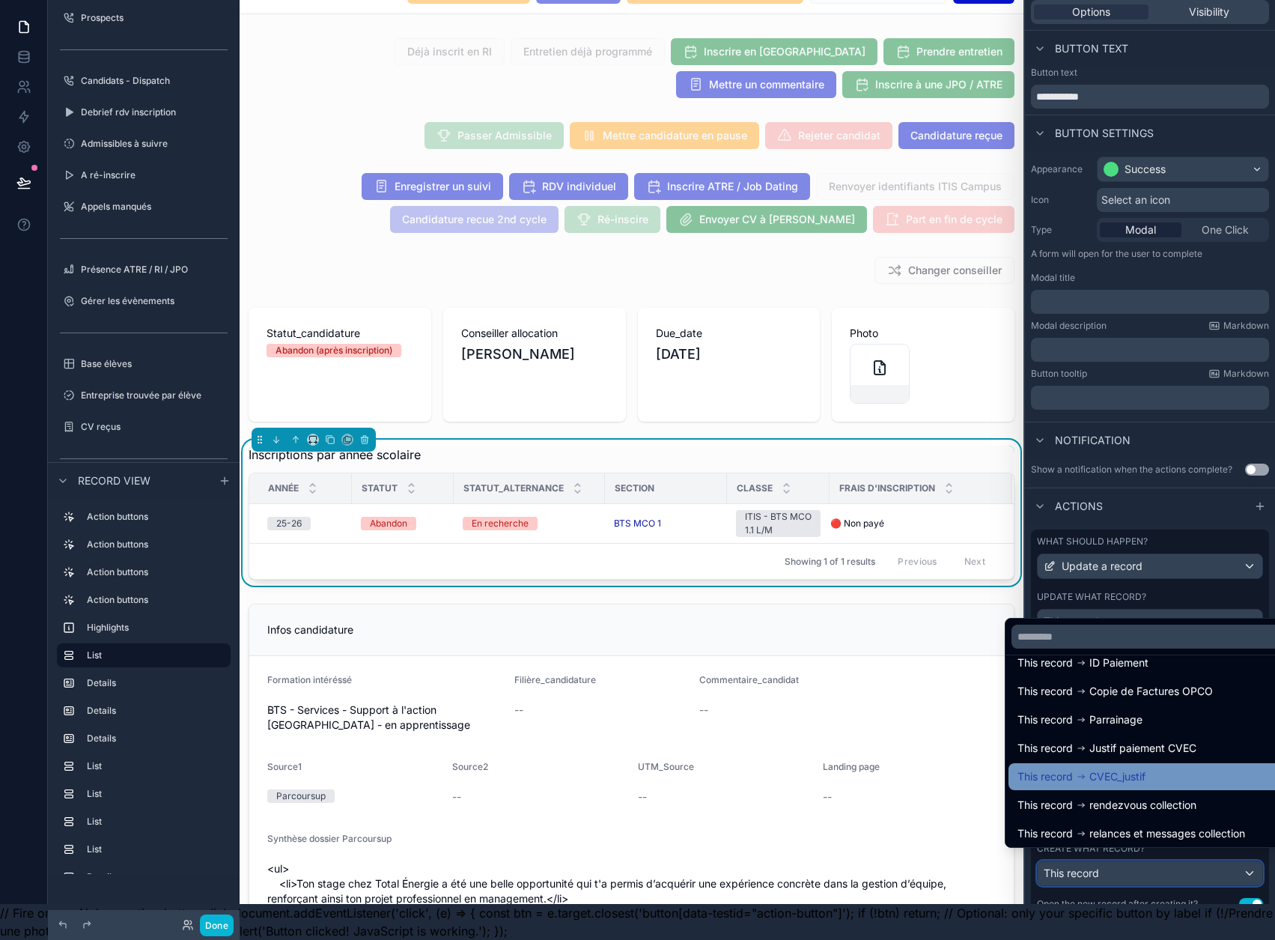
scroll to position [150, 0]
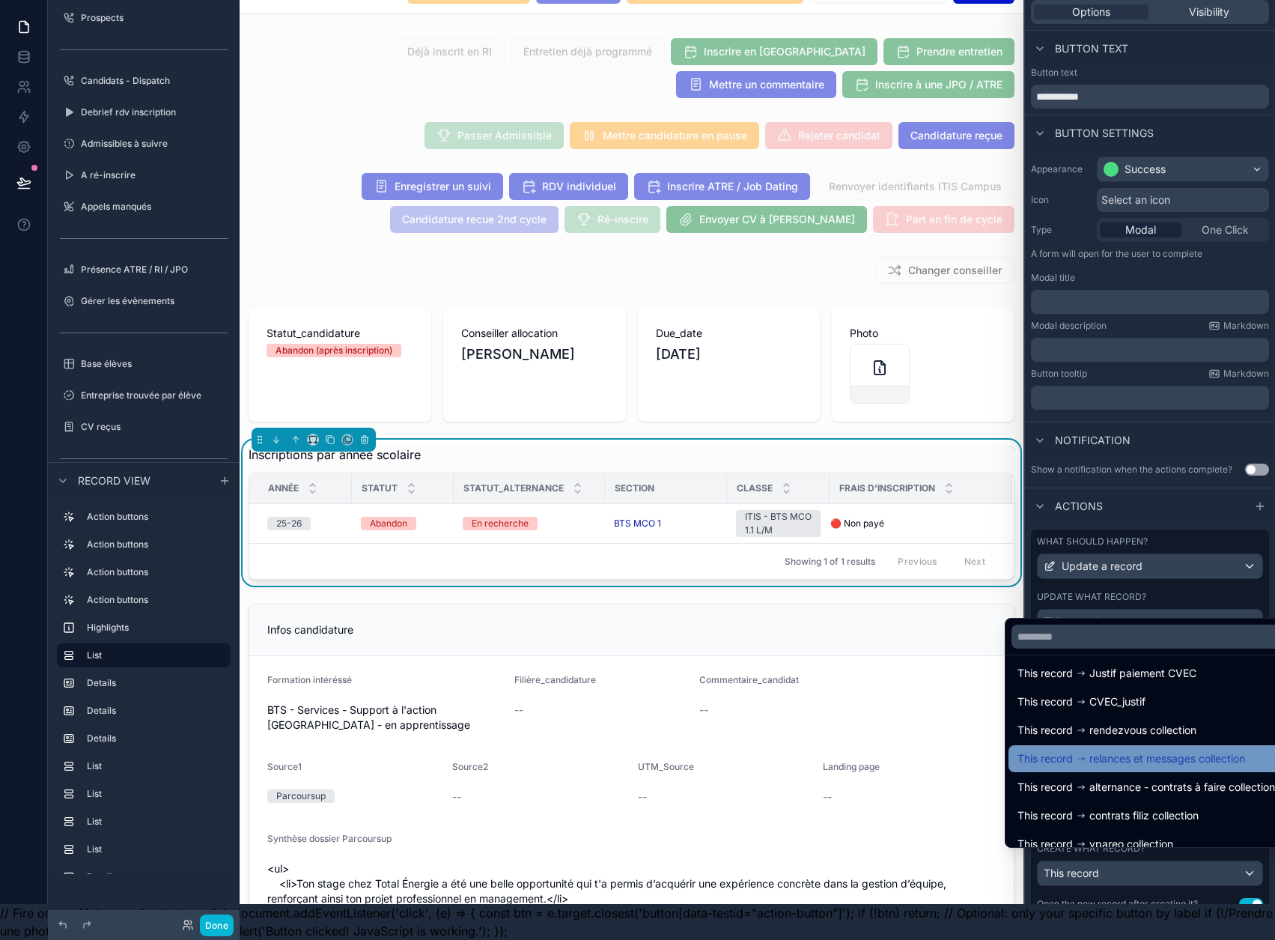
click at [1166, 763] on span "relances et messages collection" at bounding box center [1168, 759] width 156 height 18
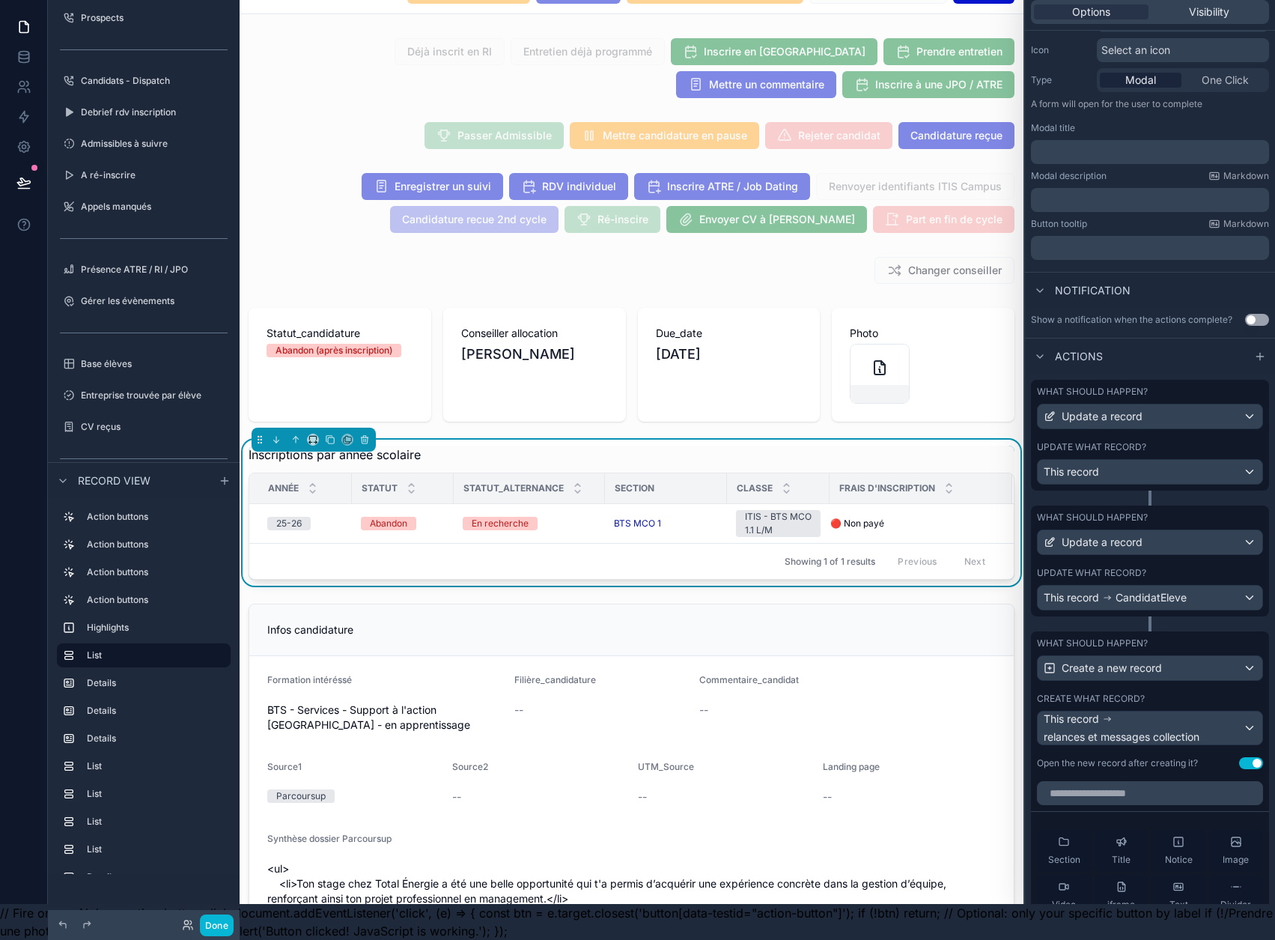
click at [1245, 757] on button "Use setting" at bounding box center [1251, 763] width 24 height 12
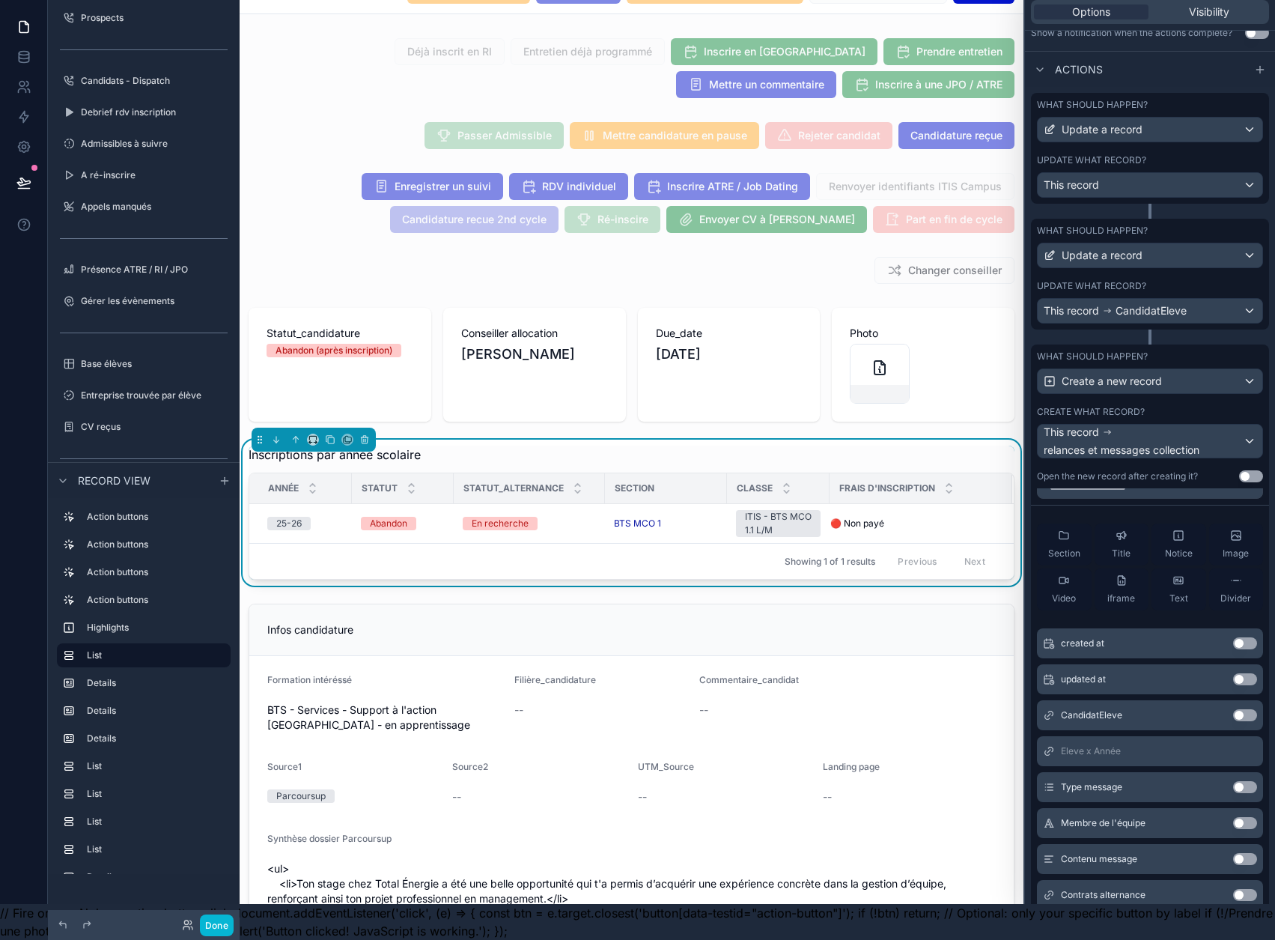
scroll to position [449, 0]
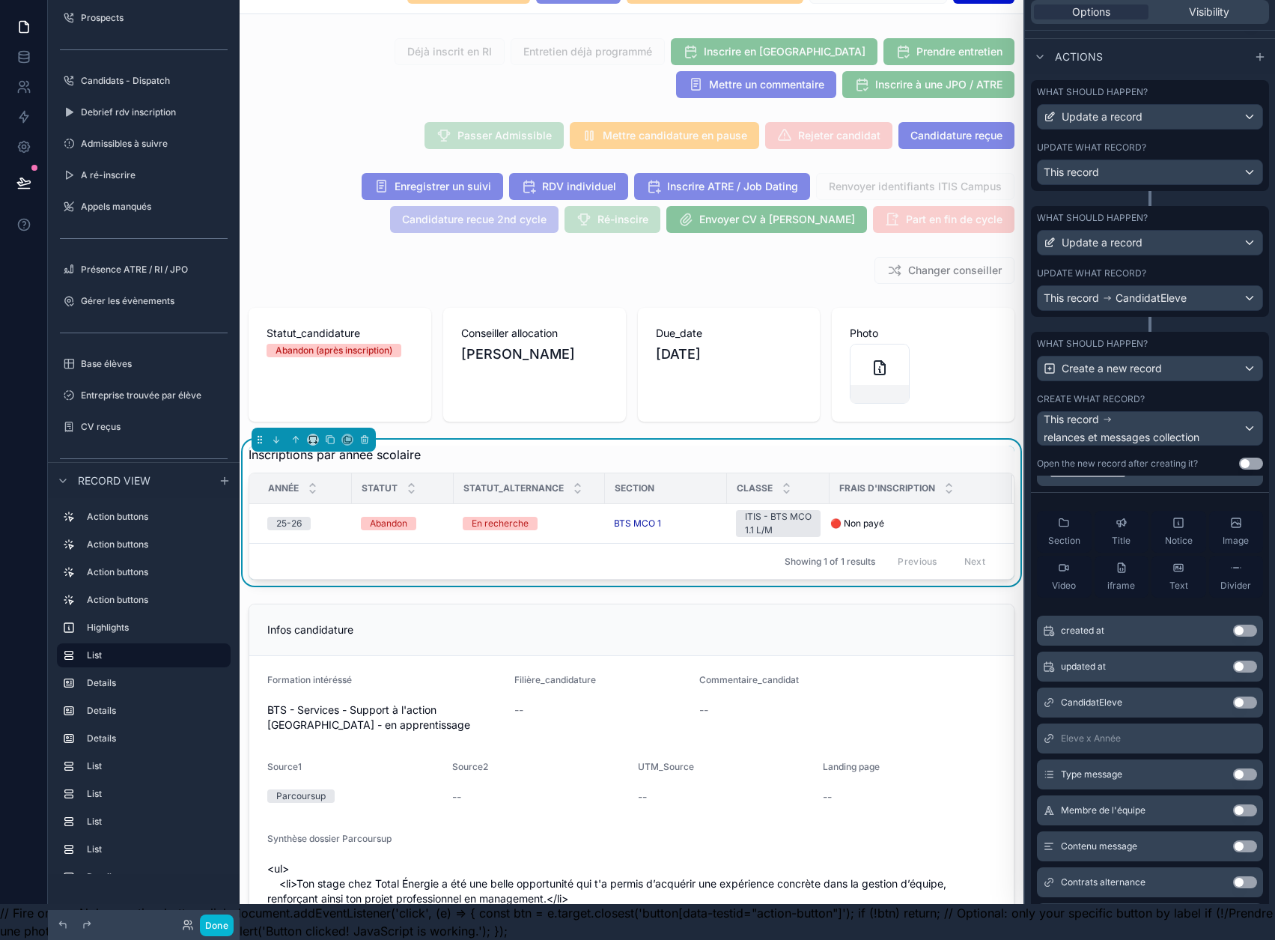
click at [1233, 696] on button "Use setting" at bounding box center [1245, 702] width 24 height 12
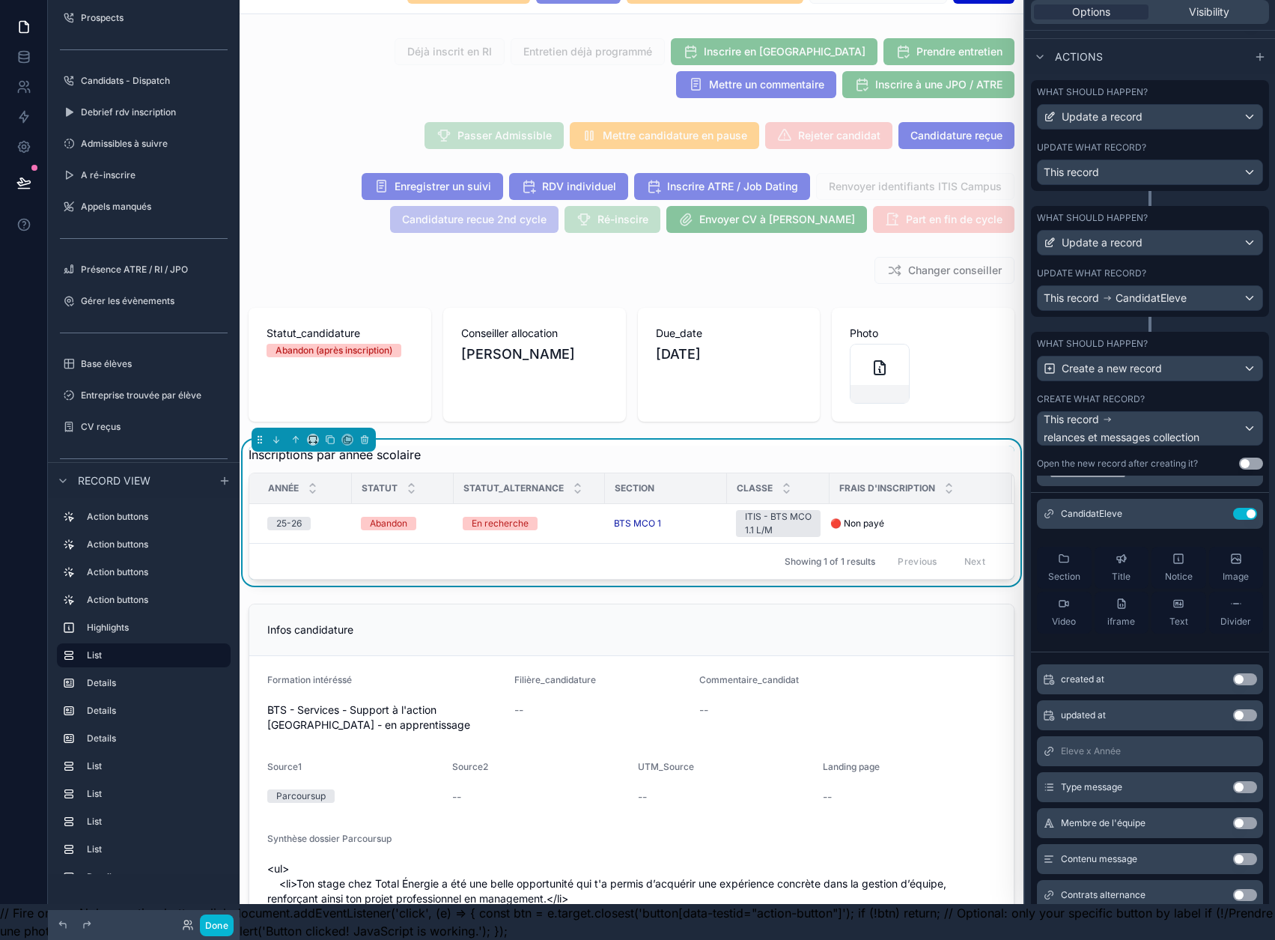
click at [1236, 781] on button "Use setting" at bounding box center [1245, 787] width 24 height 12
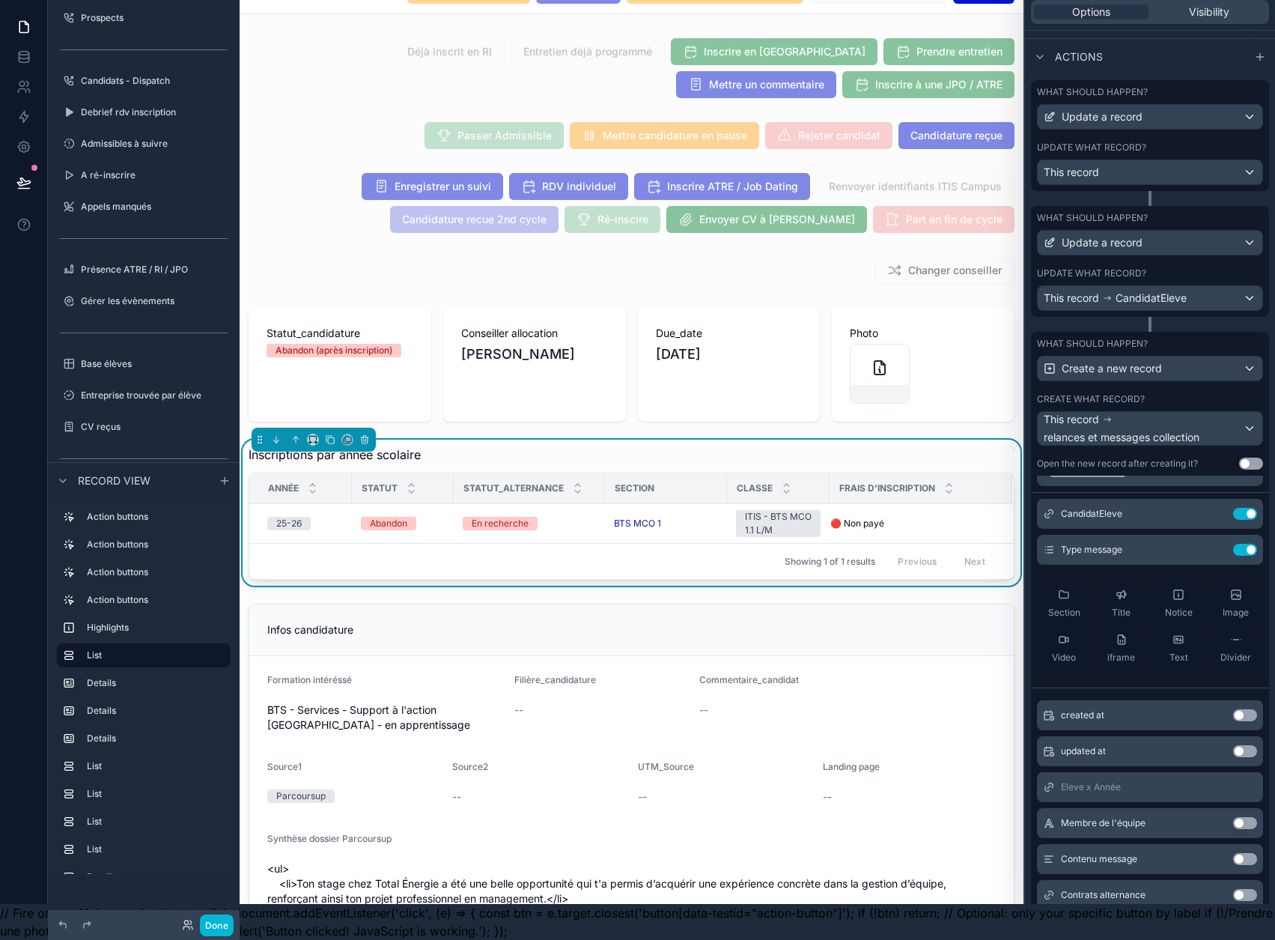
click at [1237, 817] on button "Use setting" at bounding box center [1245, 823] width 24 height 12
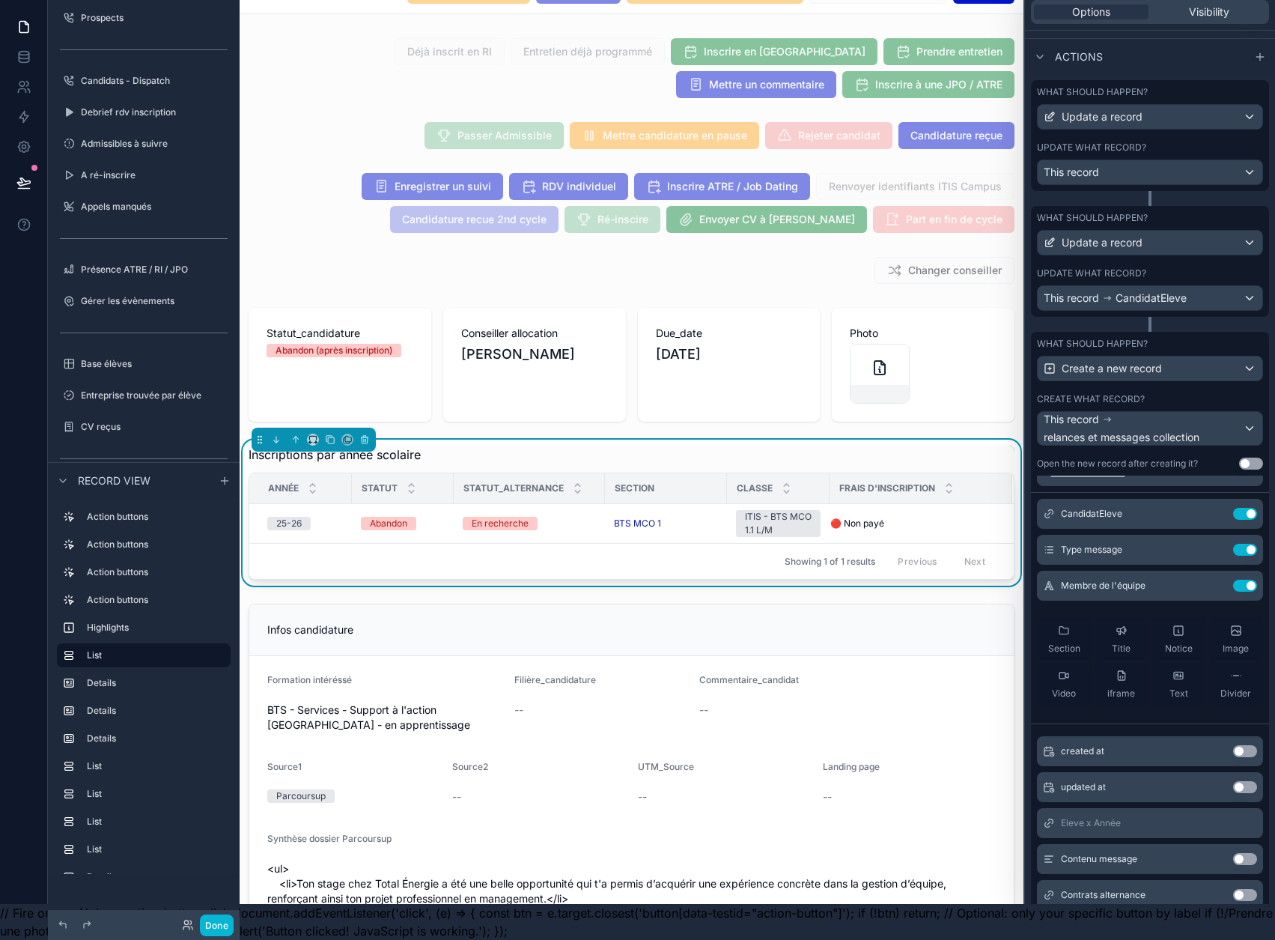
click at [1236, 853] on button "Use setting" at bounding box center [1245, 859] width 24 height 12
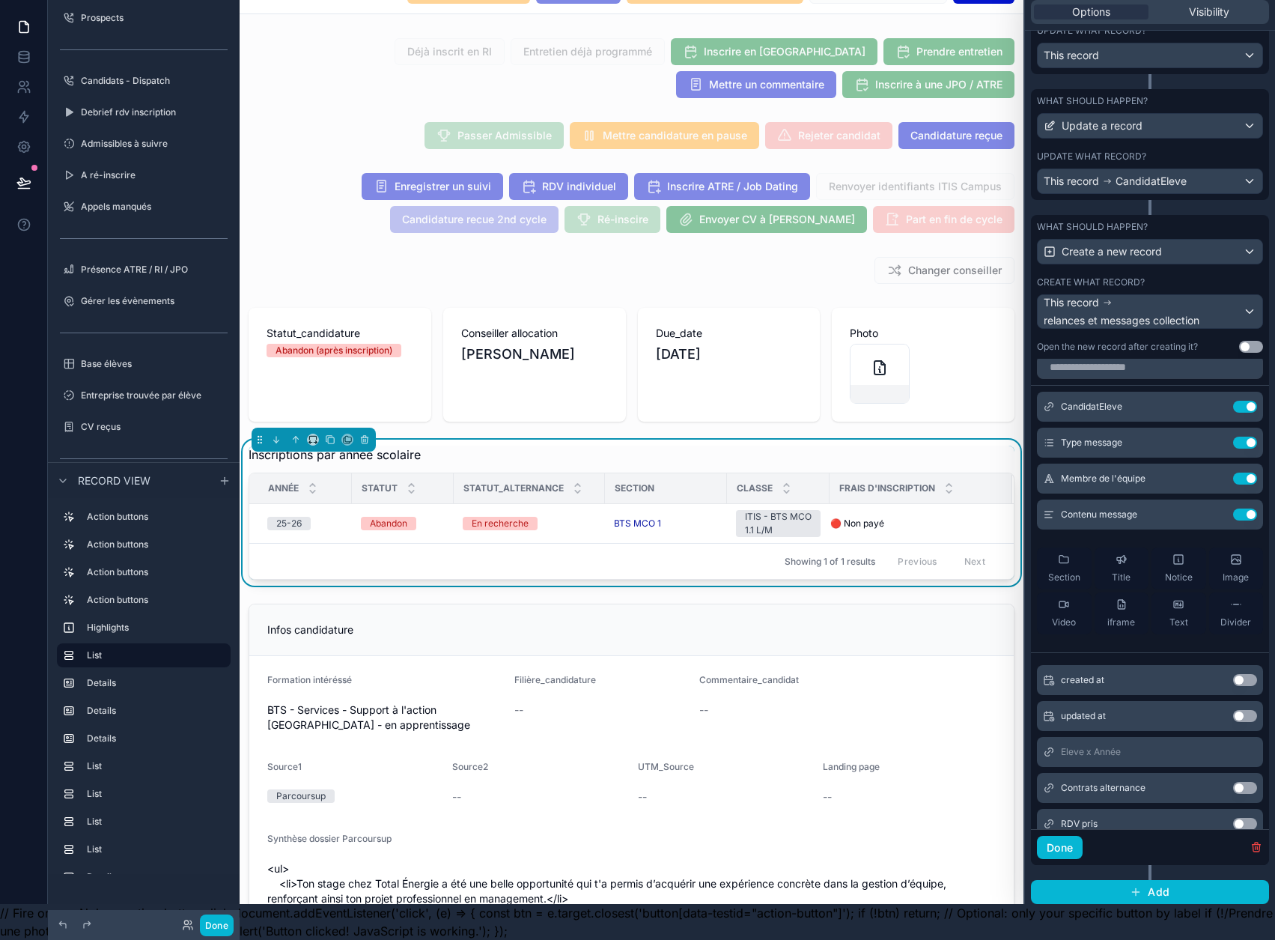
scroll to position [0, 0]
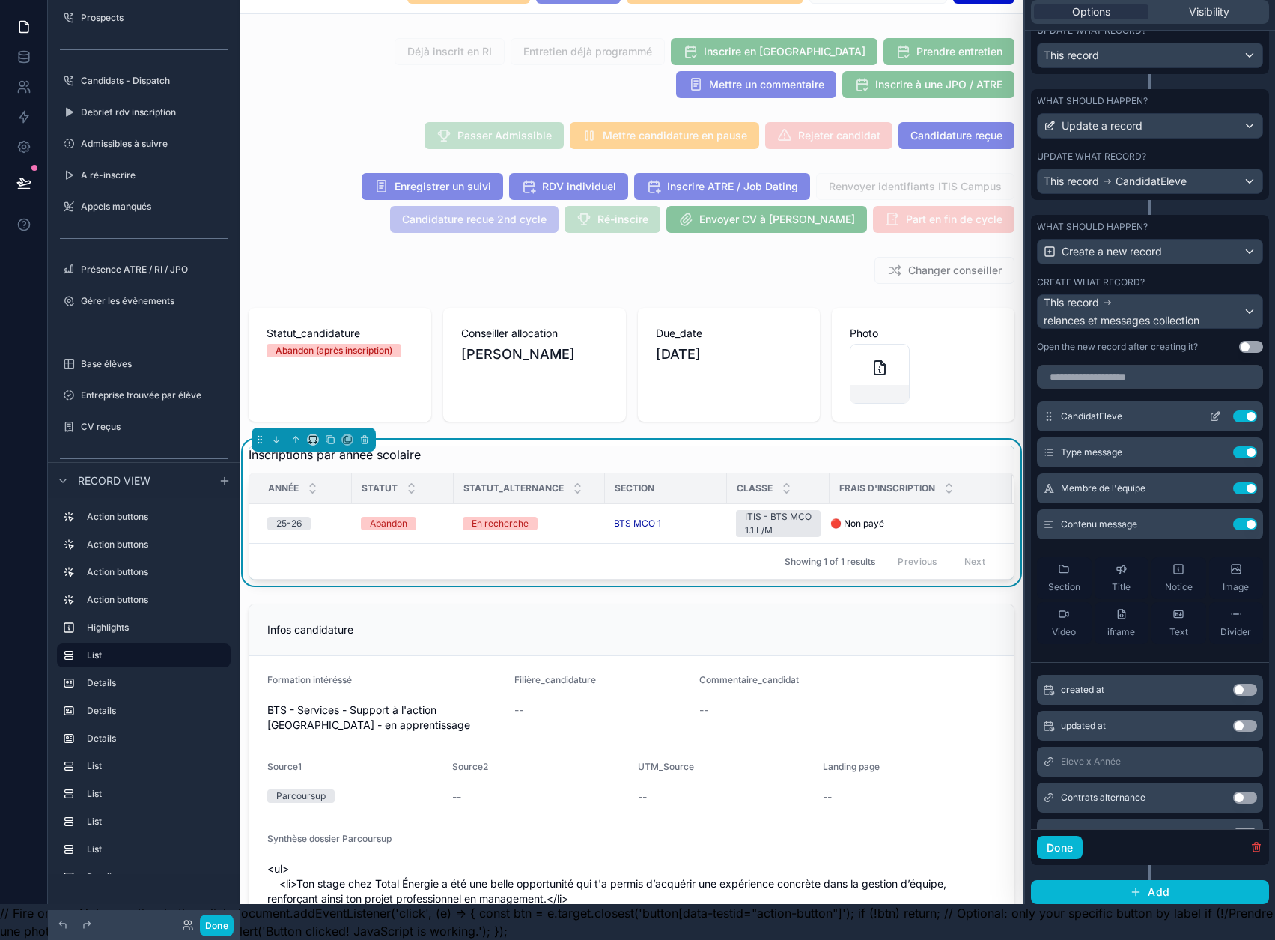
click at [1209, 410] on icon at bounding box center [1215, 416] width 12 height 12
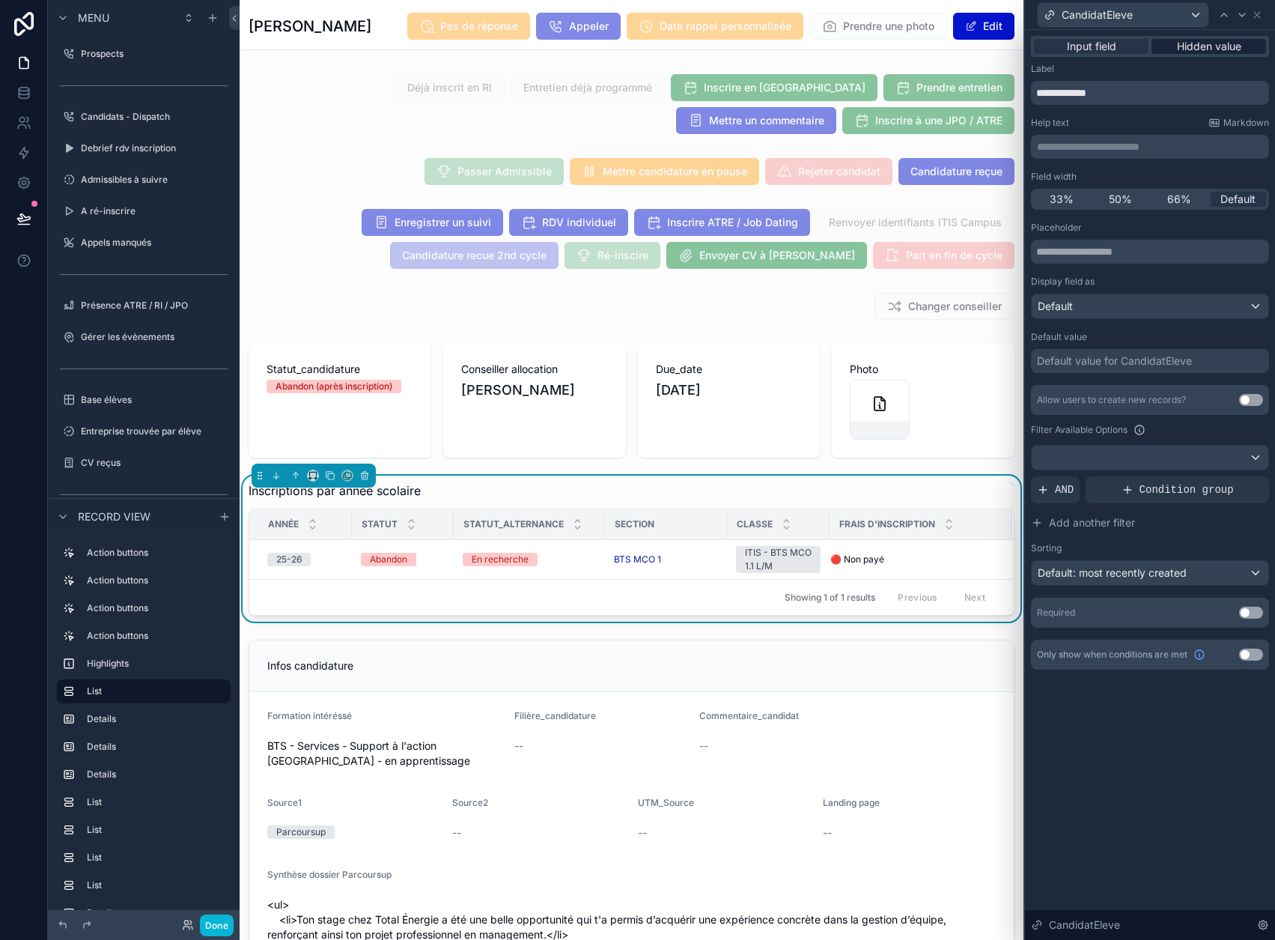
click at [1218, 48] on span "Hidden value" at bounding box center [1209, 46] width 64 height 15
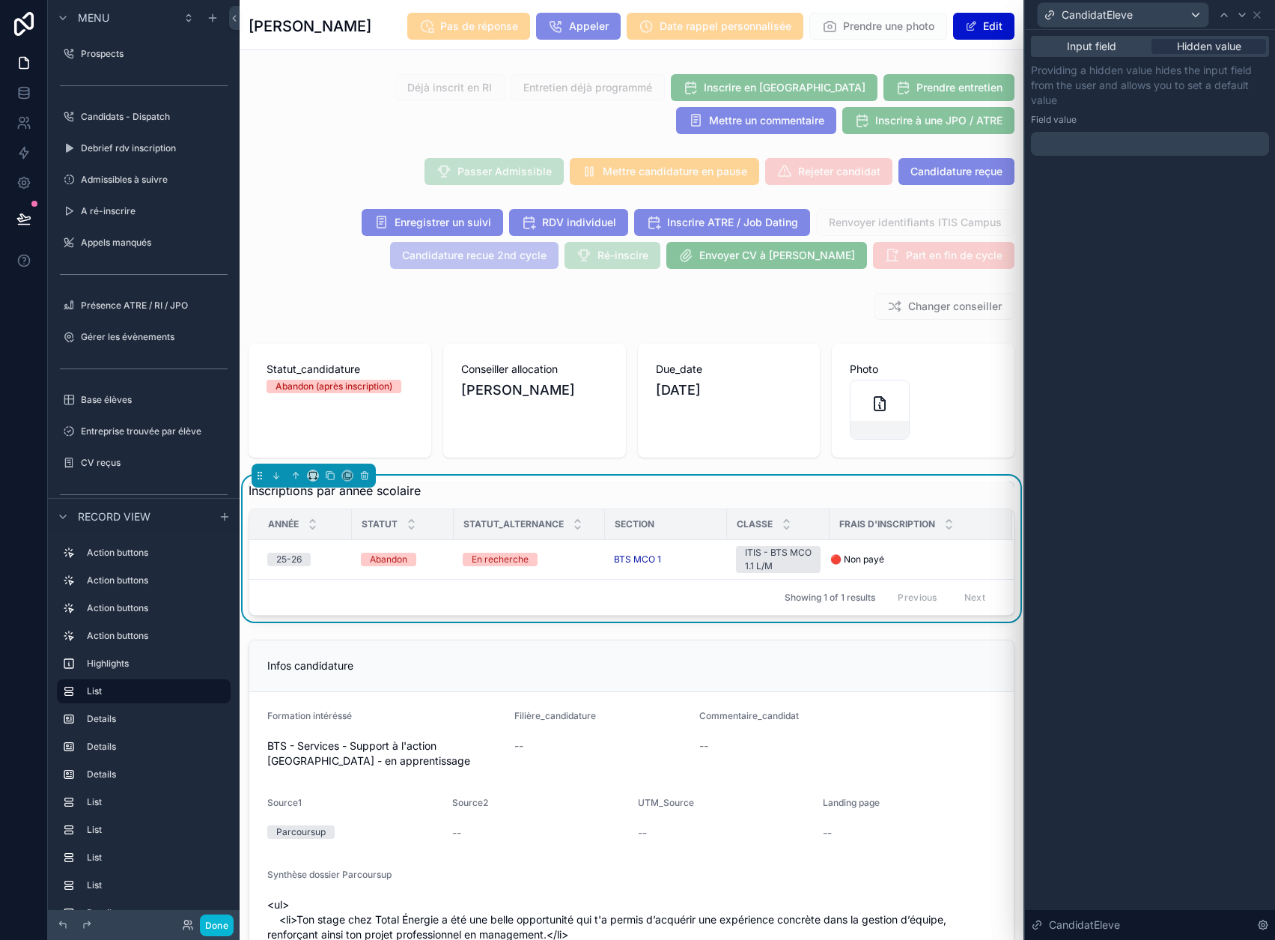
click at [1162, 134] on div at bounding box center [1150, 144] width 238 height 24
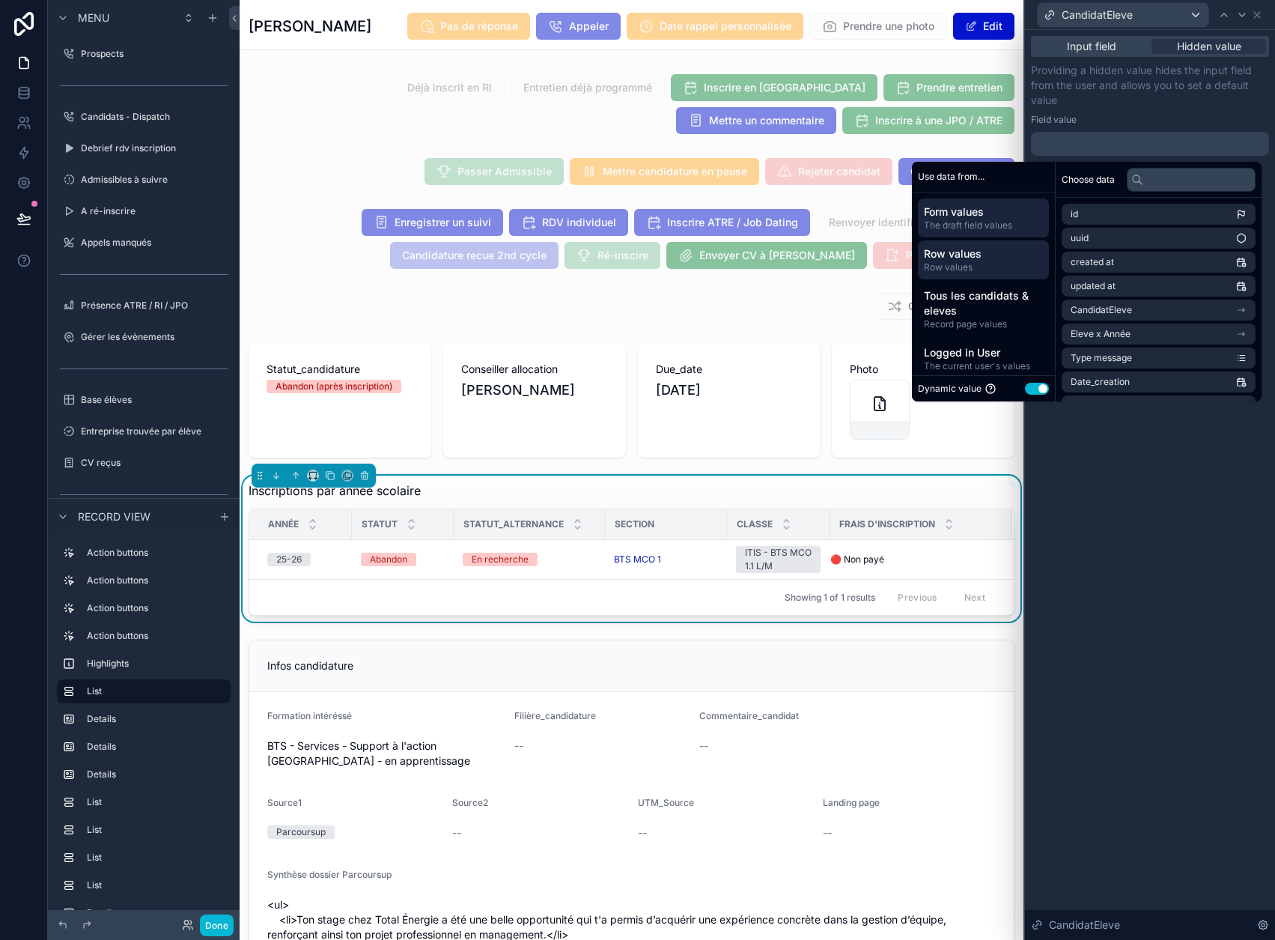
click at [1023, 255] on span "Row values" at bounding box center [983, 253] width 119 height 15
click at [1126, 243] on span "CandidatEleve" at bounding box center [1101, 238] width 61 height 12
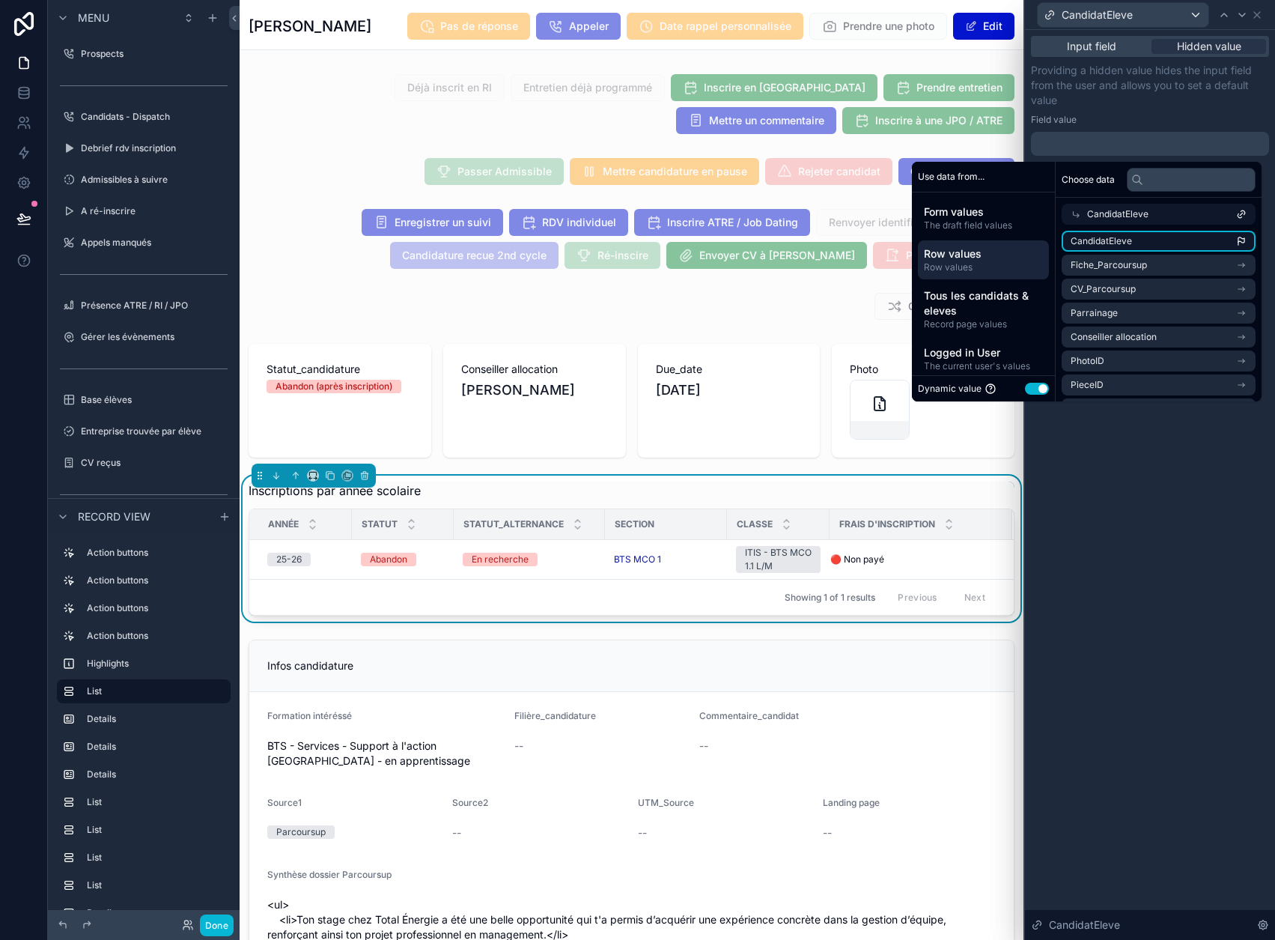
click at [1161, 247] on li "CandidatEleve" at bounding box center [1159, 241] width 194 height 21
click at [1194, 108] on div "**********" at bounding box center [1150, 109] width 238 height 93
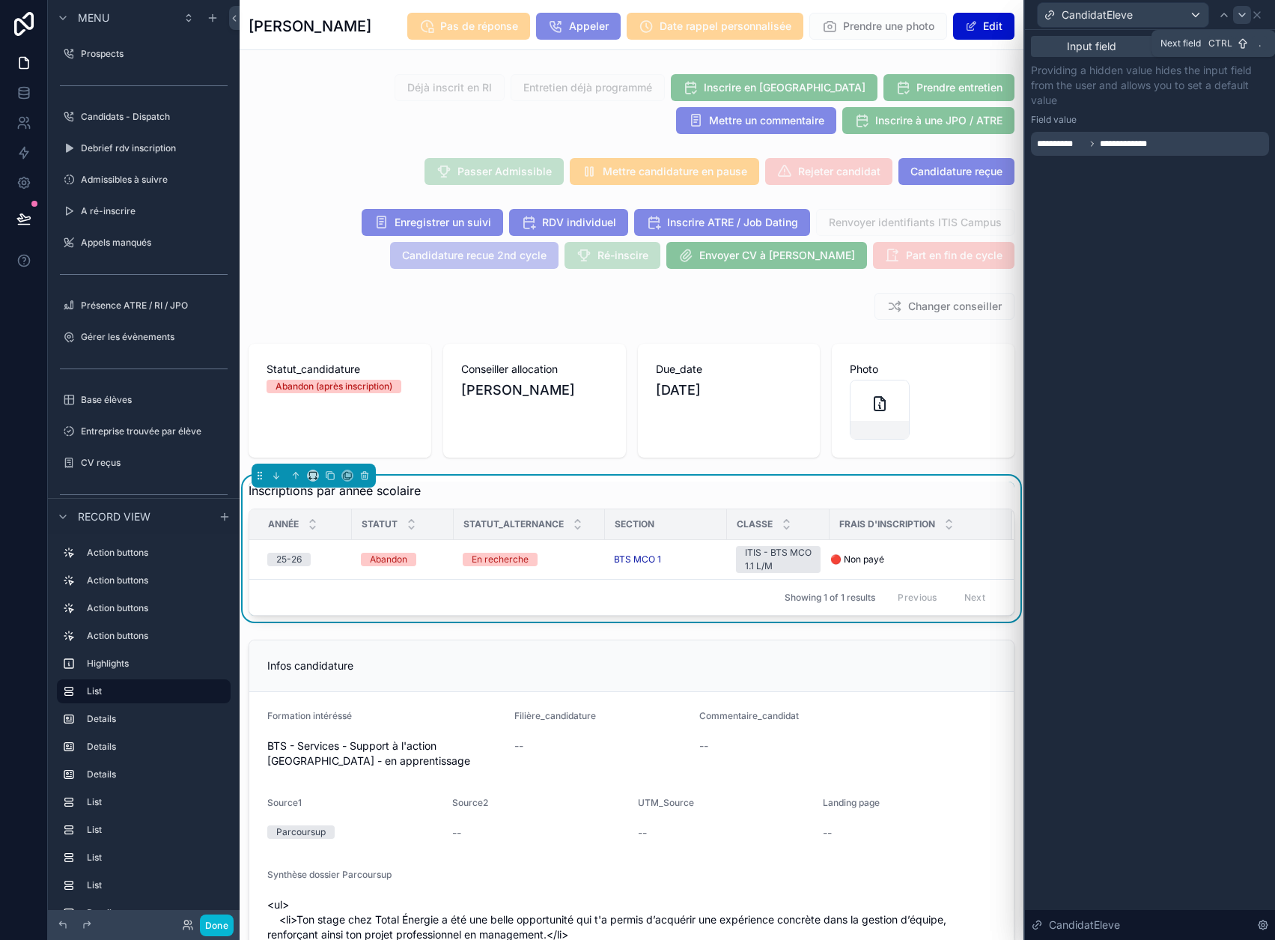
click at [1248, 10] on icon at bounding box center [1242, 15] width 12 height 12
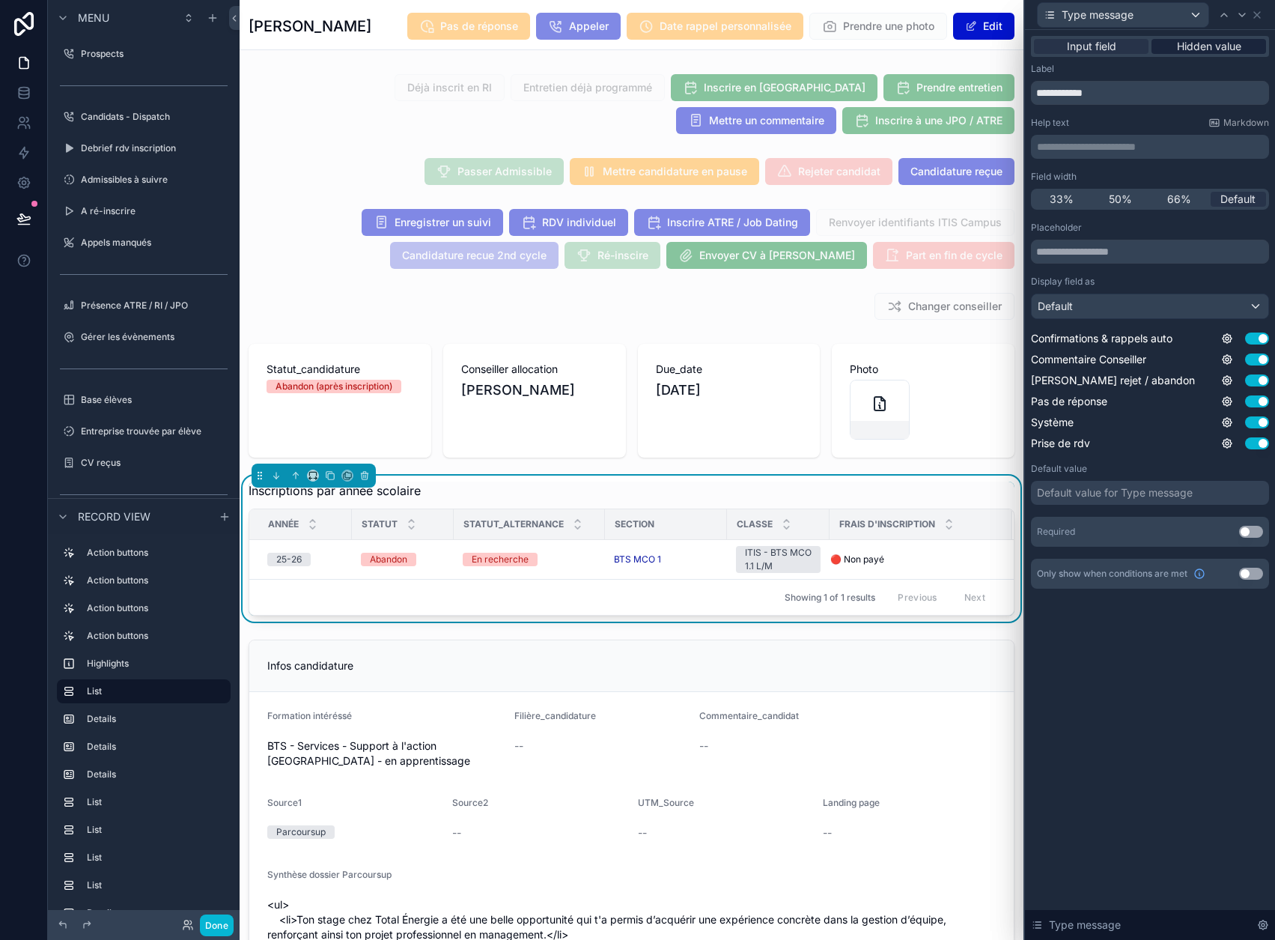
click at [1215, 50] on span "Hidden value" at bounding box center [1209, 46] width 64 height 15
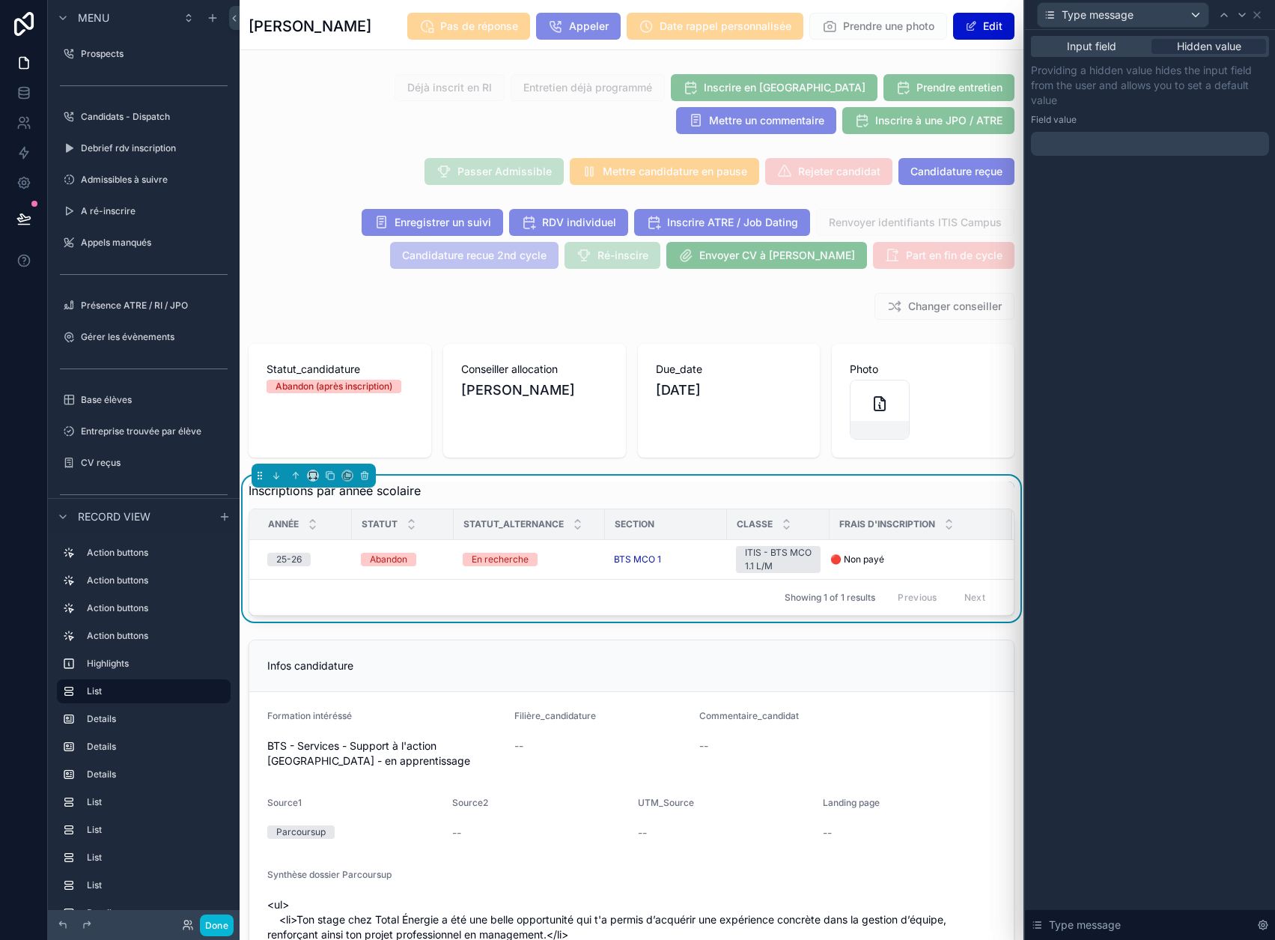
click at [1173, 146] on div at bounding box center [1150, 144] width 238 height 24
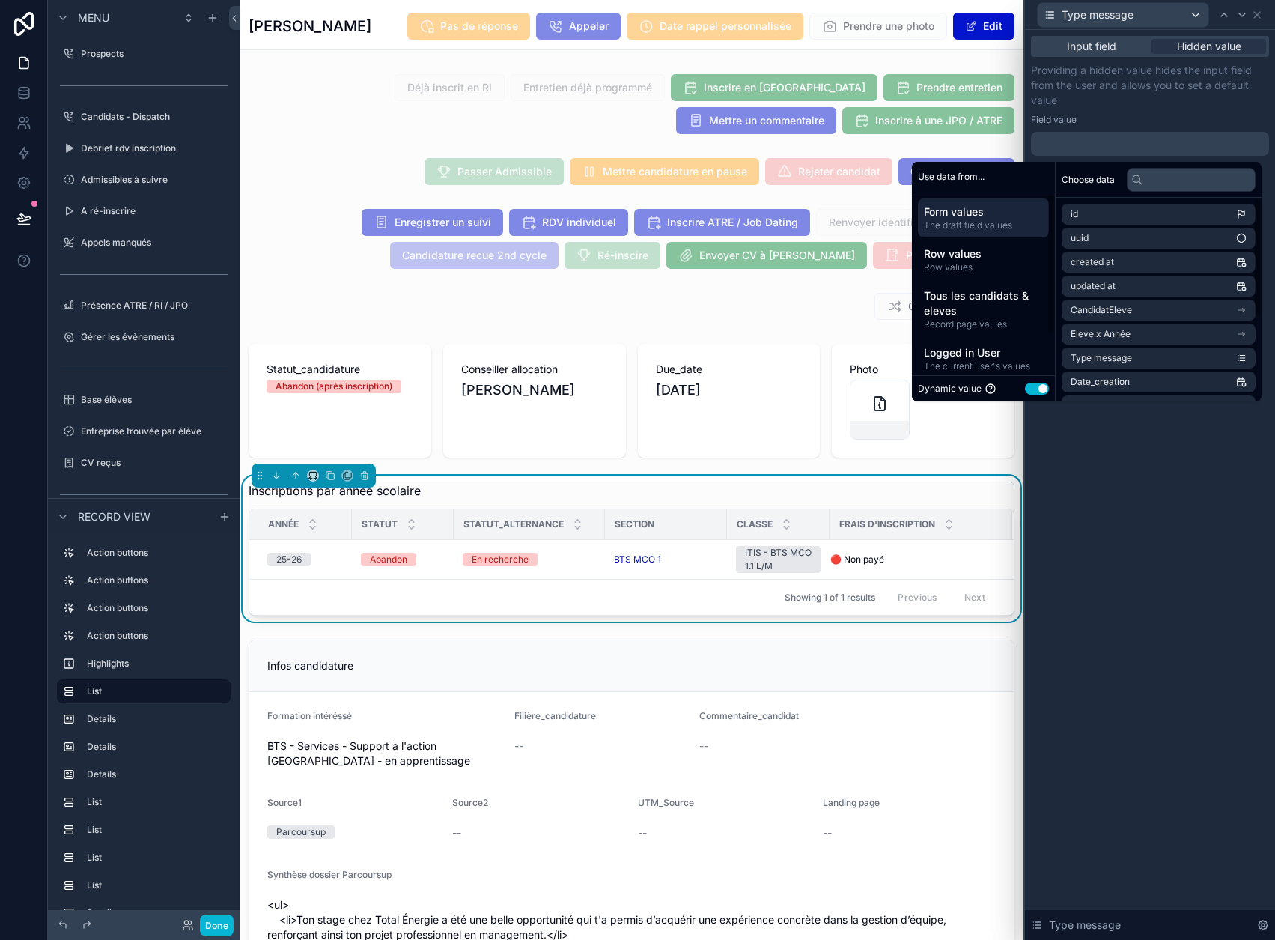
click at [1047, 388] on button "Use setting" at bounding box center [1037, 389] width 24 height 12
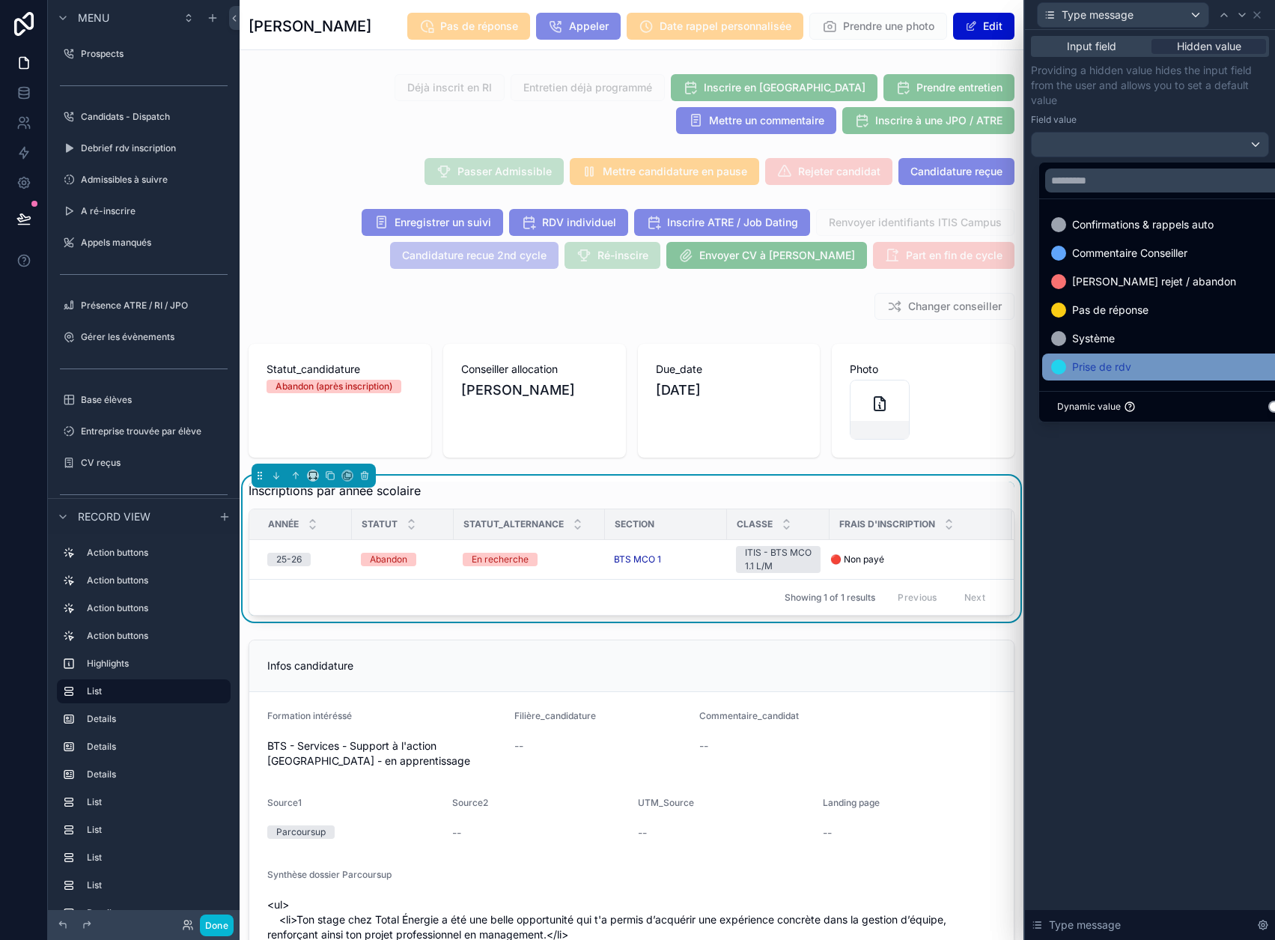
scroll to position [1, 0]
click at [1152, 103] on div at bounding box center [1150, 470] width 250 height 940
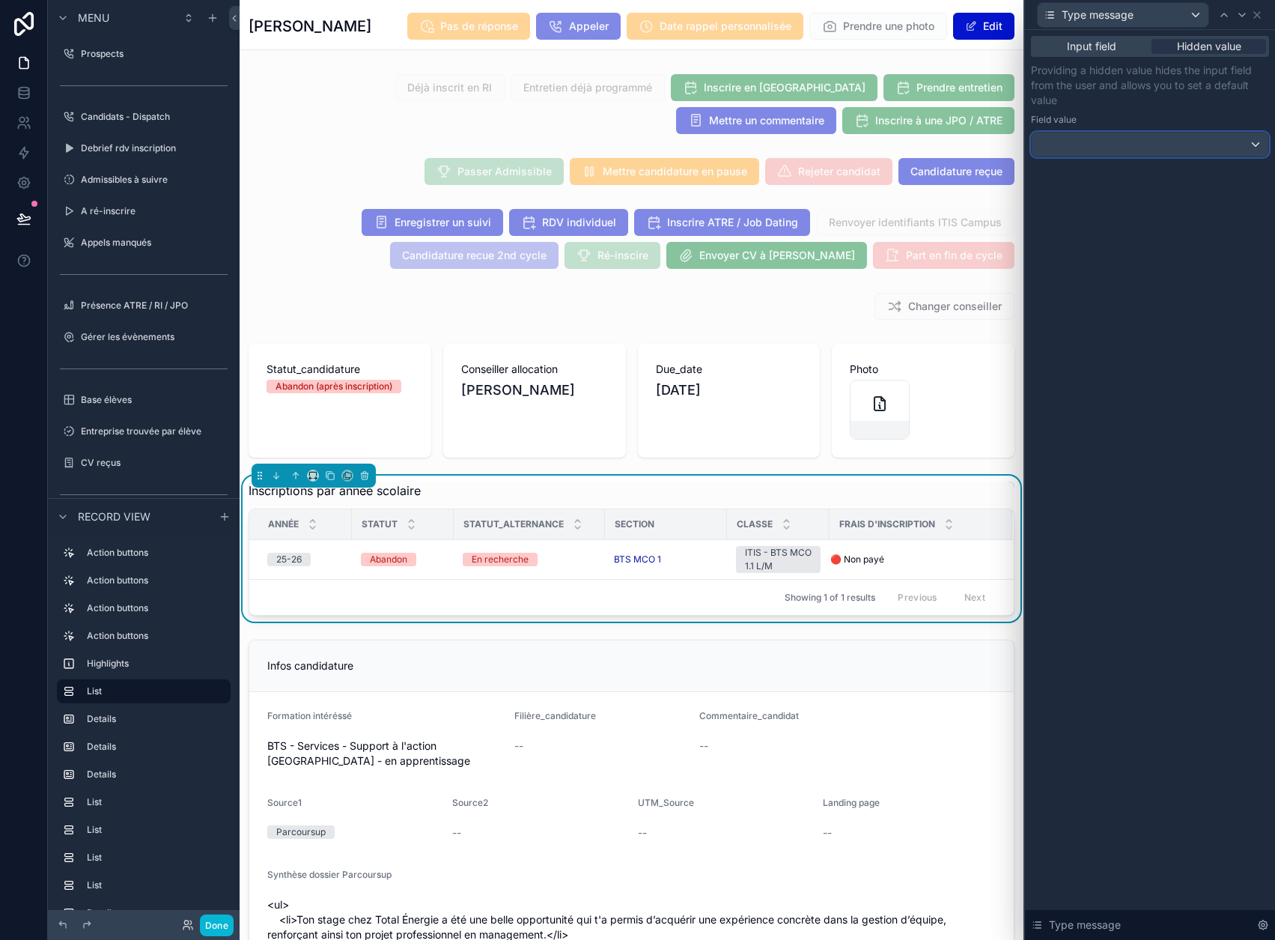
click at [1186, 144] on div at bounding box center [1150, 145] width 237 height 24
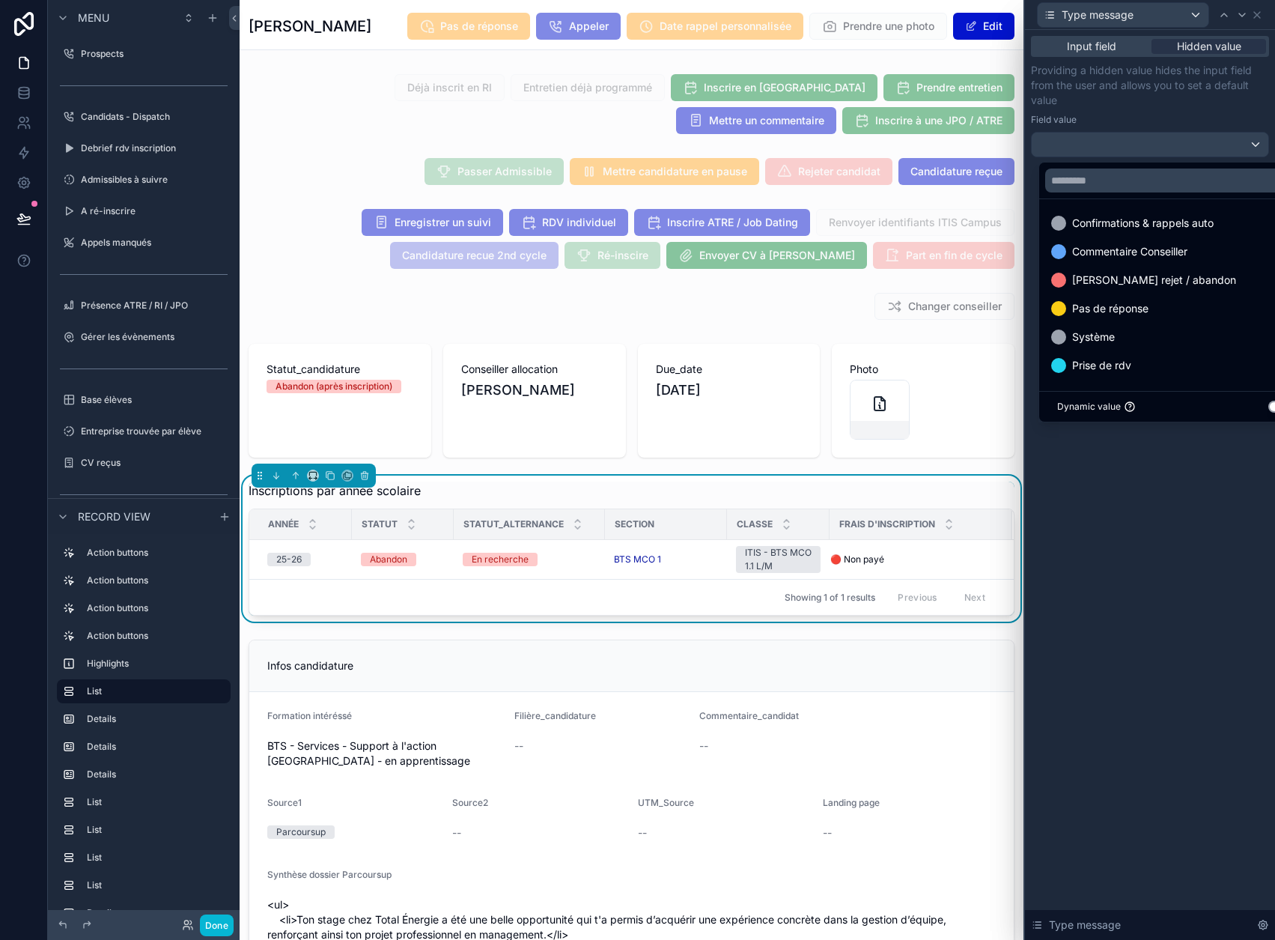
click at [1219, 90] on div at bounding box center [1150, 470] width 250 height 940
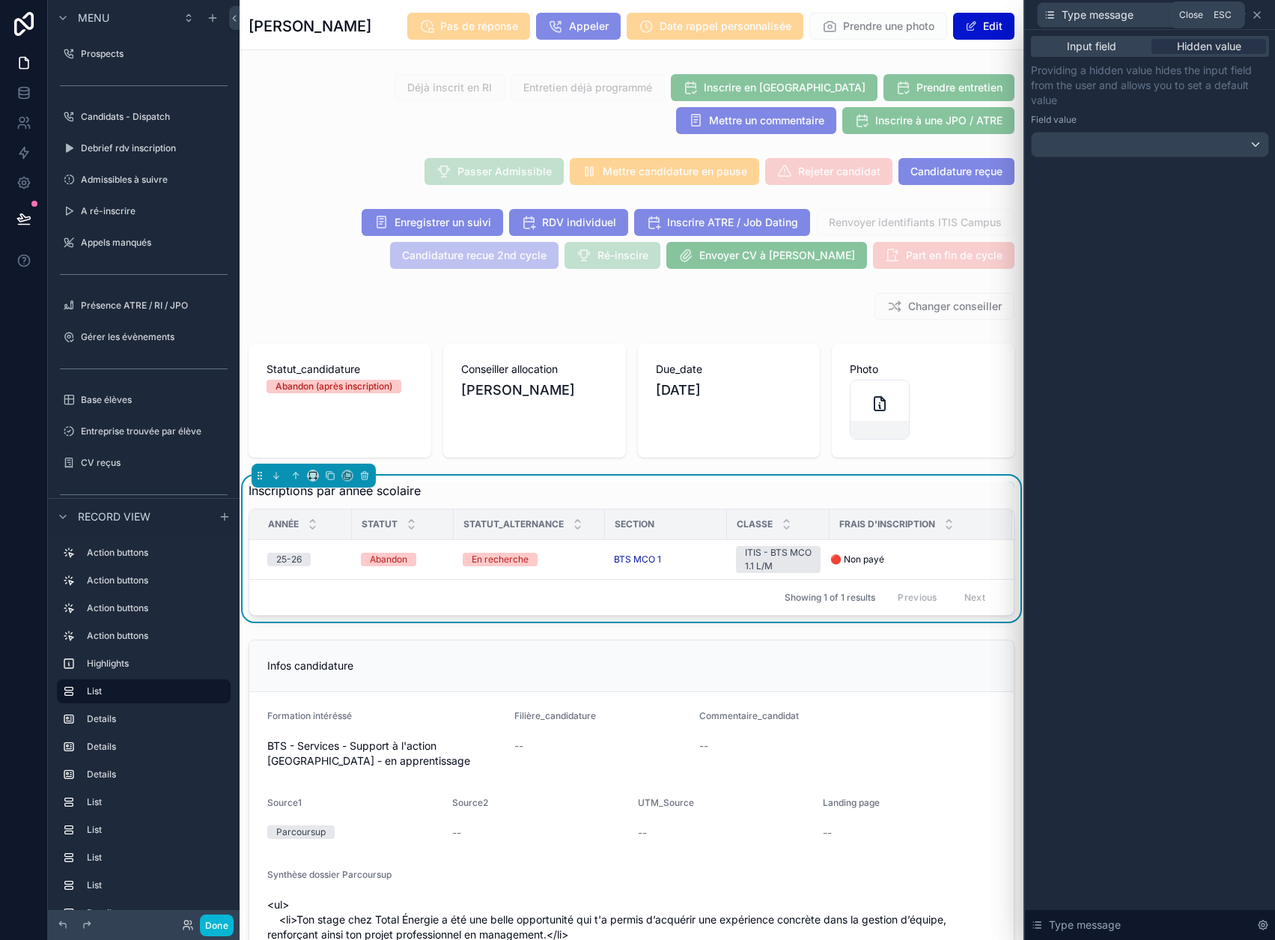
click at [1263, 16] on icon at bounding box center [1257, 15] width 12 height 12
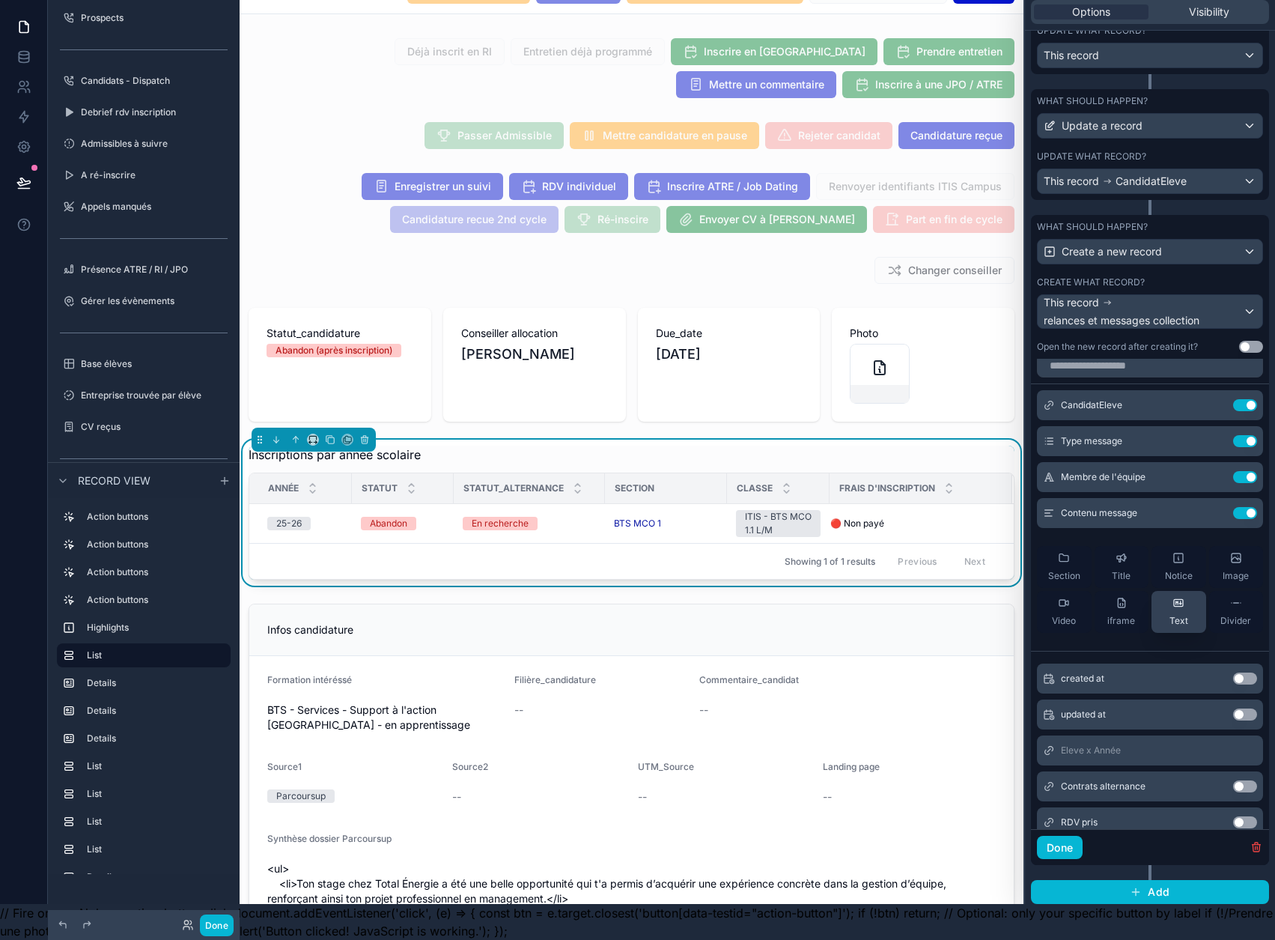
scroll to position [0, 0]
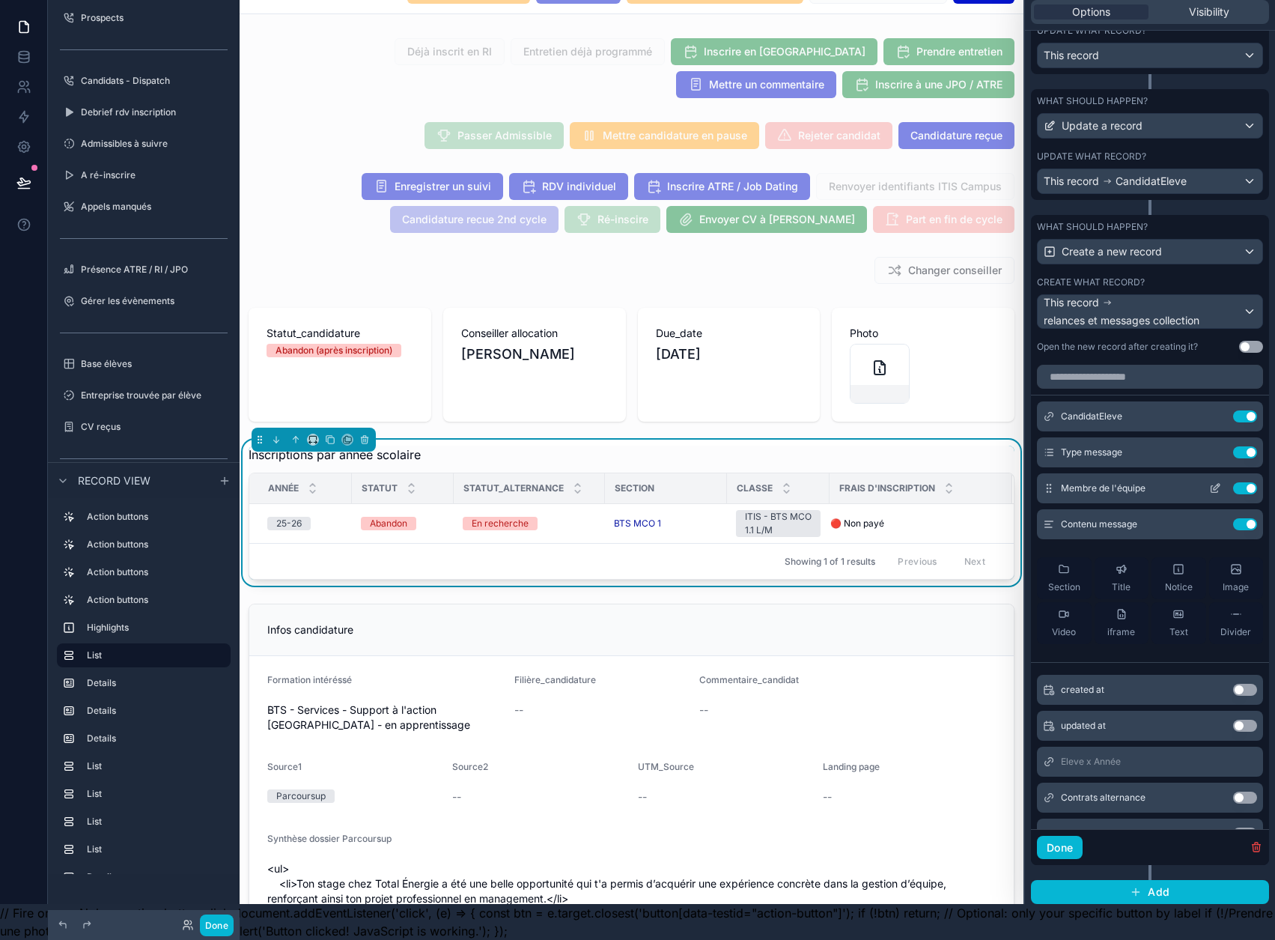
click at [1209, 482] on icon at bounding box center [1215, 488] width 12 height 12
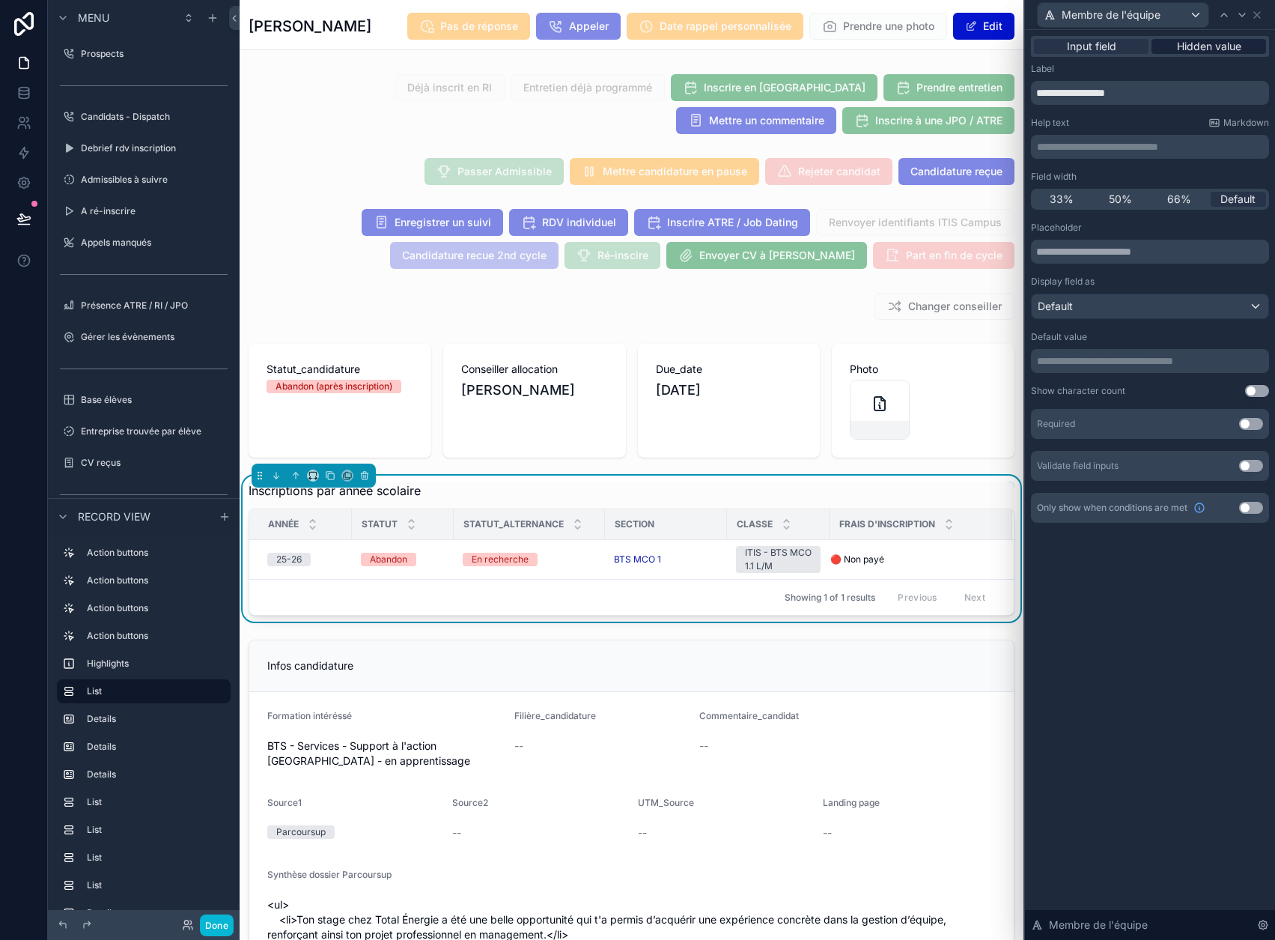
click at [1212, 49] on span "Hidden value" at bounding box center [1209, 46] width 64 height 15
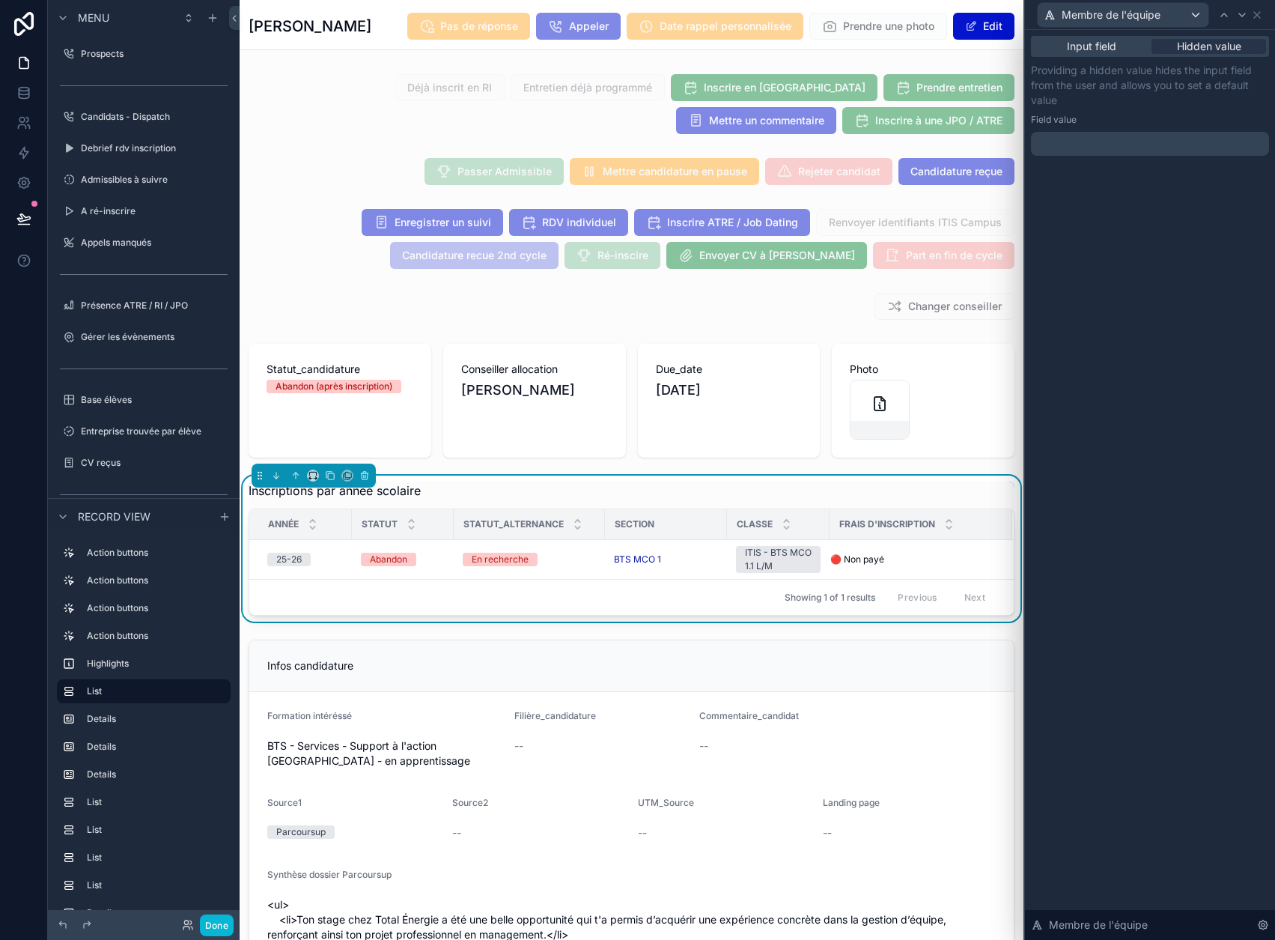
click at [1137, 140] on p "﻿" at bounding box center [1151, 143] width 229 height 15
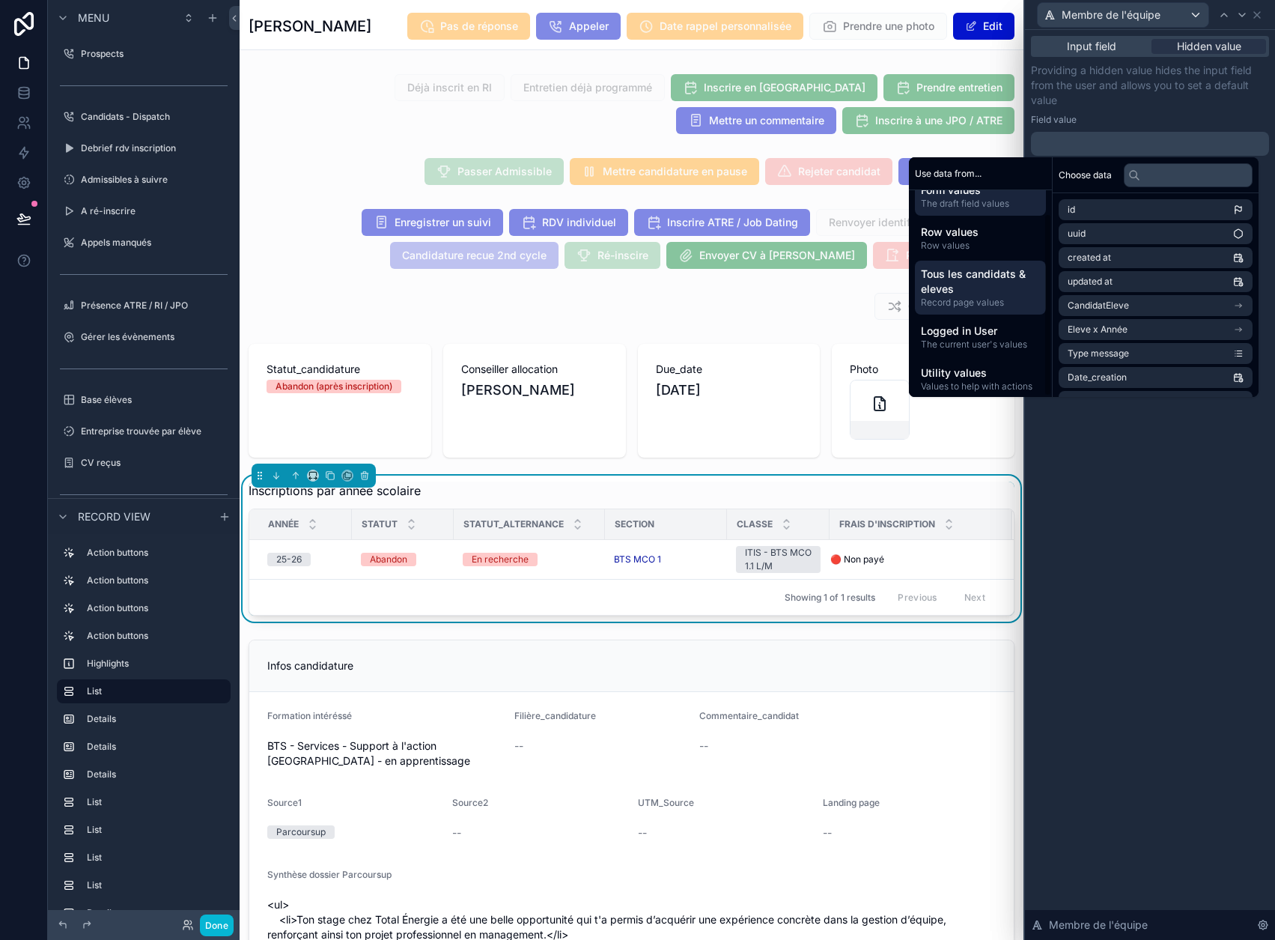
scroll to position [27, 0]
click at [983, 326] on span "Logged in User" at bounding box center [980, 323] width 119 height 15
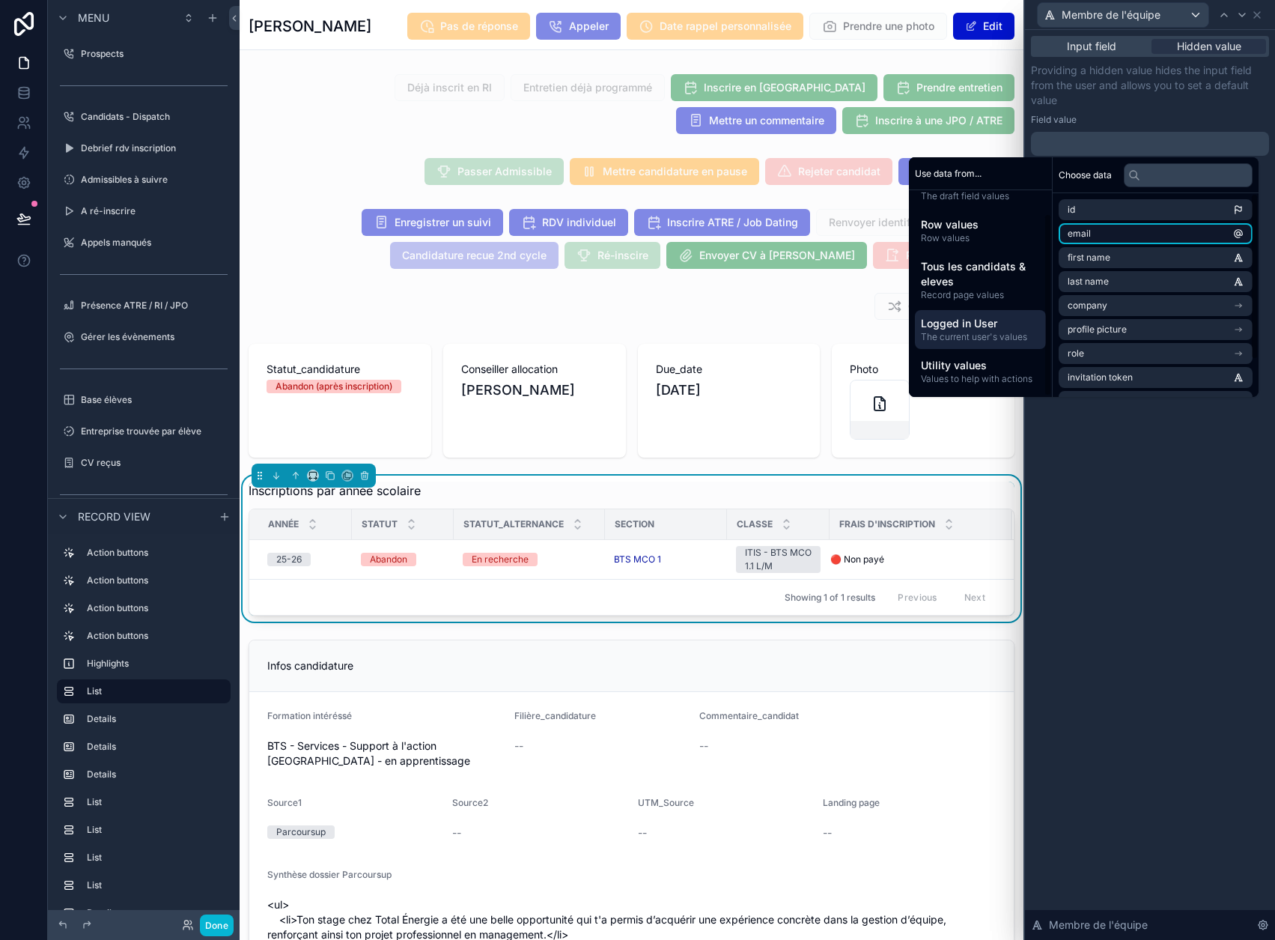
click at [1096, 234] on li "email" at bounding box center [1156, 233] width 194 height 21
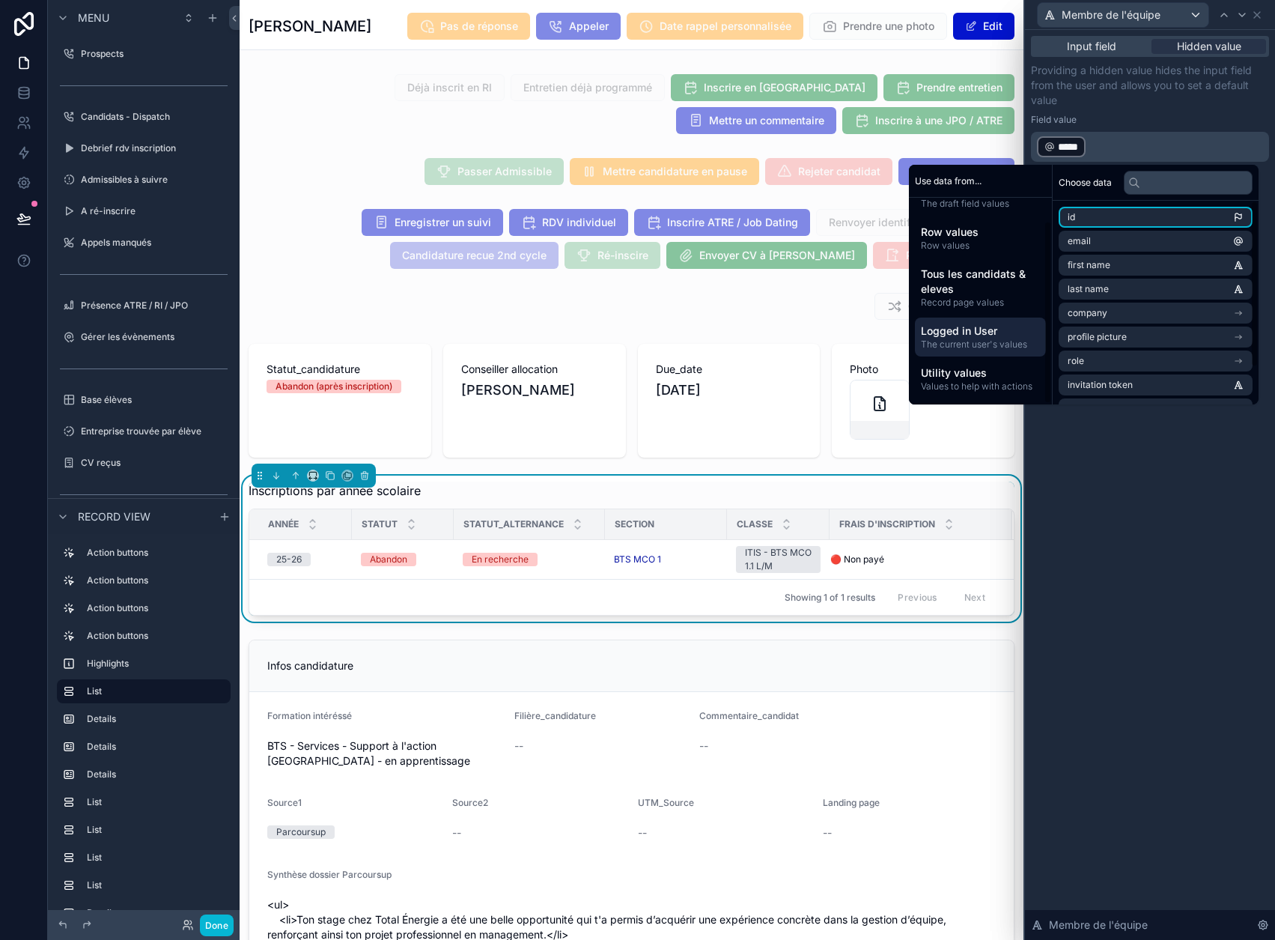
drag, startPoint x: 1180, startPoint y: 120, endPoint x: 1209, endPoint y: 91, distance: 40.2
click at [1180, 119] on div "Field value" at bounding box center [1150, 120] width 238 height 12
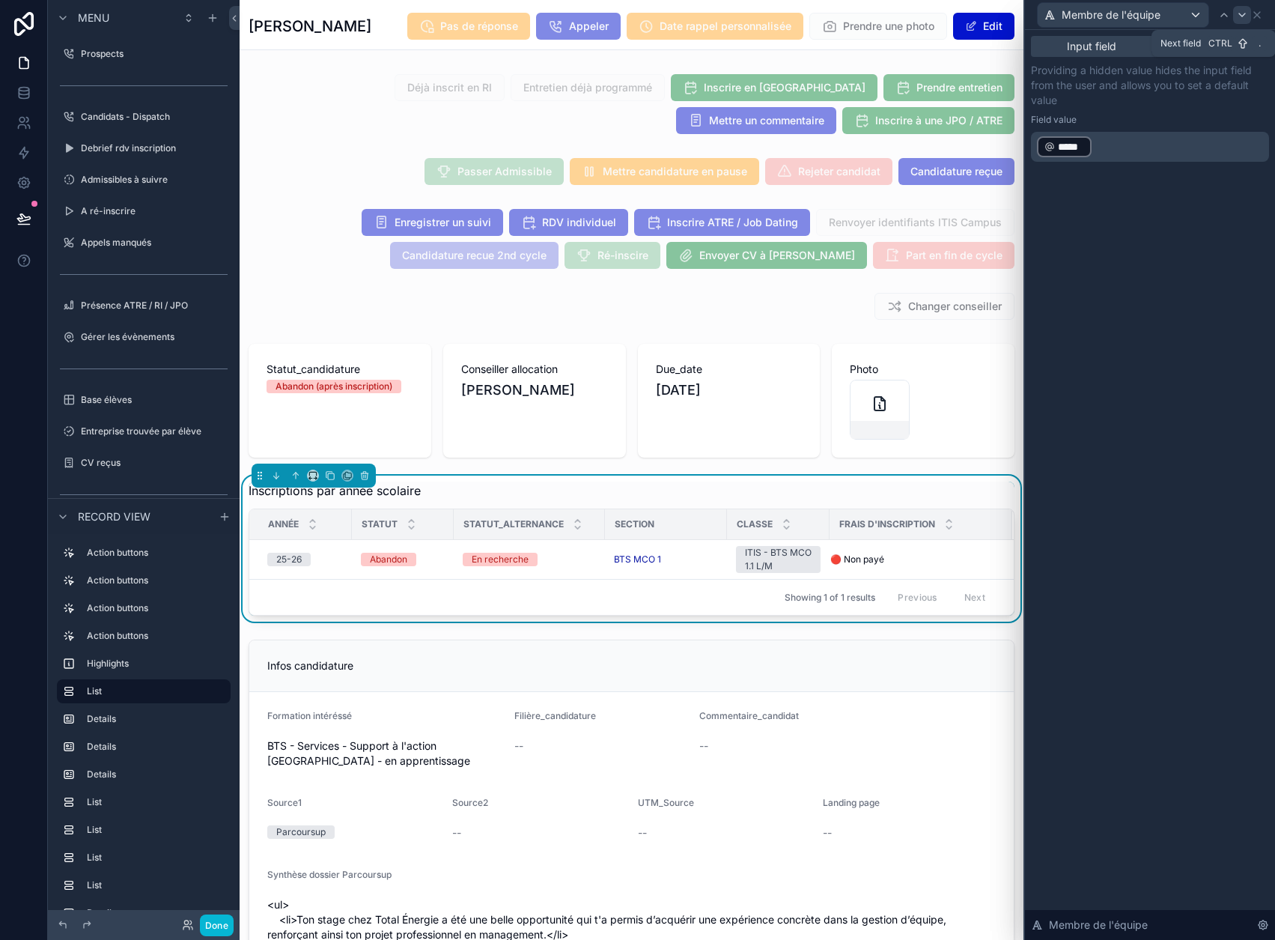
click at [1248, 17] on icon at bounding box center [1242, 15] width 12 height 12
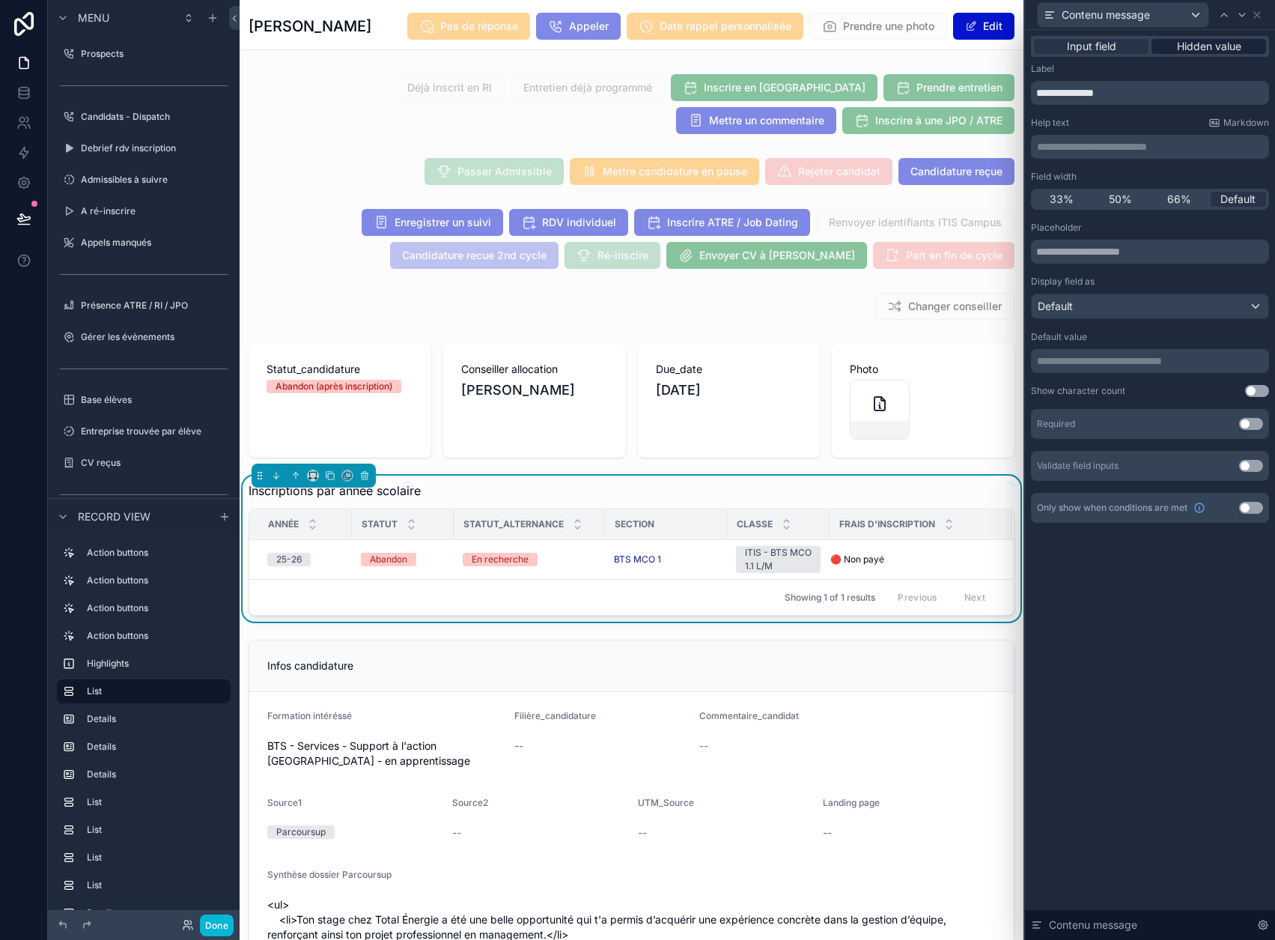
click at [1225, 44] on span "Hidden value" at bounding box center [1209, 46] width 64 height 15
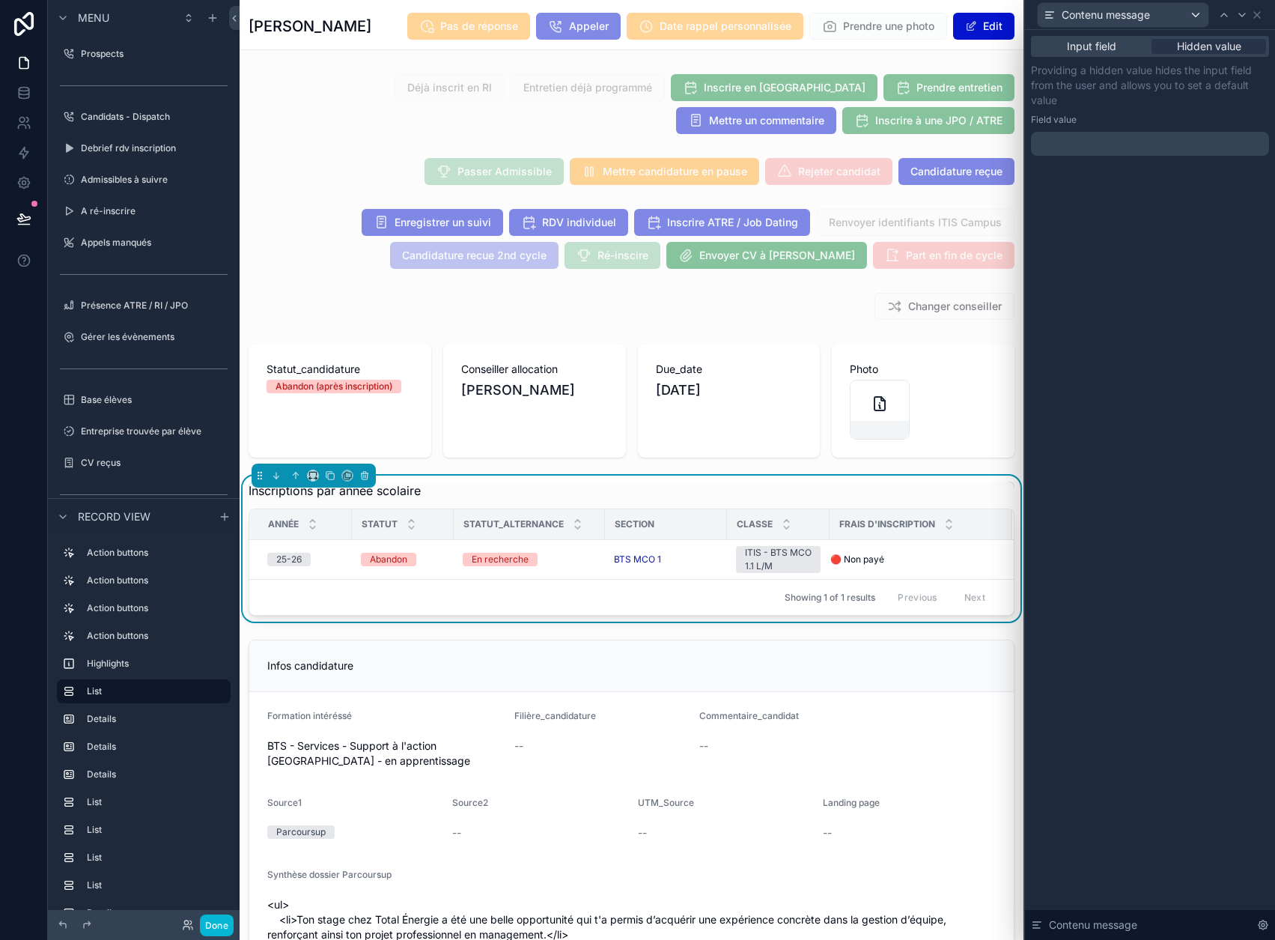
click at [1140, 147] on p "﻿" at bounding box center [1151, 143] width 229 height 15
click at [1192, 111] on div "**********" at bounding box center [1150, 109] width 238 height 93
click at [1260, 13] on icon at bounding box center [1257, 15] width 6 height 6
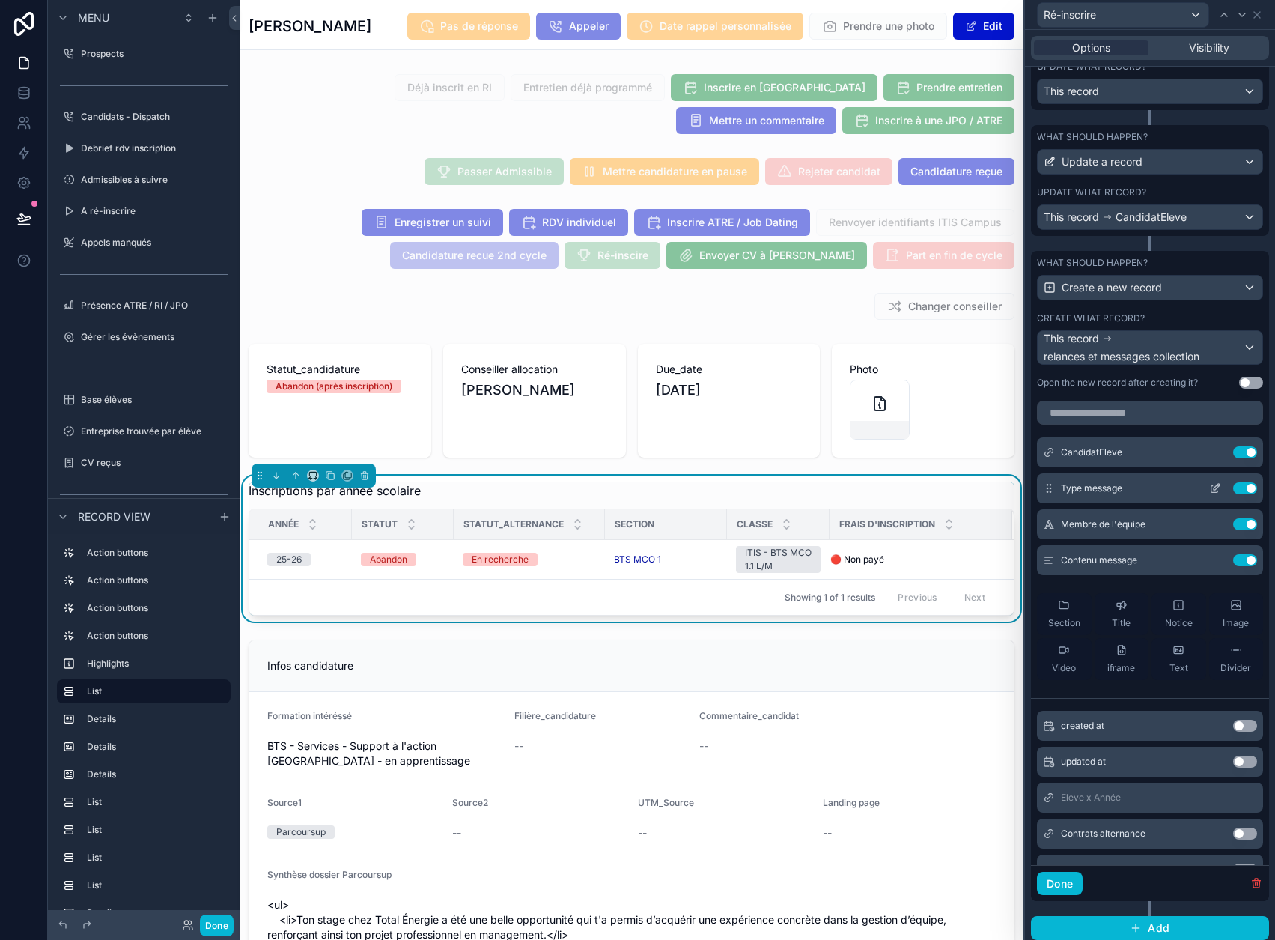
click at [1214, 485] on icon at bounding box center [1217, 487] width 6 height 6
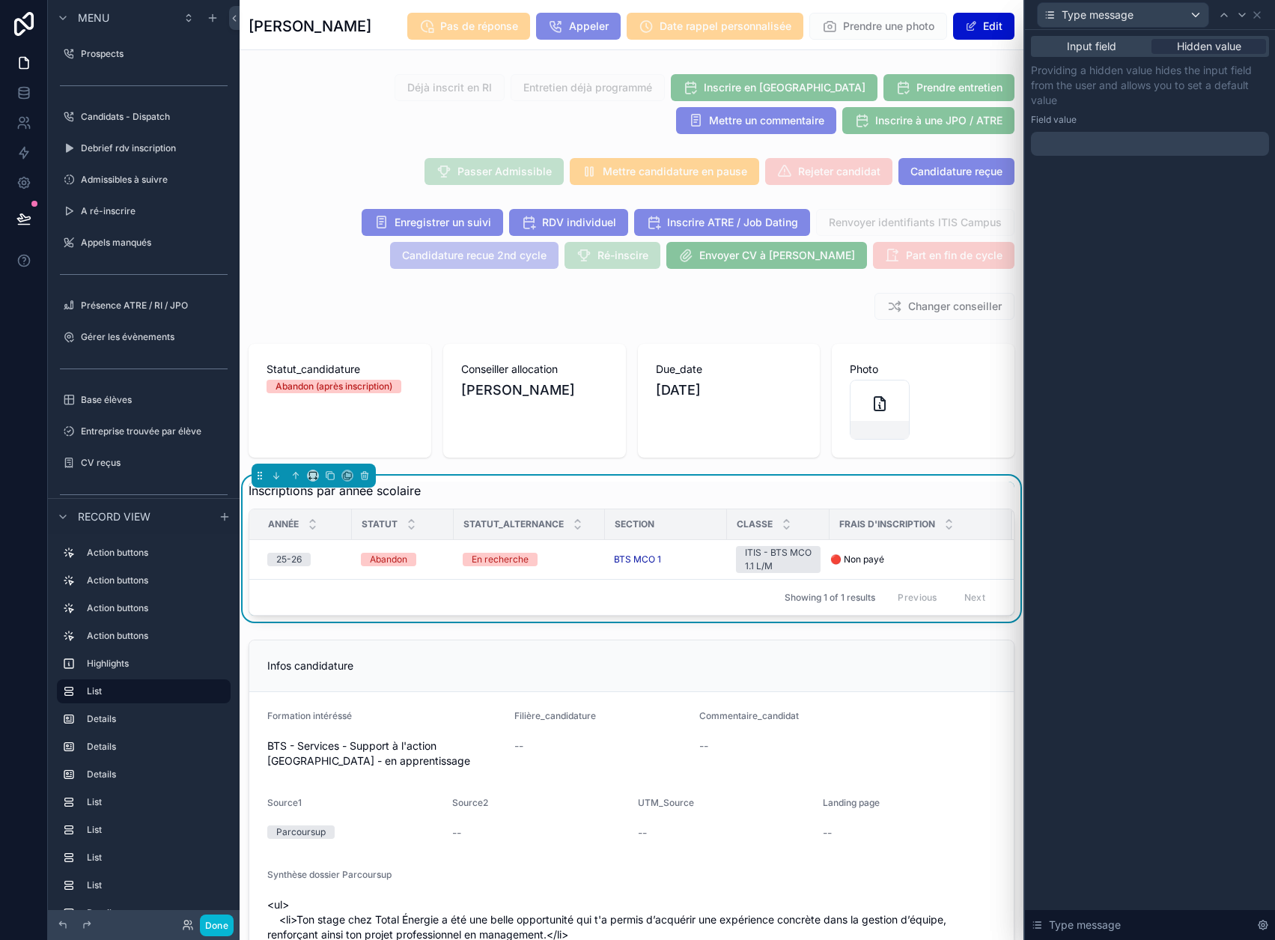
click at [1166, 143] on div at bounding box center [1150, 144] width 238 height 24
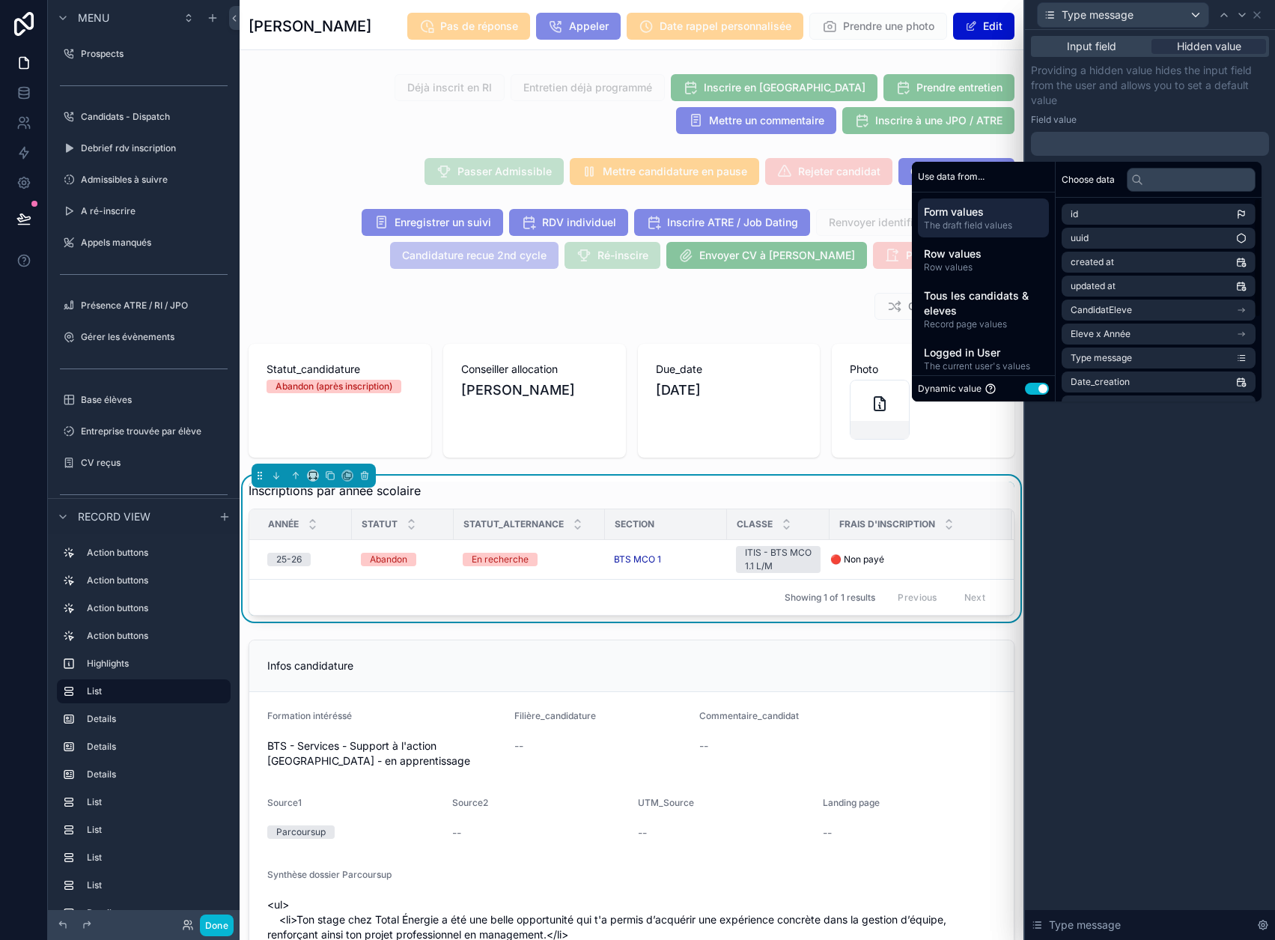
click at [1037, 388] on button "Use setting" at bounding box center [1037, 389] width 24 height 12
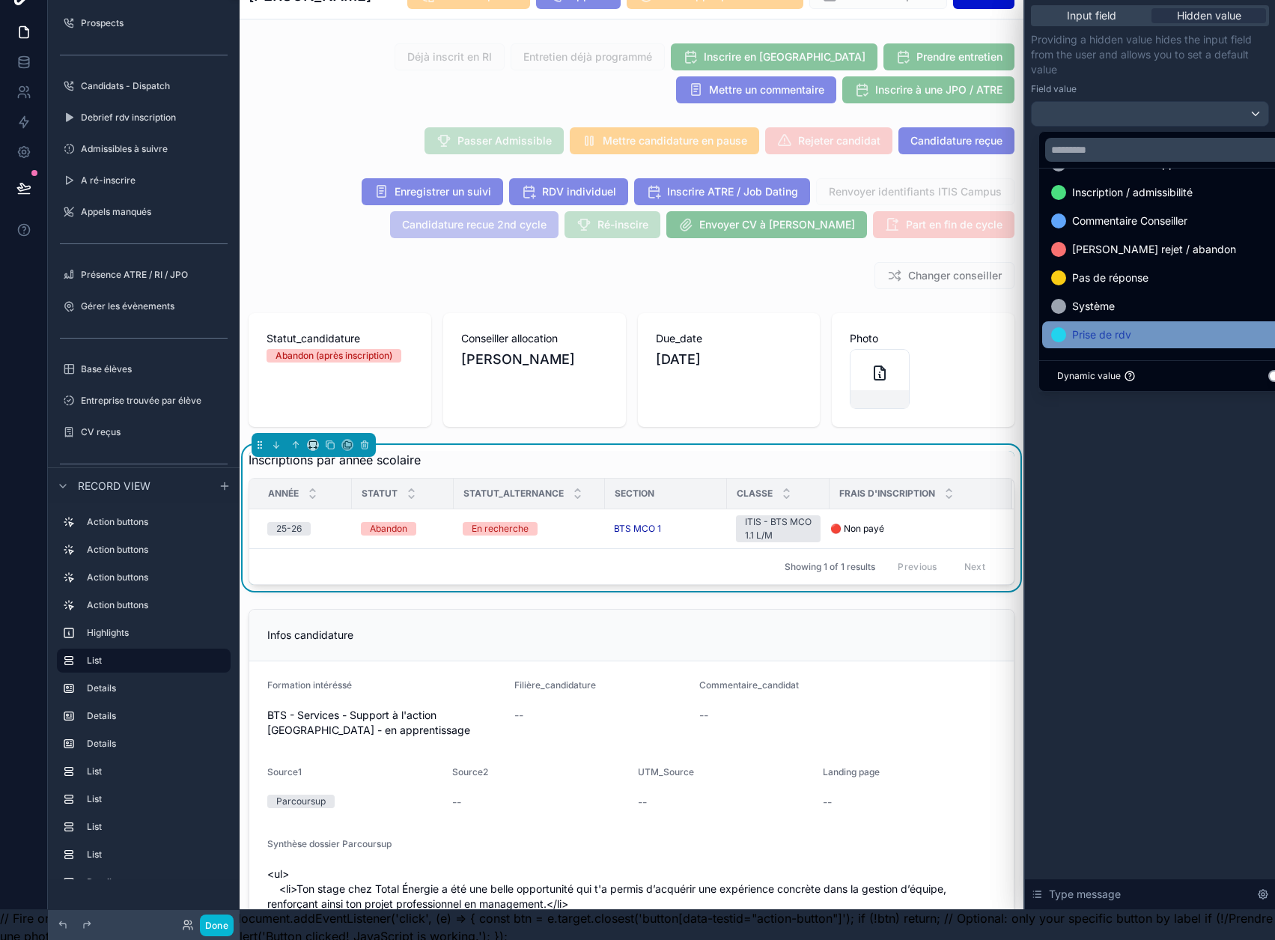
scroll to position [47, 0]
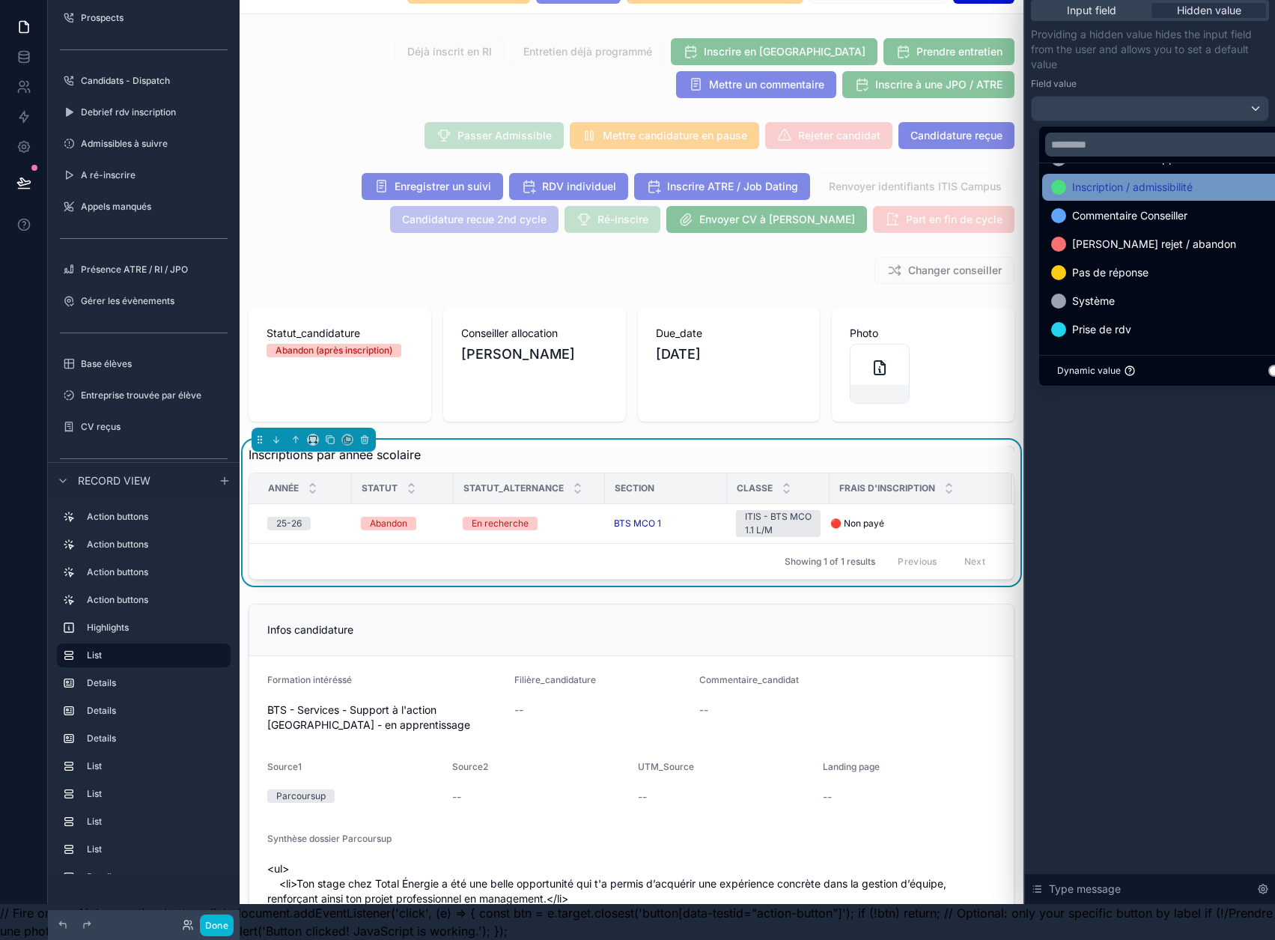
click at [1158, 185] on div "Inscription / admissibilité" at bounding box center [1174, 187] width 265 height 27
click at [1153, 57] on p "Providing a hidden value hides the input field from the user and allows you to …" at bounding box center [1150, 49] width 238 height 45
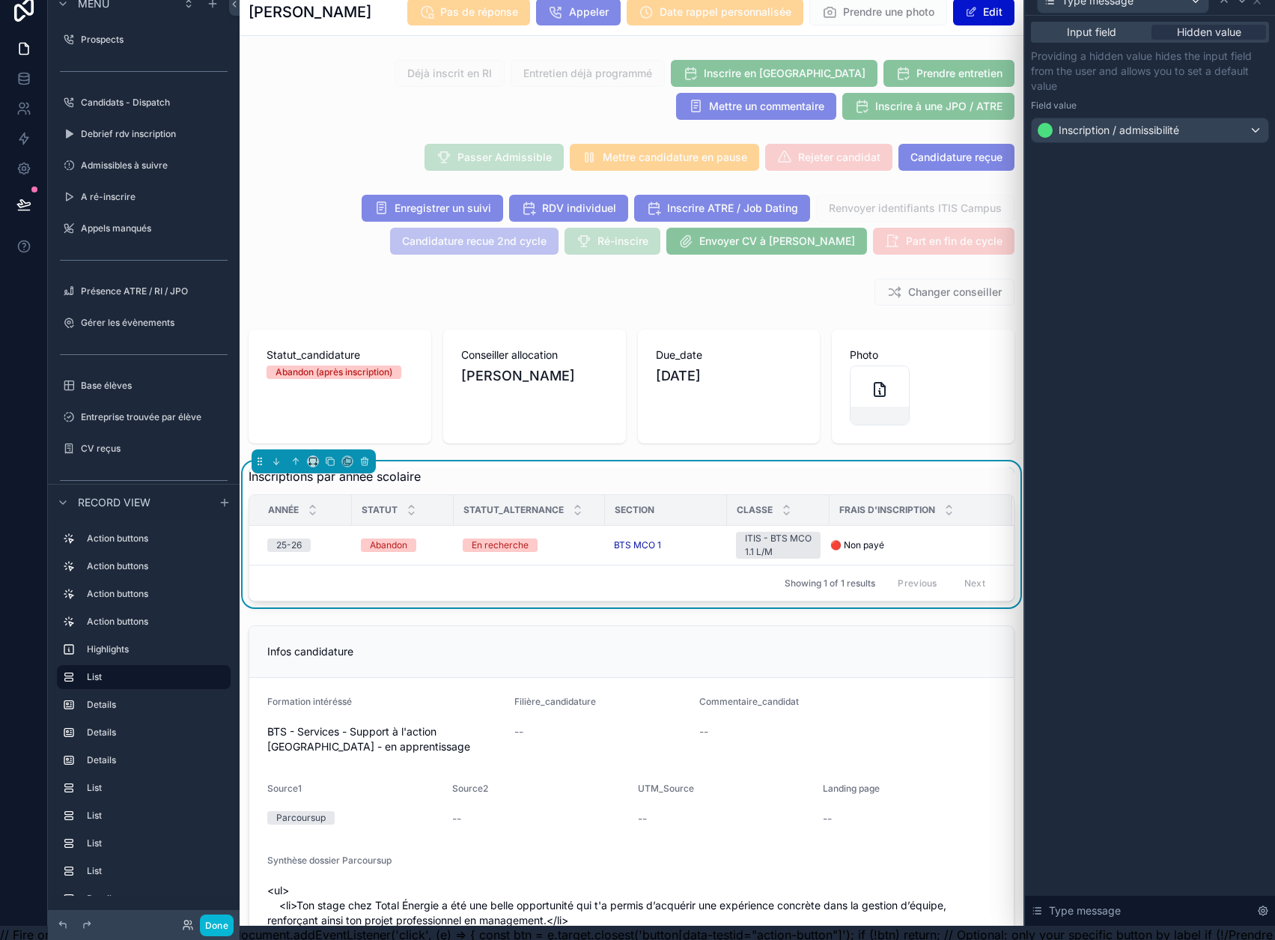
scroll to position [0, 0]
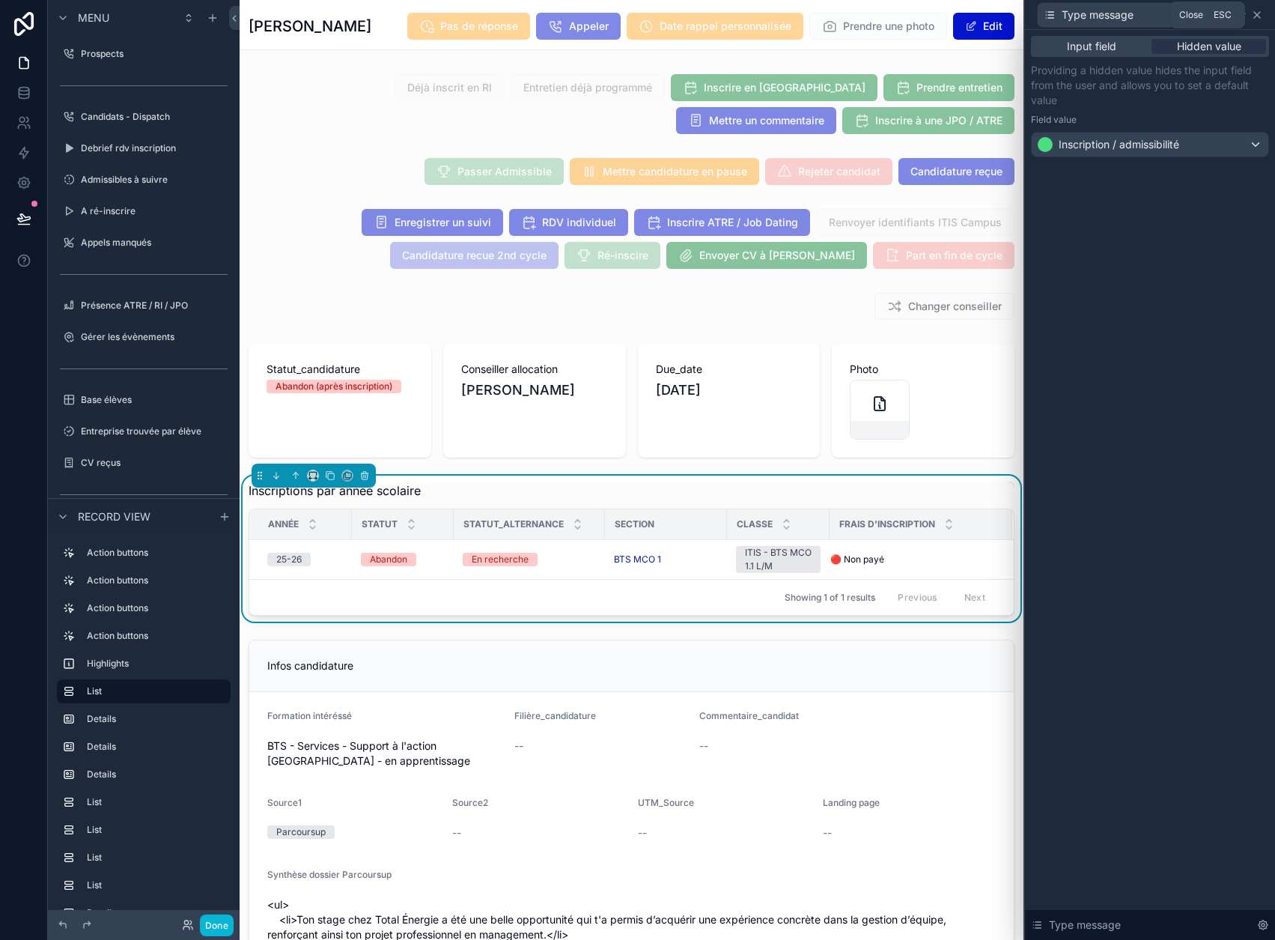
click at [1263, 19] on icon at bounding box center [1257, 15] width 12 height 12
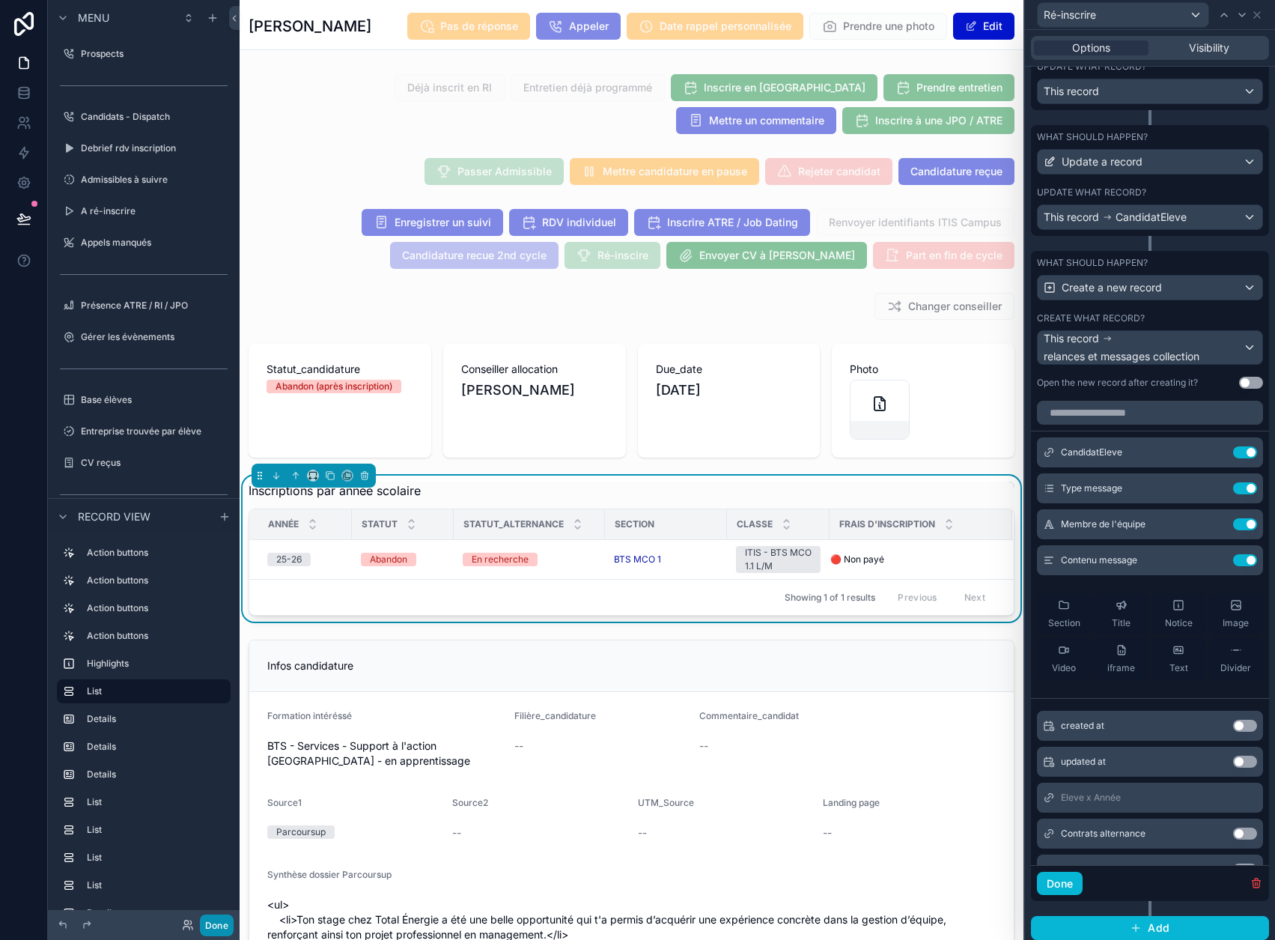
click at [214, 920] on button "Done" at bounding box center [217, 925] width 34 height 22
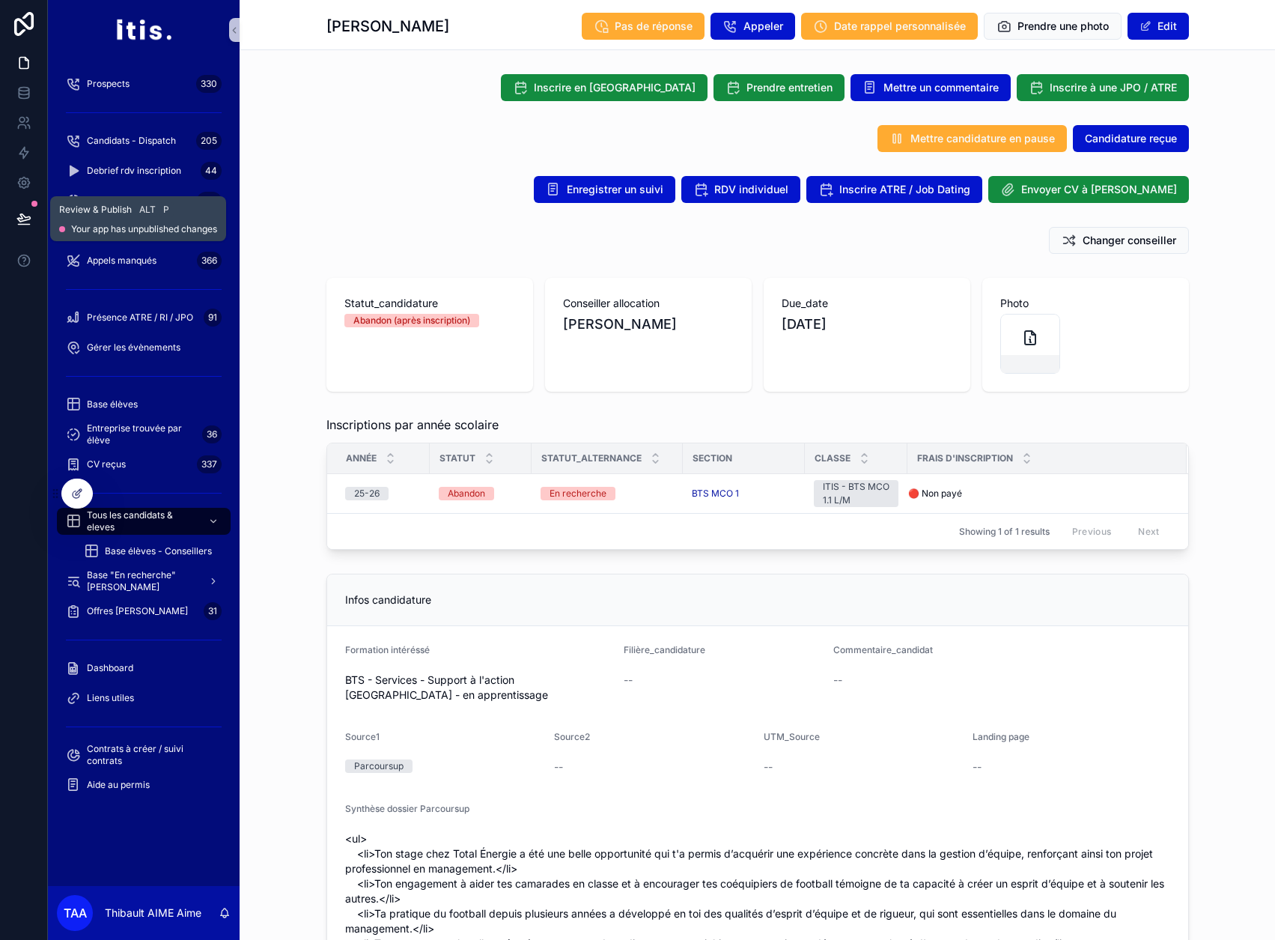
click at [25, 215] on icon at bounding box center [23, 218] width 15 height 15
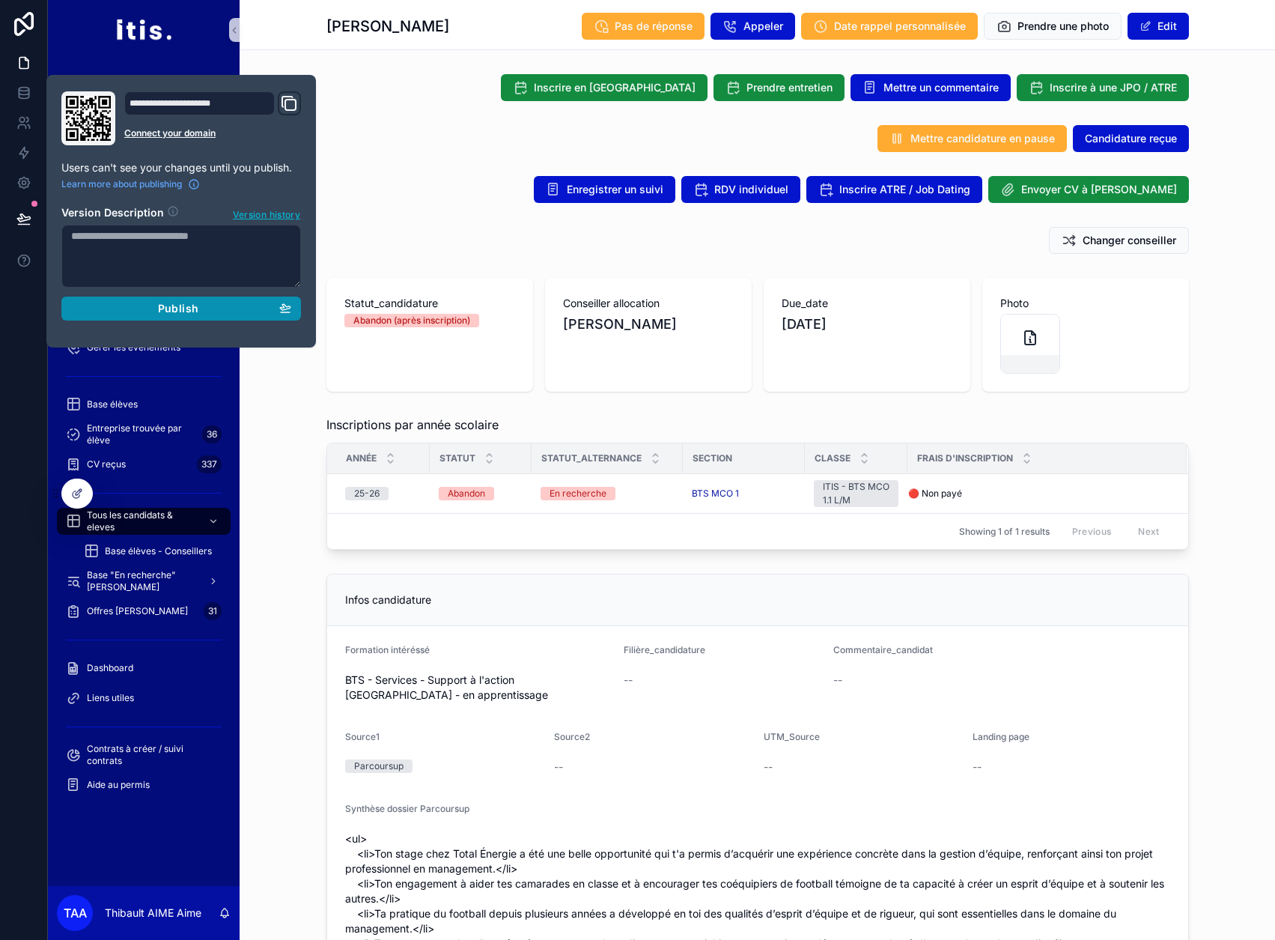
click at [151, 309] on div "Publish" at bounding box center [181, 308] width 220 height 13
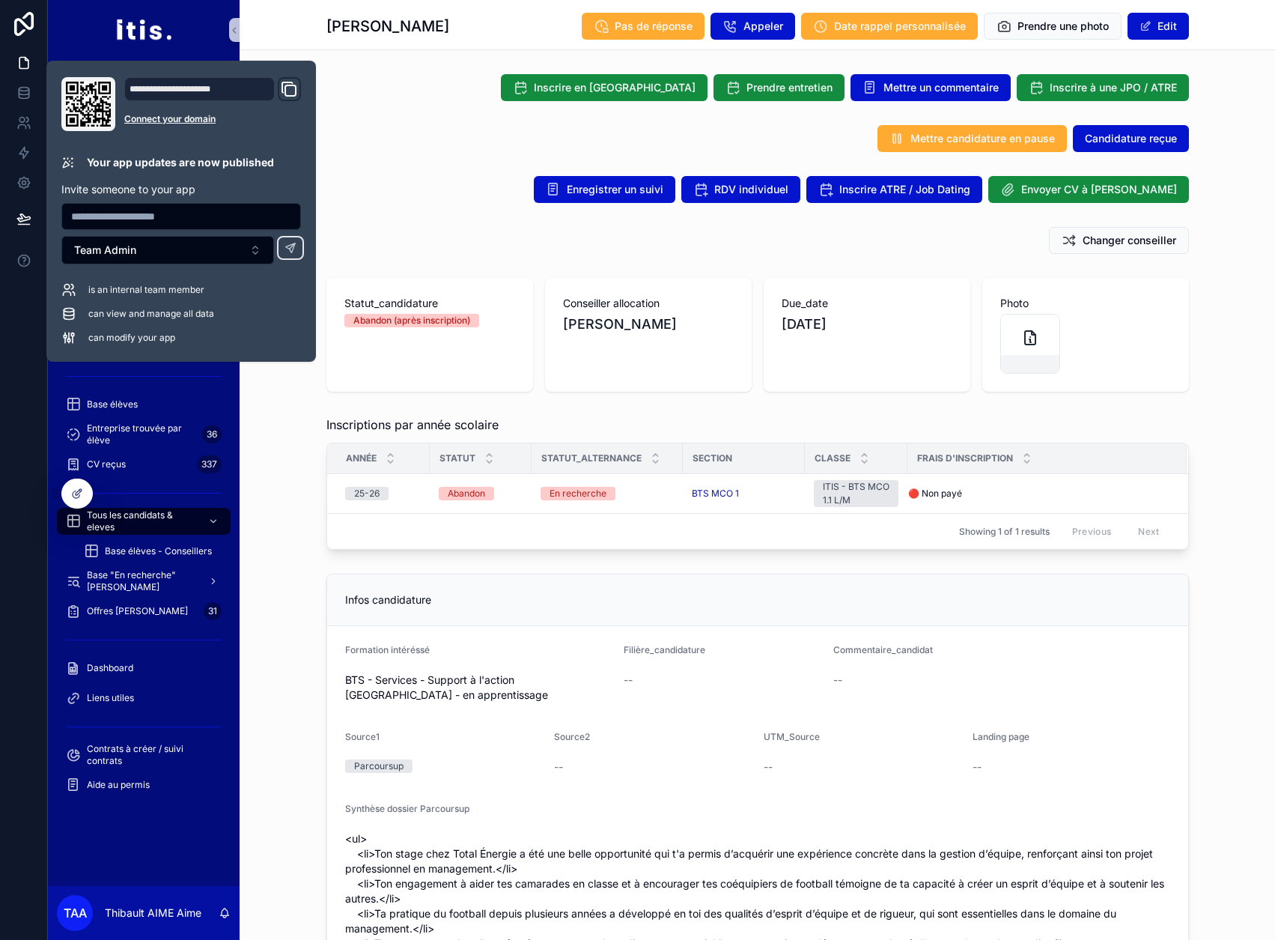
click at [413, 206] on div "Enregistrer un suivi RDV individuel Inscrire ATRE / Job Dating Envoyer CV à [PE…" at bounding box center [758, 189] width 1036 height 39
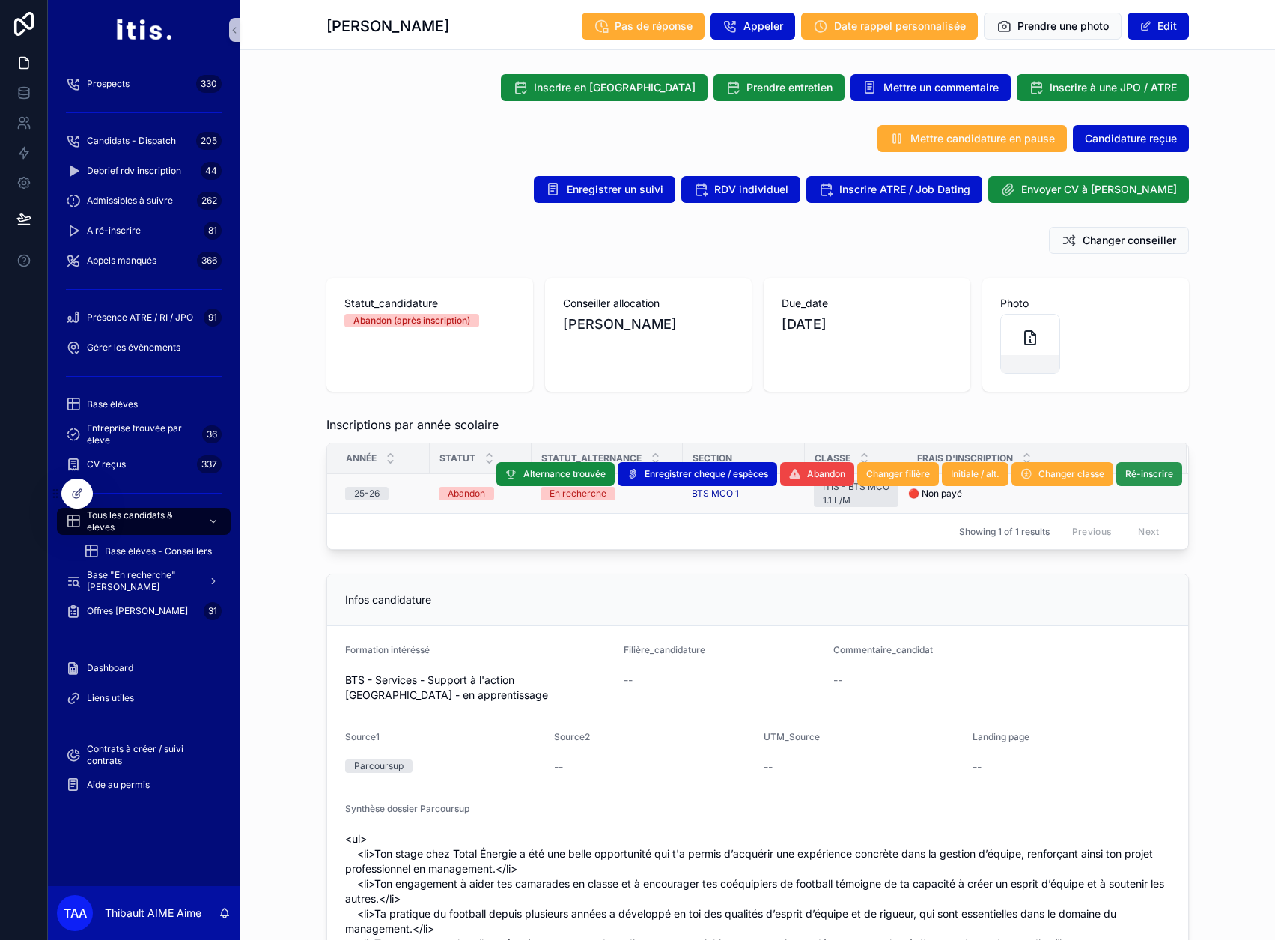
click at [1143, 477] on span "Ré-inscrire" at bounding box center [1150, 474] width 48 height 12
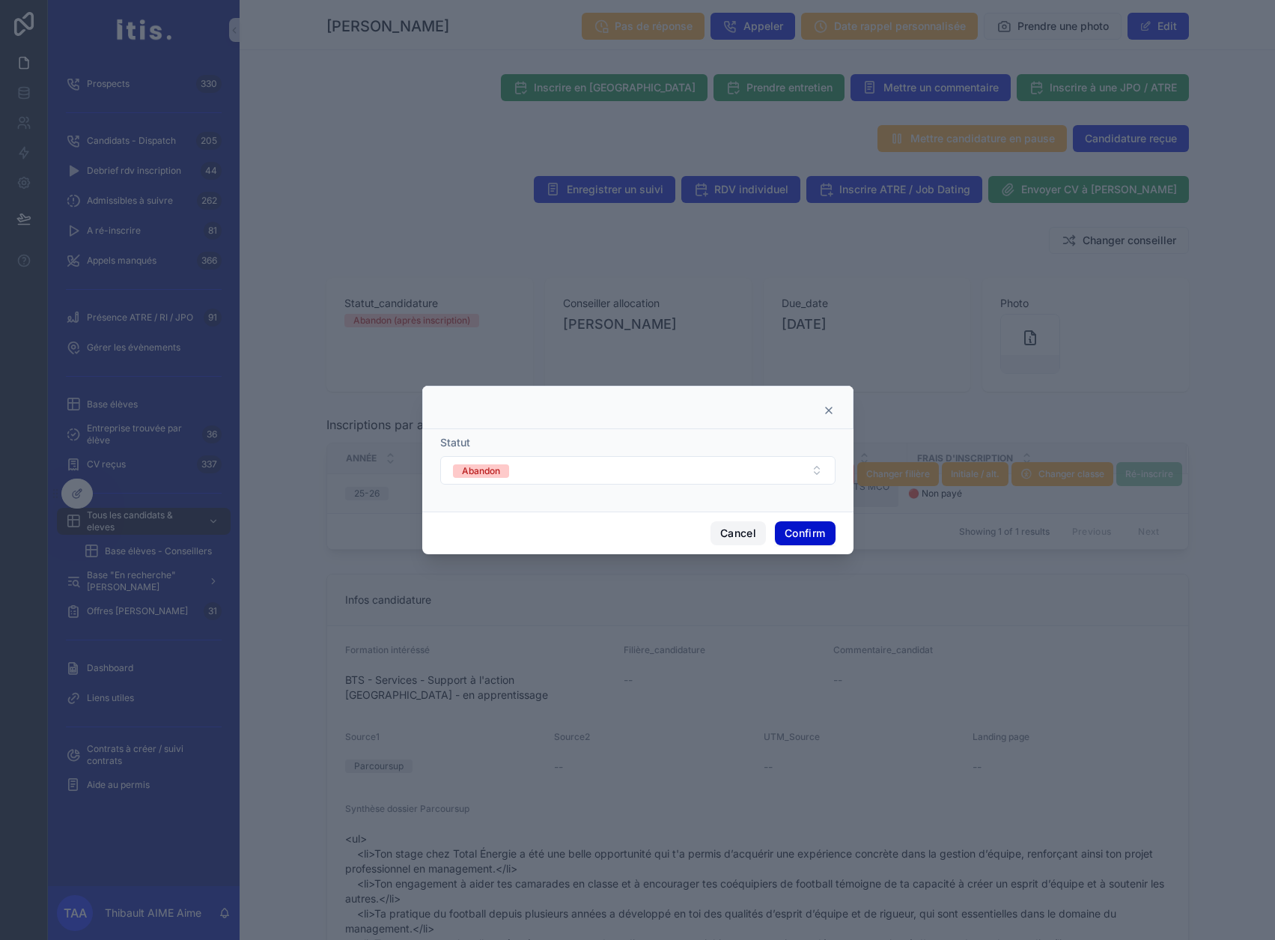
click at [711, 536] on button "Cancel" at bounding box center [738, 533] width 55 height 24
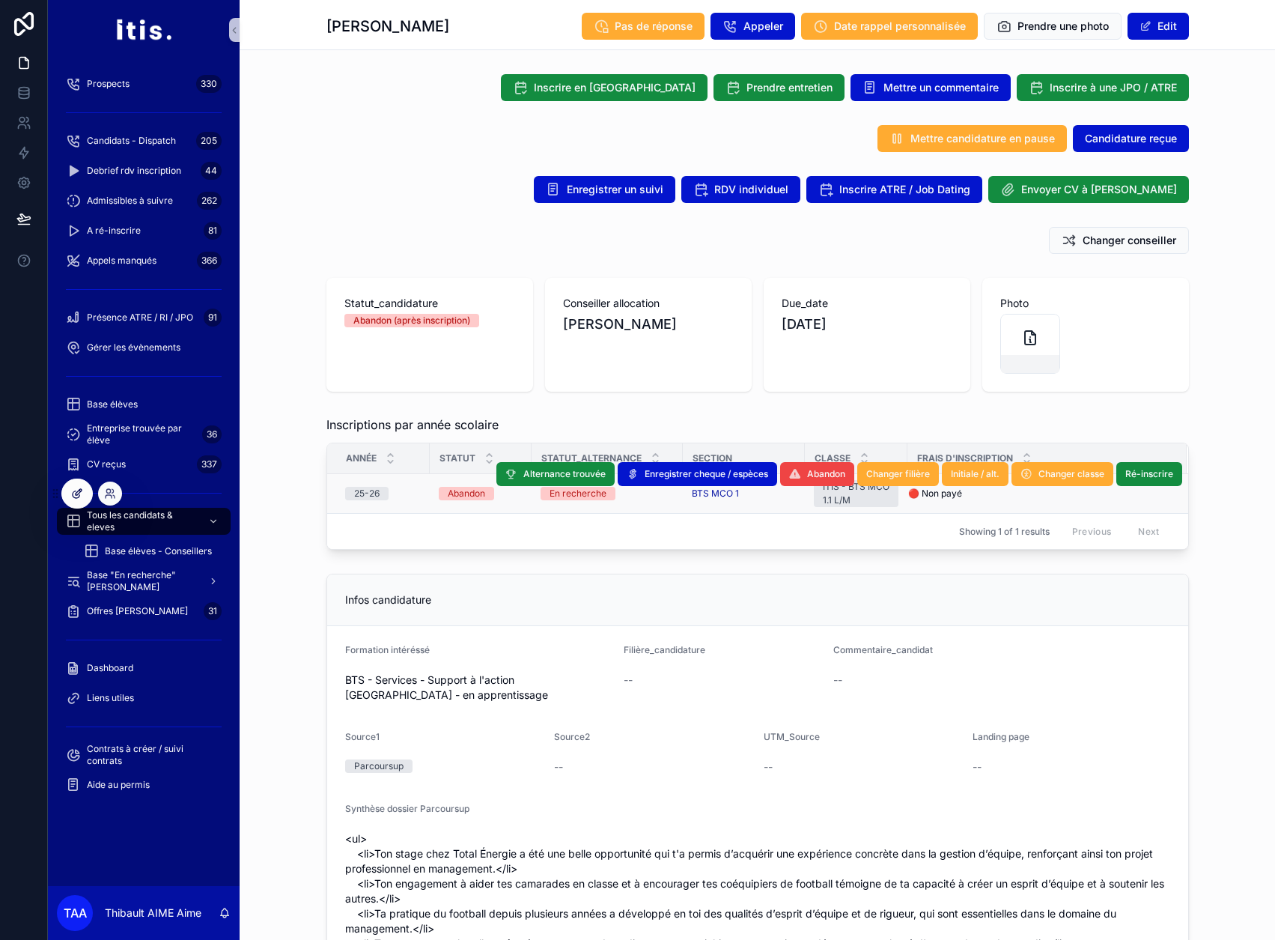
click at [71, 491] on icon at bounding box center [77, 493] width 12 height 12
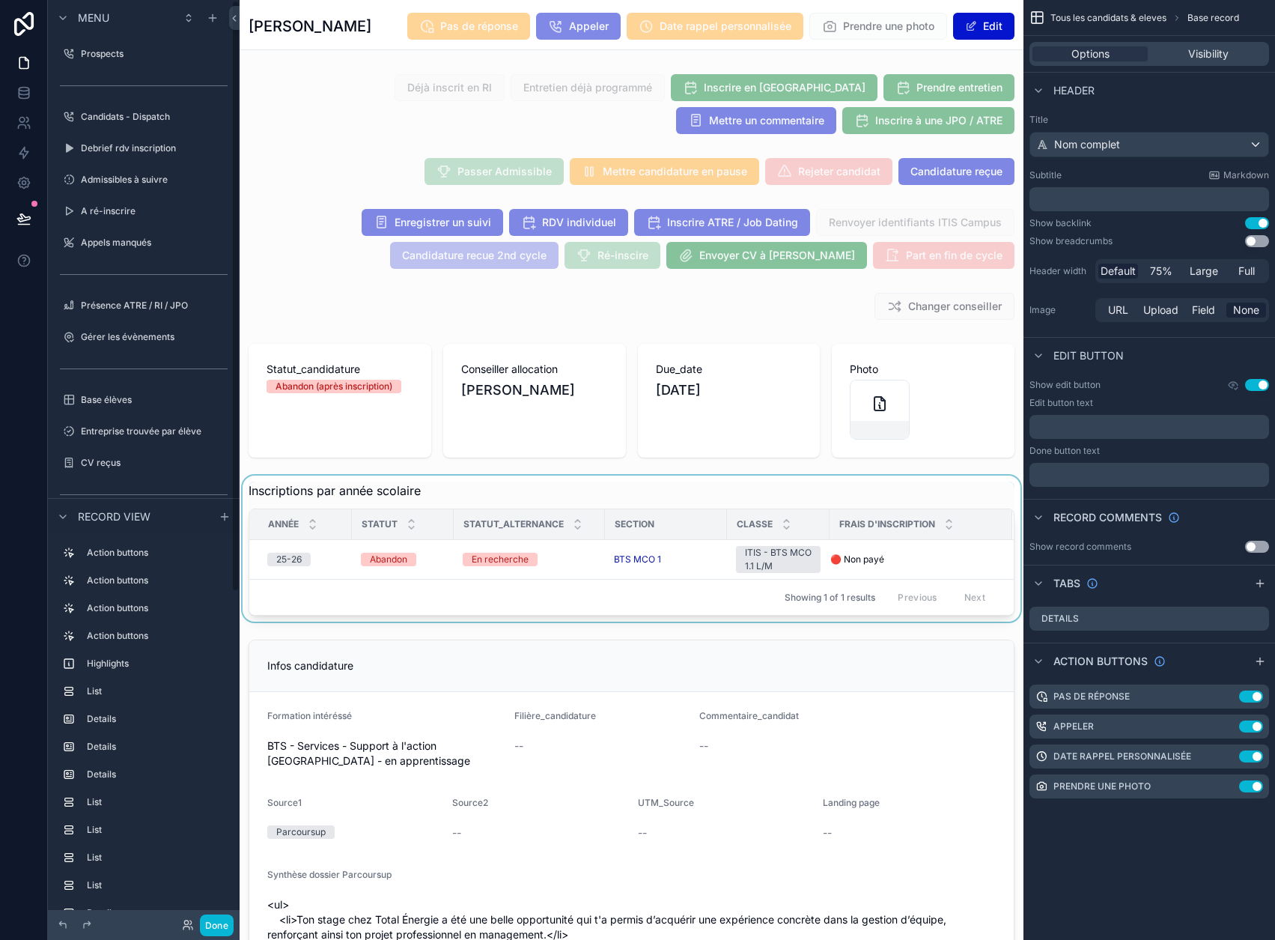
click at [622, 574] on div "scrollable content" at bounding box center [632, 549] width 784 height 146
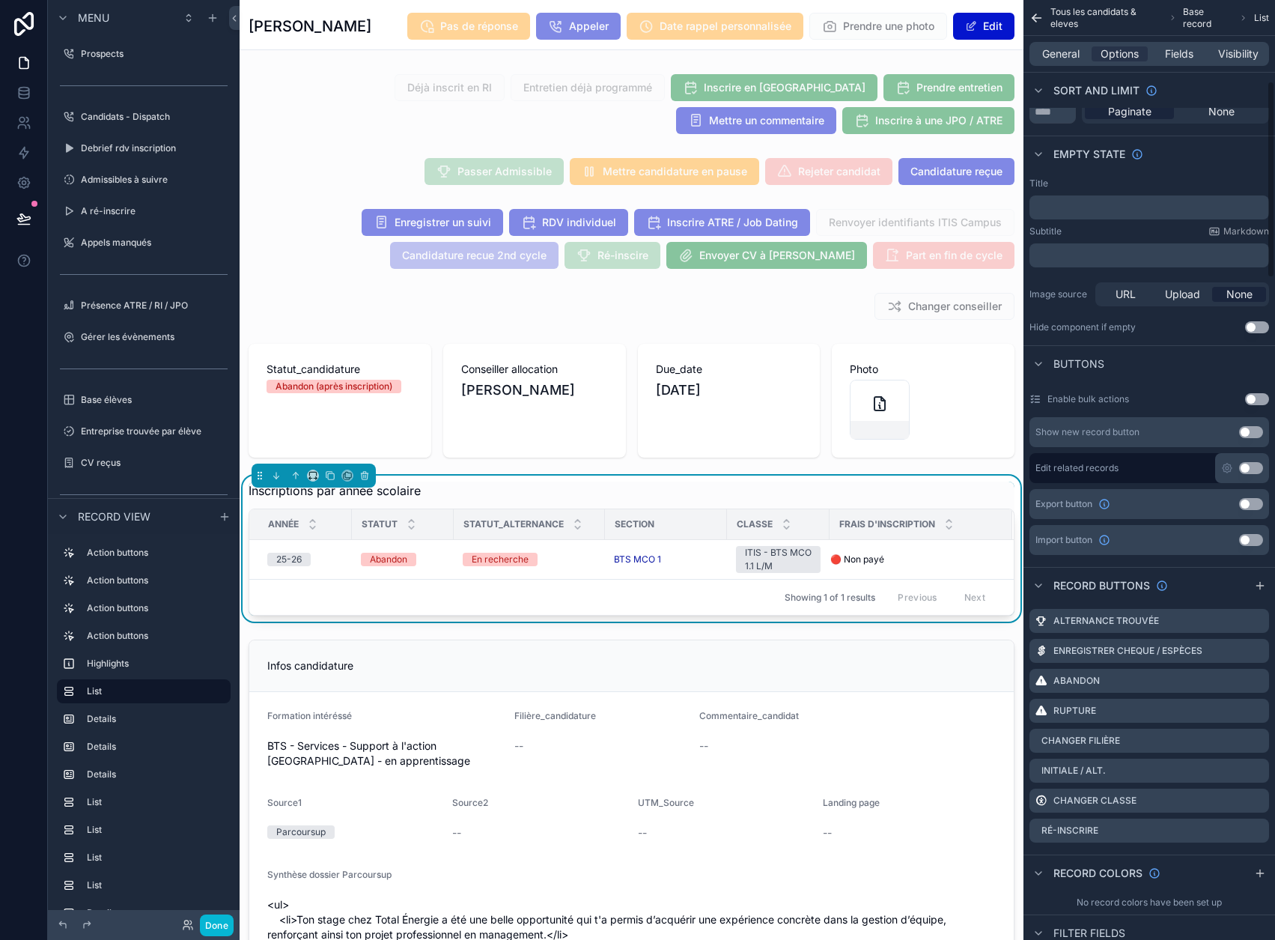
scroll to position [524, 0]
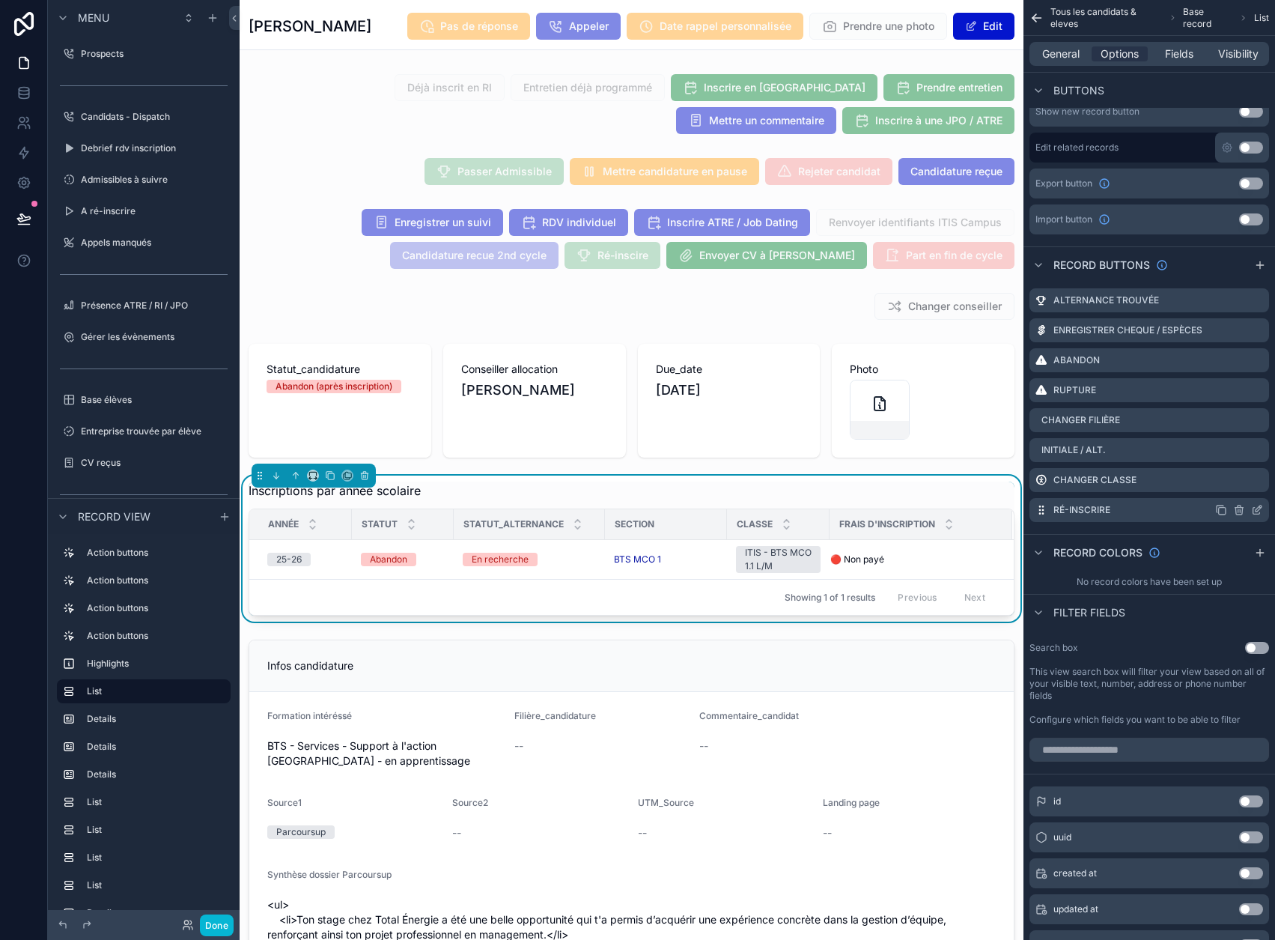
click at [1263, 508] on icon "scrollable content" at bounding box center [1257, 510] width 12 height 12
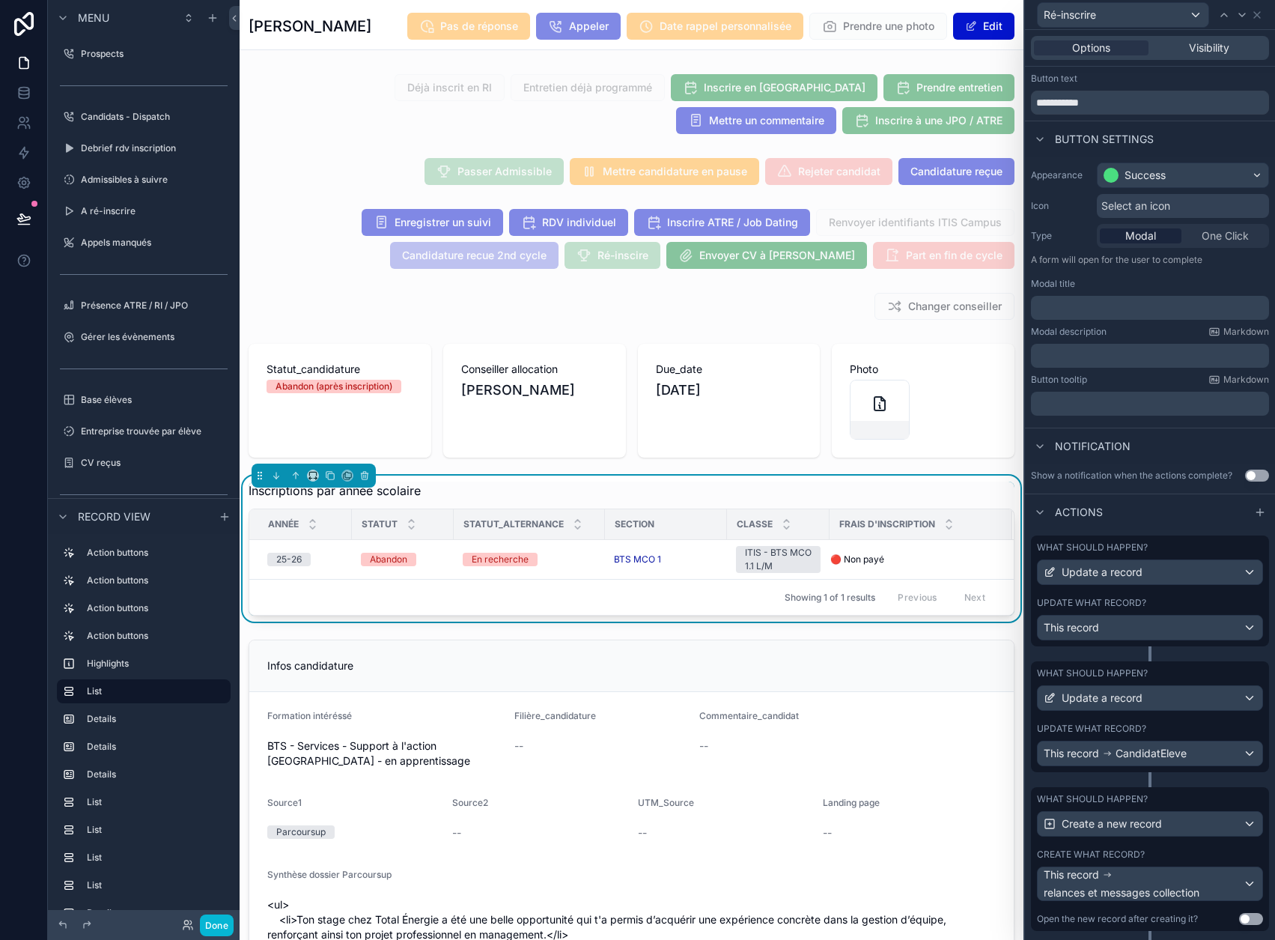
scroll to position [55, 0]
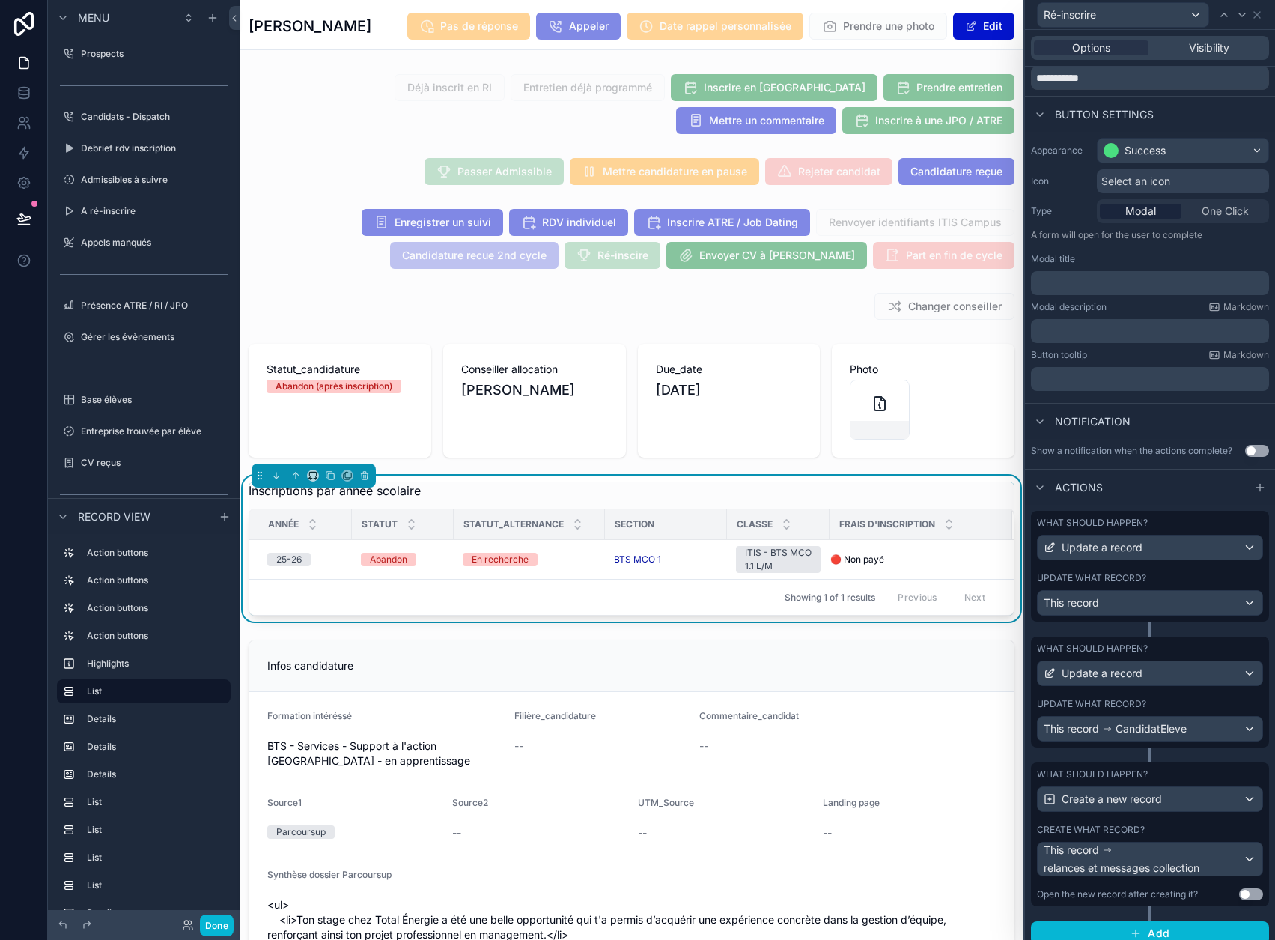
click at [1164, 529] on div "What should happen? Update a record" at bounding box center [1150, 538] width 226 height 43
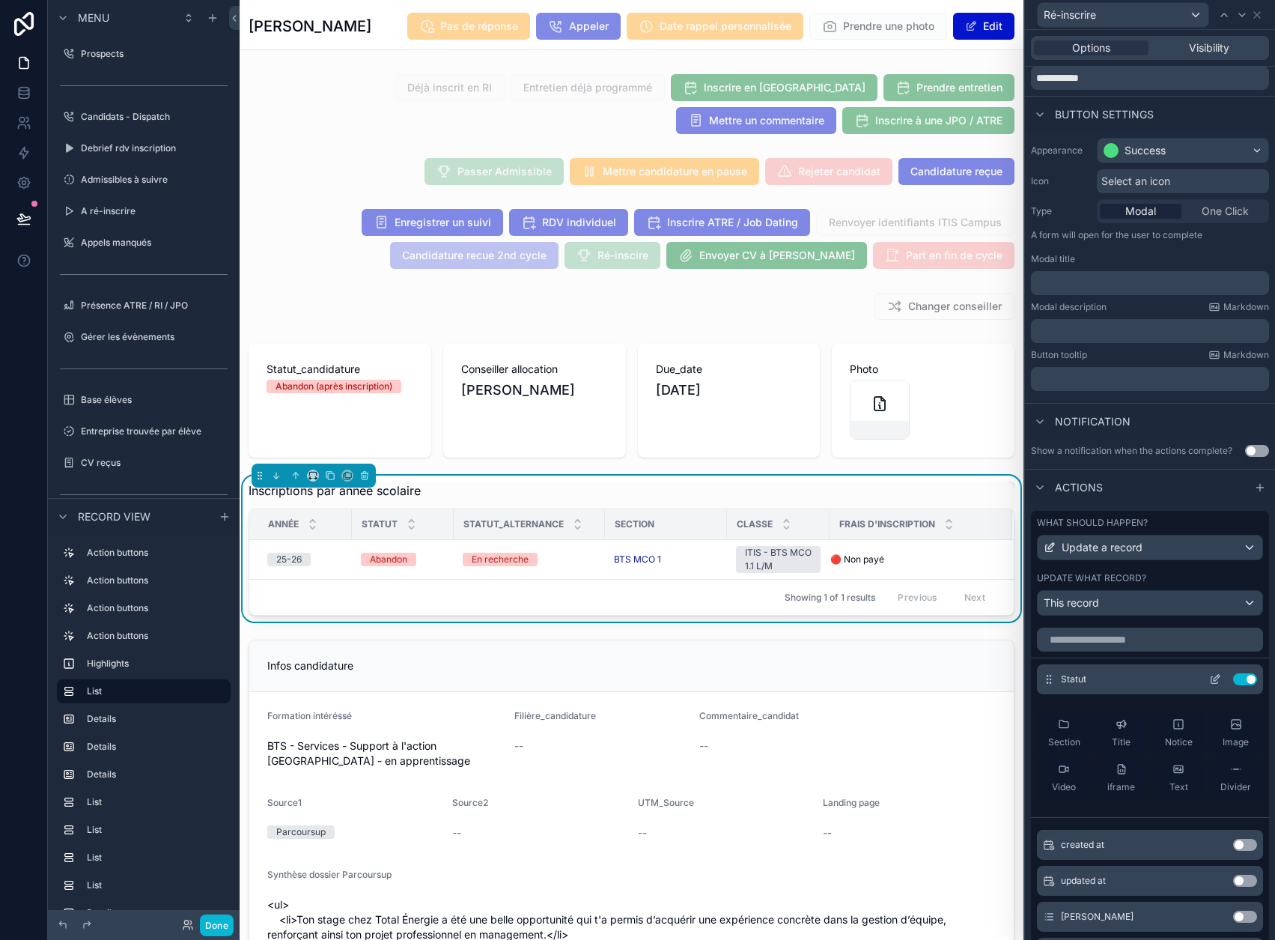
click at [1209, 678] on icon at bounding box center [1215, 679] width 12 height 12
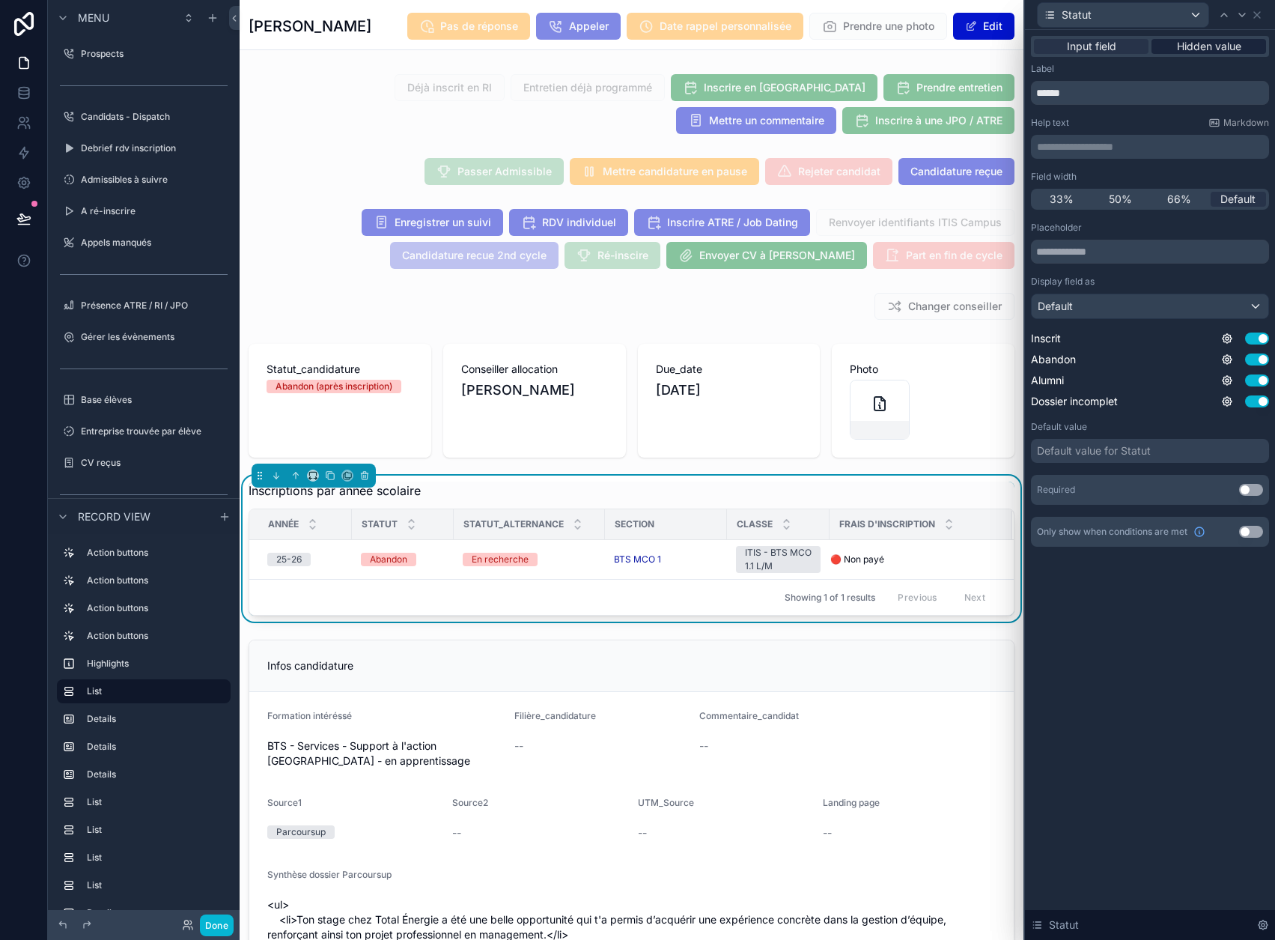
click at [1224, 44] on span "Hidden value" at bounding box center [1209, 46] width 64 height 15
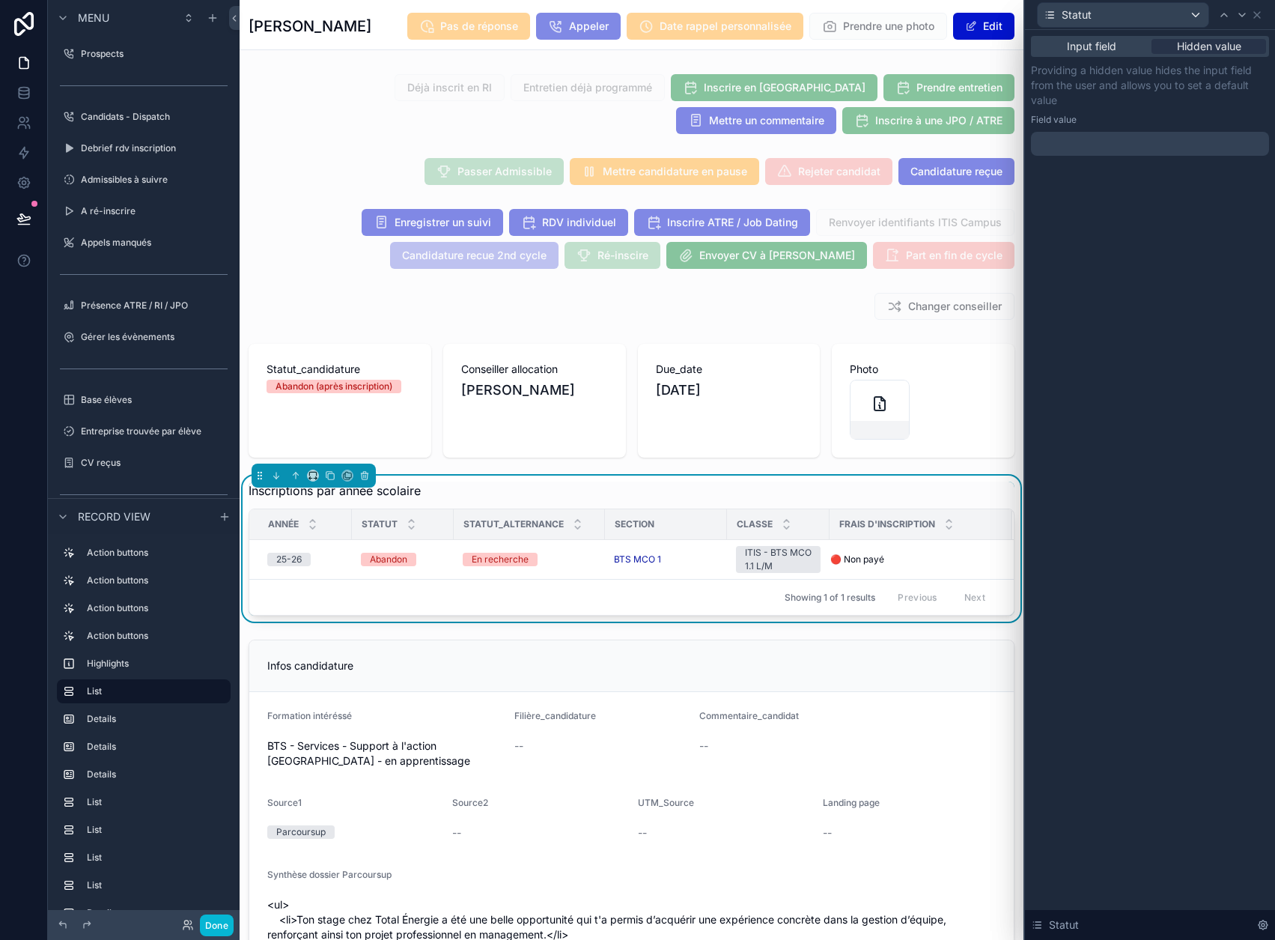
click at [1175, 153] on div at bounding box center [1150, 144] width 238 height 24
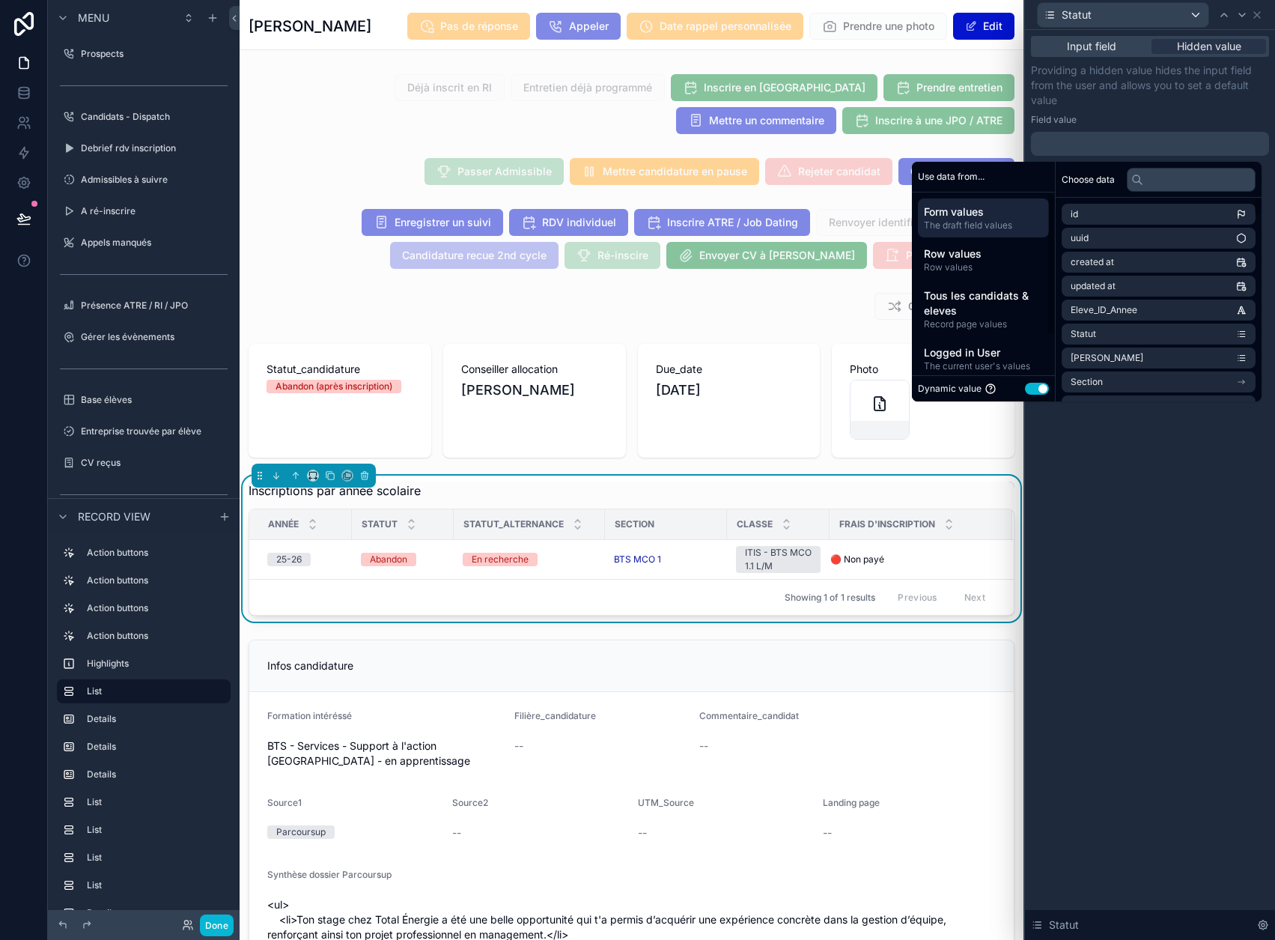
click at [1045, 385] on button "Use setting" at bounding box center [1037, 389] width 24 height 12
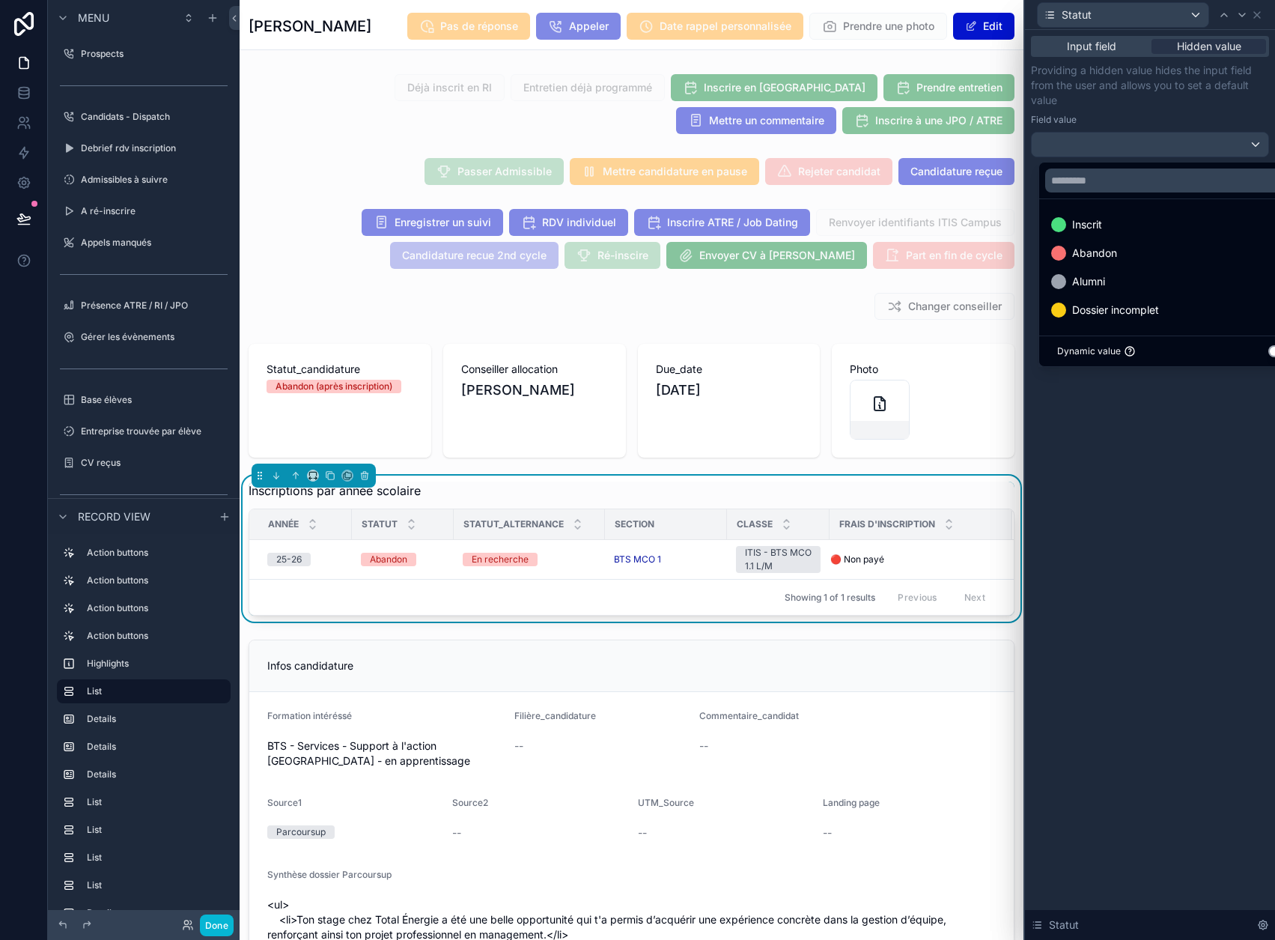
click at [1131, 225] on div "Inscrit" at bounding box center [1174, 225] width 247 height 18
click at [1180, 106] on p "Providing a hidden value hides the input field from the user and allows you to …" at bounding box center [1150, 85] width 238 height 45
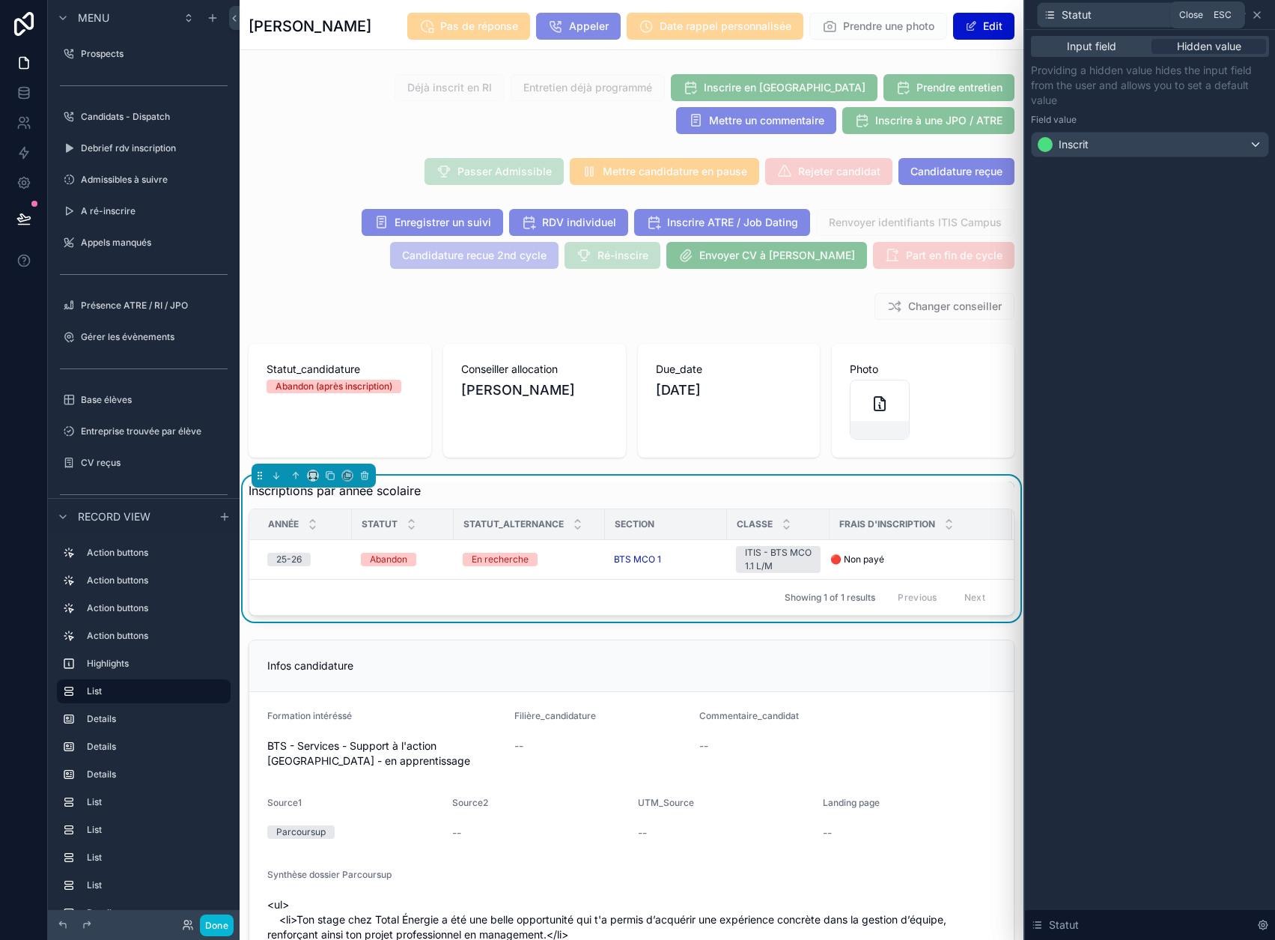
click at [1260, 13] on icon at bounding box center [1257, 15] width 6 height 6
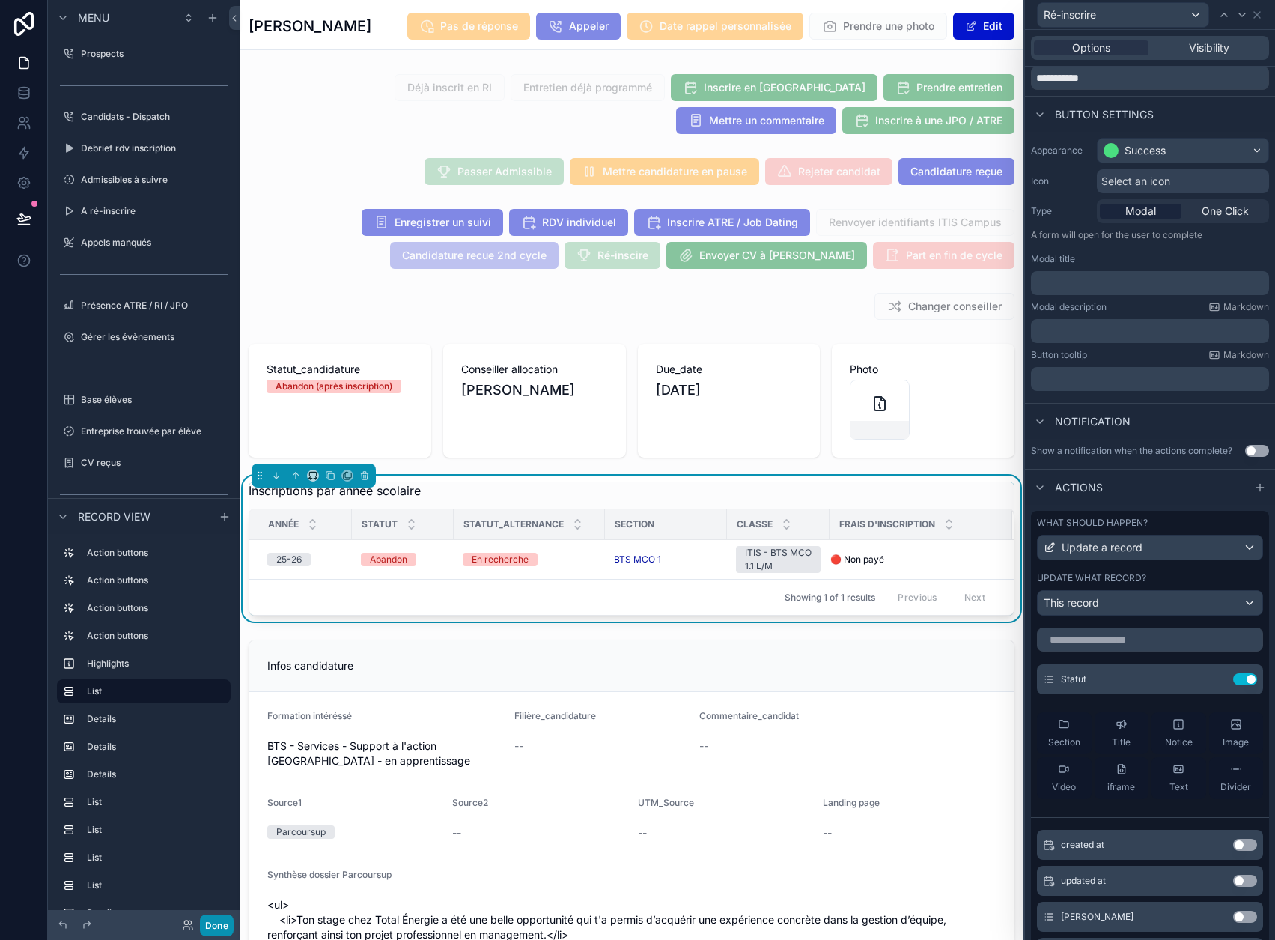
click at [231, 922] on button "Done" at bounding box center [217, 925] width 34 height 22
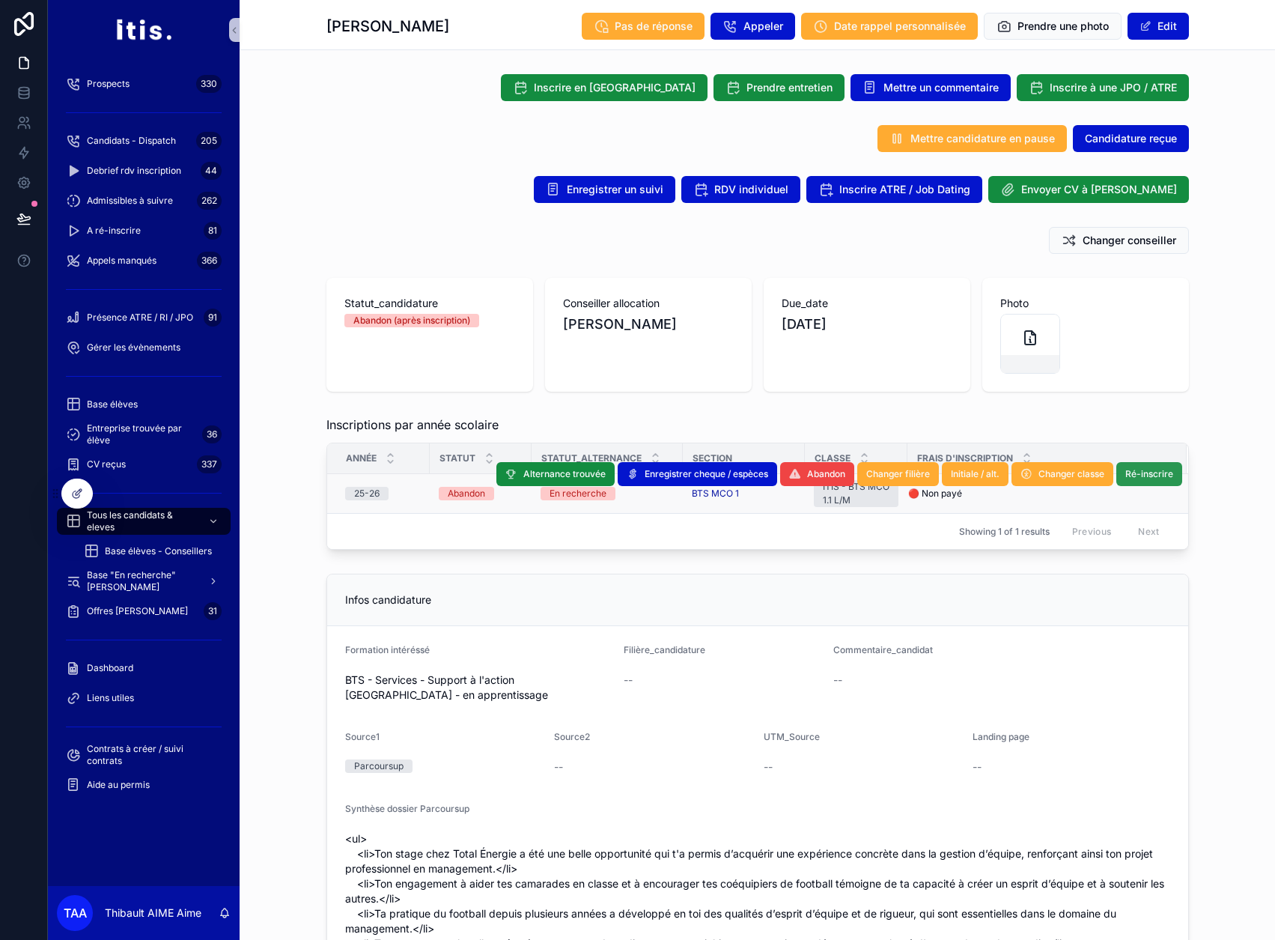
click at [1144, 474] on span "Ré-inscrire" at bounding box center [1150, 474] width 48 height 12
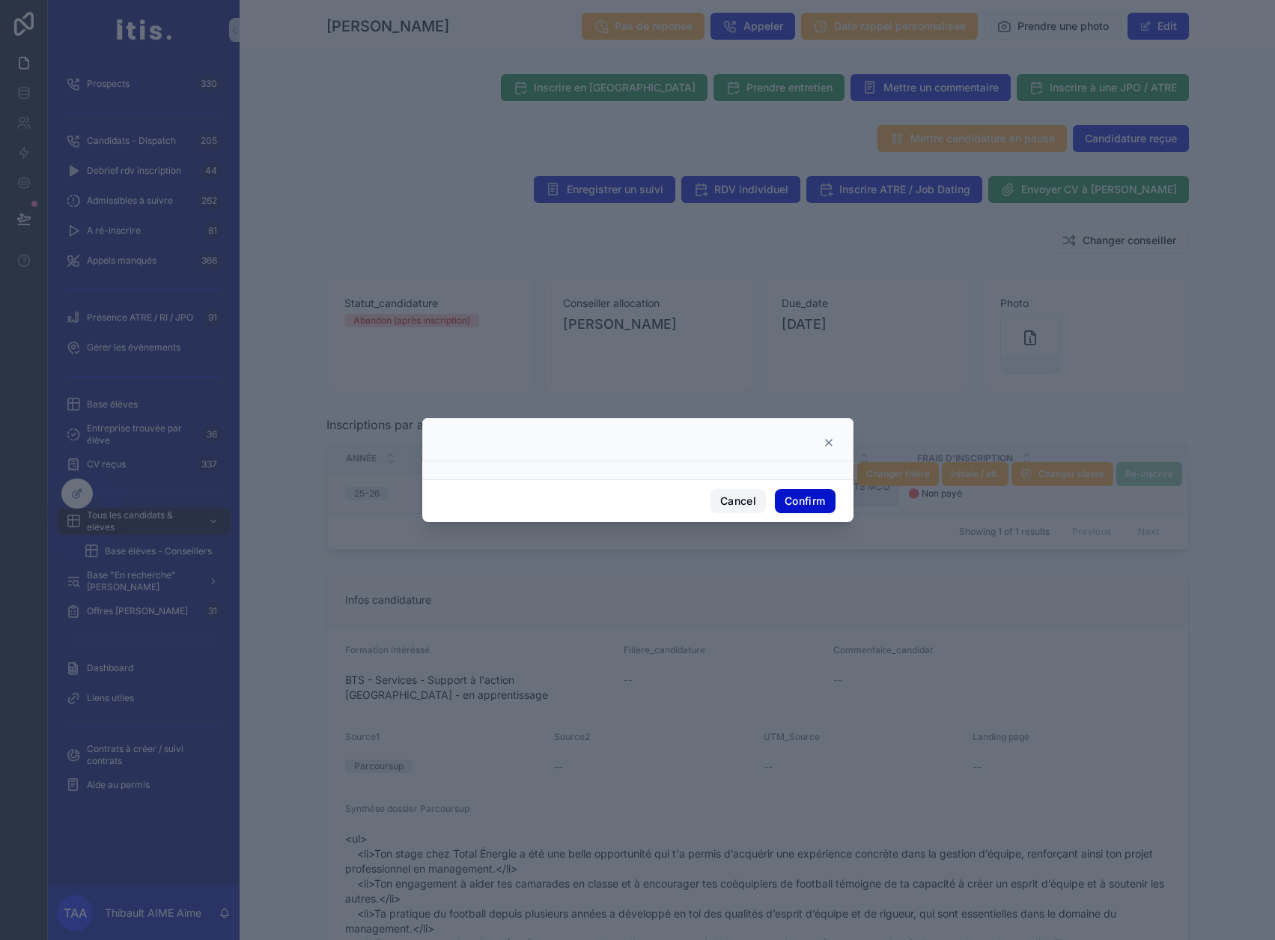
click at [735, 505] on button "Cancel" at bounding box center [738, 501] width 55 height 24
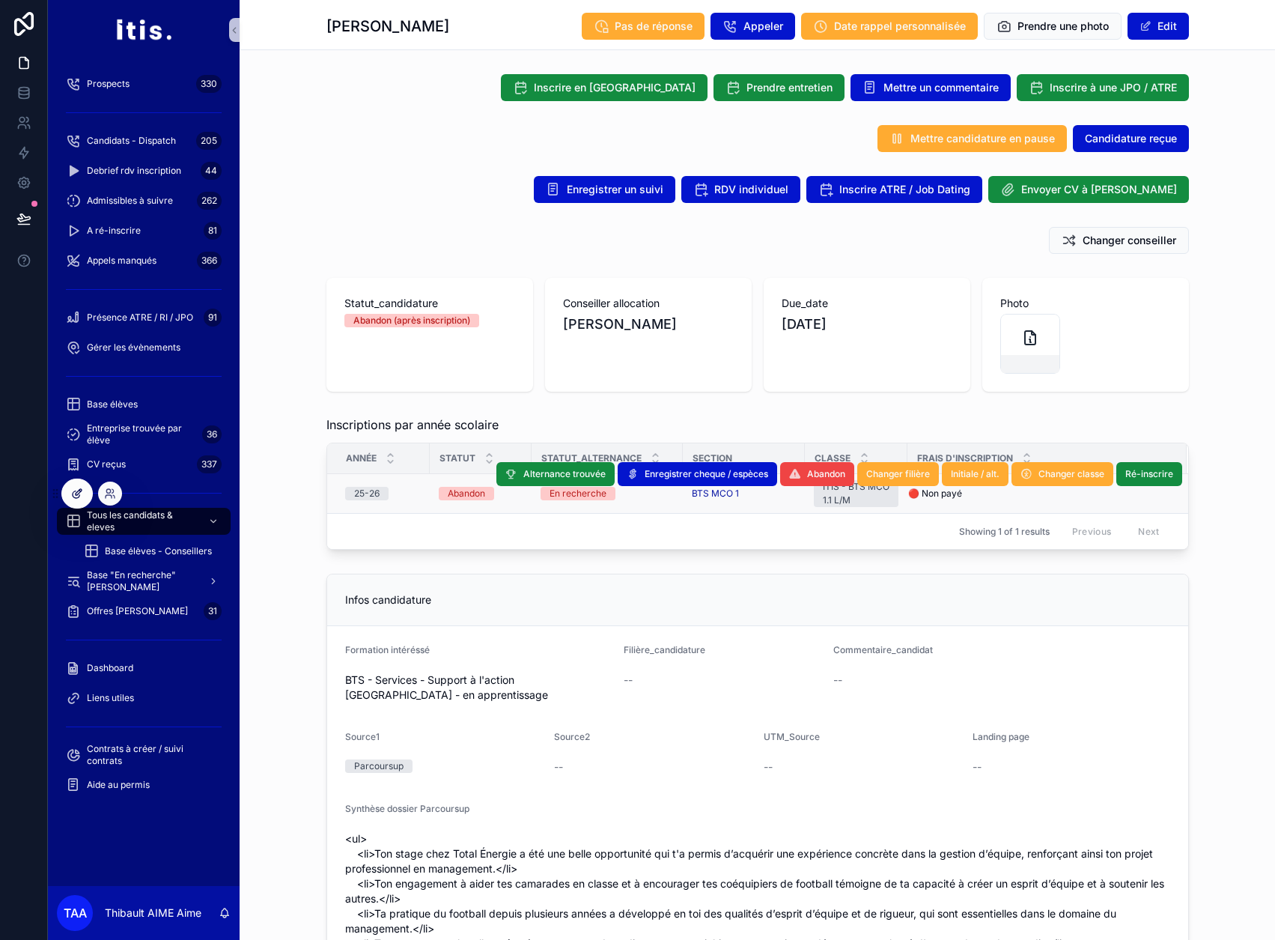
click at [77, 499] on div at bounding box center [77, 493] width 30 height 28
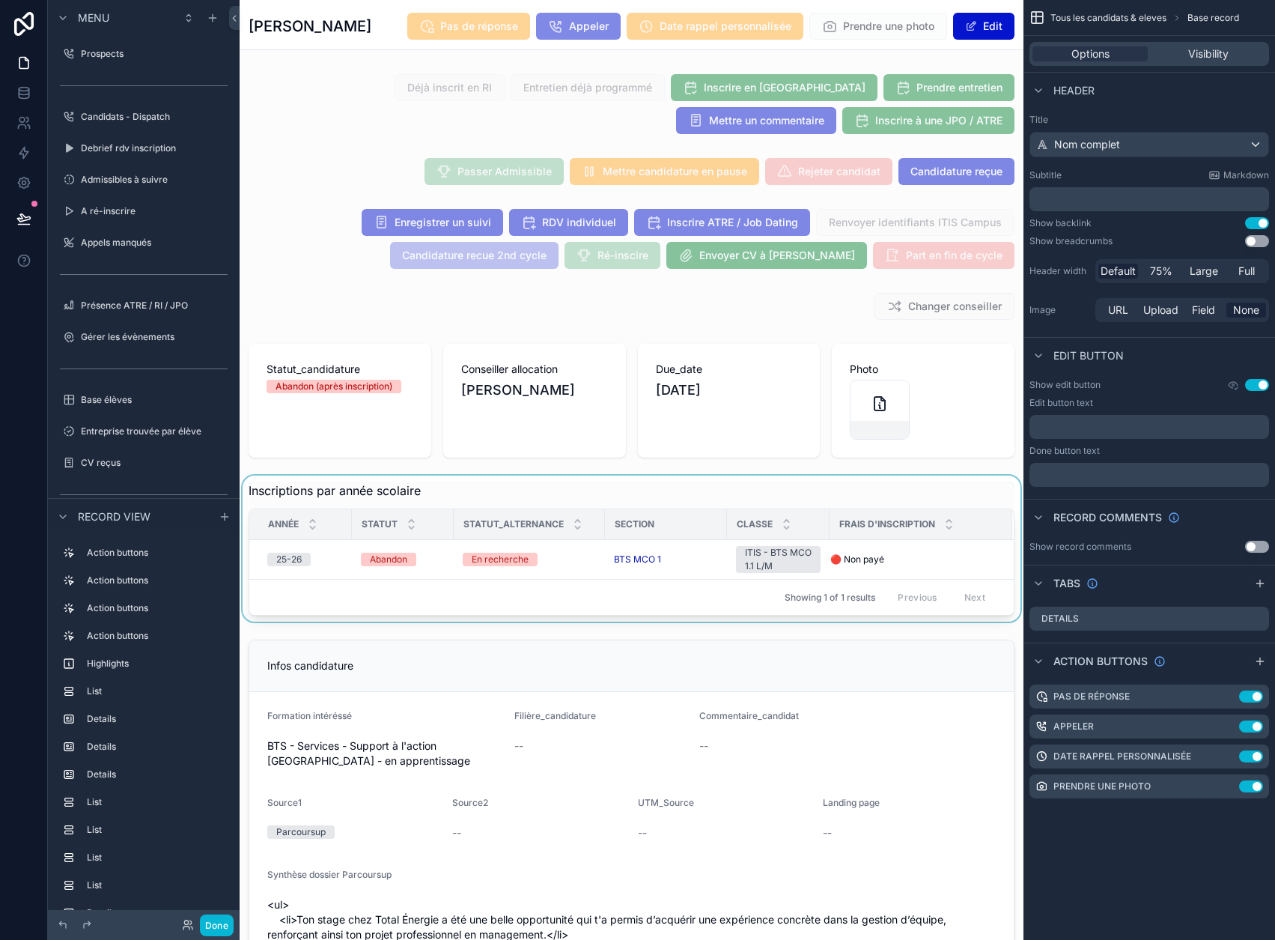
click at [334, 572] on div "scrollable content" at bounding box center [632, 549] width 784 height 146
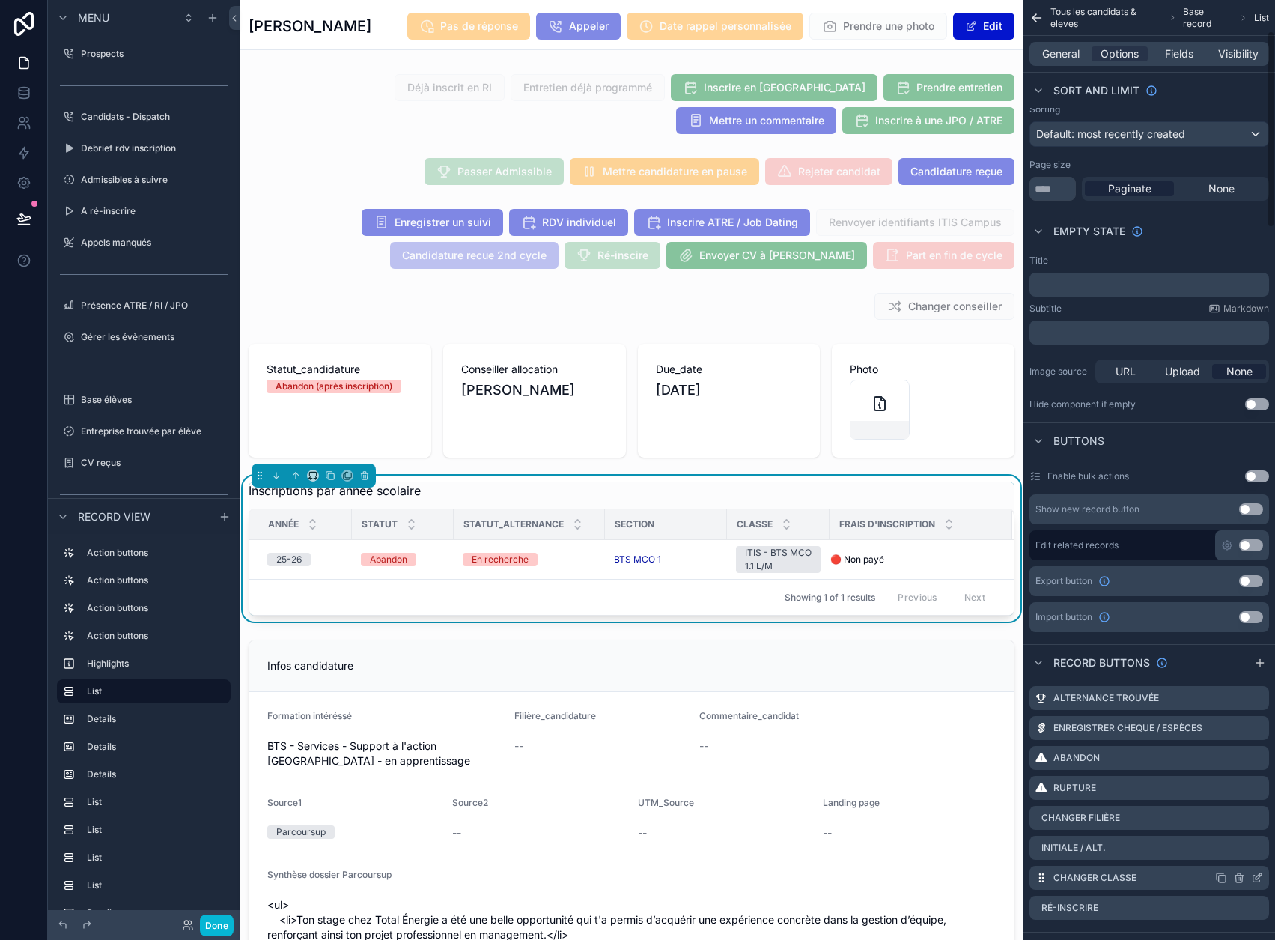
scroll to position [150, 0]
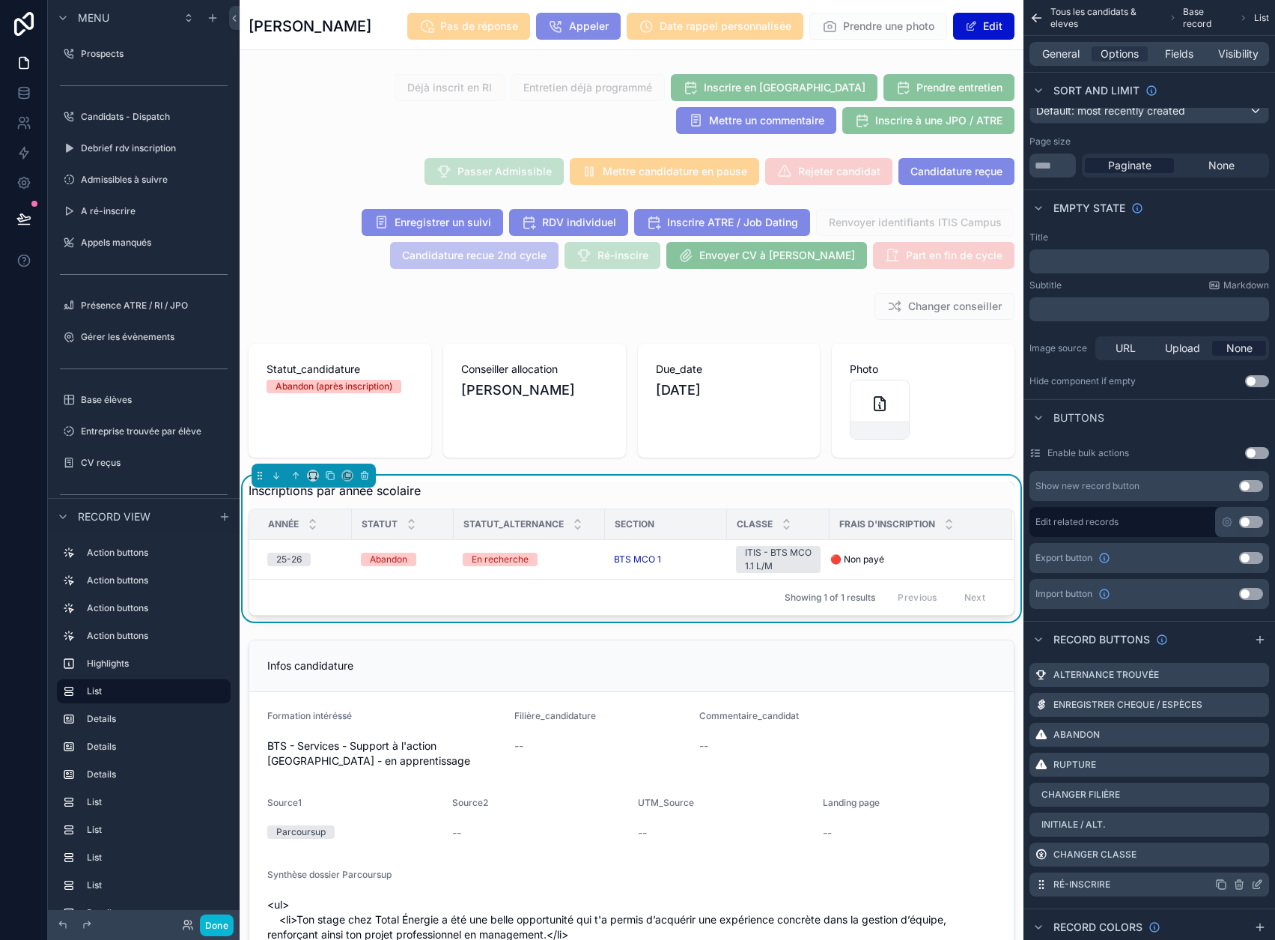
click at [1263, 882] on icon "scrollable content" at bounding box center [1257, 884] width 12 height 12
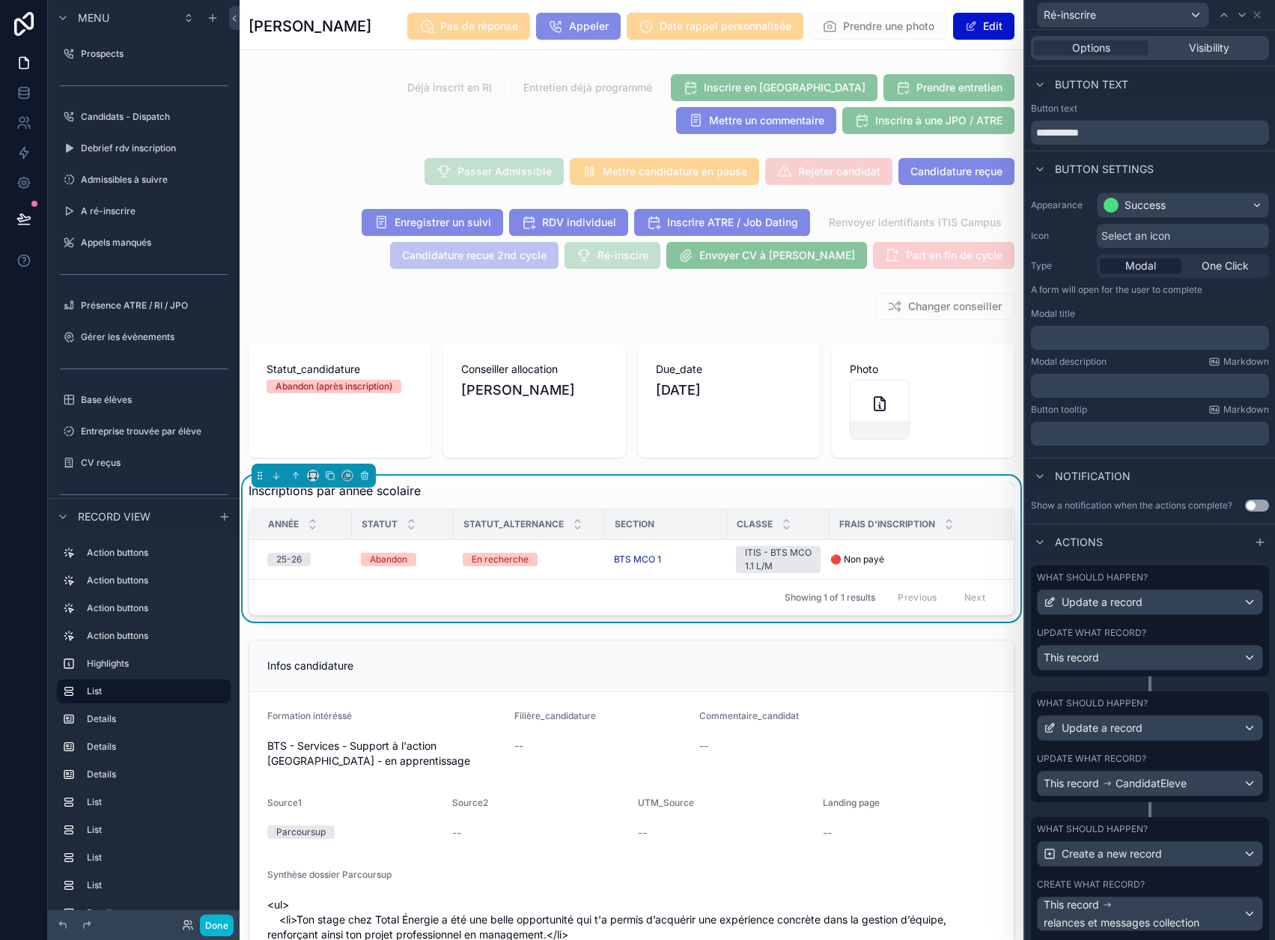
click at [1099, 335] on p "﻿" at bounding box center [1151, 337] width 229 height 15
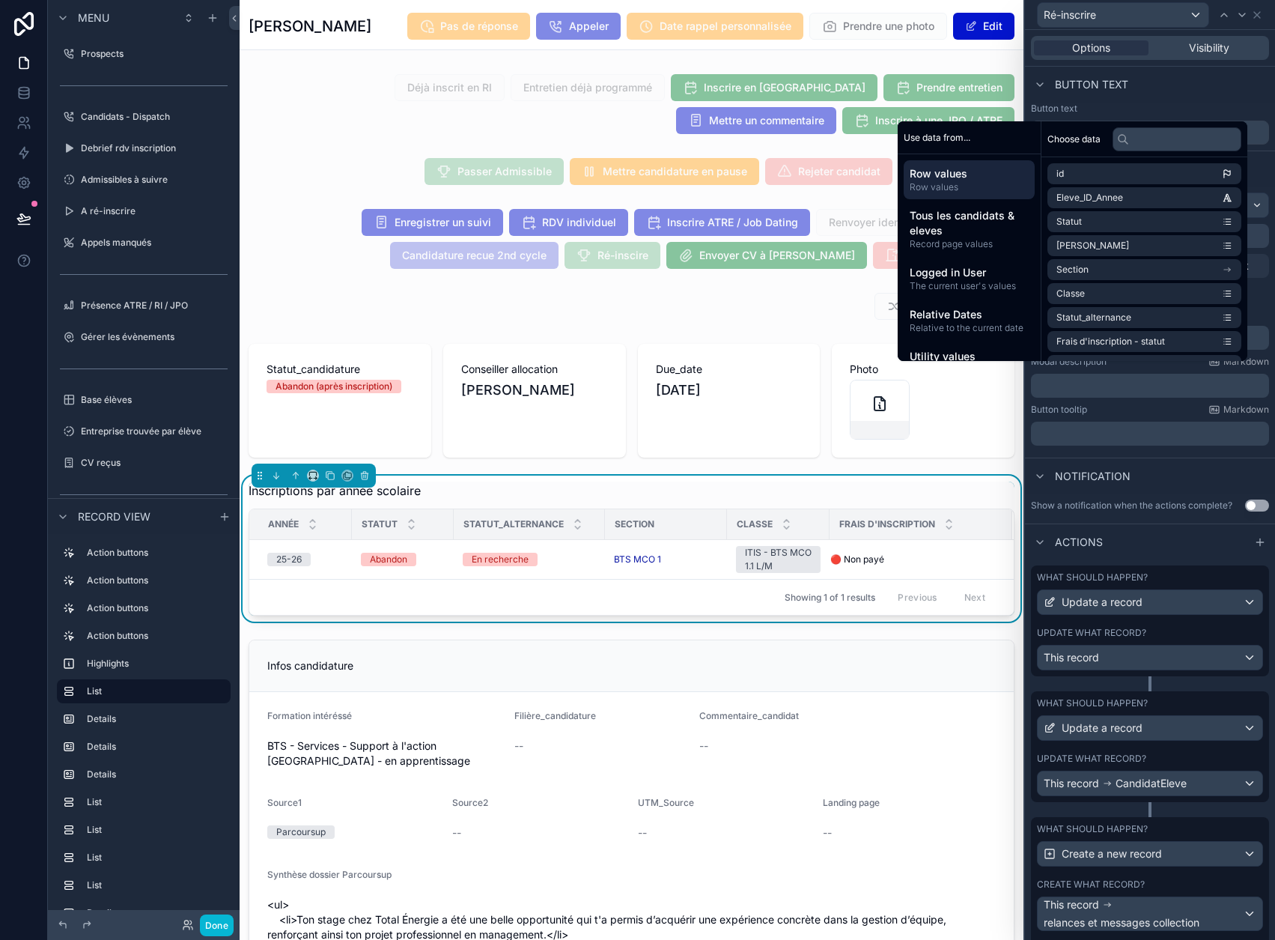
click at [1096, 384] on p "﻿" at bounding box center [1151, 385] width 229 height 15
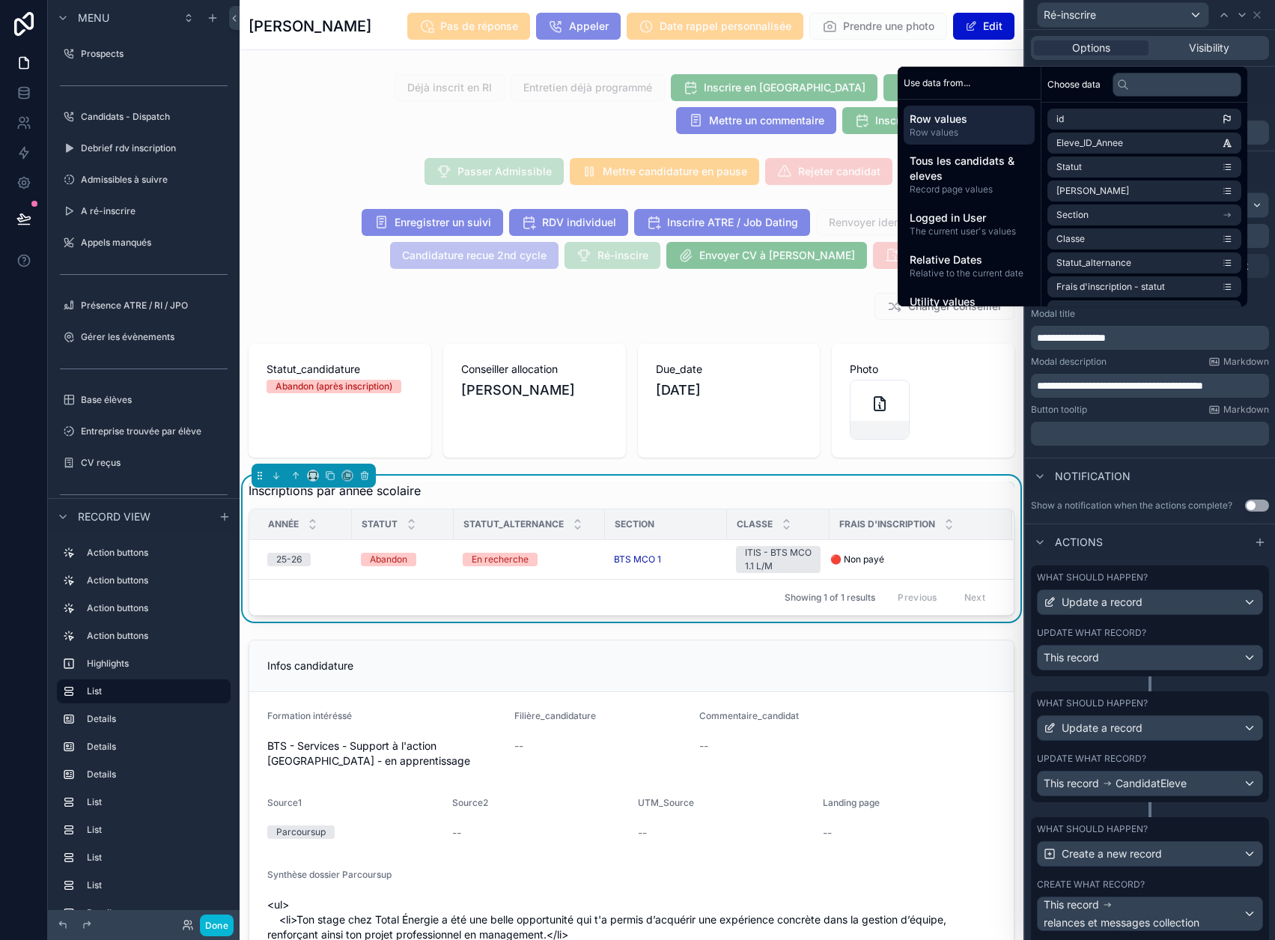
scroll to position [55, 0]
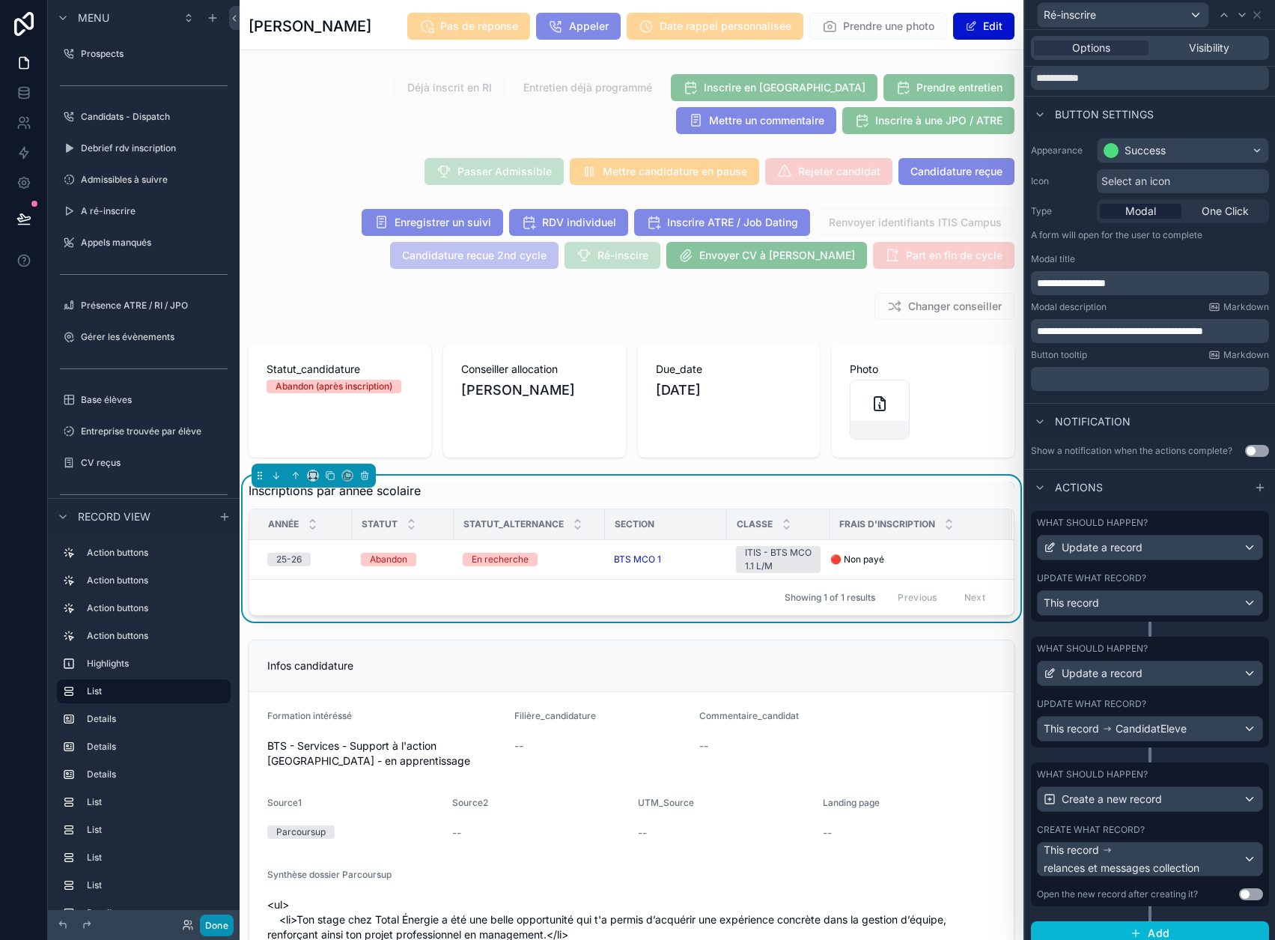
click at [229, 928] on button "Done" at bounding box center [217, 925] width 34 height 22
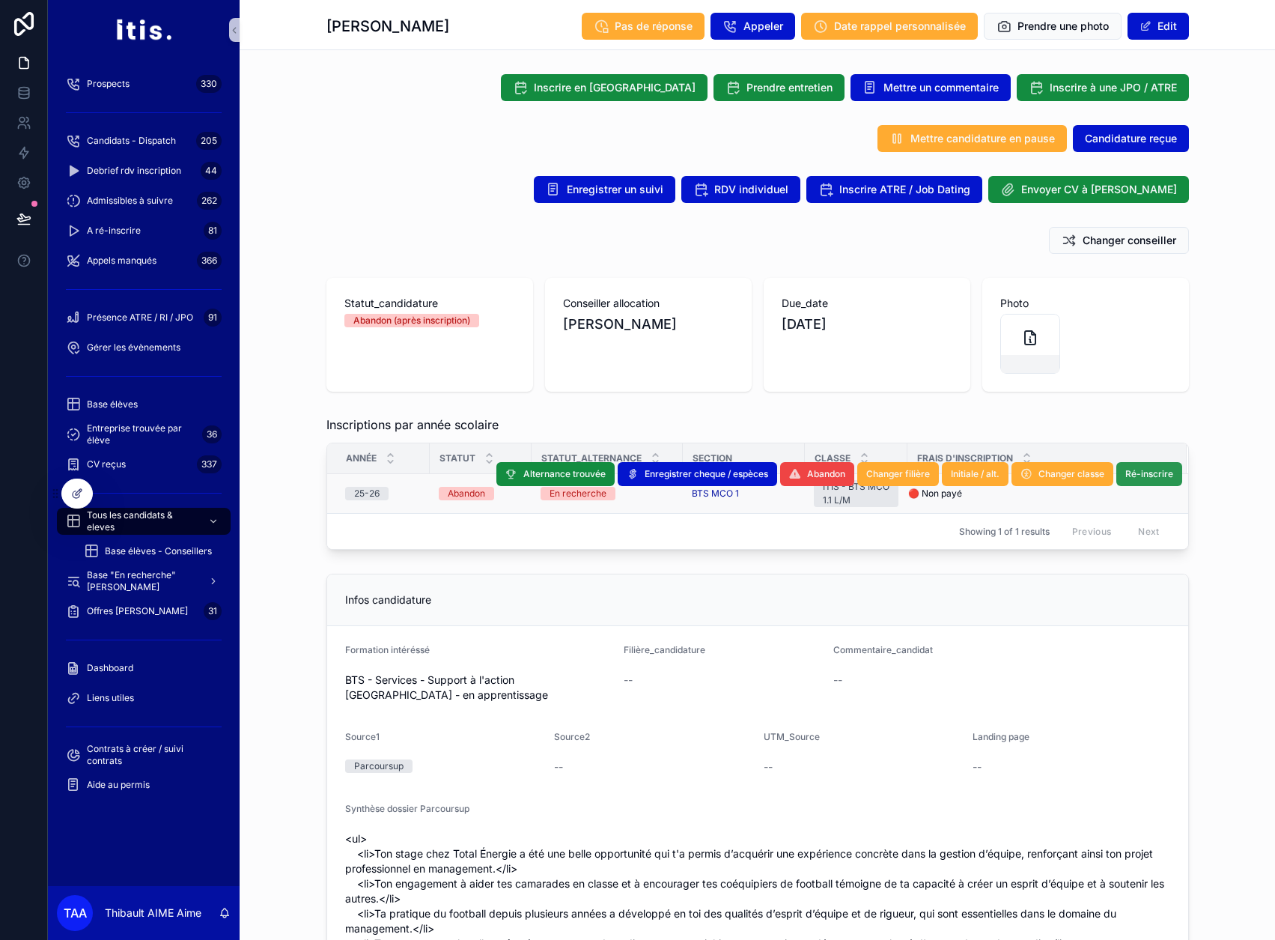
click at [1146, 472] on span "Ré-inscrire" at bounding box center [1150, 474] width 48 height 12
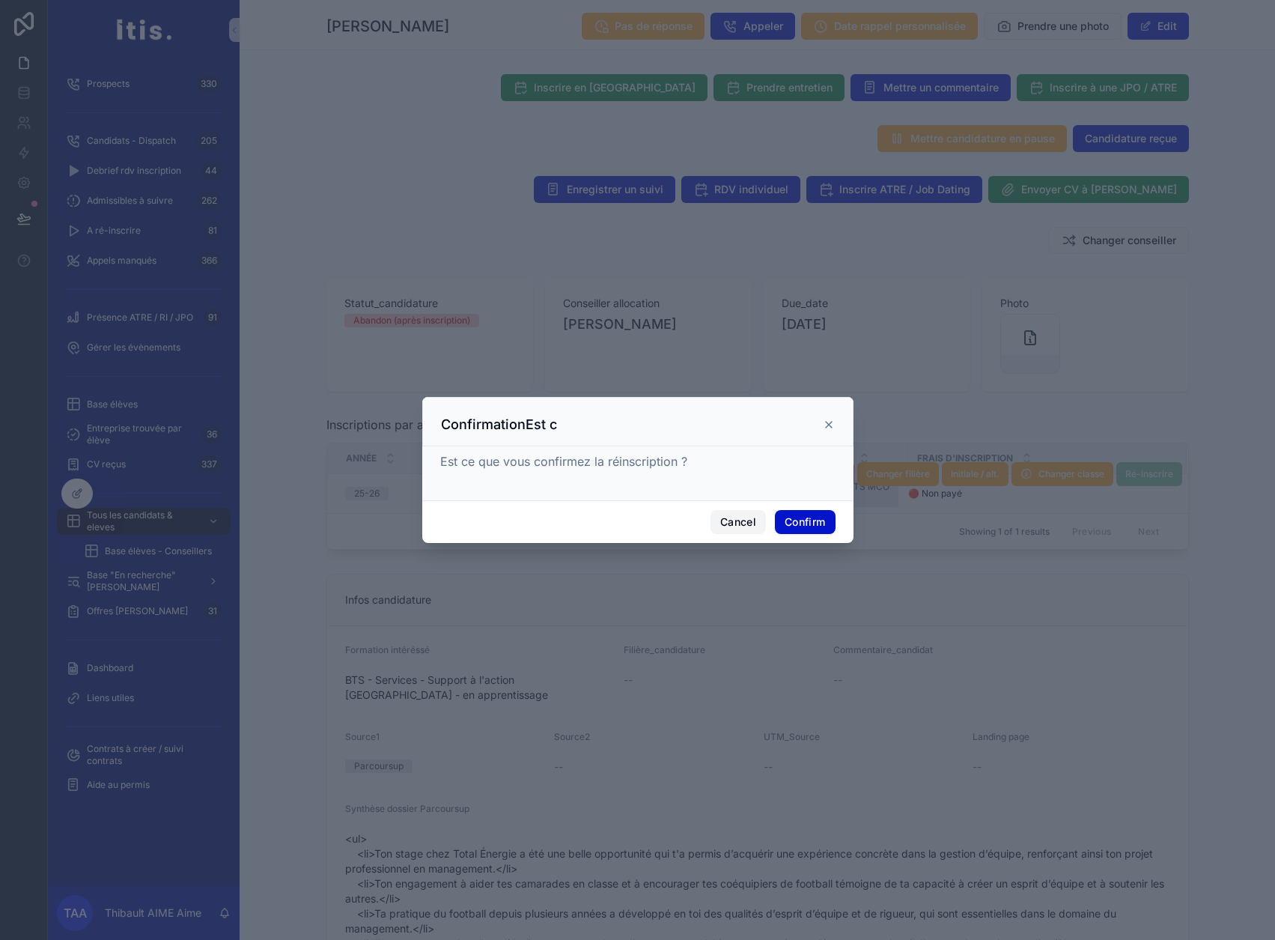
click at [724, 526] on button "Cancel" at bounding box center [738, 522] width 55 height 24
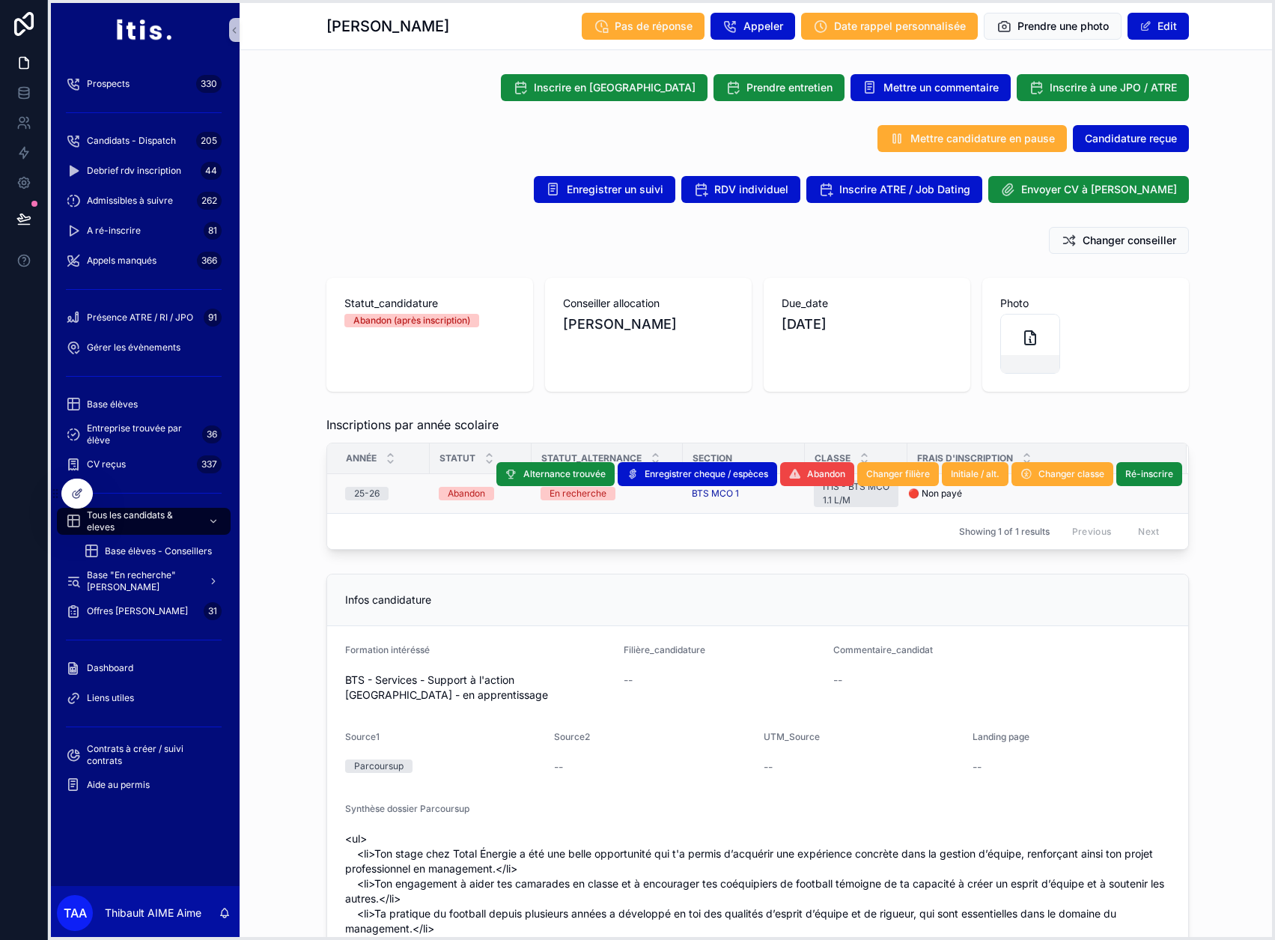
click at [54, 491] on icon at bounding box center [55, 493] width 12 height 12
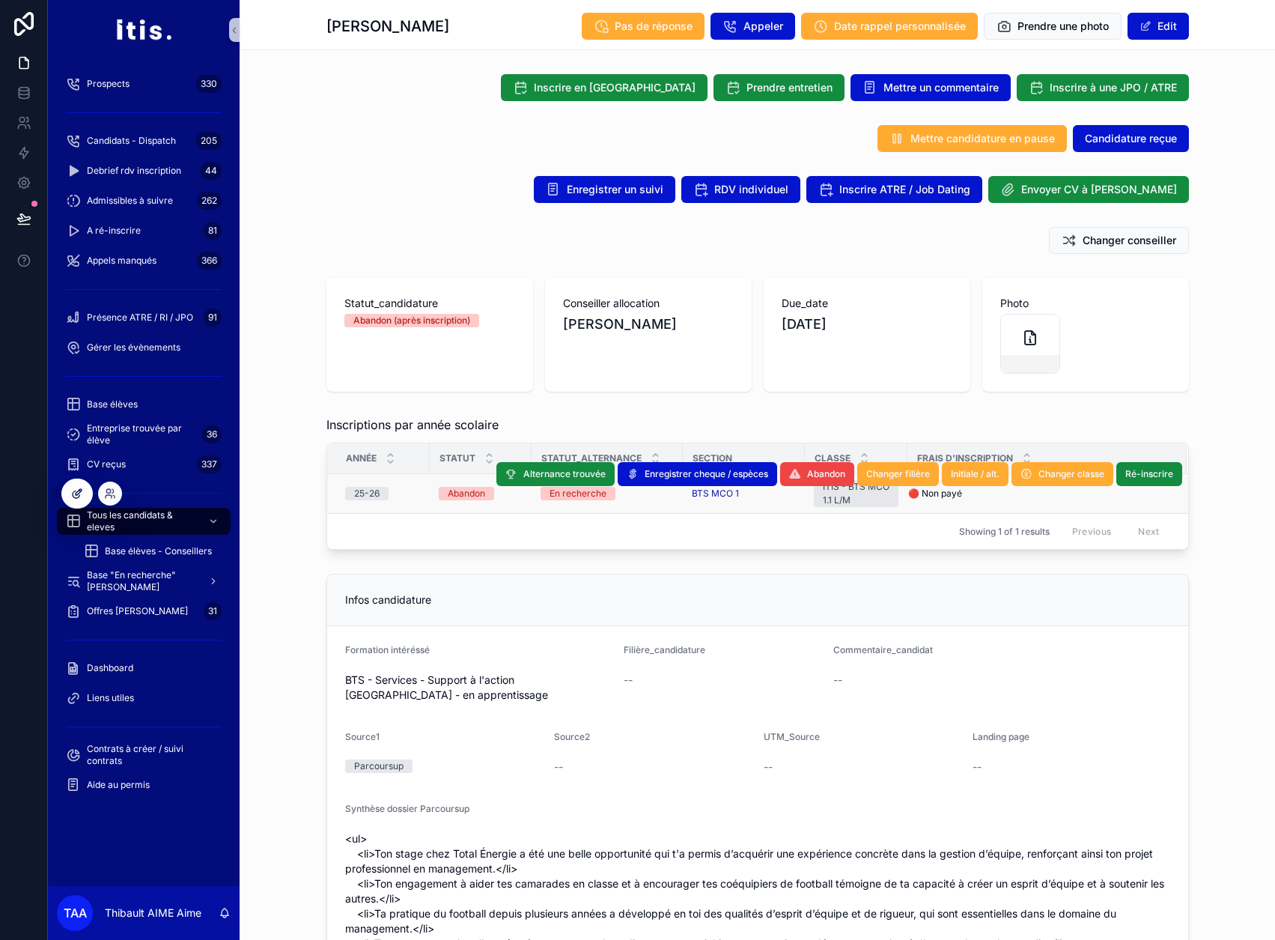
click at [64, 492] on div at bounding box center [77, 493] width 30 height 28
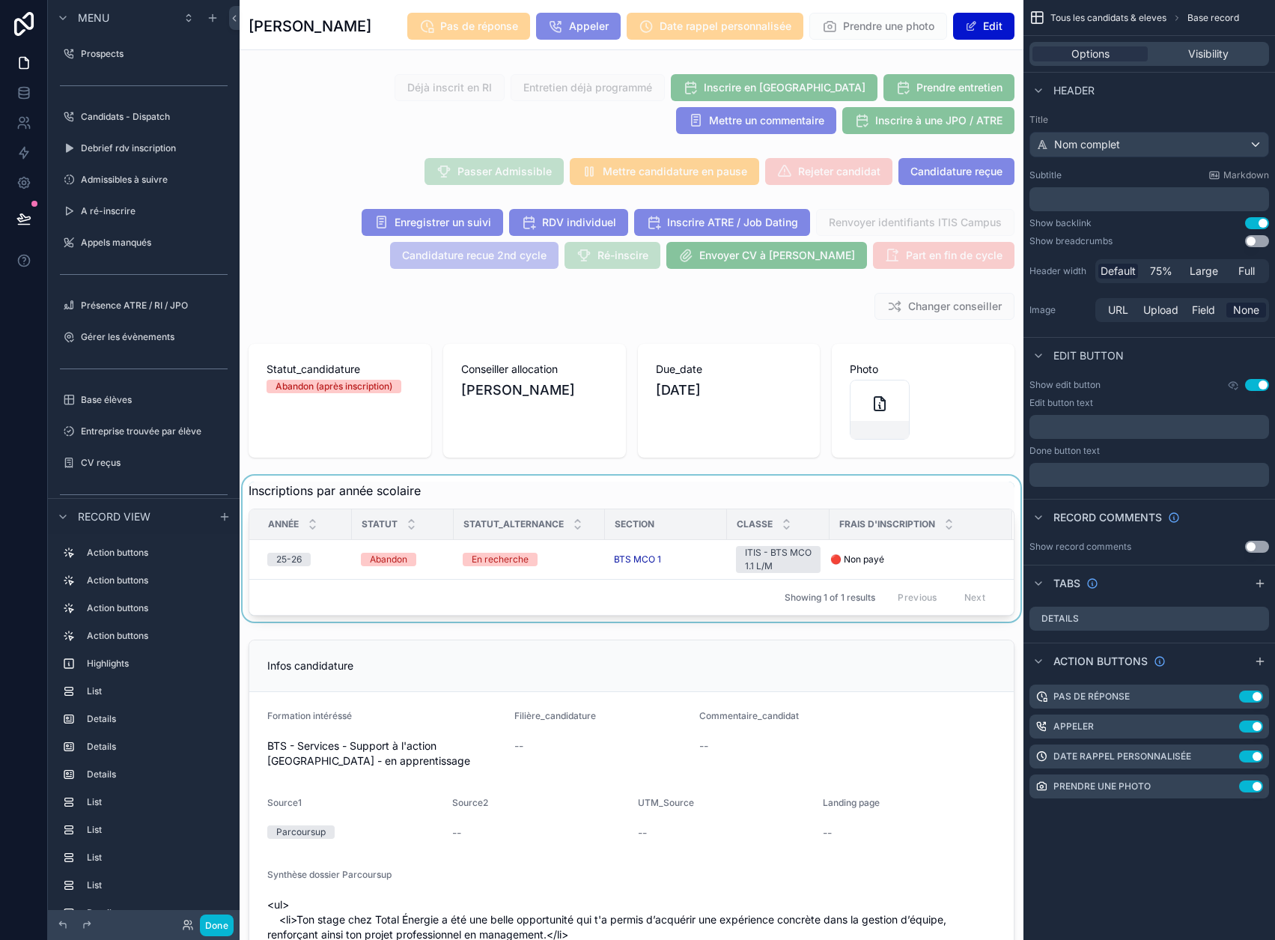
click at [911, 534] on div "Frais d'inscription" at bounding box center [920, 524] width 181 height 28
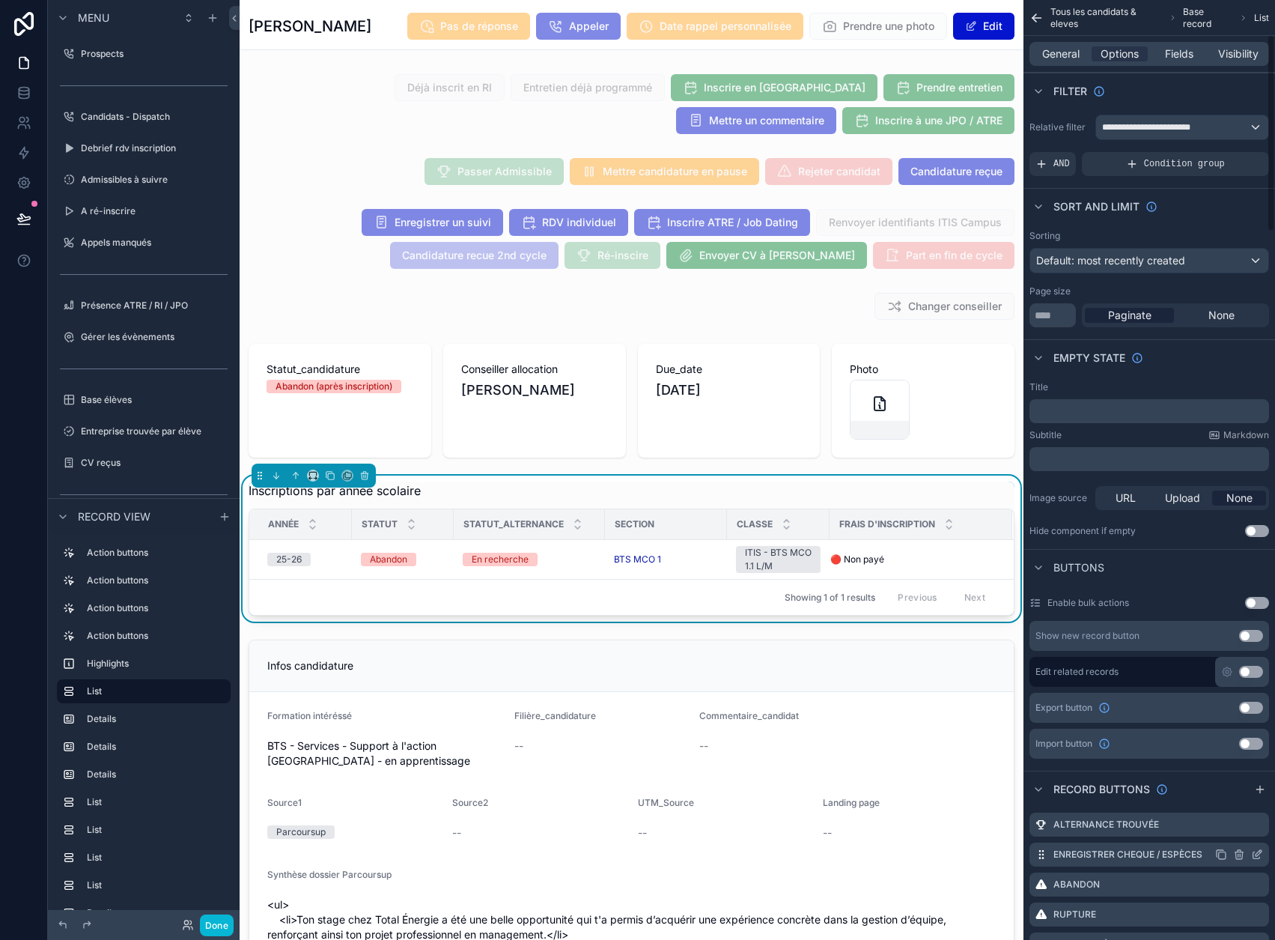
scroll to position [300, 0]
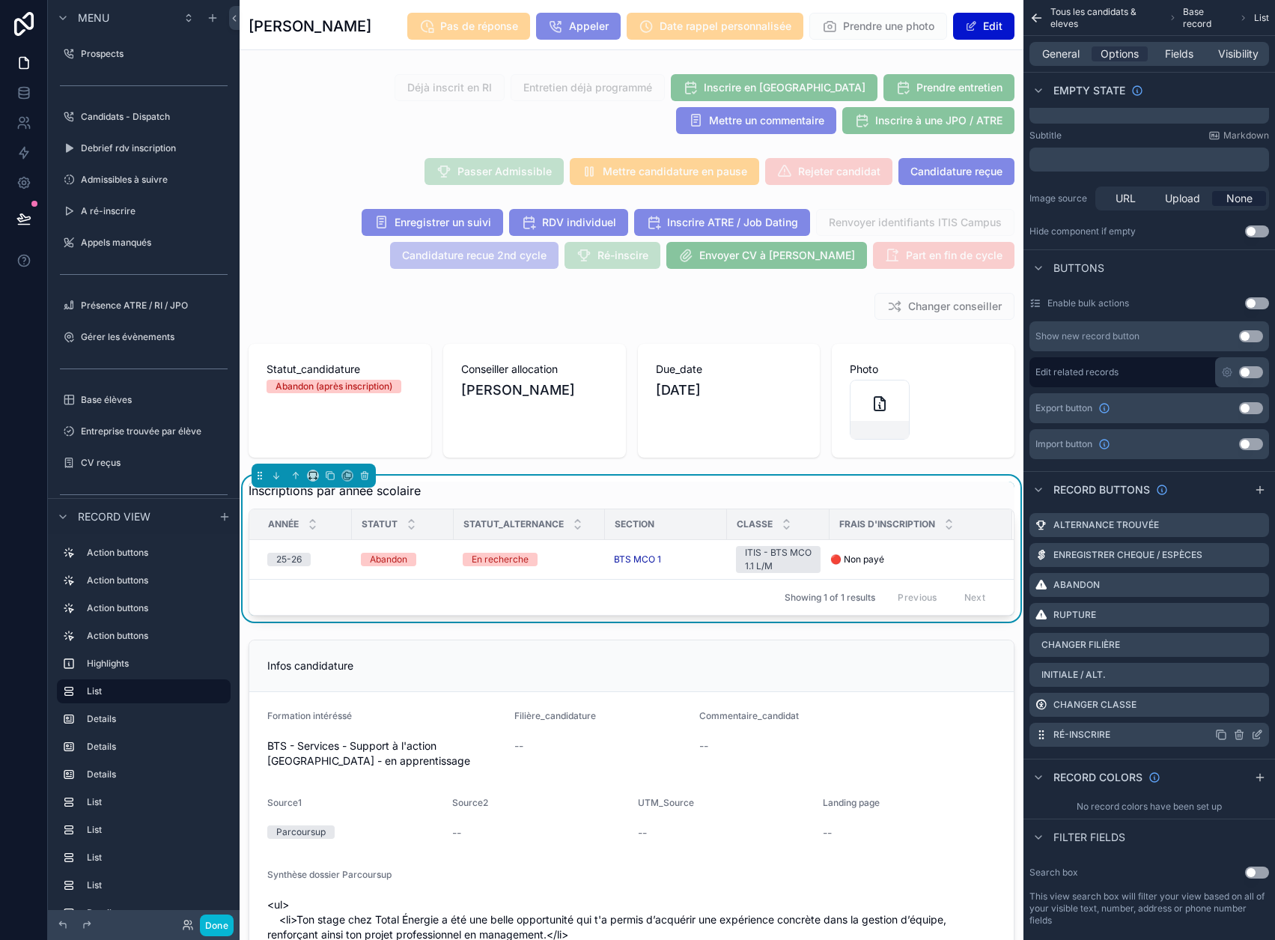
click at [1260, 734] on icon "scrollable content" at bounding box center [1257, 735] width 7 height 7
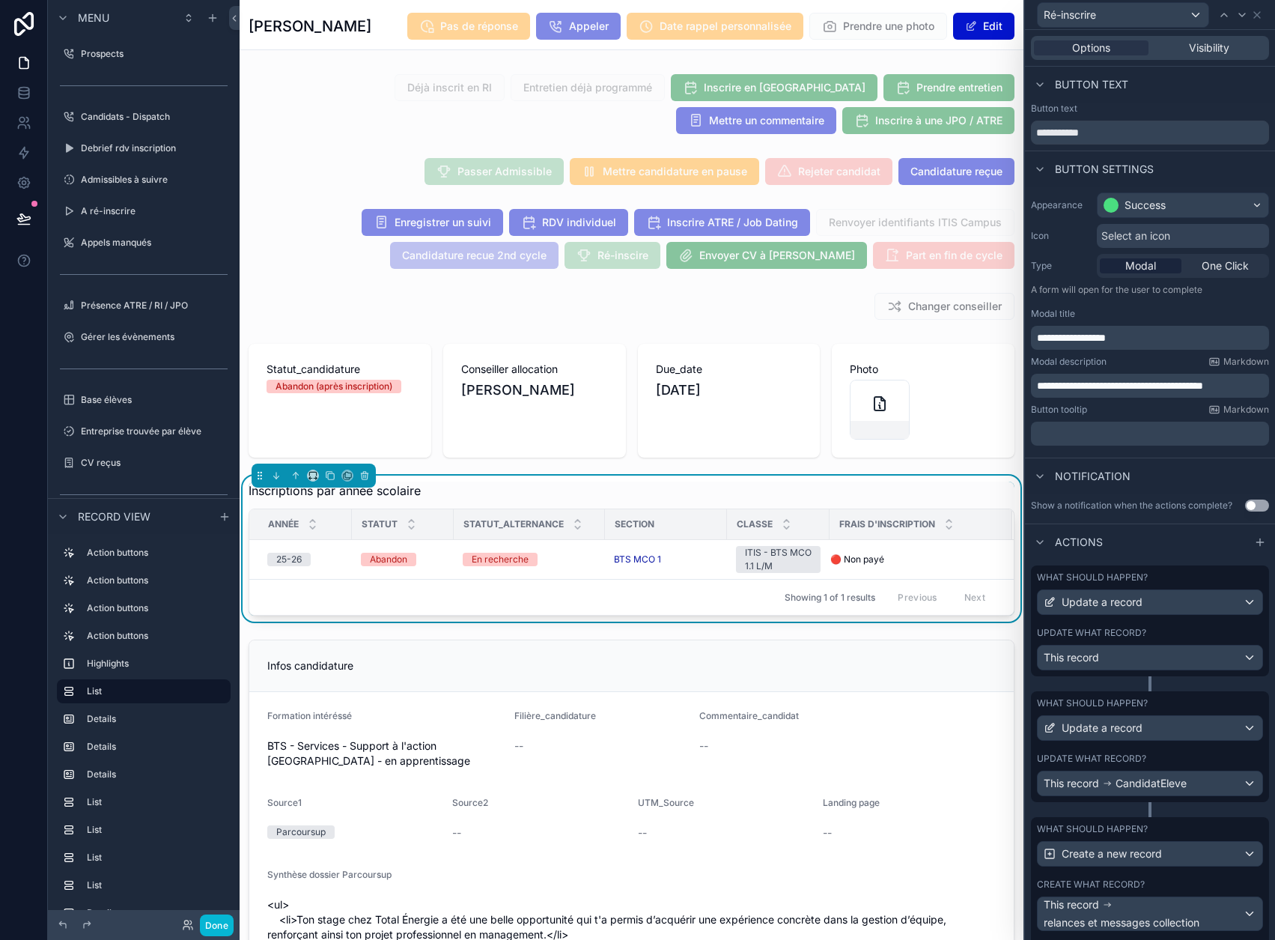
click at [1158, 332] on p "**********" at bounding box center [1151, 337] width 229 height 15
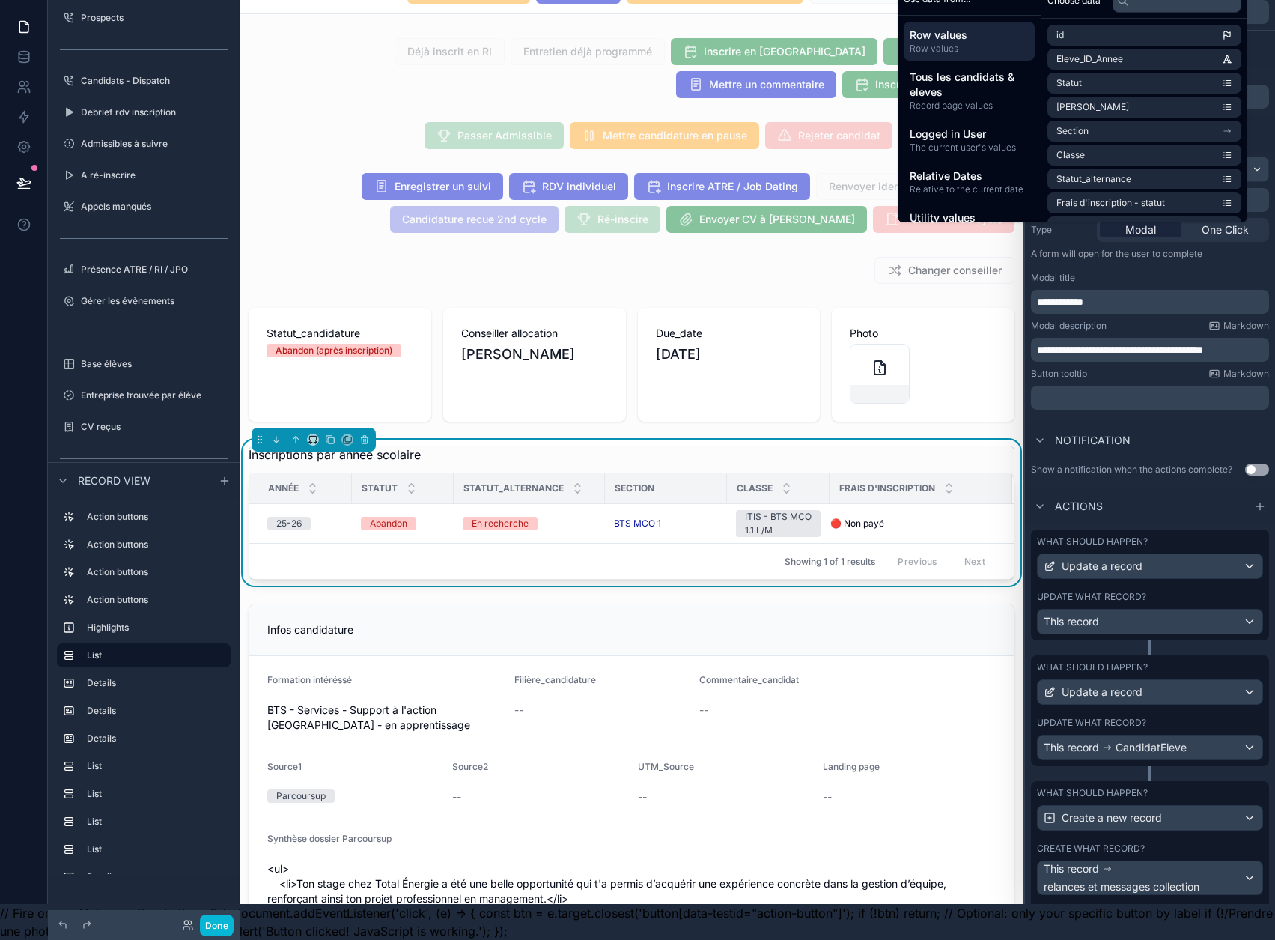
scroll to position [55, 0]
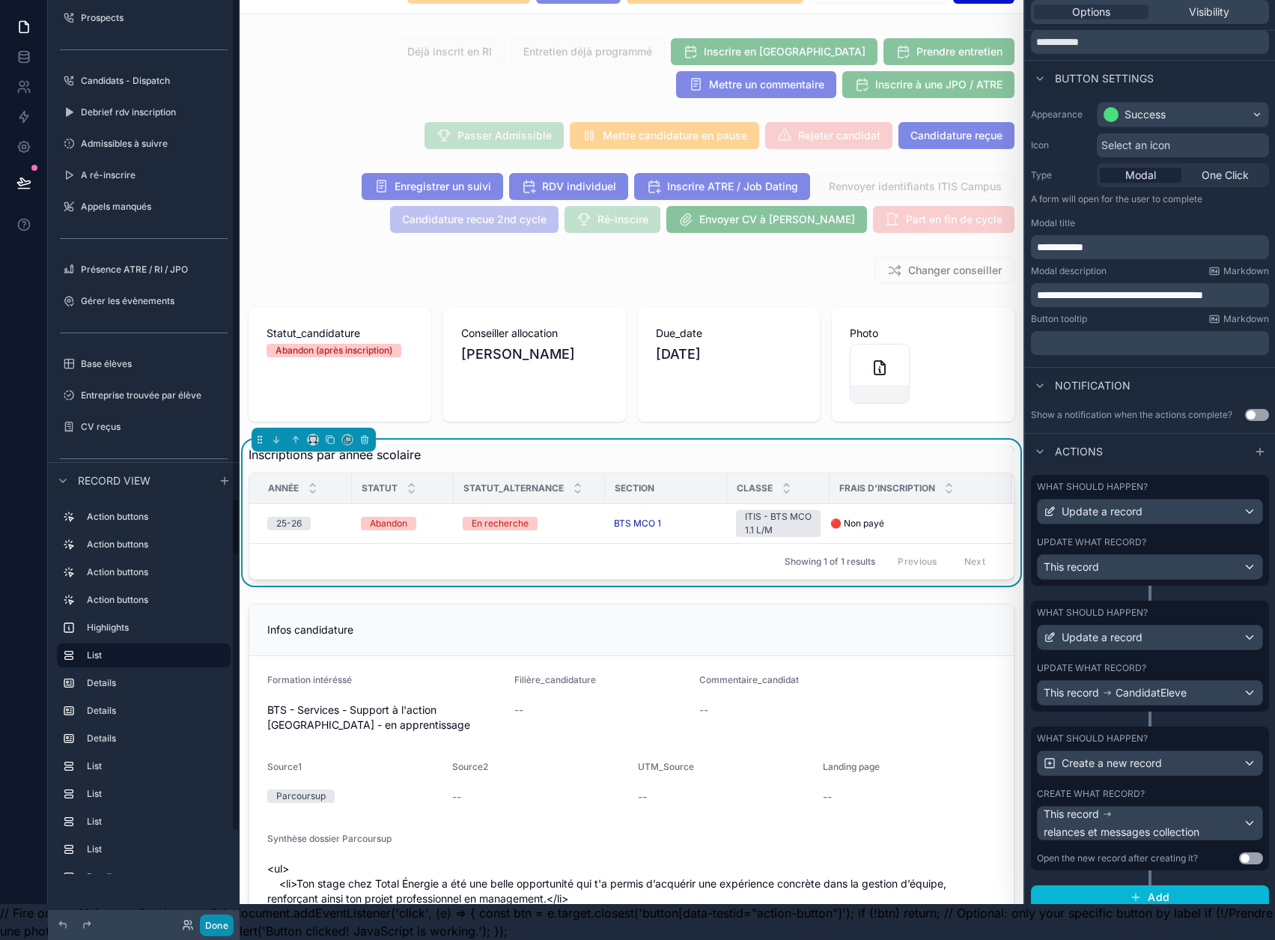
click at [218, 922] on button "Done" at bounding box center [217, 925] width 34 height 22
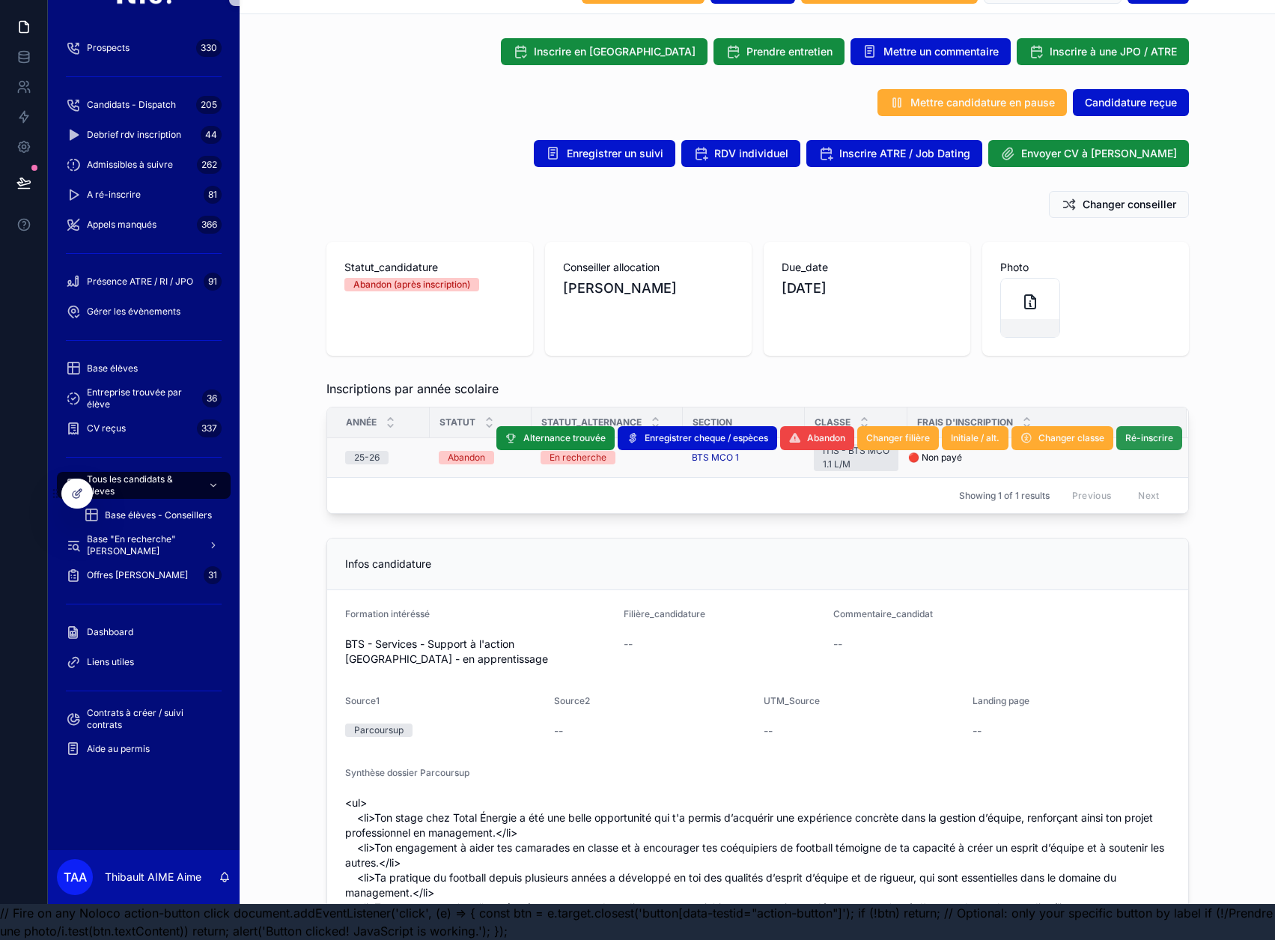
click at [1156, 432] on span "Ré-inscrire" at bounding box center [1150, 438] width 48 height 12
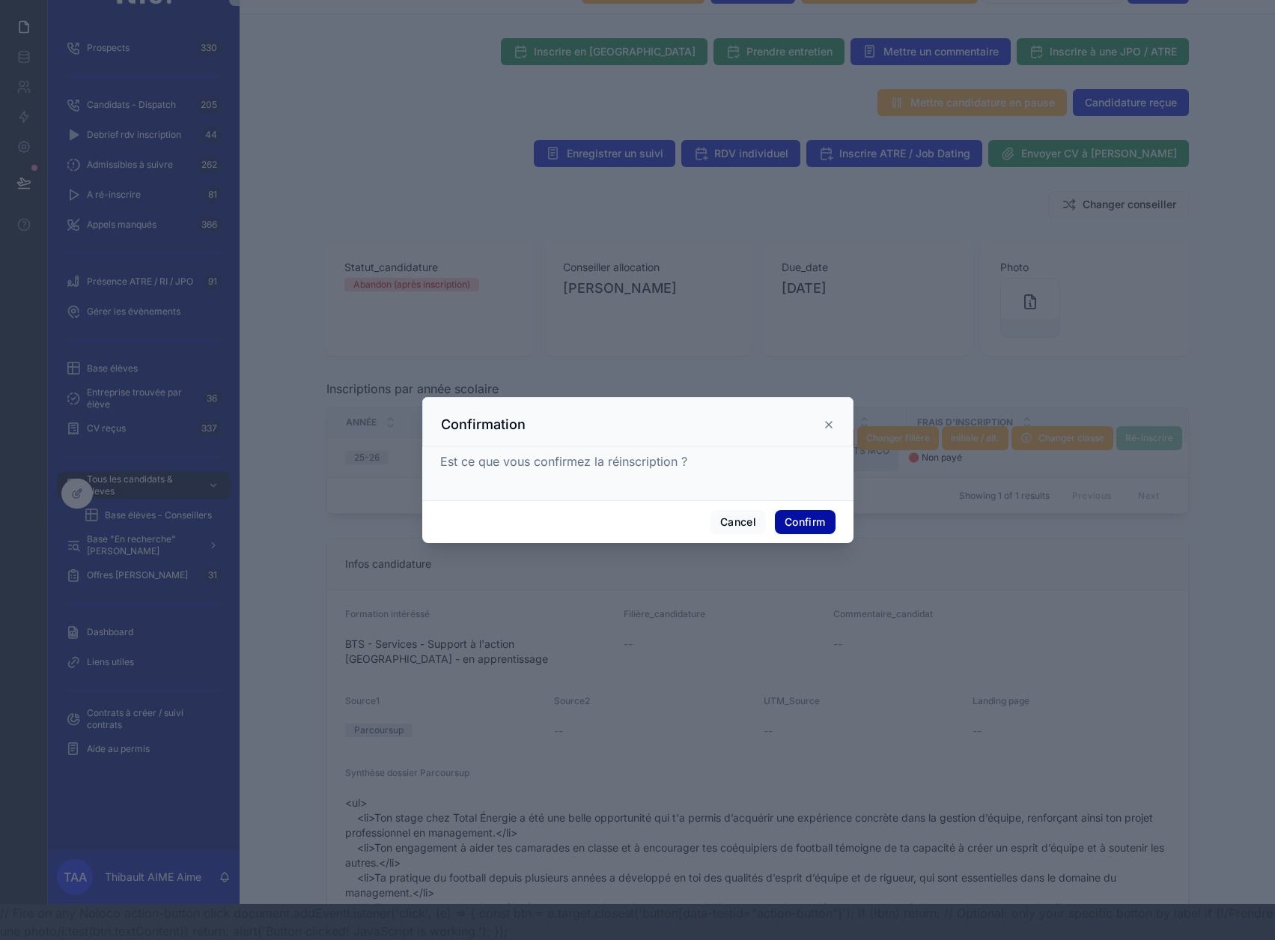
click at [803, 525] on button "Confirm" at bounding box center [805, 522] width 60 height 24
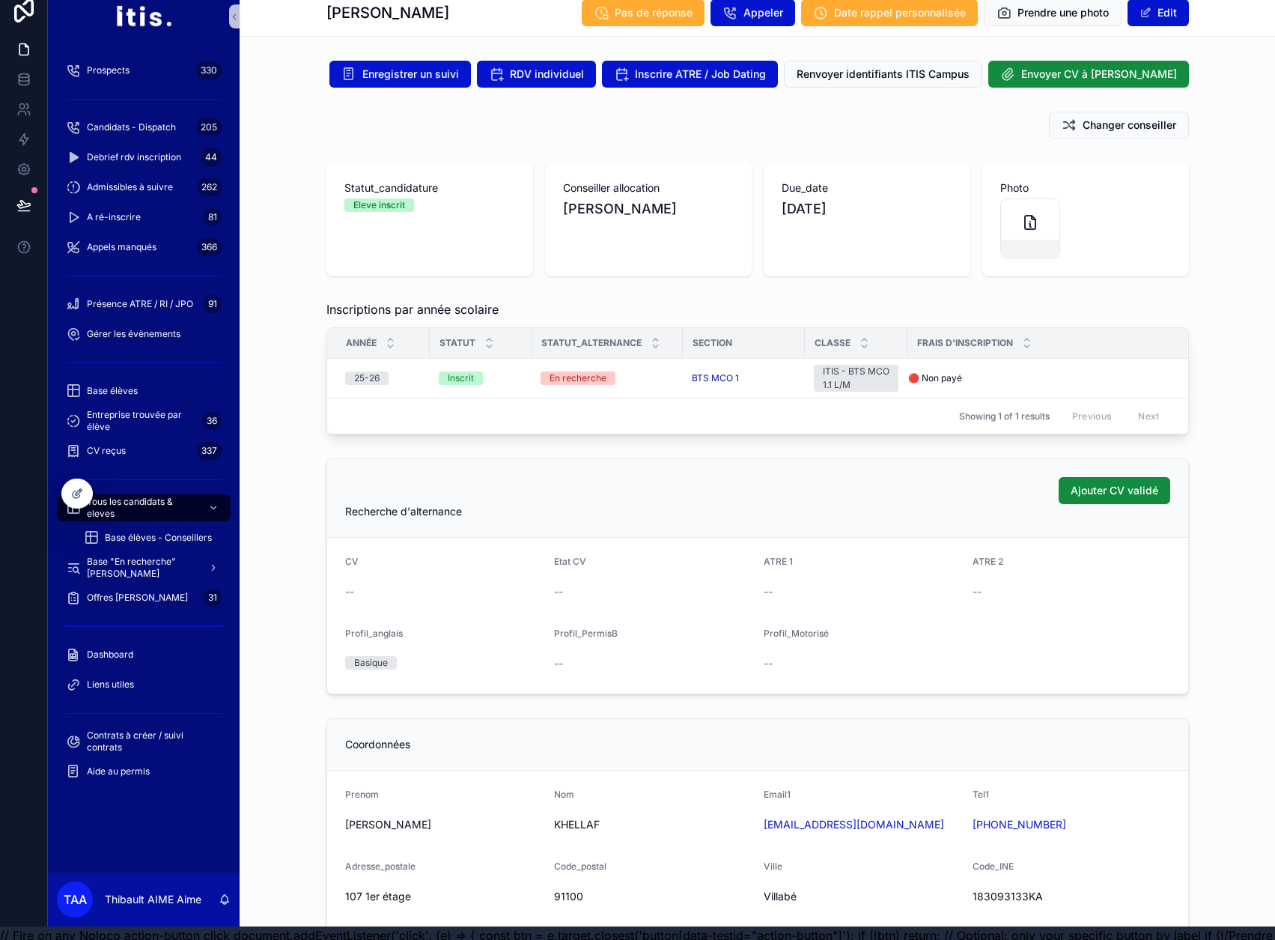
scroll to position [0, 0]
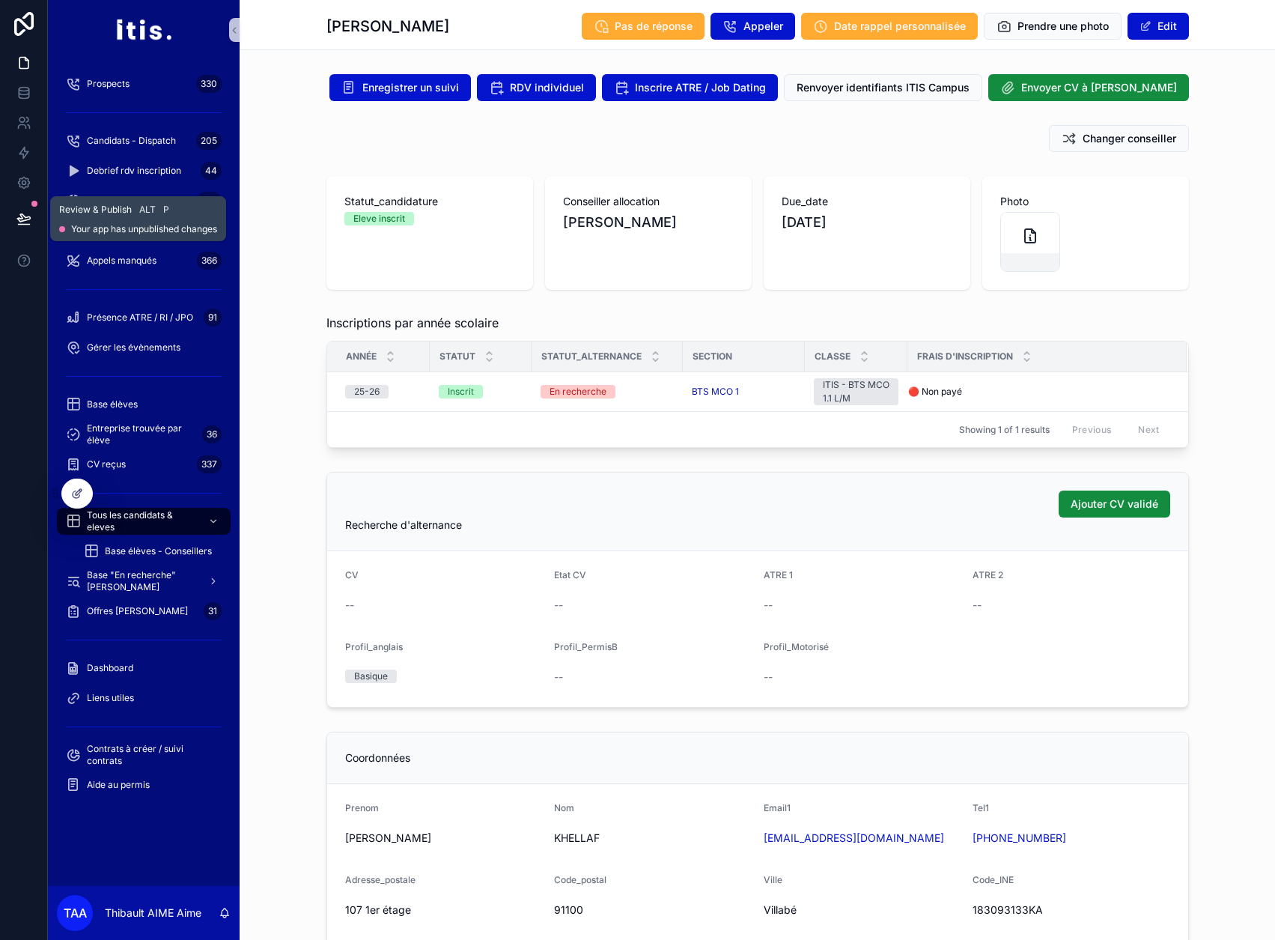
click at [28, 217] on icon at bounding box center [23, 217] width 13 height 7
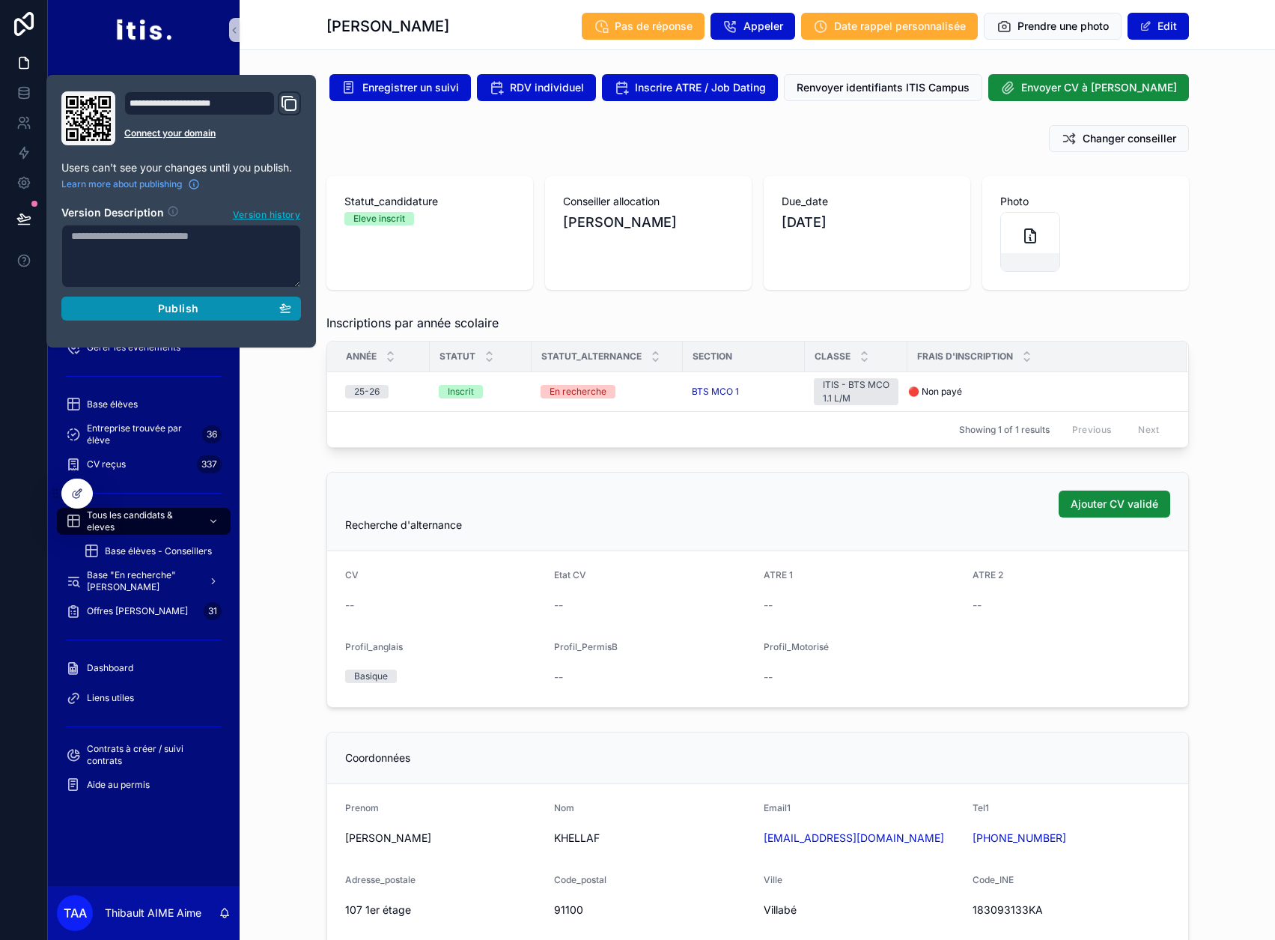
click at [134, 307] on div "Publish" at bounding box center [181, 308] width 220 height 13
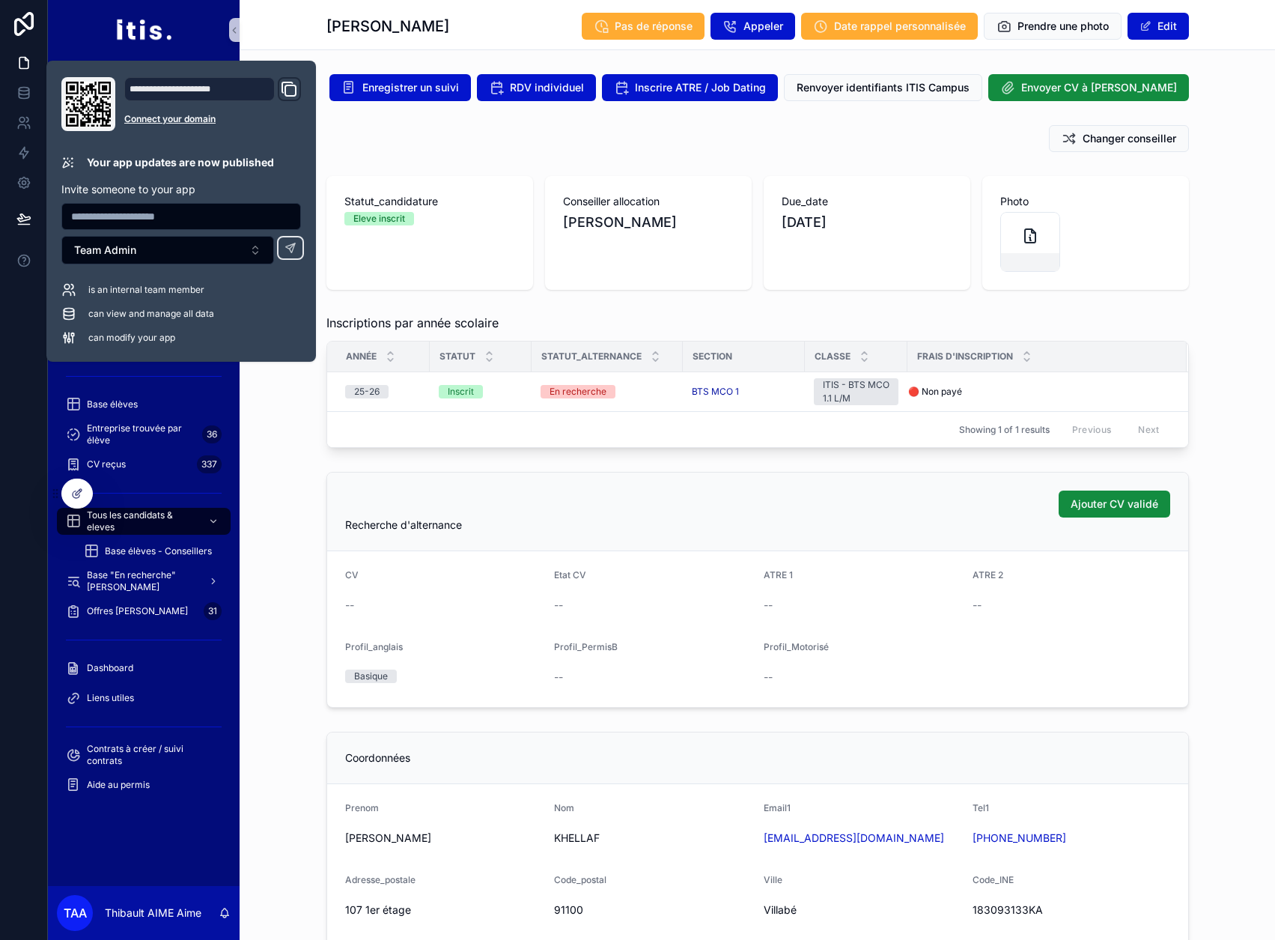
click at [360, 126] on div "Changer conseiller" at bounding box center [757, 138] width 863 height 27
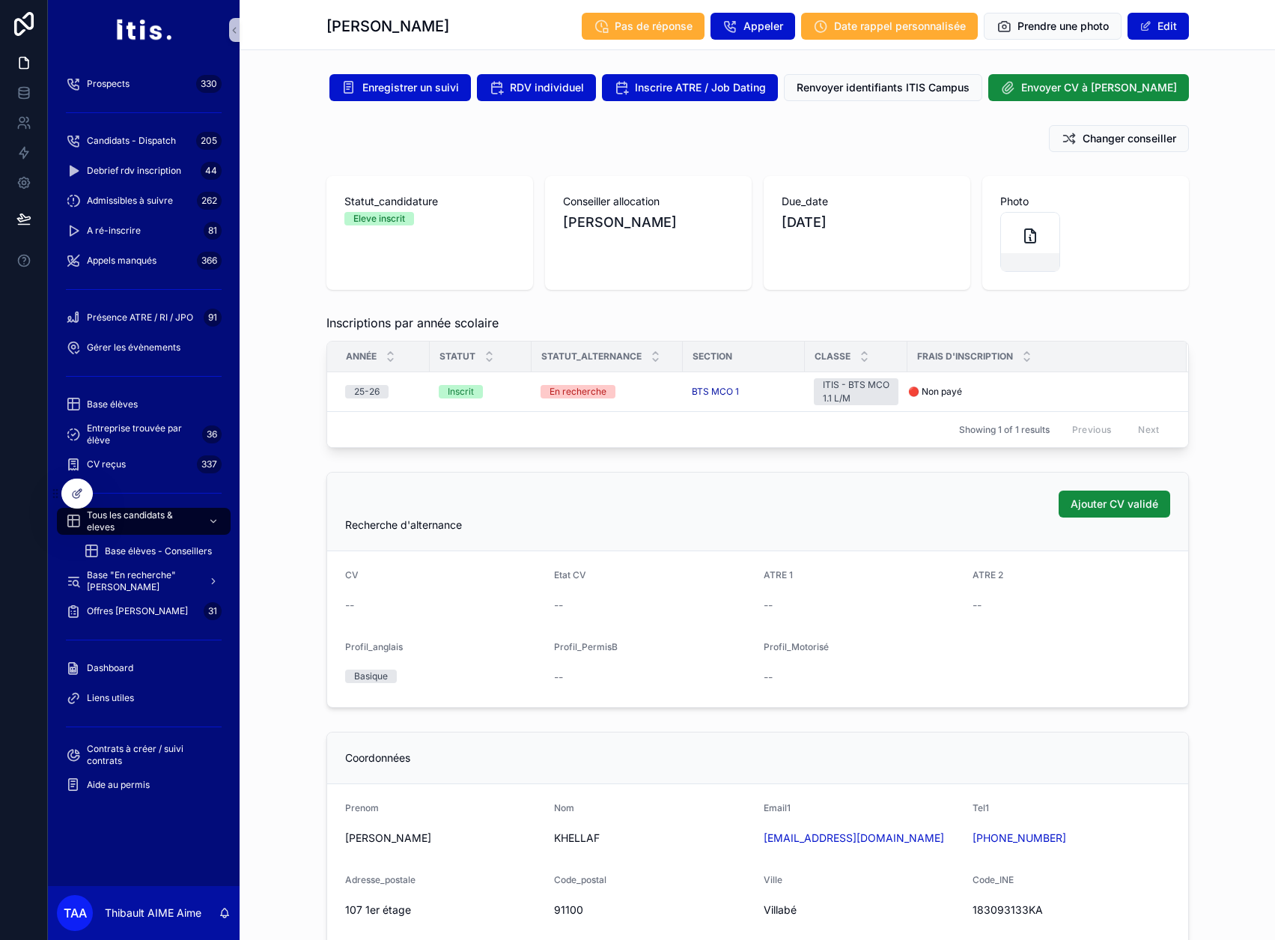
click at [271, 335] on div "Inscriptions par année scolaire Année Statut Statut_alternance Section Classe F…" at bounding box center [758, 381] width 1036 height 146
